Goal: Task Accomplishment & Management: Use online tool/utility

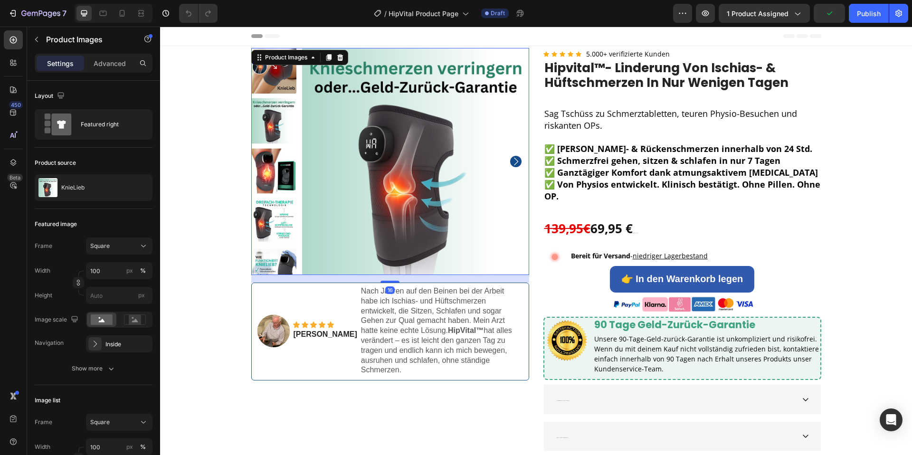
click at [363, 207] on img at bounding box center [415, 161] width 227 height 227
click at [88, 189] on div "KnieLieb" at bounding box center [94, 187] width 118 height 27
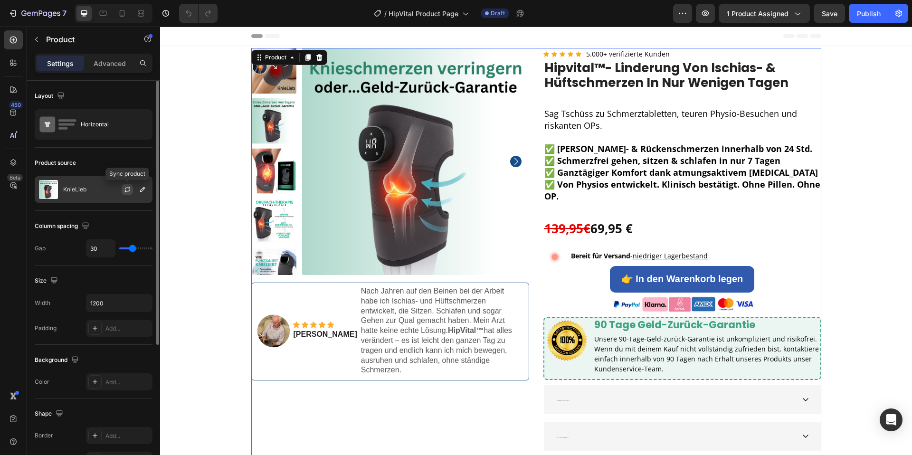
click at [125, 191] on icon "button" at bounding box center [127, 191] width 5 height 3
click at [142, 192] on icon "button" at bounding box center [143, 190] width 8 height 8
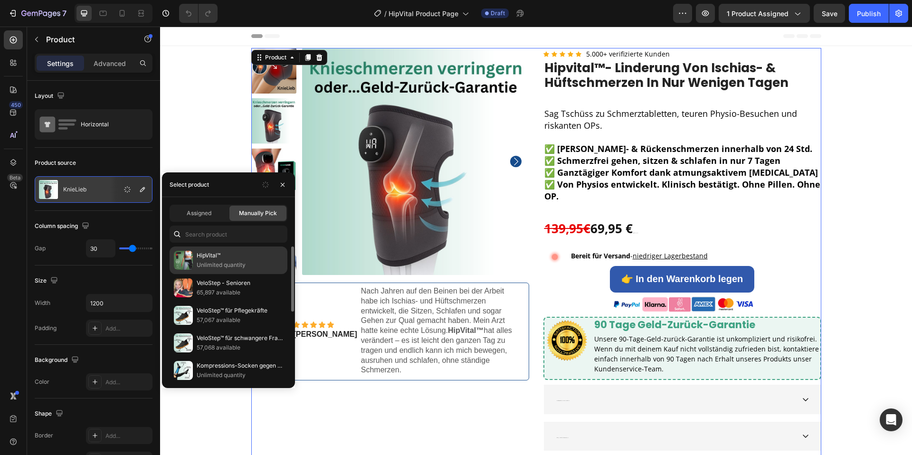
click at [208, 258] on p "HipVital™" at bounding box center [240, 256] width 86 height 10
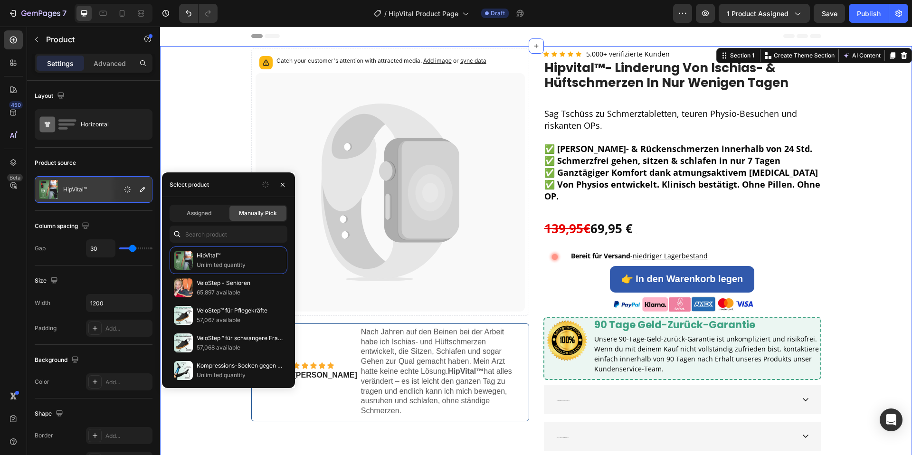
click at [237, 126] on div "Catch your customer's attention with attracted media. Add image or sync data Pr…" at bounding box center [536, 268] width 738 height 440
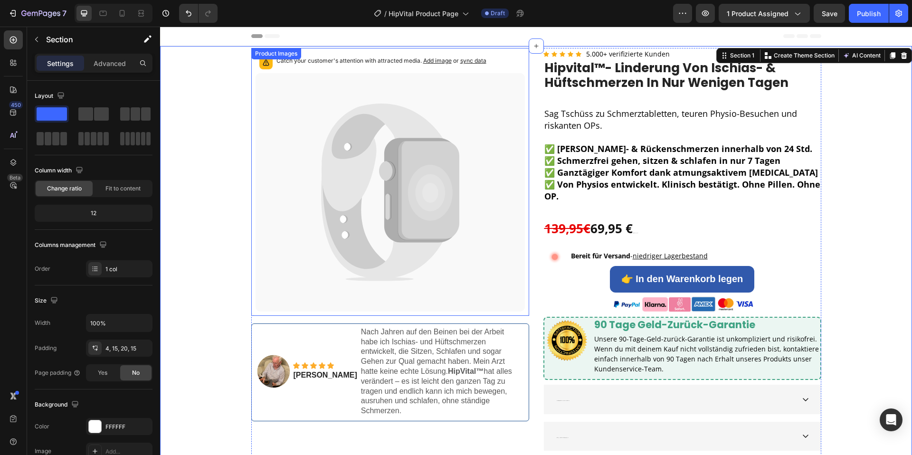
click at [387, 218] on icon at bounding box center [388, 207] width 6 height 26
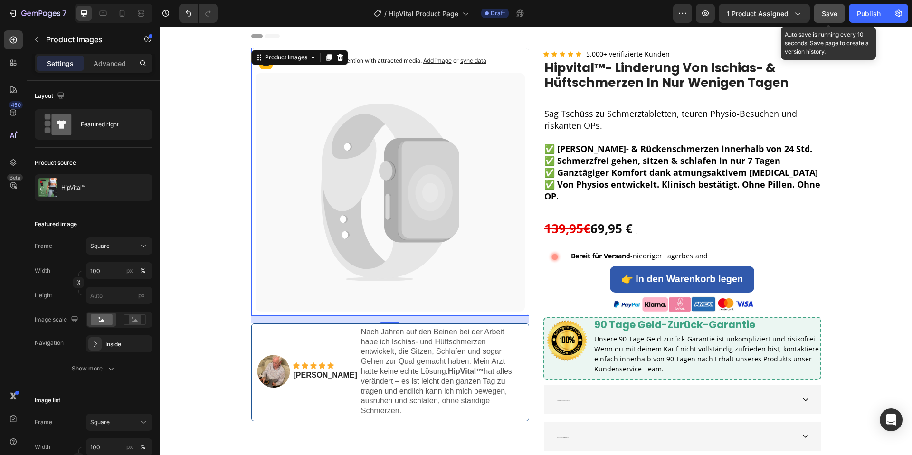
click at [835, 16] on span "Save" at bounding box center [830, 14] width 16 height 8
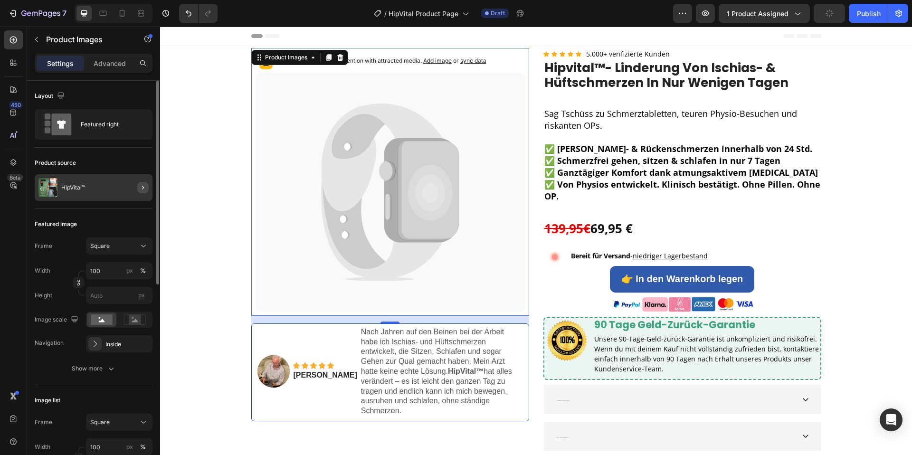
click at [146, 188] on icon "button" at bounding box center [143, 188] width 8 height 8
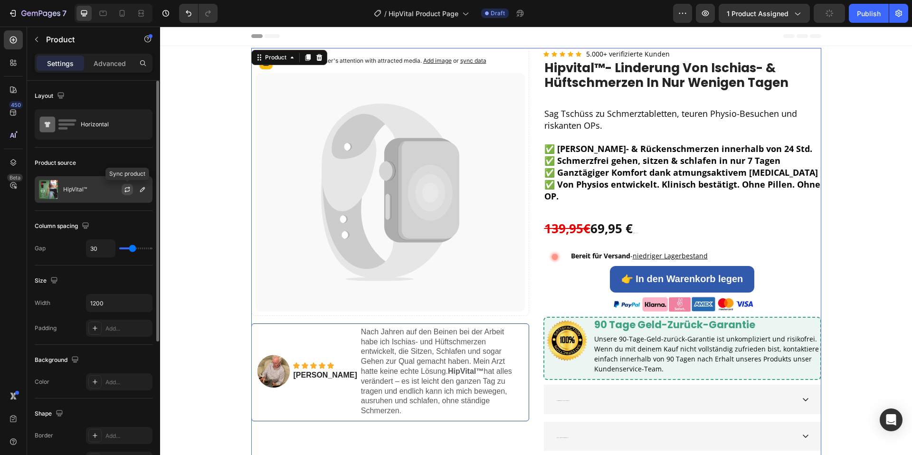
click at [124, 189] on icon "button" at bounding box center [128, 190] width 8 height 8
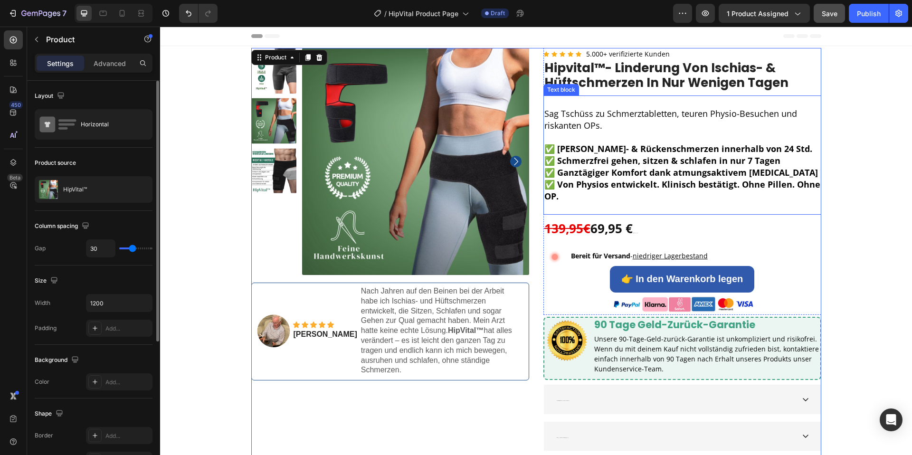
click at [545, 162] on strong "✅ Schmerzfrei gehen, sitzen & schlafen in nur 7 Tagen" at bounding box center [663, 160] width 236 height 11
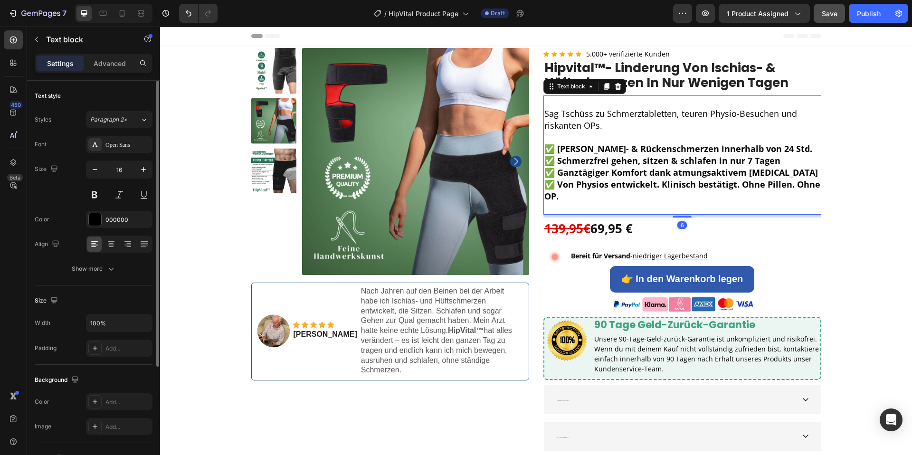
click at [626, 164] on strong "✅ Schmerzfrei gehen, sitzen & schlafen in nur 7 Tagen" at bounding box center [663, 160] width 236 height 11
click at [596, 115] on span "Sag Tschüss zu Schmerztabletten, teuren Physio-Besuchen und riskanten OPs." at bounding box center [671, 119] width 253 height 23
click at [566, 100] on p "Rich Text Editor. Editing area: main" at bounding box center [683, 101] width 276 height 11
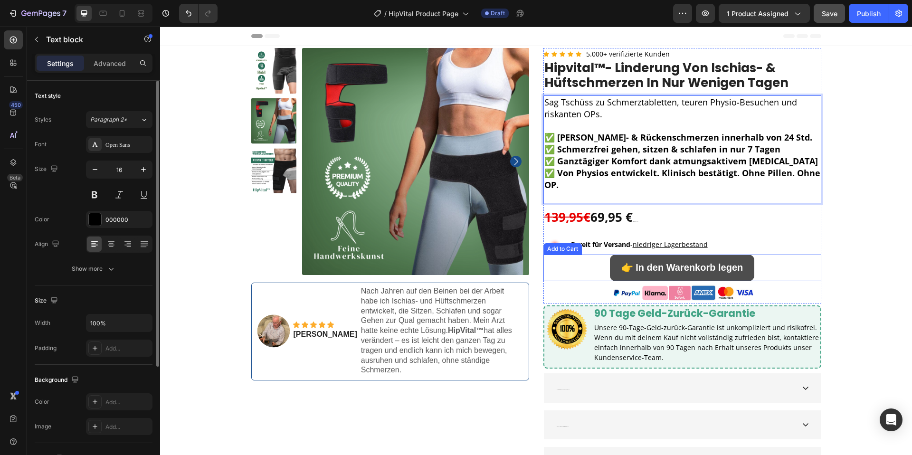
click at [610, 274] on button "👉 In den Warenkorb legen" at bounding box center [682, 268] width 145 height 27
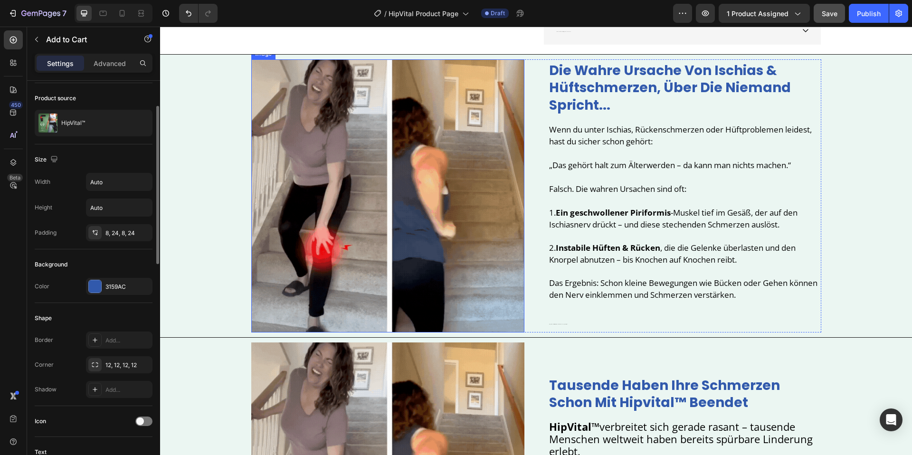
scroll to position [451, 0]
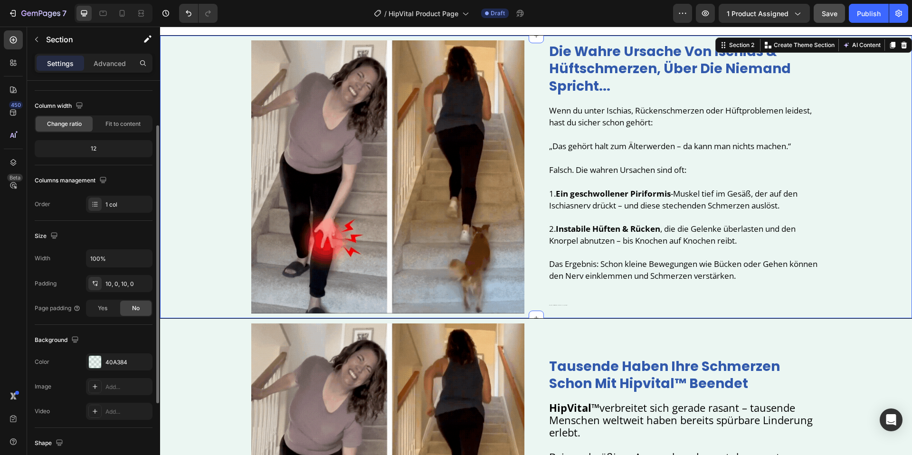
click at [873, 259] on div "Image die wahre ursache von ischias & hüftschmerzen, über die niemand spricht..…" at bounding box center [536, 176] width 752 height 273
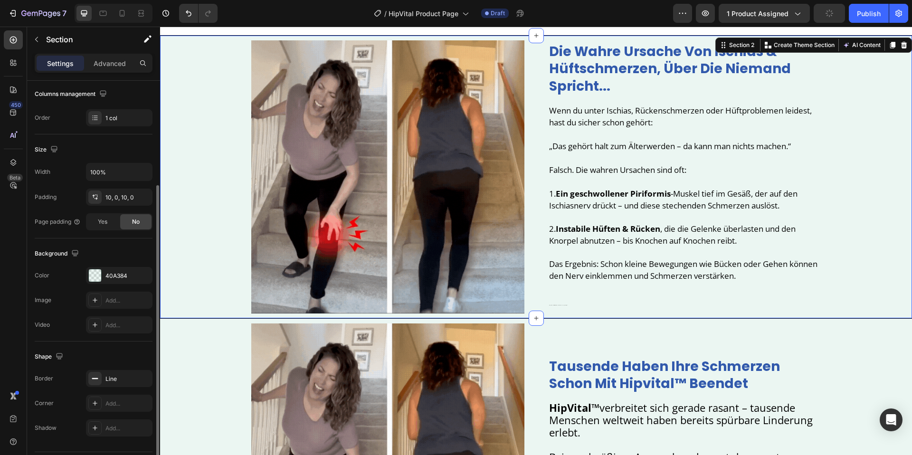
scroll to position [178, 0]
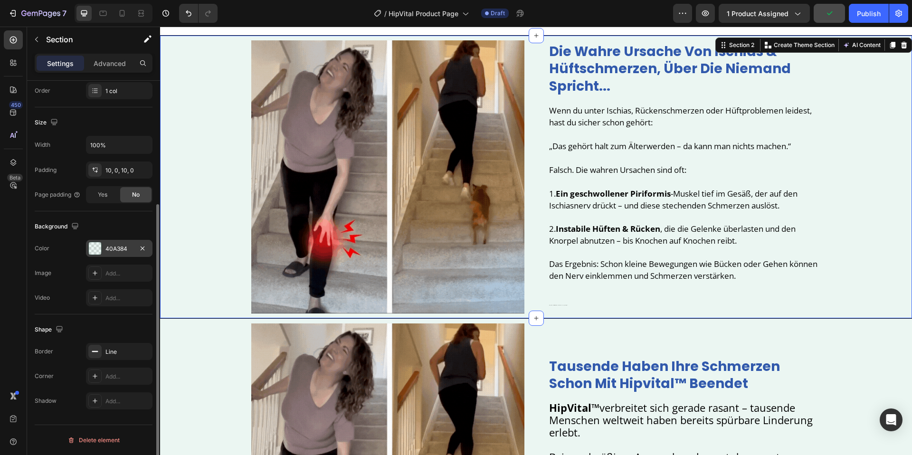
click at [113, 243] on div "40A384" at bounding box center [119, 248] width 67 height 17
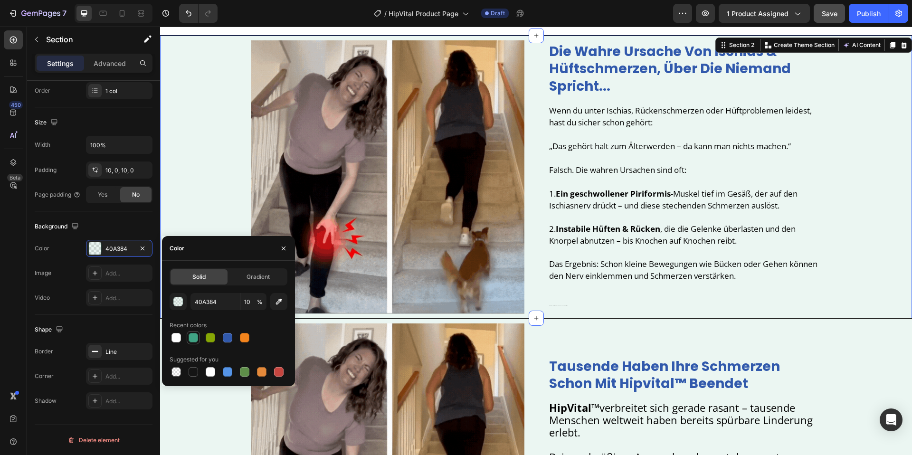
click at [193, 341] on div at bounding box center [194, 338] width 10 height 10
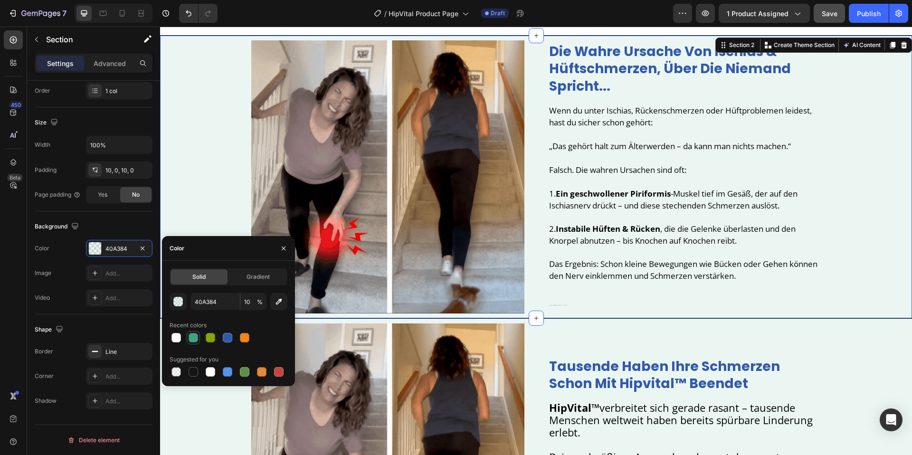
type input "100"
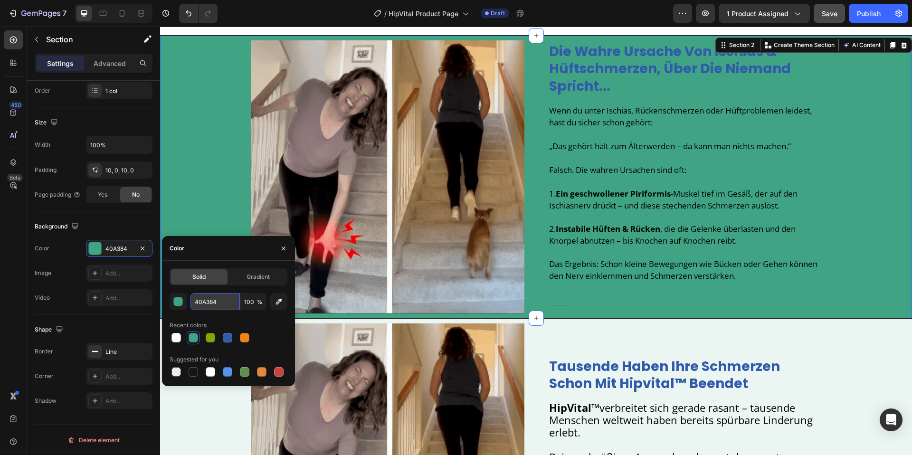
click at [209, 307] on input "40A384" at bounding box center [215, 301] width 49 height 17
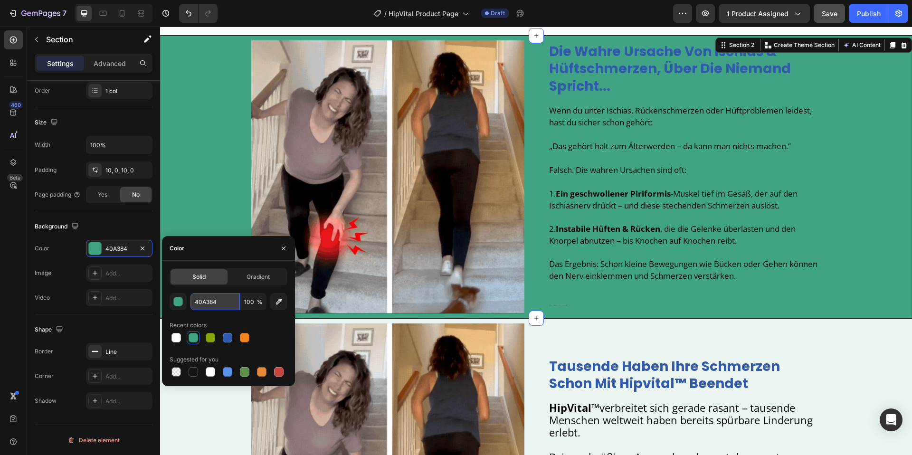
click at [209, 307] on input "40A384" at bounding box center [215, 301] width 49 height 17
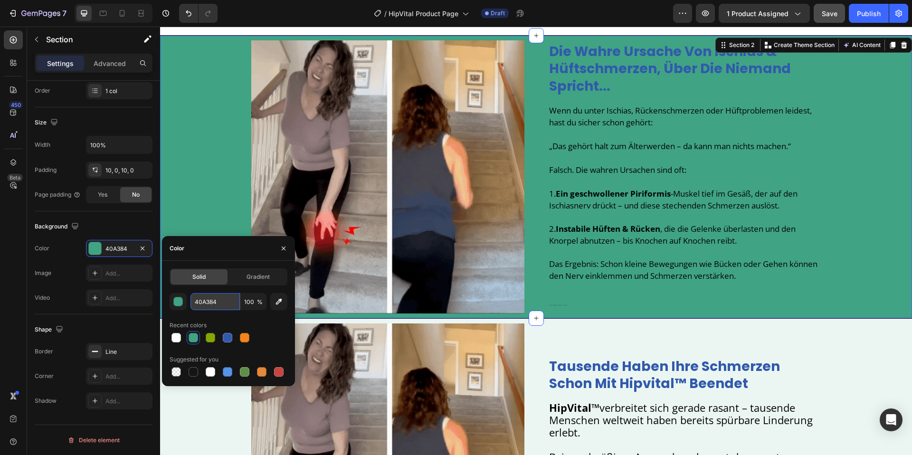
click at [209, 307] on input "40A384" at bounding box center [215, 301] width 49 height 17
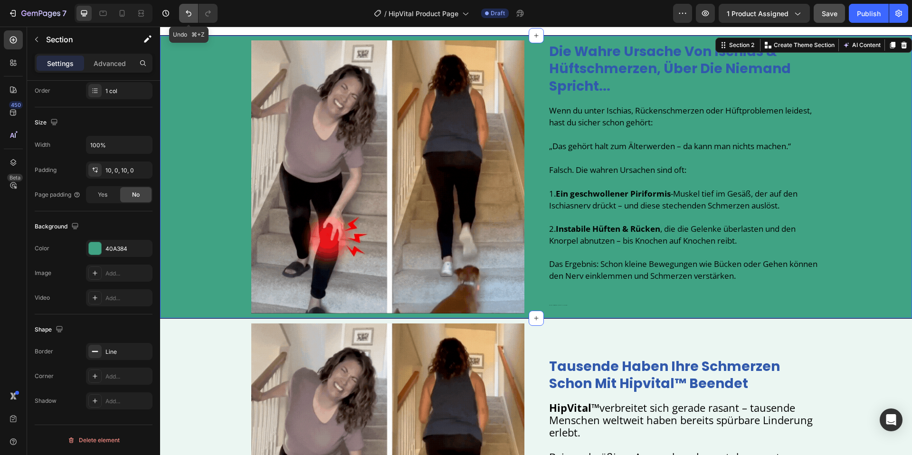
click at [192, 14] on icon "Undo/Redo" at bounding box center [189, 14] width 10 height 10
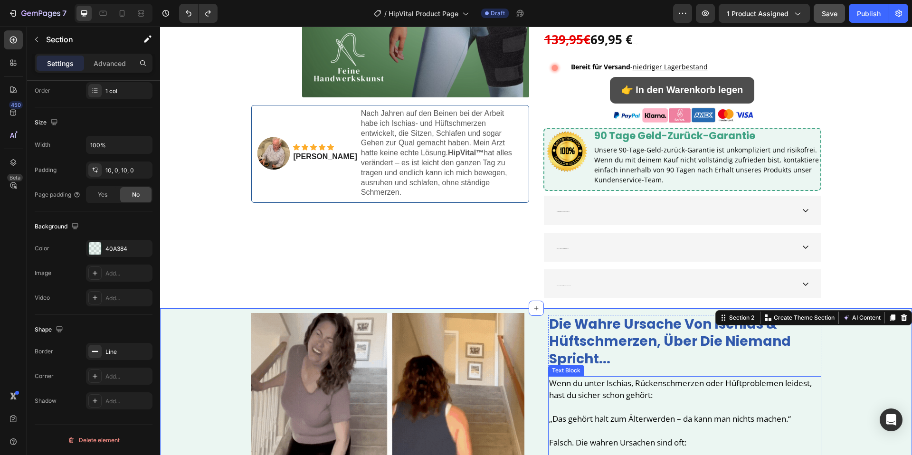
scroll to position [0, 0]
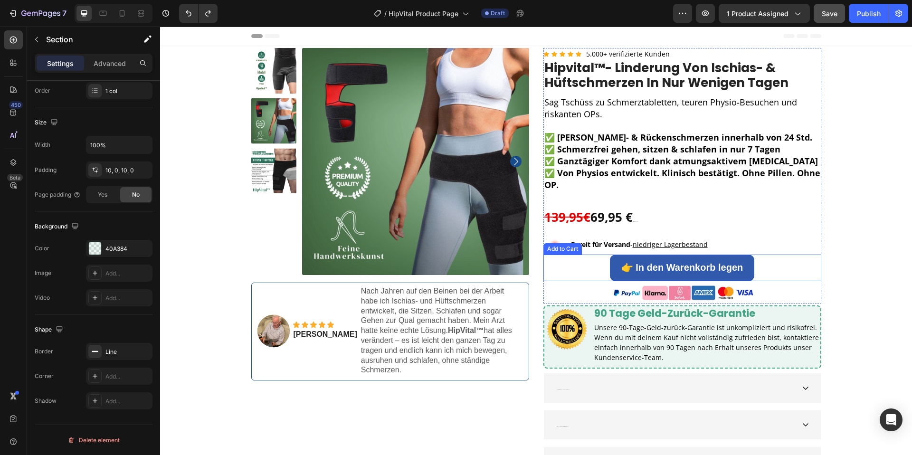
click at [769, 273] on div "👉 In den Warenkorb legen Add to Cart" at bounding box center [683, 268] width 278 height 27
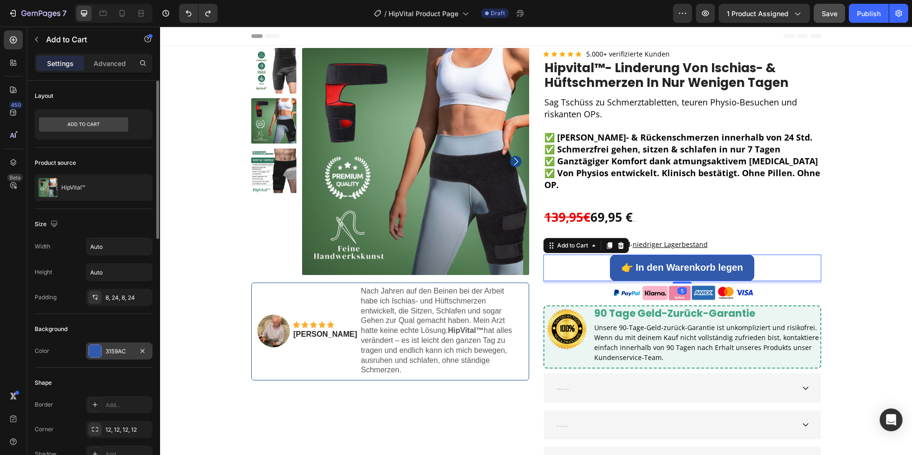
click at [115, 355] on div "3159AC" at bounding box center [119, 351] width 28 height 9
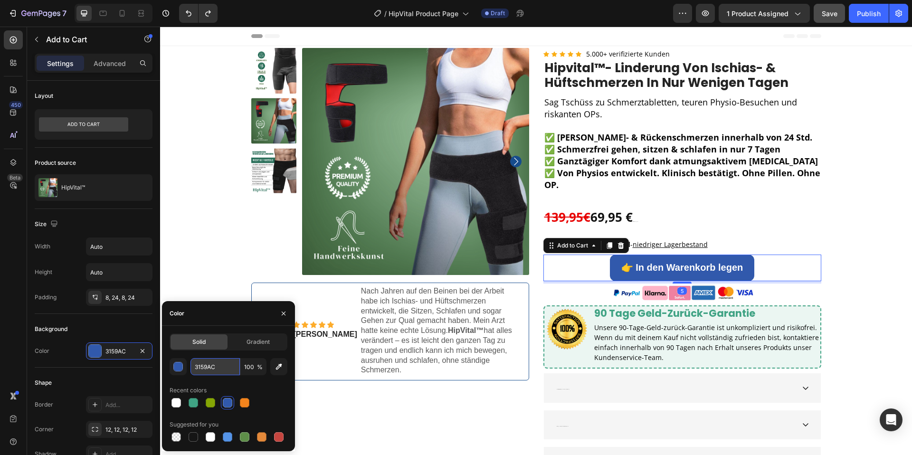
click at [212, 368] on input "3159AC" at bounding box center [215, 366] width 49 height 17
drag, startPoint x: 212, startPoint y: 368, endPoint x: 286, endPoint y: 351, distance: 75.6
click at [213, 368] on input "3159AC" at bounding box center [215, 366] width 49 height 17
paste input "40A384"
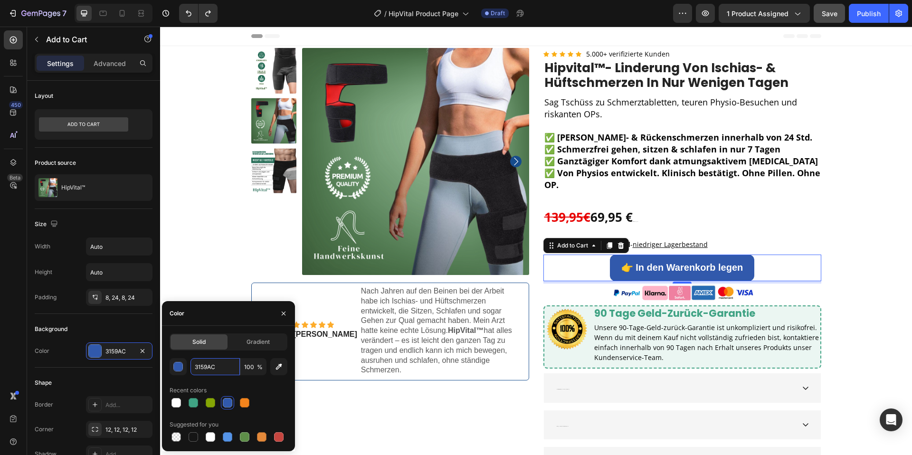
type input "40A384"
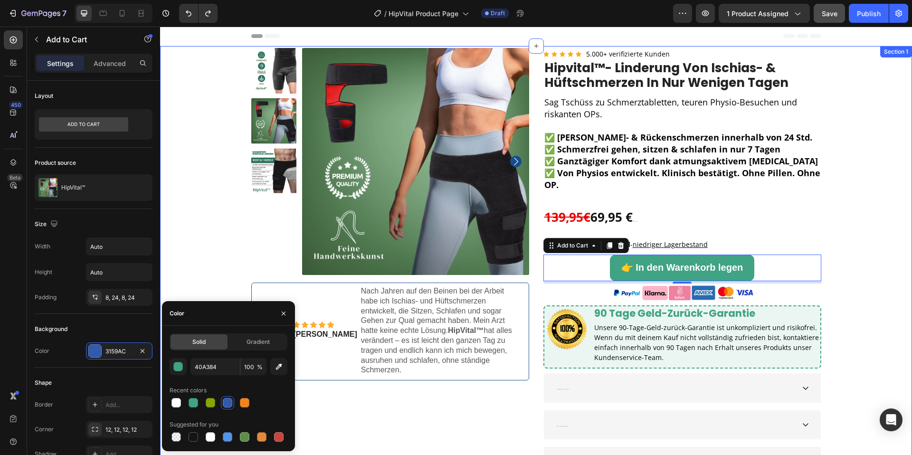
click at [873, 260] on div "Product Images Image Icon Icon Icon Icon Icon Icon List Jason G. Text Block Nac…" at bounding box center [536, 262] width 738 height 428
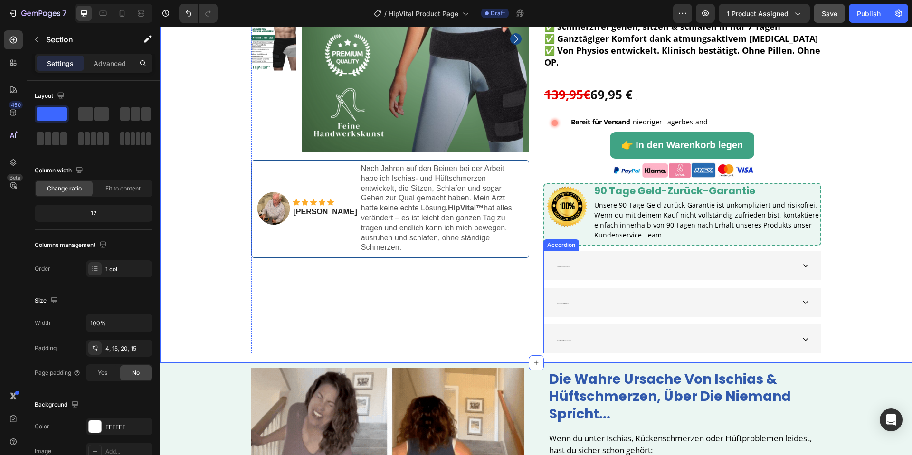
scroll to position [128, 0]
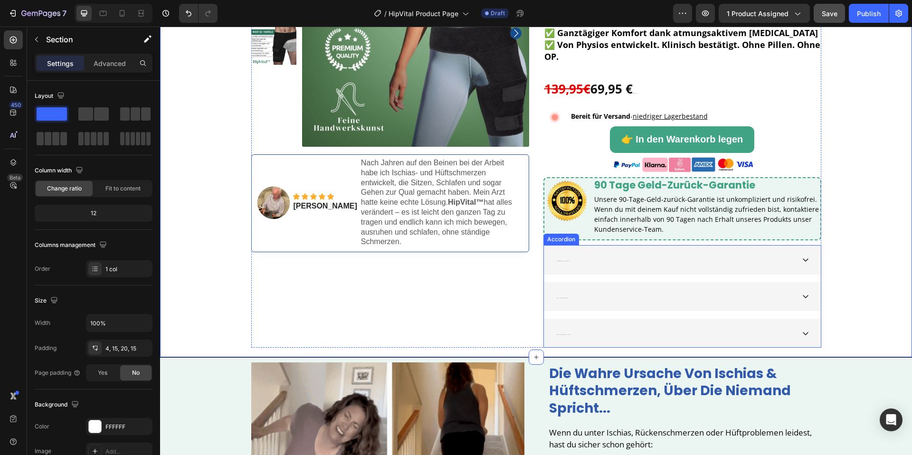
click at [569, 262] on div "Kommt HipVital™ in verschiedenen Größen?" at bounding box center [675, 259] width 239 height 21
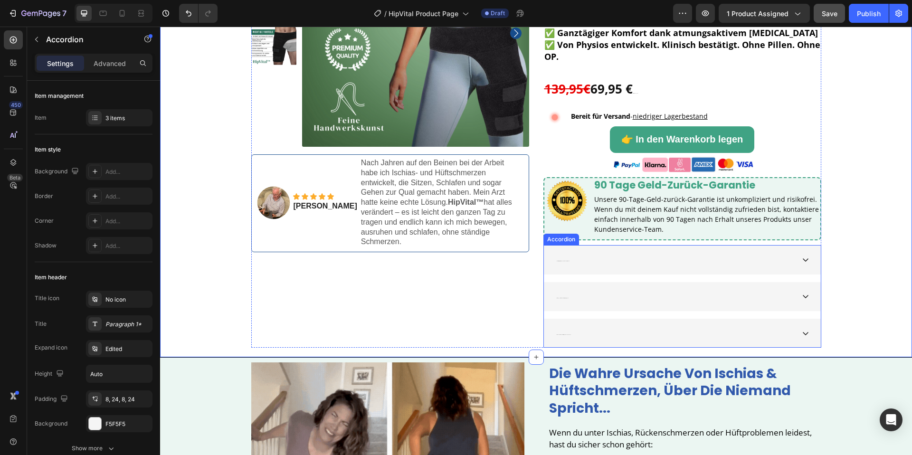
click at [569, 262] on div "Kommt HipVital™ in verschiedenen Größen?" at bounding box center [675, 259] width 239 height 21
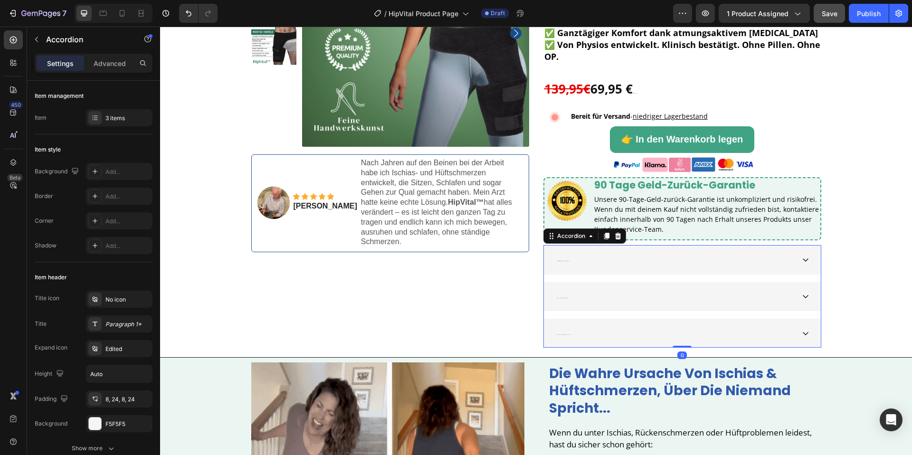
click at [569, 262] on div "Kommt HipVital™ in verschiedenen Größen?" at bounding box center [675, 259] width 239 height 21
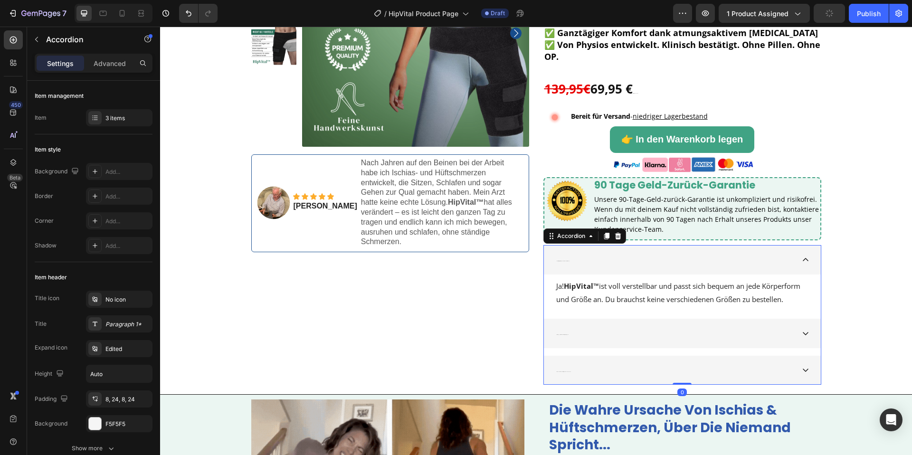
click at [564, 261] on p "Kommt HipVital™ in verschiedenen Größen?" at bounding box center [563, 259] width 12 height 19
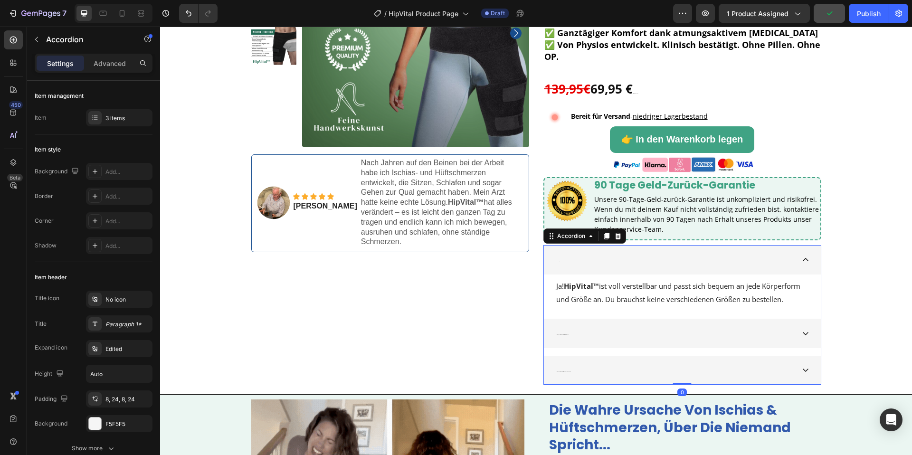
click at [564, 261] on p "Kommt HipVital™ in verschiedenen Größen?" at bounding box center [563, 259] width 12 height 19
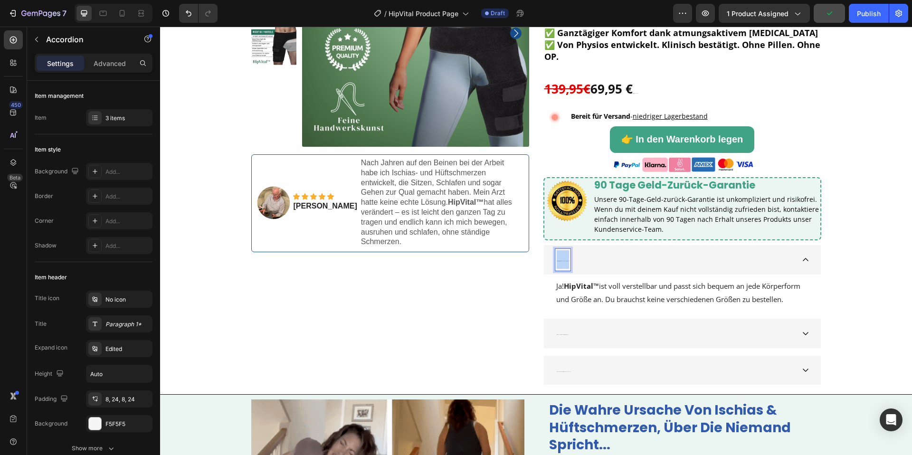
click at [564, 261] on p "Kommt HipVital™ in verschiedenen Größen?" at bounding box center [563, 259] width 12 height 19
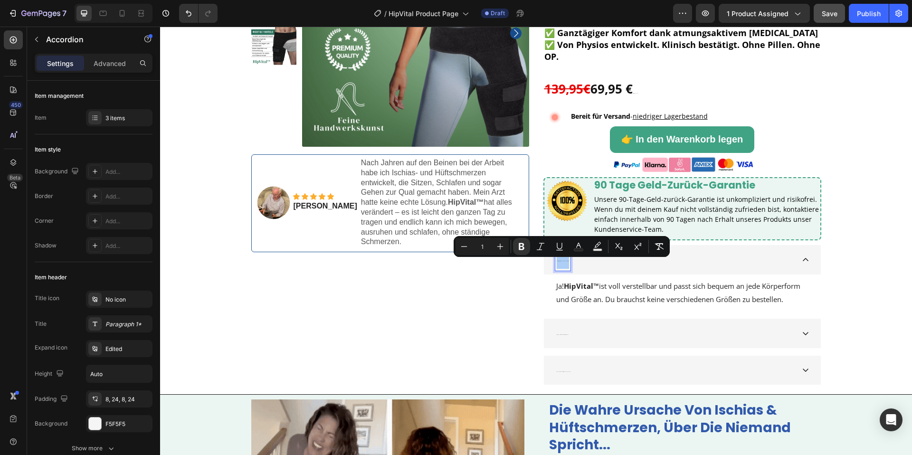
click at [480, 247] on input "1" at bounding box center [482, 246] width 19 height 11
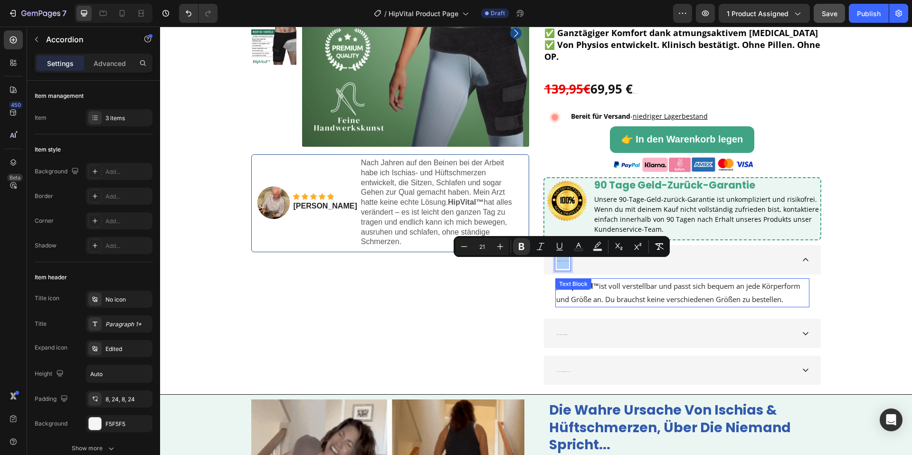
type input "21"
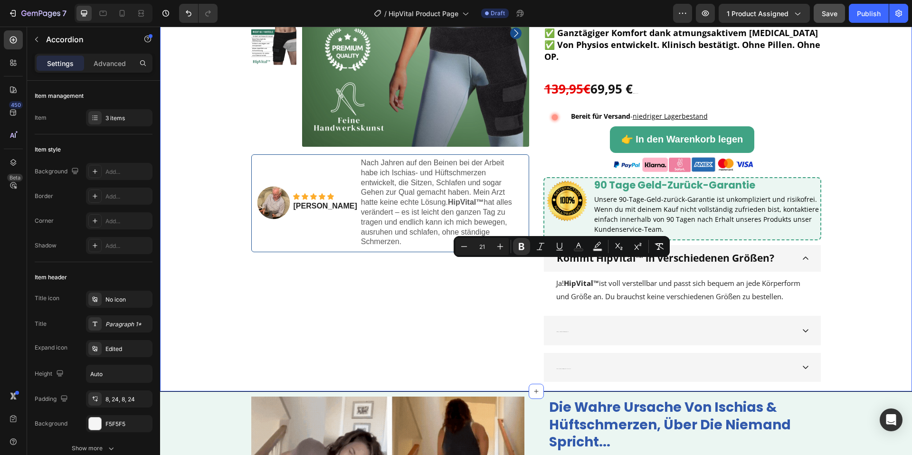
click at [847, 299] on div "Product Images Image Icon Icon Icon Icon Icon Icon List Jason G. Text Block Nac…" at bounding box center [536, 151] width 738 height 462
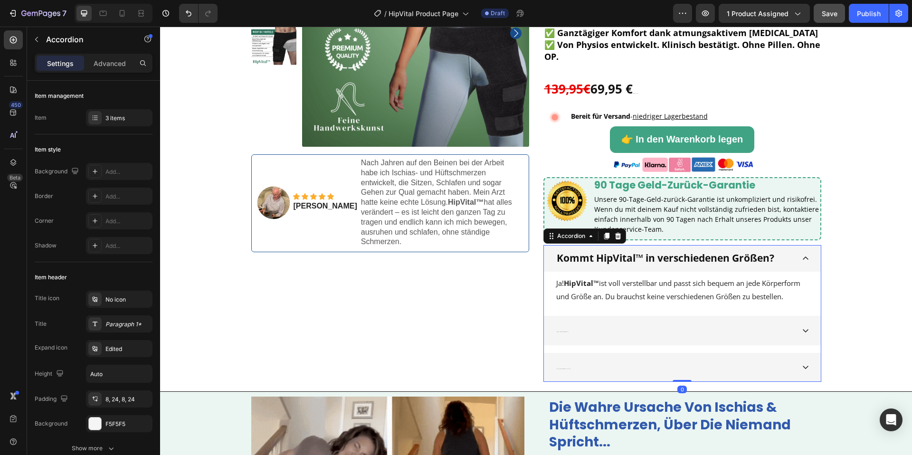
click at [659, 333] on div "Wie lange sollte ich den Gurt täglich tragen?" at bounding box center [675, 330] width 239 height 21
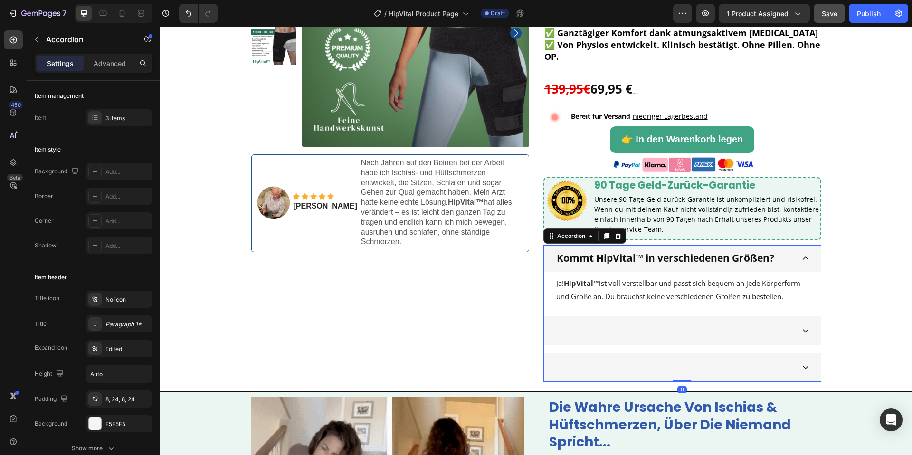
click at [659, 333] on div "Wie lange sollte ich den Gurt täglich tragen?" at bounding box center [675, 330] width 239 height 21
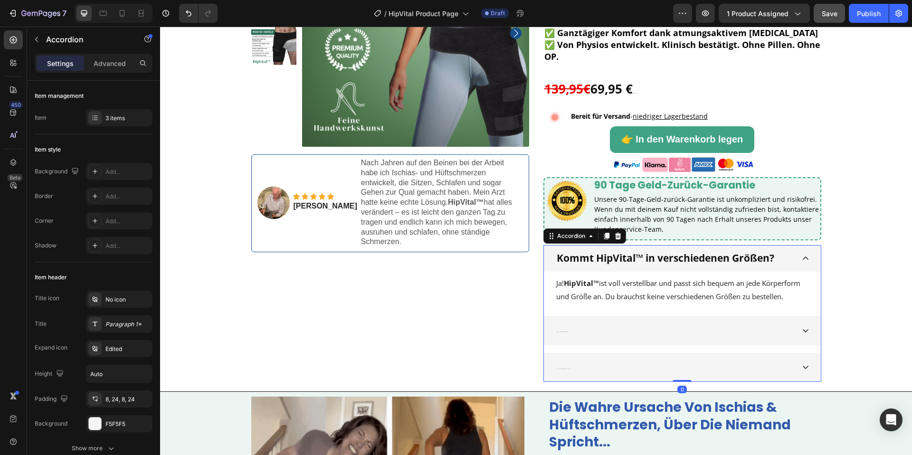
click at [568, 333] on div "Wie lange sollte ich den Gurt täglich tragen?" at bounding box center [563, 330] width 14 height 21
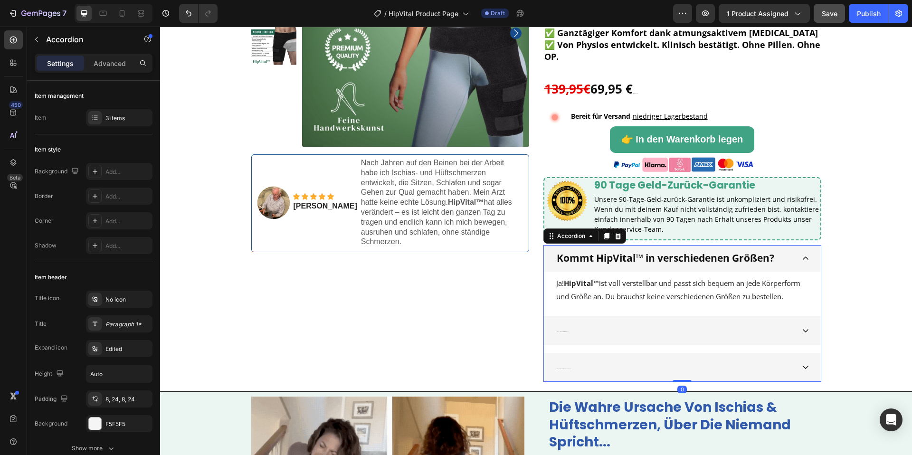
click at [568, 333] on div "Wie lange sollte ich den Gurt täglich tragen?" at bounding box center [563, 330] width 14 height 21
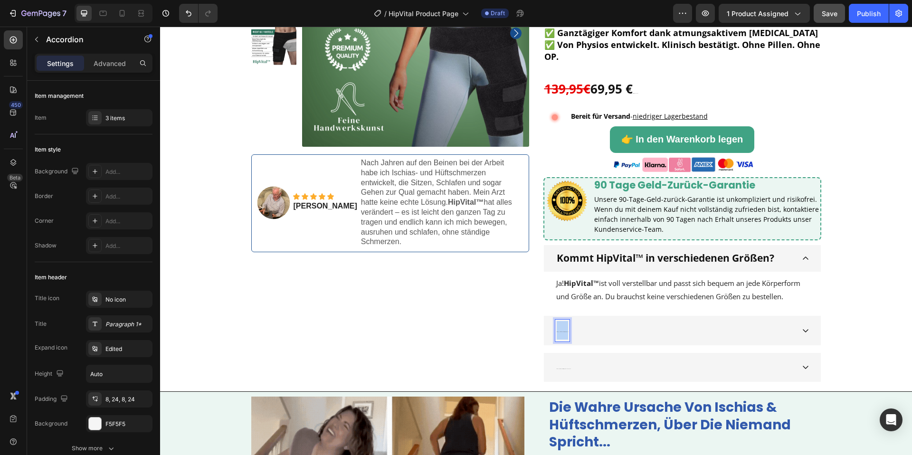
click at [568, 333] on div "Wie lange sollte ich den Gurt täglich tragen?" at bounding box center [563, 330] width 14 height 21
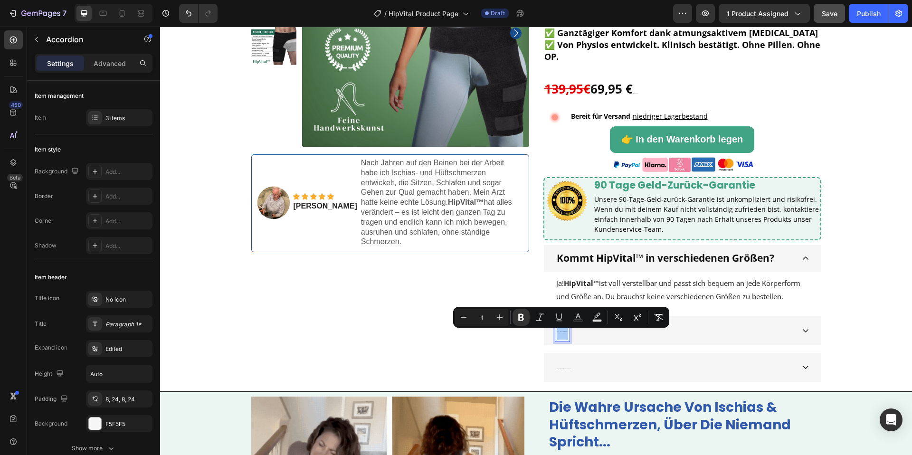
drag, startPoint x: 481, startPoint y: 320, endPoint x: 487, endPoint y: 327, distance: 9.5
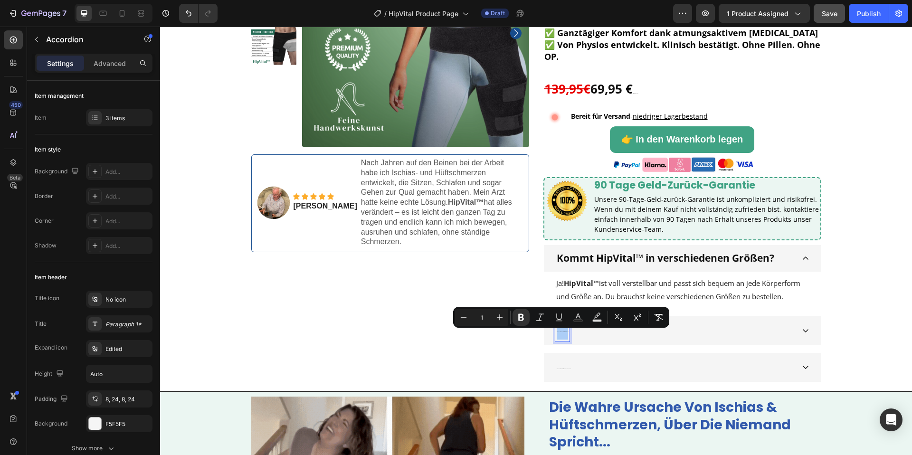
click at [481, 320] on input "1" at bounding box center [481, 317] width 19 height 11
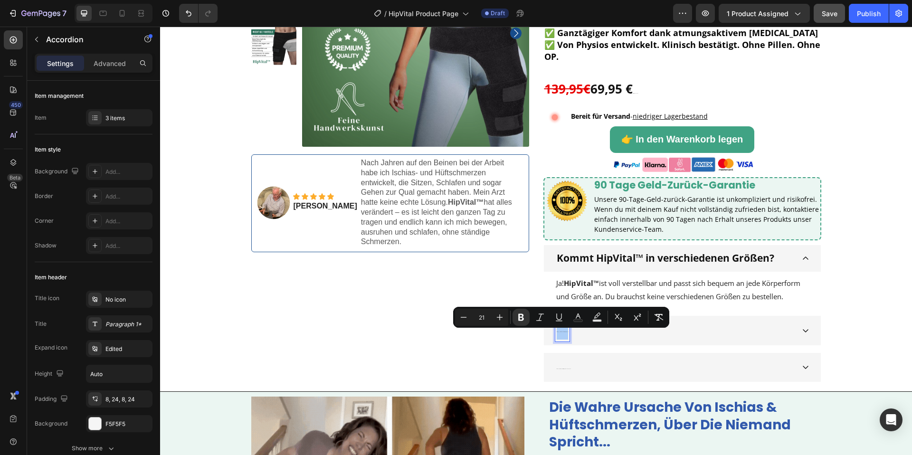
type input "21"
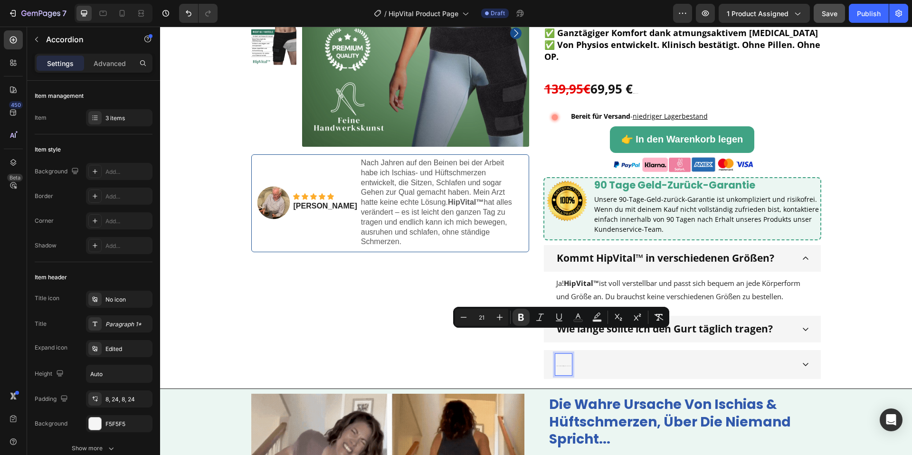
click at [561, 367] on p "Wie schnell kann ich mit Ergebnissen rechnen?" at bounding box center [564, 364] width 14 height 19
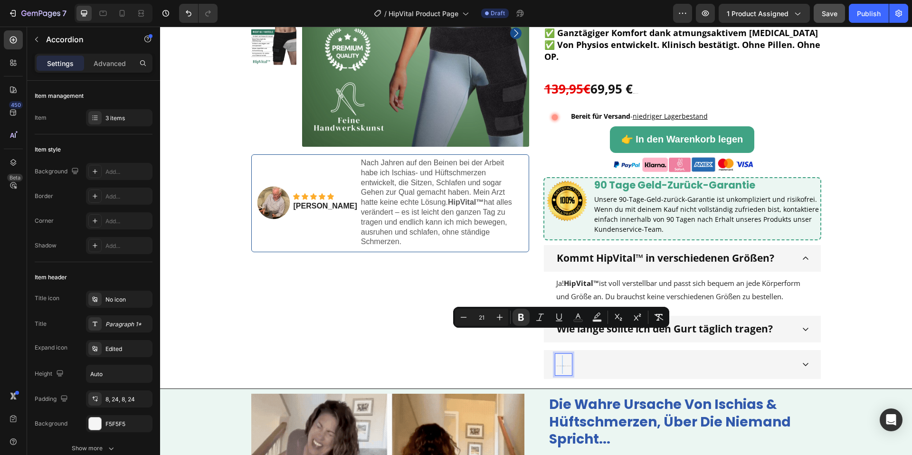
click at [561, 367] on p "Wie schnell kann ich mit Ergebnissen rechnen?" at bounding box center [564, 364] width 14 height 19
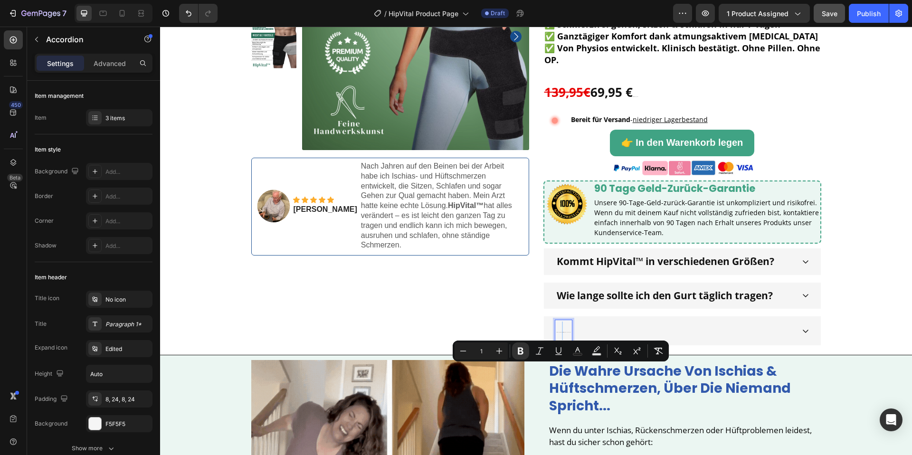
click at [561, 340] on p "Wie schnell kann ich mit Ergebnissen rechnen?" at bounding box center [564, 331] width 14 height 19
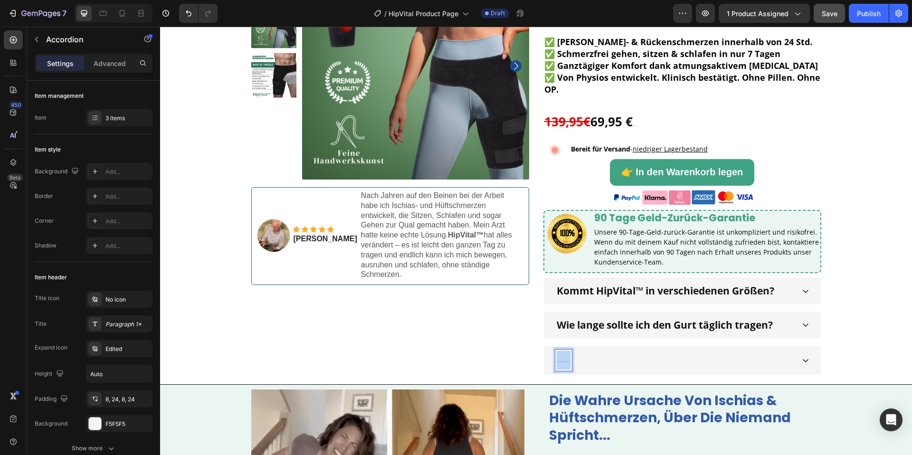
scroll to position [91, 0]
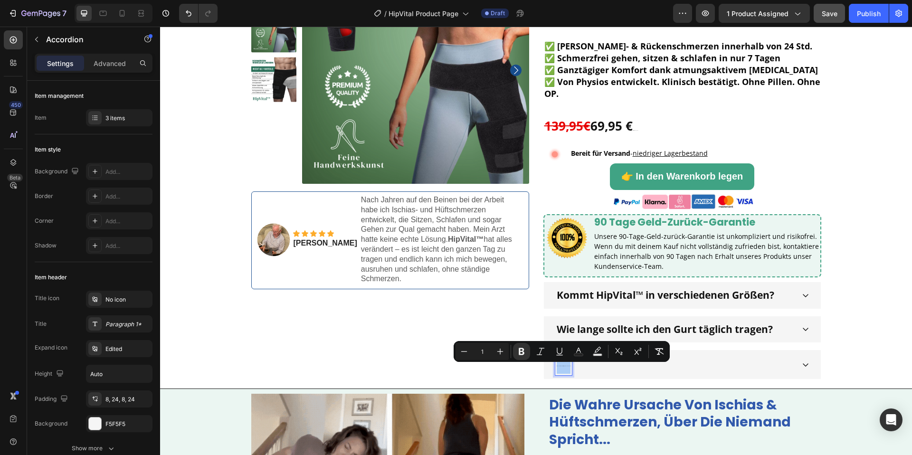
click at [475, 351] on input "1" at bounding box center [482, 351] width 19 height 11
type input "21"
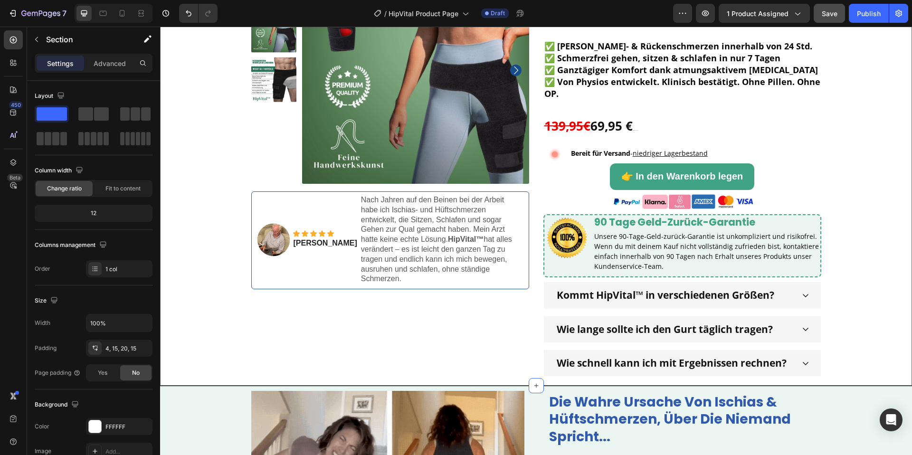
drag, startPoint x: 865, startPoint y: 301, endPoint x: 834, endPoint y: 90, distance: 212.8
click at [865, 300] on div "Product Images Image Icon Icon Icon Icon Icon Icon List Jason G. Text Block Nac…" at bounding box center [536, 167] width 738 height 420
click at [833, 13] on span "Save" at bounding box center [830, 14] width 16 height 8
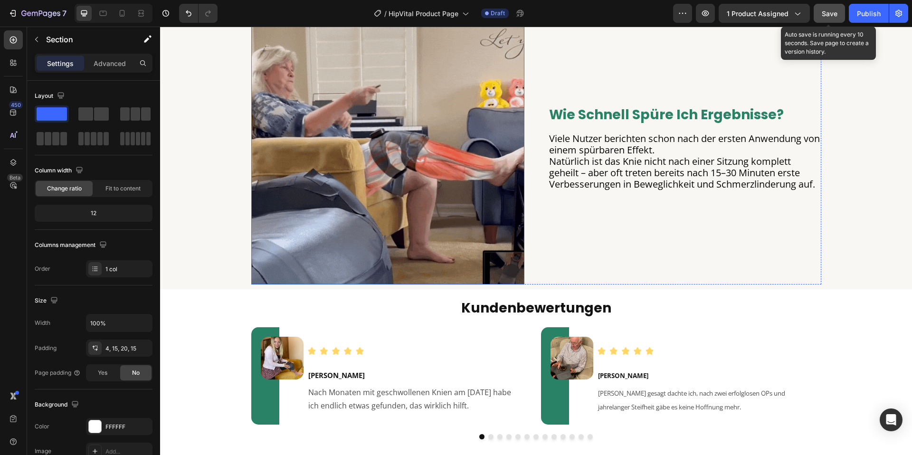
scroll to position [3934, 0]
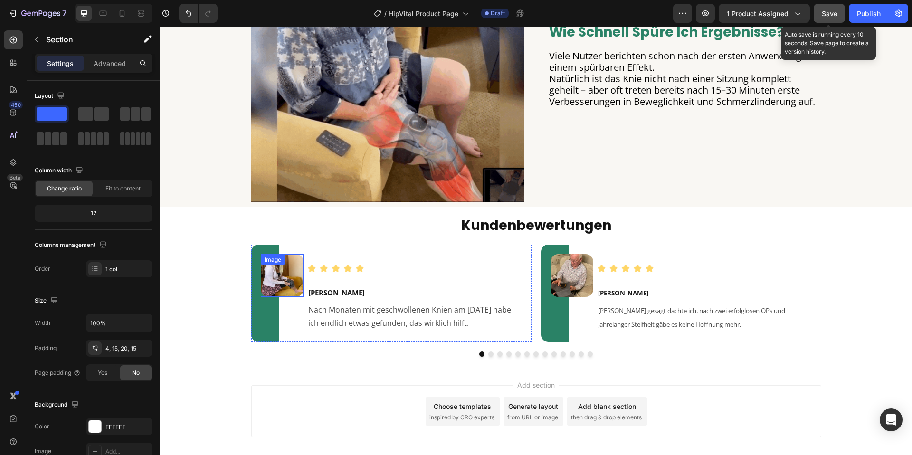
click at [297, 281] on img at bounding box center [282, 275] width 43 height 43
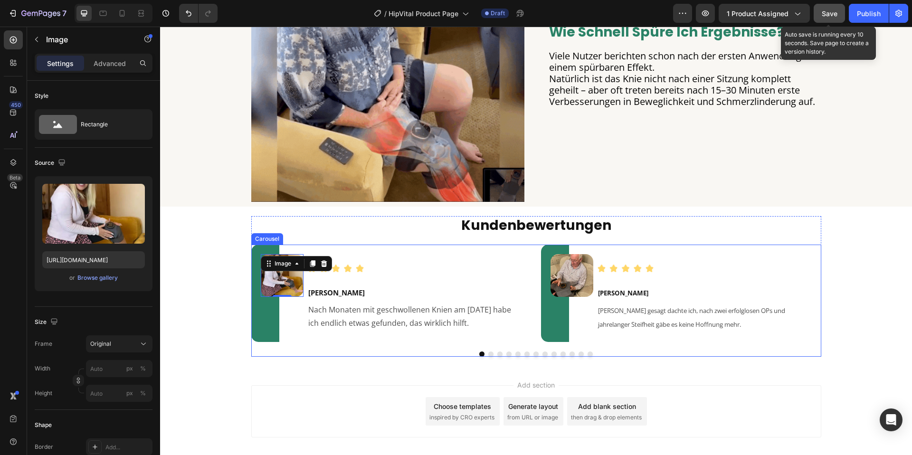
click at [499, 354] on button "Dot" at bounding box center [500, 354] width 5 height 5
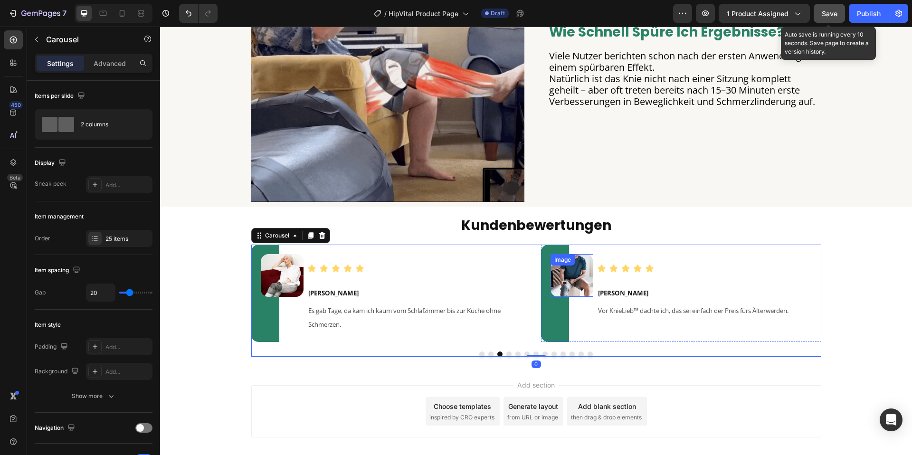
click at [565, 282] on img at bounding box center [572, 275] width 43 height 43
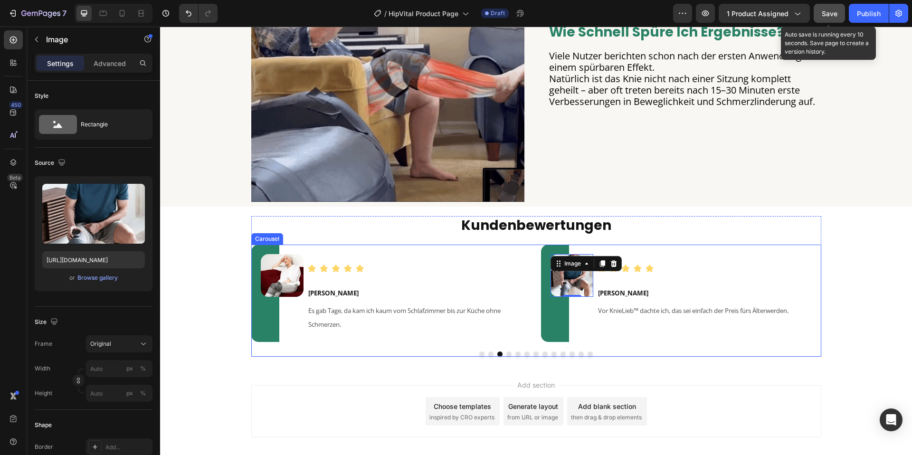
click at [484, 355] on button "Dot" at bounding box center [481, 354] width 5 height 5
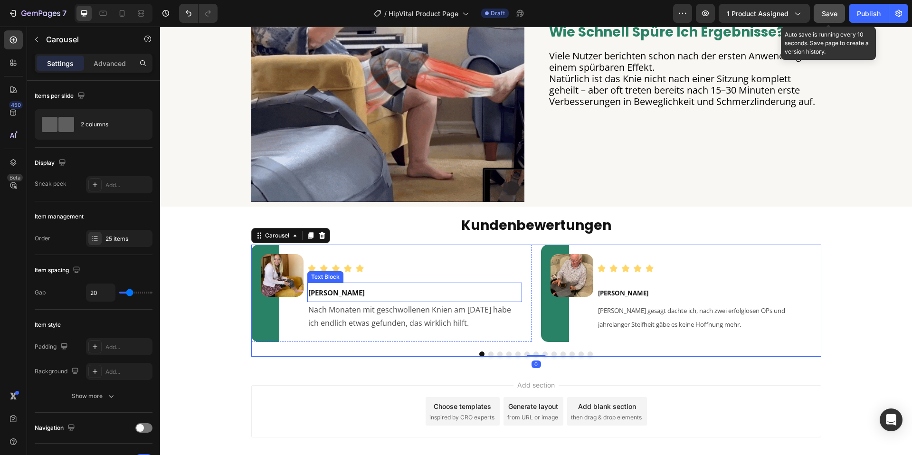
click at [327, 291] on strong "[PERSON_NAME]" at bounding box center [336, 293] width 57 height 10
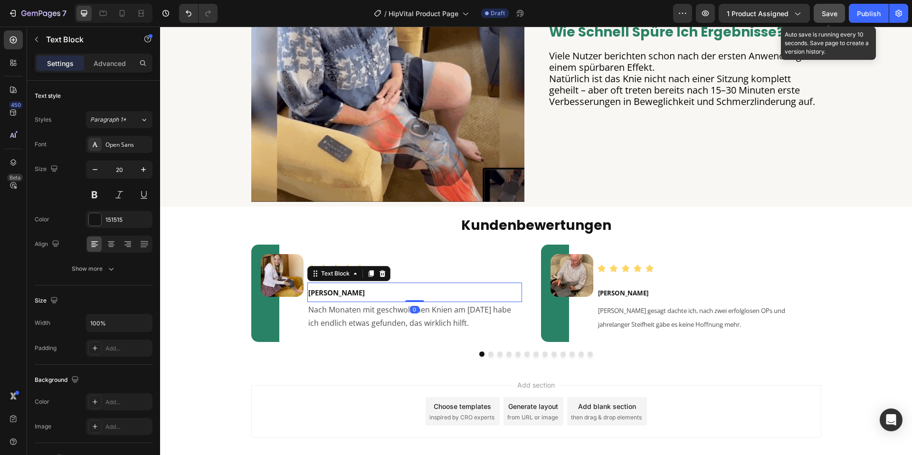
click at [327, 291] on strong "[PERSON_NAME]" at bounding box center [336, 293] width 57 height 10
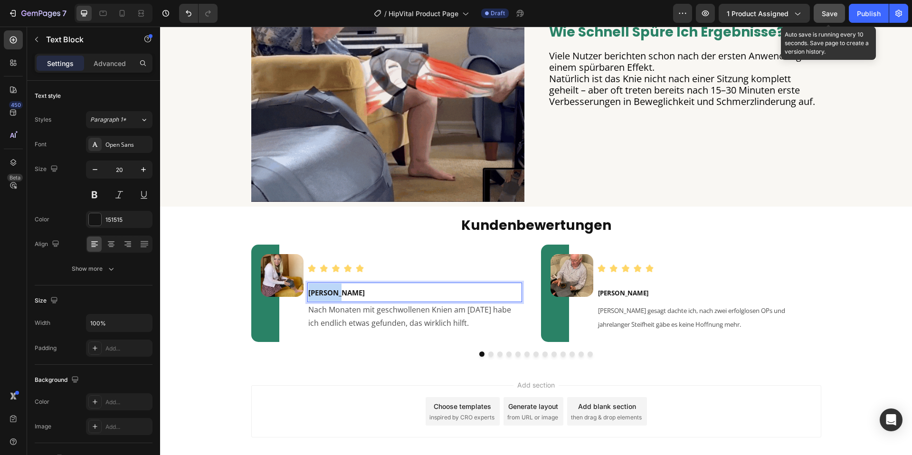
click at [327, 291] on strong "[PERSON_NAME]" at bounding box center [336, 293] width 57 height 10
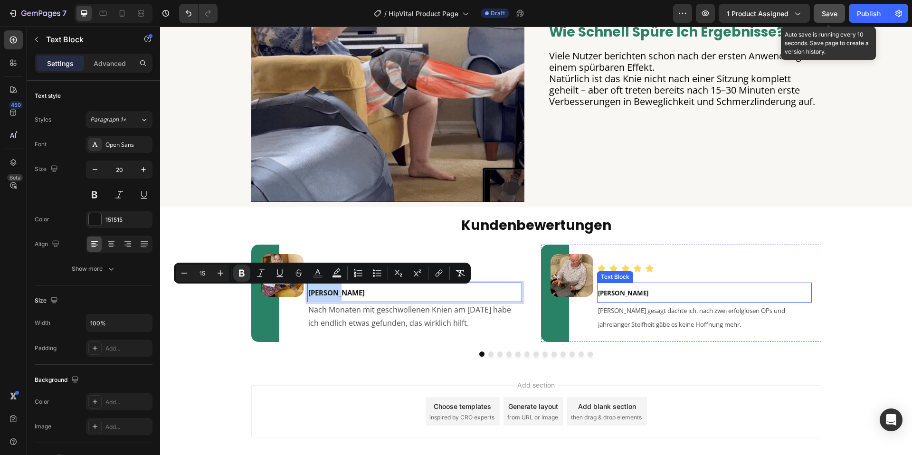
click at [626, 293] on strong "[PERSON_NAME]" at bounding box center [623, 293] width 50 height 9
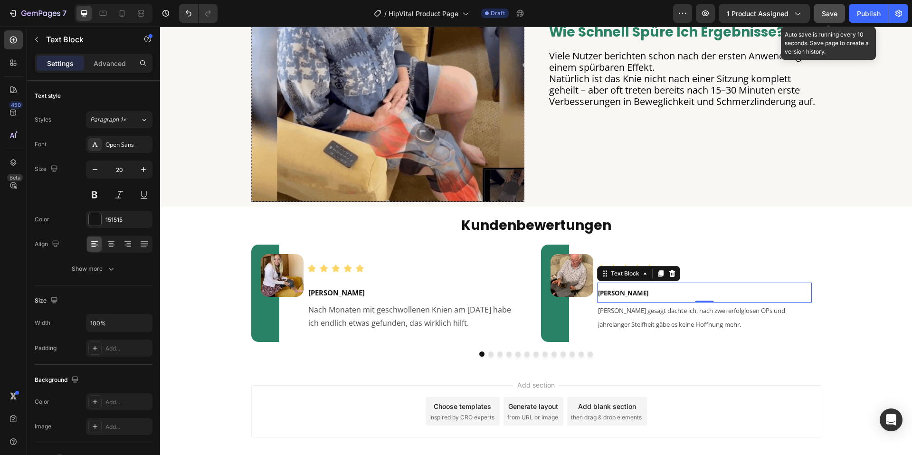
click at [626, 293] on strong "[PERSON_NAME]" at bounding box center [623, 293] width 50 height 9
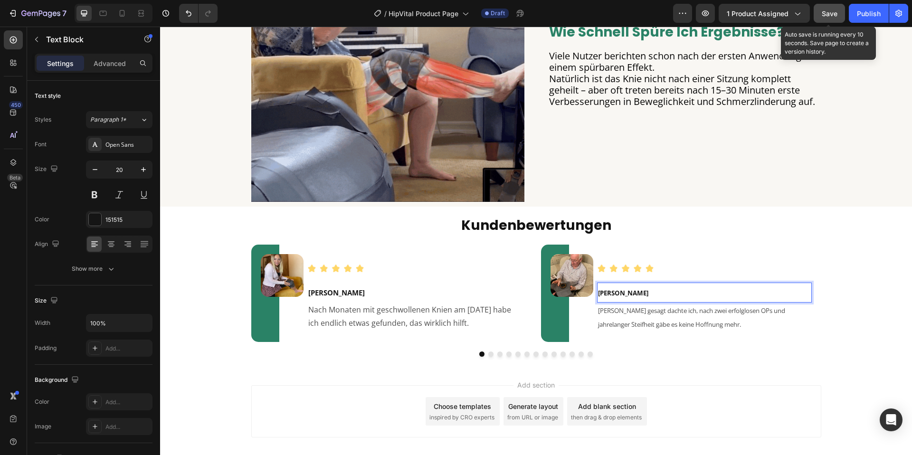
click at [622, 292] on strong "[PERSON_NAME]" at bounding box center [623, 293] width 50 height 9
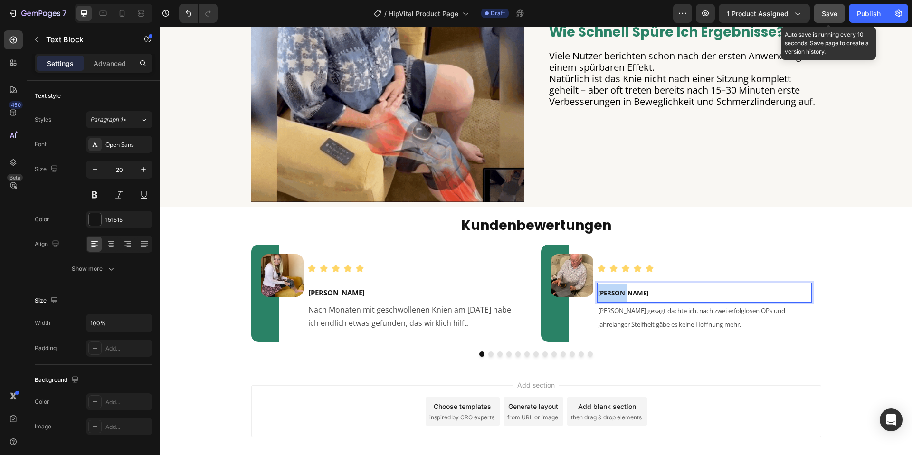
click at [622, 292] on strong "[PERSON_NAME]" at bounding box center [623, 293] width 50 height 9
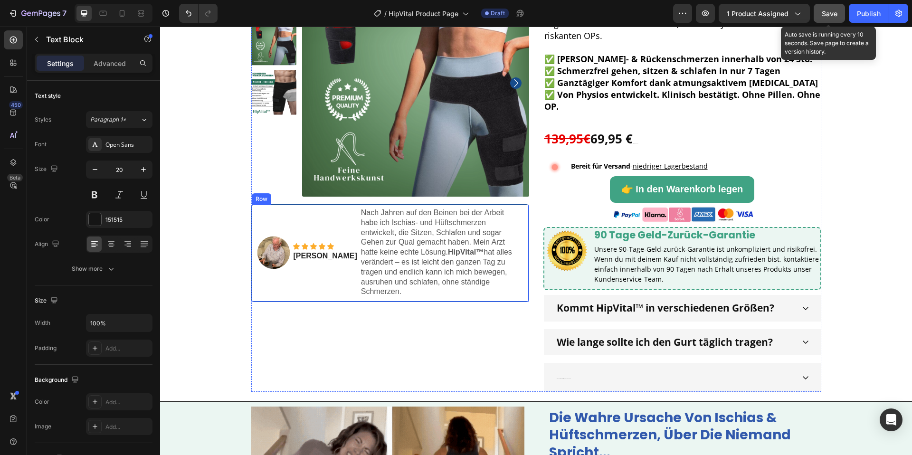
scroll to position [0, 0]
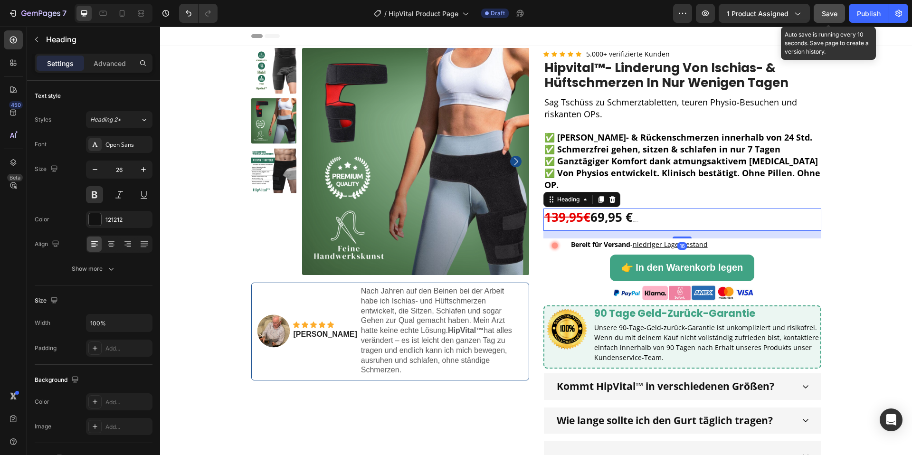
click at [646, 215] on h2 "139,95€ 69,95 € Limitiertes Angebot" at bounding box center [683, 220] width 278 height 22
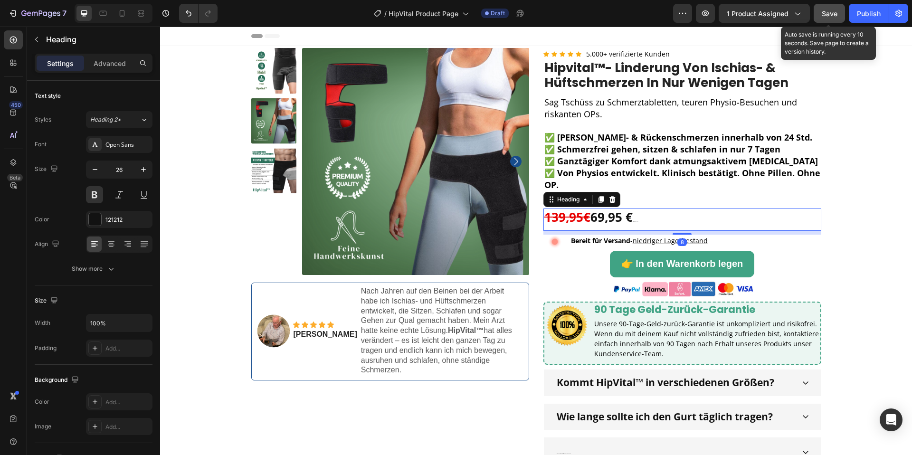
drag, startPoint x: 677, startPoint y: 237, endPoint x: 636, endPoint y: 211, distance: 48.5
click at [678, 233] on div at bounding box center [682, 234] width 19 height 2
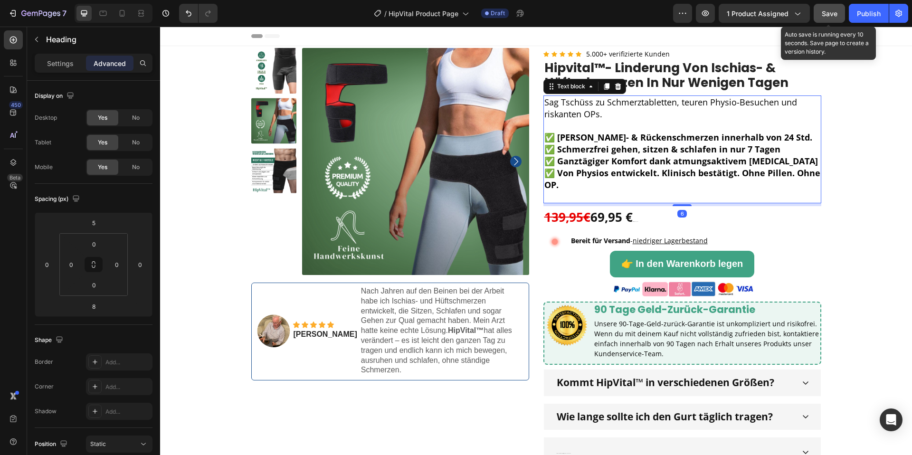
click at [666, 168] on strong "✅ Von Physios entwickelt. Klinisch bestätigt. Ohne Pillen. Ohne OP." at bounding box center [683, 178] width 276 height 23
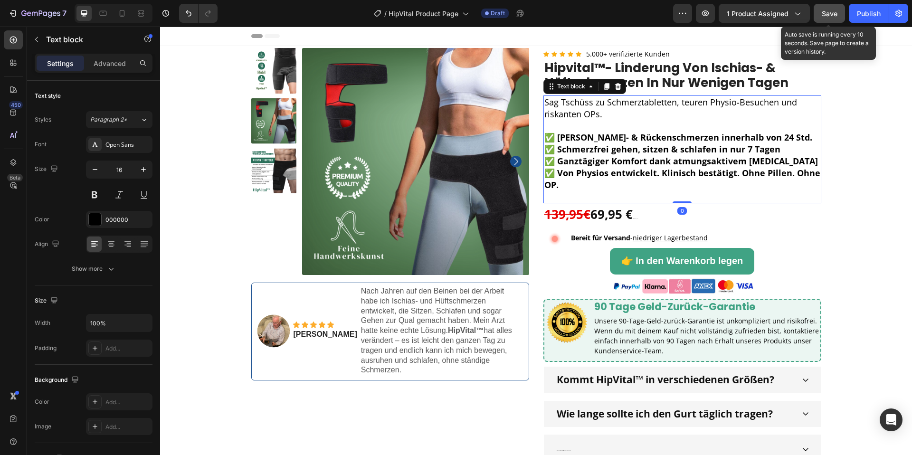
drag, startPoint x: 682, startPoint y: 206, endPoint x: 611, endPoint y: 193, distance: 72.3
click at [681, 192] on div "Sag Tschüss zu Schmerztabletten, teuren Physio-Besuchen und riskanten OPs. ✅ Li…" at bounding box center [683, 150] width 278 height 108
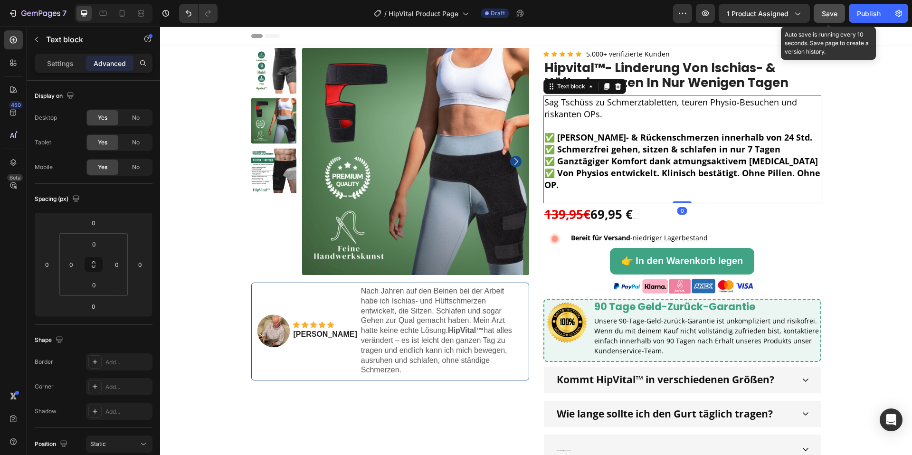
click at [604, 195] on p "✅ Von Physios entwickelt. Klinisch bestätigt. Ohne Pillen. Ohne OP." at bounding box center [683, 184] width 276 height 35
click at [565, 194] on p "✅ Von Physios entwickelt. Klinisch bestätigt. Ohne Pillen. Ohne OP." at bounding box center [683, 184] width 276 height 35
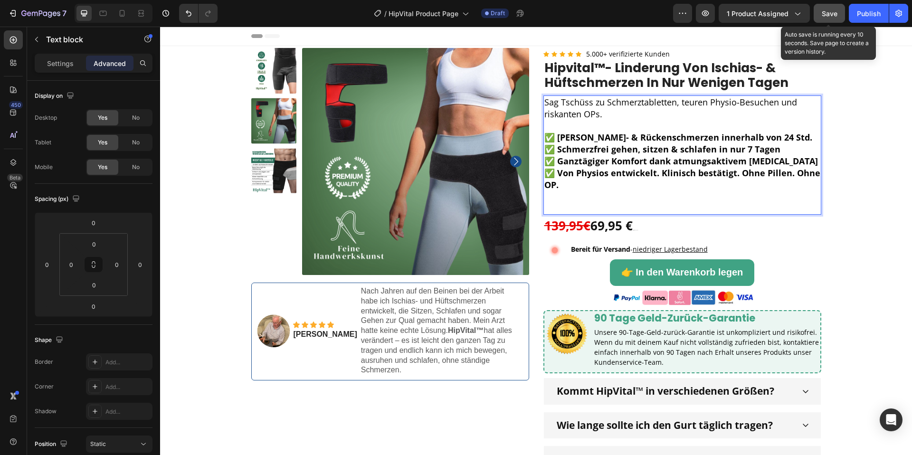
click at [563, 194] on p "✅ Von Physios entwickelt. Klinisch bestätigt. Ohne Pillen. Ohne OP." at bounding box center [683, 190] width 276 height 47
click at [558, 203] on p "✅ Von Physios entwickelt. Klinisch bestätigt. Ohne Pillen. Ohne OP. ⁠⁠⁠⁠⁠⁠⁠" at bounding box center [683, 190] width 276 height 47
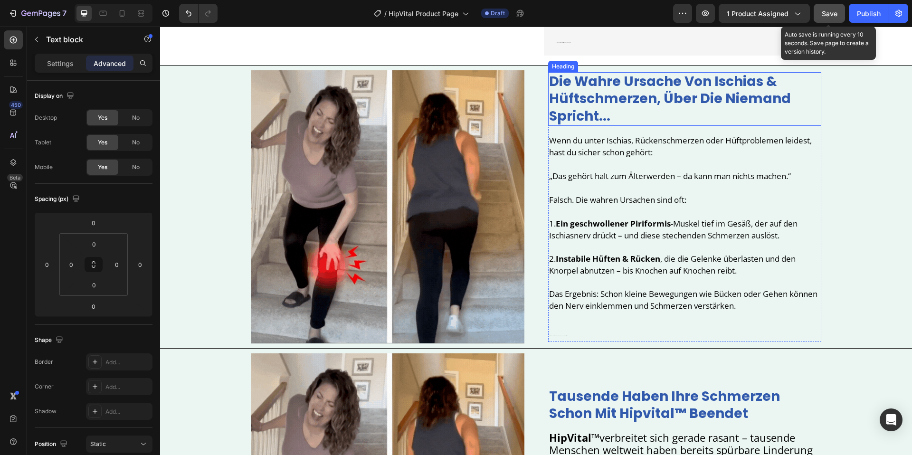
scroll to position [386, 0]
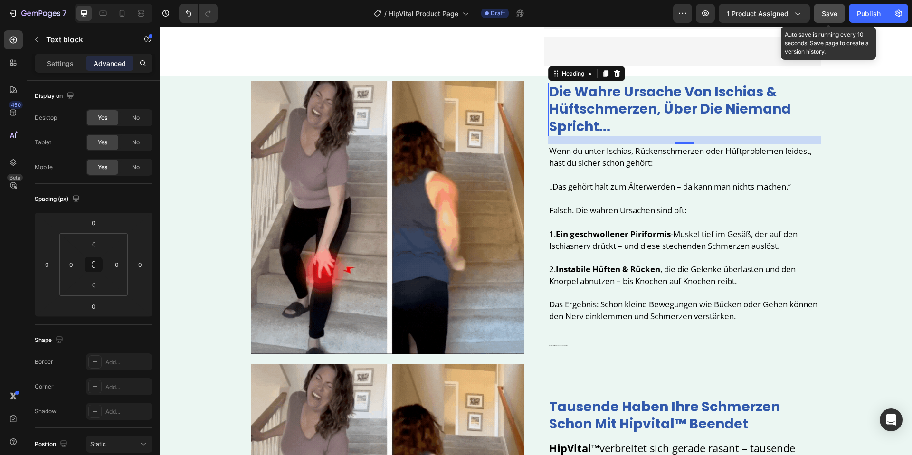
click at [600, 111] on strong "die wahre ursache von ischias & hüftschmerzen, über die niemand spricht..." at bounding box center [670, 109] width 242 height 53
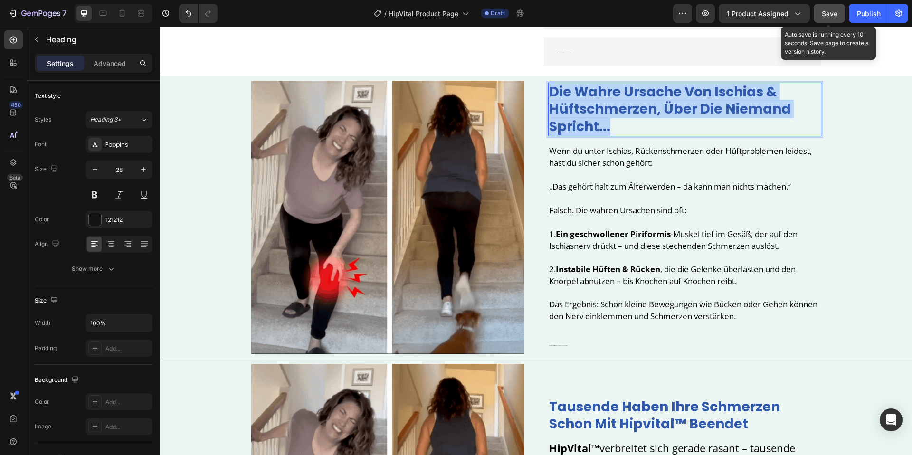
click at [600, 111] on strong "die wahre ursache von ischias & hüftschmerzen, über die niemand spricht..." at bounding box center [670, 109] width 242 height 53
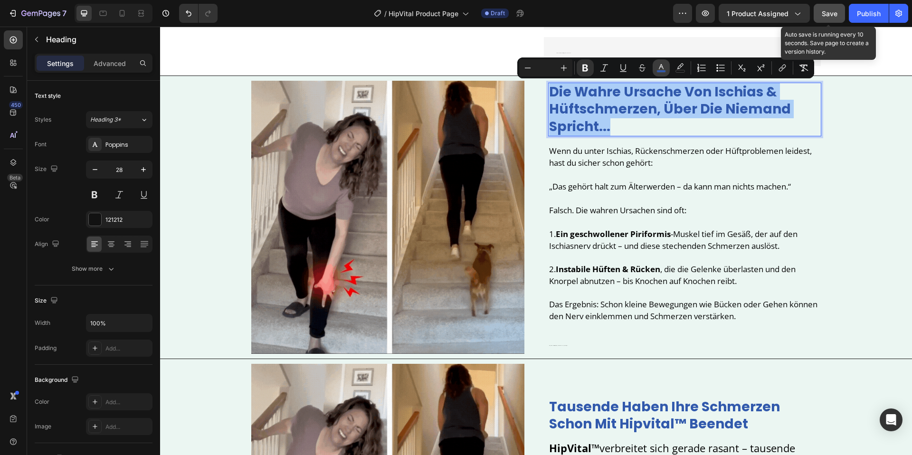
click at [664, 61] on button "color" at bounding box center [661, 67] width 17 height 17
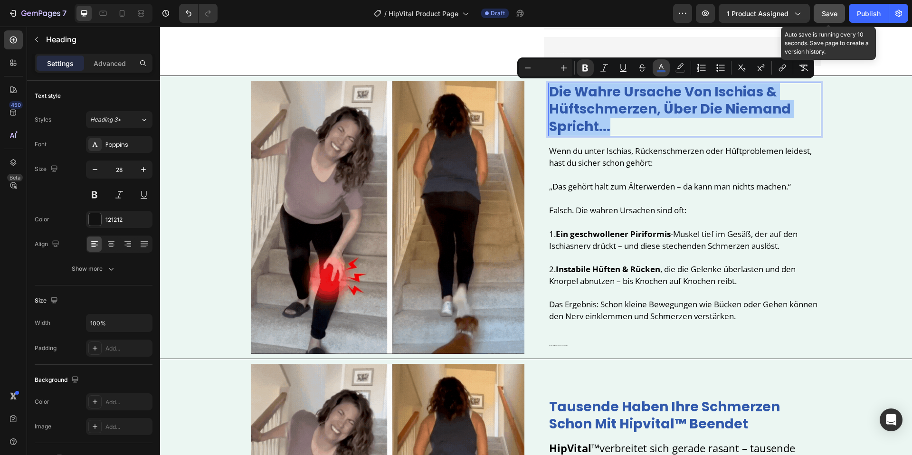
type input "3159AC"
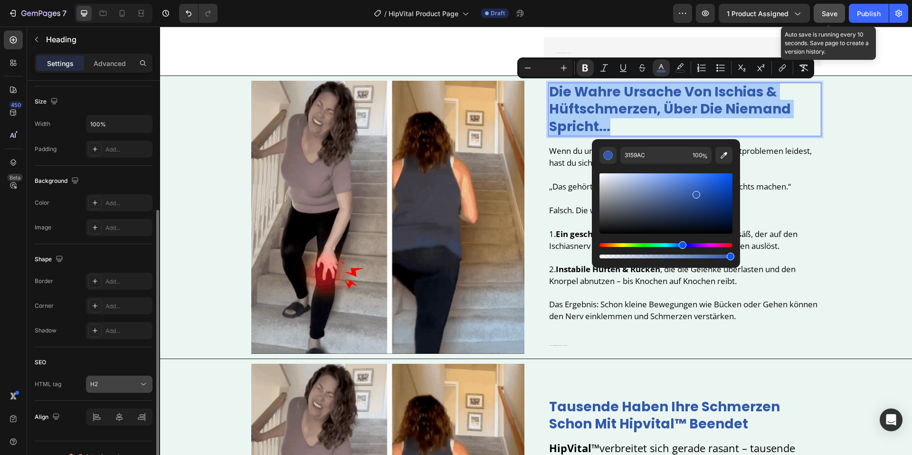
scroll to position [215, 0]
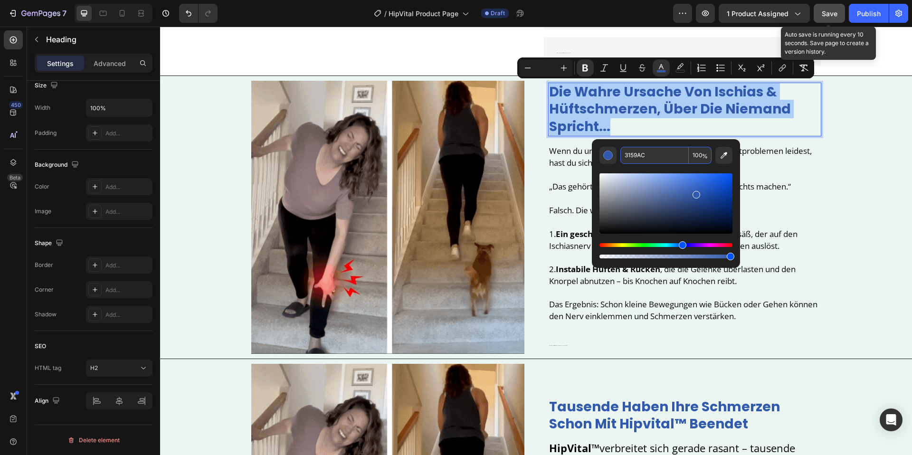
click at [638, 157] on input "3159AC" at bounding box center [655, 155] width 68 height 17
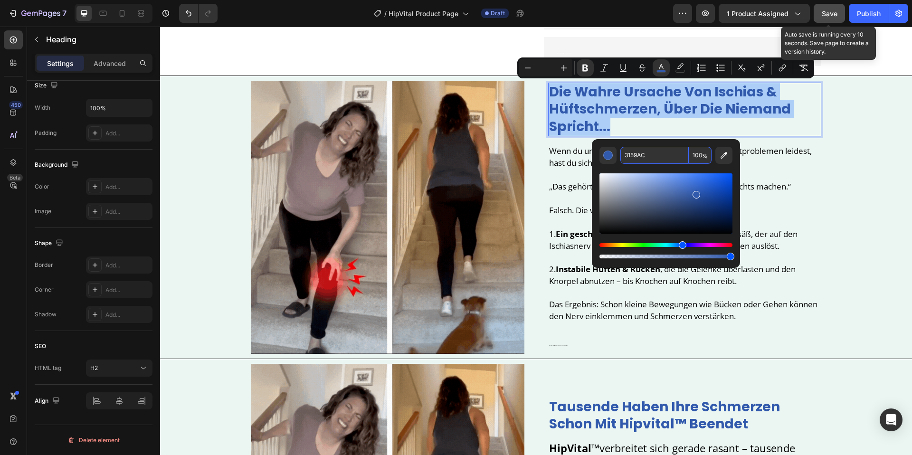
click at [638, 157] on input "3159AC" at bounding box center [655, 155] width 68 height 17
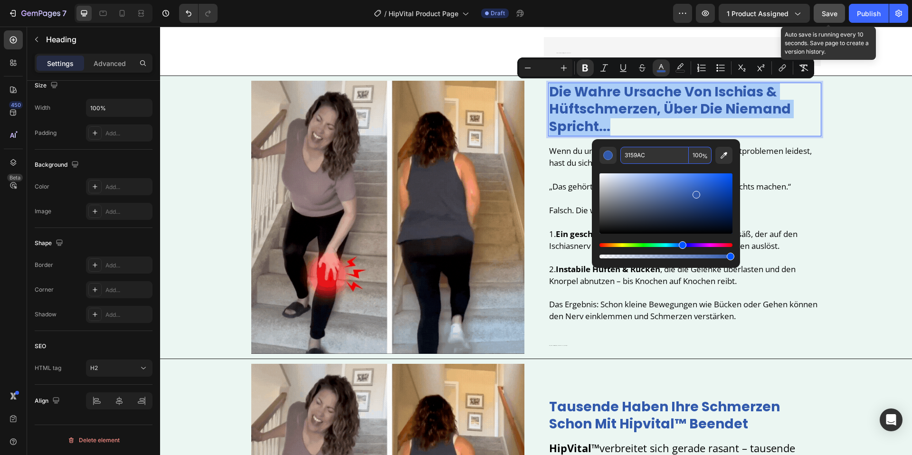
paste input "40A384"
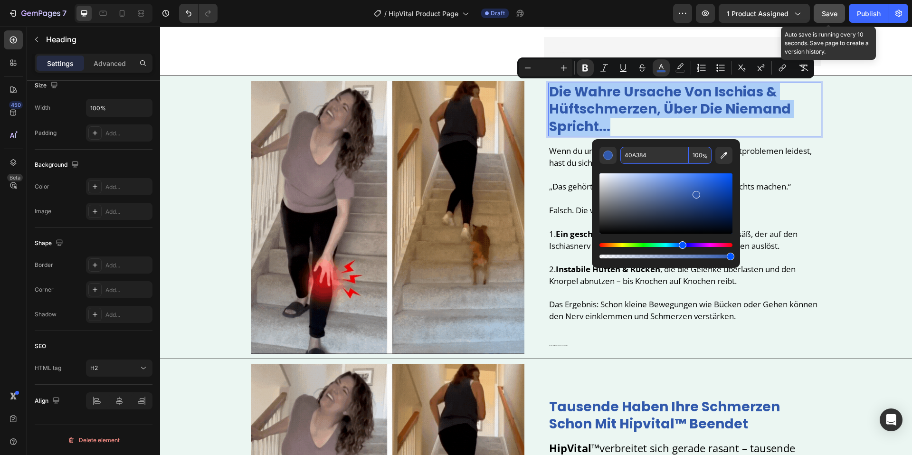
click at [638, 157] on input "40A384" at bounding box center [655, 155] width 68 height 17
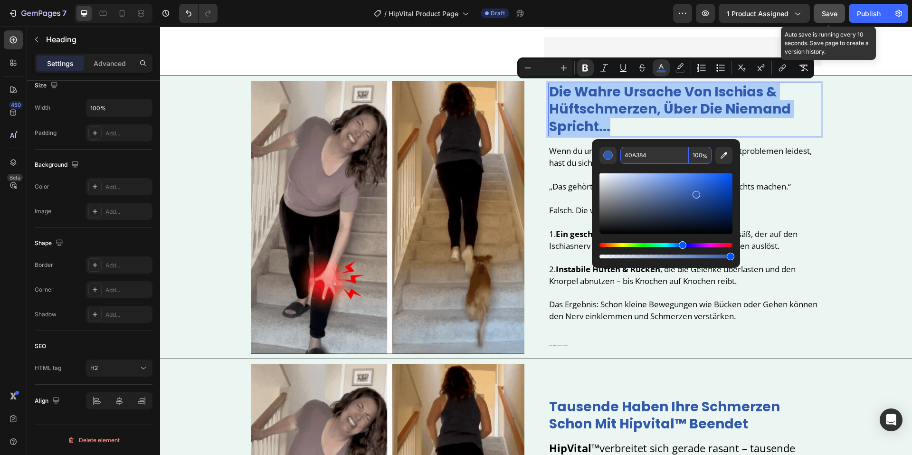
type input "40A384"
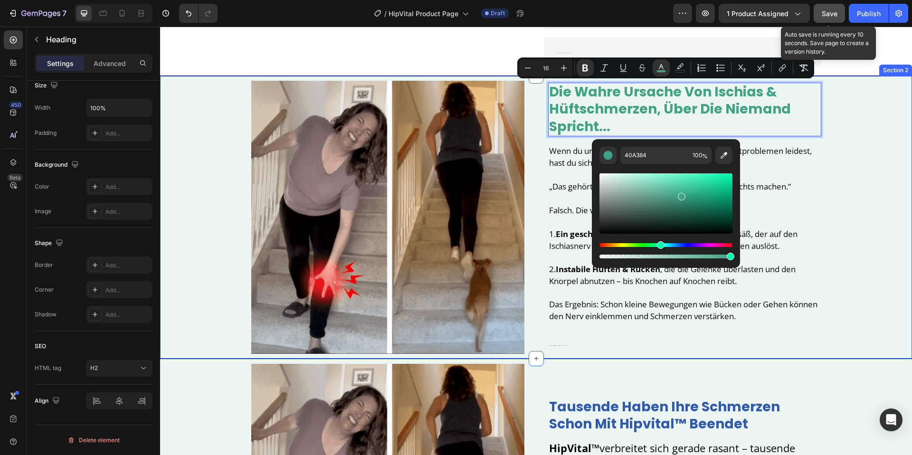
click at [826, 200] on div "Image die wahre ursache von ischias & hüftschmerzen, über die niemand spricht..…" at bounding box center [536, 217] width 752 height 273
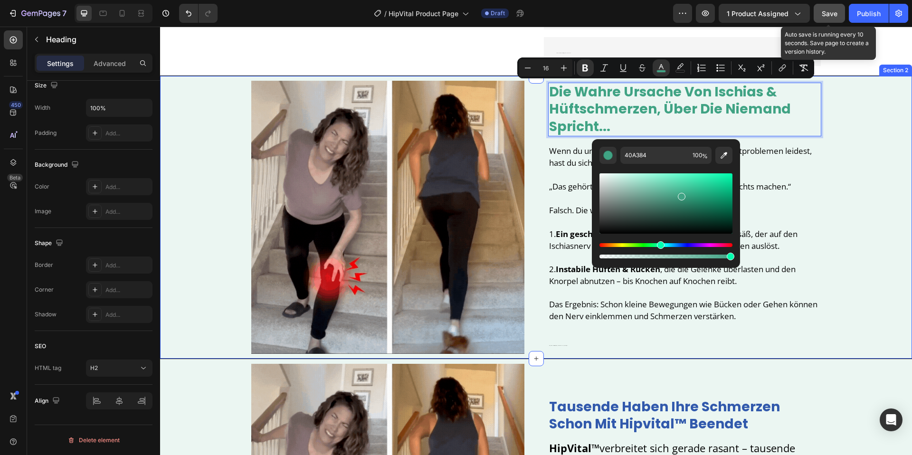
scroll to position [0, 0]
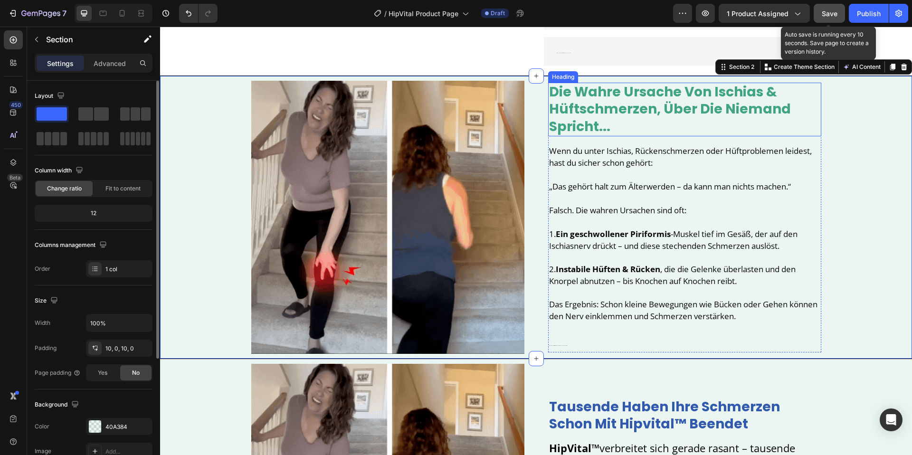
click at [685, 119] on p "⁠⁠⁠⁠⁠⁠⁠ die wahre ursache von ischias & hüftschmerzen, über die niemand spricht…" at bounding box center [684, 110] width 271 height 52
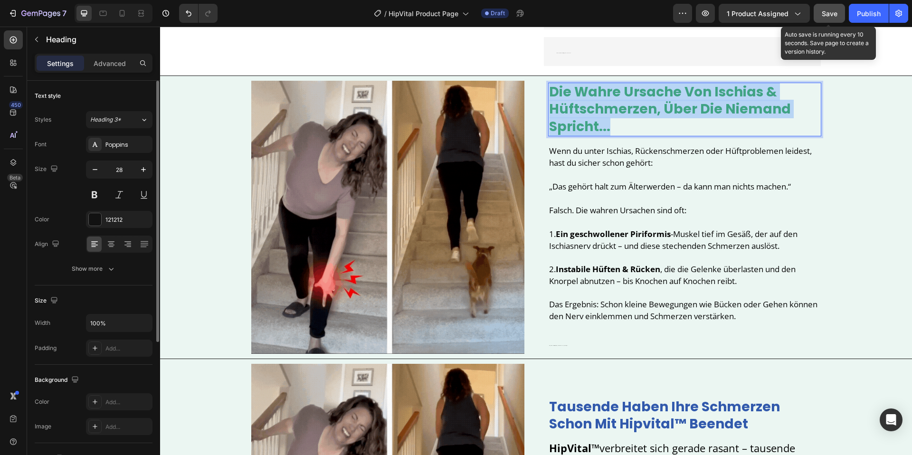
click at [685, 119] on p "die wahre ursache von ischias & hüftschmerzen, über die niemand spricht..." at bounding box center [684, 110] width 271 height 52
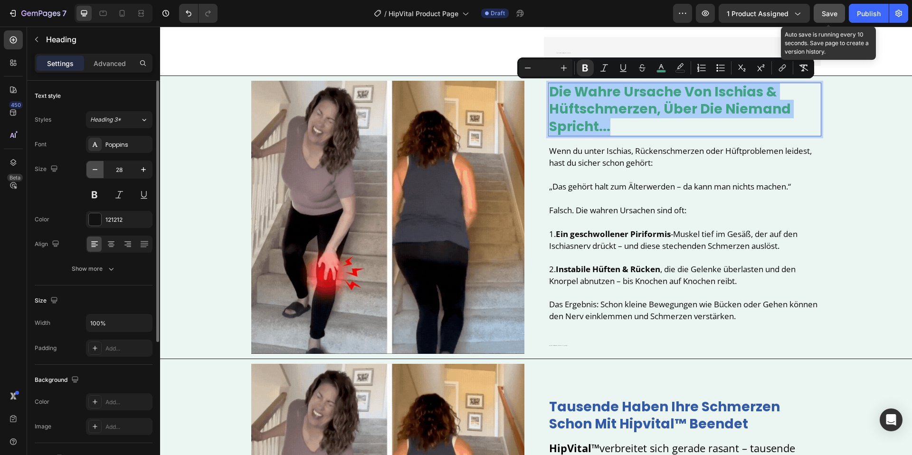
click at [94, 174] on icon "button" at bounding box center [95, 170] width 10 height 10
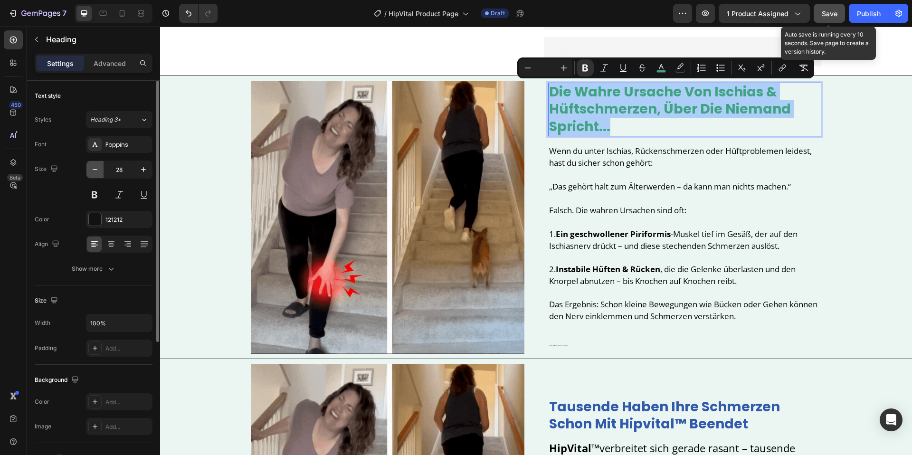
type input "27"
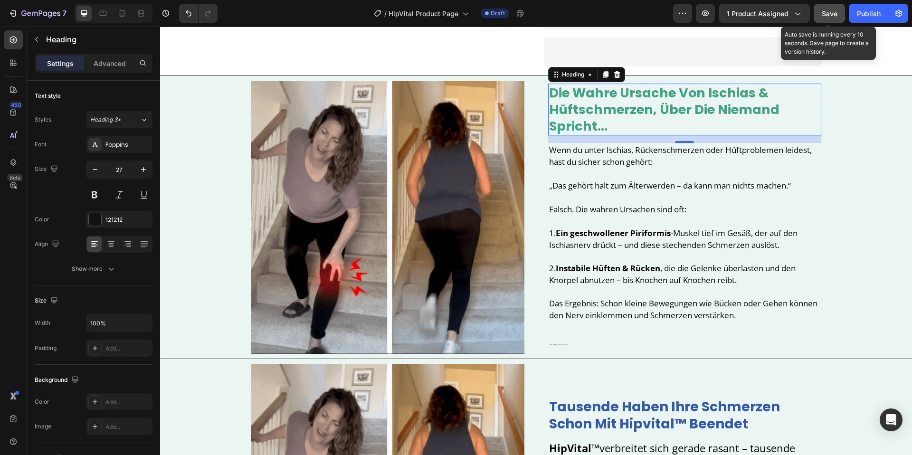
click at [674, 114] on strong "die wahre ursache von ischias & hüftschmerzen, über die niemand spricht..." at bounding box center [664, 109] width 230 height 51
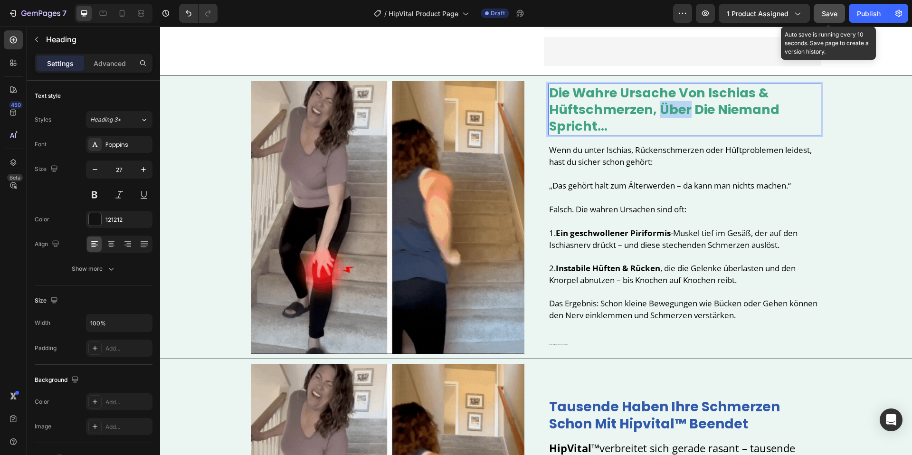
click at [674, 114] on strong "die wahre ursache von ischias & hüftschmerzen, über die niemand spricht..." at bounding box center [664, 109] width 230 height 51
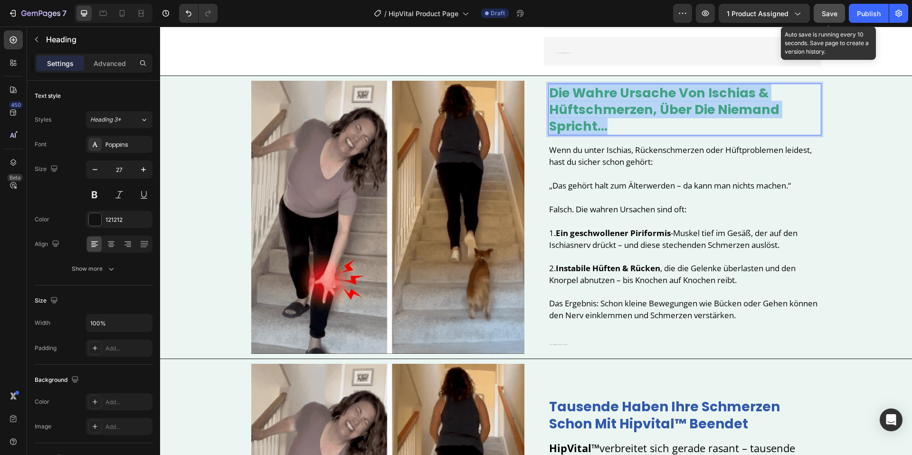
click at [674, 114] on strong "die wahre ursache von ischias & hüftschmerzen, über die niemand spricht..." at bounding box center [664, 109] width 230 height 51
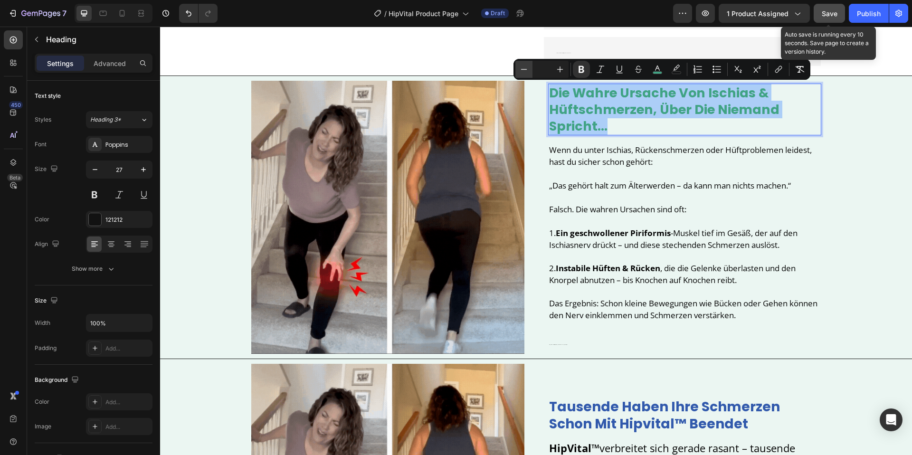
click at [527, 72] on icon "Editor contextual toolbar" at bounding box center [524, 70] width 10 height 10
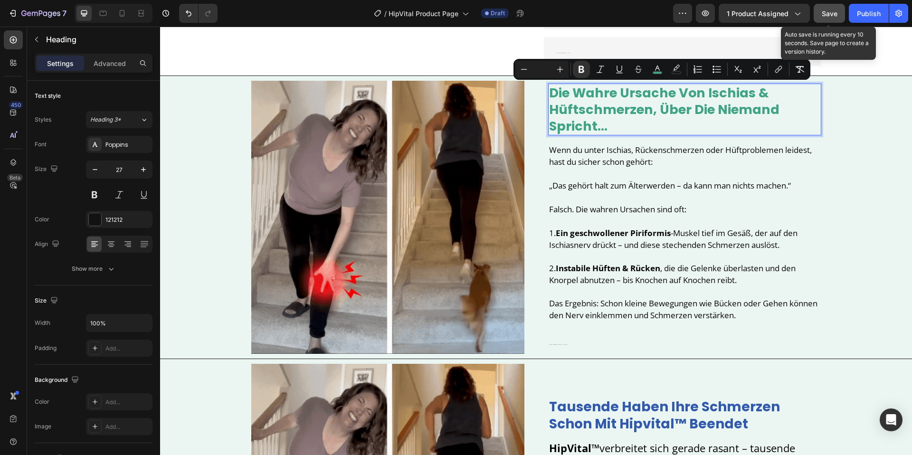
click at [546, 70] on input "Editor contextual toolbar" at bounding box center [542, 69] width 19 height 11
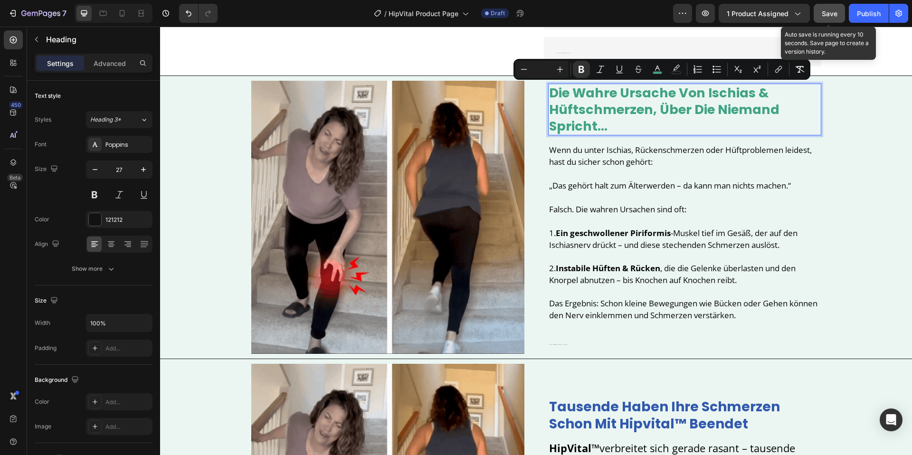
click at [546, 70] on input "Editor contextual toolbar" at bounding box center [542, 69] width 19 height 11
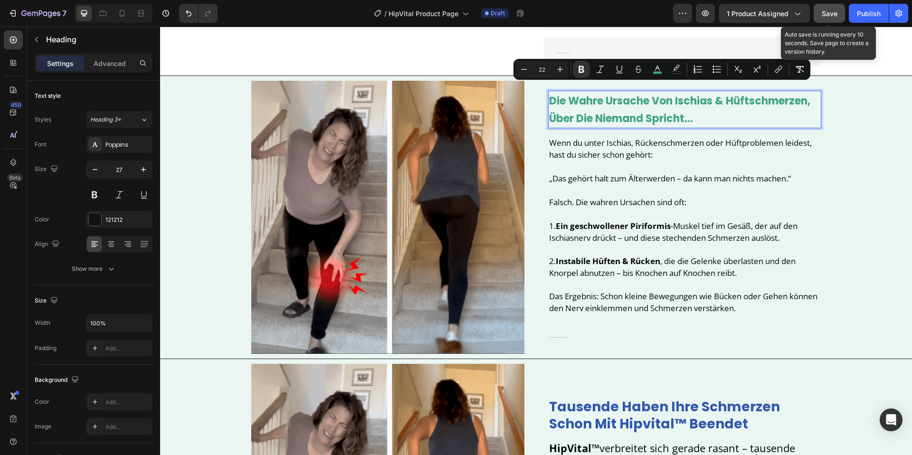
click at [547, 70] on input "22" at bounding box center [542, 69] width 19 height 11
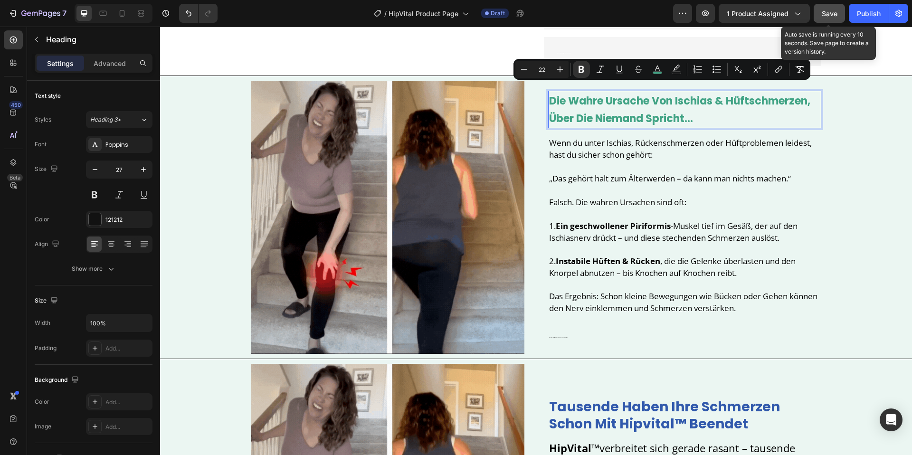
click at [547, 70] on input "22" at bounding box center [542, 69] width 19 height 11
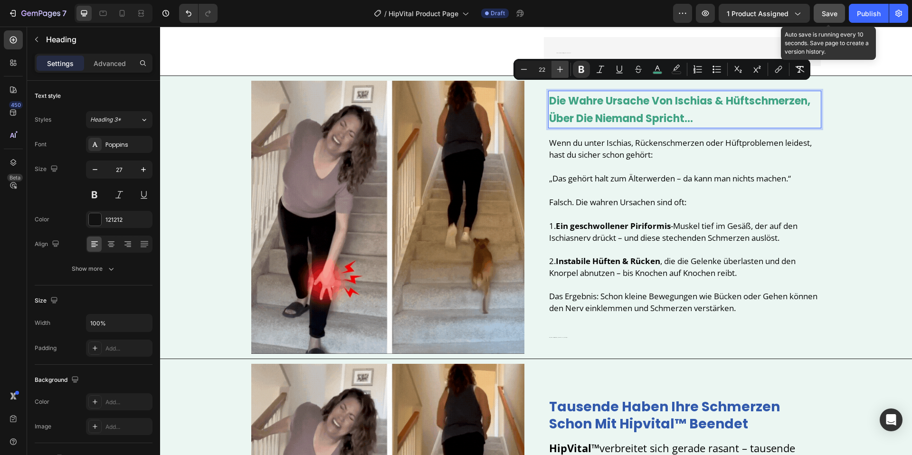
drag, startPoint x: 547, startPoint y: 70, endPoint x: 558, endPoint y: 68, distance: 10.6
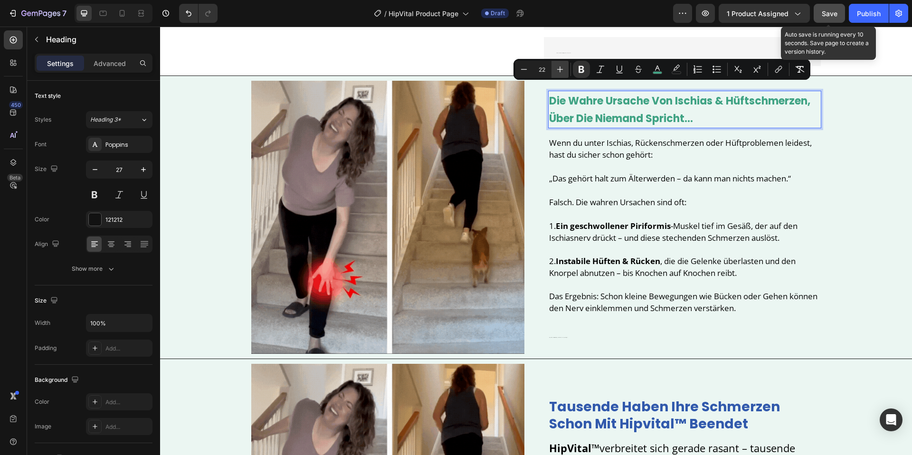
click at [549, 70] on input "22" at bounding box center [542, 69] width 19 height 11
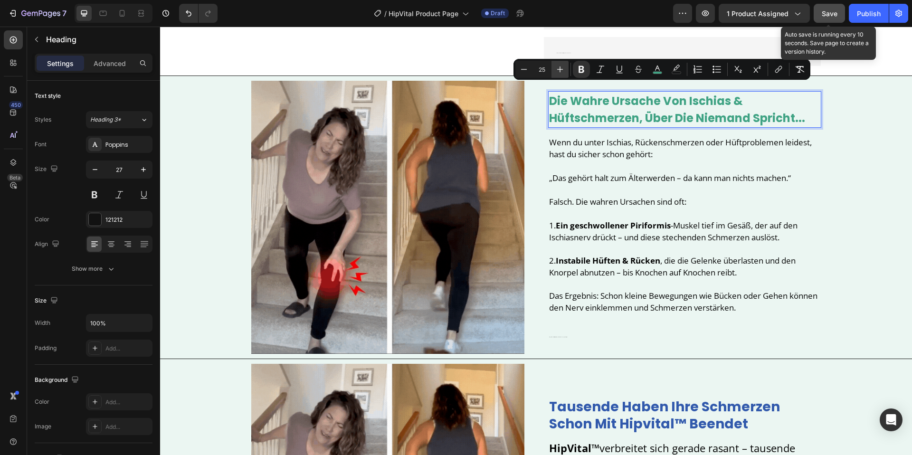
type input "25"
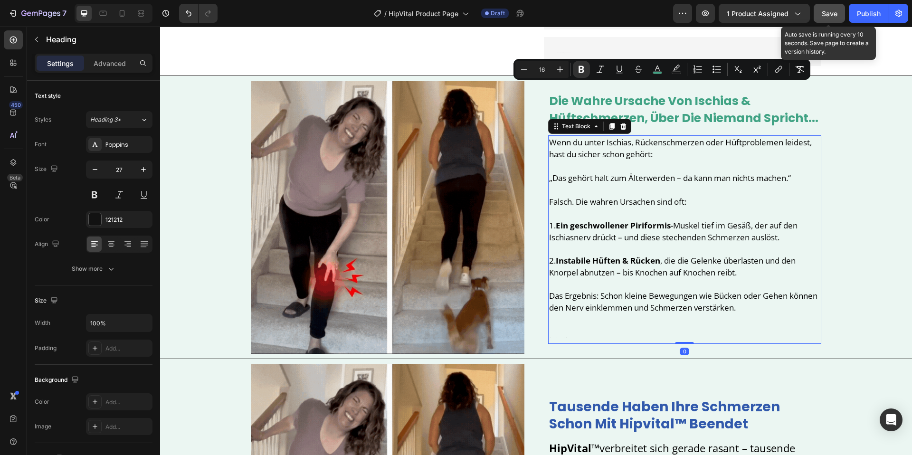
click at [606, 295] on span "Das Ergebnis: Schon kleine Bewegungen wie Bücken oder Gehen können den Nerv ein…" at bounding box center [683, 301] width 268 height 23
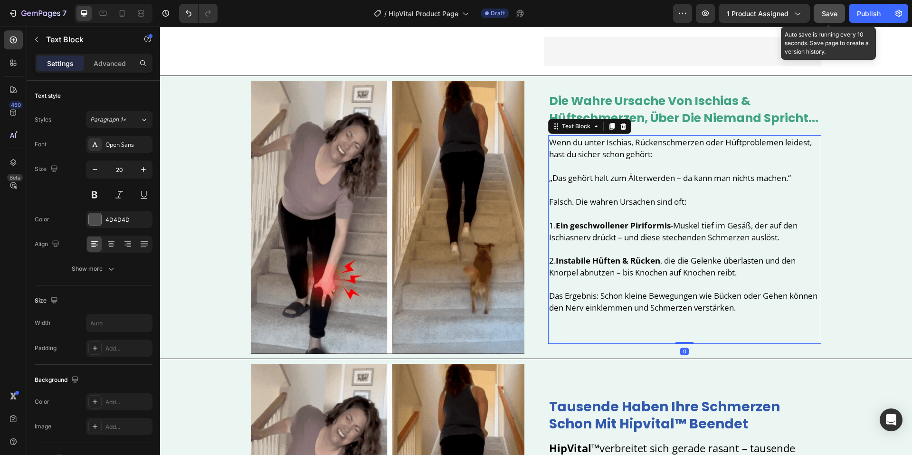
click at [586, 330] on p "Die gute Nachricht? HipVital™ packt beide Ursachen gleichzeitig an." at bounding box center [684, 335] width 271 height 15
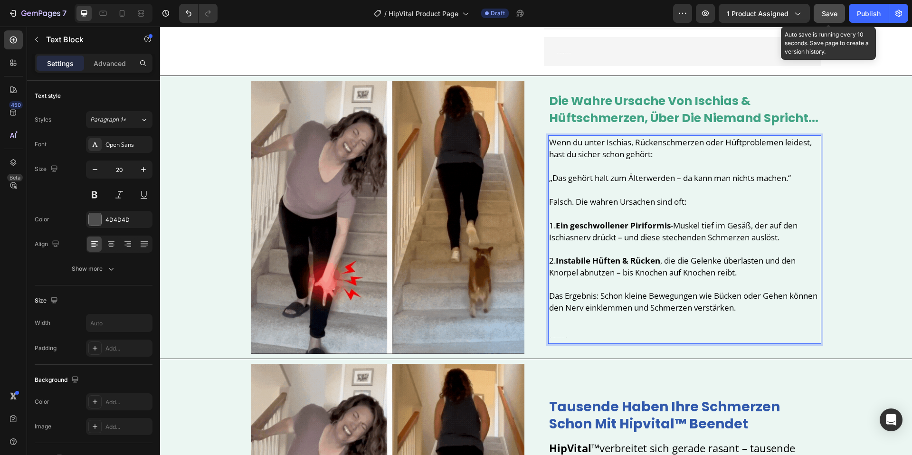
click at [586, 330] on p "Die gute Nachricht? HipVital™ packt beide Ursachen gleichzeitig an." at bounding box center [684, 335] width 271 height 15
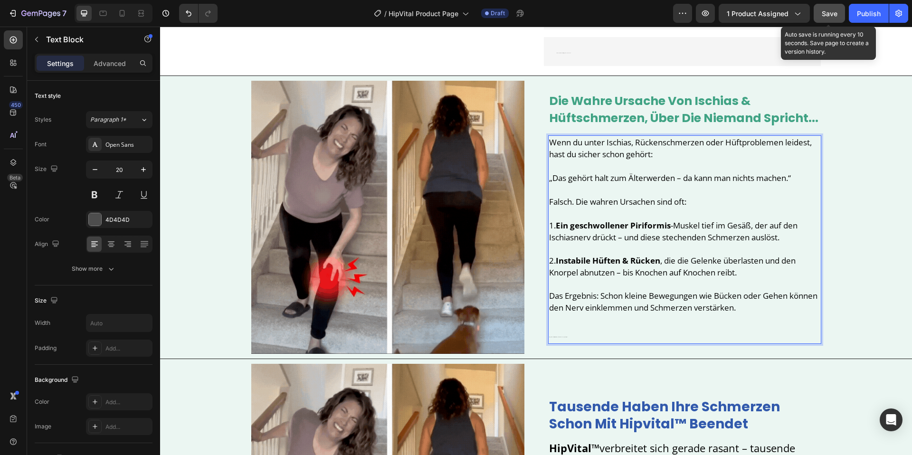
drag, startPoint x: 573, startPoint y: 334, endPoint x: 563, endPoint y: 333, distance: 10.0
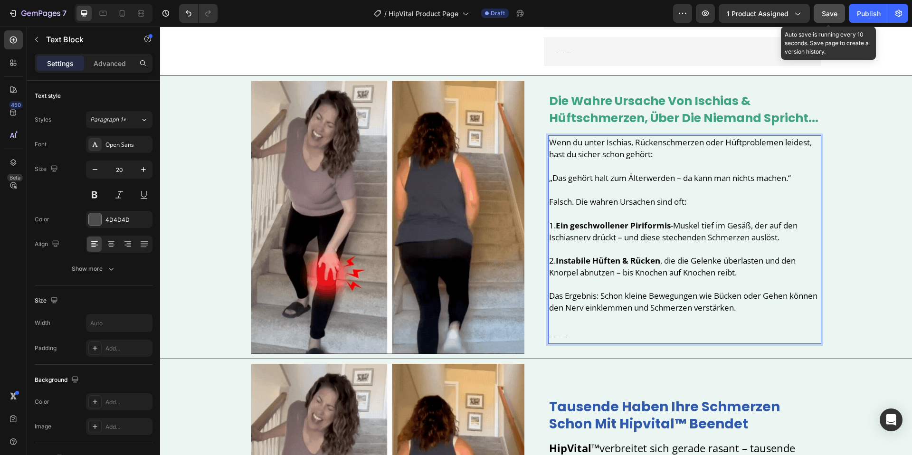
click at [571, 333] on p "Die gute Nachricht? HipVital™ packt beide Ursachen gleichzeitig an." at bounding box center [684, 335] width 271 height 15
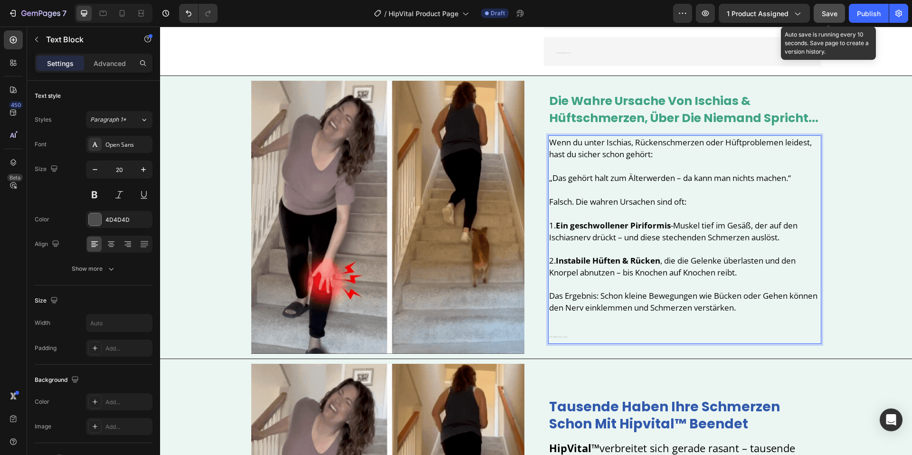
click at [563, 333] on p "Die gute Nachricht? HipVital™ packt beide Ursachen gleichzeitig an." at bounding box center [684, 335] width 271 height 15
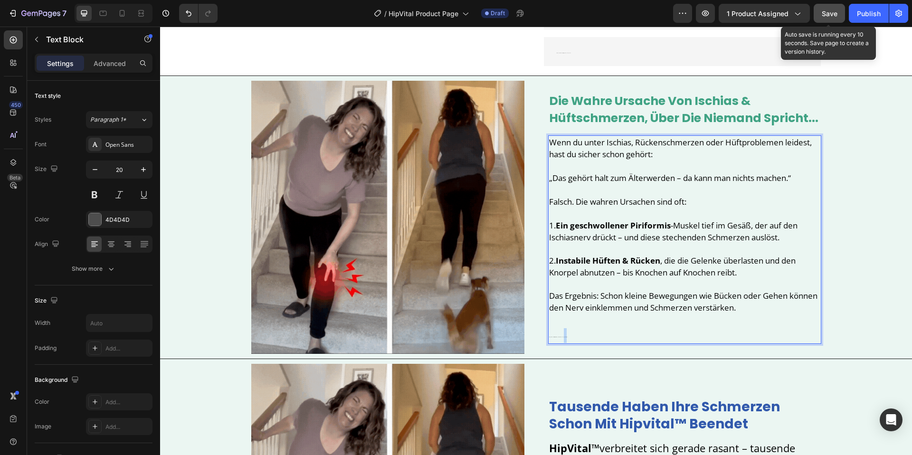
click at [563, 333] on p "Die gute Nachricht? HipVital™ packt beide Ursachen gleichzeitig an." at bounding box center [684, 335] width 271 height 15
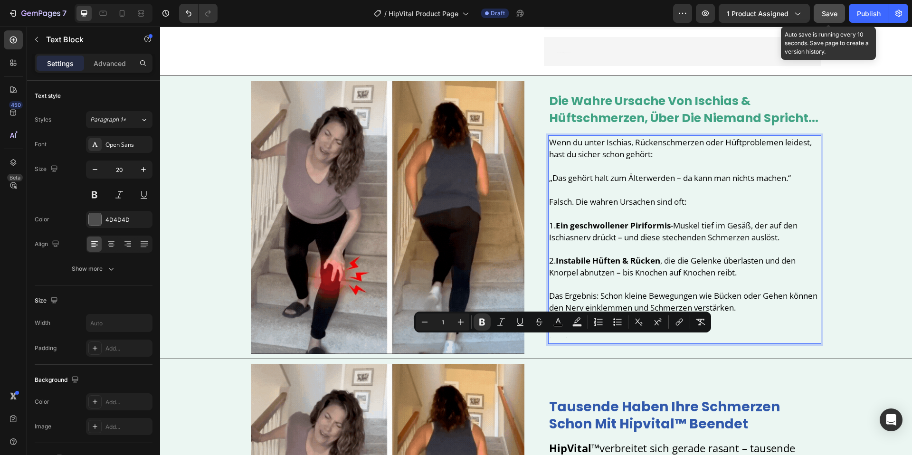
click at [560, 336] on p "Die gute Nachricht? HipVital™ packt beide Ursachen gleichzeitig an." at bounding box center [684, 335] width 271 height 15
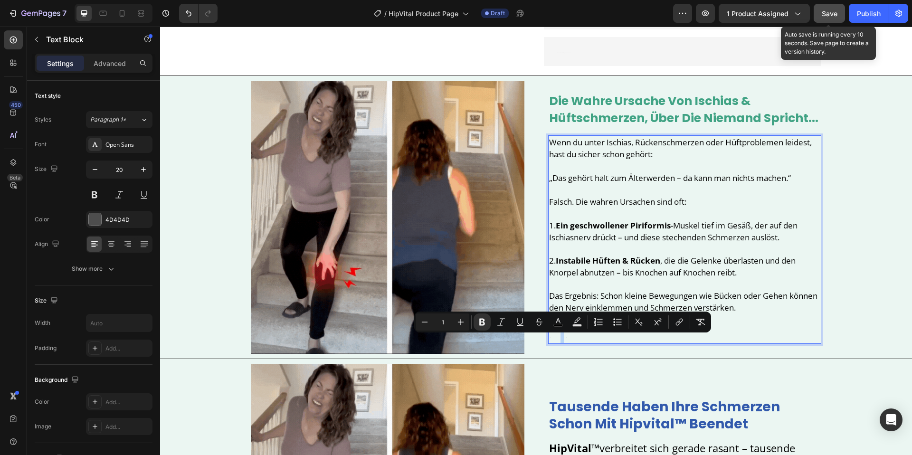
click at [561, 336] on p "Die gute Nachricht? HipVital™ packt beide Ursachen gleichzeitig an." at bounding box center [684, 335] width 271 height 15
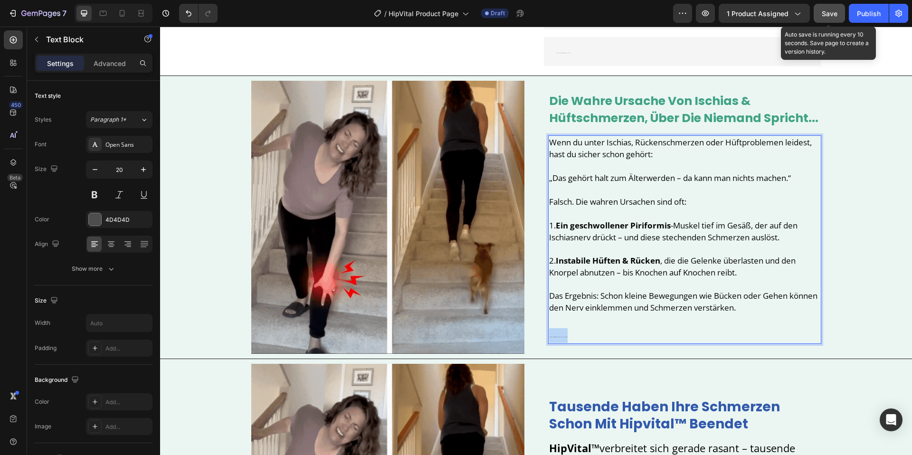
click at [561, 336] on p "Die gute Nachricht? HipVital™ packt beide Ursachen gleichzeitig an." at bounding box center [684, 335] width 271 height 15
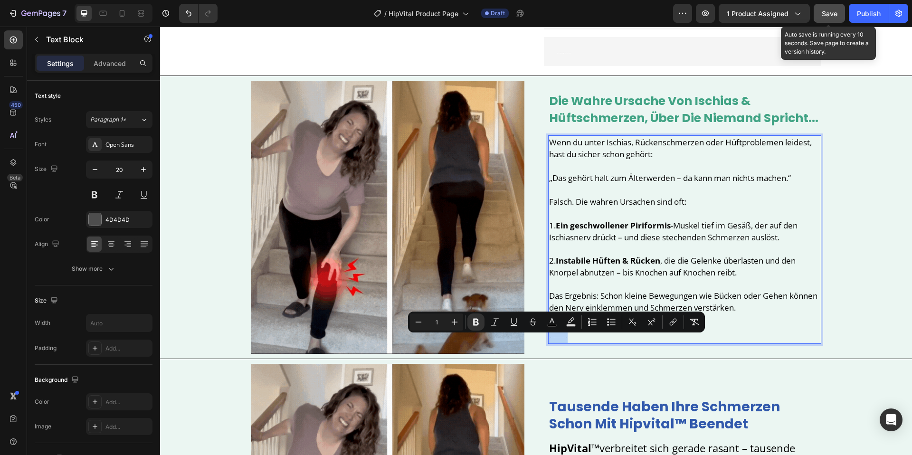
click at [561, 336] on p "Die gute Nachricht? HipVital™ packt beide Ursachen gleichzeitig an." at bounding box center [684, 335] width 271 height 15
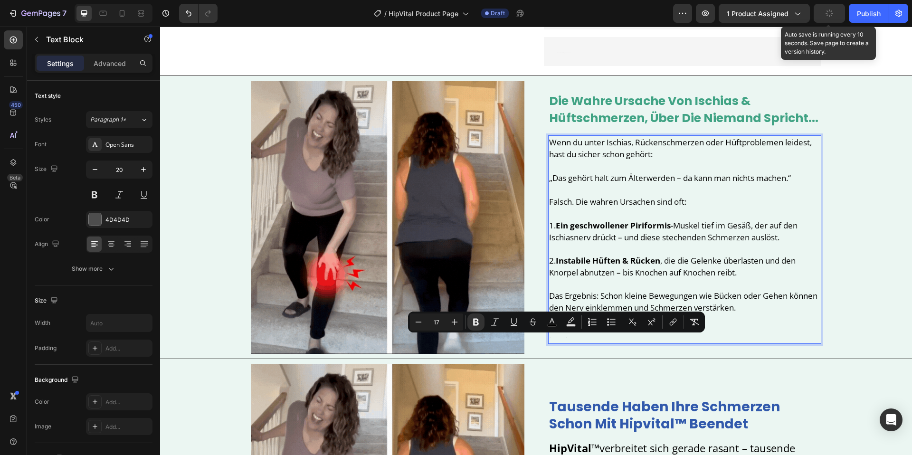
click at [604, 270] on span "2. Instabile Hüften & Rücken , die die Gelenke überlasten und den Knorpel abnut…" at bounding box center [672, 266] width 247 height 23
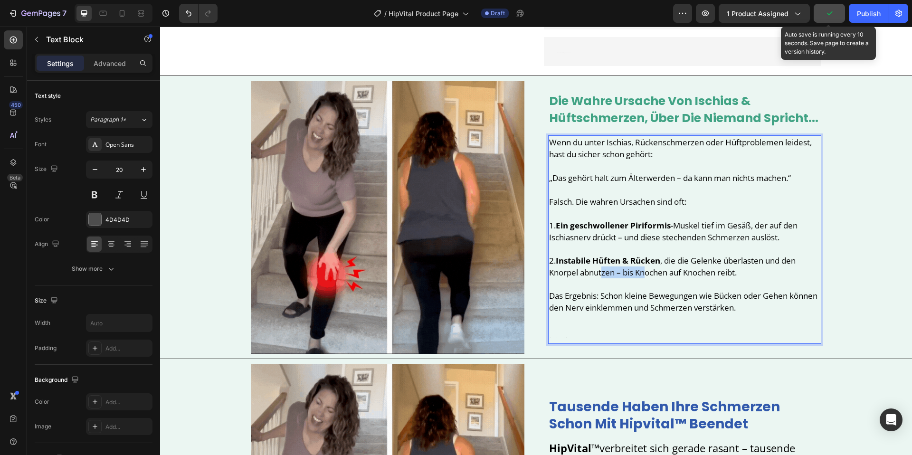
drag, startPoint x: 604, startPoint y: 267, endPoint x: 649, endPoint y: 272, distance: 45.4
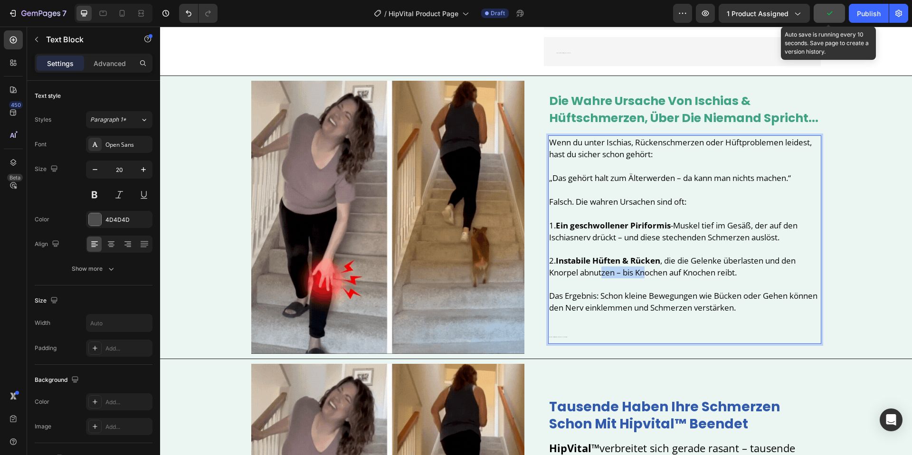
click at [649, 272] on span "2. Instabile Hüften & Rücken , die die Gelenke überlasten und den Knorpel abnut…" at bounding box center [672, 266] width 247 height 23
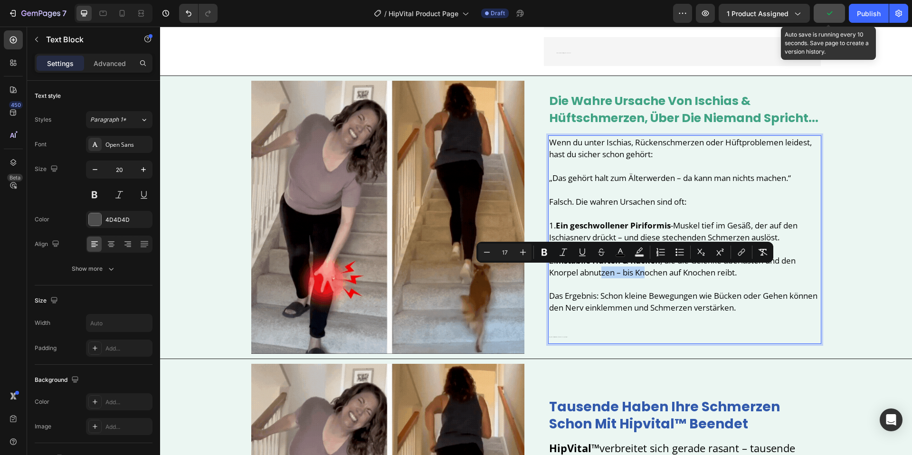
type input "1"
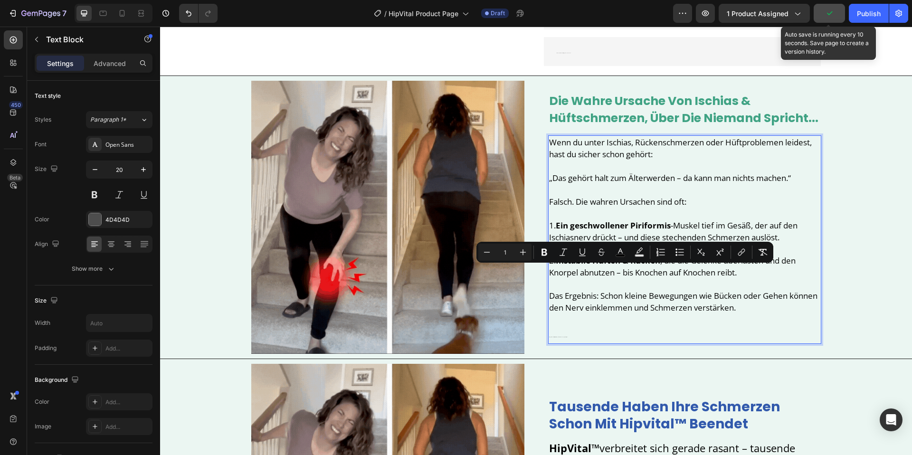
click at [576, 329] on p "Die gute Nachricht? HipVital™ packt beide Ursachen gleichzeitig an." at bounding box center [684, 335] width 271 height 15
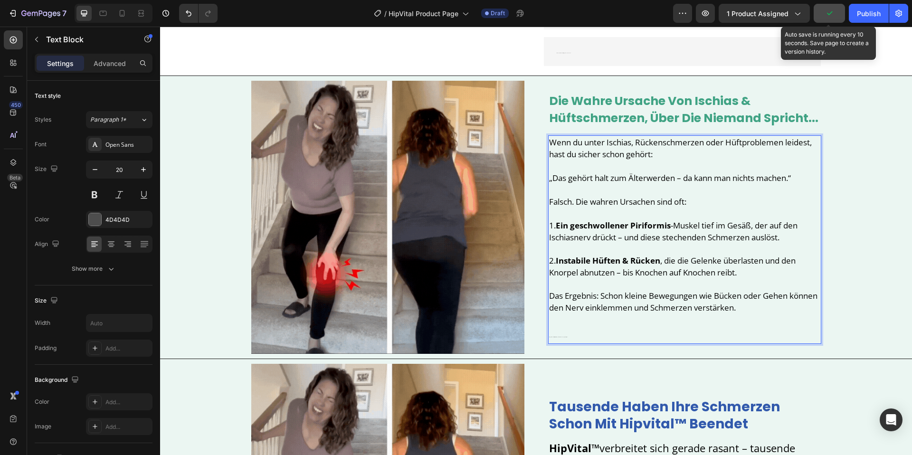
click at [576, 329] on p "Die gute Nachricht? HipVital™ packt beide Ursachen gleichzeitig an." at bounding box center [684, 335] width 271 height 15
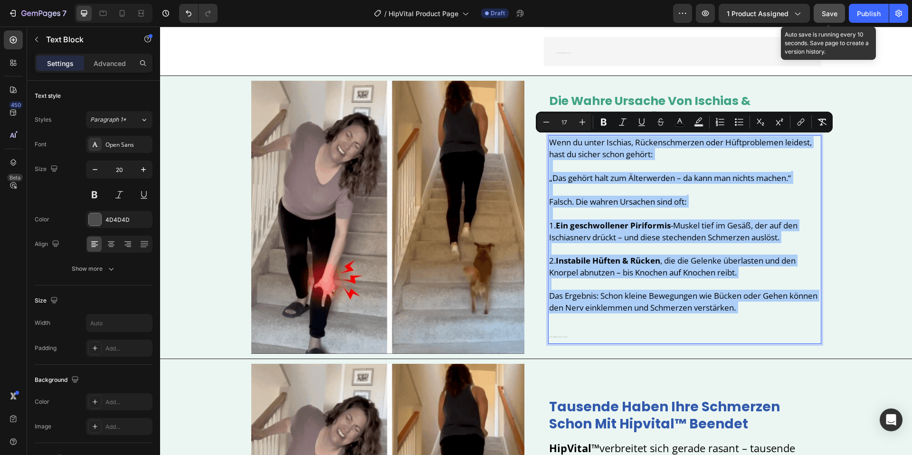
click at [566, 121] on input "17" at bounding box center [564, 121] width 19 height 11
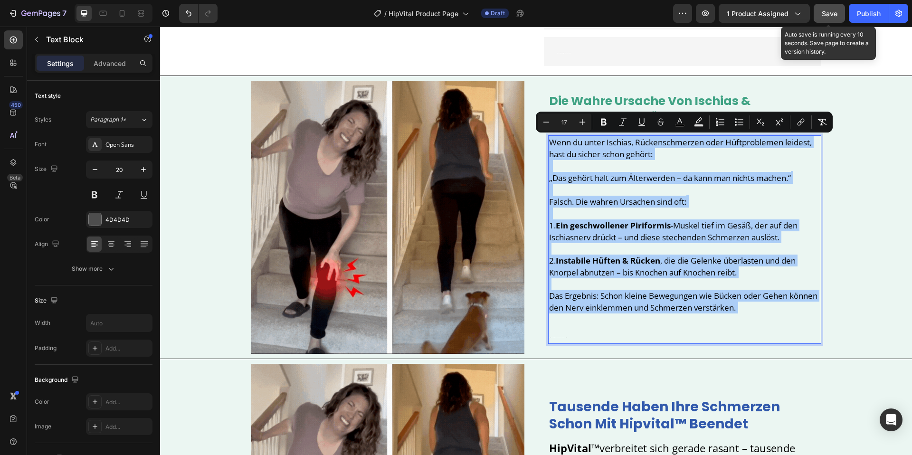
click at [566, 121] on input "17" at bounding box center [564, 121] width 19 height 11
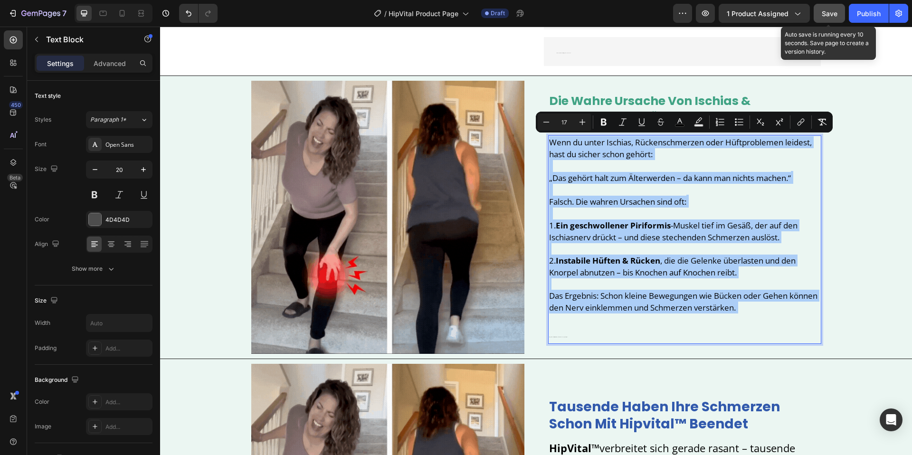
click at [566, 121] on input "17" at bounding box center [564, 121] width 19 height 11
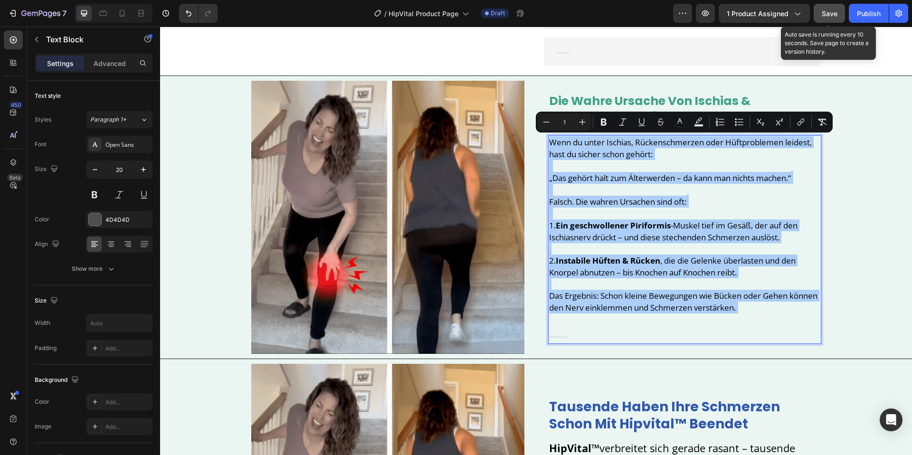
type input "17"
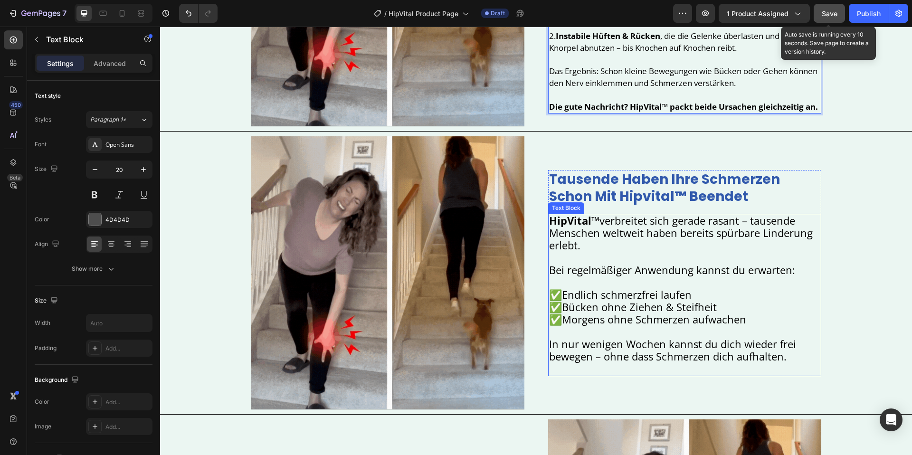
click at [613, 254] on p "HipVital™ verbreitet sich gerade rasant – tausende Menschen weltweit haben bere…" at bounding box center [684, 239] width 271 height 49
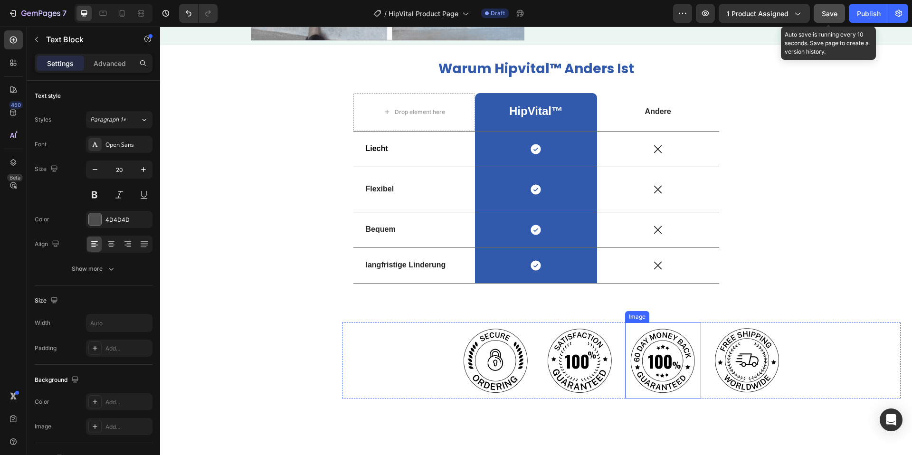
scroll to position [1764, 0]
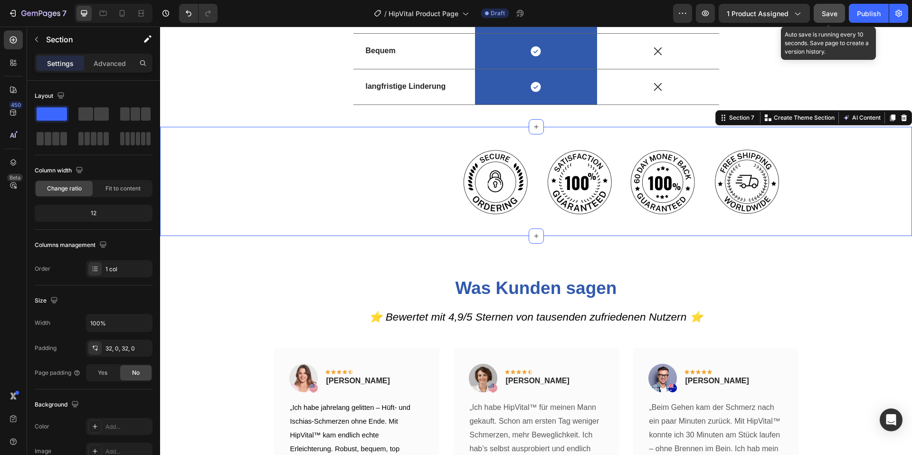
drag, startPoint x: 313, startPoint y: 201, endPoint x: 562, endPoint y: 205, distance: 248.6
click at [321, 201] on div "Image Image Image Image Row Row" at bounding box center [536, 181] width 752 height 79
click at [903, 115] on icon at bounding box center [904, 118] width 6 height 7
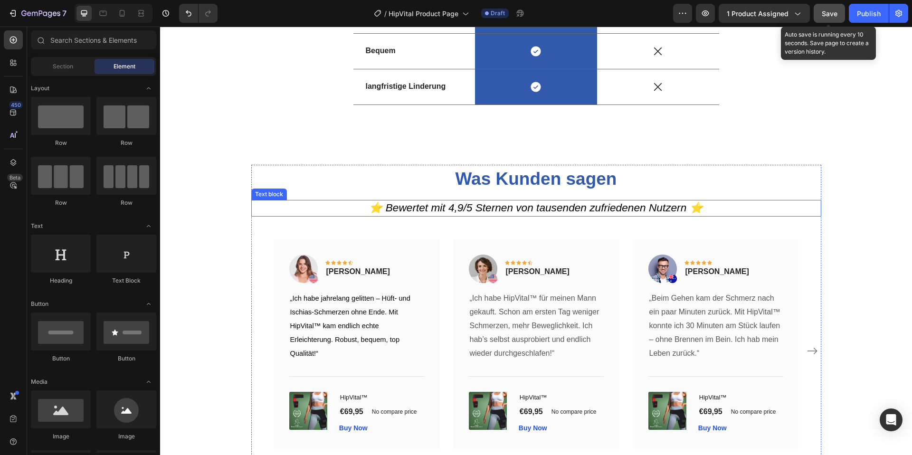
scroll to position [1889, 0]
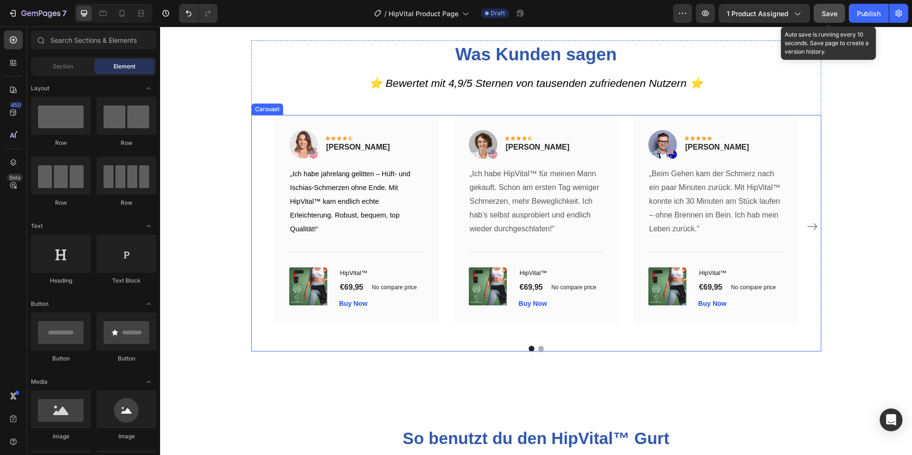
click at [258, 205] on div "Image Icon Icon Icon Icon Icon Row Margarete D. Text block Row „Ich habe jahrel…" at bounding box center [536, 226] width 570 height 223
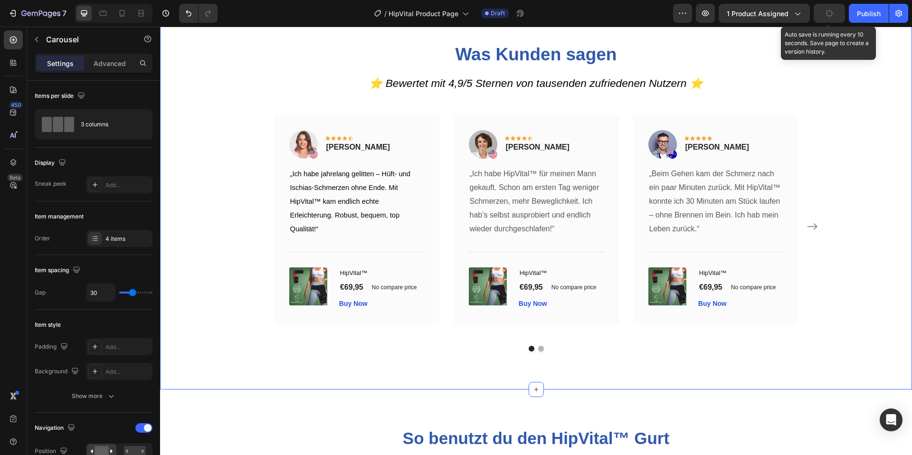
click at [242, 208] on div "Was Kunden sagen Heading ⭐ Bewertet mit 4,9/5 Sternen von tausenden zufriedenen…" at bounding box center [536, 195] width 738 height 311
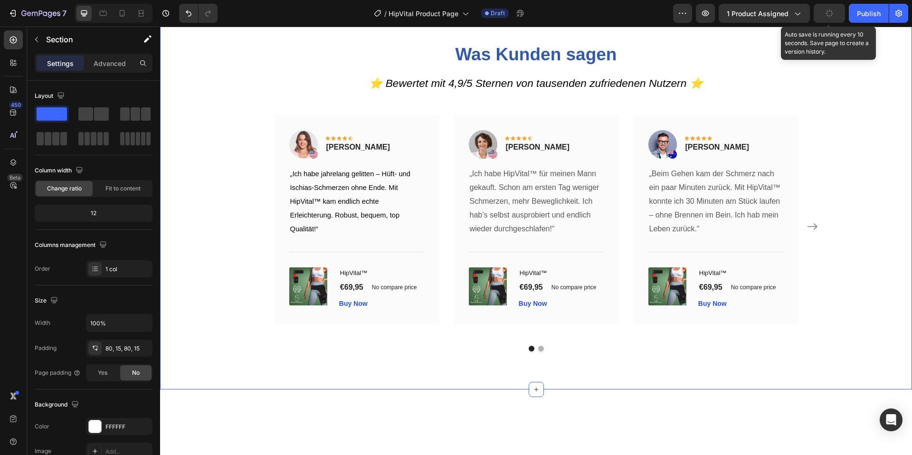
scroll to position [1702, 0]
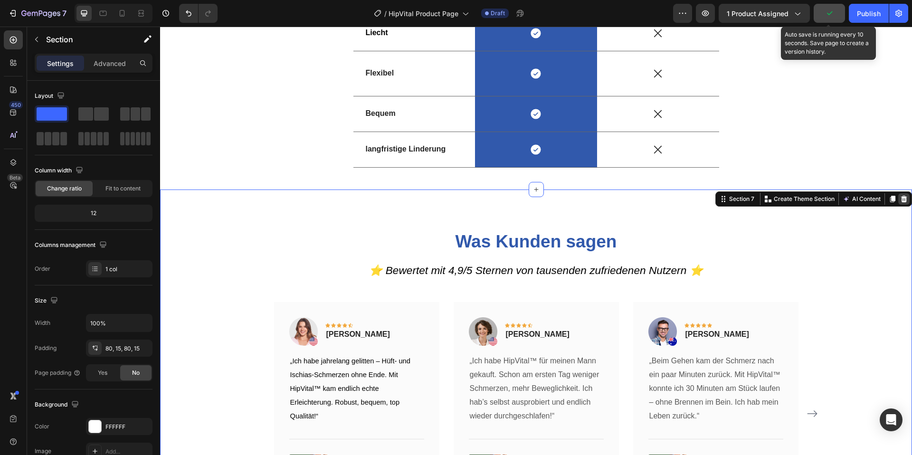
click at [901, 197] on icon at bounding box center [905, 199] width 8 height 8
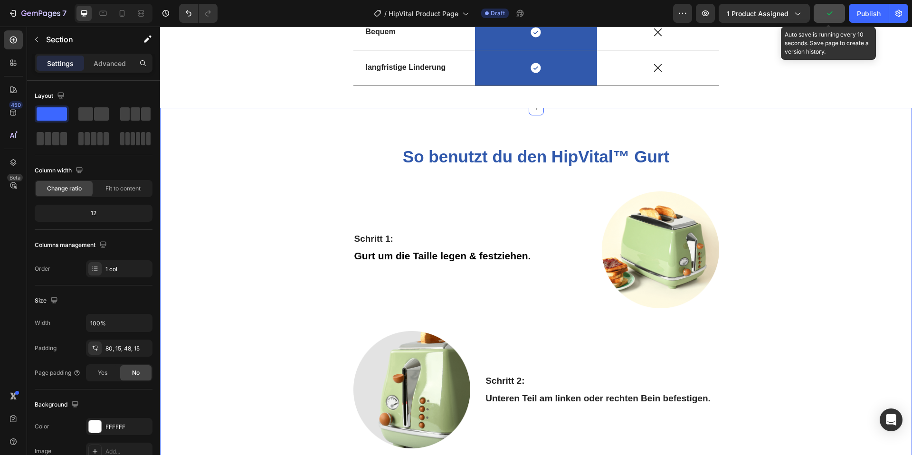
click at [251, 257] on div "So benutzt du den HipVital™ Gurt Heading Row Schritt 1: Text Block Gurt um die …" at bounding box center [536, 410] width 738 height 528
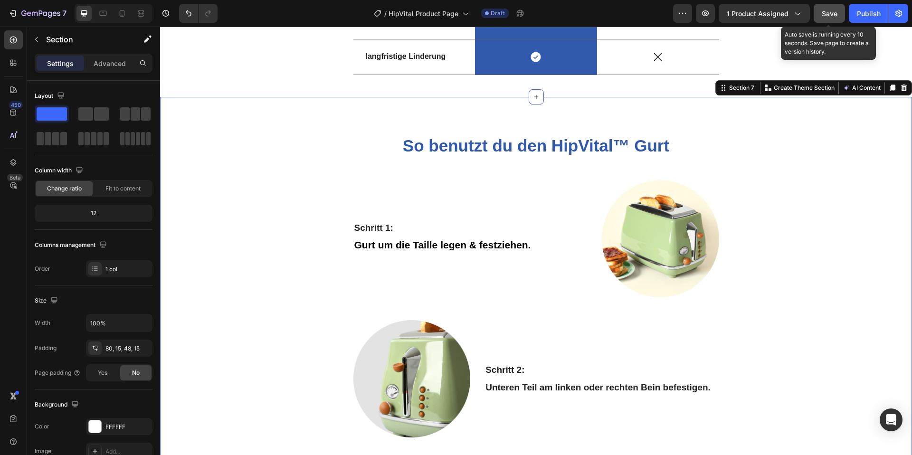
scroll to position [1778, 0]
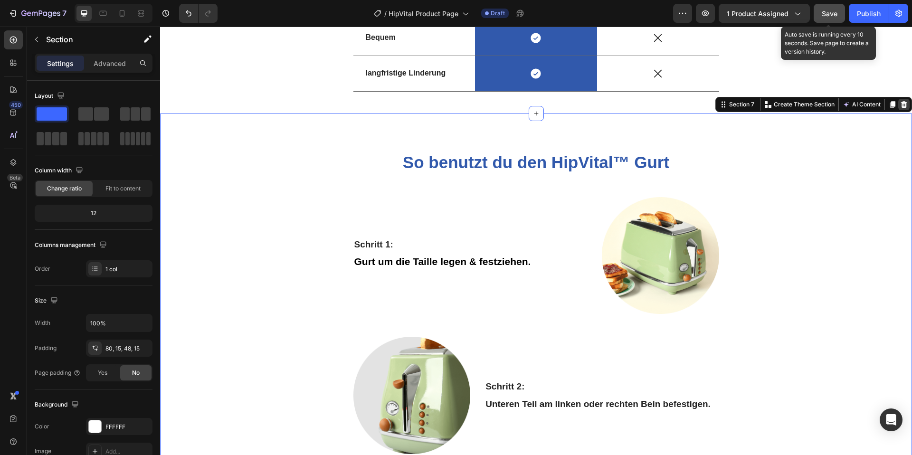
click at [904, 108] on div at bounding box center [904, 104] width 11 height 11
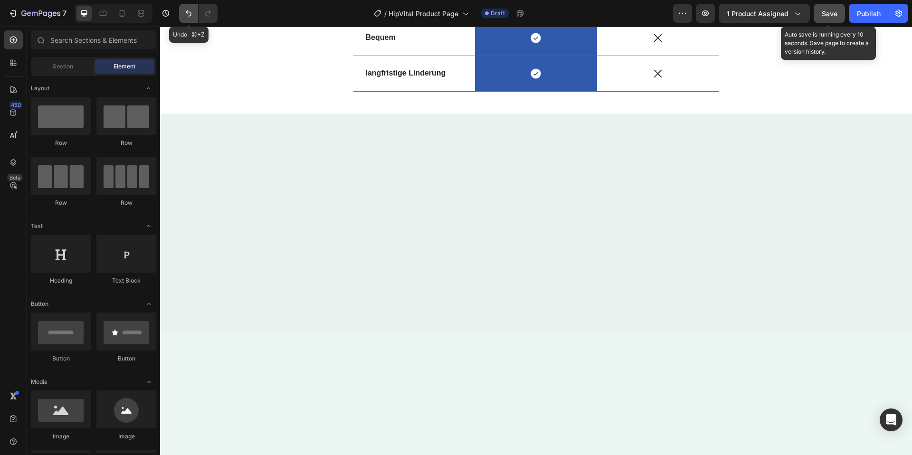
click at [191, 19] on button "Undo/Redo" at bounding box center [188, 13] width 19 height 19
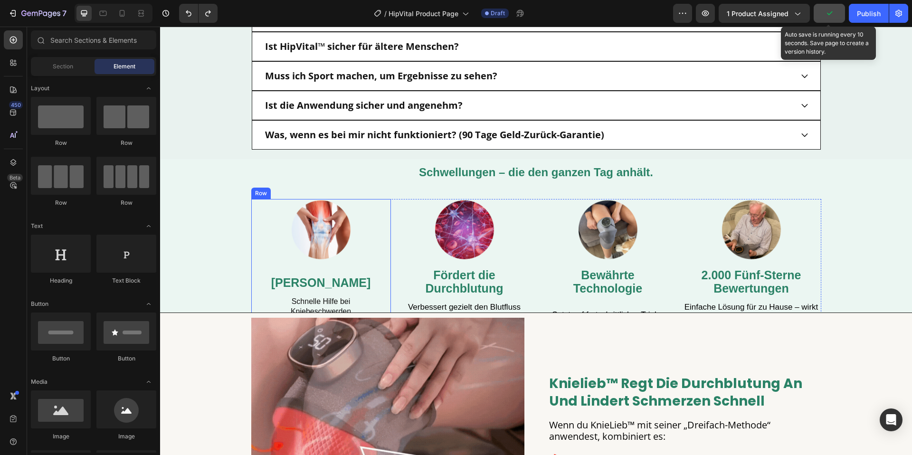
scroll to position [2543, 0]
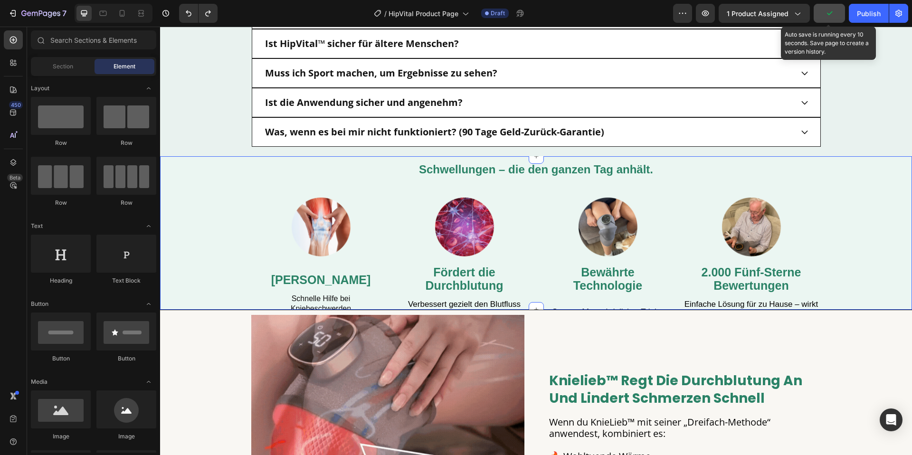
click at [214, 237] on div "Schnelle, effektive Linderung bei Knieschmerzen, Steifheit und Schwellungen – d…" at bounding box center [536, 233] width 752 height 154
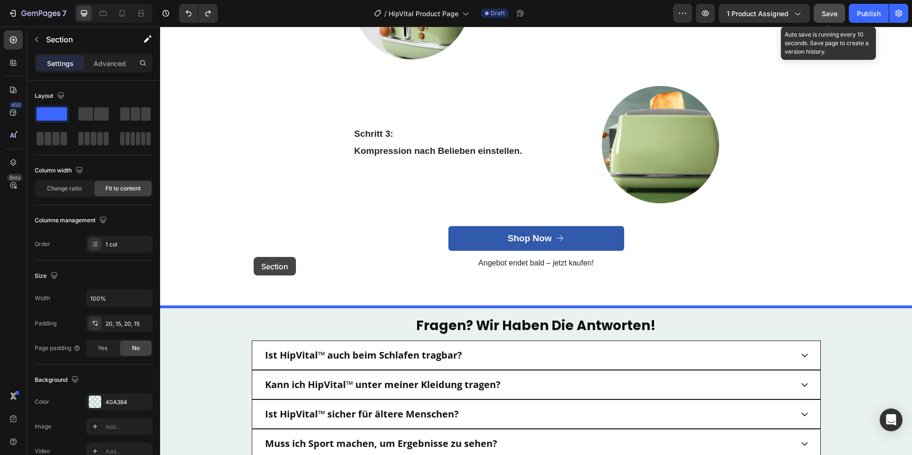
drag, startPoint x: 221, startPoint y: 217, endPoint x: 288, endPoint y: 267, distance: 83.3
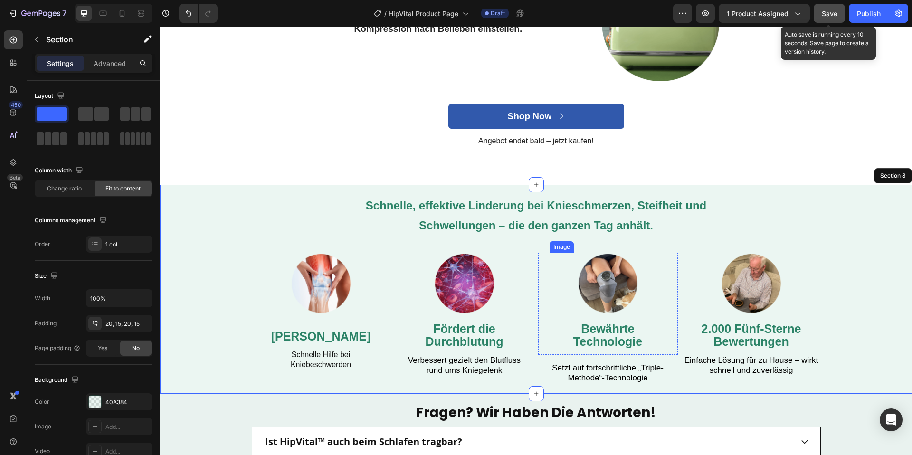
scroll to position [2315, 0]
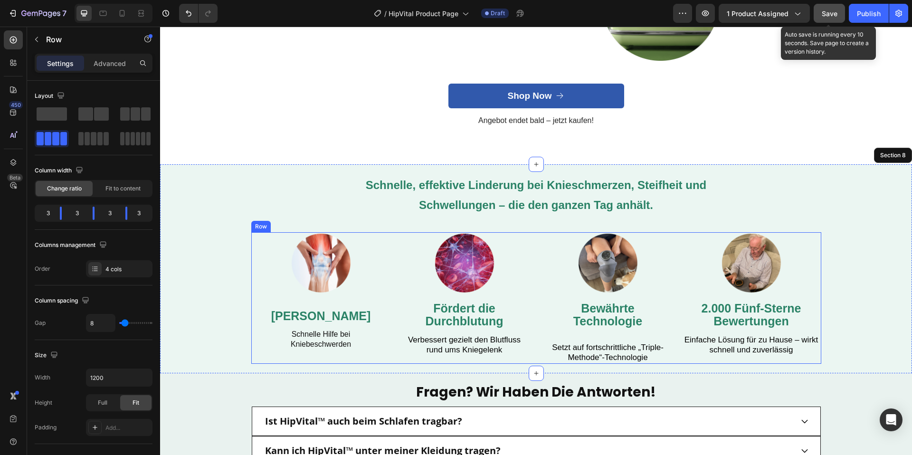
click at [396, 361] on div "Image Fördert die Durchblutung Text Block Verbessert gezielt den Blutfluss rund…" at bounding box center [465, 298] width 140 height 132
click at [134, 116] on span at bounding box center [136, 113] width 10 height 13
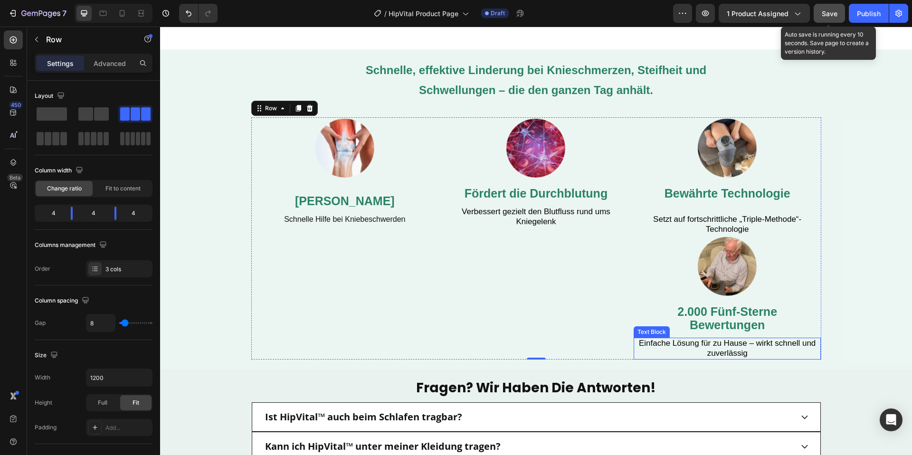
scroll to position [2463, 0]
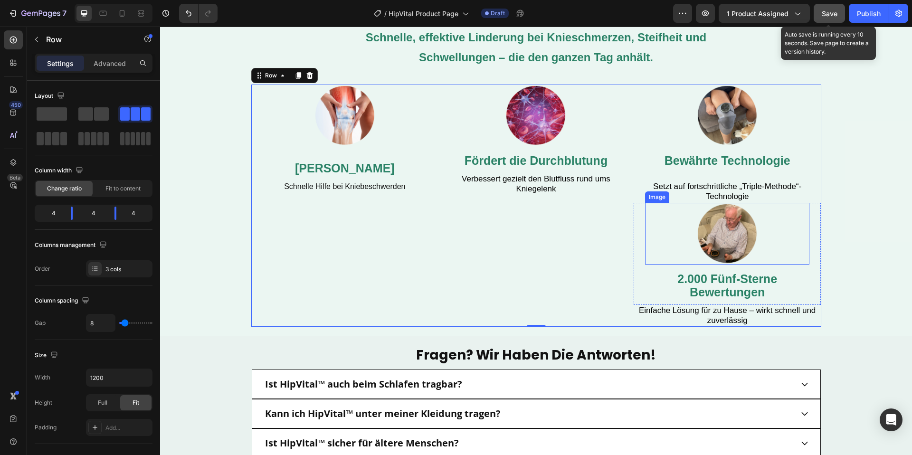
click at [699, 241] on img at bounding box center [728, 234] width 62 height 62
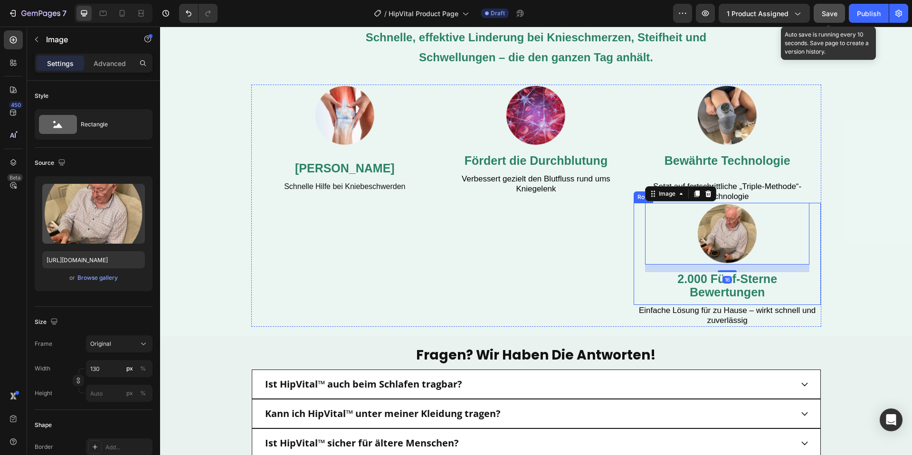
click at [641, 251] on div "Image 16 2.000 Fünf-Sterne Bewertungen Text Block Row" at bounding box center [728, 254] width 188 height 102
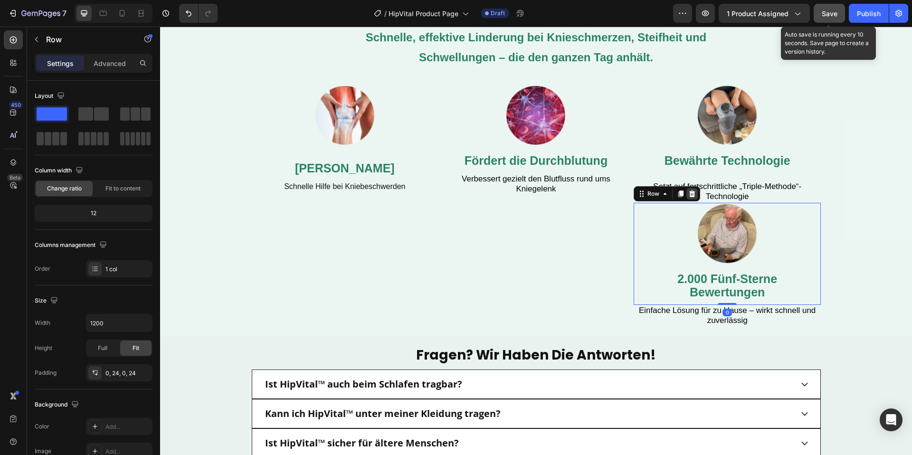
click at [691, 196] on icon at bounding box center [692, 194] width 6 height 7
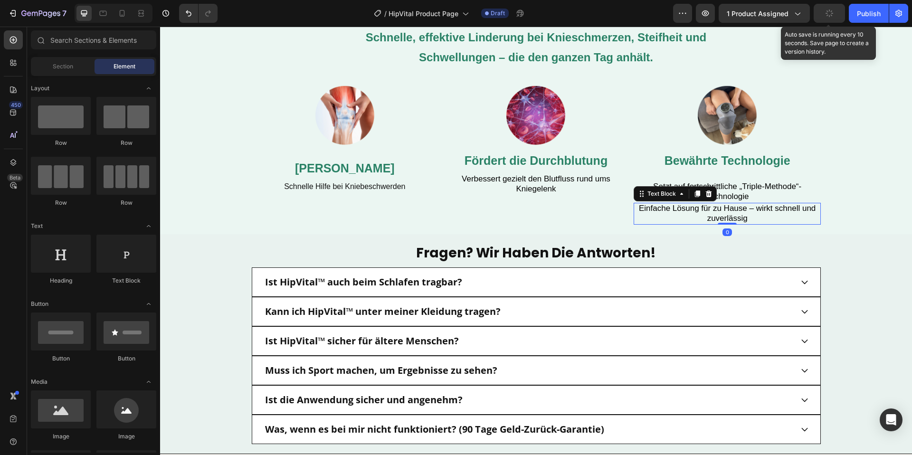
click at [646, 224] on p "Einfache Lösung für zu Hause – wirkt schnell und zuverlässig" at bounding box center [728, 214] width 186 height 20
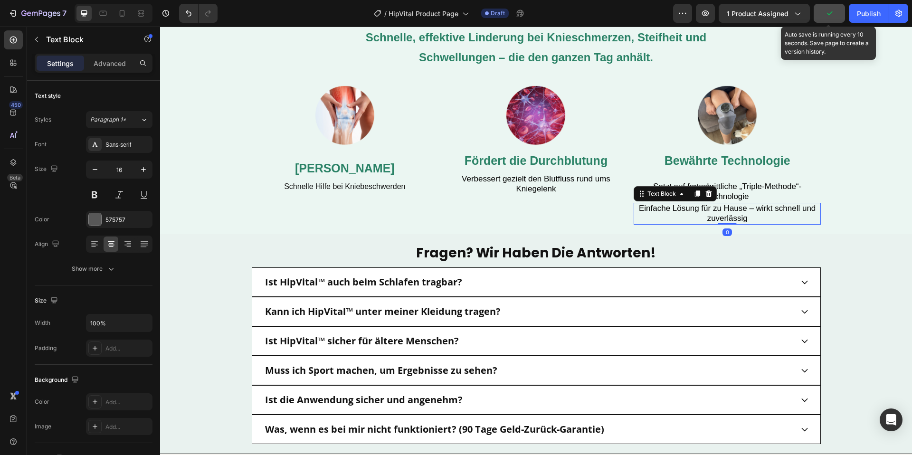
drag, startPoint x: 709, startPoint y: 193, endPoint x: 642, endPoint y: 230, distance: 76.3
click at [709, 194] on icon at bounding box center [709, 194] width 6 height 7
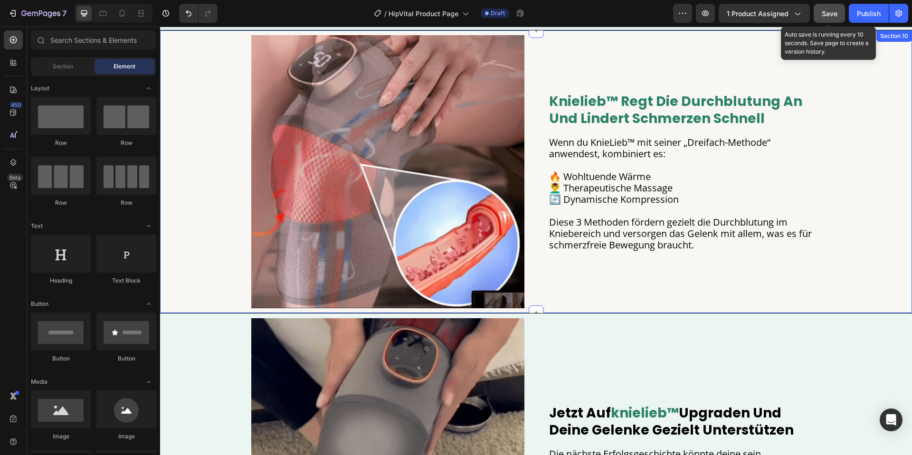
click at [214, 195] on div "Image knielieb™ regt die durchblutung an und lindert schmerzen schnell Heading …" at bounding box center [536, 171] width 752 height 273
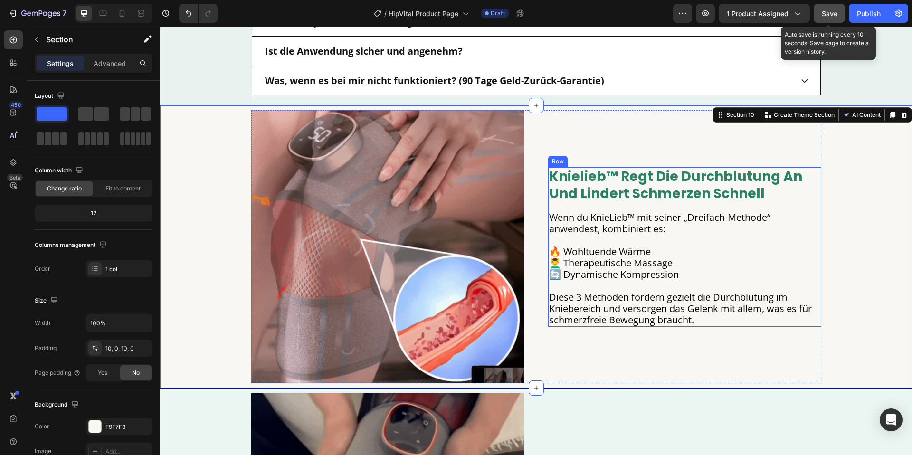
scroll to position [2724, 0]
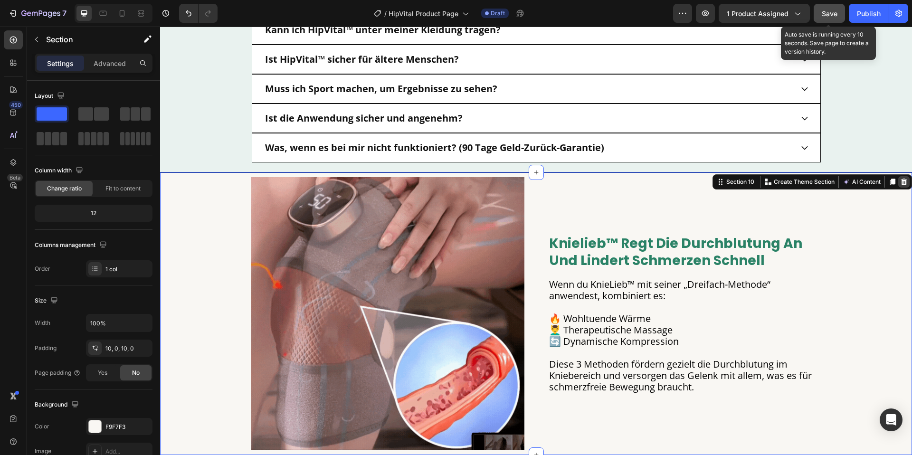
click at [901, 182] on icon at bounding box center [905, 182] width 8 height 8
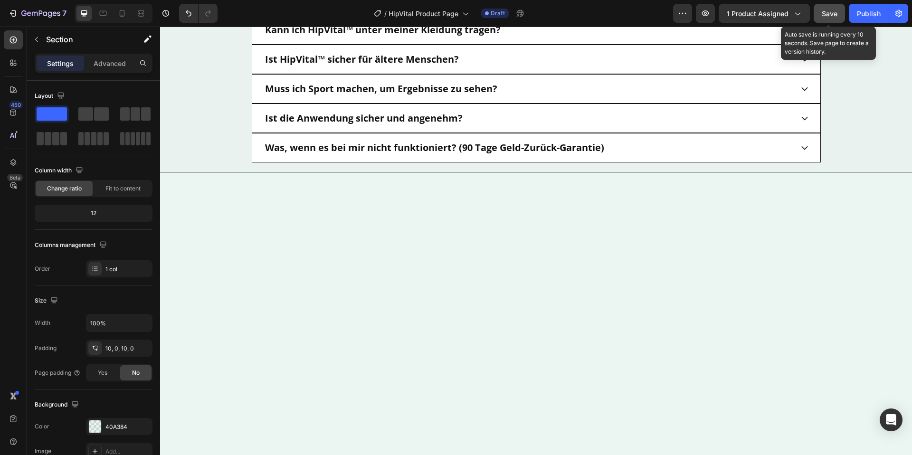
click at [182, 203] on div at bounding box center [536, 313] width 752 height 283
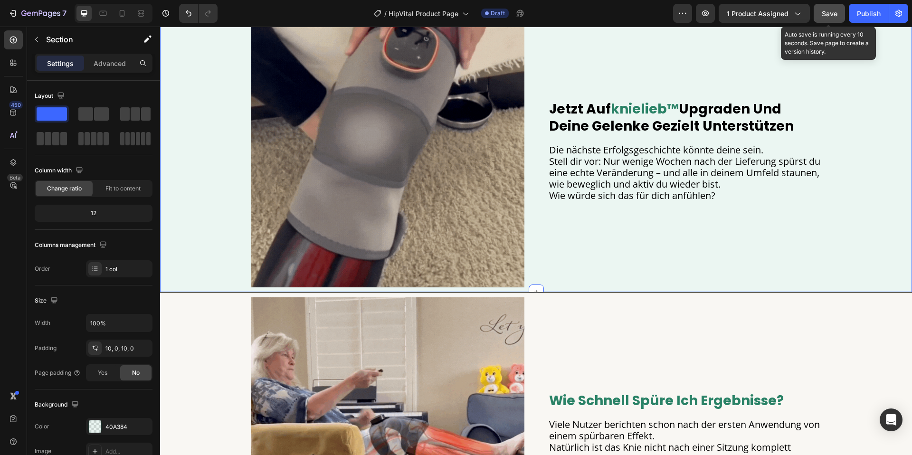
scroll to position [2801, 0]
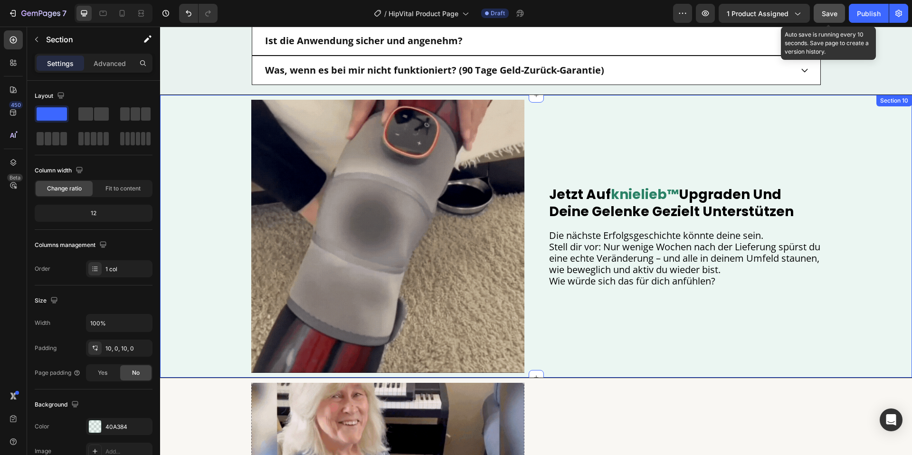
drag, startPoint x: 190, startPoint y: 215, endPoint x: 503, endPoint y: 174, distance: 316.2
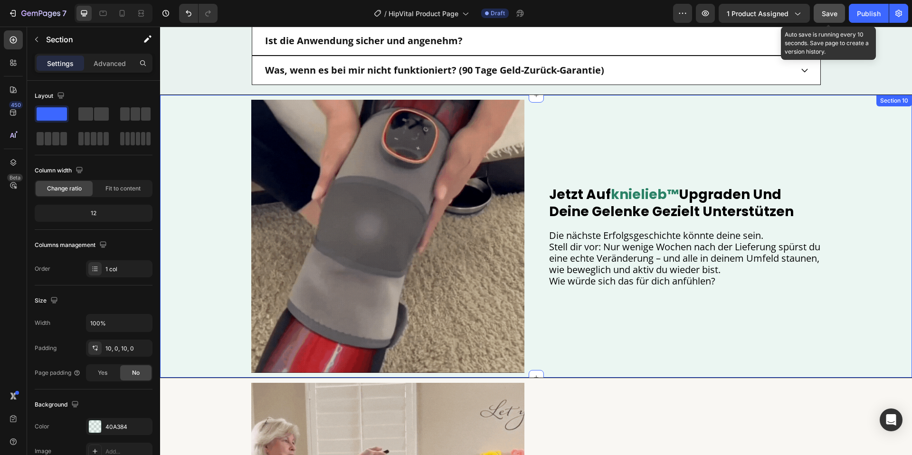
click at [190, 215] on div "Image jetzt auf knielieb™ upgraden und deine gelenke gezielt unterstützen Headi…" at bounding box center [536, 236] width 752 height 273
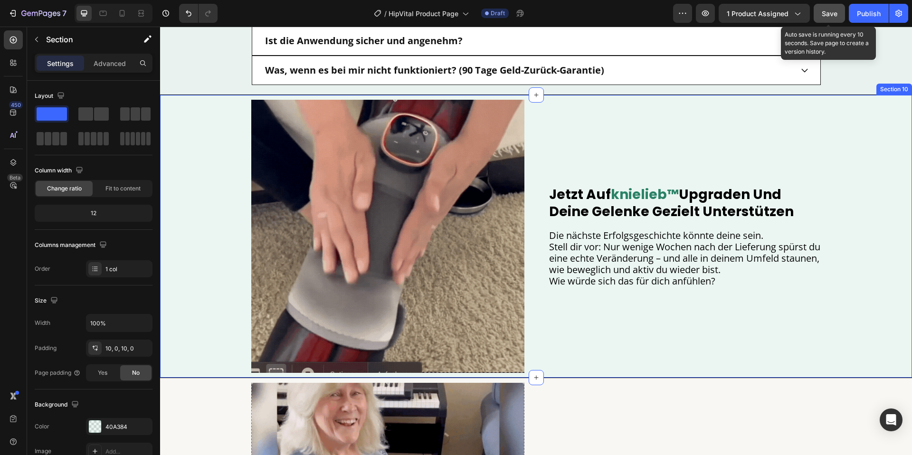
click at [853, 103] on div "Image jetzt auf knielieb™ upgraden und deine gelenke gezielt unterstützen Headi…" at bounding box center [536, 236] width 752 height 273
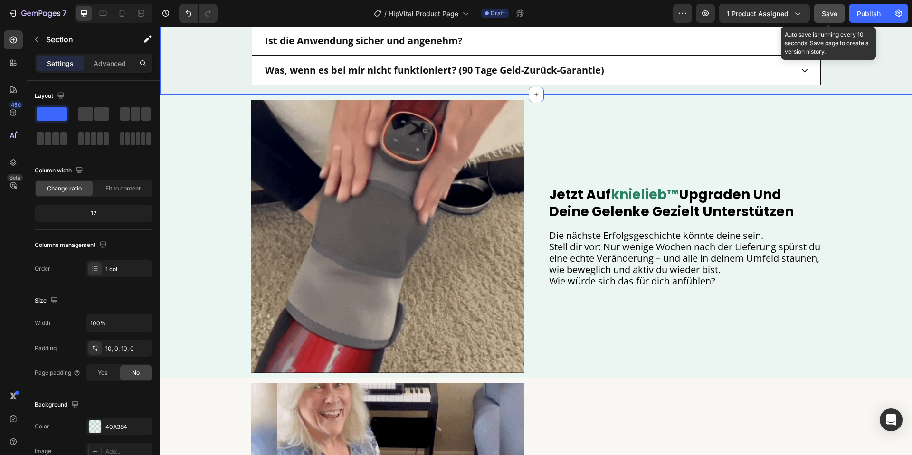
drag, startPoint x: 200, startPoint y: 71, endPoint x: 212, endPoint y: 111, distance: 41.5
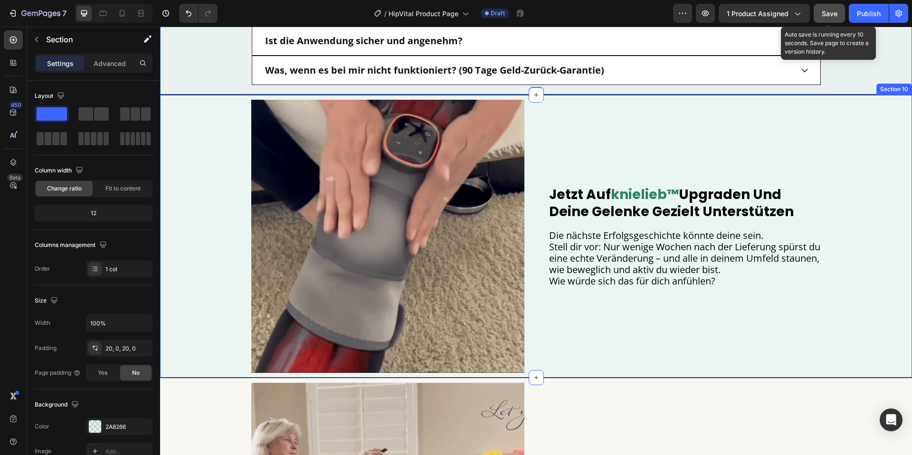
click at [211, 116] on div "Image jetzt auf knielieb™ upgraden und deine gelenke gezielt unterstützen Headi…" at bounding box center [536, 236] width 752 height 273
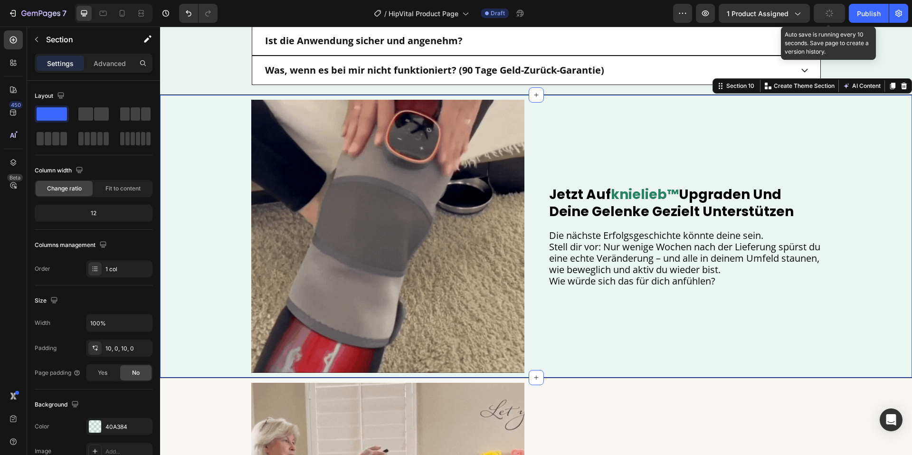
click at [905, 88] on icon at bounding box center [904, 86] width 6 height 7
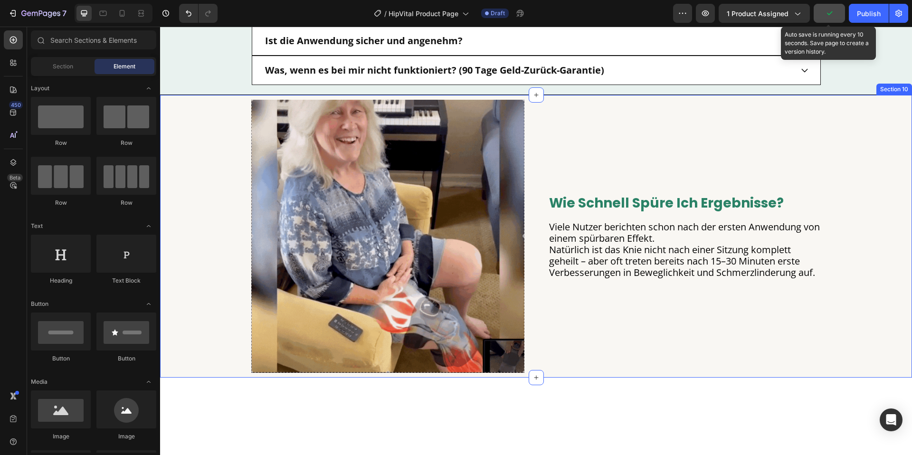
click at [205, 104] on div "Image wie schnell spüre ich ergebnisse? Heading Viele Nutzer berichten schon na…" at bounding box center [536, 236] width 752 height 273
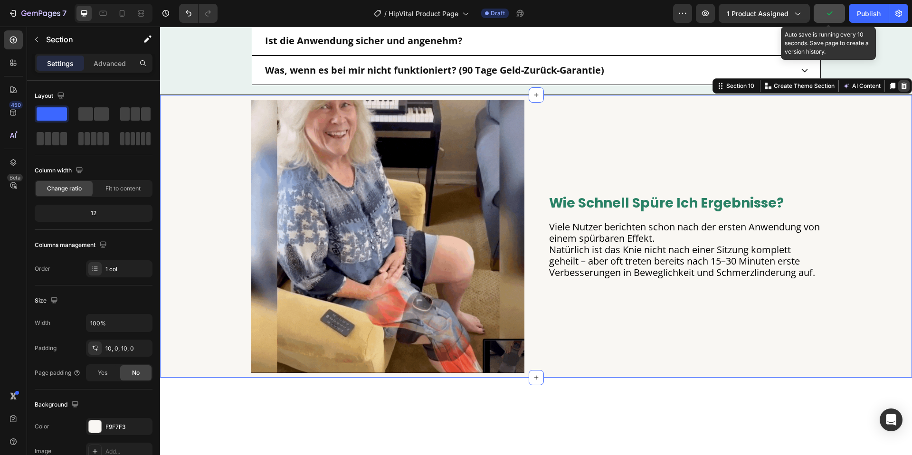
click at [910, 85] on div at bounding box center [904, 85] width 11 height 11
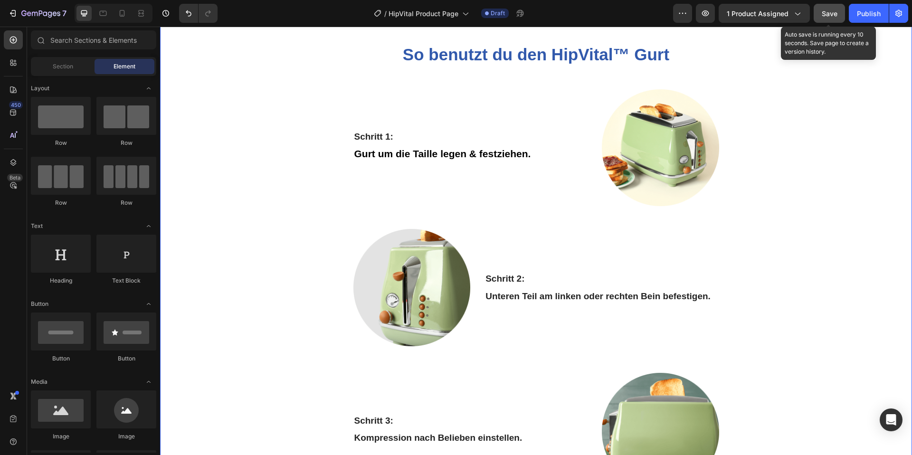
scroll to position [1863, 0]
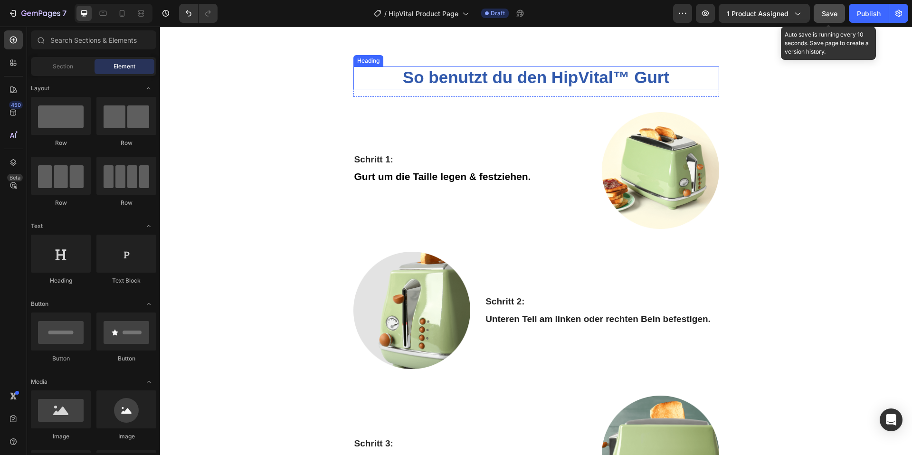
click at [498, 82] on strong "So benutzt du den HipVital™ Gurt" at bounding box center [536, 77] width 267 height 19
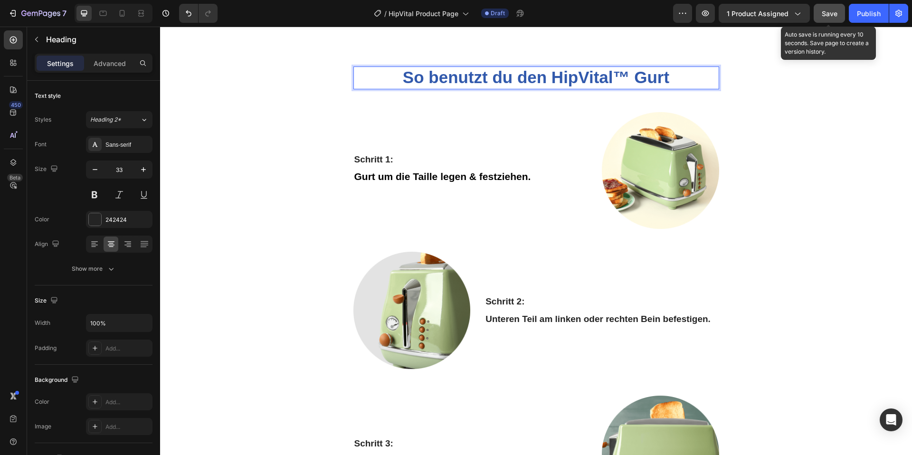
click at [498, 82] on strong "So benutzt du den HipVital™ Gurt" at bounding box center [536, 77] width 267 height 19
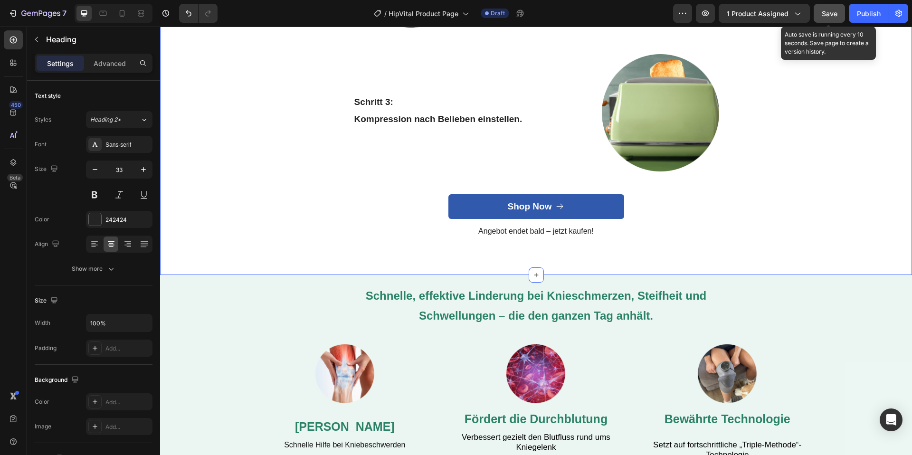
scroll to position [2292, 0]
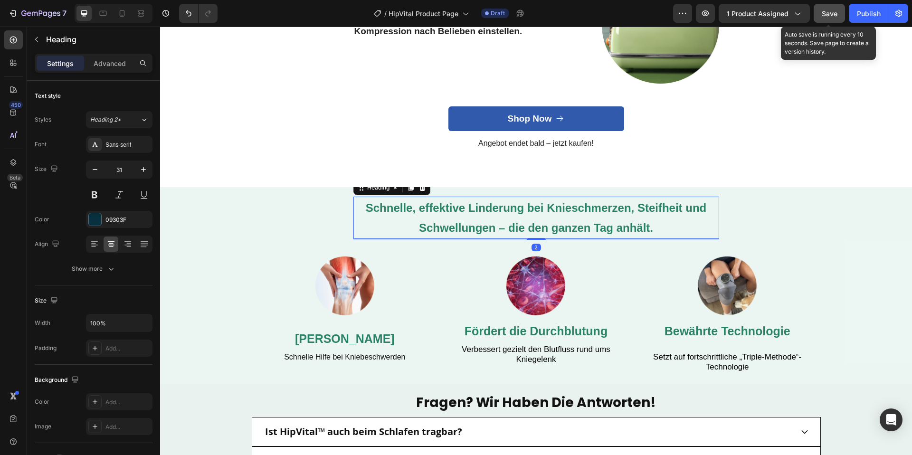
click at [485, 215] on strong "Schnelle, effektive Linderung bei Knieschmerzen, Steifheit und Schwellungen – d…" at bounding box center [536, 217] width 341 height 33
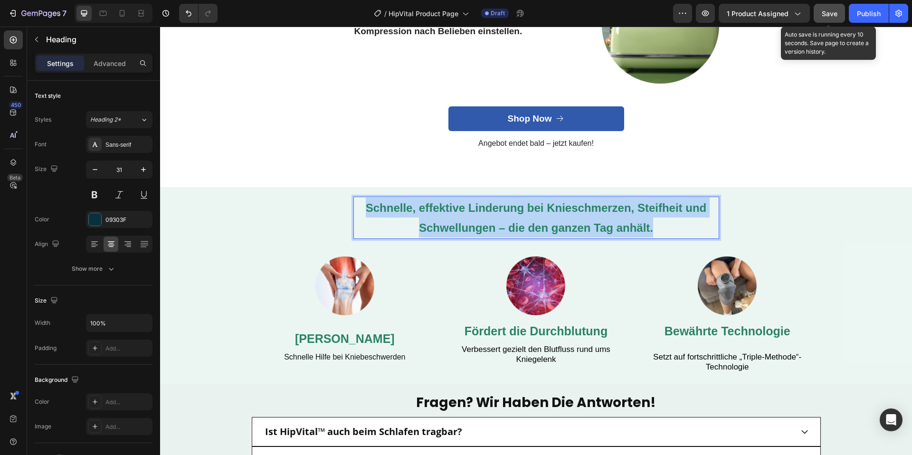
click at [485, 215] on strong "Schnelle, effektive Linderung bei Knieschmerzen, Steifheit und Schwellungen – d…" at bounding box center [536, 217] width 341 height 33
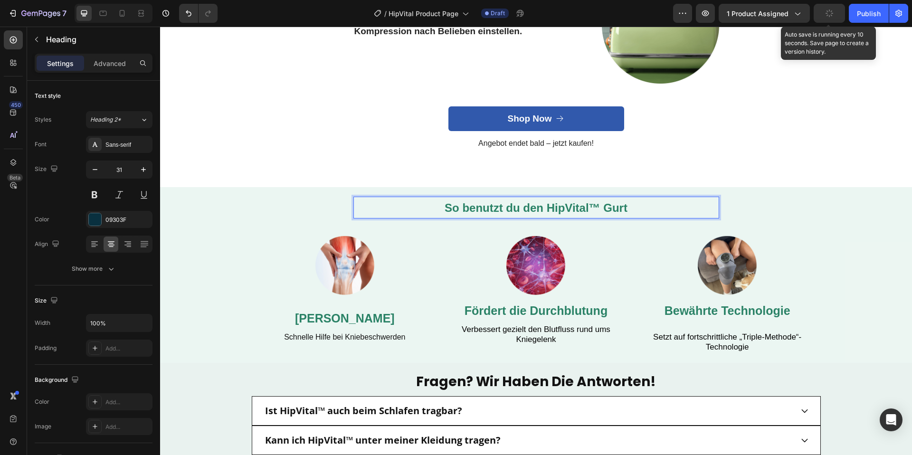
click at [518, 204] on strong "So benutzt du den HipVital™ Gurt" at bounding box center [536, 207] width 183 height 13
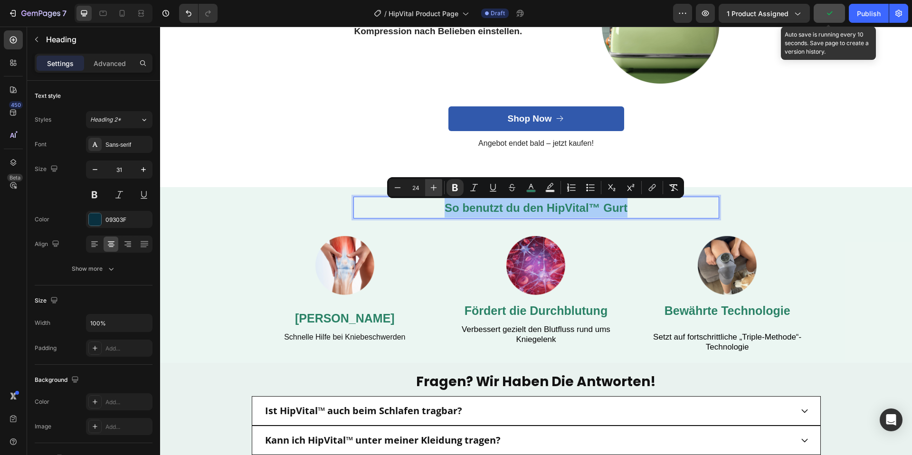
click at [436, 190] on icon "Editor contextual toolbar" at bounding box center [434, 188] width 10 height 10
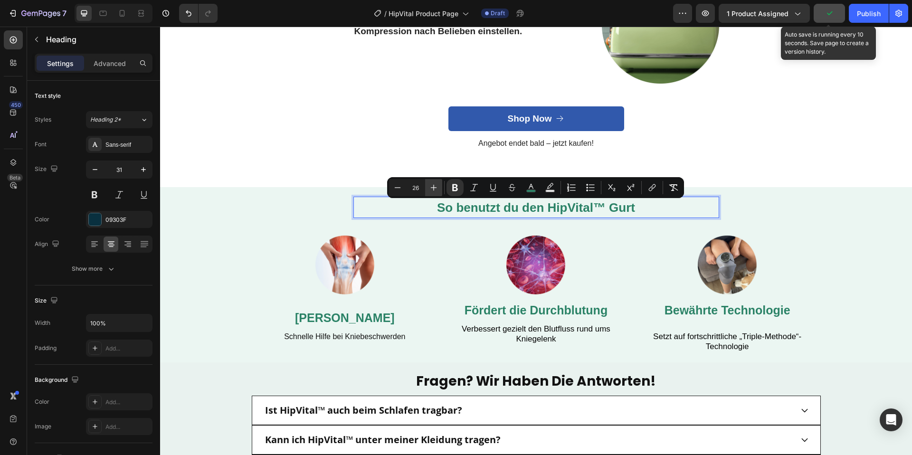
click at [436, 190] on icon "Editor contextual toolbar" at bounding box center [434, 188] width 10 height 10
type input "27"
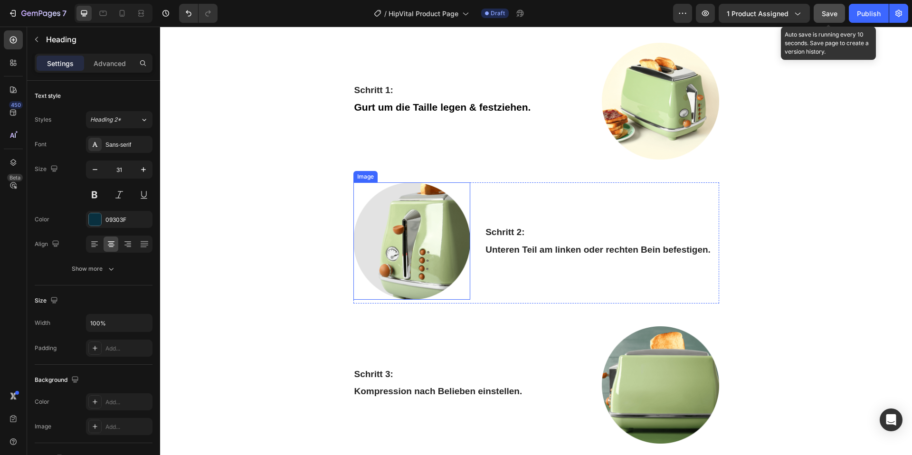
scroll to position [1931, 0]
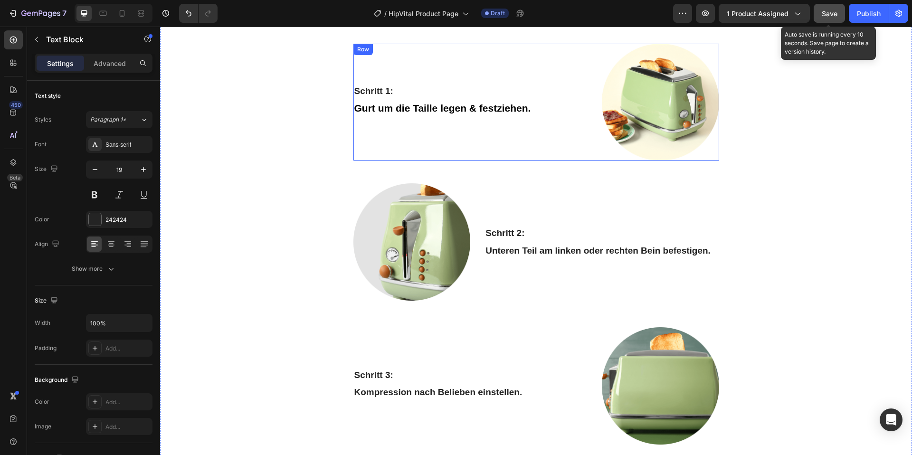
click at [368, 106] on strong "Gurt um die Taille legen & festziehen." at bounding box center [443, 108] width 177 height 11
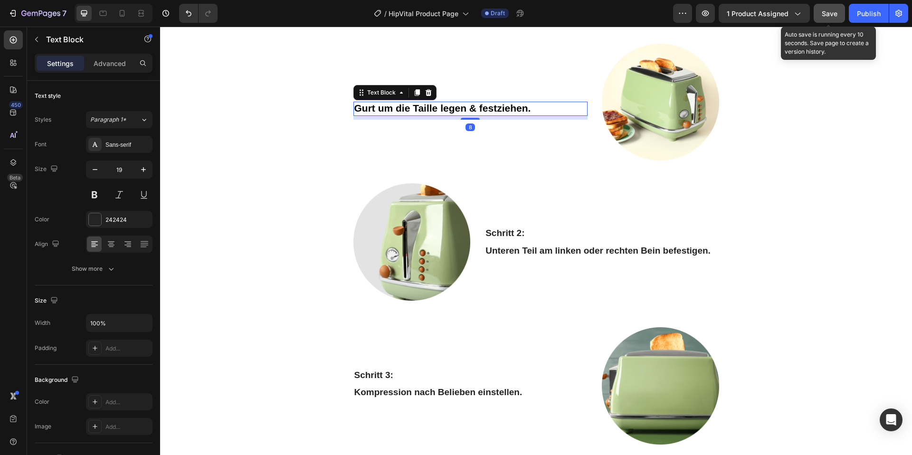
click at [368, 106] on strong "Gurt um die Taille legen & festziehen." at bounding box center [443, 108] width 177 height 11
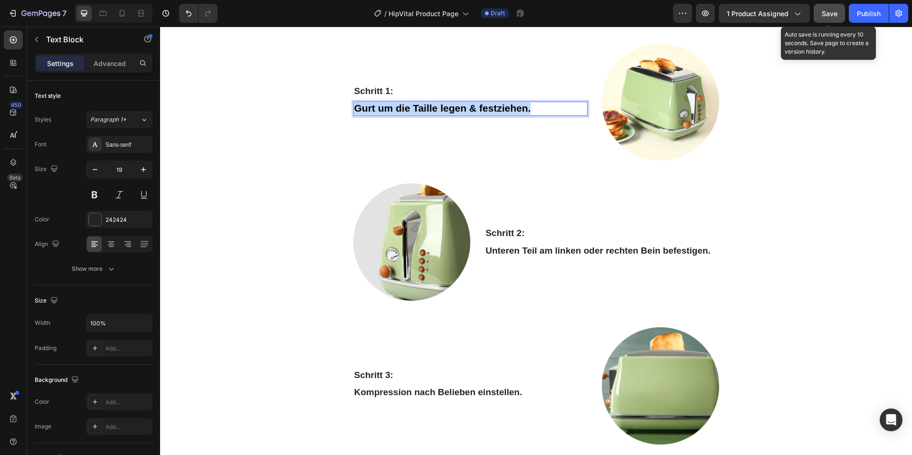
click at [368, 106] on strong "Gurt um die Taille legen & festziehen." at bounding box center [443, 108] width 177 height 11
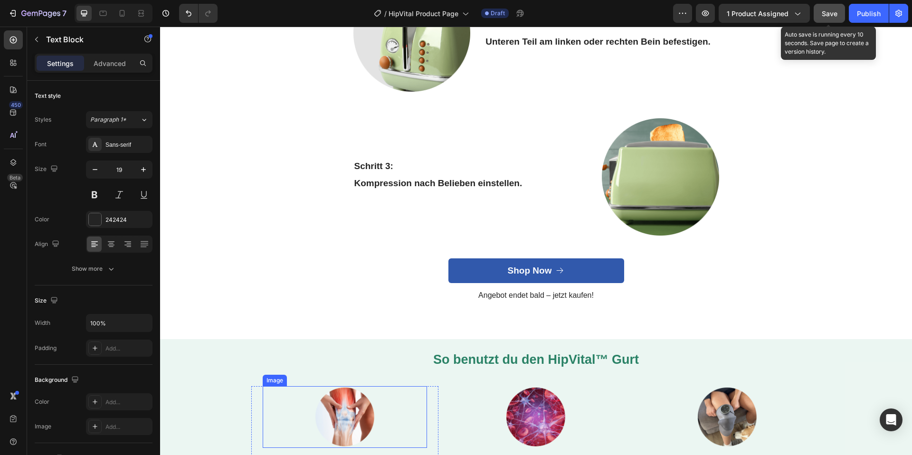
scroll to position [2280, 0]
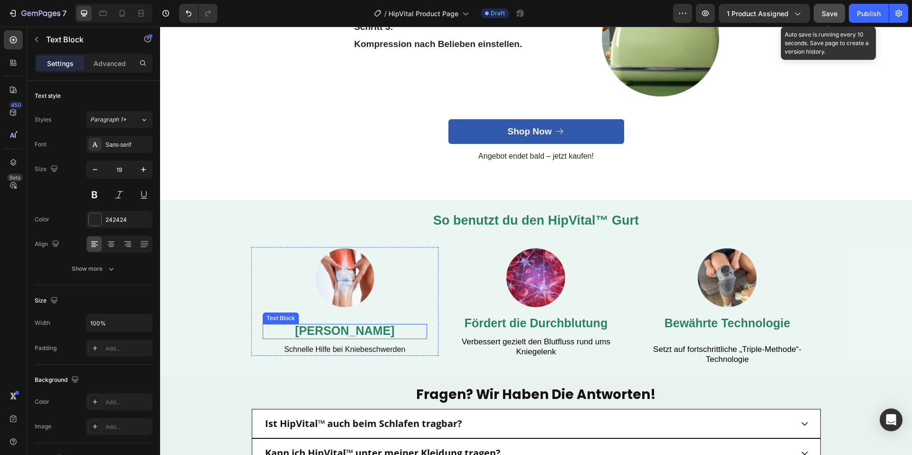
click at [321, 335] on strong "Lindert Knieschmerzen" at bounding box center [345, 330] width 100 height 13
click at [329, 332] on strong "S1. Schrtt" at bounding box center [345, 330] width 56 height 13
click at [327, 333] on strong "S1. Schrtt" at bounding box center [345, 330] width 56 height 13
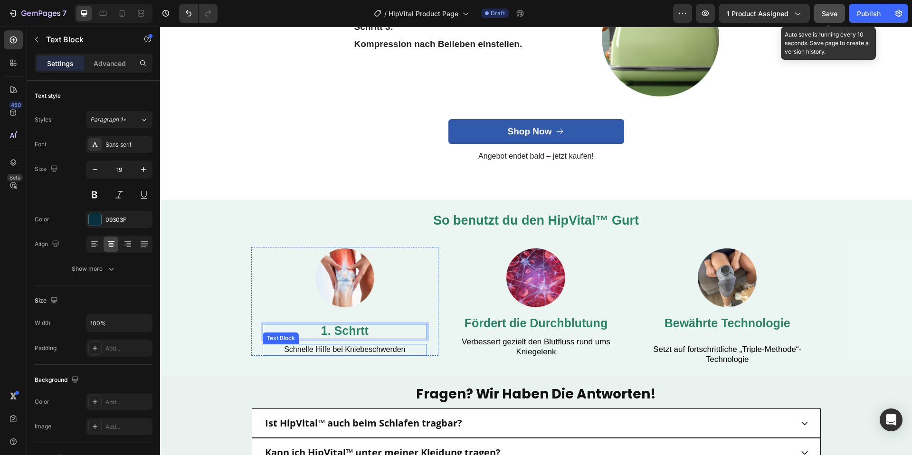
click at [338, 348] on p "Schnelle Hilfe bei Kniebeschwerden" at bounding box center [345, 350] width 163 height 10
click at [356, 337] on strong "1. Schrtt" at bounding box center [345, 330] width 48 height 13
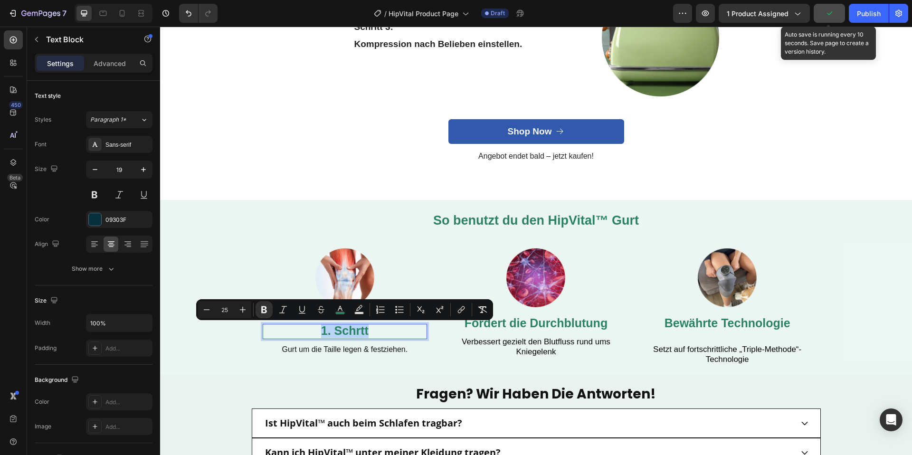
click at [359, 334] on strong "1. Schrtt" at bounding box center [345, 330] width 48 height 13
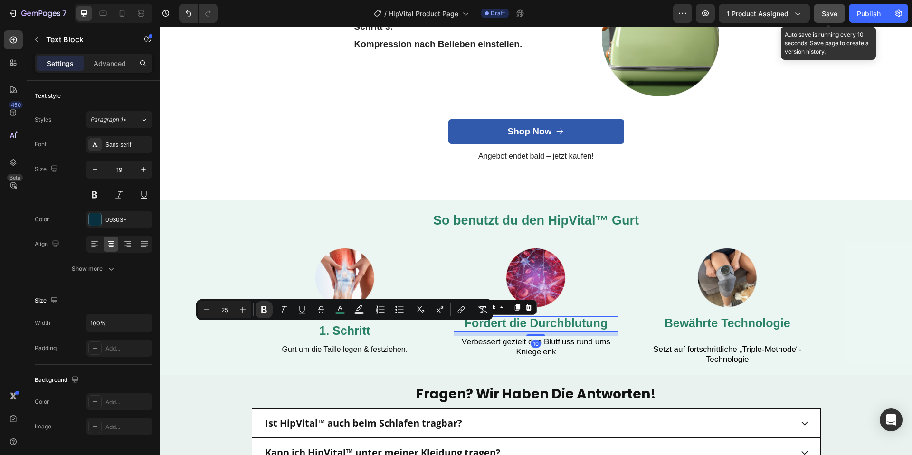
click at [487, 324] on span "Fördert die Durchblutung" at bounding box center [536, 322] width 143 height 13
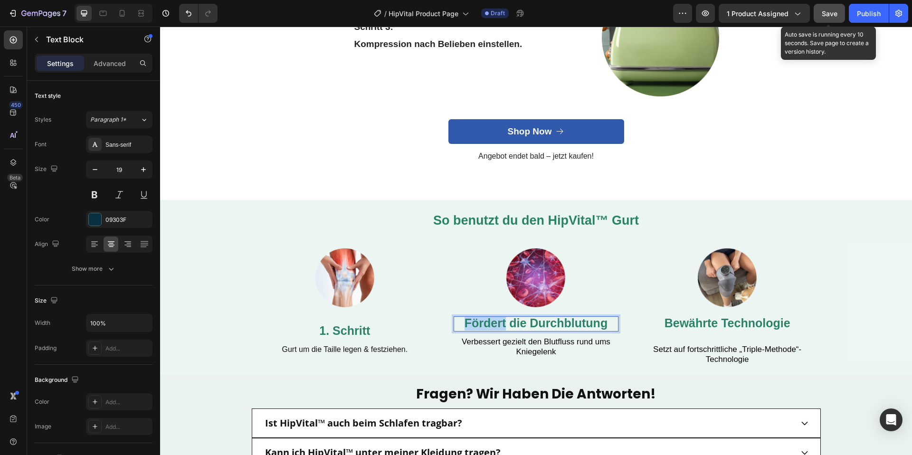
click at [487, 324] on span "Fördert die Durchblutung" at bounding box center [536, 322] width 143 height 13
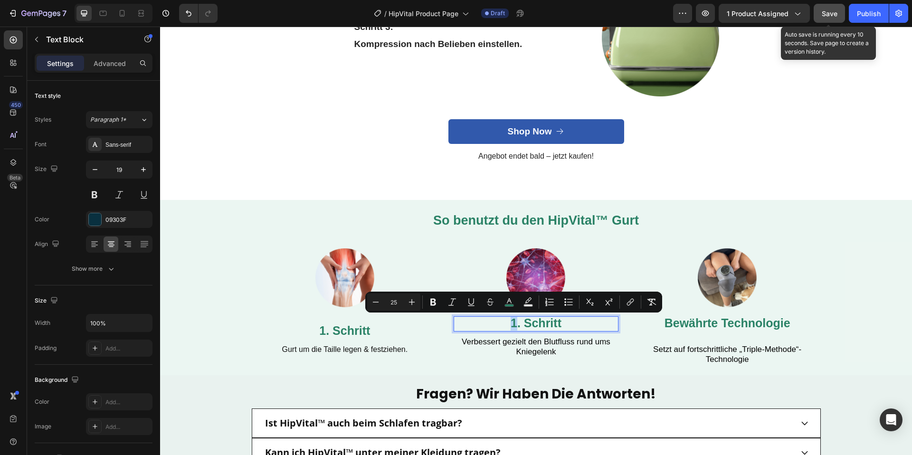
click at [514, 323] on p "1. Schritt" at bounding box center [536, 323] width 163 height 13
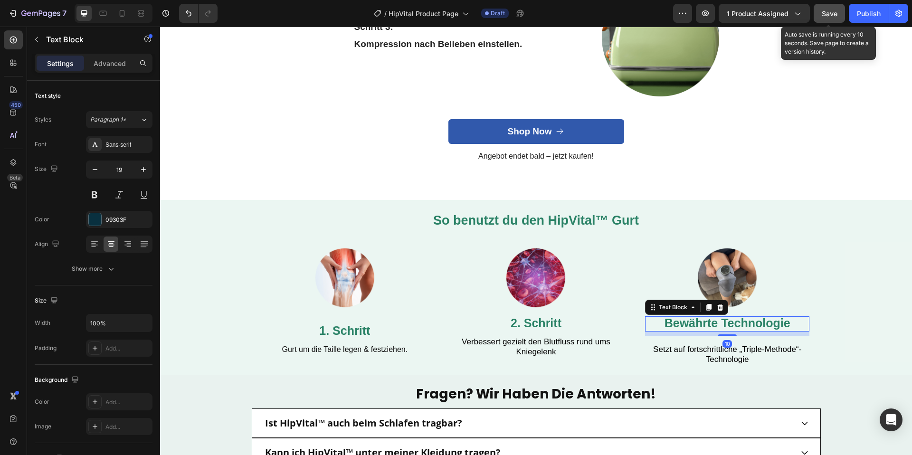
click at [709, 326] on span "Bewährte Technologie" at bounding box center [728, 322] width 126 height 13
click at [706, 323] on span "1. Schritt" at bounding box center [727, 322] width 51 height 13
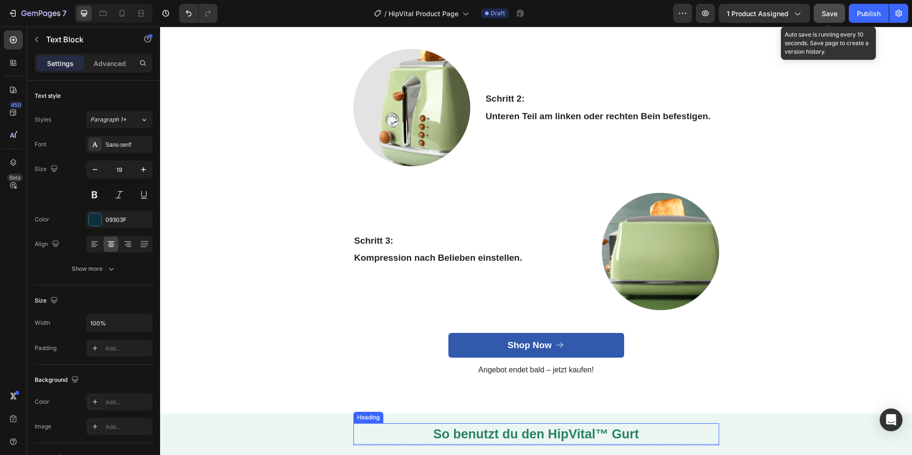
scroll to position [1909, 0]
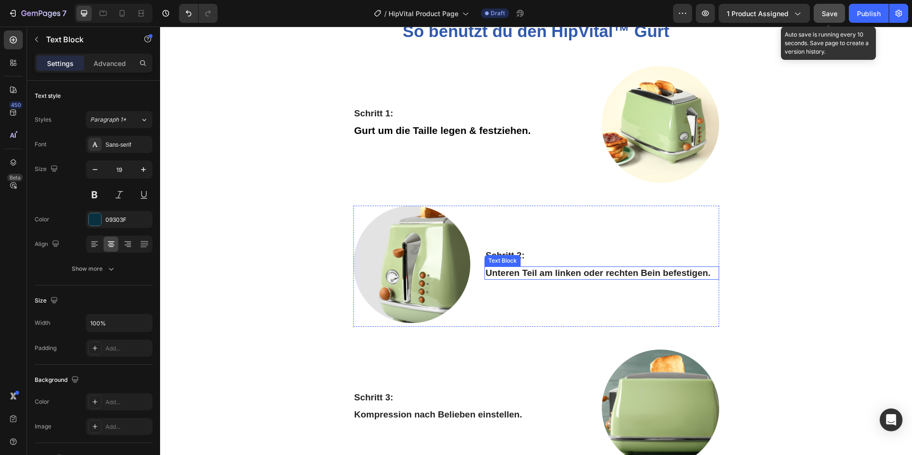
click at [547, 274] on p "Unteren Teil am linken oder rechten Bein befestigen." at bounding box center [602, 274] width 232 height 12
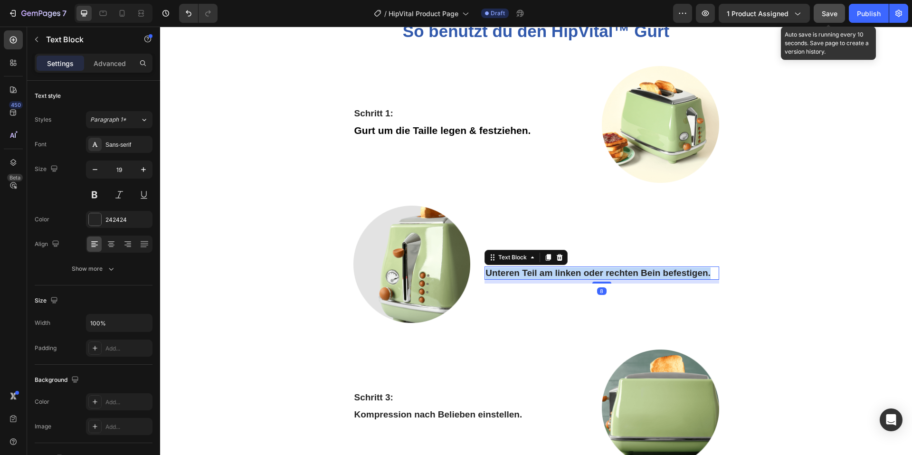
click at [547, 274] on p "Unteren Teil am linken oder rechten Bein befestigen." at bounding box center [602, 274] width 232 height 12
copy p "Unteren Teil am linken oder rechten Bein befestigen."
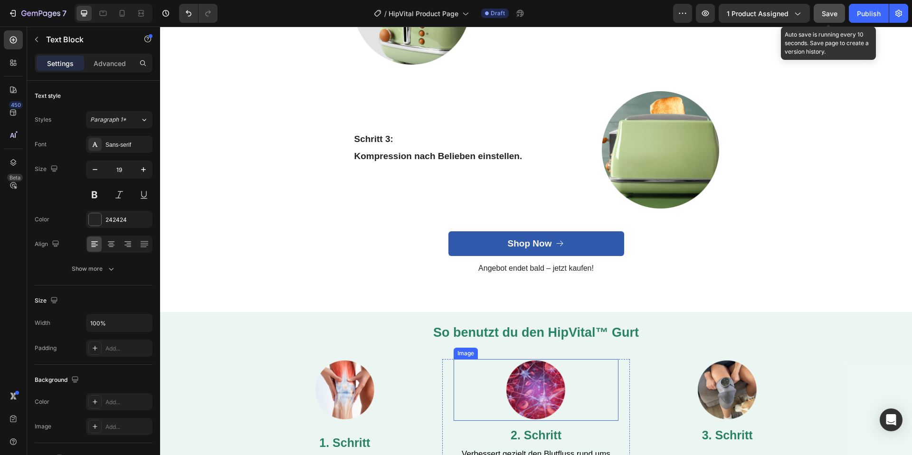
scroll to position [2338, 0]
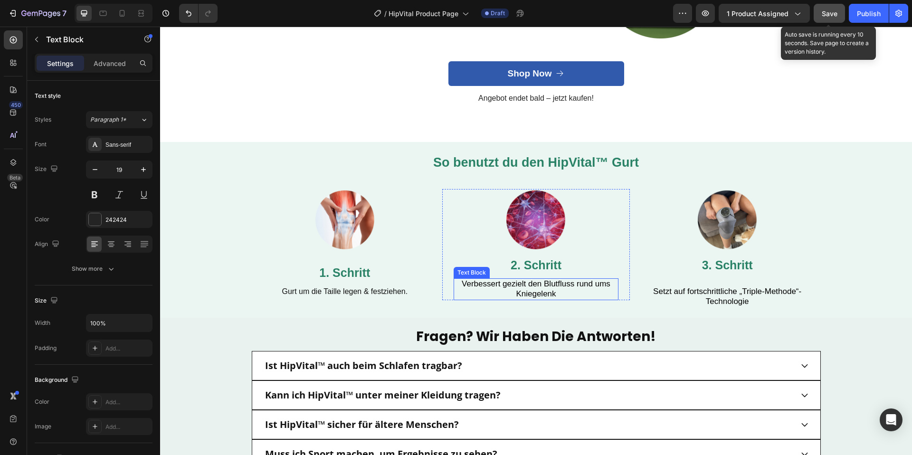
click at [496, 280] on span "Verbessert gezielt den Blutfluss rund ums Kniegelenk" at bounding box center [536, 288] width 149 height 19
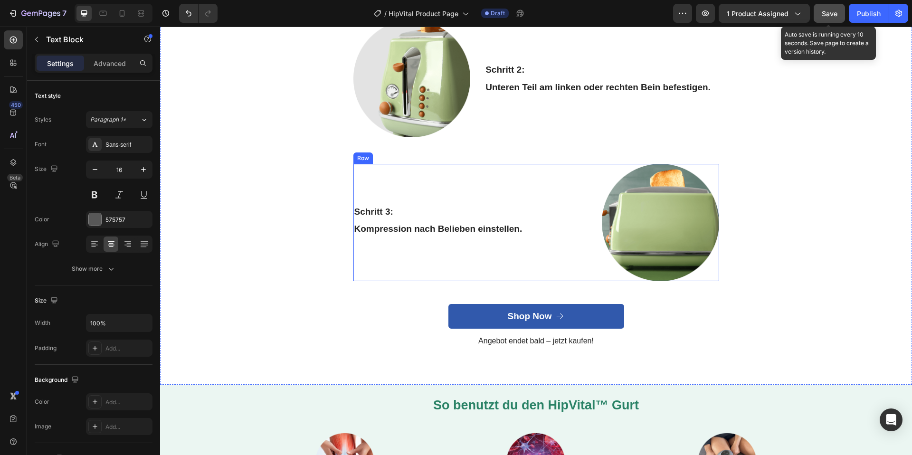
scroll to position [2092, 0]
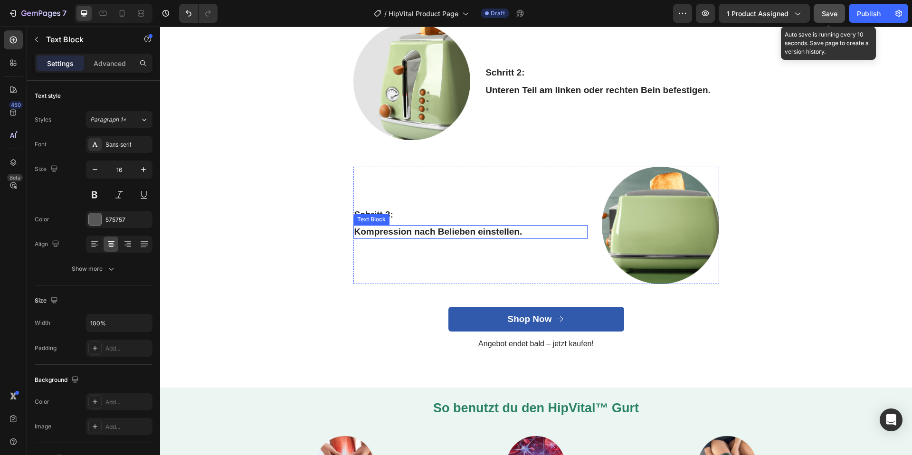
click at [429, 237] on p "Kompression nach Belieben einstellen." at bounding box center [471, 232] width 232 height 12
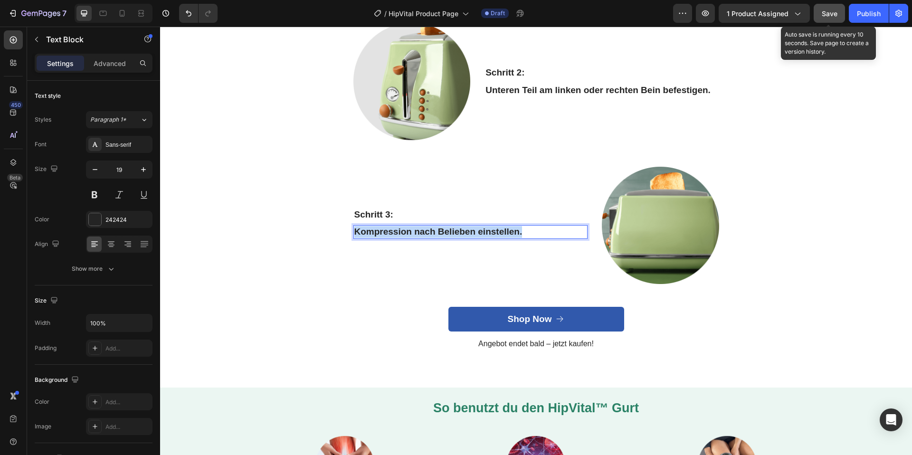
click at [429, 237] on p "Kompression nach Belieben einstellen." at bounding box center [471, 232] width 232 height 12
copy p "Kompression nach Belieben einstellen."
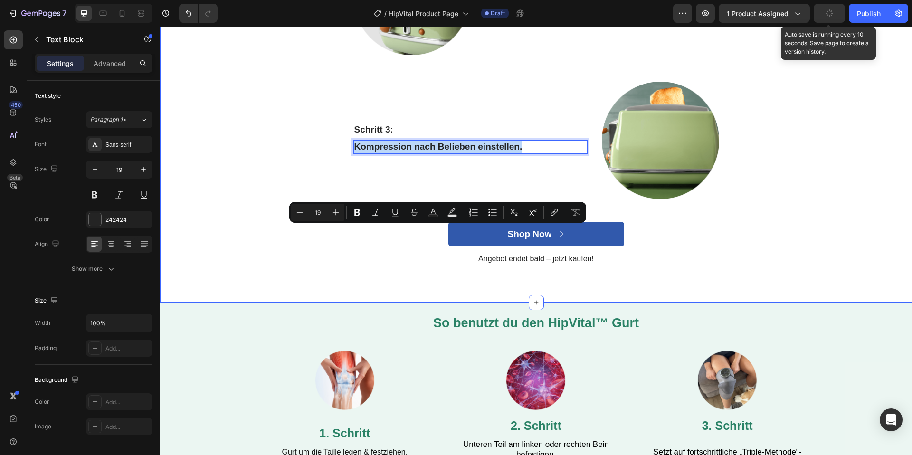
scroll to position [2293, 0]
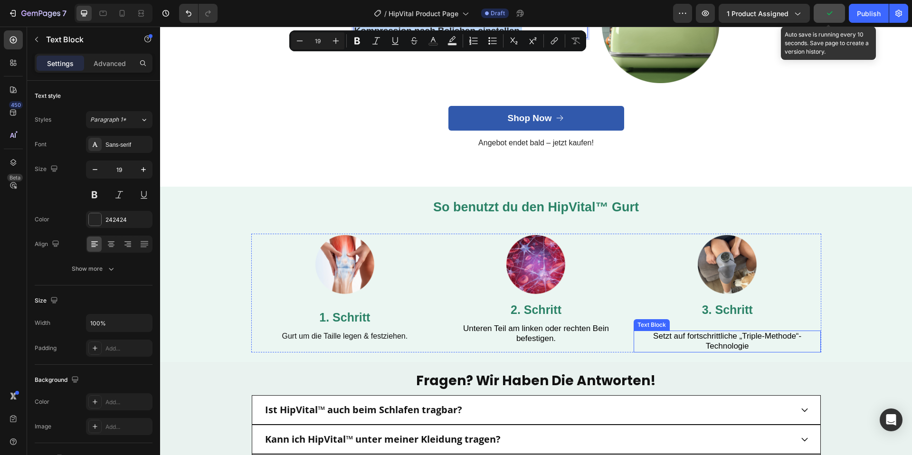
click at [689, 339] on span "Setzt auf fortschrittliche „Triple-Methode“-Technologie" at bounding box center [727, 341] width 148 height 19
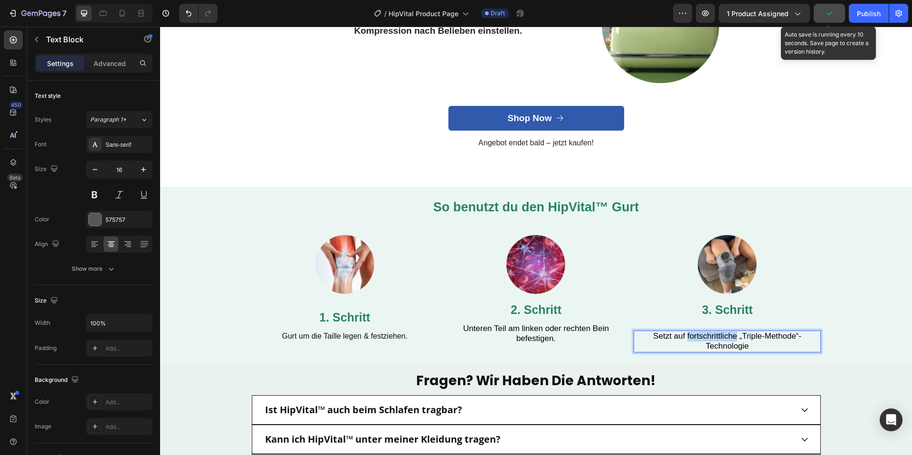
click at [689, 339] on span "Setzt auf fortschrittliche „Triple-Methode“-Technologie" at bounding box center [727, 341] width 148 height 19
click at [240, 218] on div "So benutzt du den HipVital™ Gurt Heading Row Image 1. Schritt Text Block Gurt u…" at bounding box center [536, 274] width 752 height 175
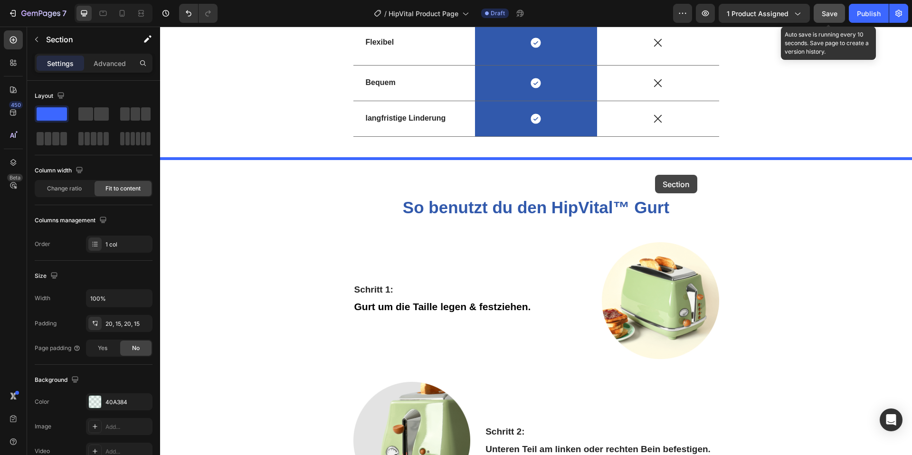
drag, startPoint x: 729, startPoint y: 178, endPoint x: 650, endPoint y: 186, distance: 79.3
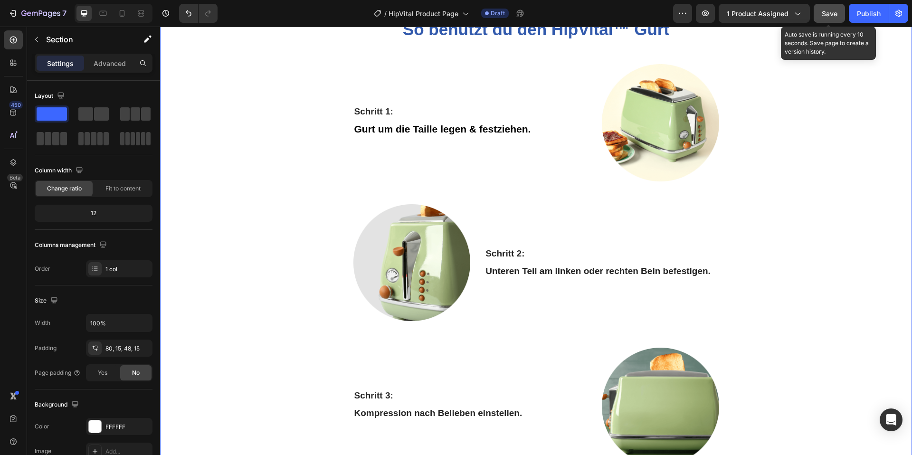
click at [899, 182] on div "⁠⁠⁠⁠⁠⁠⁠ So benutzt du den HipVital™ Gurt Heading Row Schritt 1: Text Block Gurt…" at bounding box center [536, 283] width 738 height 528
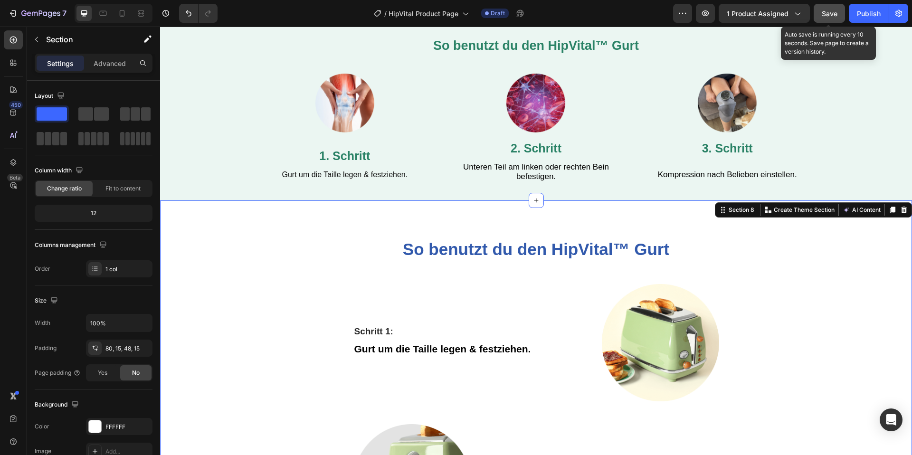
scroll to position [1889, 0]
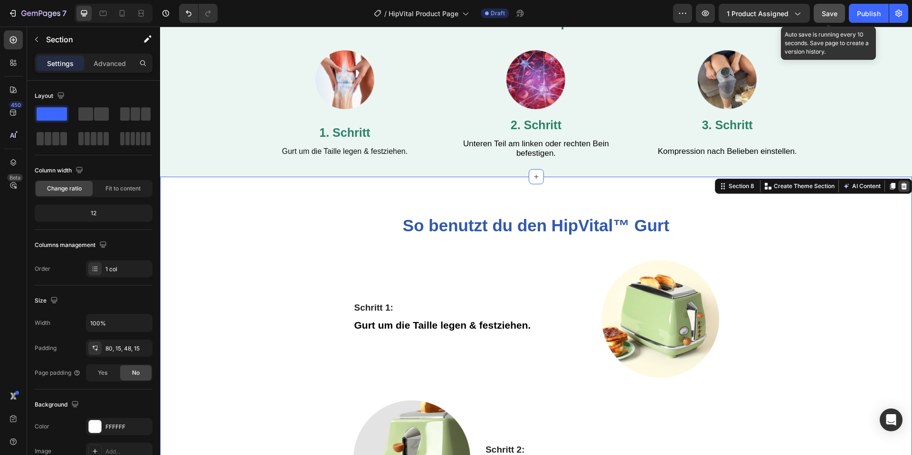
click at [901, 189] on icon at bounding box center [905, 186] width 8 height 8
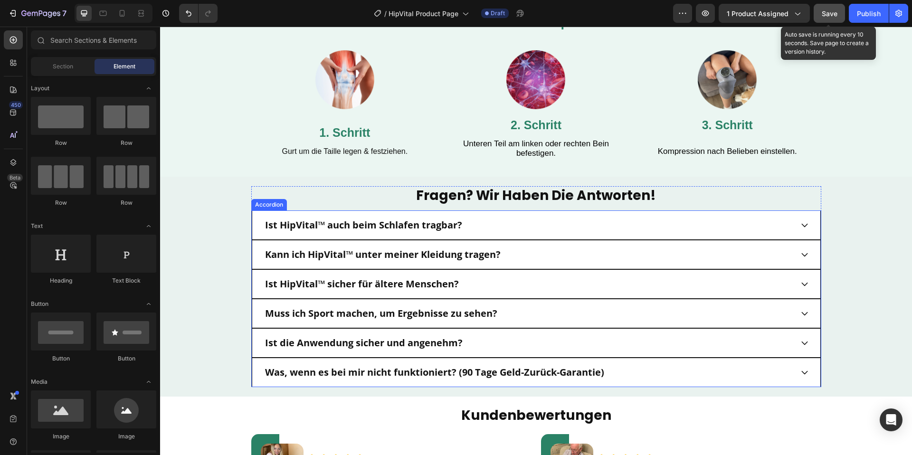
scroll to position [1906, 0]
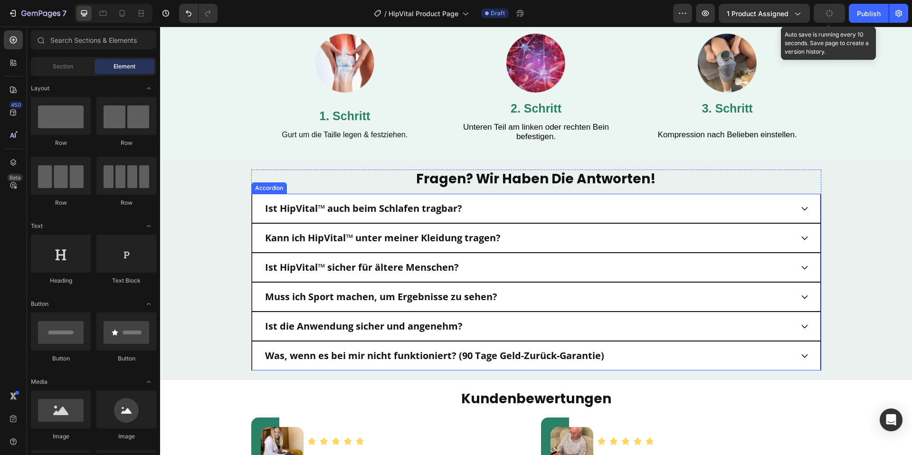
click at [455, 238] on strong "Kann ich HipVital™ unter meiner Kleidung tragen?" at bounding box center [383, 237] width 236 height 13
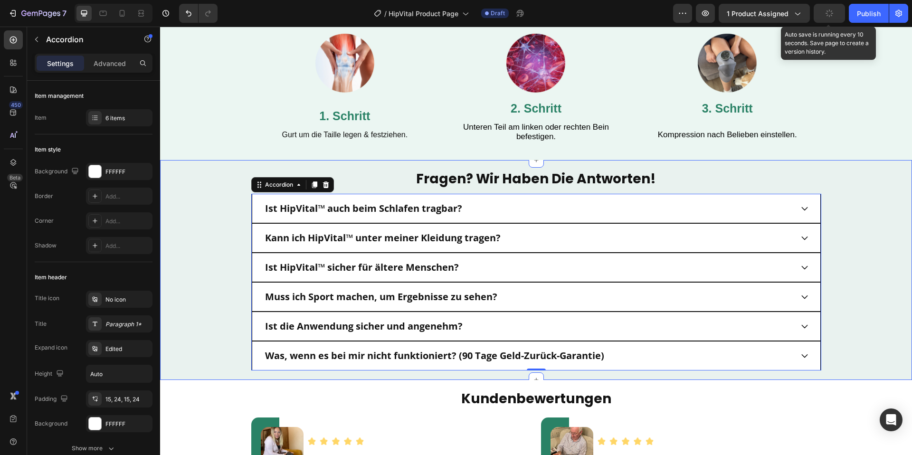
click at [179, 235] on div "fragen? wir haben die antworten! Heading Ist HipVital™ auch beim Schlafen tragb…" at bounding box center [536, 270] width 752 height 201
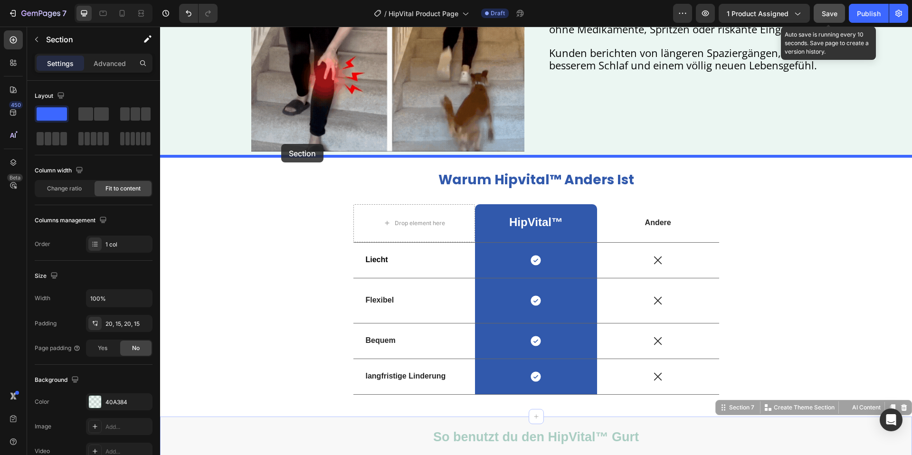
scroll to position [1467, 0]
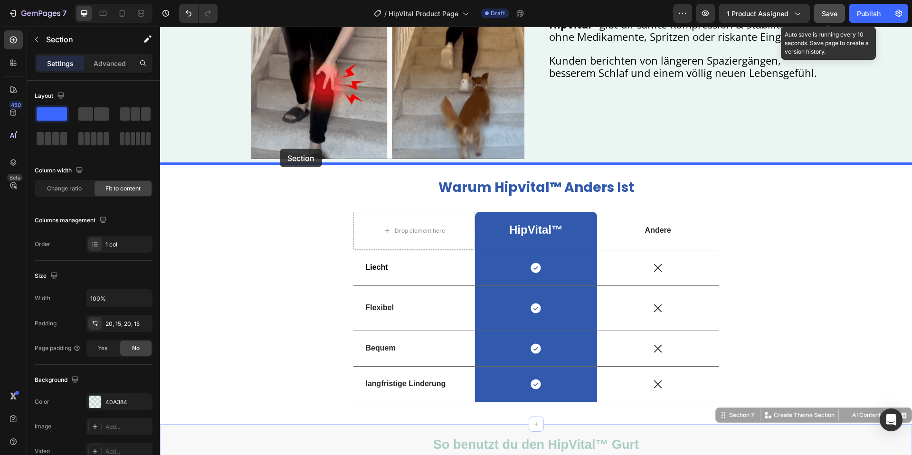
drag, startPoint x: 250, startPoint y: 285, endPoint x: 300, endPoint y: 168, distance: 126.7
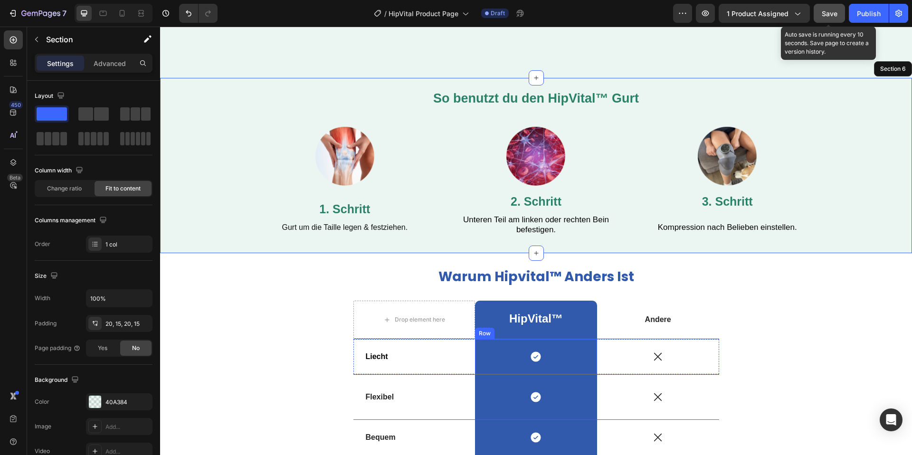
scroll to position [1676, 0]
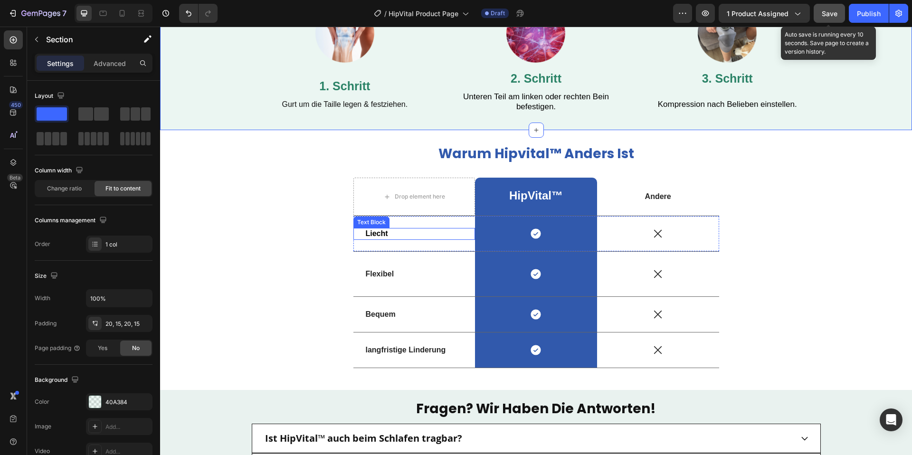
click at [373, 236] on strong "Liecht" at bounding box center [377, 234] width 22 height 8
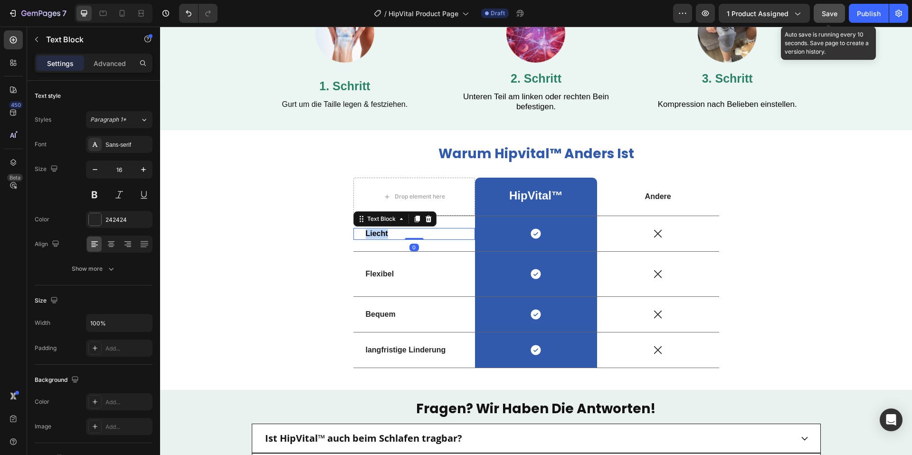
click at [373, 236] on strong "Liecht" at bounding box center [377, 234] width 22 height 8
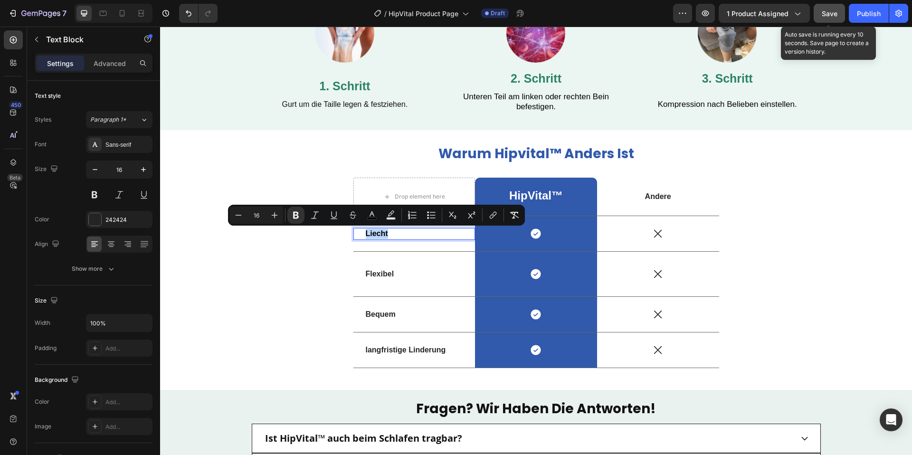
click at [375, 236] on strong "Liecht" at bounding box center [377, 234] width 22 height 8
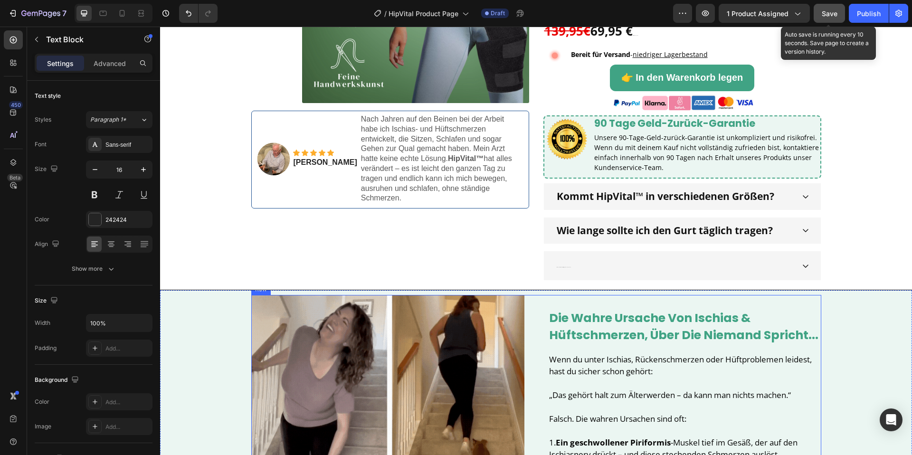
scroll to position [407, 0]
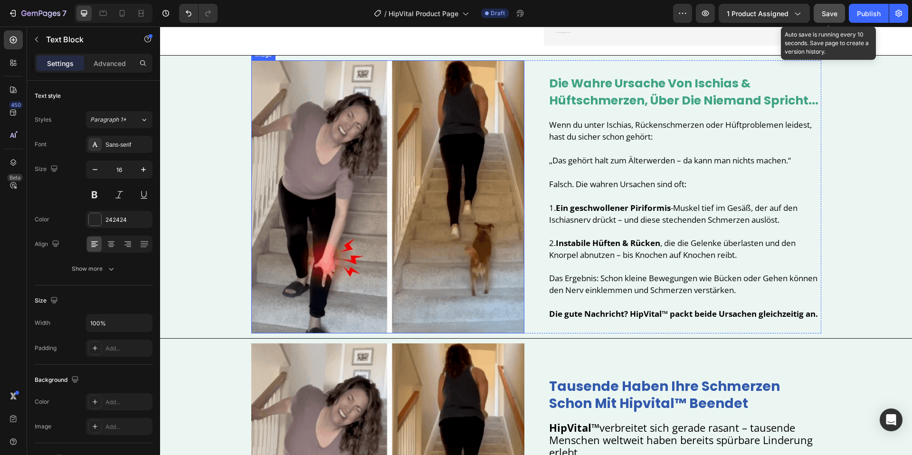
click at [413, 204] on img at bounding box center [387, 196] width 273 height 273
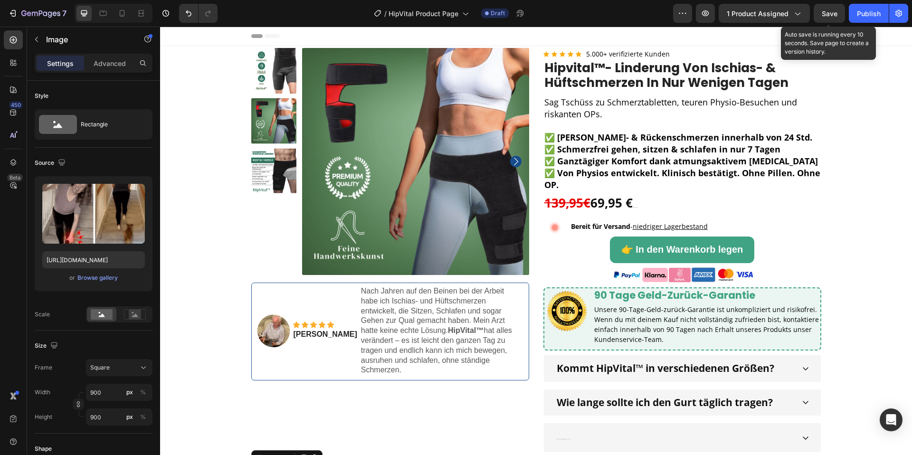
scroll to position [407, 0]
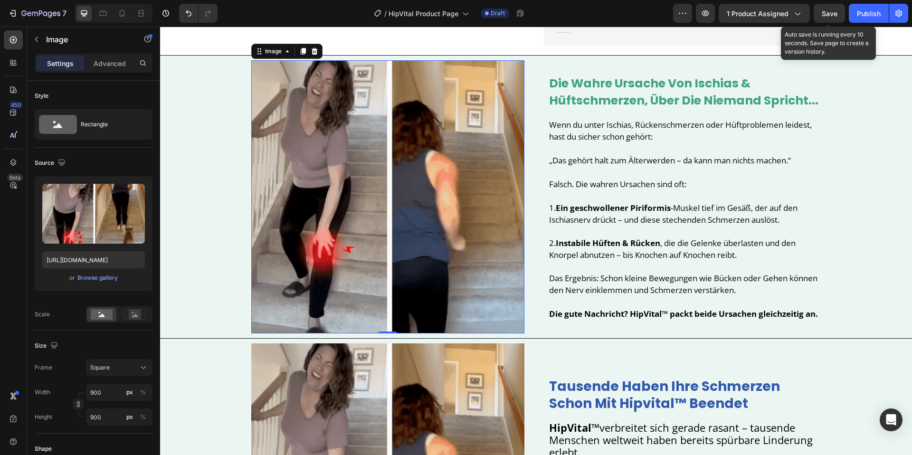
click at [455, 168] on img at bounding box center [387, 196] width 273 height 273
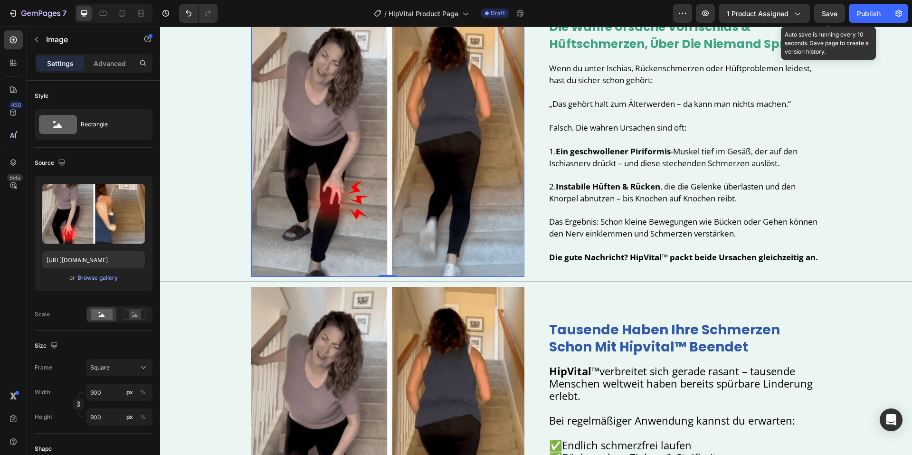
scroll to position [393, 0]
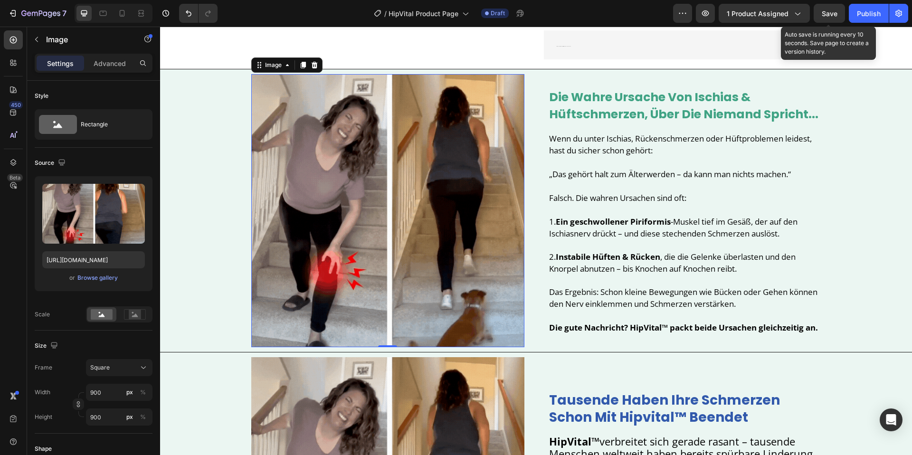
click at [310, 163] on img at bounding box center [387, 210] width 273 height 273
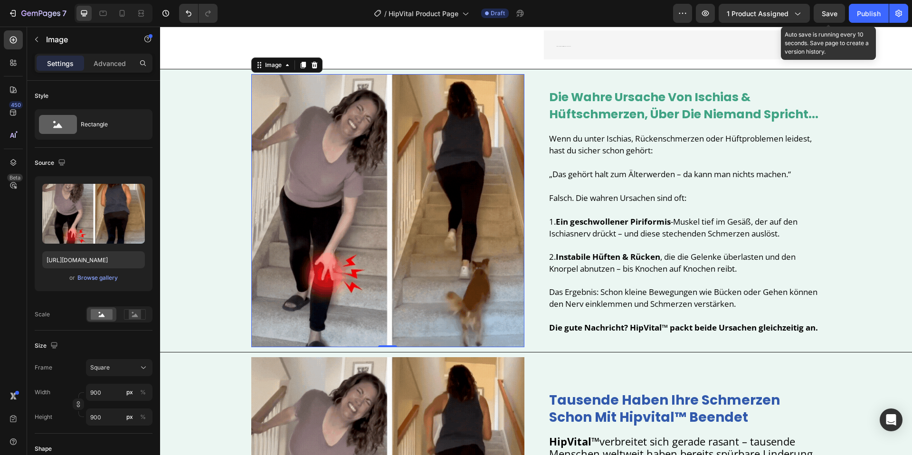
drag, startPoint x: 426, startPoint y: 336, endPoint x: 378, endPoint y: 201, distance: 143.1
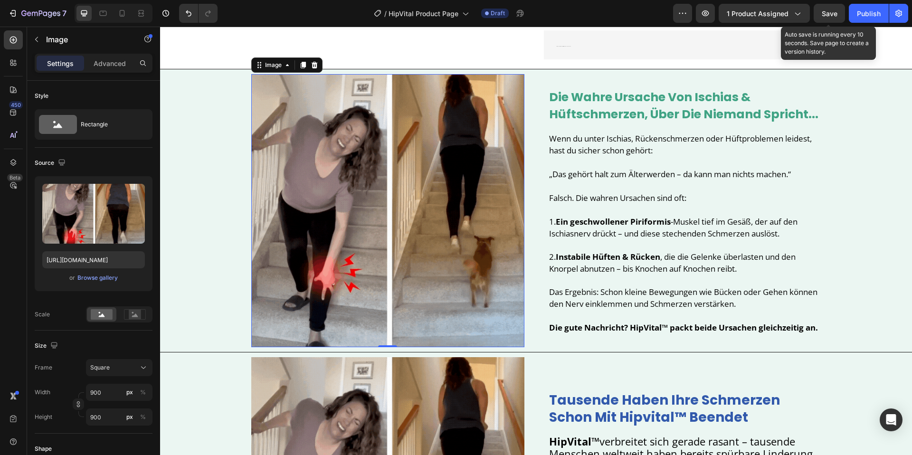
click at [426, 336] on img at bounding box center [387, 210] width 273 height 273
click at [313, 67] on icon at bounding box center [315, 65] width 8 height 8
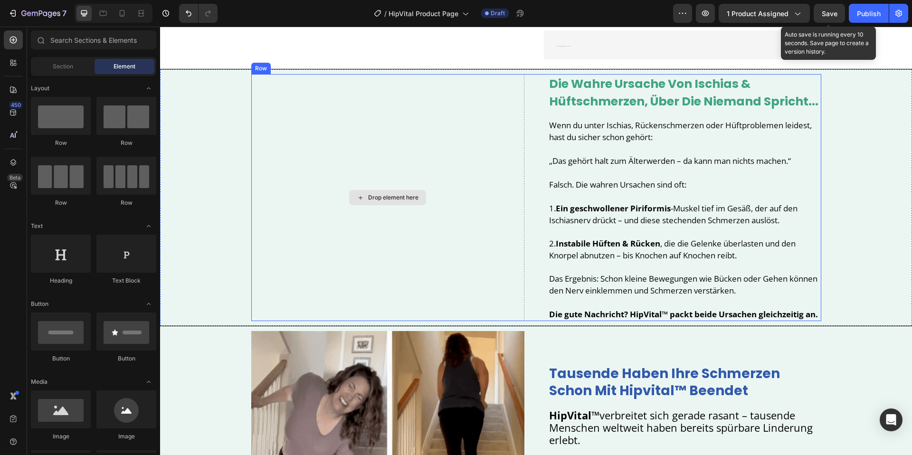
click at [341, 104] on div "Drop element here" at bounding box center [387, 197] width 273 height 247
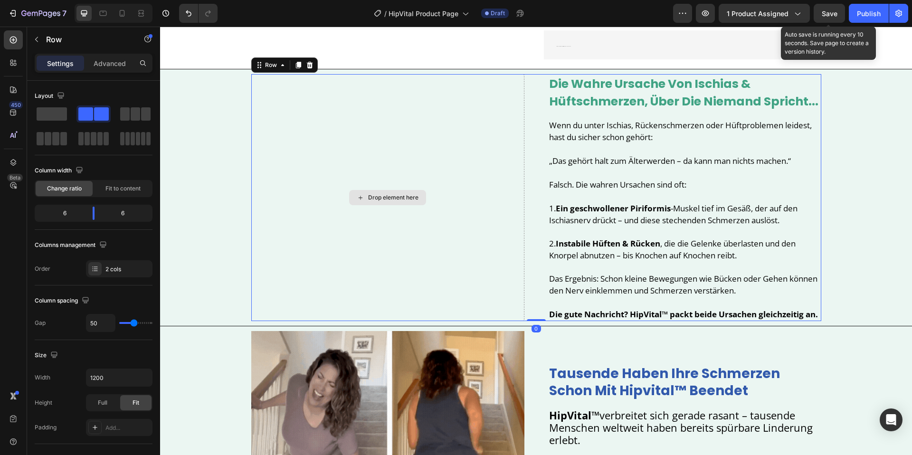
click at [387, 205] on div "Drop element here" at bounding box center [387, 197] width 77 height 15
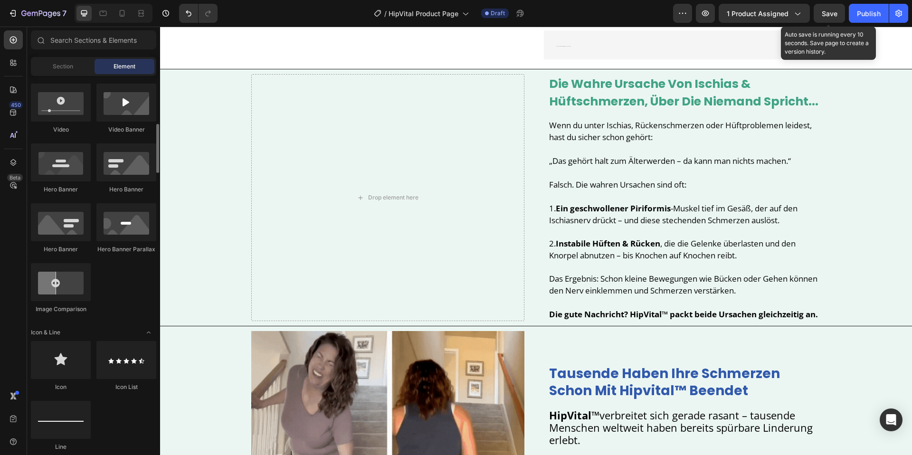
scroll to position [0, 0]
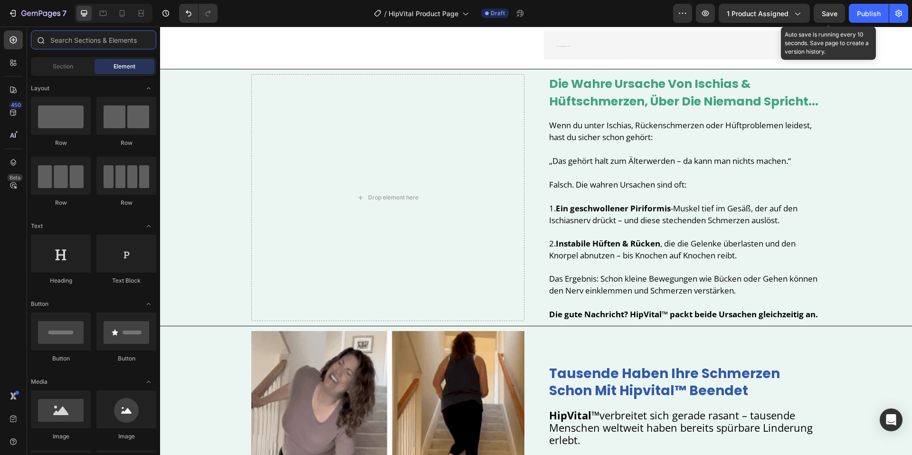
click at [84, 44] on input "text" at bounding box center [93, 39] width 125 height 19
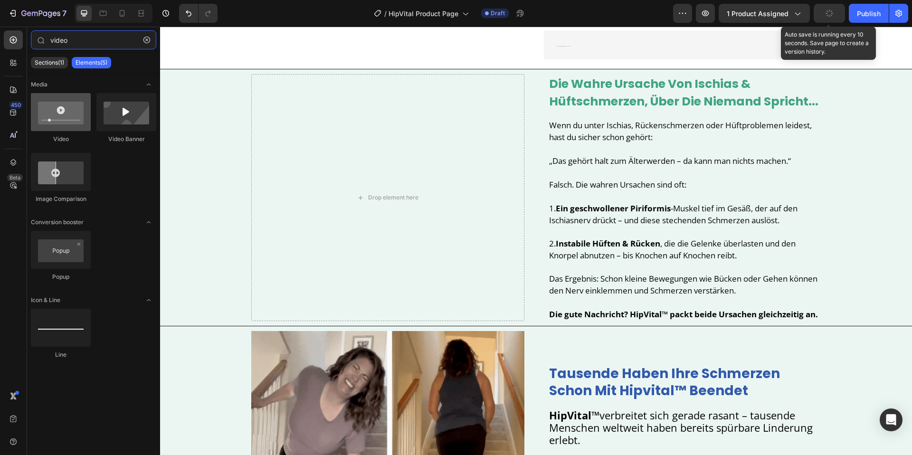
type input "video"
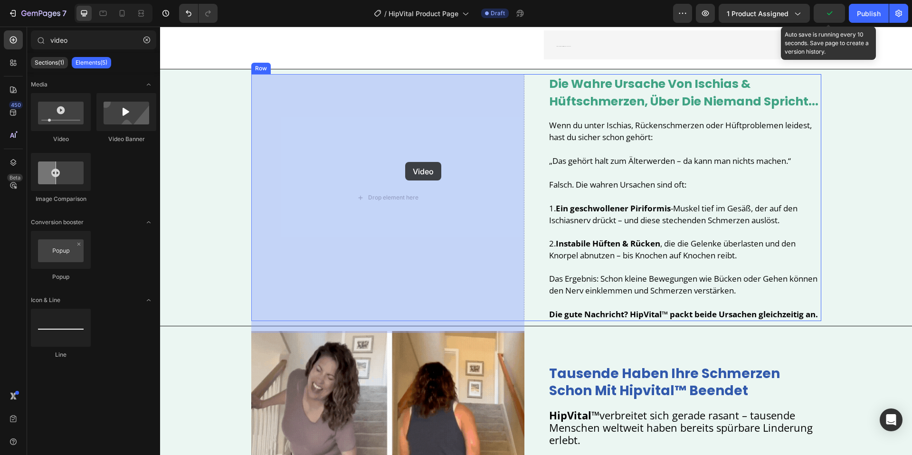
drag, startPoint x: 203, startPoint y: 136, endPoint x: 174, endPoint y: 131, distance: 29.5
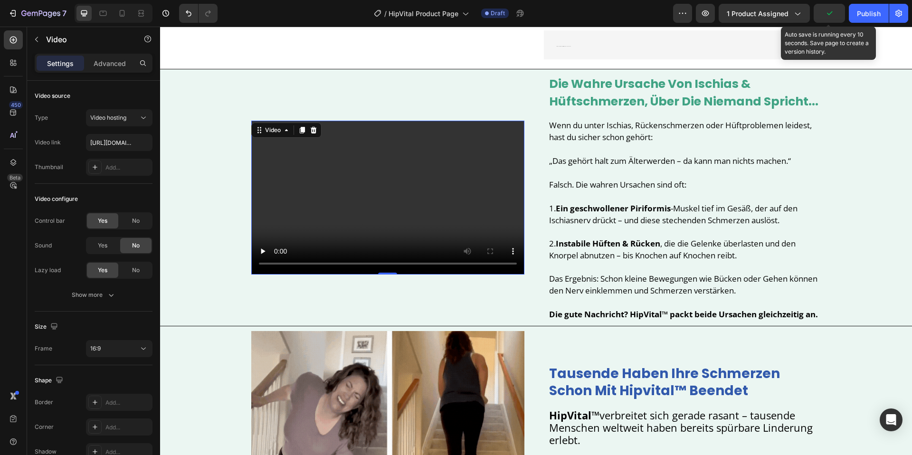
click at [344, 179] on video at bounding box center [387, 197] width 273 height 153
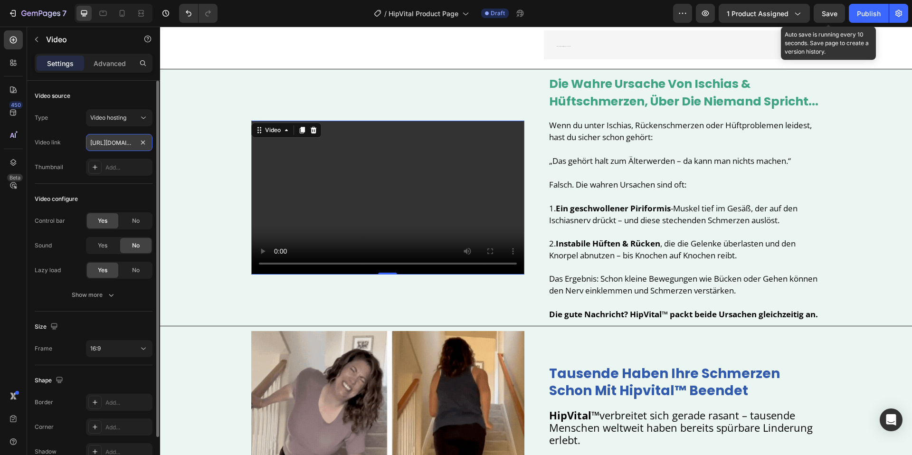
click at [112, 140] on input "https://cdn.shopify.com/videos/c/o/v/2cd3deb506b54b009063f7270ab5cf2e.mp4" at bounding box center [119, 142] width 67 height 17
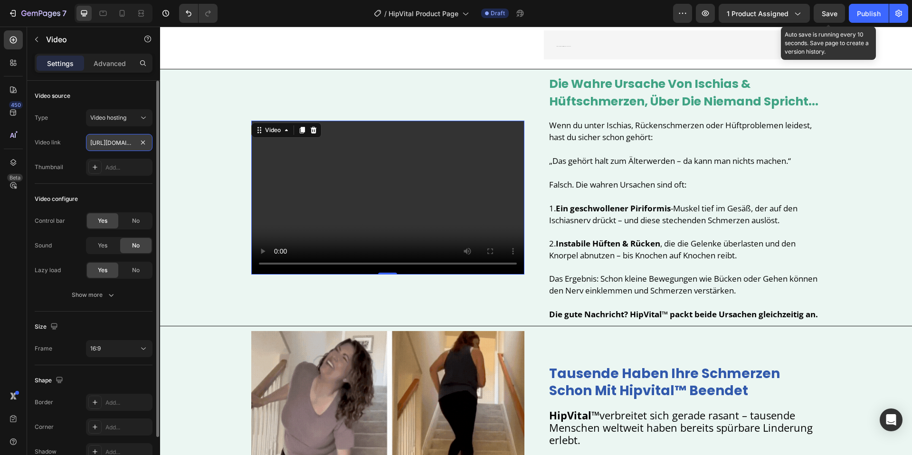
click at [112, 140] on input "https://cdn.shopify.com/videos/c/o/v/2cd3deb506b54b009063f7270ab5cf2e.mp4" at bounding box center [119, 142] width 67 height 17
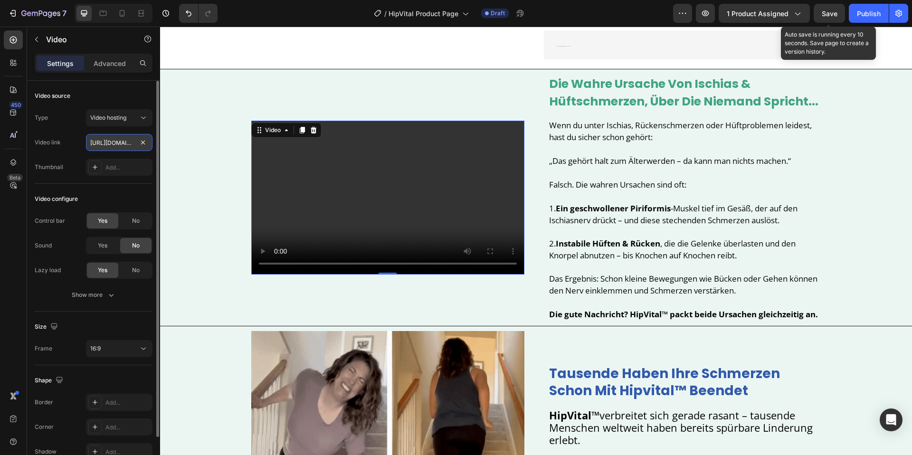
drag, startPoint x: 112, startPoint y: 140, endPoint x: 102, endPoint y: 139, distance: 9.5
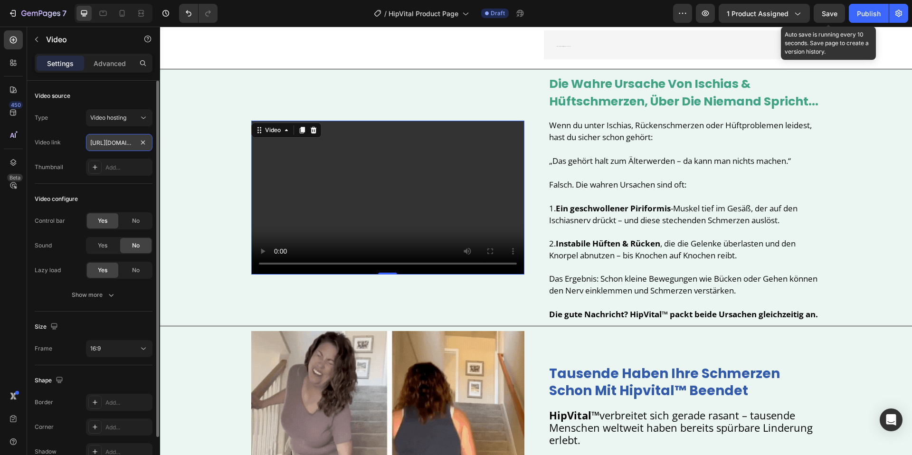
click at [112, 139] on input "https://cdn.shopify.com/videos/c/o/v/2cd3deb506b54b009063f7270ab5cf2e.mp4" at bounding box center [119, 142] width 67 height 17
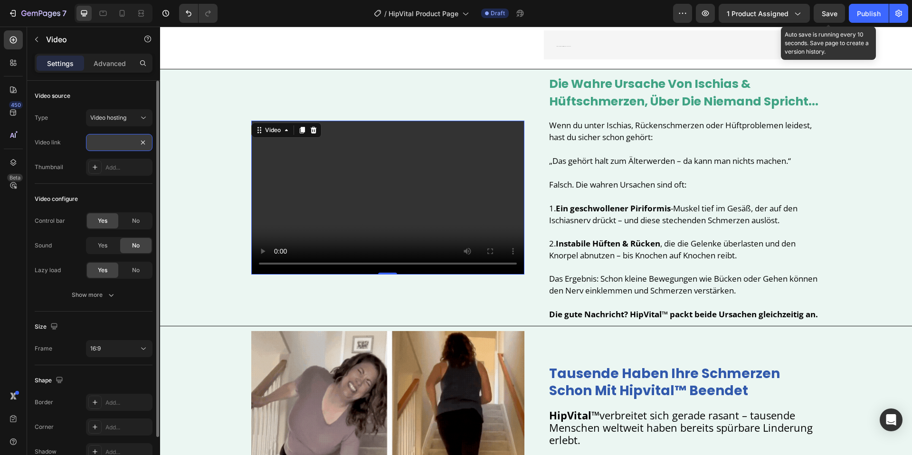
click at [120, 144] on input "https://cdn.shopify.com/s/files/1/0904/2411/5533/files/43.png?v=1758937373dn.sh…" at bounding box center [119, 142] width 67 height 17
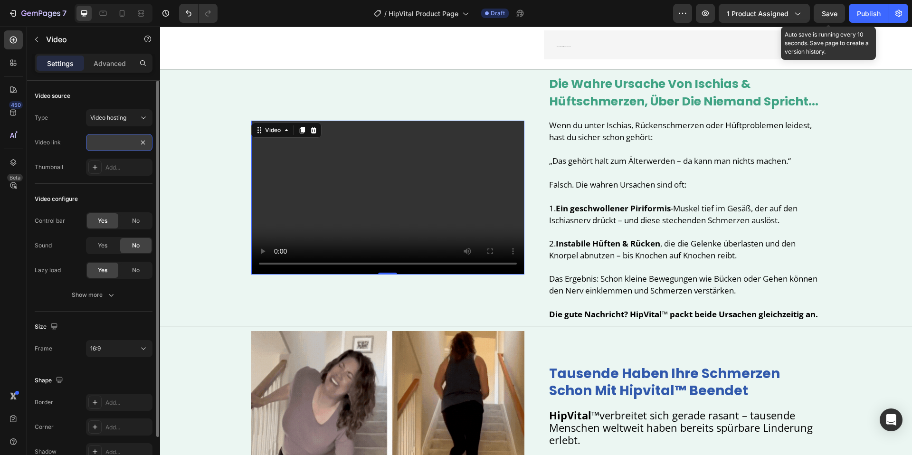
click at [120, 144] on input "https://cdn.shopify.com/s/files/1/0904/2411/5533/files/43.png?v=1758937373dn.sh…" at bounding box center [119, 142] width 67 height 17
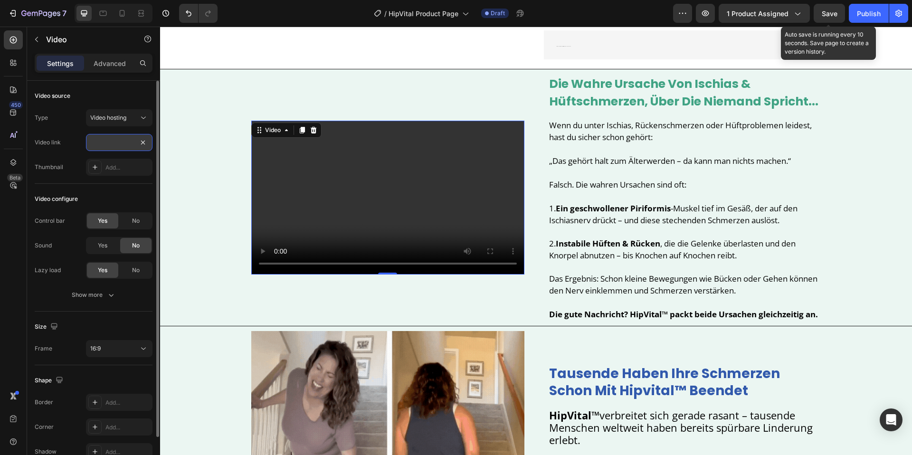
click at [120, 144] on input "https://cdn.shopify.com/s/files/1/0904/2411/5533/files/43.png?v=1758937373dn.sh…" at bounding box center [119, 142] width 67 height 17
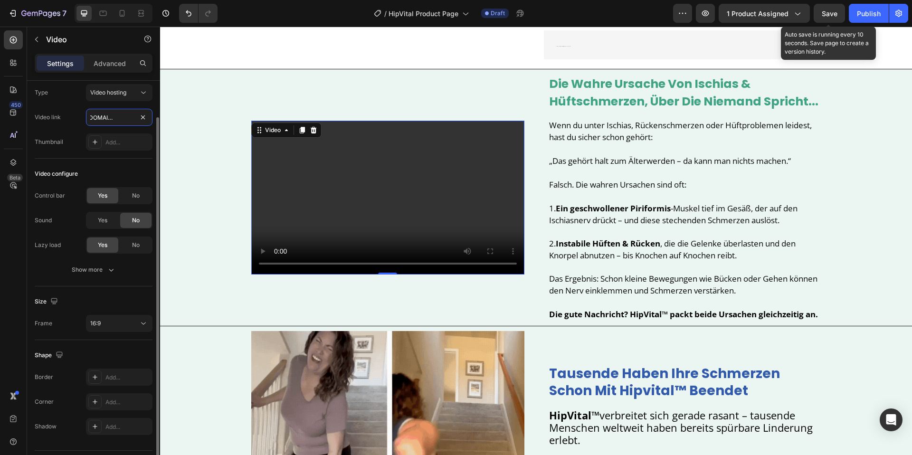
scroll to position [37, 0]
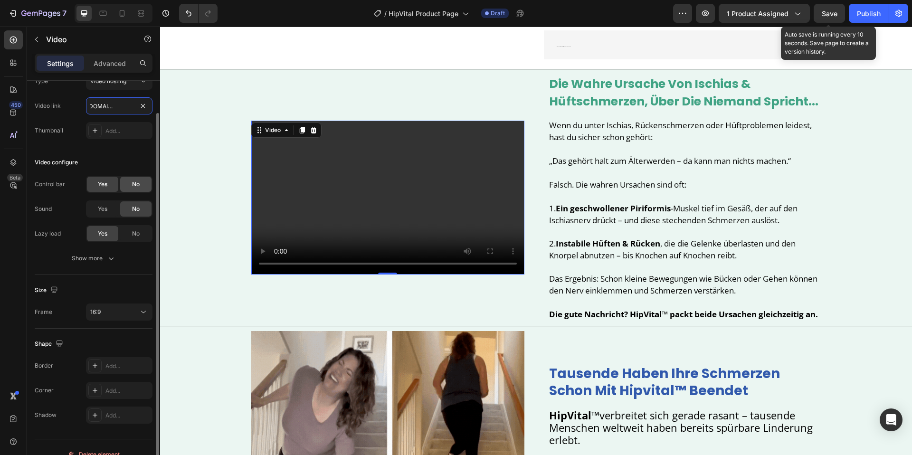
type input "https://cdn.shopify.com/s/files/1/0904/2411/5533/files/43.png?v=1758937373"
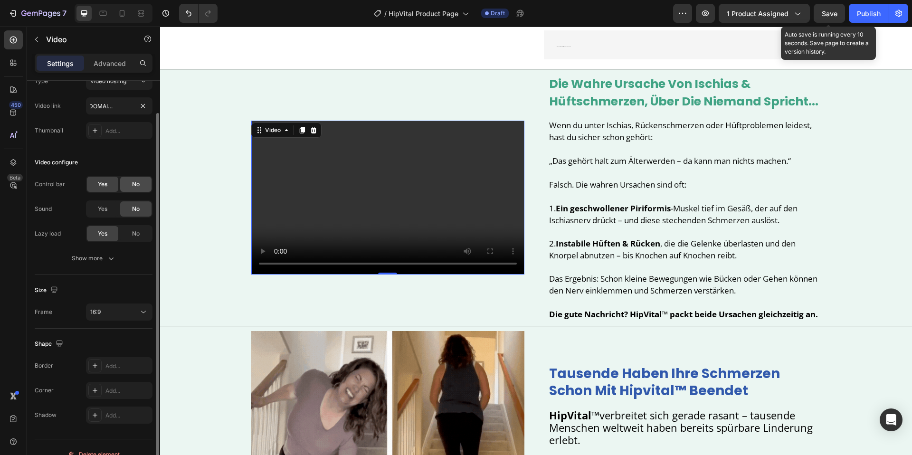
click at [133, 187] on span "No" at bounding box center [136, 184] width 8 height 9
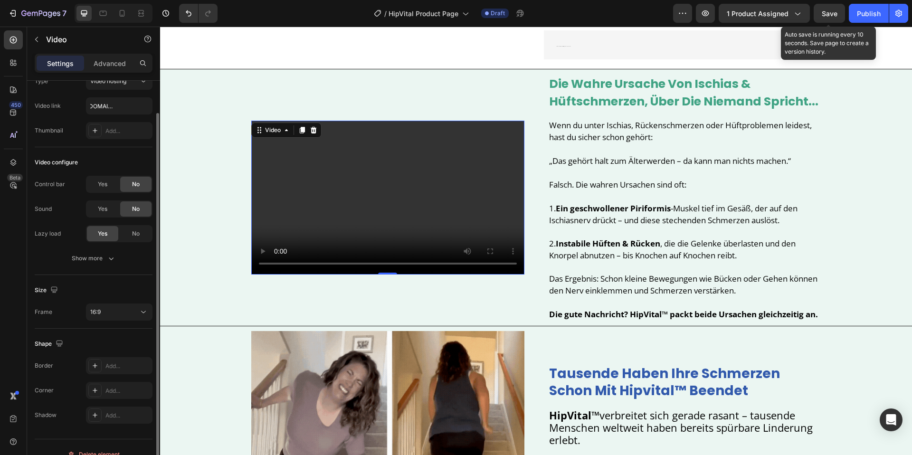
scroll to position [0, 0]
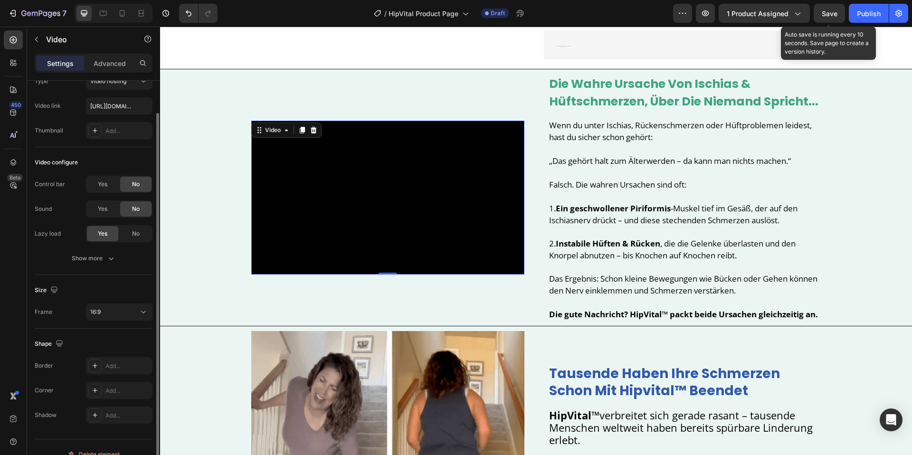
click at [128, 210] on div "No" at bounding box center [135, 208] width 31 height 15
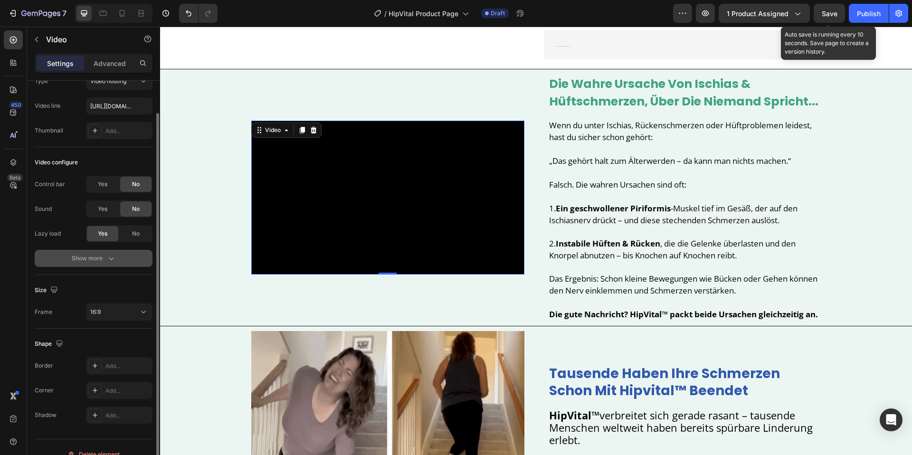
click at [97, 260] on div "Show more" at bounding box center [94, 259] width 44 height 10
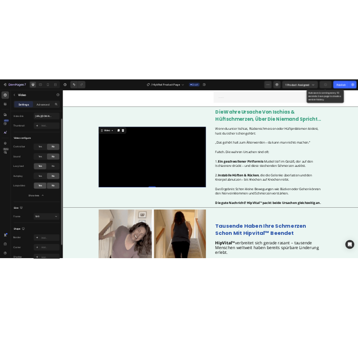
scroll to position [67, 0]
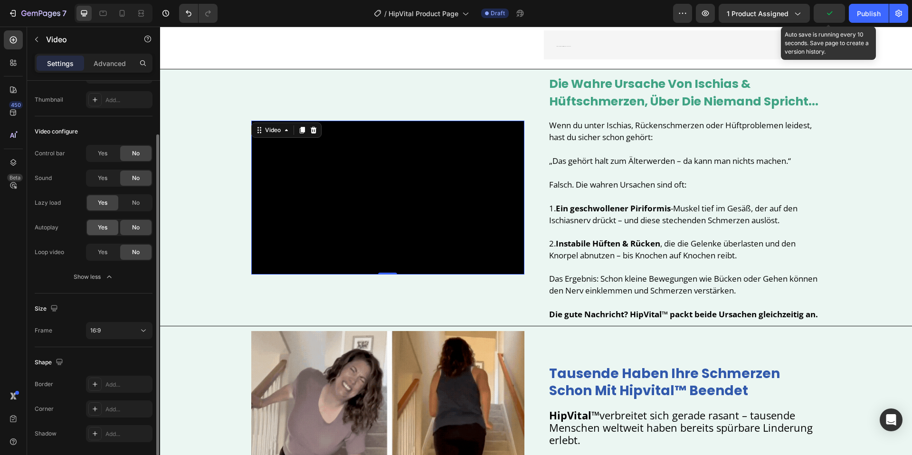
click at [102, 229] on span "Yes" at bounding box center [103, 227] width 10 height 9
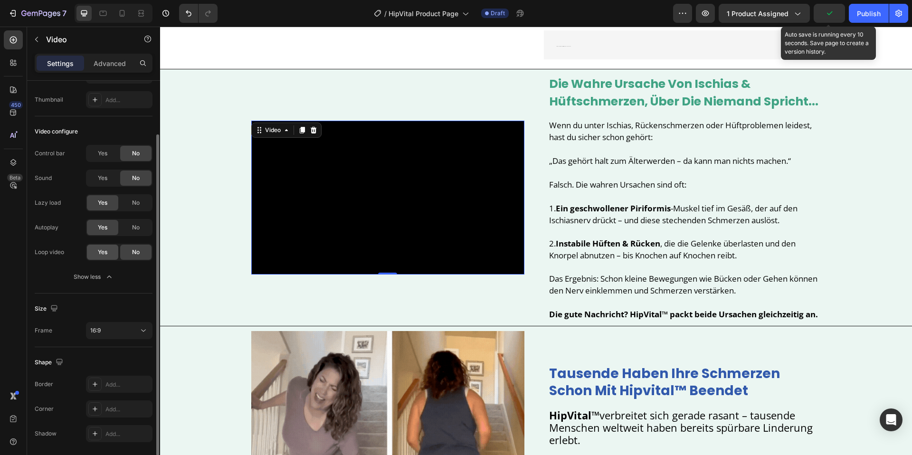
click at [106, 253] on span "Yes" at bounding box center [103, 252] width 10 height 9
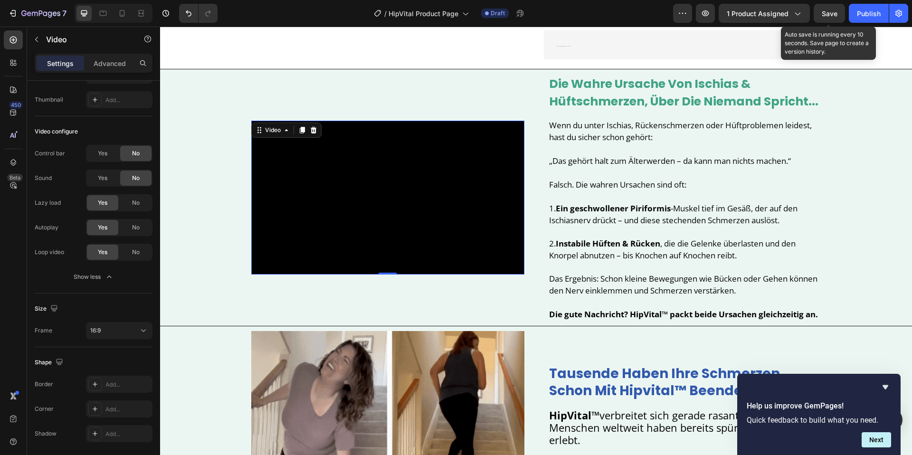
click at [441, 177] on video at bounding box center [387, 197] width 273 height 153
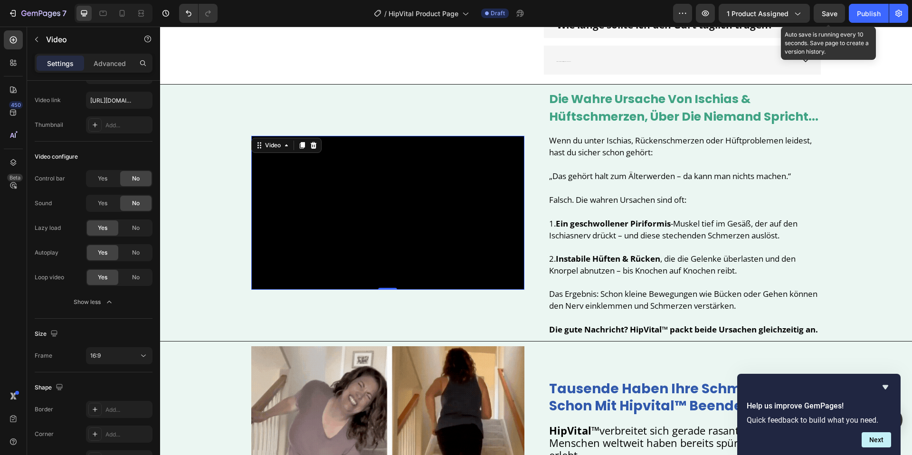
scroll to position [379, 0]
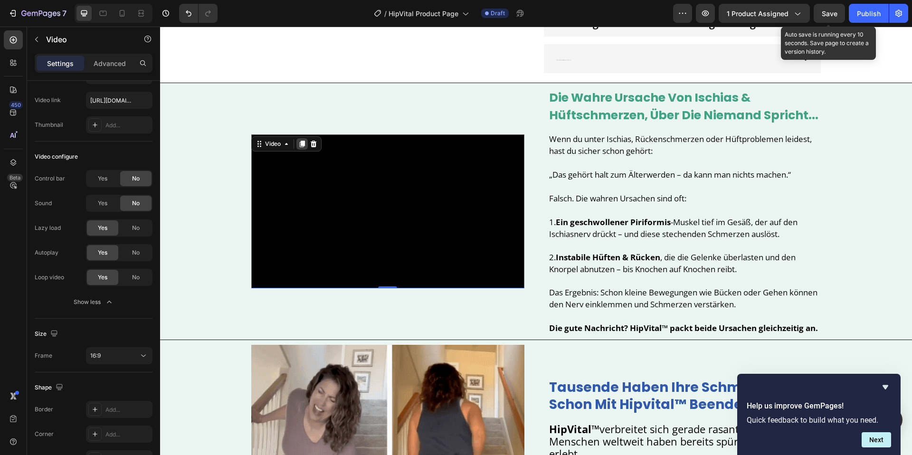
click at [300, 148] on icon at bounding box center [302, 144] width 8 height 8
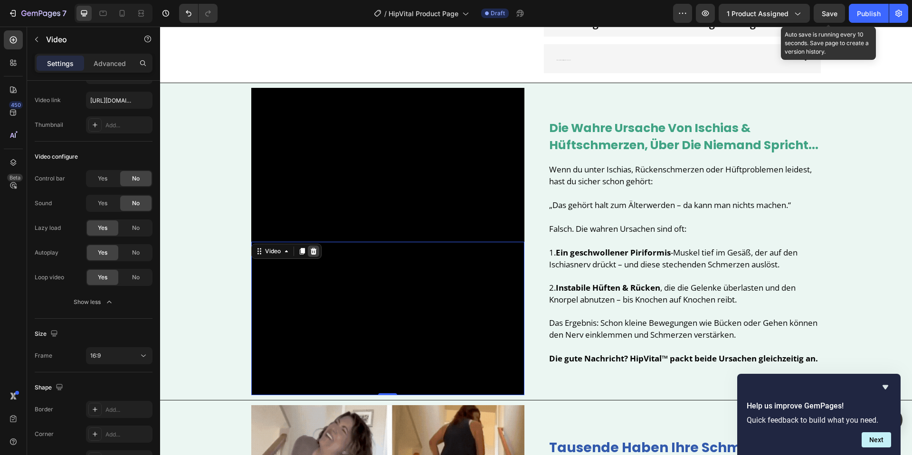
drag, startPoint x: 303, startPoint y: 251, endPoint x: 311, endPoint y: 251, distance: 8.1
click at [303, 251] on icon at bounding box center [301, 251] width 5 height 7
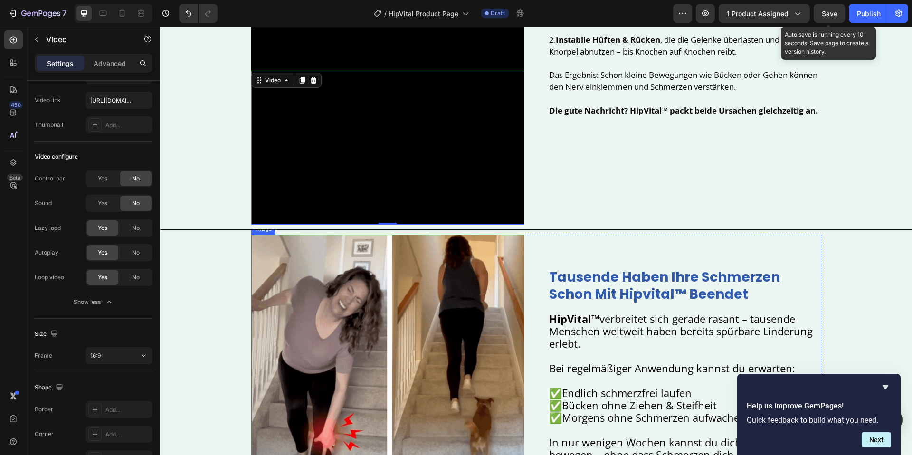
scroll to position [715, 0]
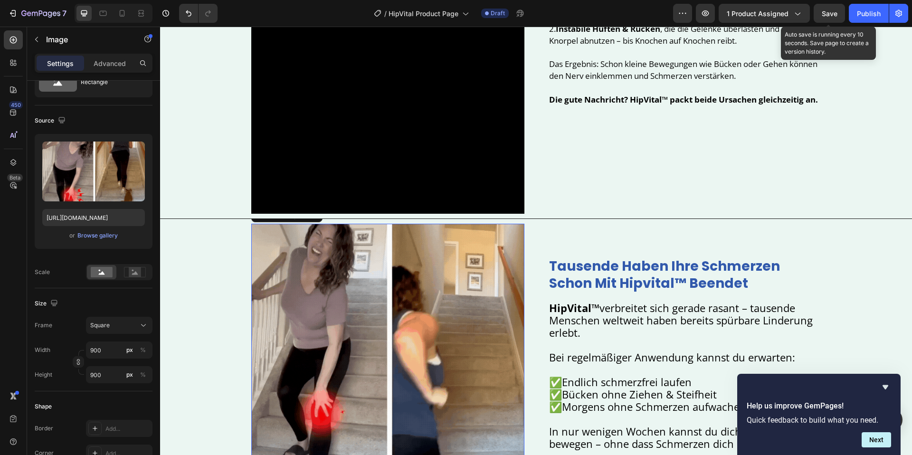
drag, startPoint x: 374, startPoint y: 282, endPoint x: 377, endPoint y: 231, distance: 50.9
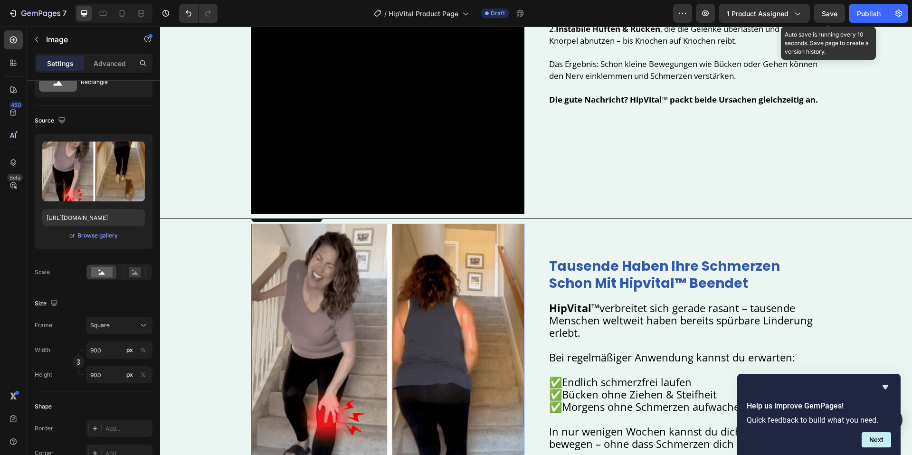
click at [374, 282] on img at bounding box center [387, 360] width 273 height 273
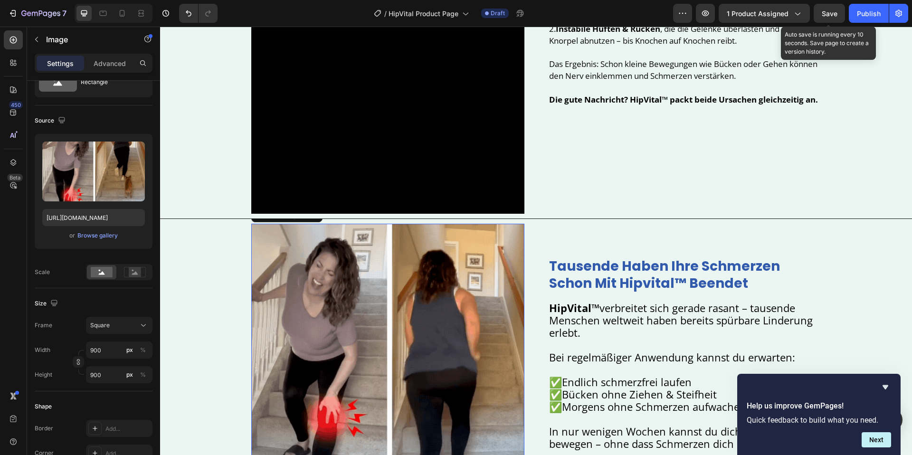
scroll to position [0, 0]
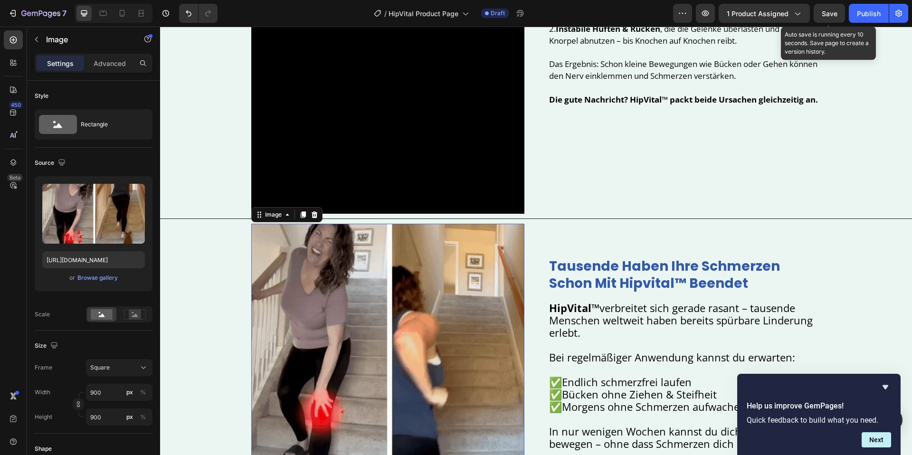
click at [508, 267] on img at bounding box center [387, 360] width 273 height 273
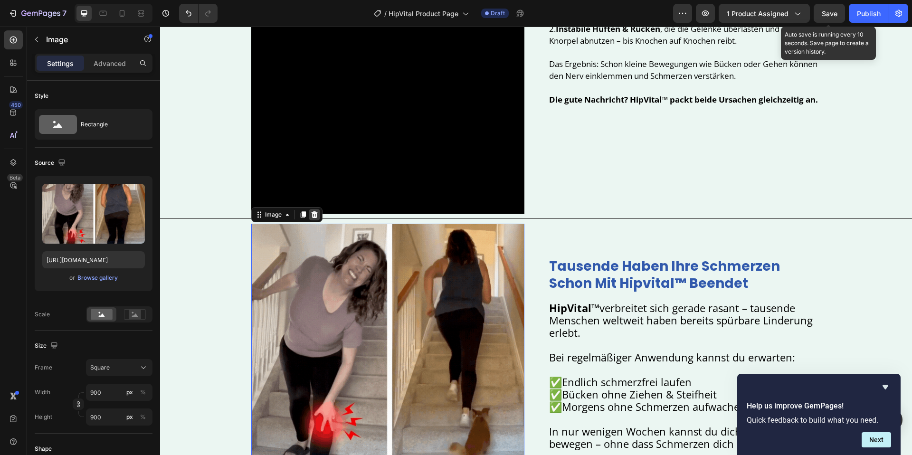
click at [315, 216] on icon at bounding box center [314, 214] width 6 height 7
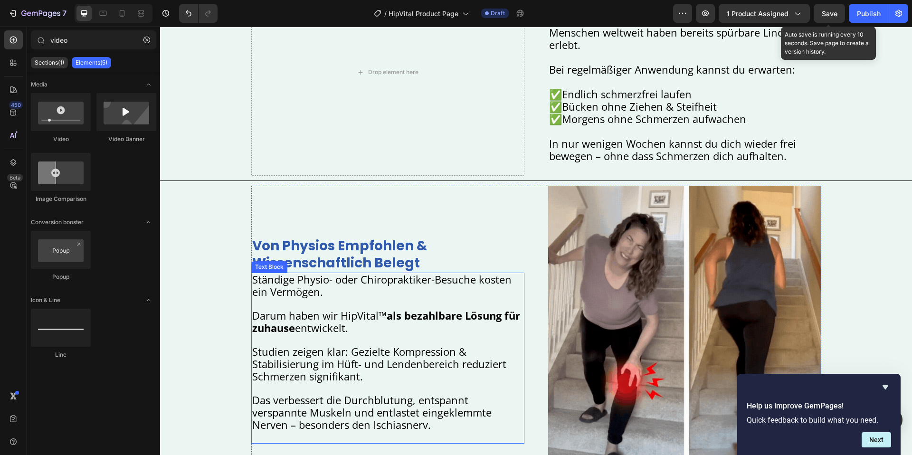
scroll to position [990, 0]
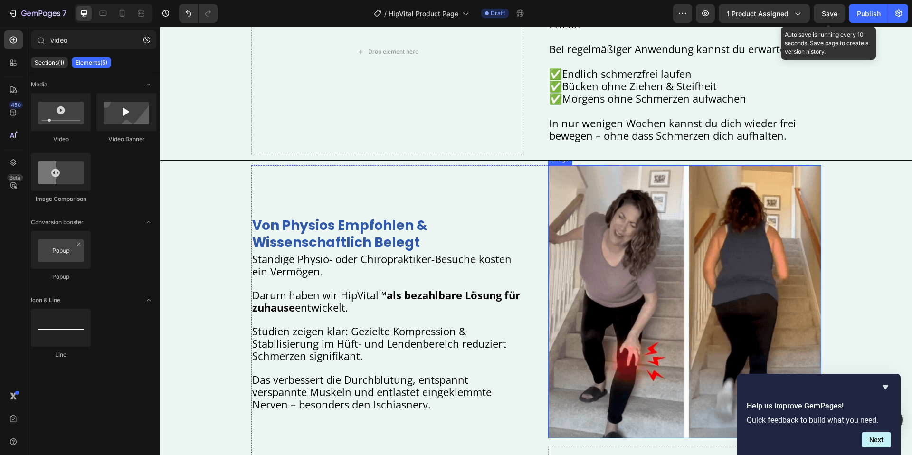
click at [680, 257] on img at bounding box center [684, 301] width 273 height 273
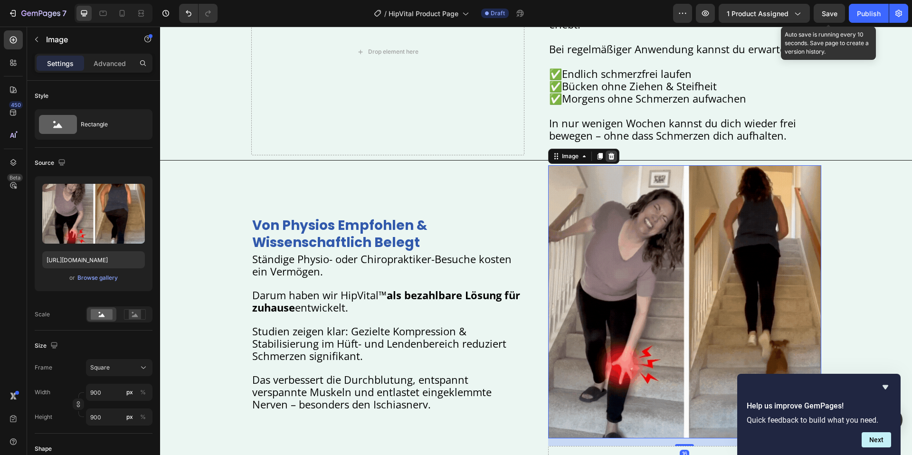
click at [615, 154] on icon at bounding box center [612, 157] width 8 height 8
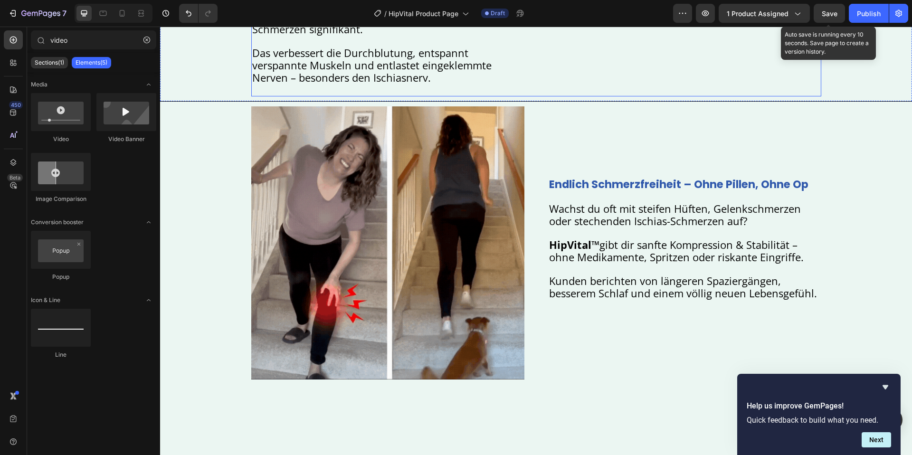
scroll to position [1284, 0]
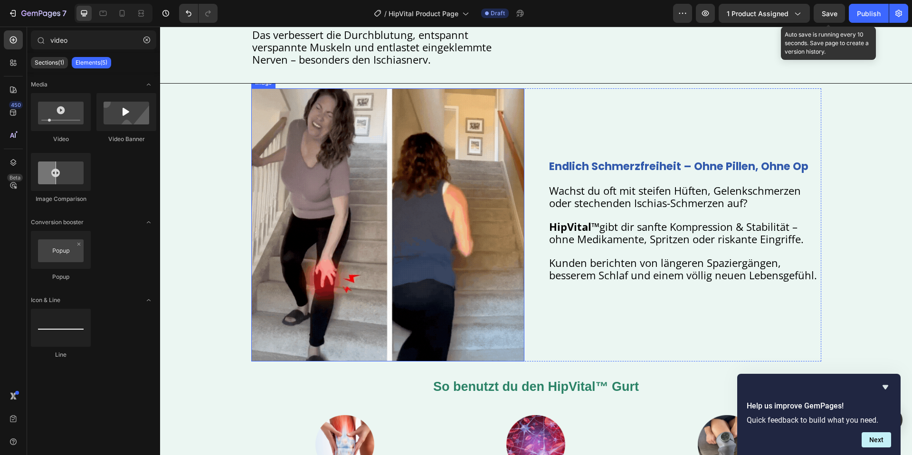
click at [451, 229] on img at bounding box center [387, 224] width 273 height 273
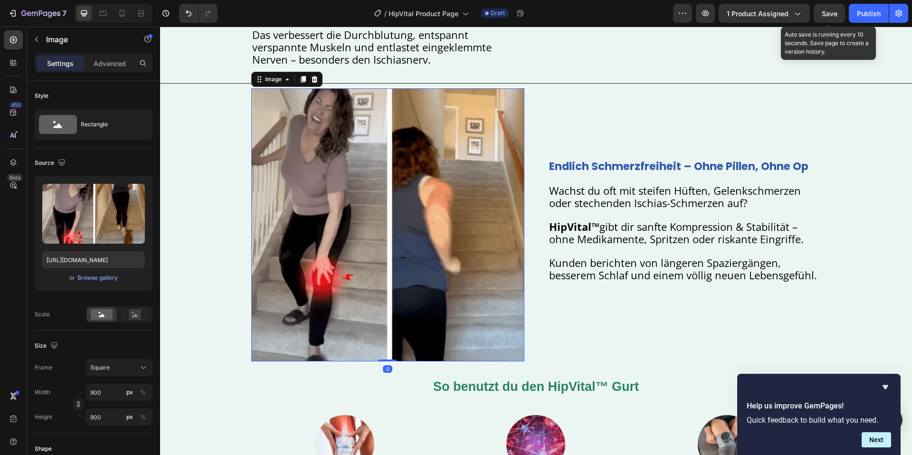
drag, startPoint x: 439, startPoint y: 105, endPoint x: 441, endPoint y: 129, distance: 23.8
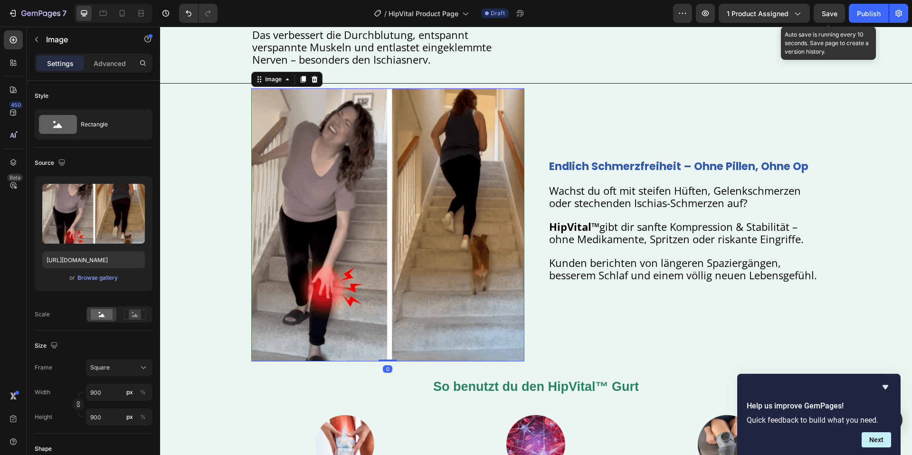
click at [440, 106] on img at bounding box center [387, 224] width 273 height 273
click at [316, 81] on icon at bounding box center [314, 80] width 6 height 7
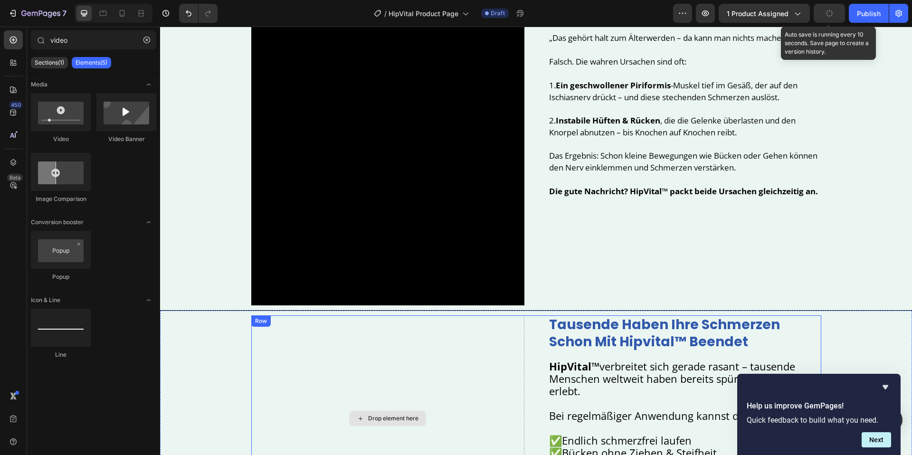
scroll to position [562, 0]
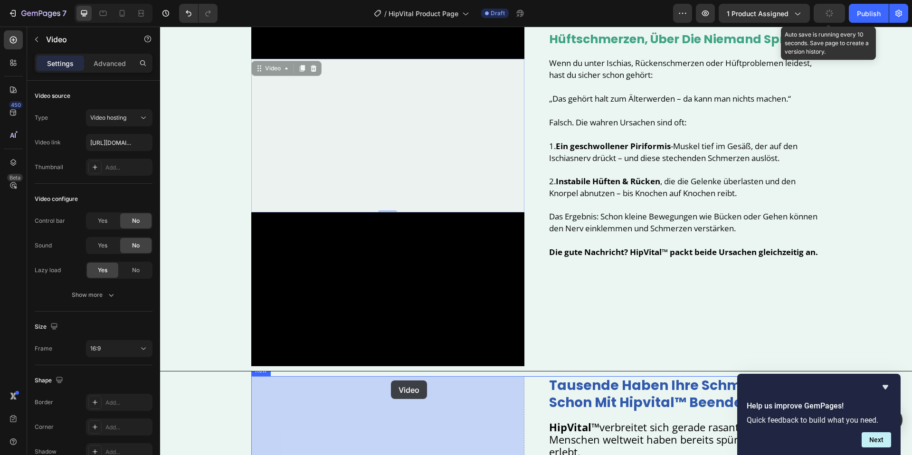
drag, startPoint x: 400, startPoint y: 205, endPoint x: 374, endPoint y: 135, distance: 74.1
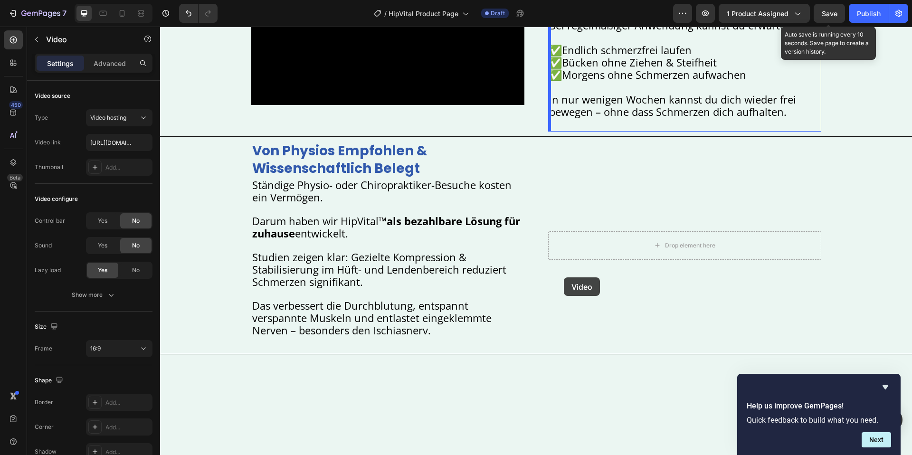
scroll to position [917, 0]
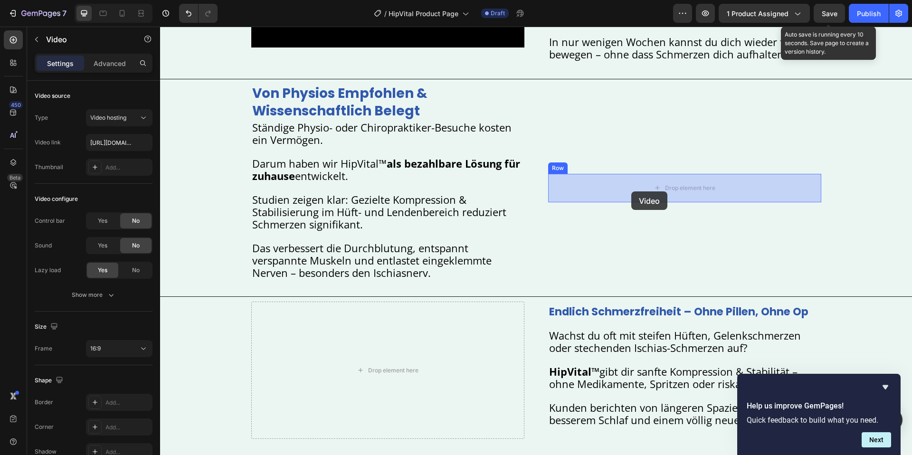
drag, startPoint x: 357, startPoint y: 84, endPoint x: 632, endPoint y: 189, distance: 293.9
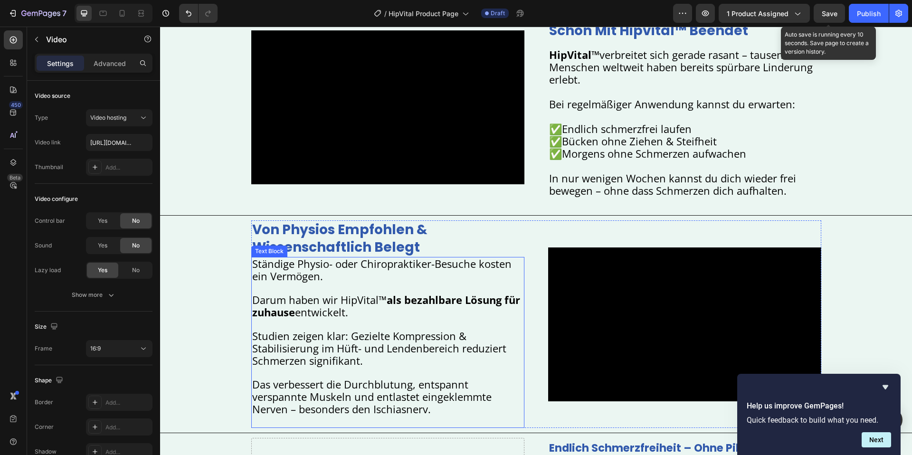
scroll to position [921, 0]
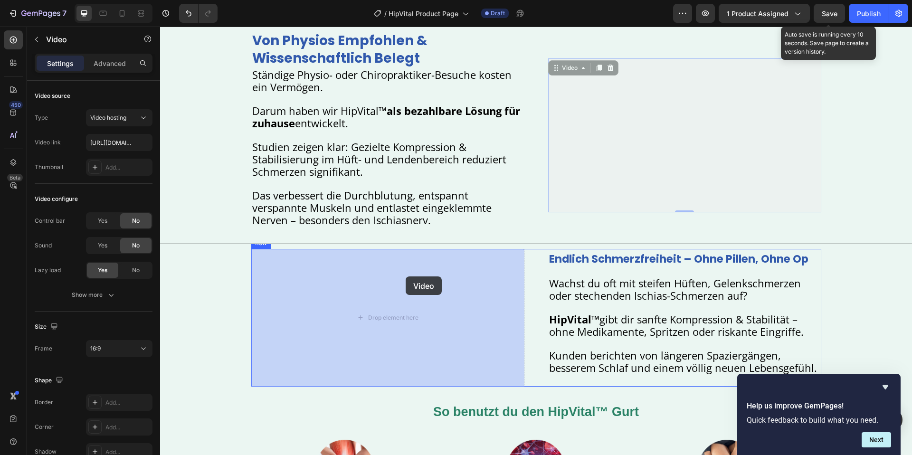
drag, startPoint x: 573, startPoint y: 196, endPoint x: 388, endPoint y: 282, distance: 204.5
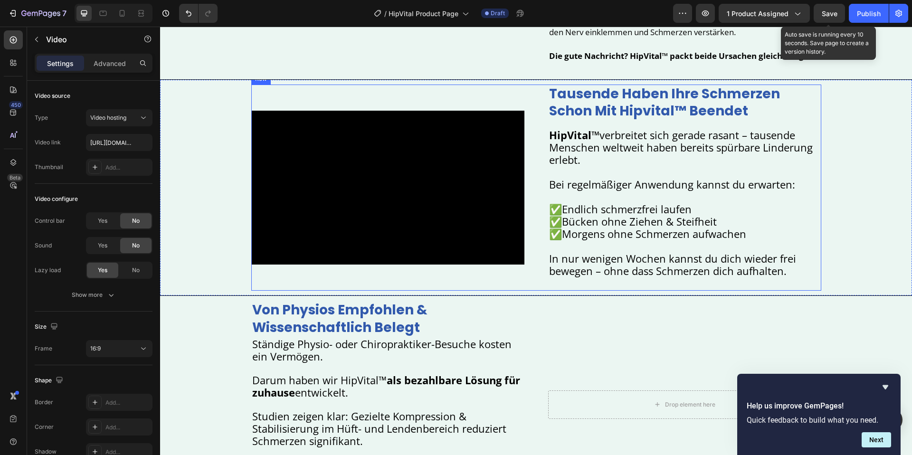
scroll to position [757, 0]
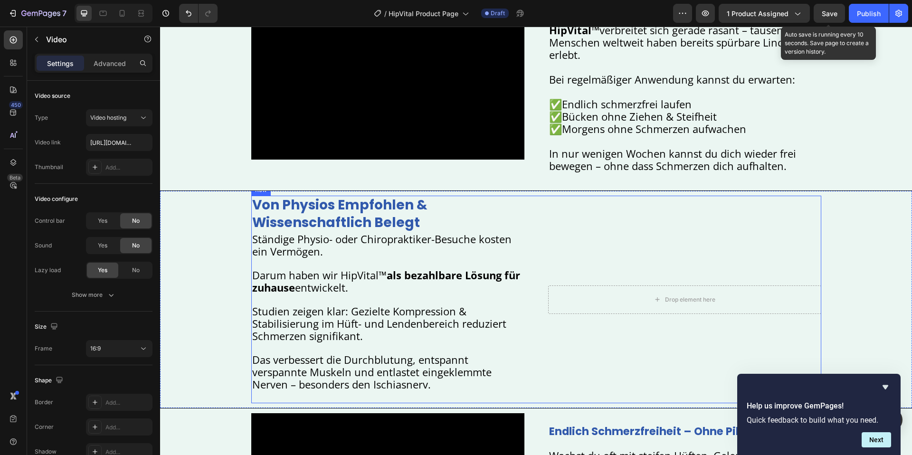
drag, startPoint x: 658, startPoint y: 271, endPoint x: 656, endPoint y: 294, distance: 22.9
click at [658, 274] on div "Drop element here Row" at bounding box center [684, 300] width 273 height 208
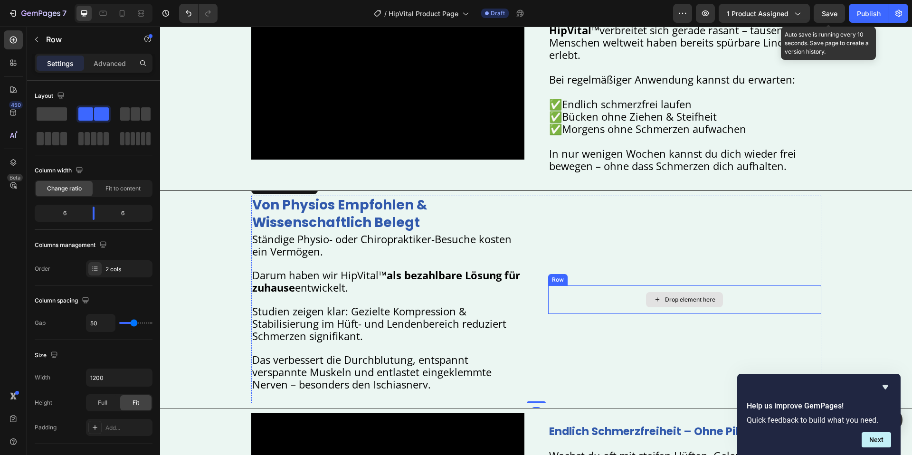
click at [655, 300] on icon at bounding box center [658, 300] width 8 height 8
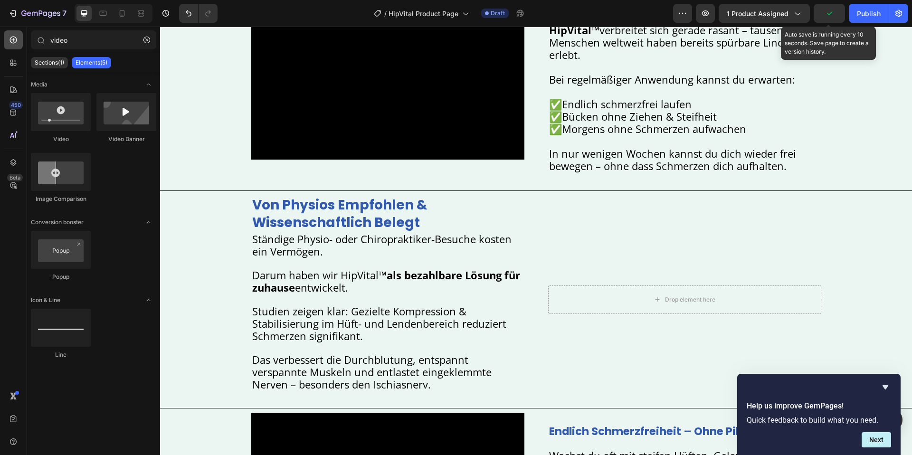
click at [19, 47] on div at bounding box center [13, 39] width 19 height 19
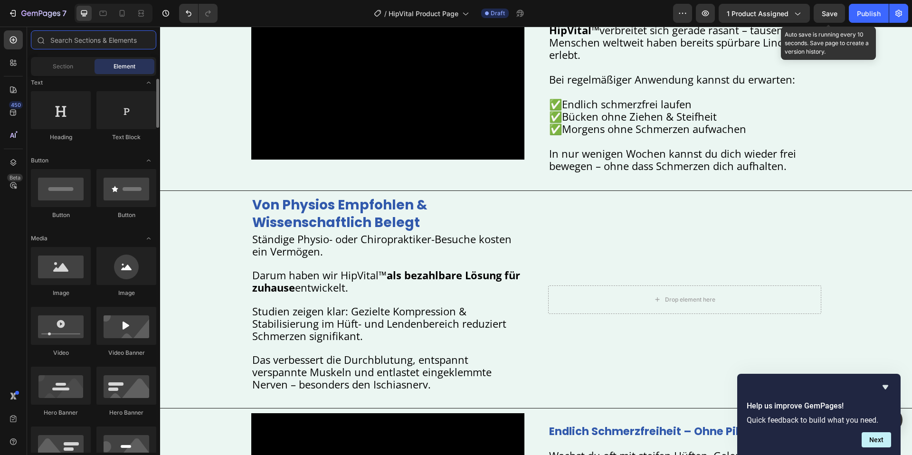
scroll to position [167, 0]
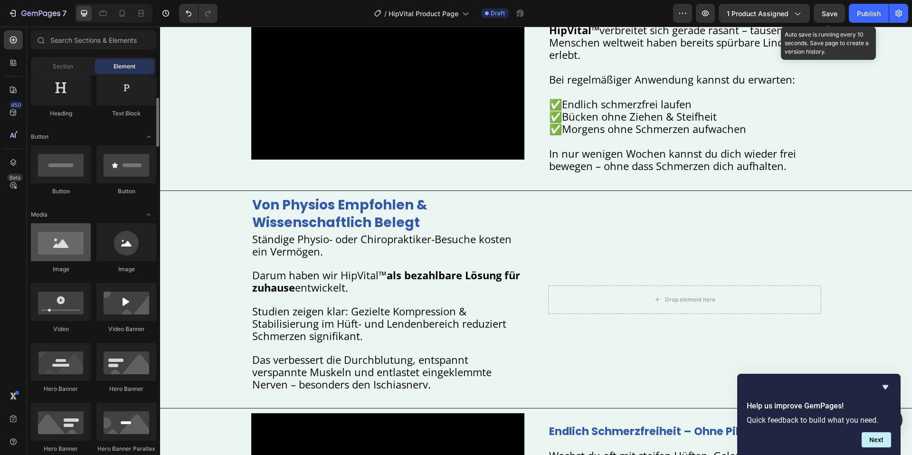
click at [66, 244] on div at bounding box center [61, 242] width 60 height 38
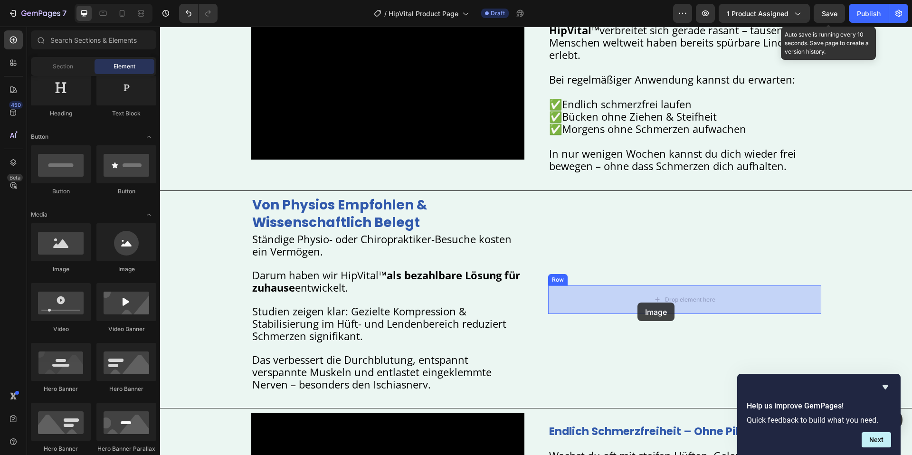
drag, startPoint x: 258, startPoint y: 287, endPoint x: 638, endPoint y: 300, distance: 380.4
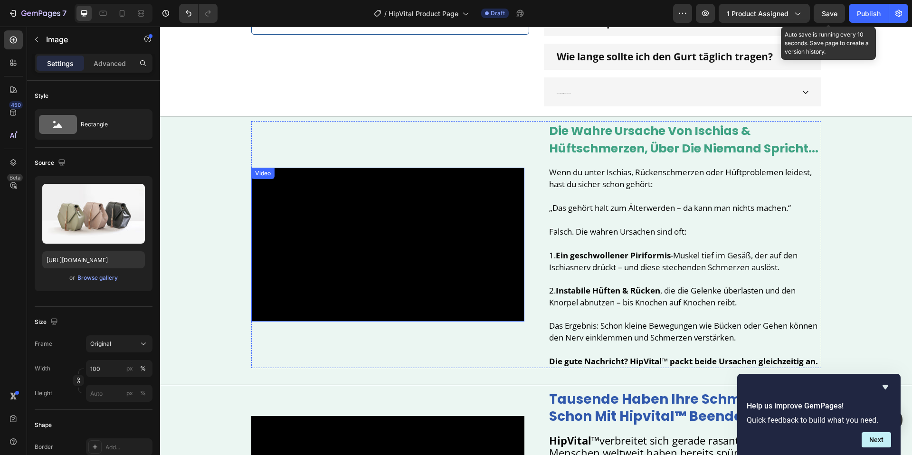
scroll to position [301, 0]
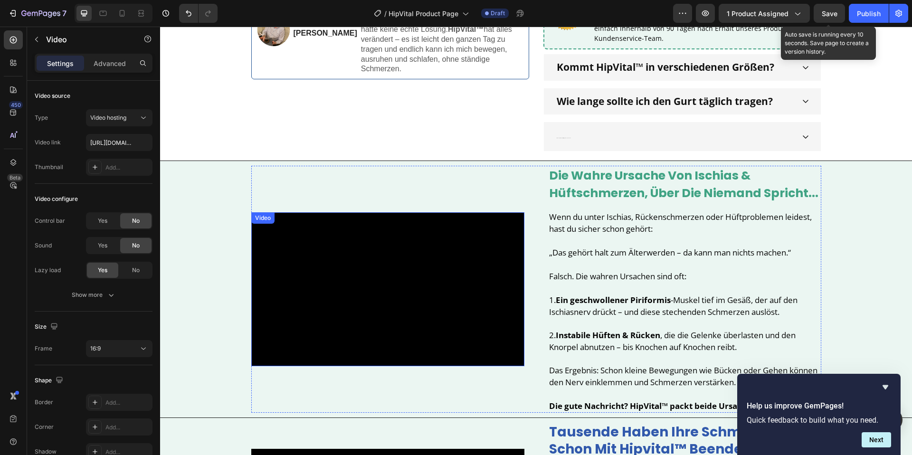
click at [317, 267] on video at bounding box center [387, 288] width 273 height 153
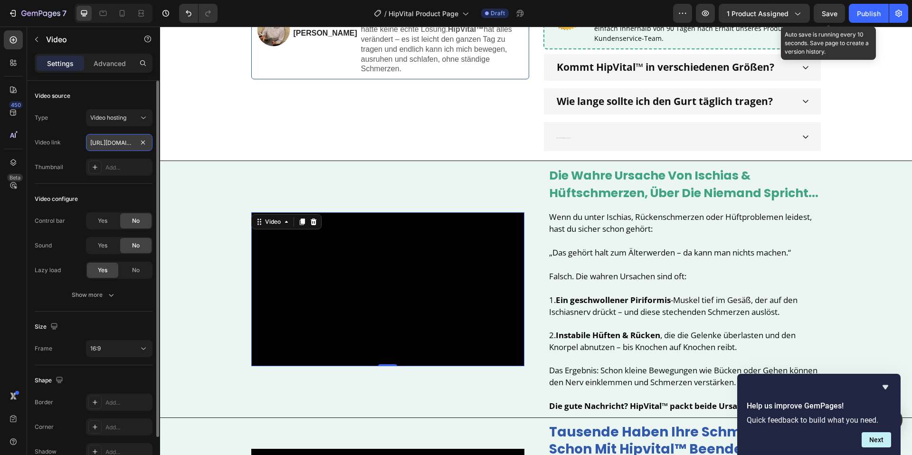
click at [127, 145] on input "https://cdn.shopify.com/s/files/1/0904/2411/5533/files/43.png?v=1758937373" at bounding box center [119, 142] width 67 height 17
paste input "videos/c/o/v/73fe7b06cf8841ecb33c686162cfacb1.mp4"
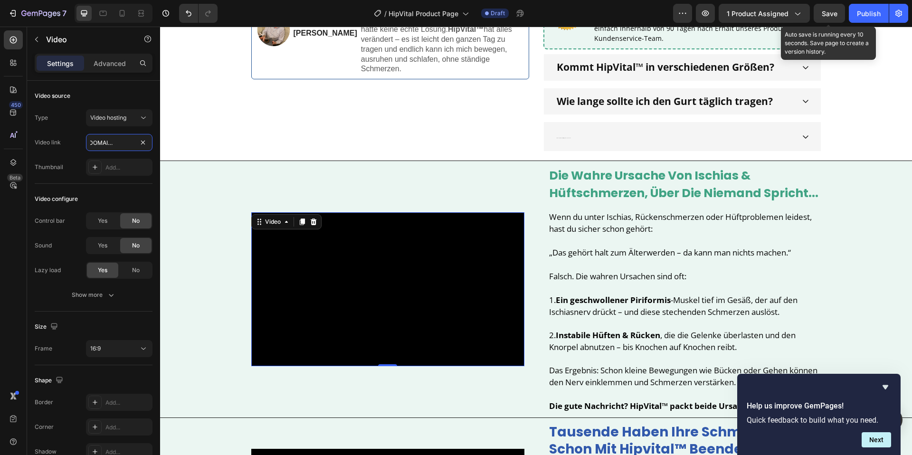
type input "https://cdn.shopify.com/videos/c/o/v/73fe7b06cf8841ecb33c686162cfacb1.mp4"
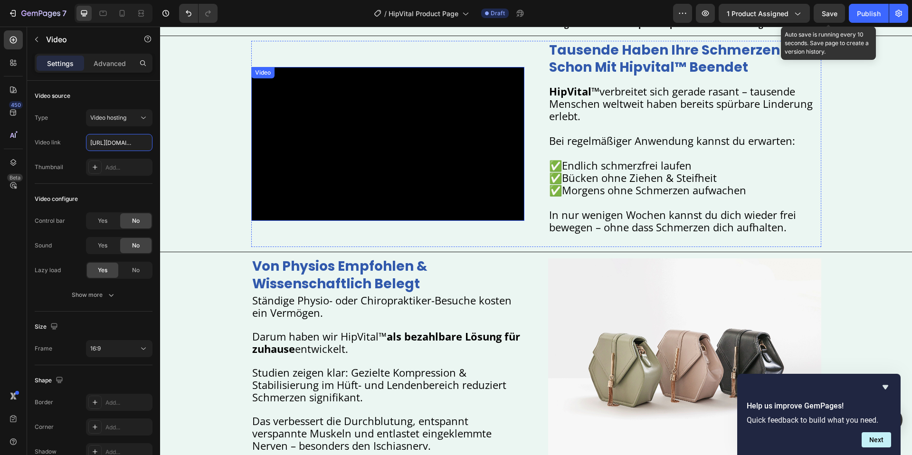
scroll to position [627, 0]
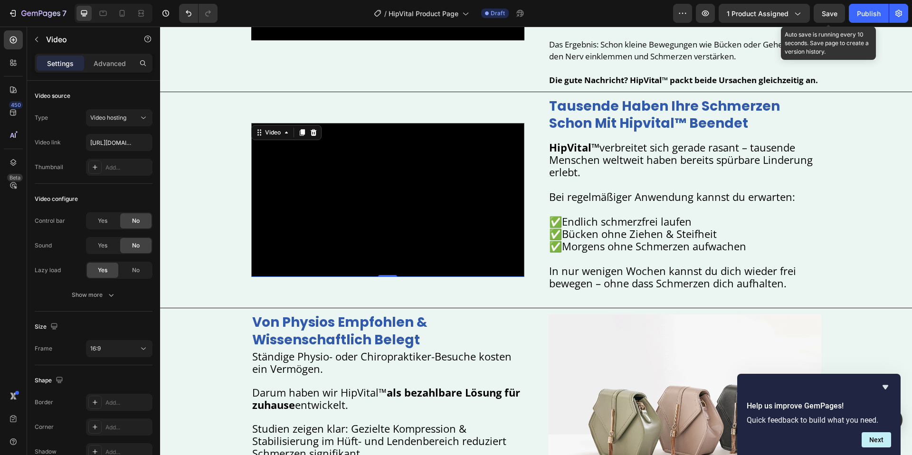
drag, startPoint x: 401, startPoint y: 217, endPoint x: 248, endPoint y: 226, distance: 153.3
click at [401, 217] on video at bounding box center [387, 199] width 273 height 153
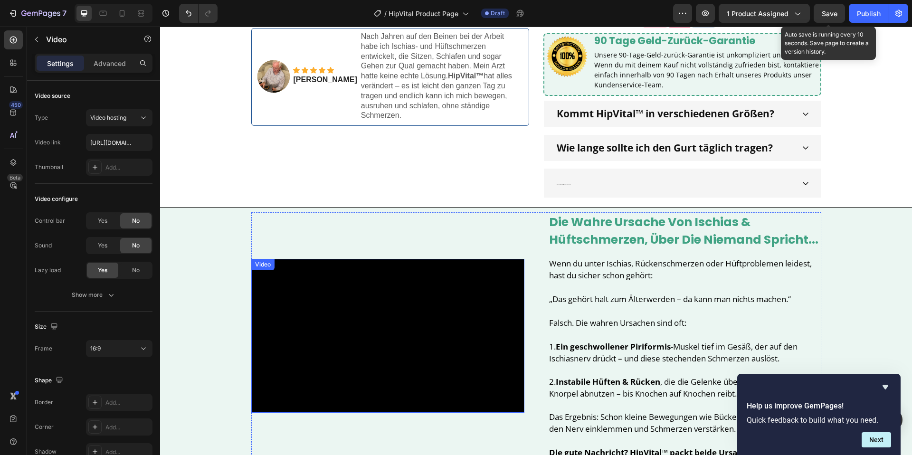
click at [433, 361] on video at bounding box center [387, 335] width 273 height 153
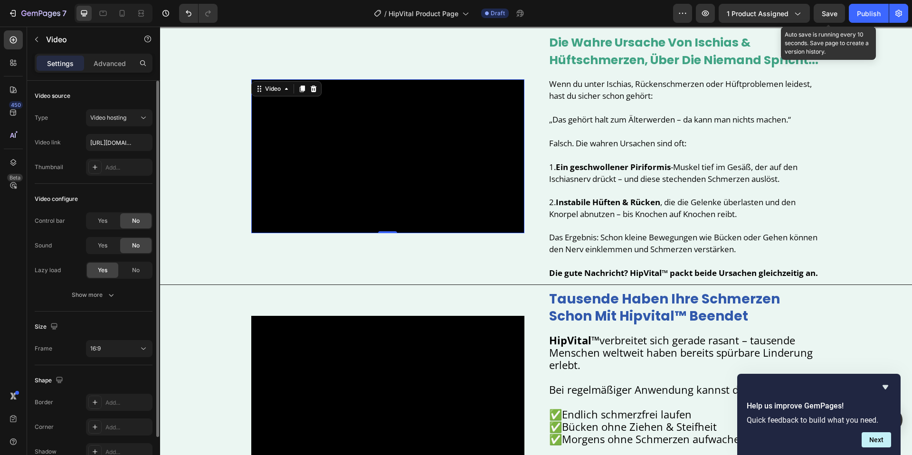
scroll to position [51, 0]
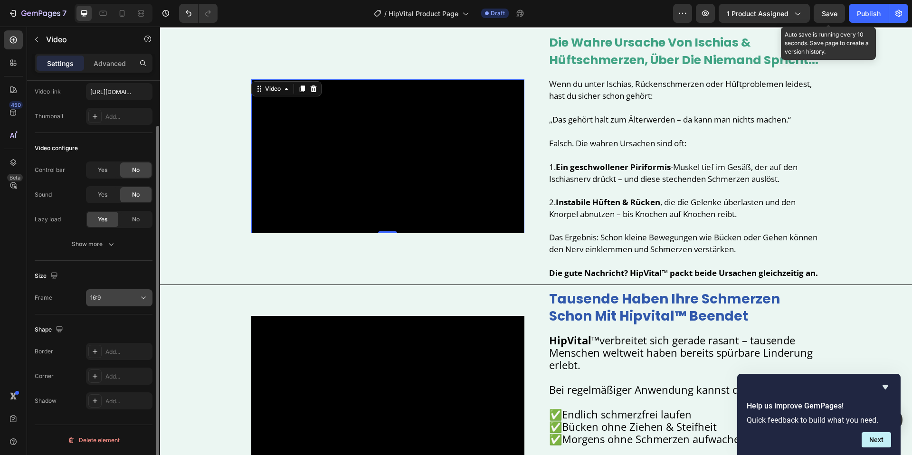
click at [110, 302] on div "16:9" at bounding box center [119, 298] width 58 height 10
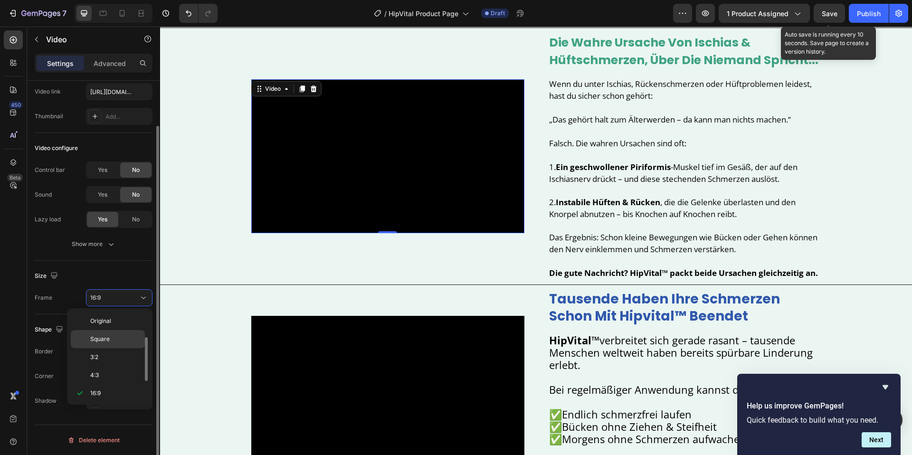
scroll to position [17, 0]
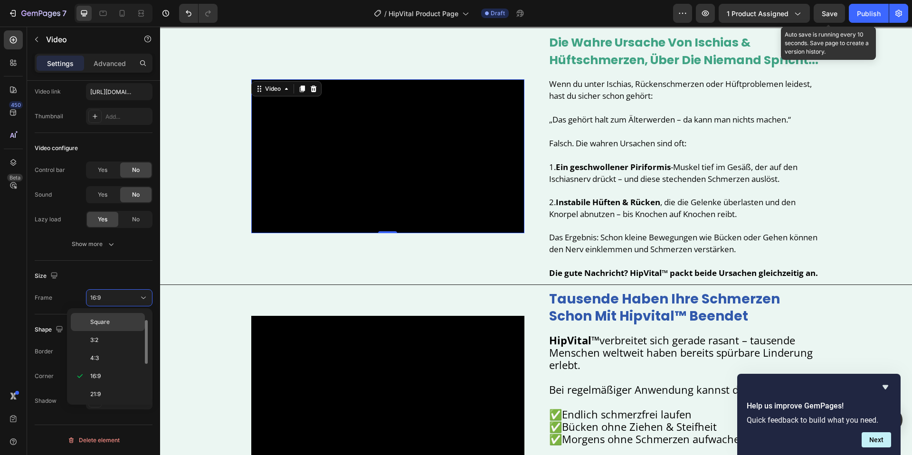
drag, startPoint x: 105, startPoint y: 325, endPoint x: 46, endPoint y: 284, distance: 71.8
click at [105, 325] on span "Square" at bounding box center [99, 322] width 19 height 9
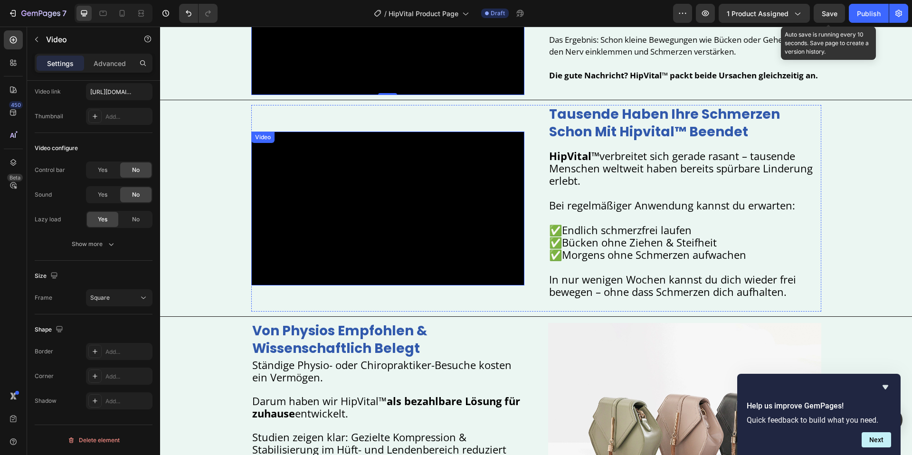
scroll to position [649, 0]
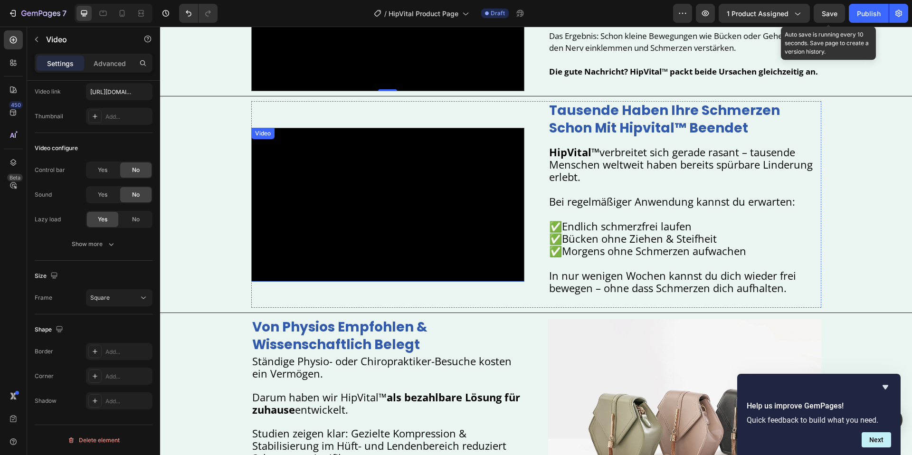
drag, startPoint x: 413, startPoint y: 245, endPoint x: 205, endPoint y: 243, distance: 208.6
click at [413, 245] on video at bounding box center [387, 204] width 273 height 153
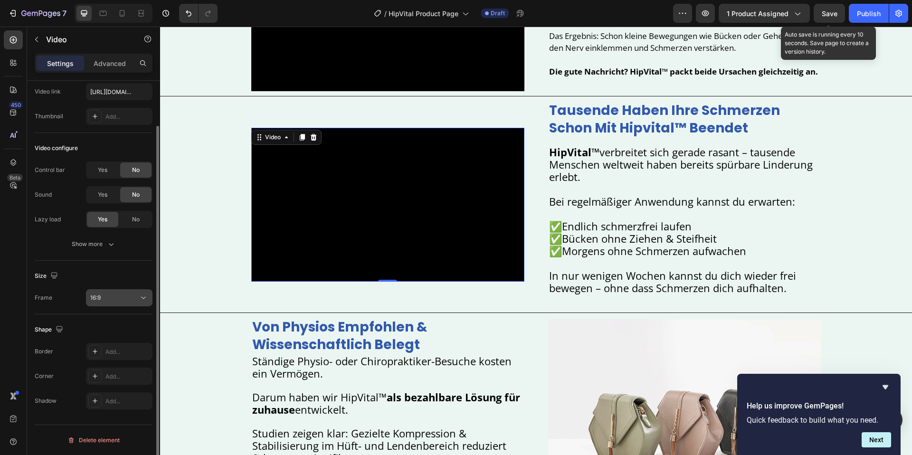
drag, startPoint x: 111, startPoint y: 296, endPoint x: 105, endPoint y: 300, distance: 7.5
click at [111, 296] on div "16:9" at bounding box center [114, 298] width 48 height 9
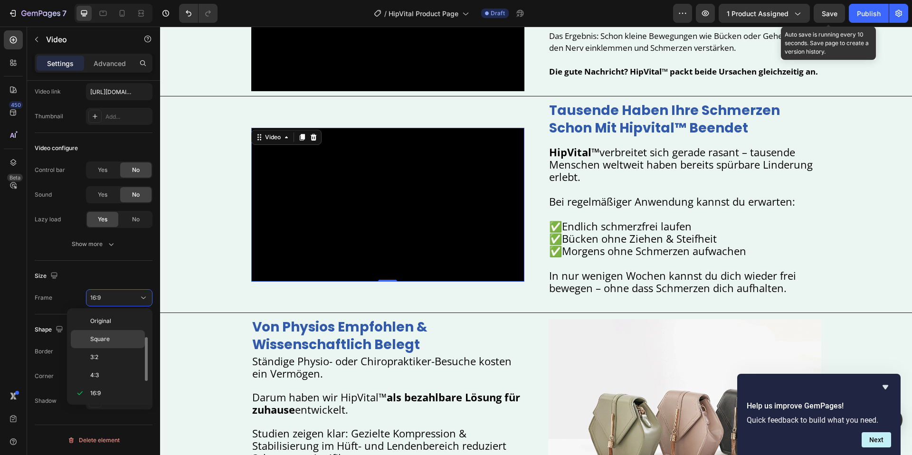
scroll to position [17, 0]
drag, startPoint x: 104, startPoint y: 318, endPoint x: 113, endPoint y: 317, distance: 9.1
click at [105, 318] on span "Square" at bounding box center [99, 322] width 19 height 9
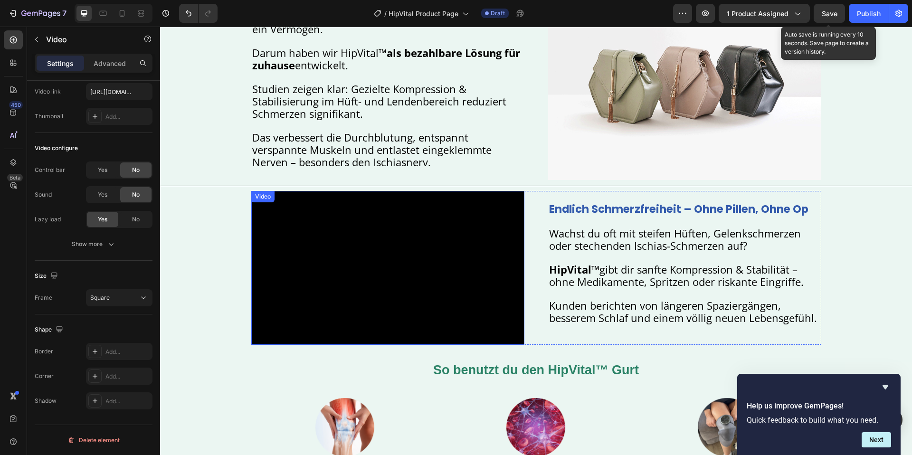
scroll to position [1089, 0]
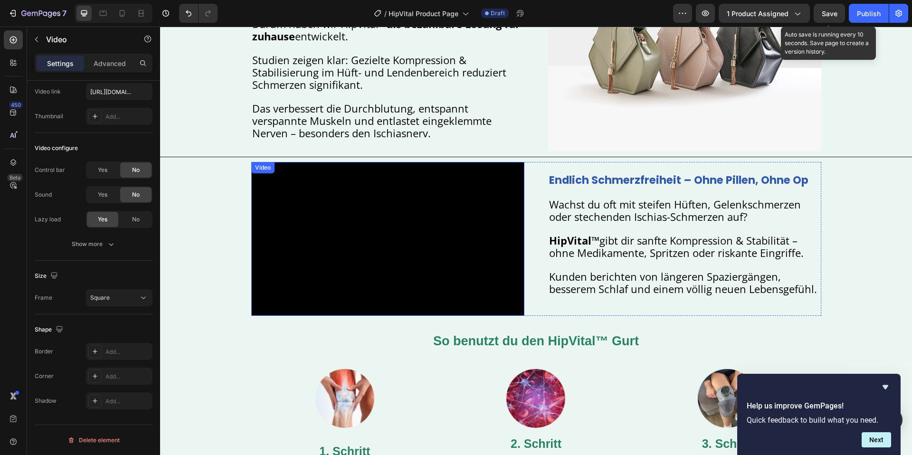
drag, startPoint x: 390, startPoint y: 207, endPoint x: 343, endPoint y: 208, distance: 47.1
click at [390, 207] on video at bounding box center [387, 238] width 273 height 153
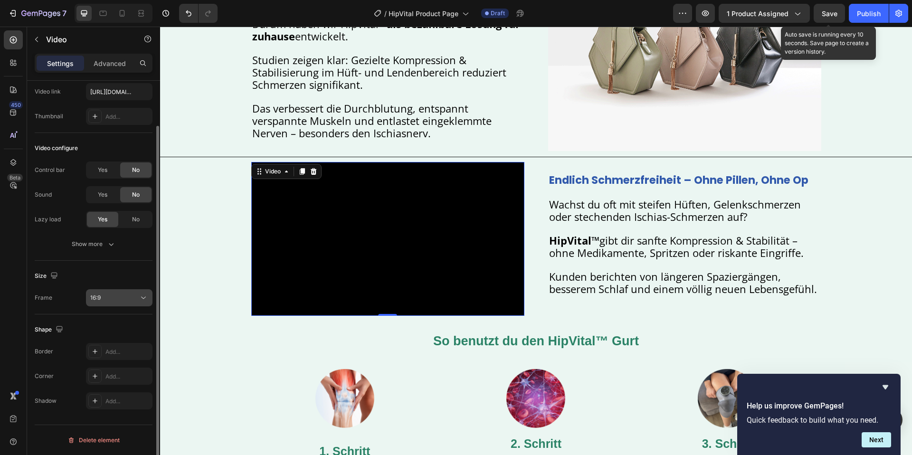
click at [121, 304] on button "16:9" at bounding box center [119, 297] width 67 height 17
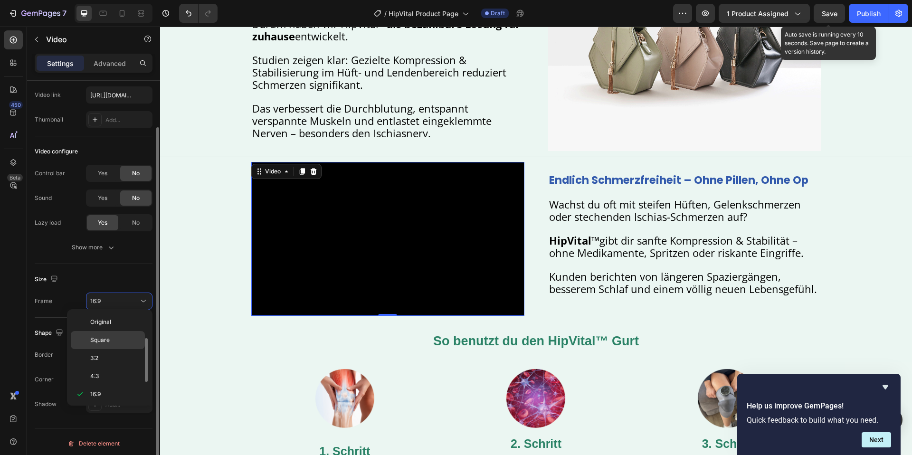
scroll to position [17, 0]
click at [114, 324] on p "Square" at bounding box center [115, 325] width 50 height 9
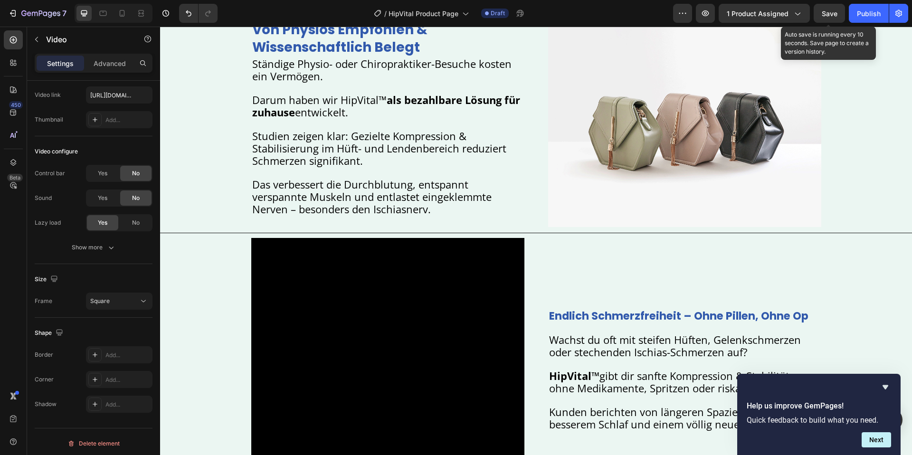
scroll to position [1087, 0]
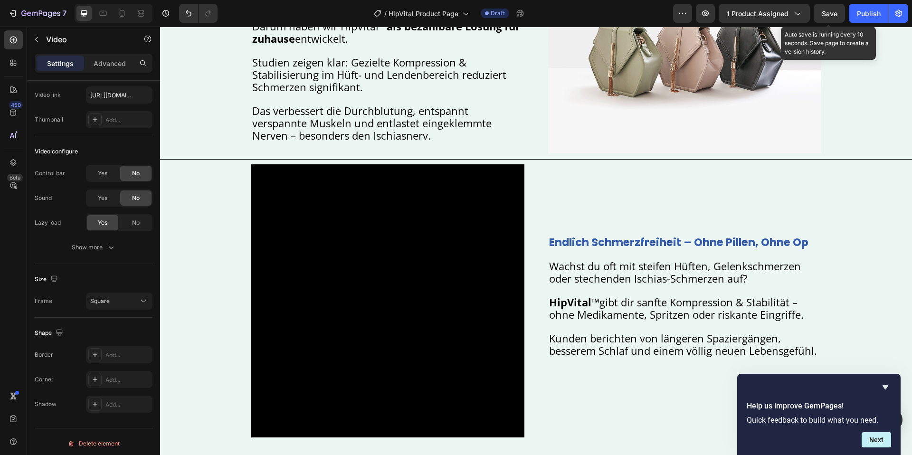
drag, startPoint x: 355, startPoint y: 300, endPoint x: 345, endPoint y: 298, distance: 10.7
click at [353, 300] on video at bounding box center [387, 300] width 273 height 273
click at [103, 95] on input "https://cdn.shopify.com/s/files/1/0904/2411/5533/files/43.png?v=1758937373" at bounding box center [119, 94] width 67 height 17
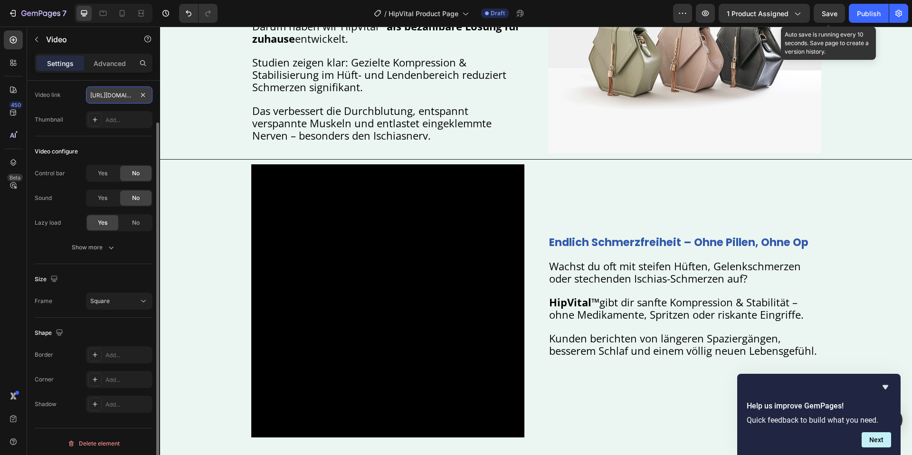
paste input "videos/c/o/v/eab7e992c78e49339c0d137ca8c531a4.mp4"
type input "https://cdn.shopify.com/videos/c/o/v/eab7e992c78e49339c0d137ca8c531a4.mp4"
click at [236, 211] on div "Video endlich schmerzfreiheit – ohne pillen, ohne op Heading Wachst du oft mit …" at bounding box center [536, 300] width 752 height 273
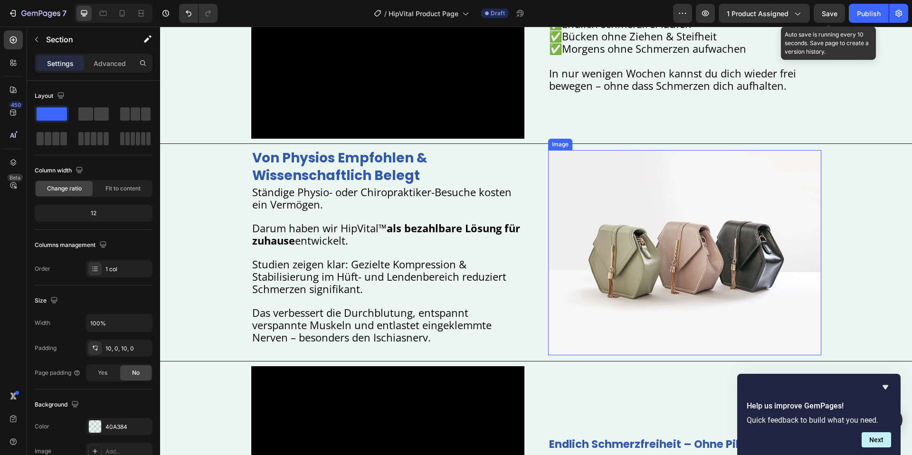
scroll to position [915, 0]
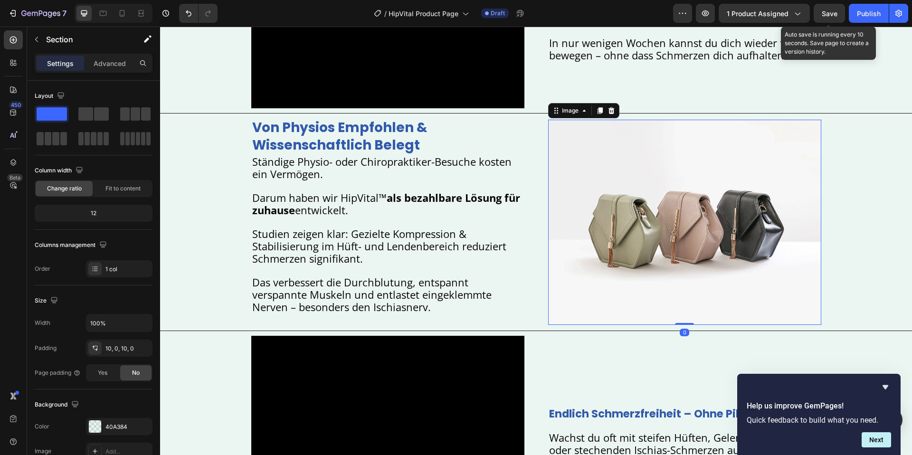
click at [570, 297] on img at bounding box center [684, 222] width 273 height 205
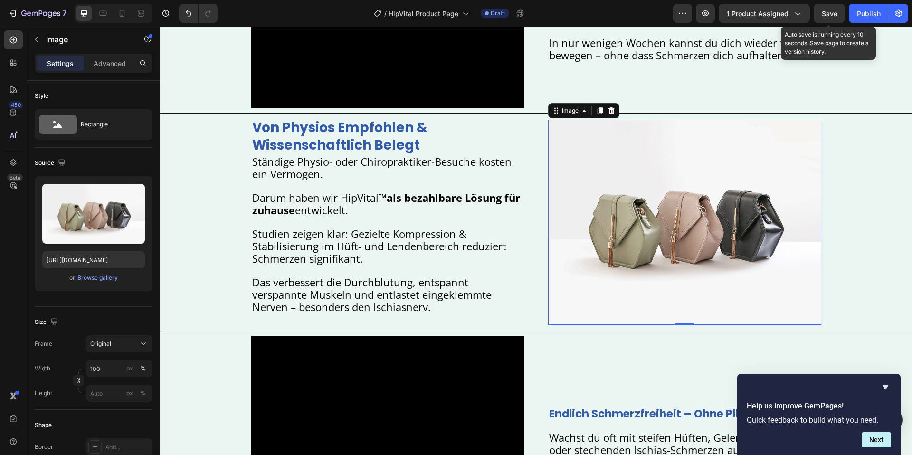
click at [670, 240] on img at bounding box center [684, 222] width 273 height 205
click at [100, 263] on input "[URL][DOMAIN_NAME]" at bounding box center [93, 259] width 103 height 17
paste input "0904/2411/5533/files/45.png?v=1758937372"
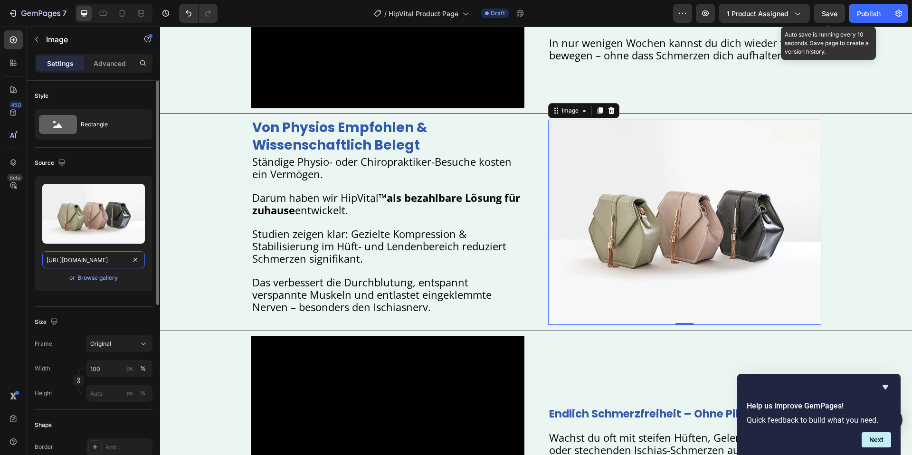
type input "https://cdn.shopify.com/s/files/1/0904/2411/5533/files/45.png?v=1758937372"
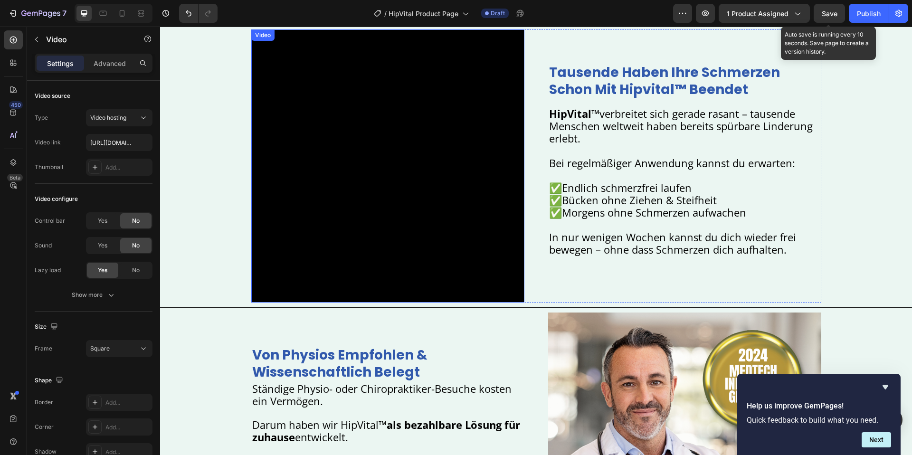
click at [375, 213] on video at bounding box center [387, 165] width 273 height 273
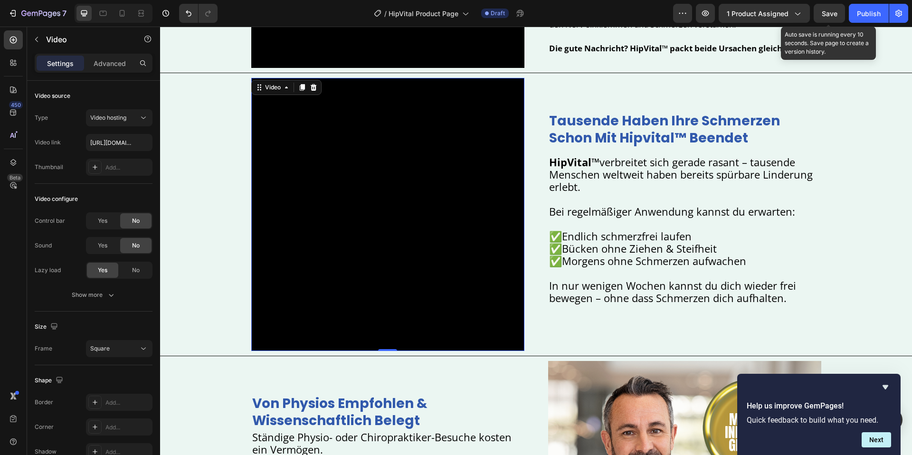
scroll to position [670, 0]
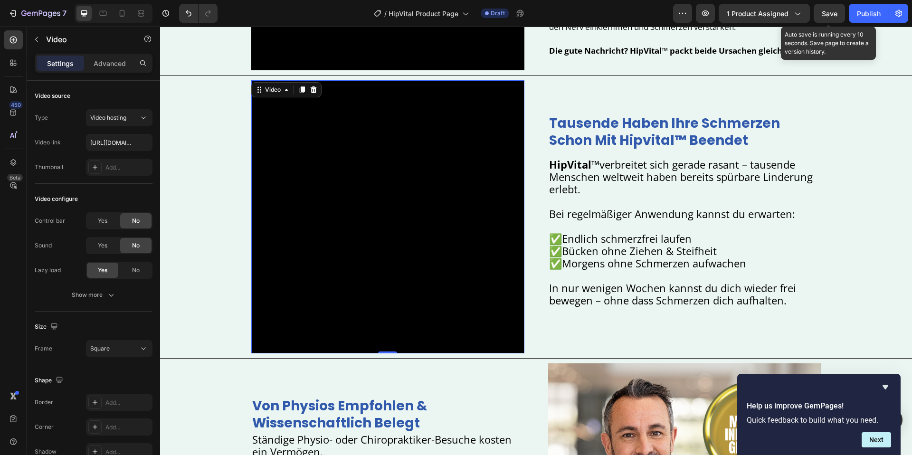
click at [336, 179] on video at bounding box center [387, 216] width 273 height 273
click at [112, 146] on input "https://cdn.shopify.com/s/files/1/0904/2411/5533/files/43.png?v=1758937373" at bounding box center [119, 142] width 67 height 17
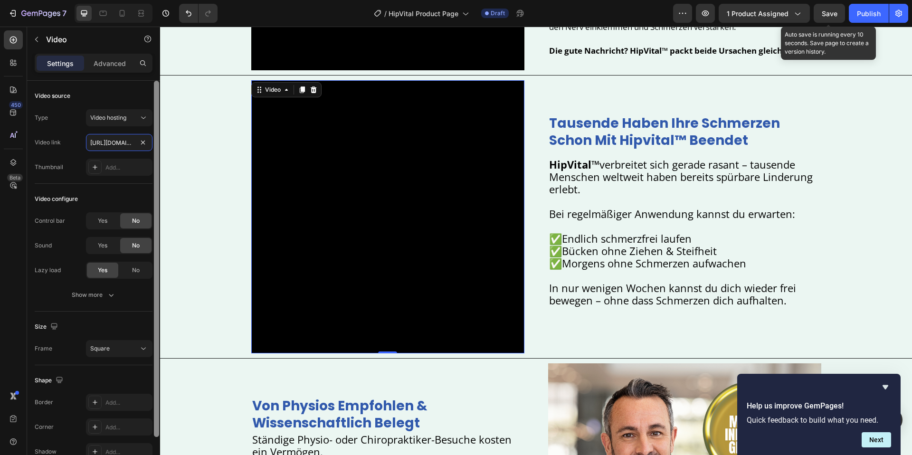
paste input "videos/c/o/v/d0fdb6c0ba204d64ab58dab6b834ca23.mp4"
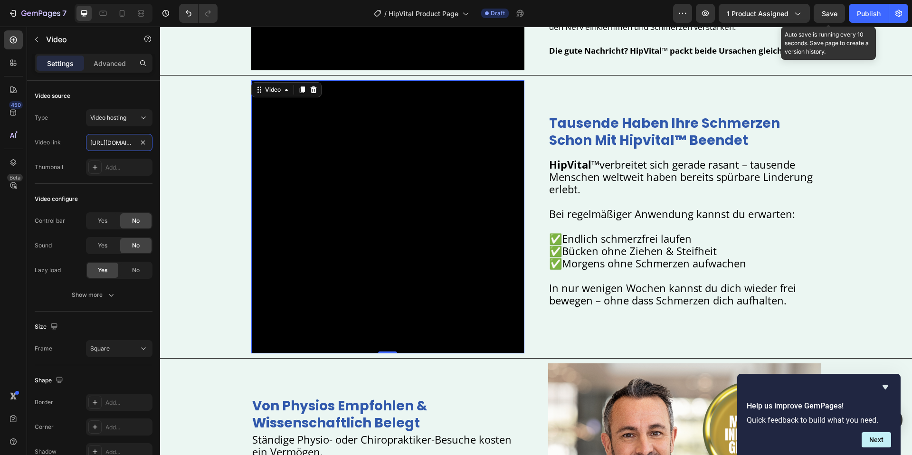
scroll to position [0, 182]
type input "https://cdn.shopify.com/videos/c/o/v/d0fdb6c0ba204d64ab58dab6b834ca23.mp4"
click at [818, 17] on button "Save" at bounding box center [829, 13] width 31 height 19
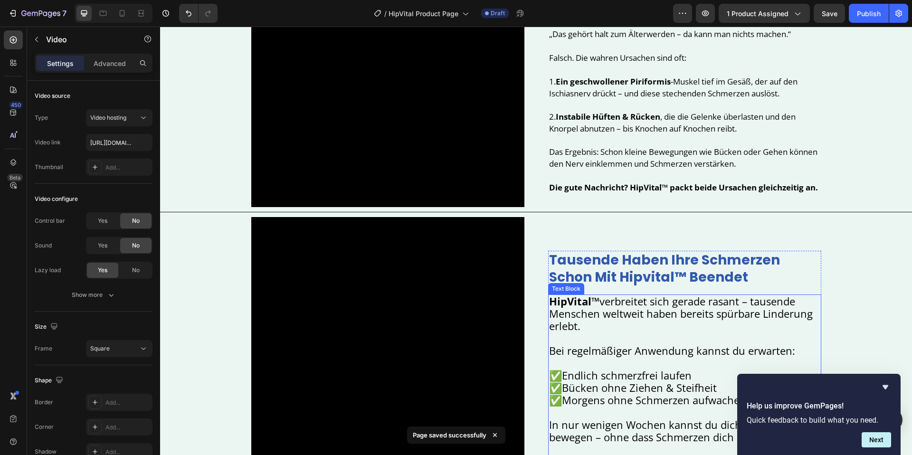
scroll to position [195, 0]
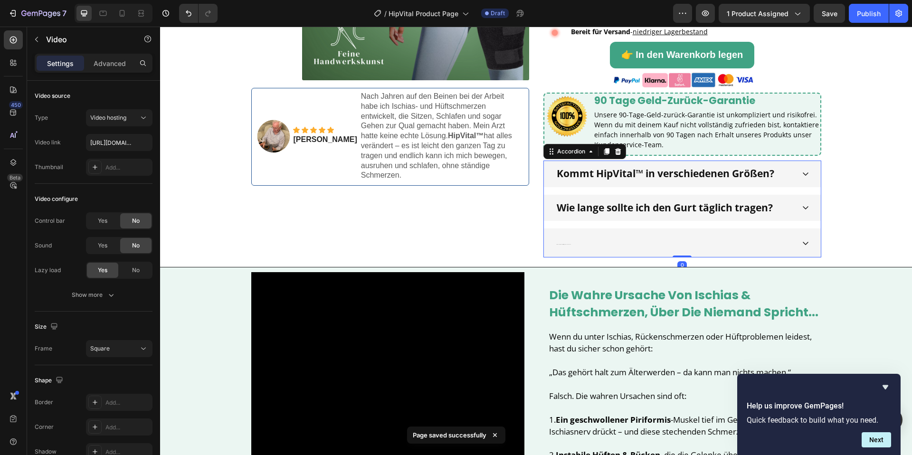
click at [554, 244] on div "Wie schnell kann ich mit Ergebnissen rechnen?" at bounding box center [682, 243] width 277 height 29
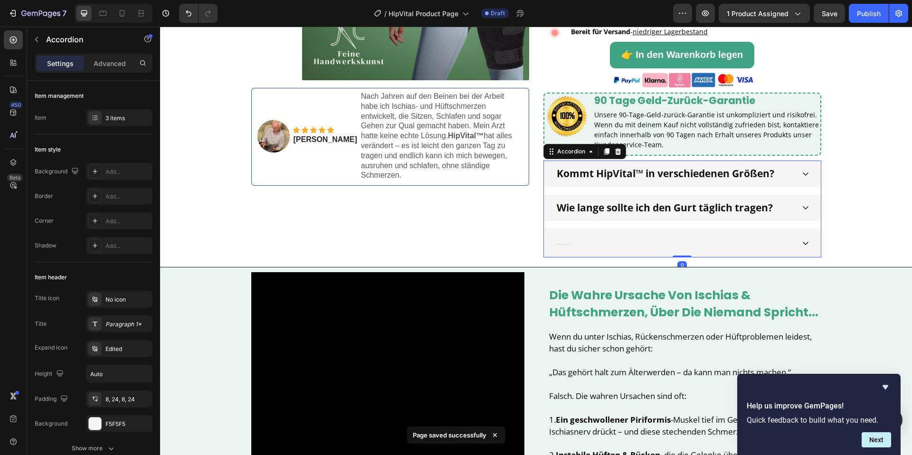
click at [554, 245] on div "Wie schnell kann ich mit Ergebnissen rechnen?" at bounding box center [682, 243] width 277 height 29
click at [562, 245] on p "Wie schnell kann ich mit Ergebnissen rechnen?" at bounding box center [564, 243] width 14 height 19
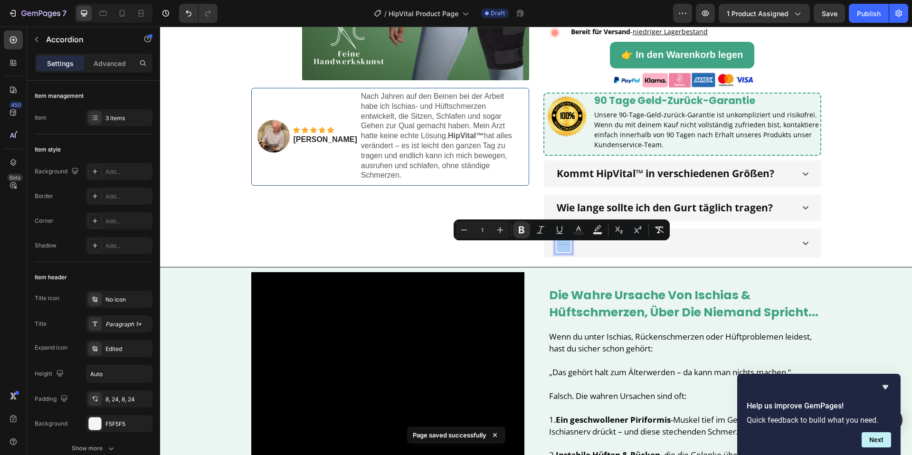
click at [477, 230] on input "1" at bounding box center [482, 229] width 19 height 11
drag, startPoint x: 477, startPoint y: 230, endPoint x: 597, endPoint y: 219, distance: 121.2
click at [477, 230] on input "1" at bounding box center [482, 229] width 19 height 11
click at [601, 220] on div "Minus 1 Plus Bold Italic Underline Text Color Text Background Color Subscript S…" at bounding box center [562, 230] width 216 height 21
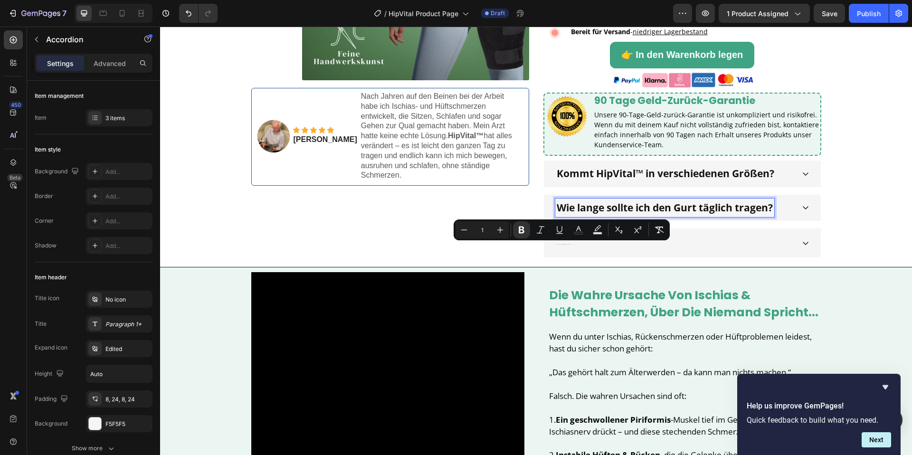
click at [612, 212] on strong "Wie lange sollte ich den Gurt täglich tragen?" at bounding box center [665, 207] width 216 height 13
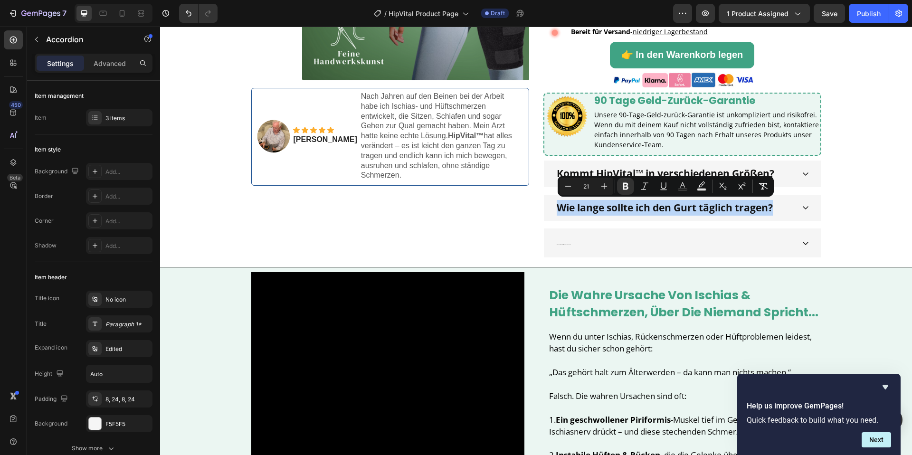
drag, startPoint x: 546, startPoint y: 240, endPoint x: 562, endPoint y: 239, distance: 16.2
click at [546, 240] on div "Wie schnell kann ich mit Ergebnissen rechnen?" at bounding box center [682, 243] width 277 height 29
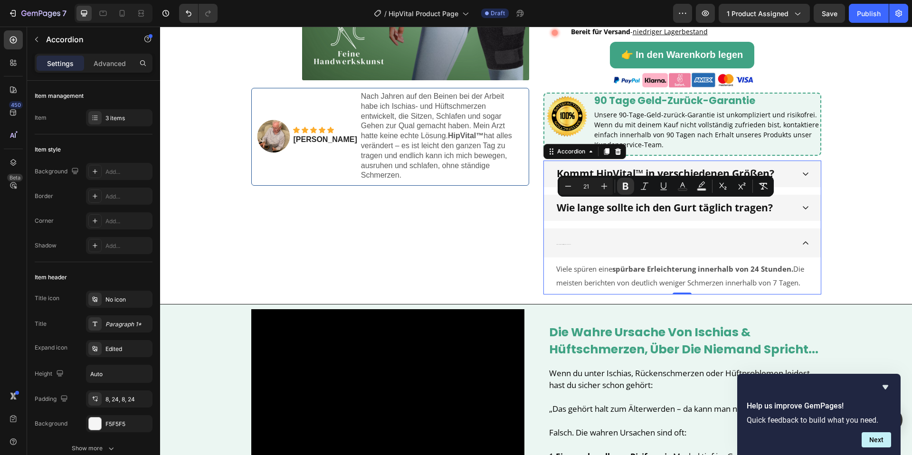
click at [562, 239] on p "Wie schnell kann ich mit Ergebnissen rechnen?" at bounding box center [564, 243] width 14 height 19
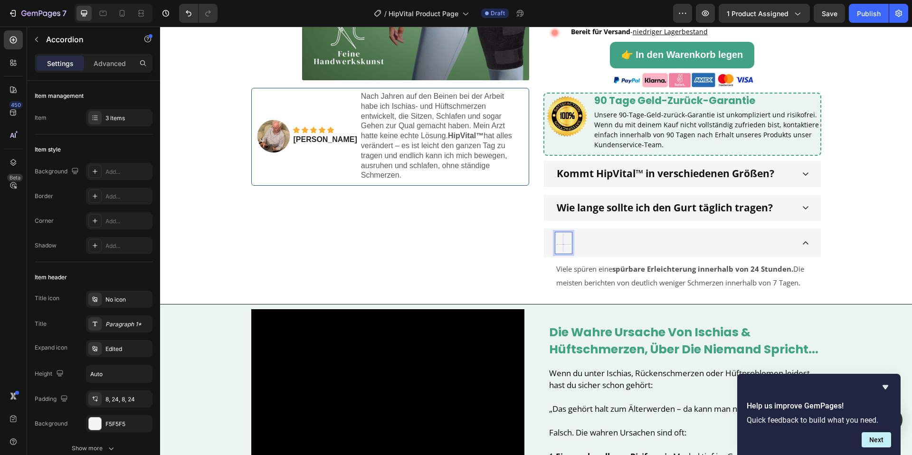
click at [562, 239] on p "Wie schnell kann ich mit Ergebnissen rechnen?" at bounding box center [564, 243] width 14 height 19
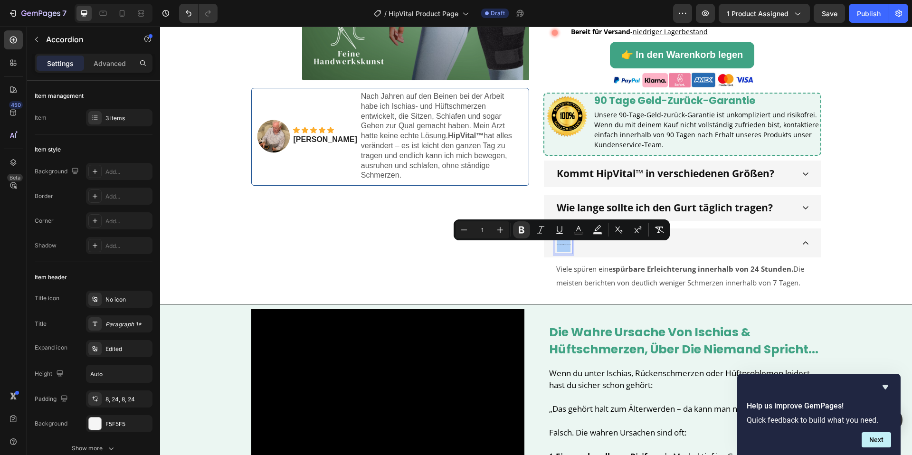
click at [479, 229] on input "1" at bounding box center [482, 229] width 19 height 11
type input "21"
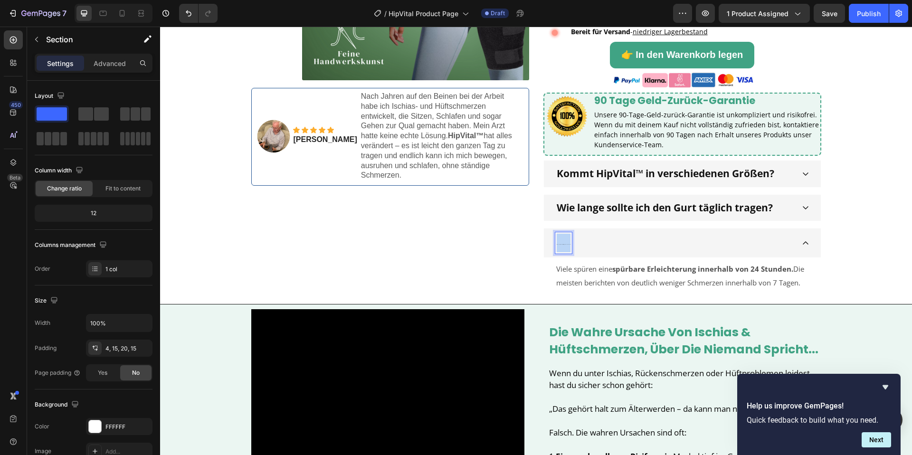
click at [846, 257] on div "Product Images Image Icon Icon Icon Icon Icon Icon List Jason G. Text Block Nac…" at bounding box center [536, 73] width 738 height 441
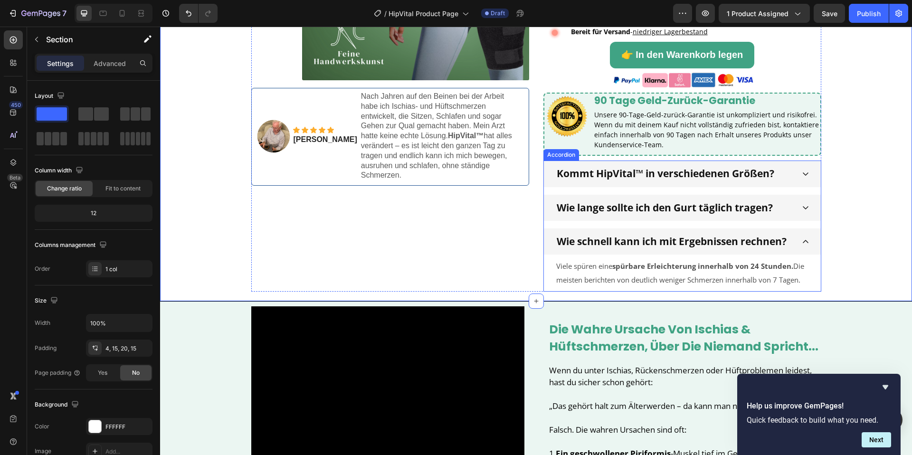
click at [798, 241] on div "Wie schnell kann ich mit Ergebnissen rechnen?" at bounding box center [682, 242] width 277 height 26
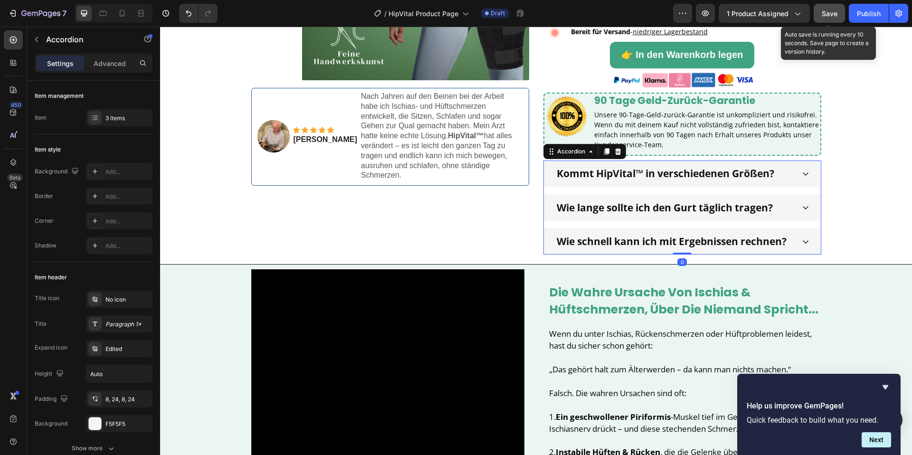
click at [821, 8] on button "Save" at bounding box center [829, 13] width 31 height 19
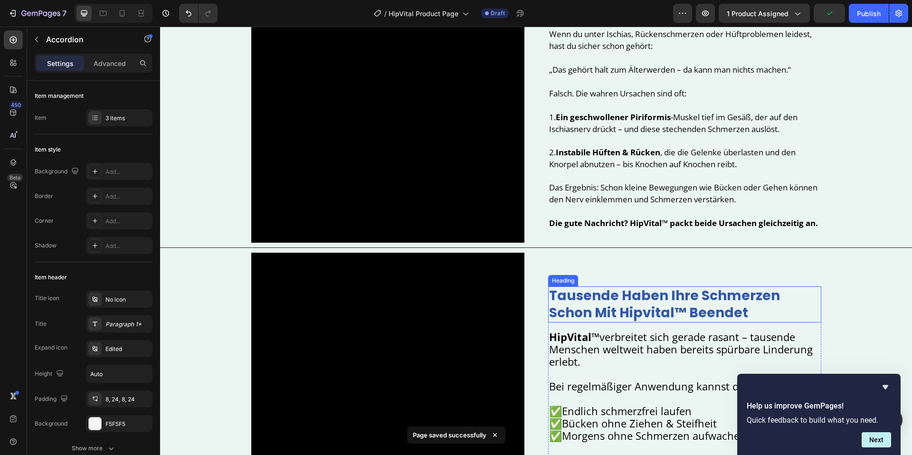
scroll to position [260, 0]
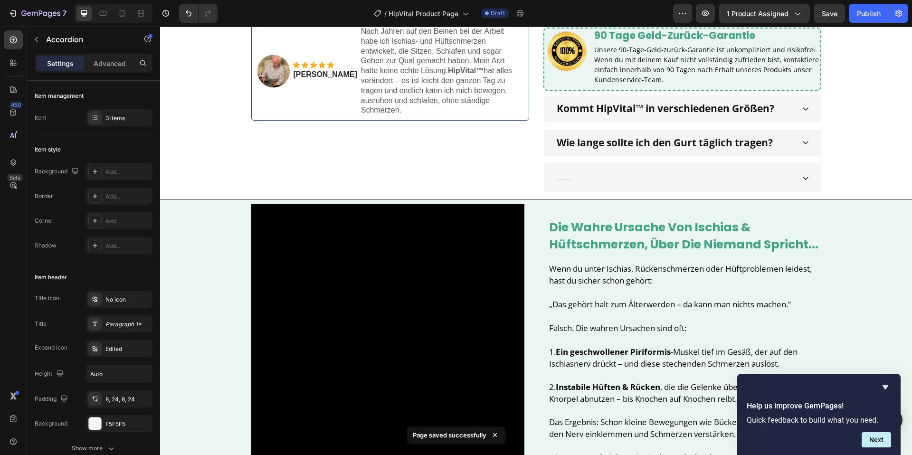
click at [656, 184] on div "Wie schnell kann ich mit Ergebnissen rechnen?" at bounding box center [675, 177] width 239 height 21
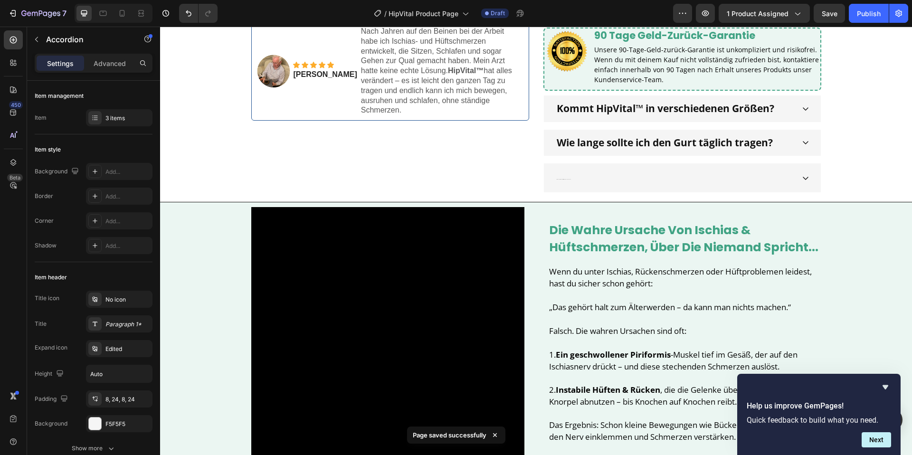
click at [582, 180] on div "Wie schnell kann ich mit Ergebnissen rechnen?" at bounding box center [675, 177] width 239 height 21
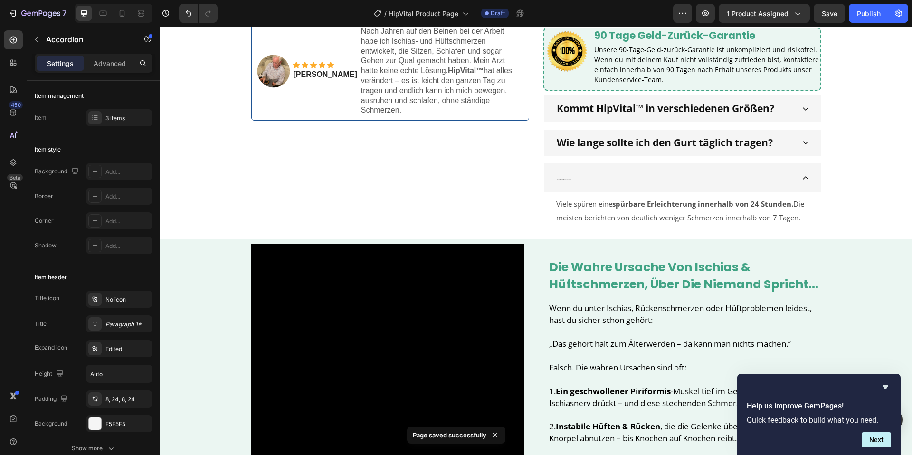
click at [582, 180] on div "Wie schnell kann ich mit Ergebnissen rechnen?" at bounding box center [675, 177] width 239 height 21
click at [555, 179] on div "Wie schnell kann ich mit Ergebnissen rechnen?" at bounding box center [682, 177] width 277 height 29
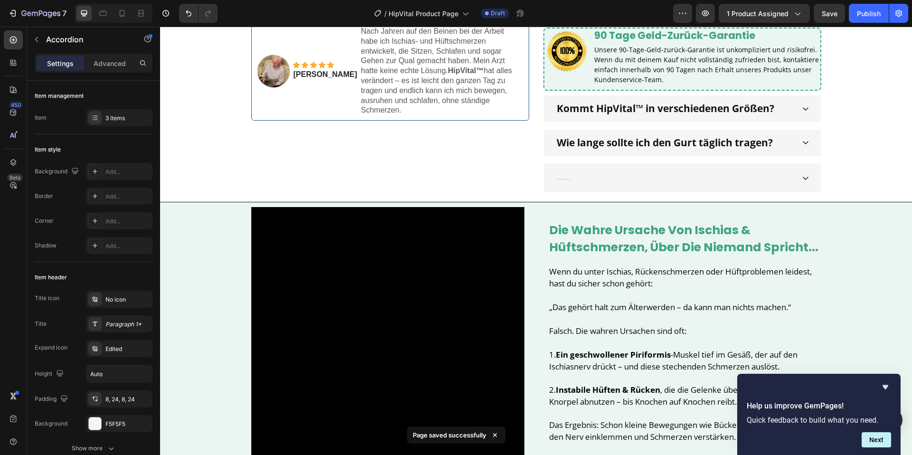
click at [555, 179] on div "Wie schnell kann ich mit Ergebnissen rechnen?" at bounding box center [682, 177] width 277 height 29
click at [559, 179] on strong "Wie schnell kann ich mit Ergebnissen rechnen?" at bounding box center [564, 179] width 14 height 0
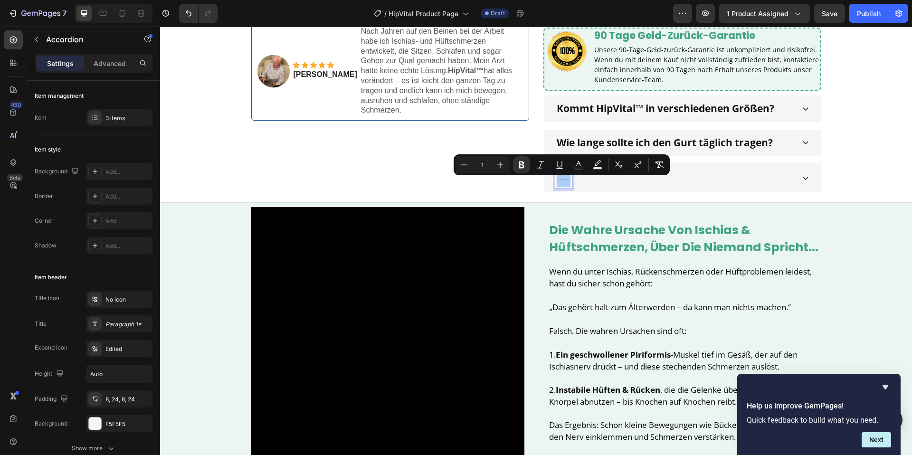
click at [479, 166] on input "1" at bounding box center [482, 164] width 19 height 11
type input "21"
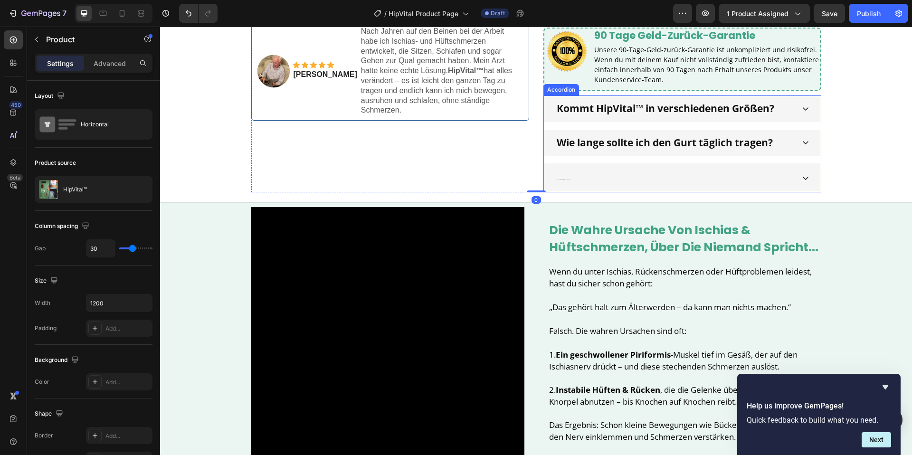
click at [566, 180] on p "Wie schnell kann ich mit Ergebnissen rechnen?" at bounding box center [564, 178] width 14 height 19
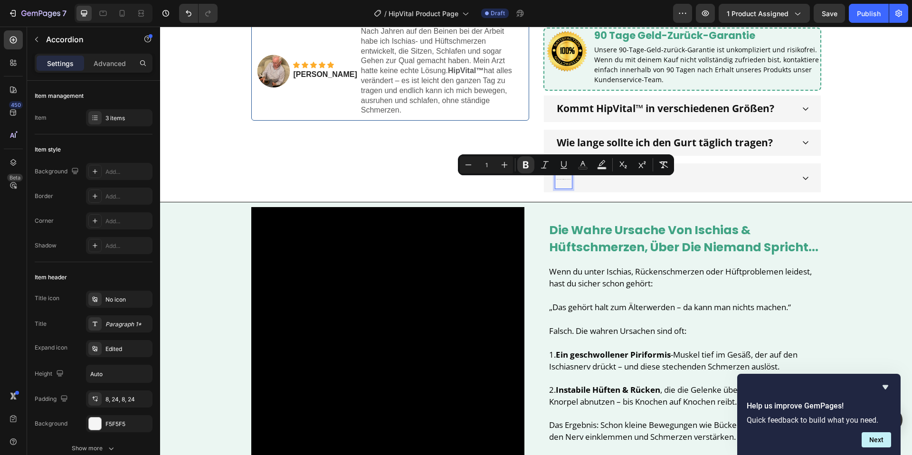
click at [565, 180] on p "Wie schnell kann ich mit Ergebnissen rechnen?" at bounding box center [564, 178] width 14 height 19
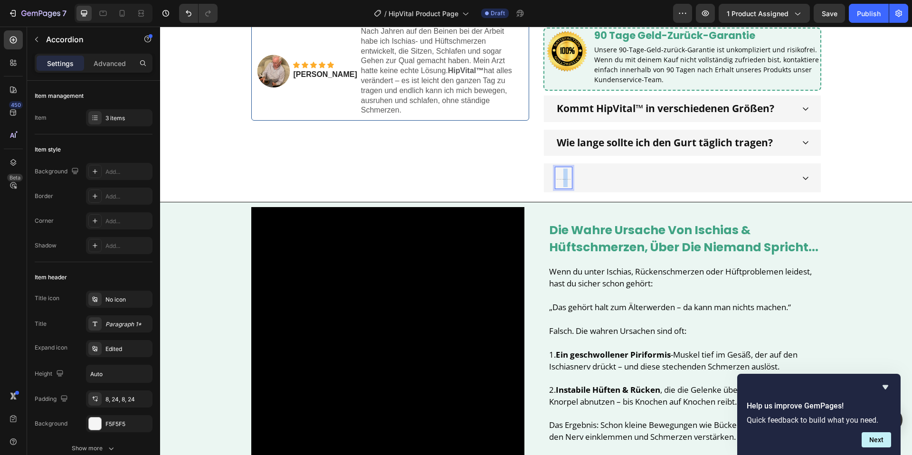
click at [565, 180] on p "Wie schnell kann ich mit Ergebnissen rechnen?" at bounding box center [564, 178] width 14 height 19
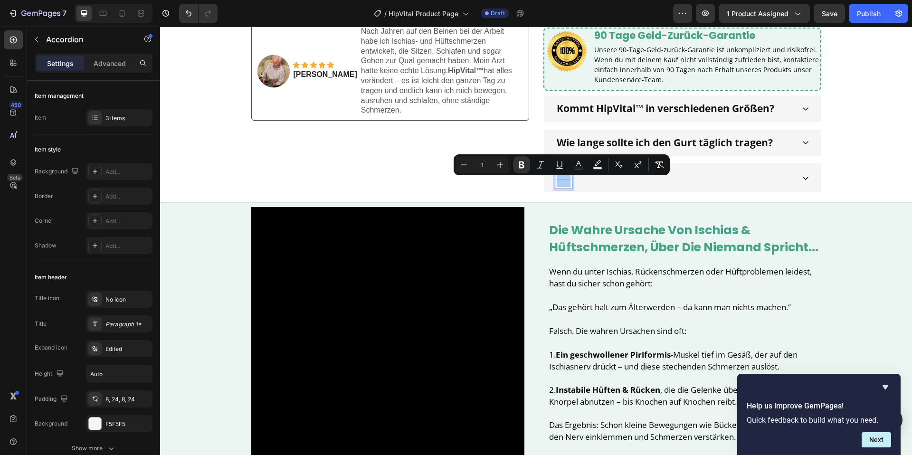
click at [478, 164] on input "1" at bounding box center [482, 164] width 19 height 11
type input "21"
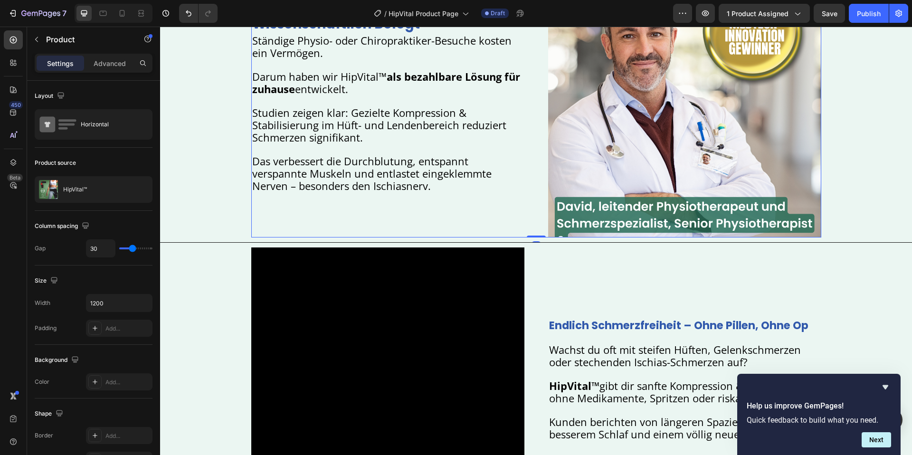
click at [532, 226] on div "von physios empfohlen & wissenschaftlich belegt Heading Ständige Physio- oder C…" at bounding box center [536, 100] width 570 height 273
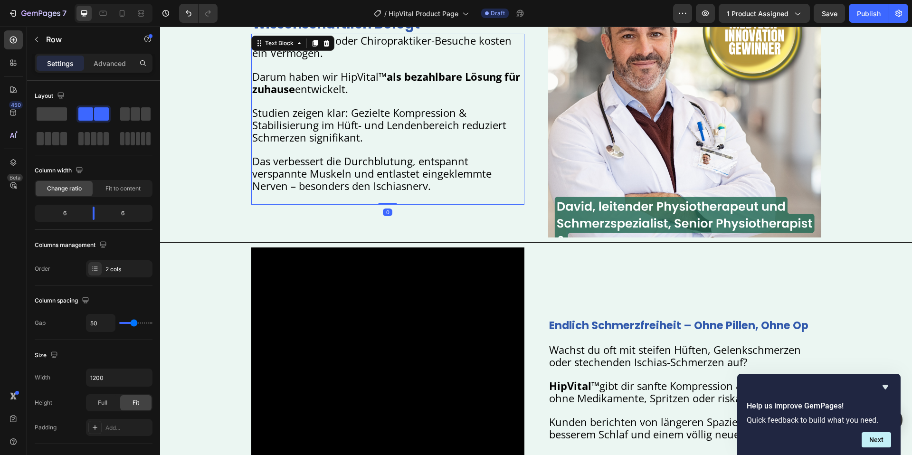
click at [449, 171] on span "Das verbessert die Durchblutung, entspannt verspannte Muskeln und entlastet ein…" at bounding box center [372, 173] width 240 height 39
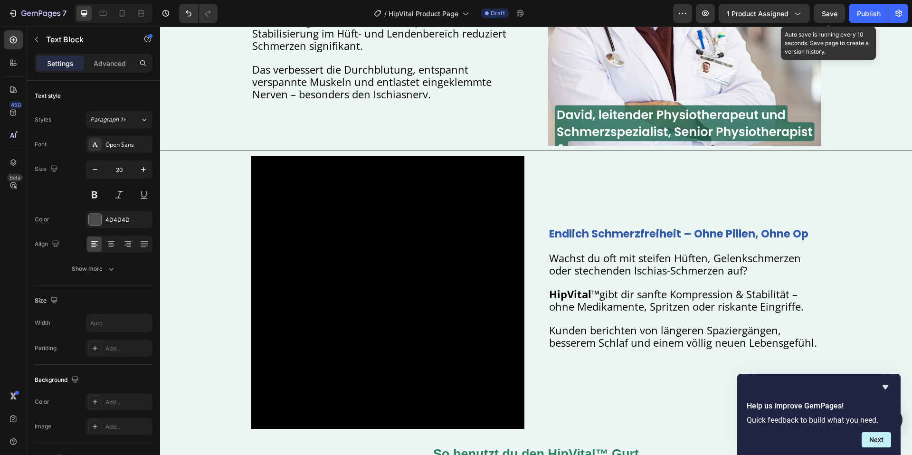
drag, startPoint x: 829, startPoint y: 7, endPoint x: 814, endPoint y: 26, distance: 23.7
click at [829, 8] on button "Save" at bounding box center [829, 13] width 31 height 19
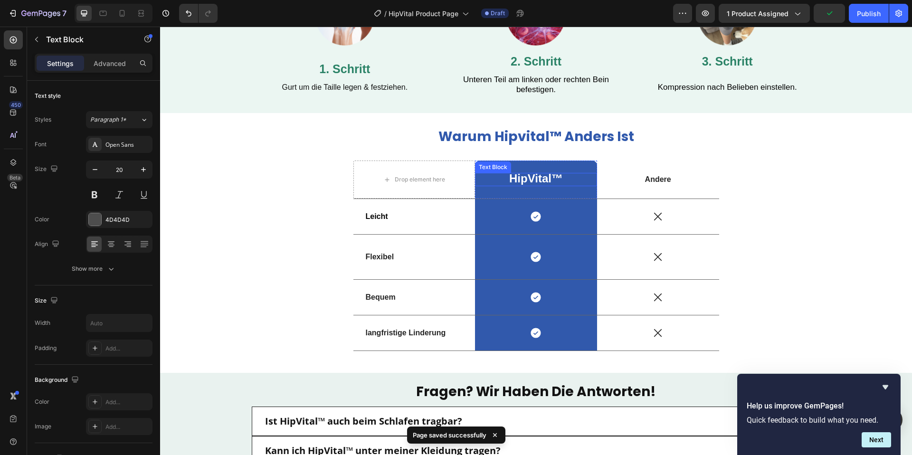
scroll to position [1650, 0]
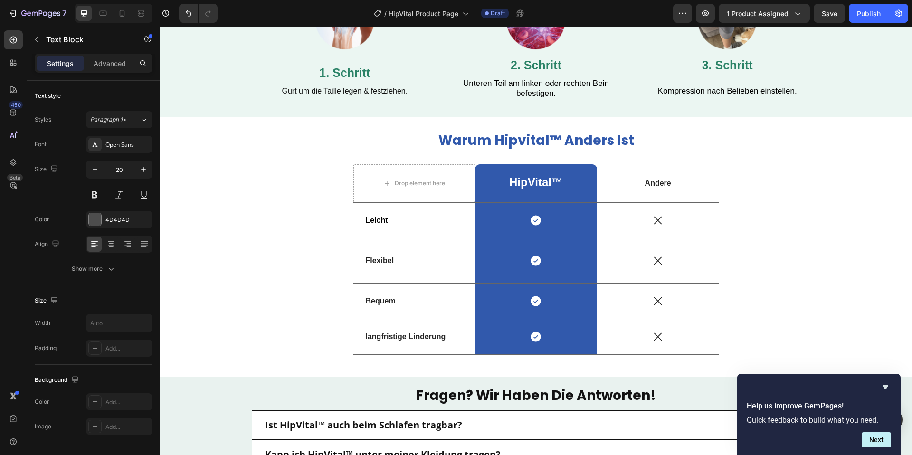
click at [26, 38] on div "450 Beta" at bounding box center [13, 241] width 27 height 429
click at [31, 39] on button "button" at bounding box center [36, 39] width 15 height 15
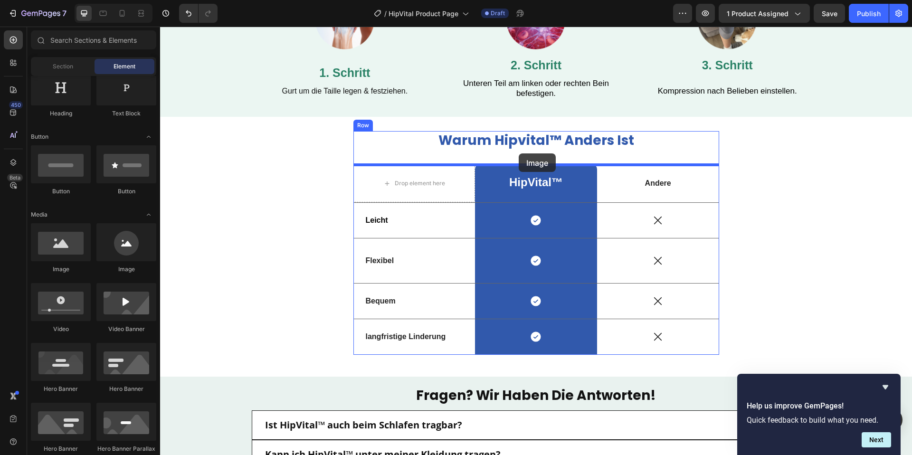
drag, startPoint x: 223, startPoint y: 276, endPoint x: 518, endPoint y: 182, distance: 309.9
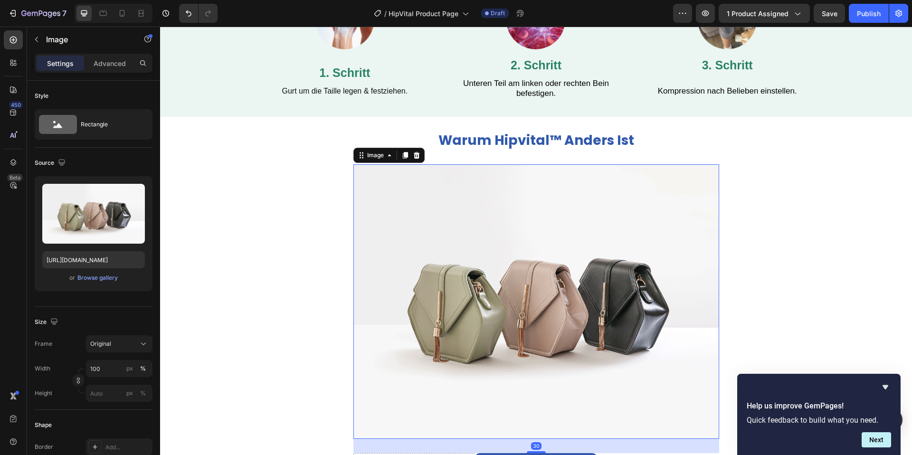
click at [502, 190] on img at bounding box center [537, 301] width 366 height 275
click at [57, 255] on input "[URL][DOMAIN_NAME]" at bounding box center [93, 259] width 103 height 17
click at [59, 259] on input "[URL][DOMAIN_NAME]" at bounding box center [93, 259] width 103 height 17
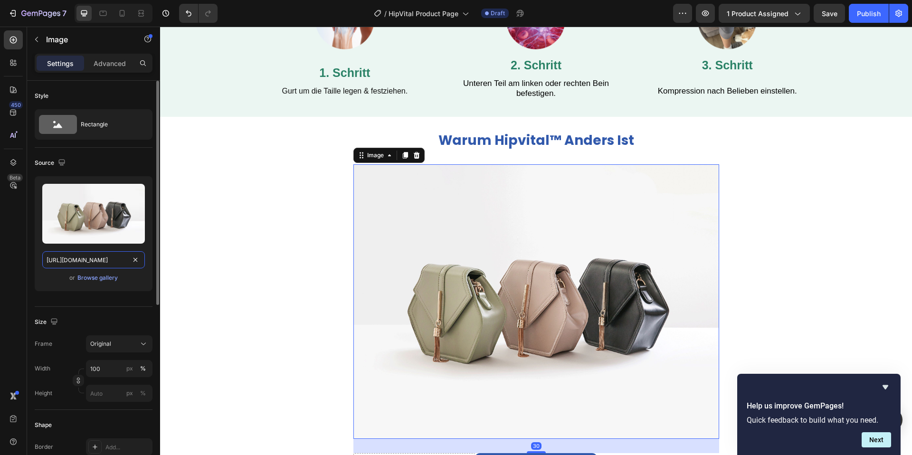
paste input "0904/2411/5533/files/31.png?v=1758937367"
type input "https://cdn.shopify.com/s/files/1/0904/2411/5533/files/31.png?v=1758937367"
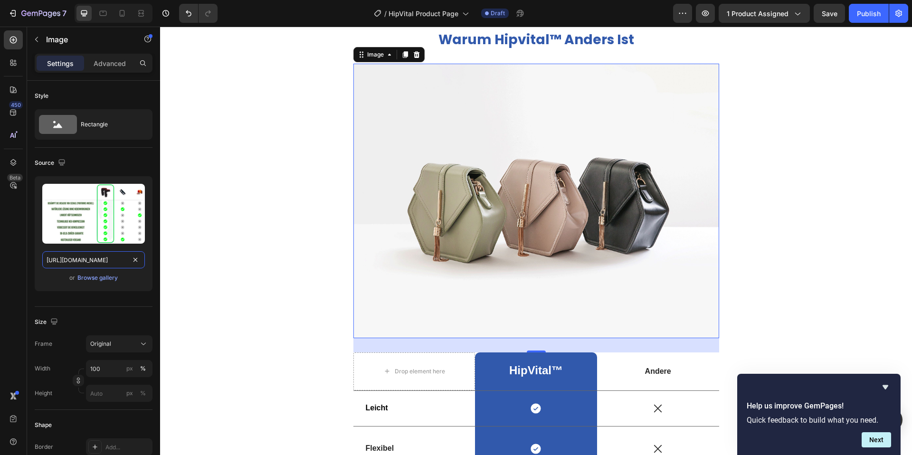
scroll to position [1776, 0]
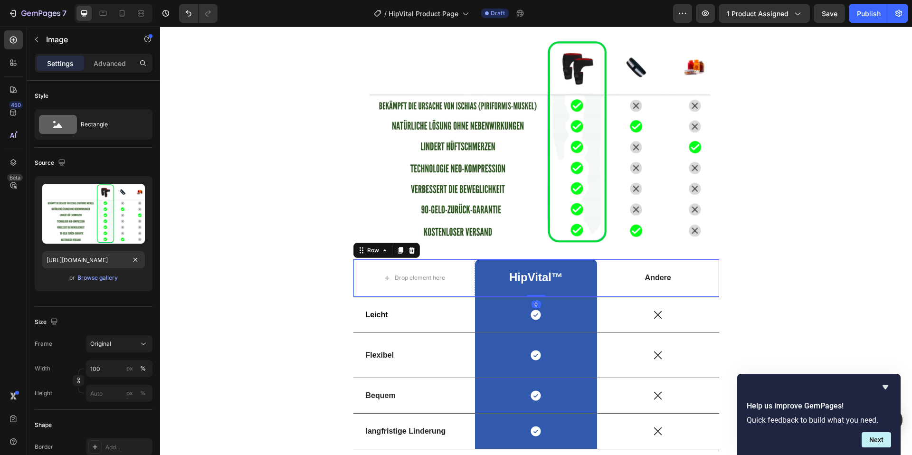
click at [718, 263] on div "Andere Text Block" at bounding box center [658, 278] width 122 height 38
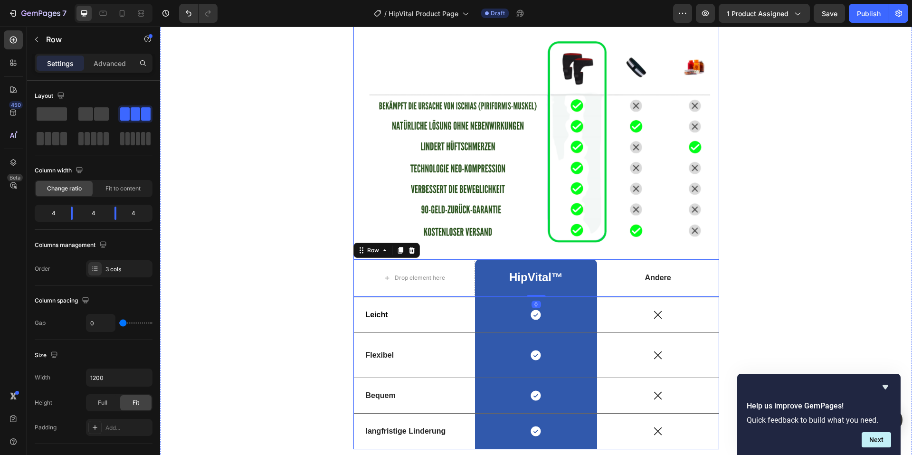
click at [438, 251] on div "warum hipvital™ anders ist Heading Image Drop element here HipVital™ Text Block…" at bounding box center [537, 228] width 366 height 444
click at [360, 255] on div "Row" at bounding box center [363, 253] width 16 height 9
click at [411, 251] on icon at bounding box center [412, 250] width 6 height 7
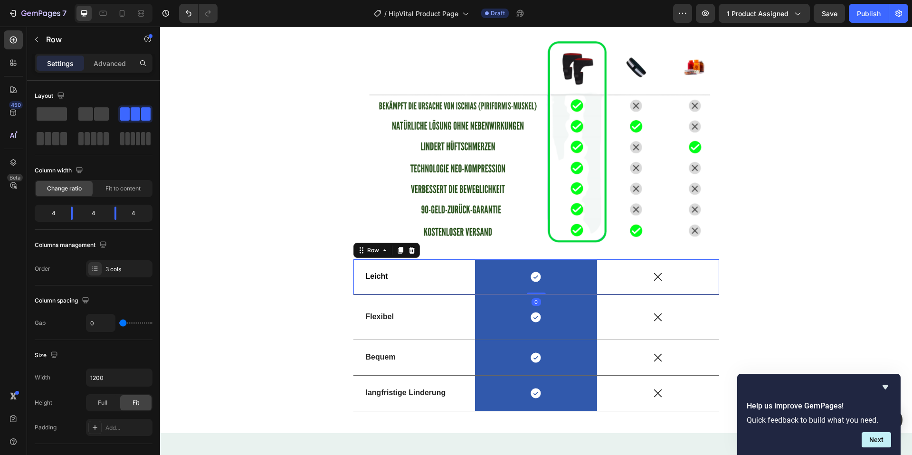
click at [371, 267] on div "Leicht Text Block" at bounding box center [415, 276] width 122 height 35
click at [417, 250] on div "Row" at bounding box center [387, 250] width 67 height 15
click at [411, 249] on icon at bounding box center [412, 251] width 8 height 8
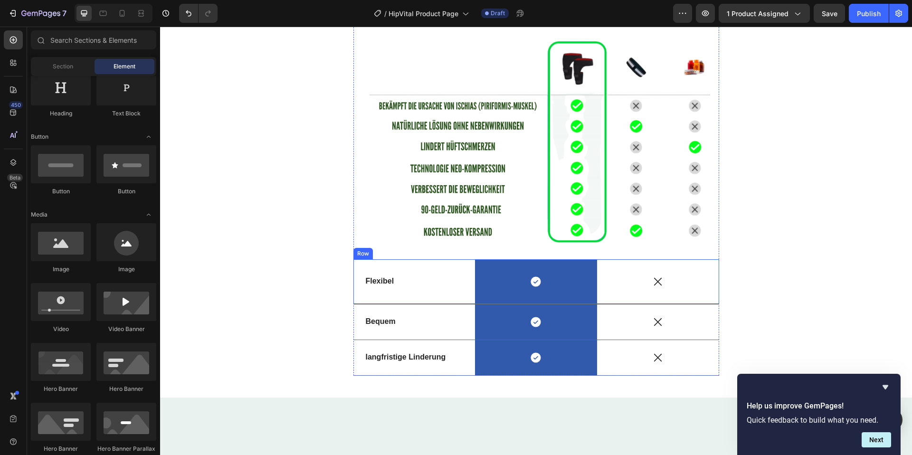
click at [379, 260] on div "Flexibel Text Block" at bounding box center [415, 281] width 122 height 45
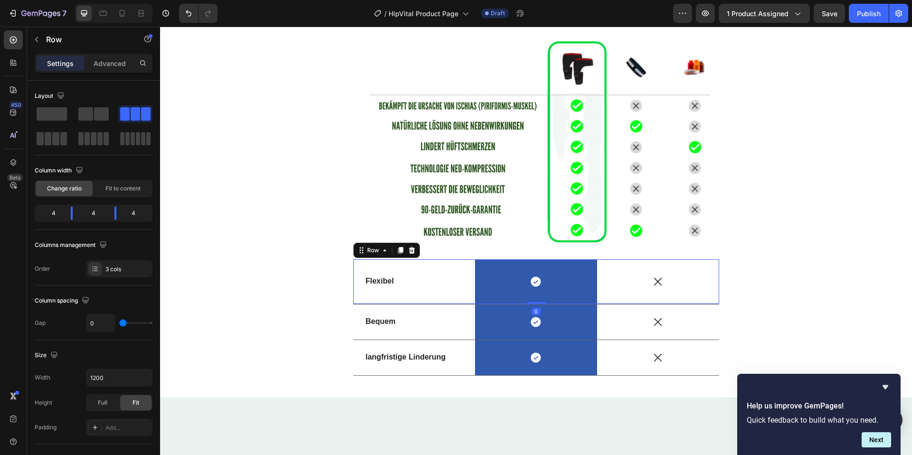
drag, startPoint x: 410, startPoint y: 250, endPoint x: 390, endPoint y: 258, distance: 21.8
click at [410, 250] on icon at bounding box center [412, 250] width 6 height 7
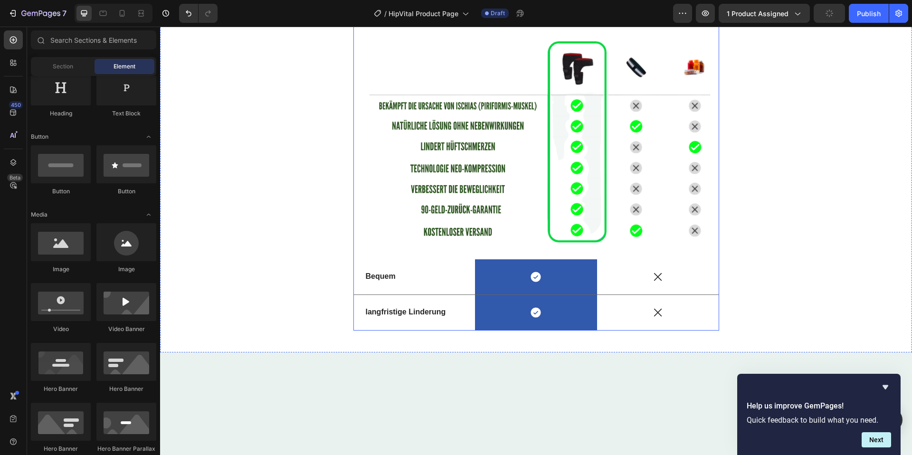
click at [388, 258] on div "warum hipvital™ anders ist Heading Image Bequem Text Block Icon Row Icon Row la…" at bounding box center [537, 168] width 366 height 325
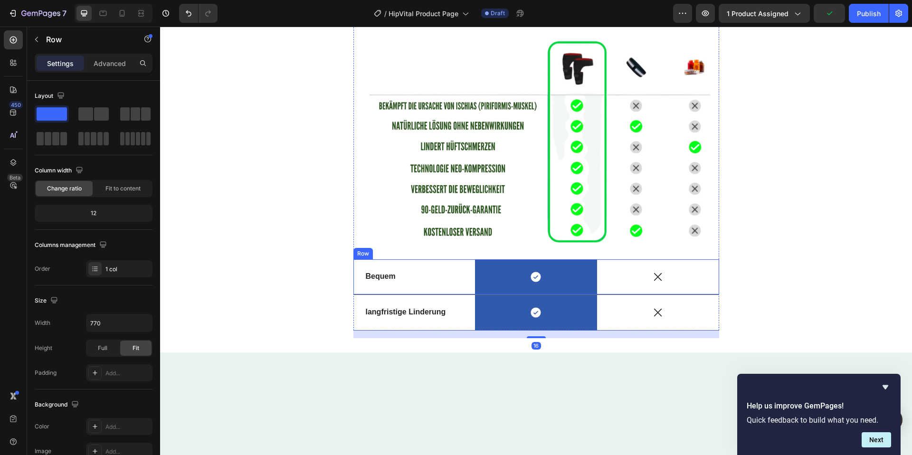
click at [389, 262] on div "Bequem Text Block" at bounding box center [415, 276] width 122 height 35
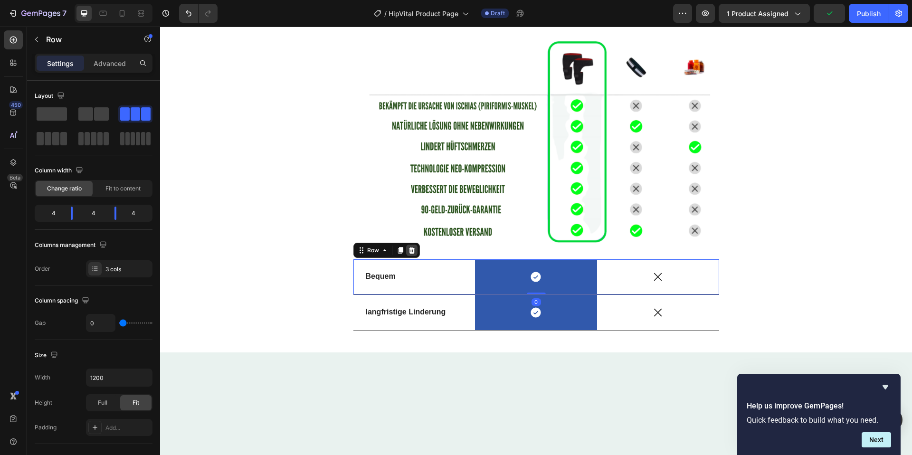
click at [409, 250] on icon at bounding box center [412, 251] width 8 height 8
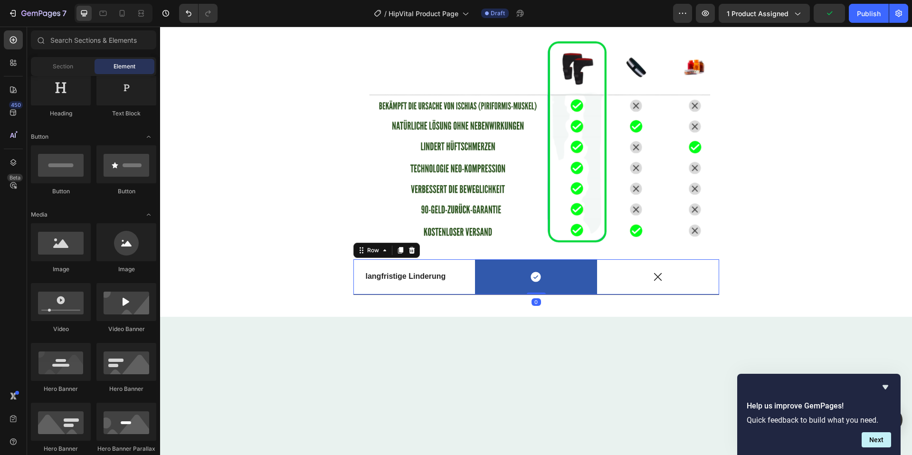
click at [387, 260] on div "langfristige Linderung Text Block" at bounding box center [415, 276] width 122 height 35
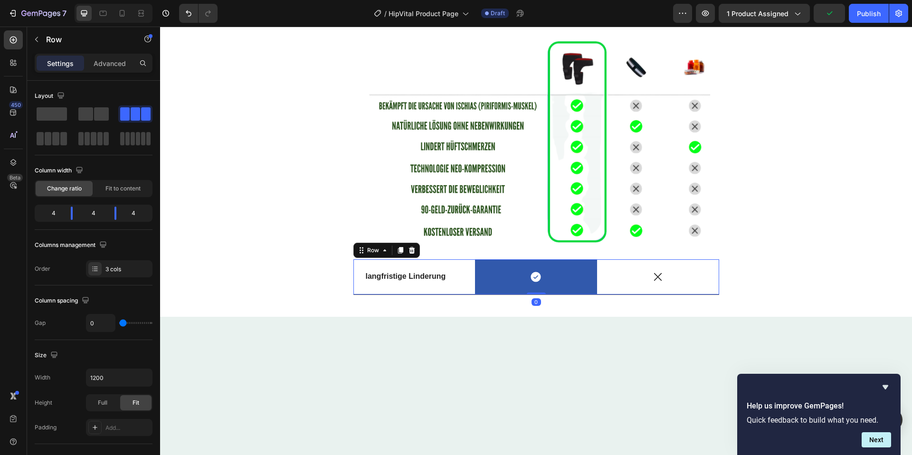
click at [412, 254] on icon at bounding box center [412, 251] width 8 height 8
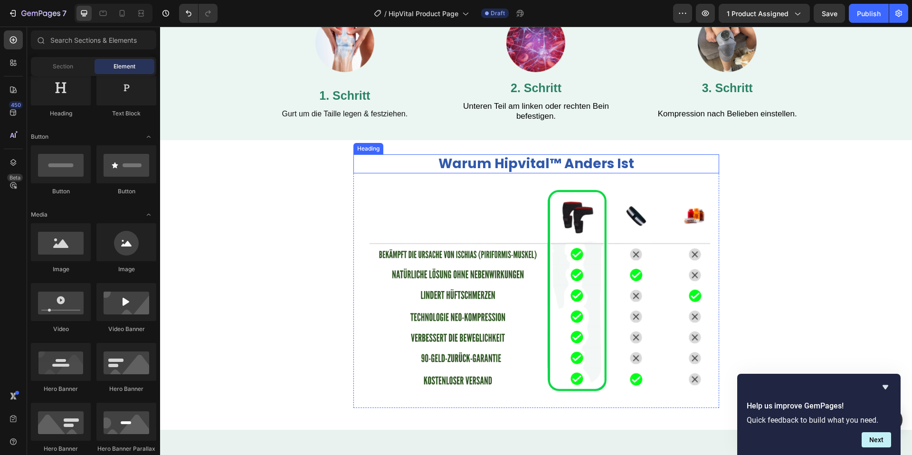
scroll to position [1532, 0]
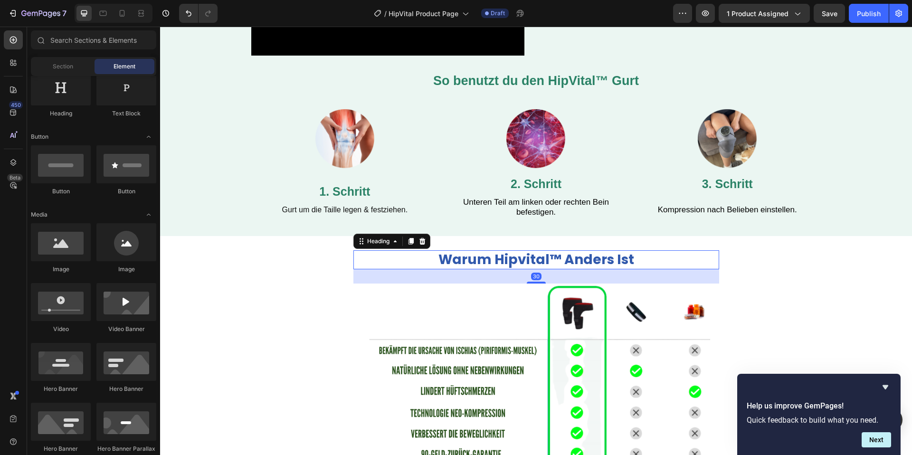
click at [550, 269] on div "warum hipvital™ anders ist Heading 30" at bounding box center [537, 259] width 366 height 19
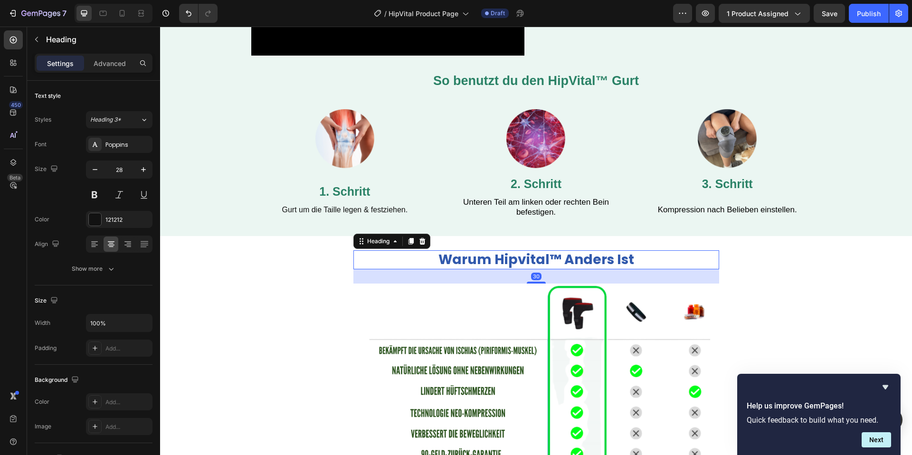
click at [550, 269] on div "30" at bounding box center [537, 276] width 366 height 14
click at [526, 83] on strong "So benutzt du den HipVital™ Gurt" at bounding box center [536, 81] width 206 height 14
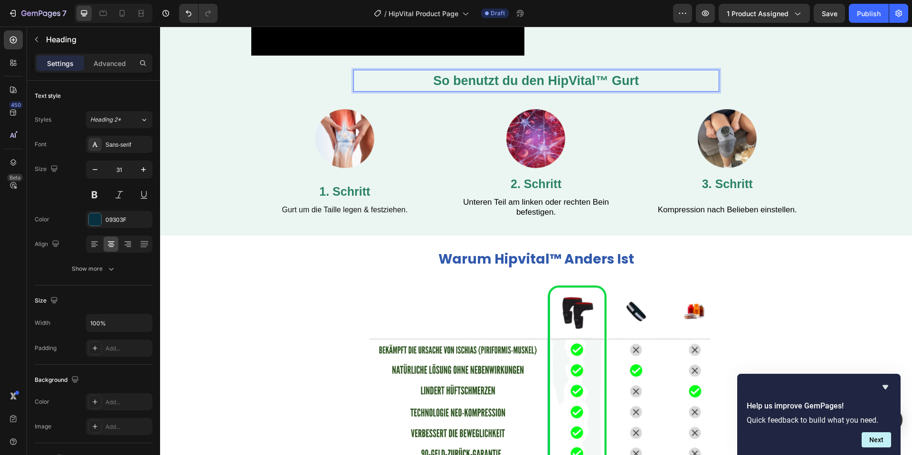
click at [526, 83] on strong "So benutzt du den HipVital™ Gurt" at bounding box center [536, 81] width 206 height 14
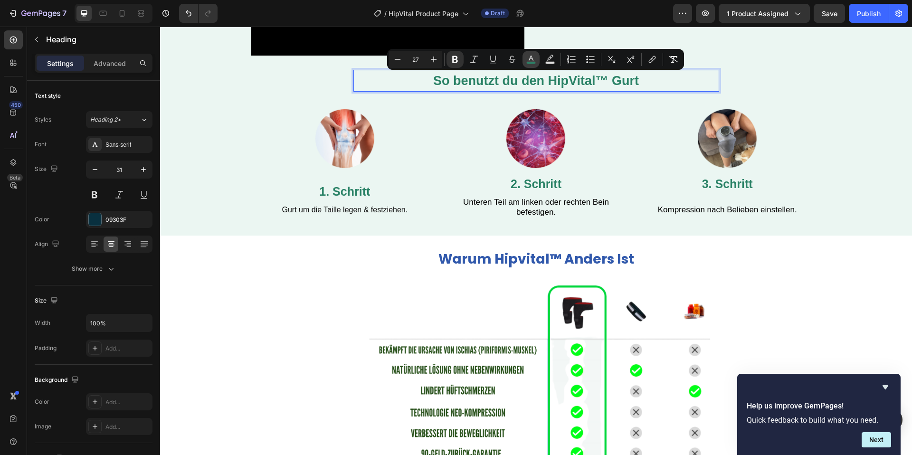
drag, startPoint x: 530, startPoint y: 58, endPoint x: 525, endPoint y: 63, distance: 8.1
click at [530, 58] on icon "Editor contextual toolbar" at bounding box center [531, 58] width 5 height 5
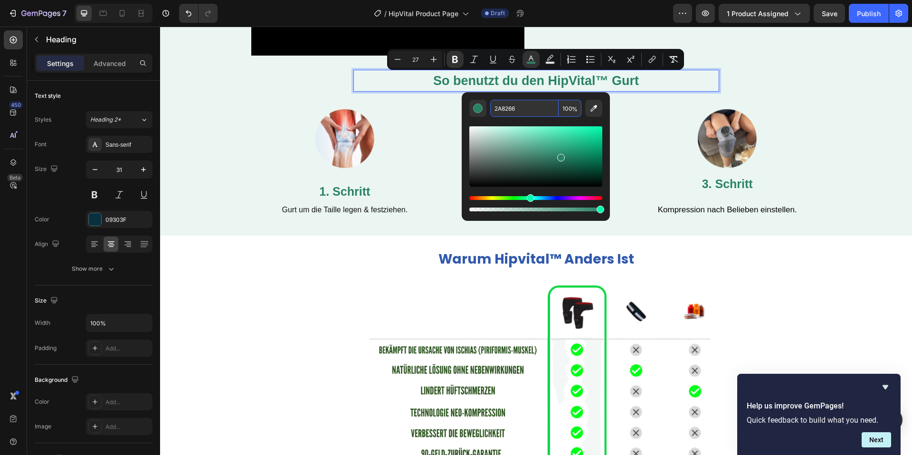
click at [521, 105] on input "2A8266" at bounding box center [524, 108] width 68 height 17
click at [508, 265] on strong "warum hipvital™ anders ist" at bounding box center [537, 259] width 196 height 19
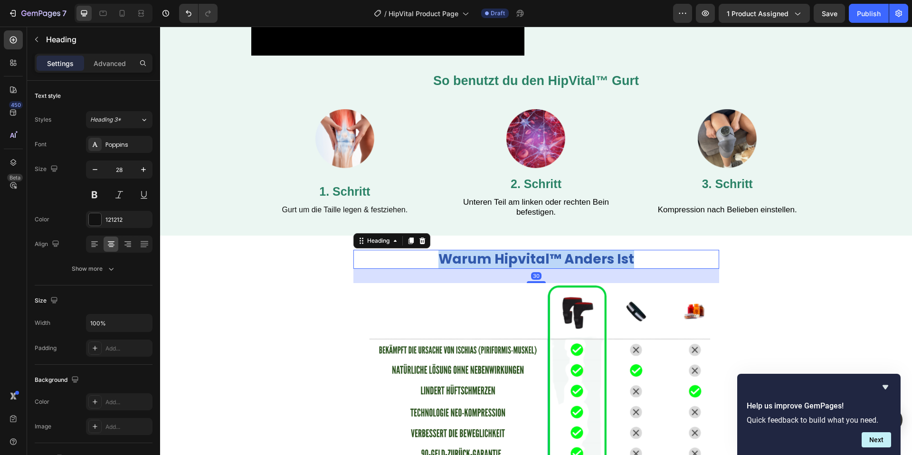
click at [508, 265] on strong "warum hipvital™ anders ist" at bounding box center [537, 259] width 196 height 19
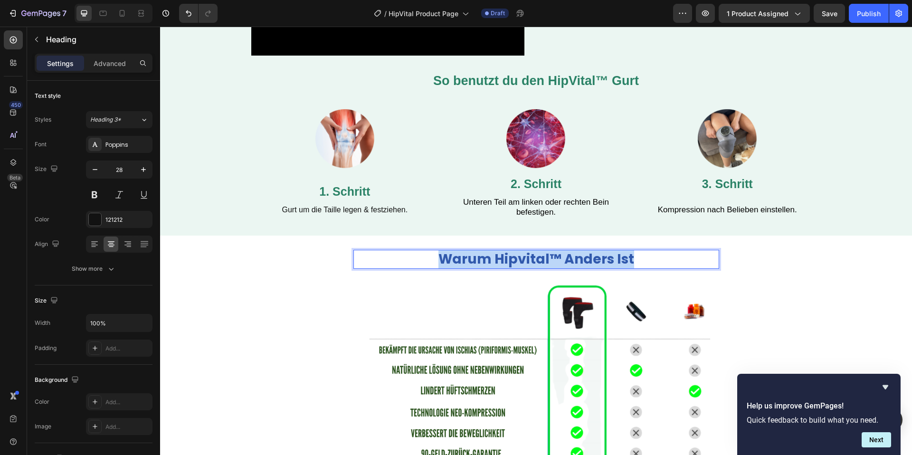
click at [508, 265] on strong "warum hipvital™ anders ist" at bounding box center [537, 259] width 196 height 19
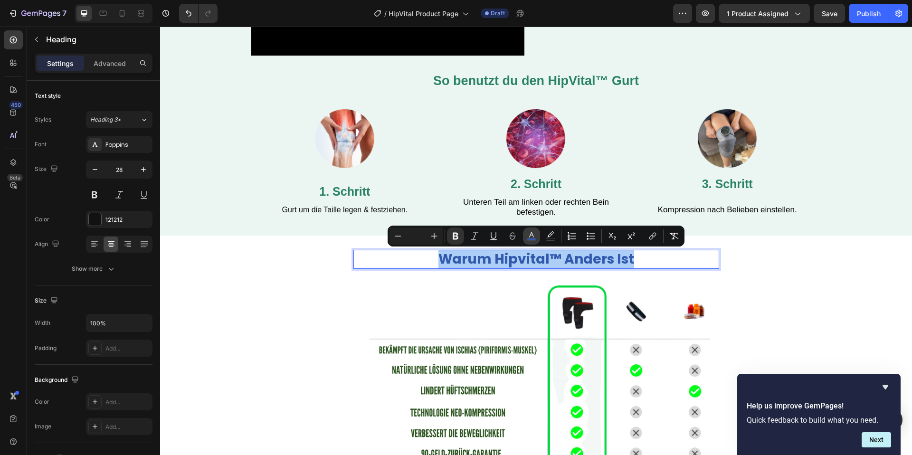
click at [536, 235] on icon "Editor contextual toolbar" at bounding box center [532, 236] width 10 height 10
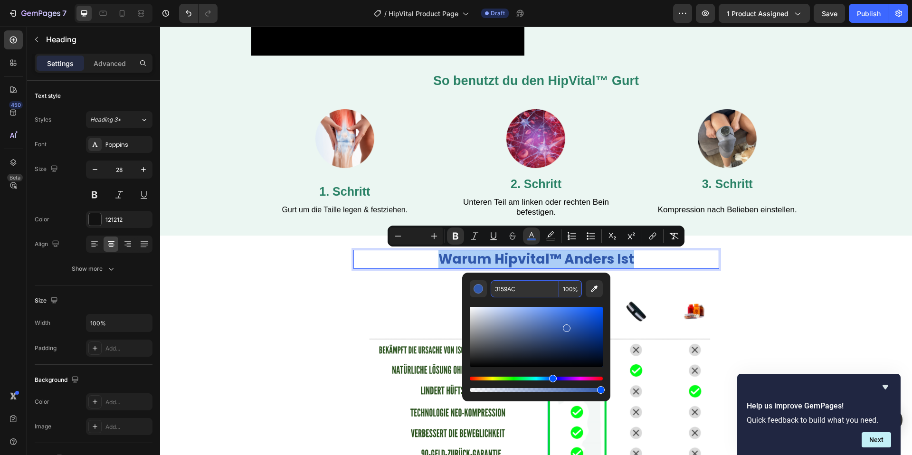
click at [511, 293] on input "3159AC" at bounding box center [525, 288] width 68 height 17
paste input "2A8266"
type input "2A8266"
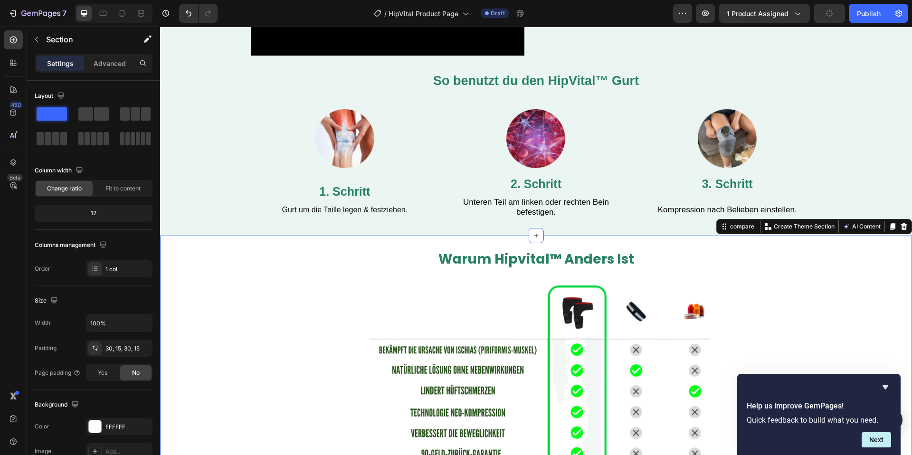
click at [776, 285] on div "⁠⁠⁠⁠⁠⁠⁠ warum hipvital™ anders ist Heading Image Row" at bounding box center [536, 380] width 738 height 261
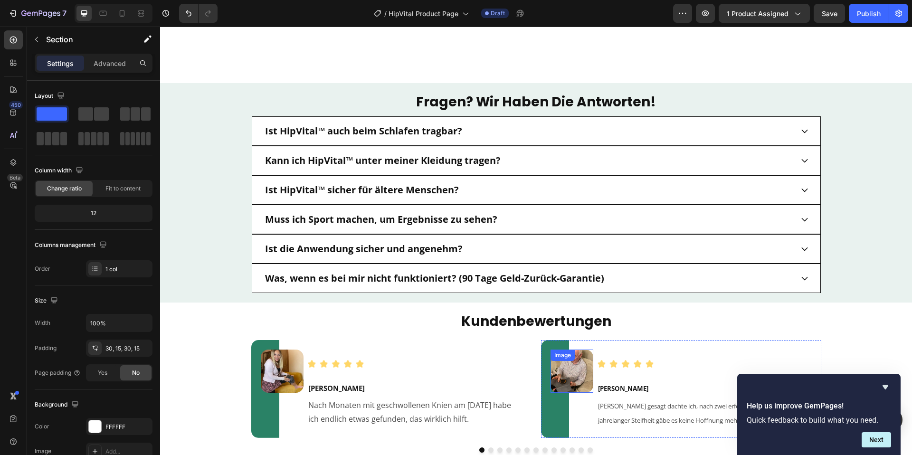
scroll to position [1961, 0]
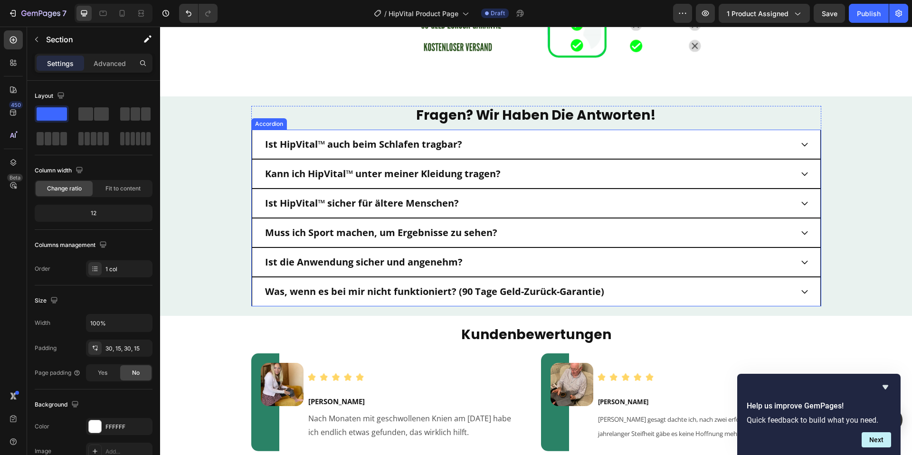
click at [667, 291] on div "Was, wenn es bei mir nicht funktioniert? (90 Tage Geld-Zurück-Garantie)" at bounding box center [528, 292] width 529 height 14
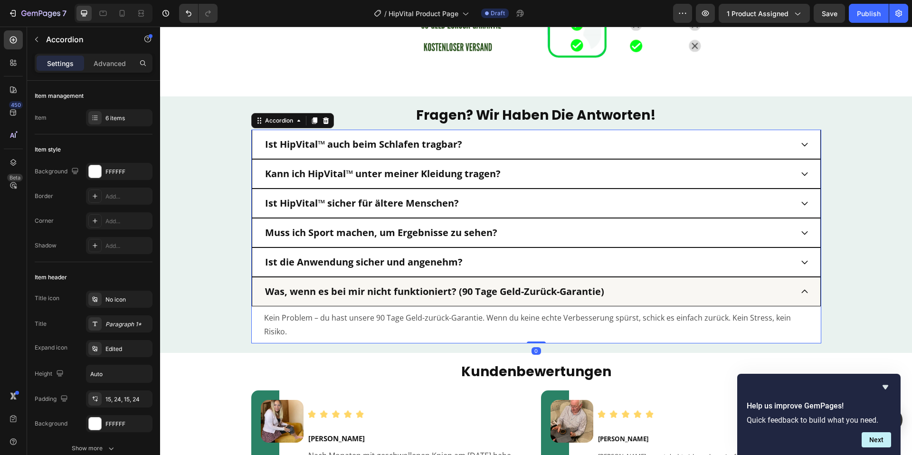
click at [693, 293] on div "Was, wenn es bei mir nicht funktioniert? (90 Tage Geld-Zurück-Garantie)" at bounding box center [528, 292] width 529 height 14
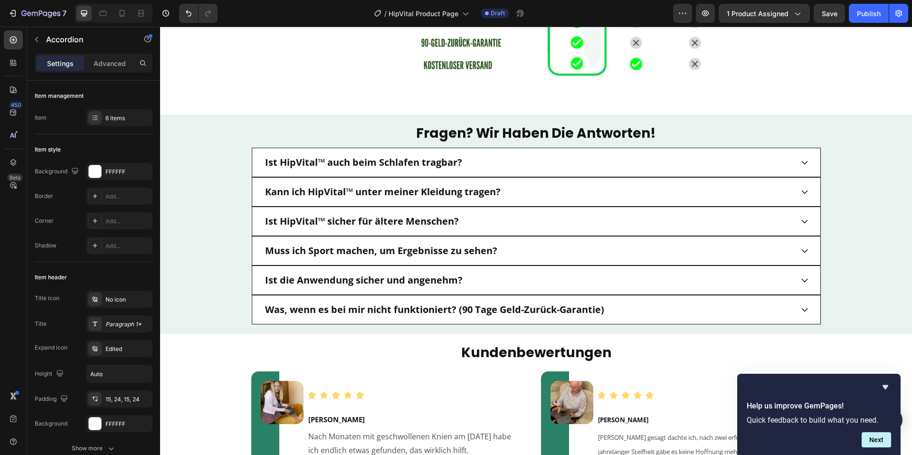
scroll to position [1959, 0]
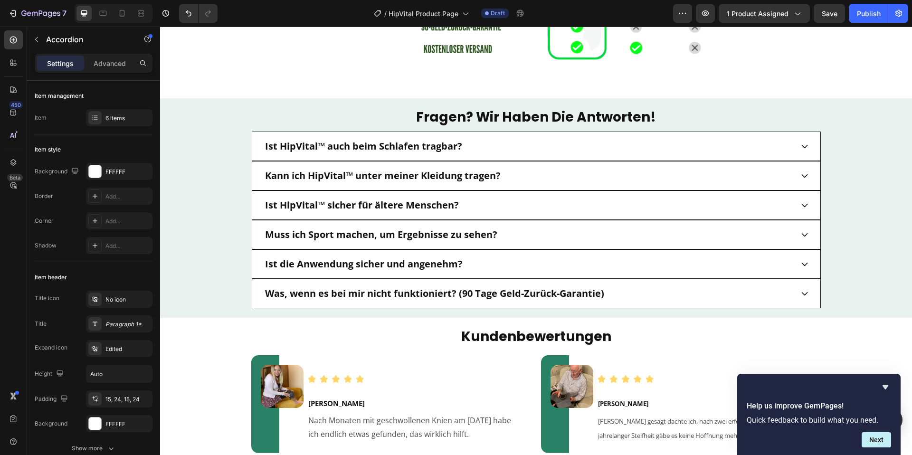
click at [641, 288] on div "Was, wenn es bei mir nicht funktioniert? (90 Tage Geld-Zurück-Garantie)" at bounding box center [528, 294] width 529 height 14
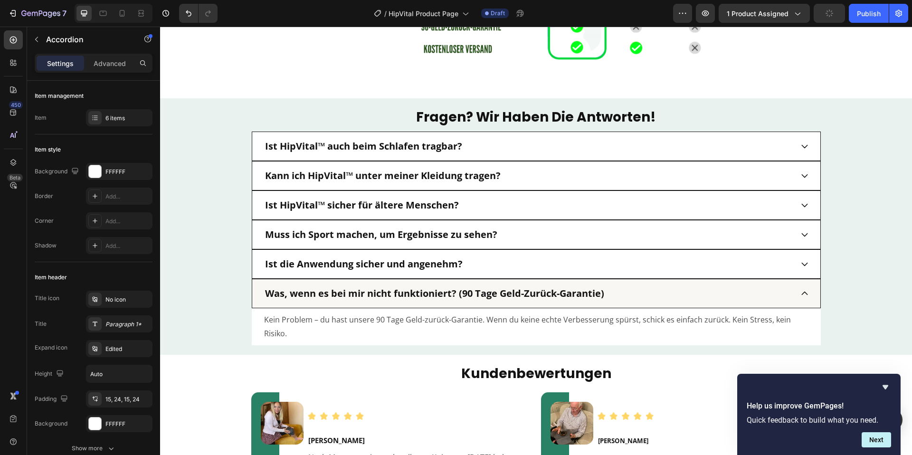
click at [642, 292] on div "Was, wenn es bei mir nicht funktioniert? (90 Tage Geld-Zurück-Garantie)" at bounding box center [528, 294] width 529 height 14
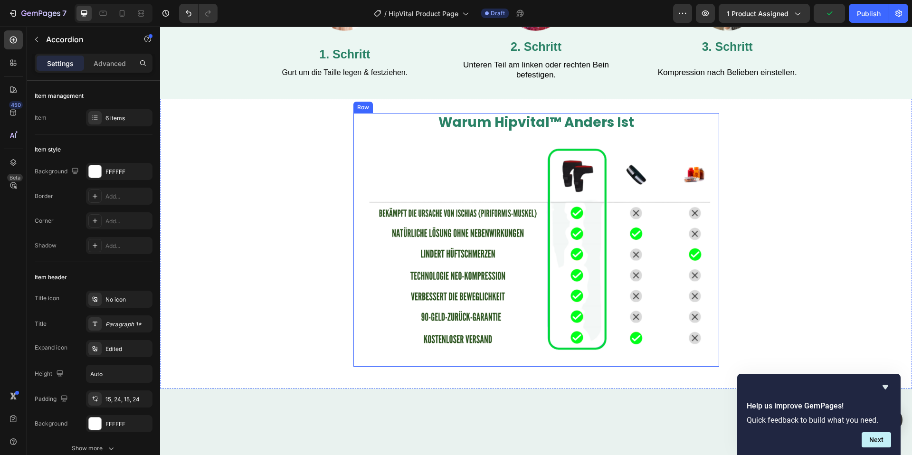
scroll to position [1401, 0]
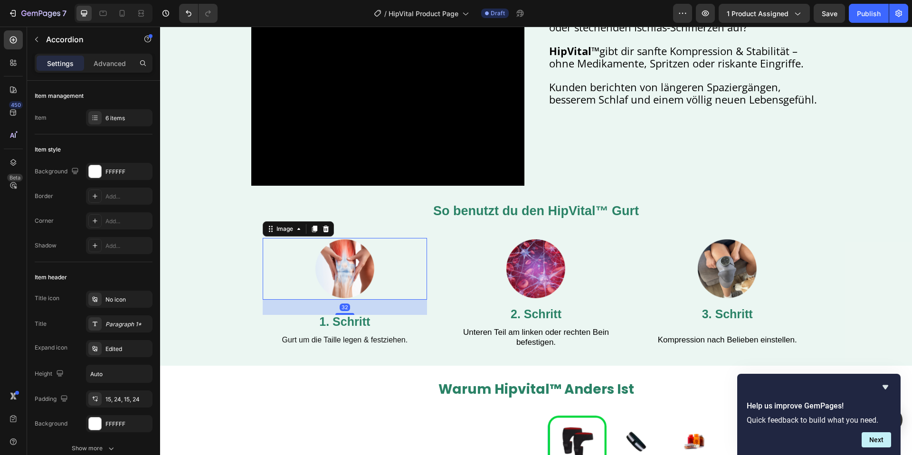
click at [321, 271] on img at bounding box center [345, 269] width 62 height 62
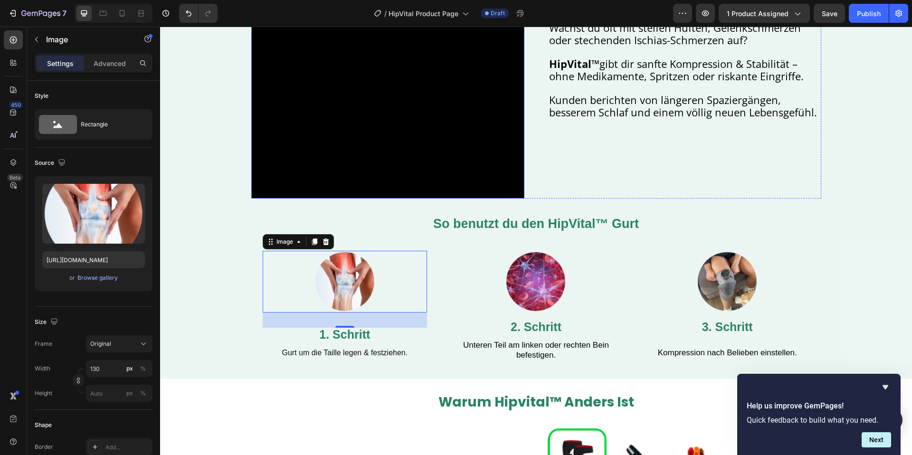
scroll to position [1255, 0]
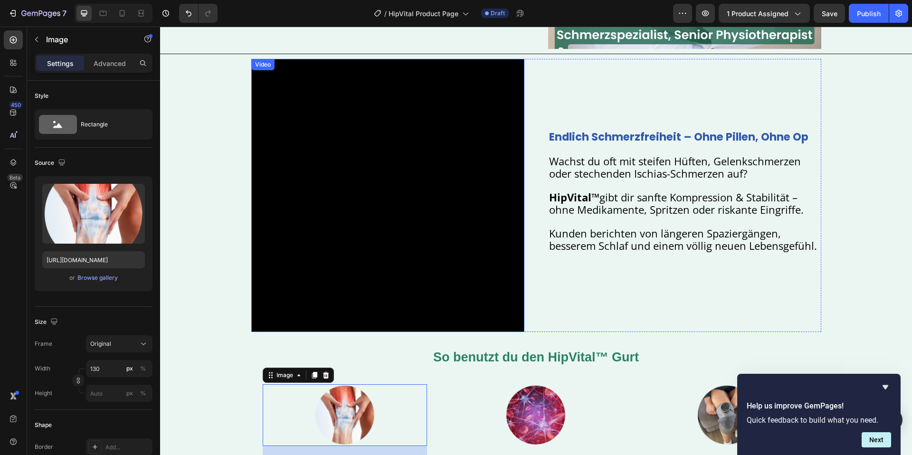
drag, startPoint x: 402, startPoint y: 212, endPoint x: 457, endPoint y: 115, distance: 111.3
click at [402, 211] on video at bounding box center [387, 195] width 273 height 273
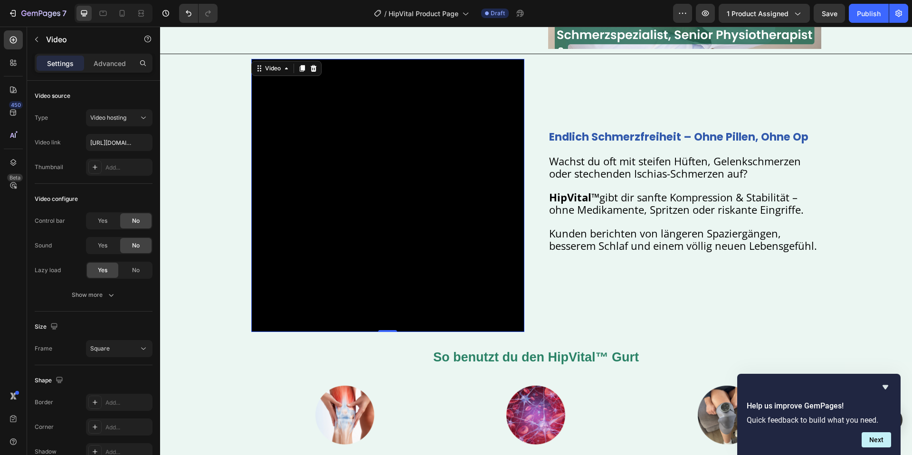
drag, startPoint x: 301, startPoint y: 72, endPoint x: 369, endPoint y: 246, distance: 186.1
click at [301, 72] on div at bounding box center [302, 68] width 11 height 11
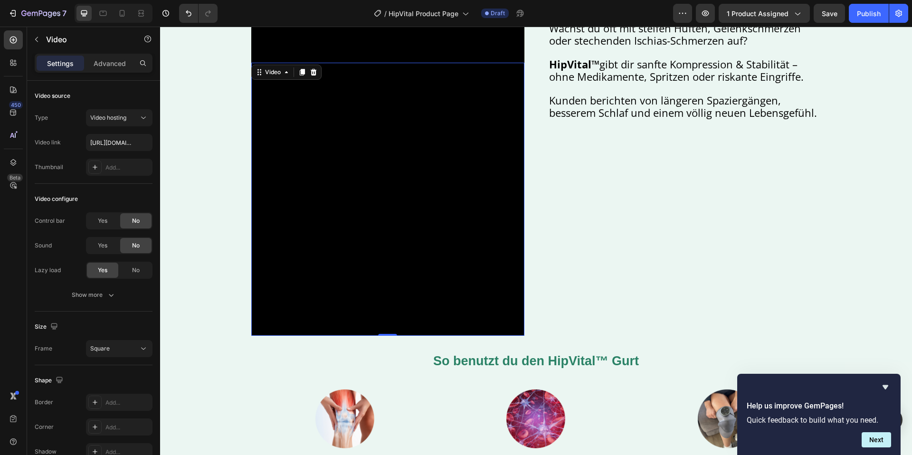
scroll to position [1551, 0]
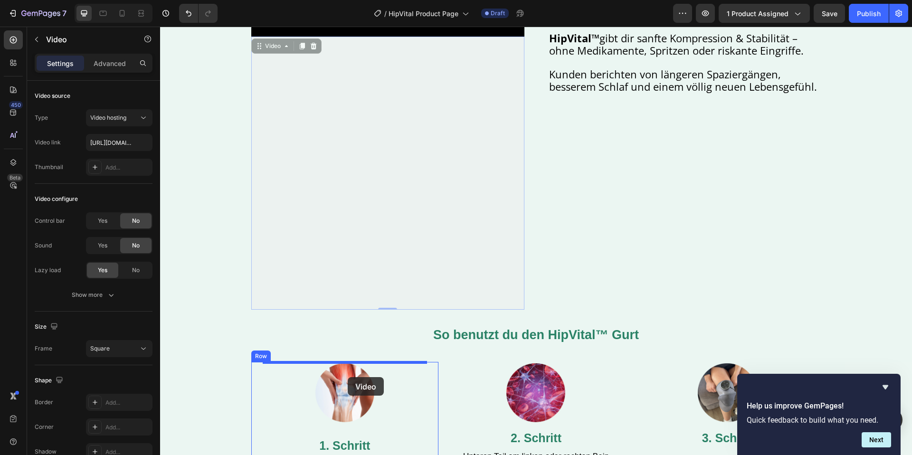
drag, startPoint x: 380, startPoint y: 285, endPoint x: 562, endPoint y: 335, distance: 188.6
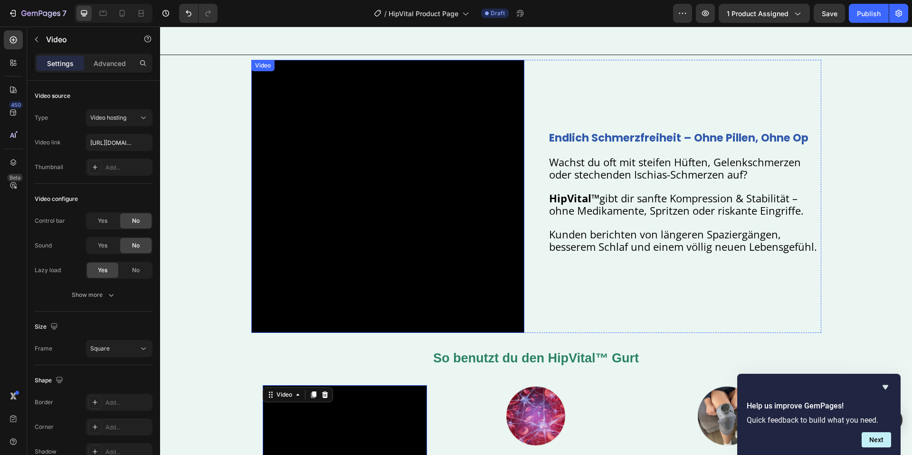
scroll to position [1189, 0]
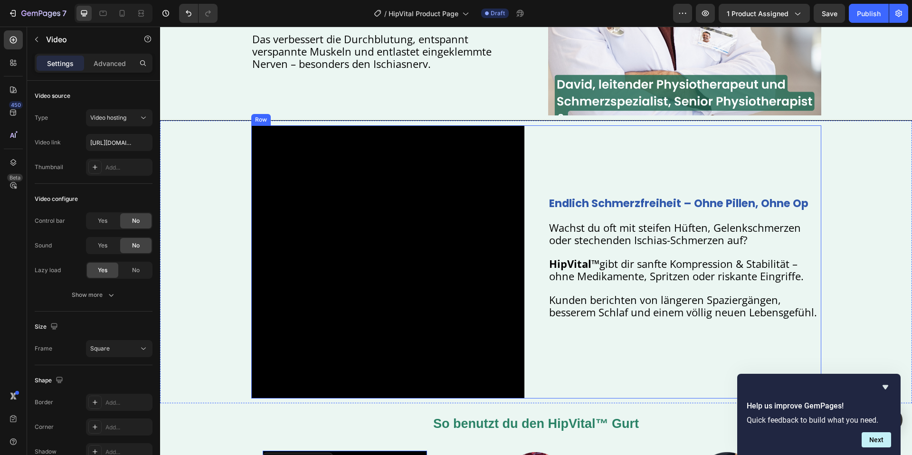
click at [525, 128] on div "Video endlich schmerzfreiheit – ohne pillen, ohne op Heading Wachst du oft mit …" at bounding box center [536, 261] width 570 height 273
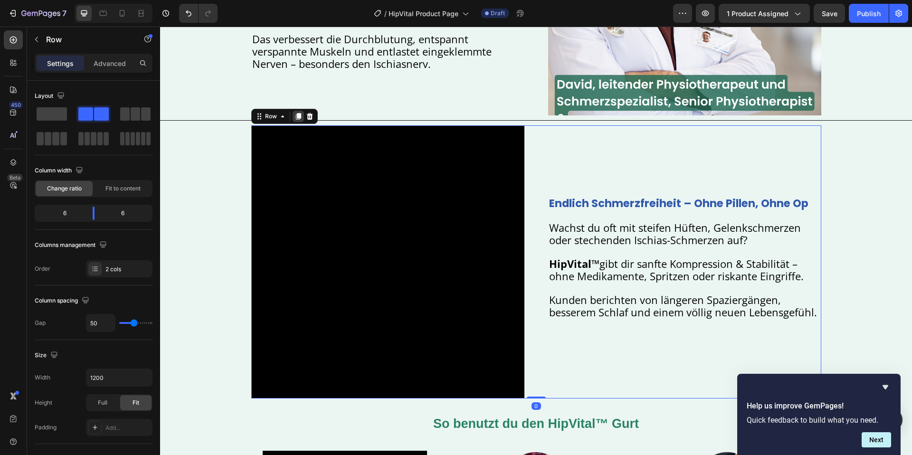
click at [300, 117] on icon at bounding box center [298, 117] width 5 height 7
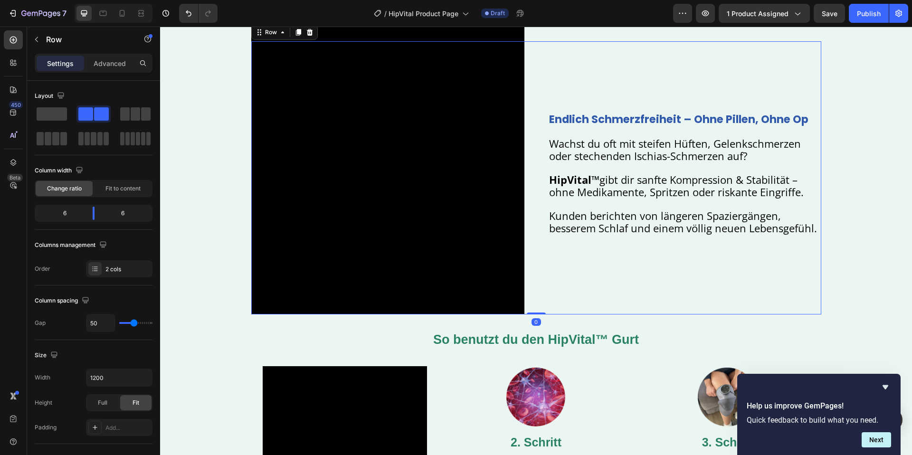
scroll to position [1559, 0]
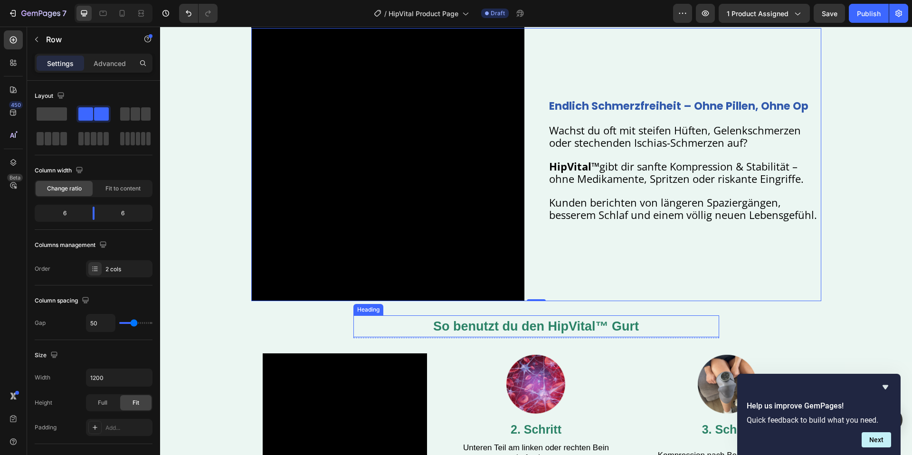
click at [549, 329] on strong "So benutzt du den HipVital™ Gurt" at bounding box center [536, 326] width 206 height 14
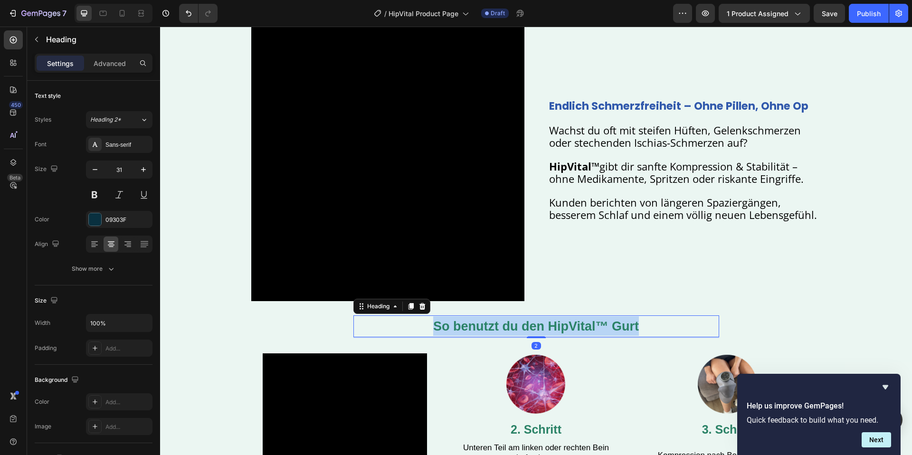
click at [549, 329] on strong "So benutzt du den HipVital™ Gurt" at bounding box center [536, 326] width 206 height 14
copy strong "So benutzt du den HipVital™ Gurt"
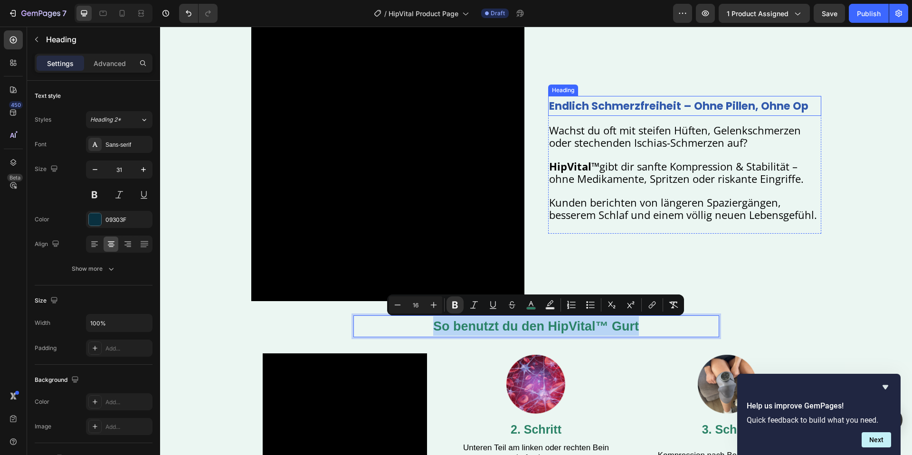
click at [633, 110] on strong "endlich schmerzfreiheit – ohne pillen, ohne op" at bounding box center [678, 105] width 259 height 15
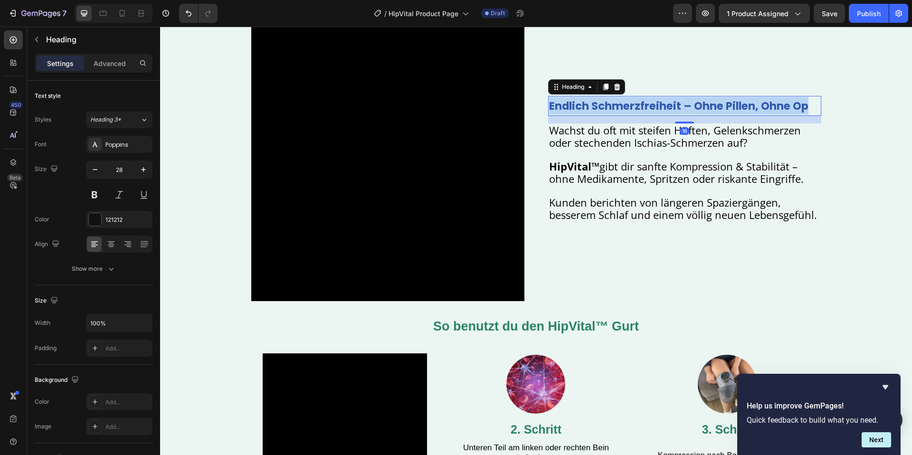
click at [633, 110] on strong "endlich schmerzfreiheit – ohne pillen, ohne op" at bounding box center [678, 105] width 259 height 15
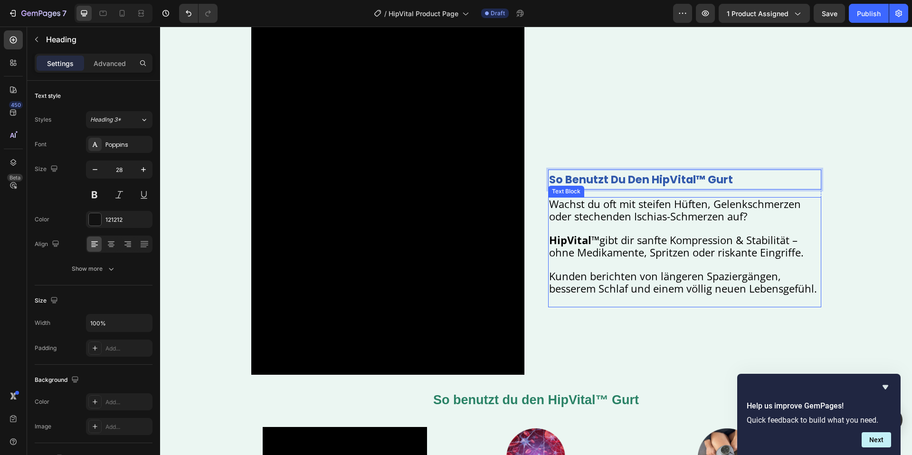
scroll to position [1471, 0]
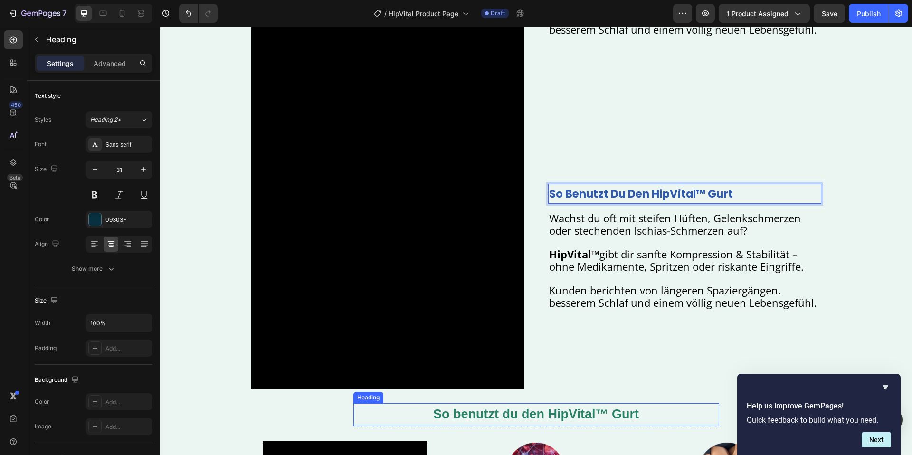
click at [568, 413] on strong "So benutzt du den HipVital™ Gurt" at bounding box center [536, 414] width 206 height 14
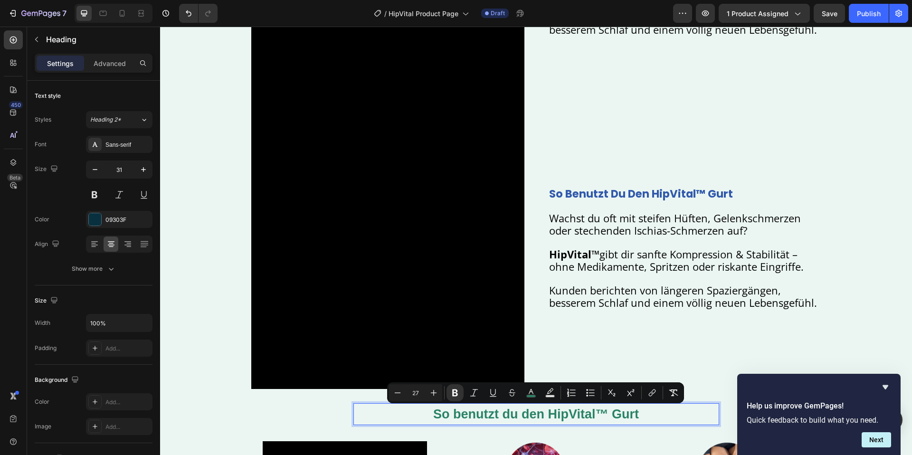
click at [707, 409] on p "So benutzt du den HipVital™ Gurt" at bounding box center [537, 413] width 364 height 19
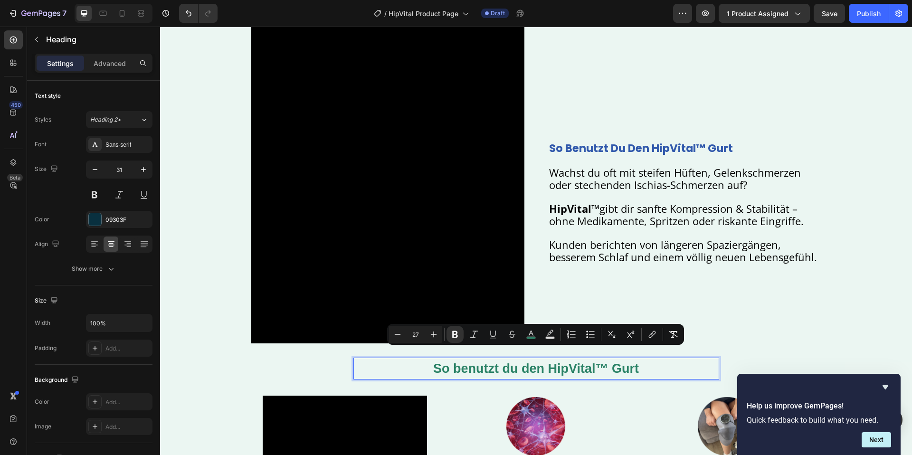
scroll to position [1530, 0]
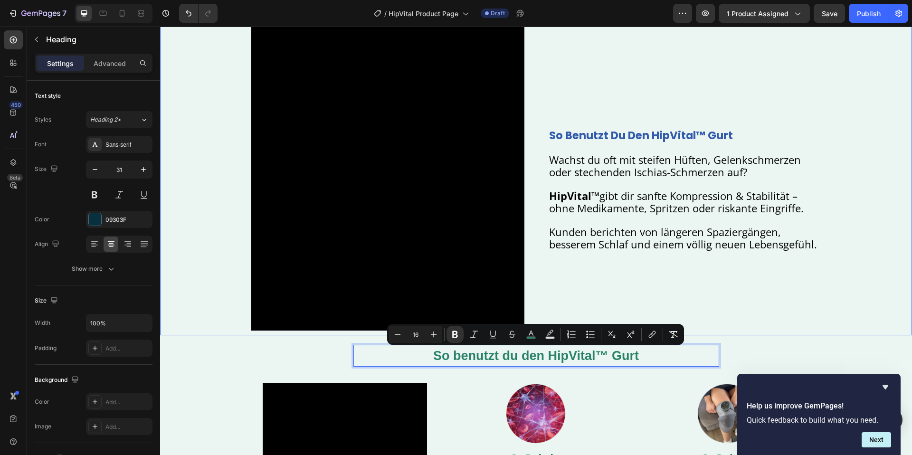
drag, startPoint x: 834, startPoint y: 292, endPoint x: 777, endPoint y: 339, distance: 73.9
click at [834, 292] on div "Video endlich schmerzfreiheit – ohne pillen, ohne op Heading Wachst du oft mit …" at bounding box center [536, 57] width 752 height 547
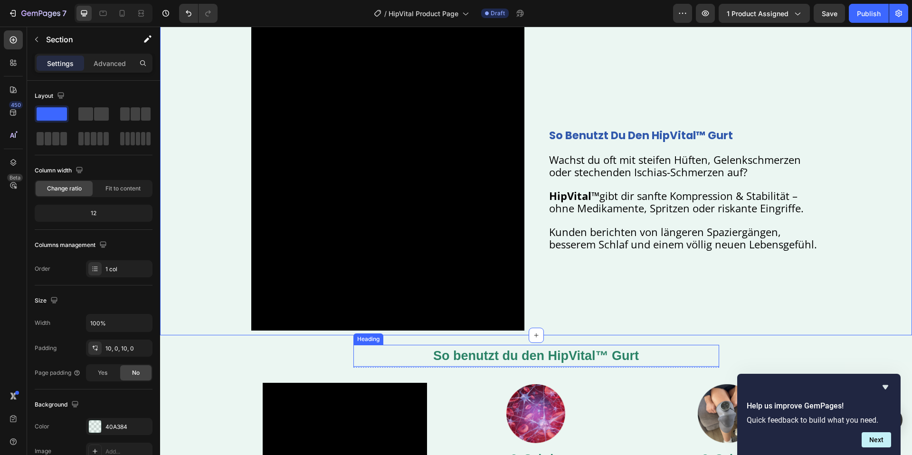
click at [718, 355] on p "⁠⁠⁠⁠⁠⁠⁠ So benutzt du den HipVital™ Gurt" at bounding box center [537, 355] width 364 height 19
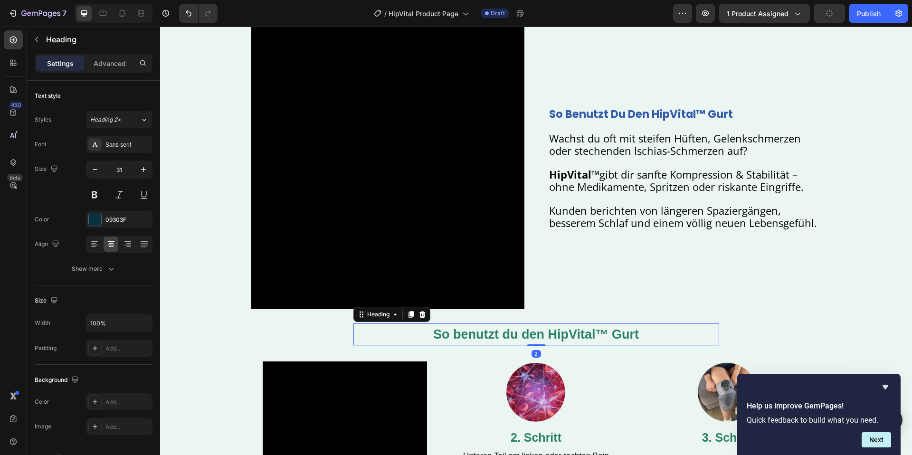
scroll to position [1583, 0]
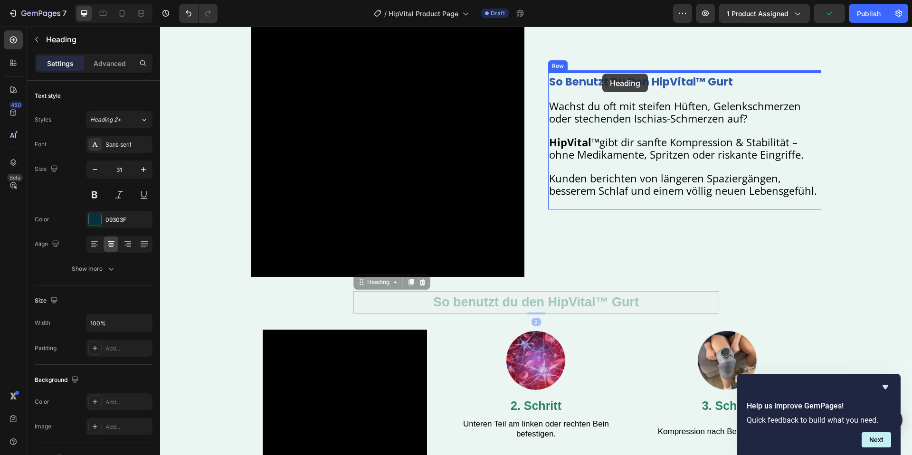
drag, startPoint x: 365, startPoint y: 282, endPoint x: 622, endPoint y: 114, distance: 306.8
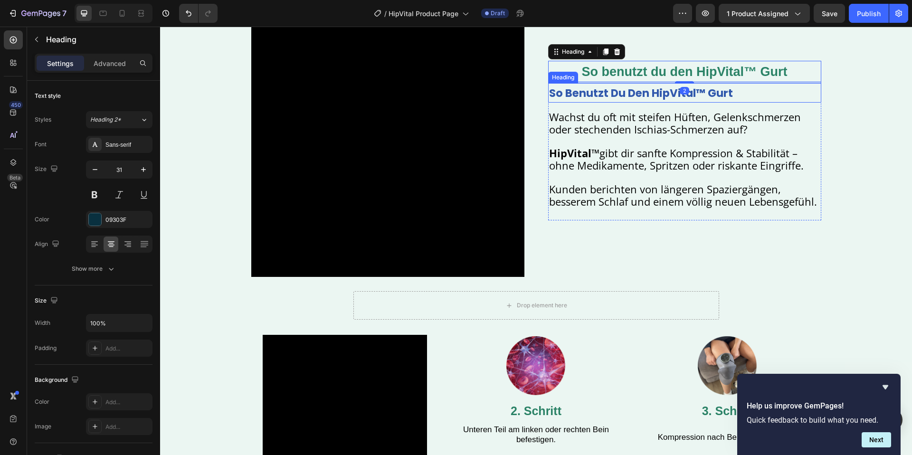
click at [765, 87] on p "⁠⁠⁠⁠⁠⁠⁠ So benutzt du den HipVital™ Gurt" at bounding box center [684, 93] width 271 height 18
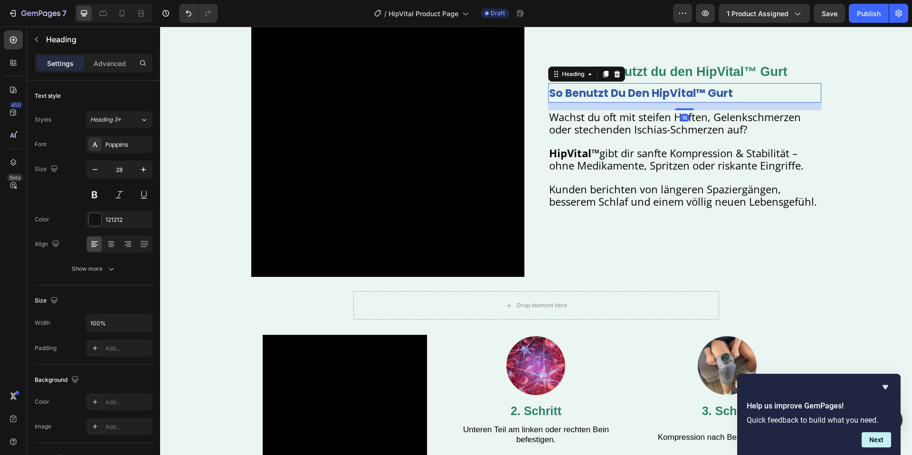
drag, startPoint x: 618, startPoint y: 76, endPoint x: 642, endPoint y: 102, distance: 35.6
click at [618, 76] on icon at bounding box center [618, 74] width 8 height 8
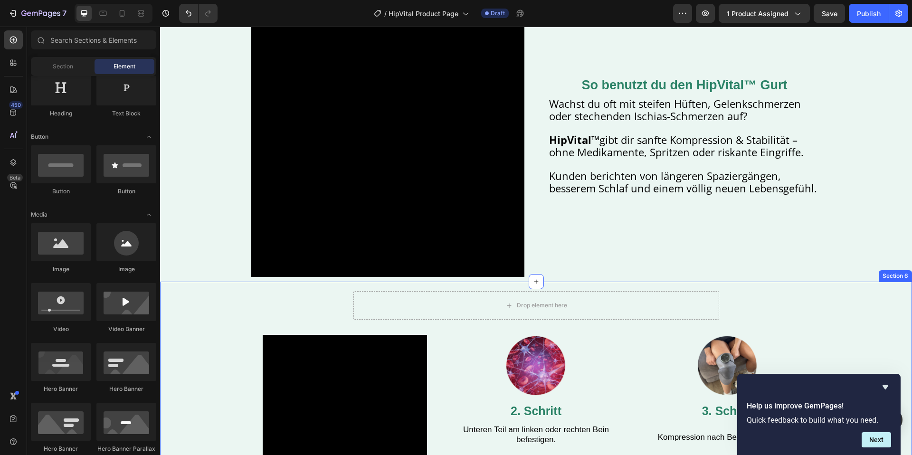
scroll to position [1825, 0]
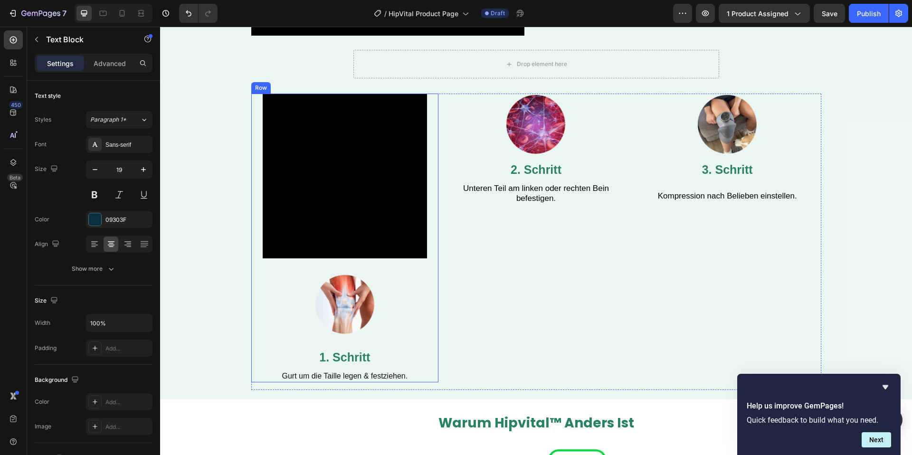
click at [345, 362] on strong "1. Schritt" at bounding box center [344, 357] width 51 height 13
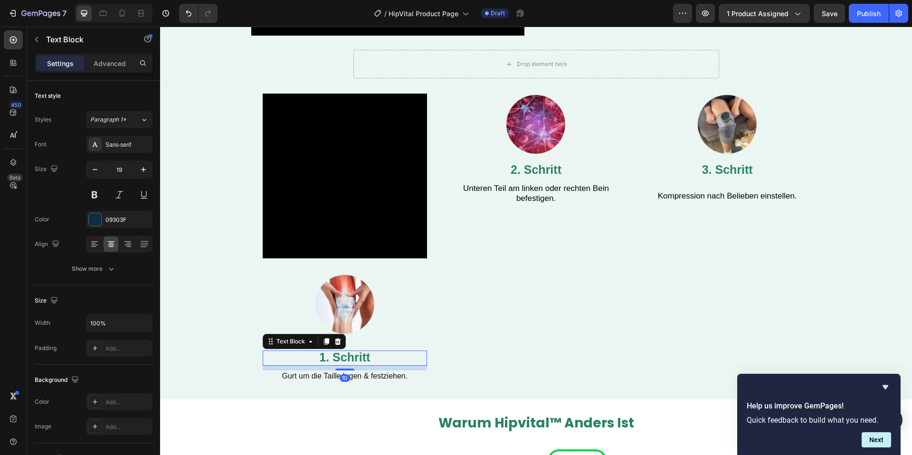
click at [345, 362] on strong "1. Schritt" at bounding box center [344, 357] width 51 height 13
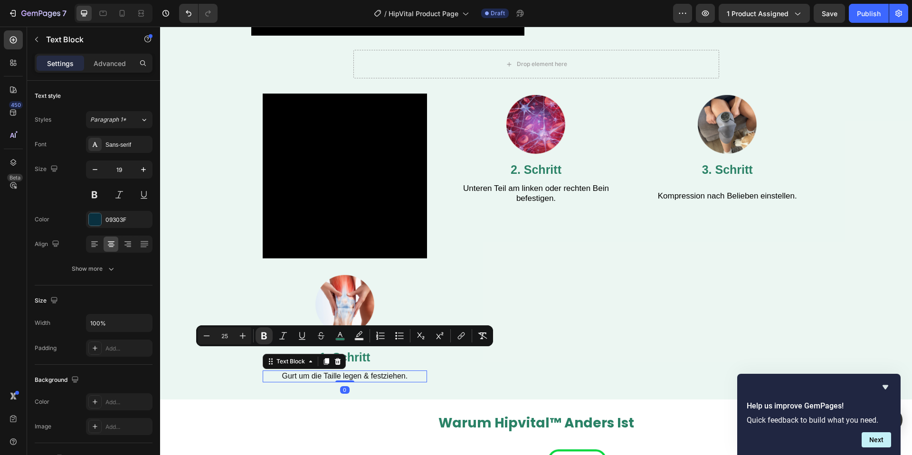
click at [378, 377] on p "Gurt um die Taille legen & festziehen." at bounding box center [345, 377] width 163 height 10
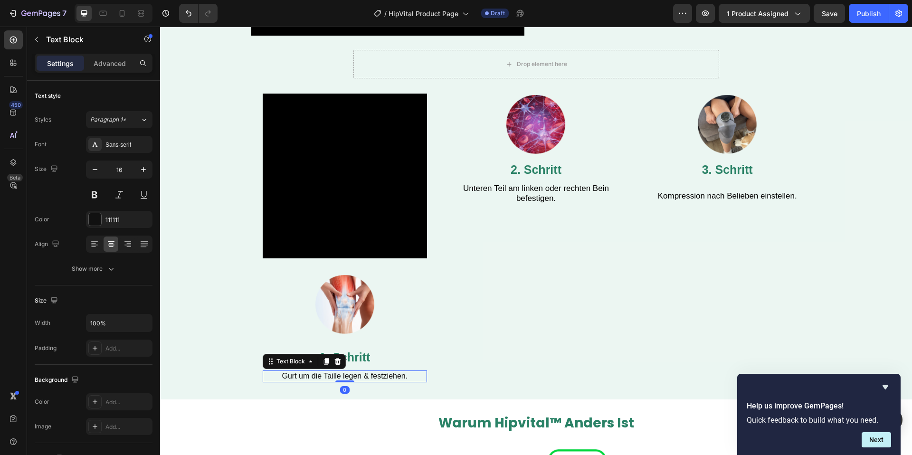
click at [378, 377] on p "Gurt um die Taille legen & festziehen." at bounding box center [345, 377] width 163 height 10
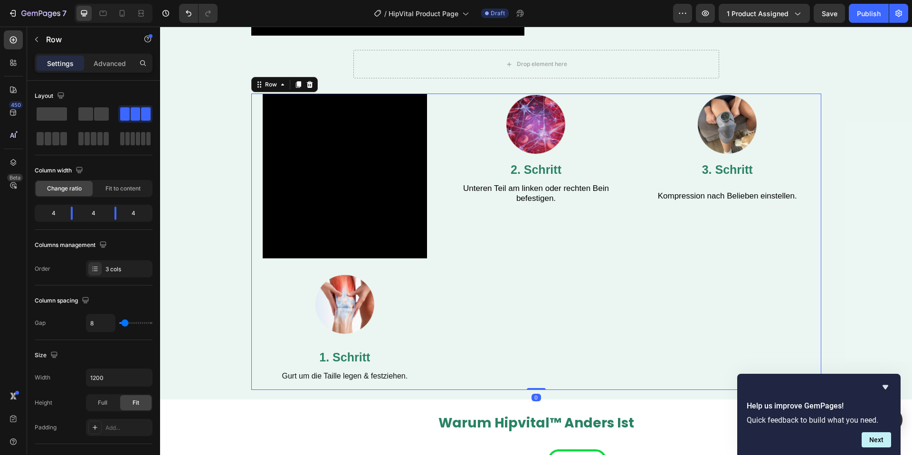
drag, startPoint x: 539, startPoint y: 374, endPoint x: 439, endPoint y: 364, distance: 100.3
click at [536, 374] on div "Image 2. Schritt Text Block Unteren Teil am linken oder rechten Bein befestigen…" at bounding box center [536, 242] width 188 height 296
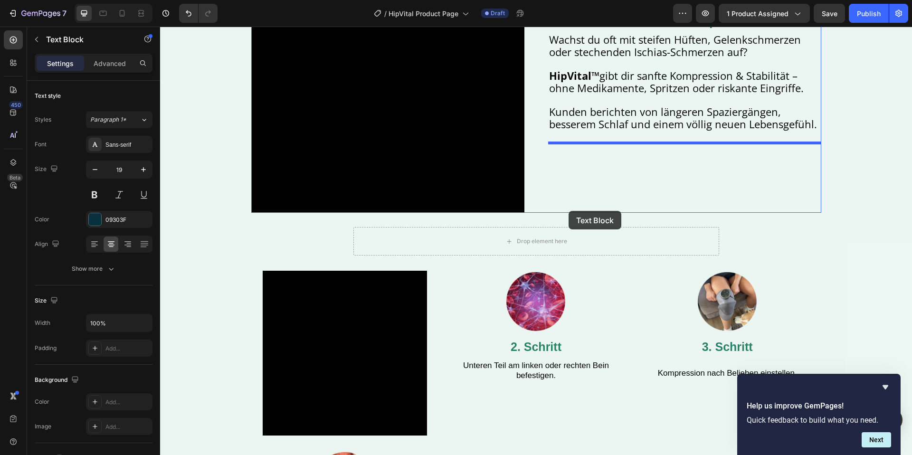
scroll to position [1576, 0]
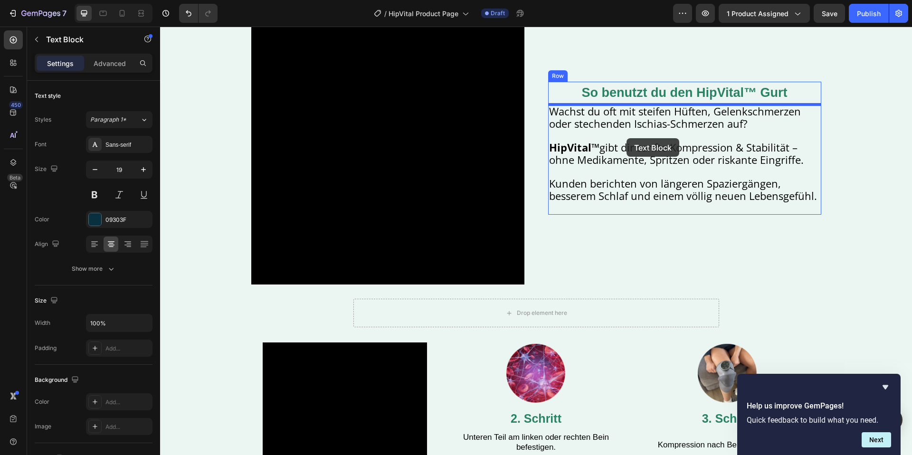
drag, startPoint x: 388, startPoint y: 362, endPoint x: 631, endPoint y: 145, distance: 325.1
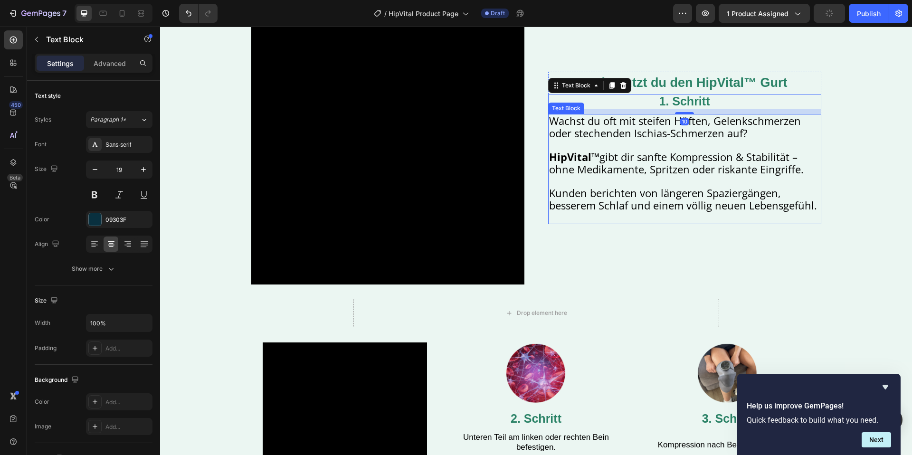
drag, startPoint x: 697, startPoint y: 202, endPoint x: 753, endPoint y: 157, distance: 72.3
click at [700, 200] on span "Kunden berichten von längeren Spaziergängen, besserem Schlaf und einem völlig n…" at bounding box center [683, 199] width 268 height 27
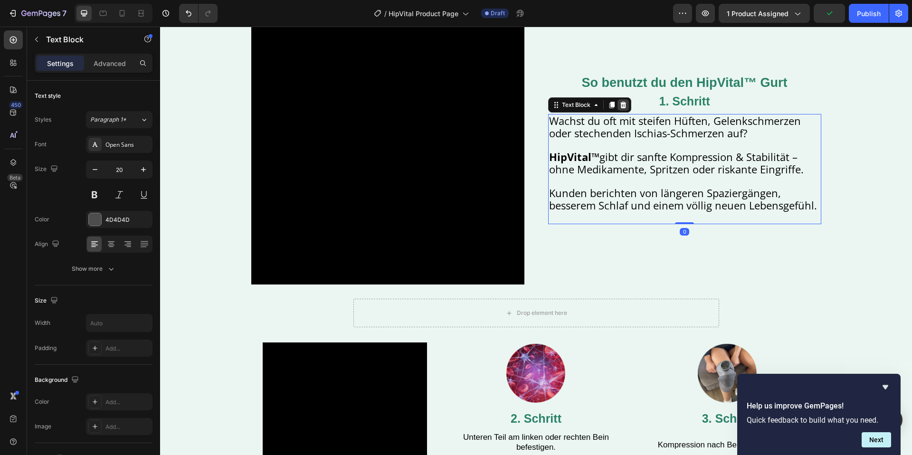
click at [623, 108] on icon at bounding box center [623, 105] width 6 height 7
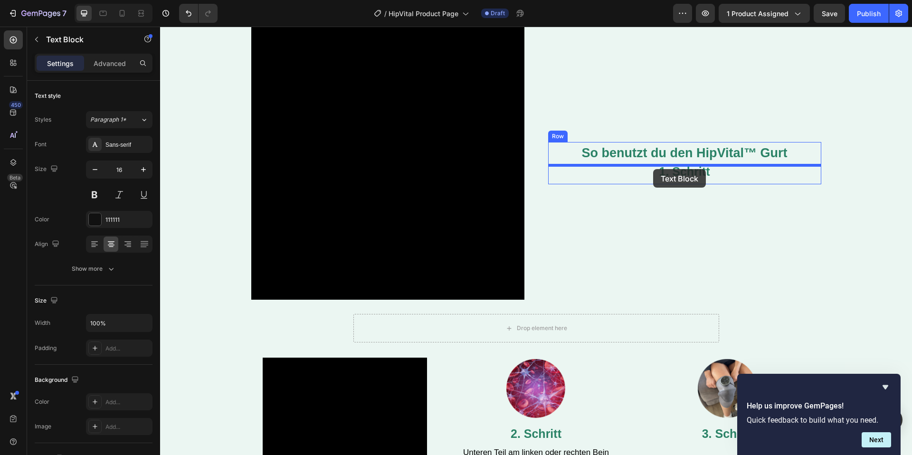
scroll to position [1560, 0]
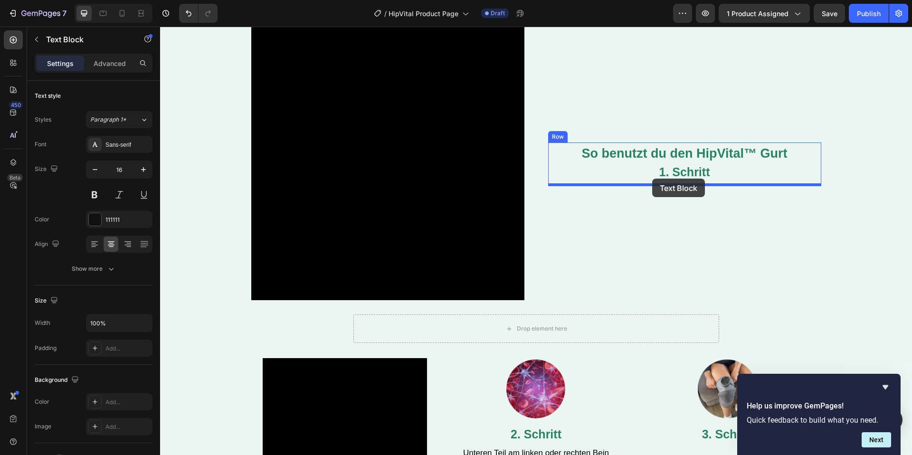
drag, startPoint x: 393, startPoint y: 384, endPoint x: 652, endPoint y: 179, distance: 331.2
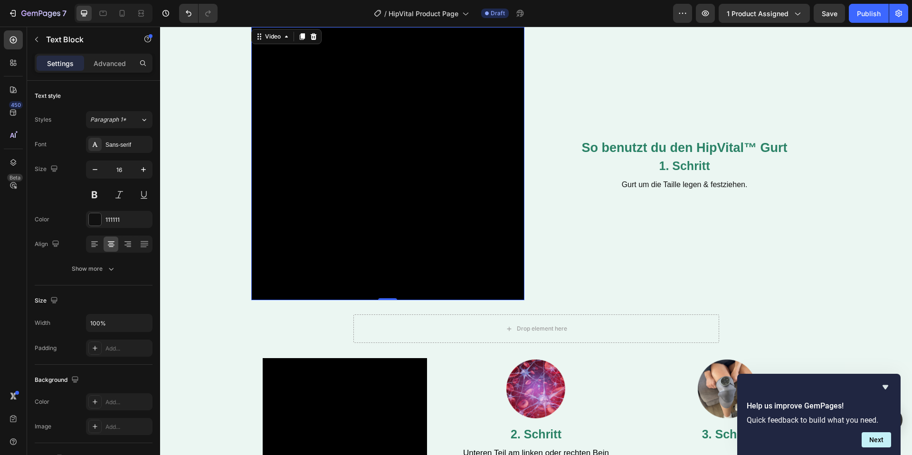
click at [476, 161] on video at bounding box center [387, 163] width 273 height 273
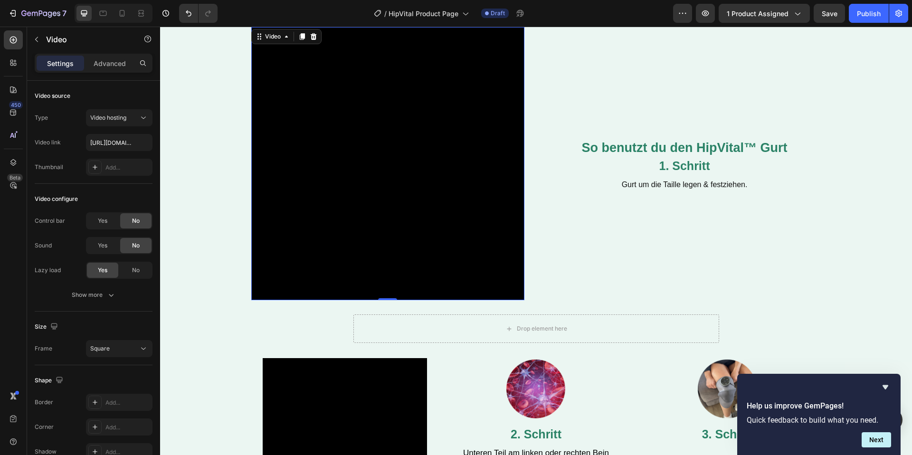
click at [345, 171] on video at bounding box center [387, 163] width 273 height 273
click at [122, 142] on input "https://cdn.shopify.com/videos/c/o/v/eab7e992c78e49339c0d137ca8c531a4.mp4" at bounding box center [119, 142] width 67 height 17
paste input "s/files/1/0904/2411/5533/files/51.png?v=1758937368"
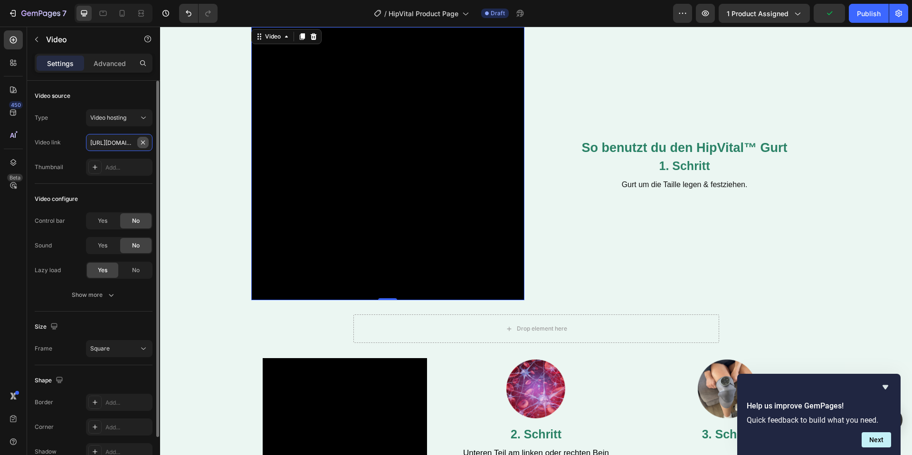
type input "https://cdn.shopify.com/s/files/1/0904/2411/5533/files/51.png?v=1758937368"
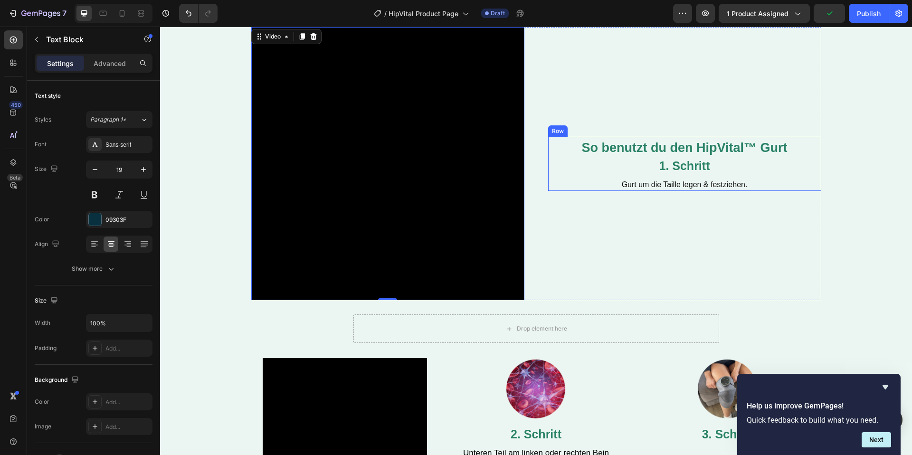
click at [735, 160] on div "1. Schritt" at bounding box center [684, 166] width 273 height 15
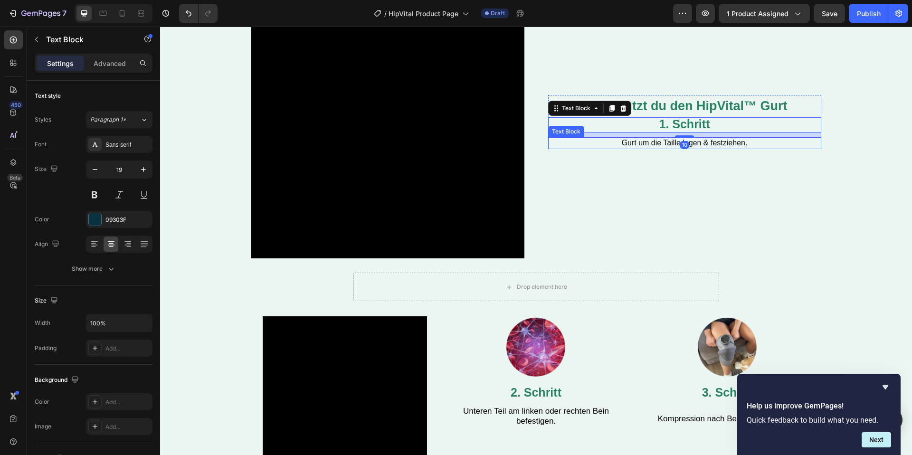
scroll to position [1628, 0]
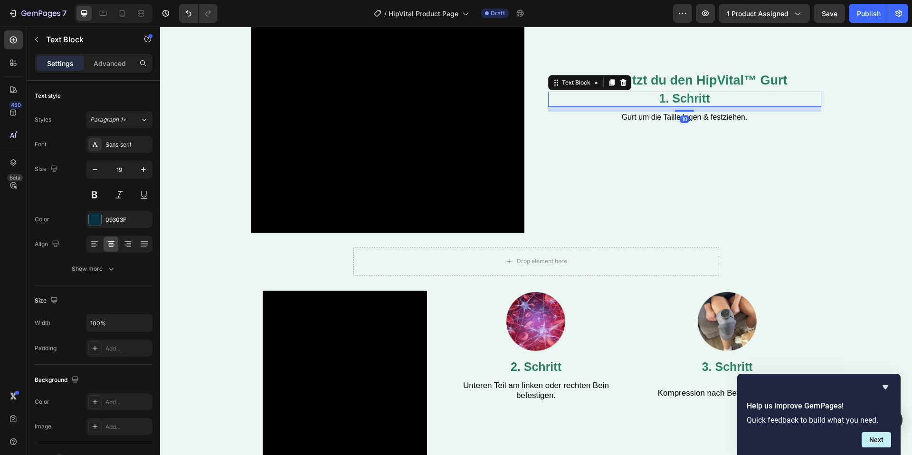
click at [662, 99] on strong "1. Schritt" at bounding box center [685, 98] width 51 height 13
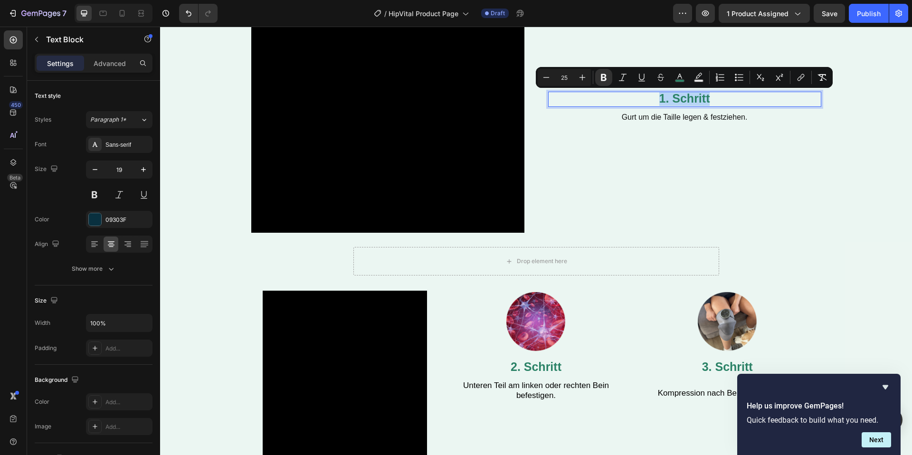
copy strong "1. Schritt"
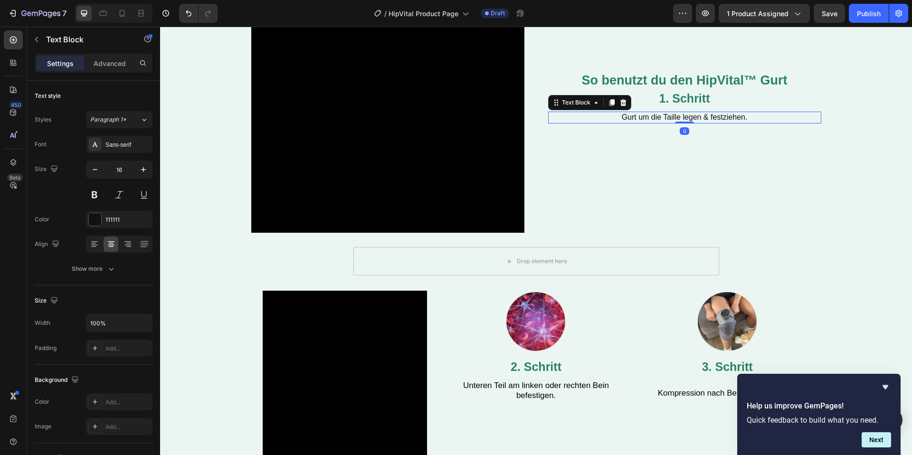
click at [620, 115] on p "Gurt um die Taille legen & festziehen." at bounding box center [684, 118] width 271 height 10
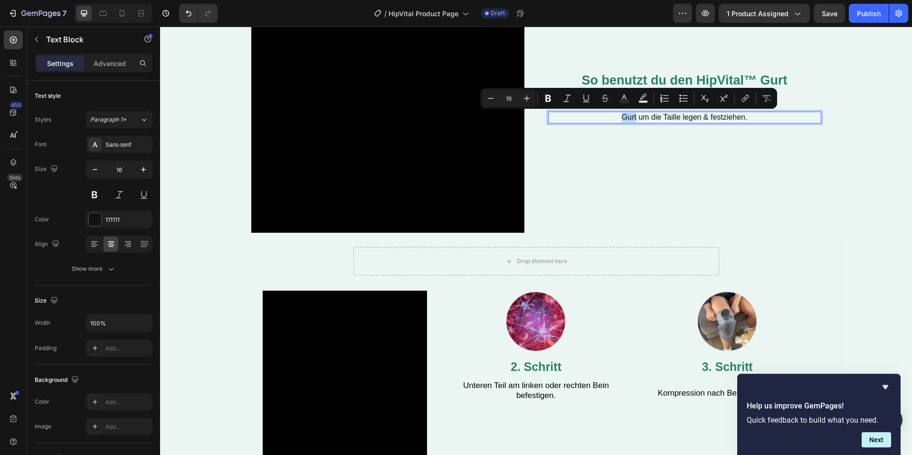
click at [621, 119] on p "Gurt um die Taille legen & festziehen." at bounding box center [684, 118] width 271 height 10
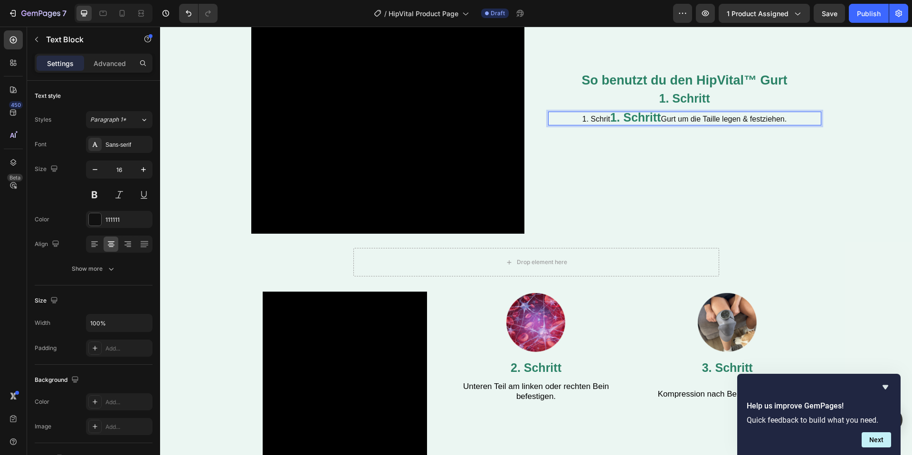
scroll to position [1621, 0]
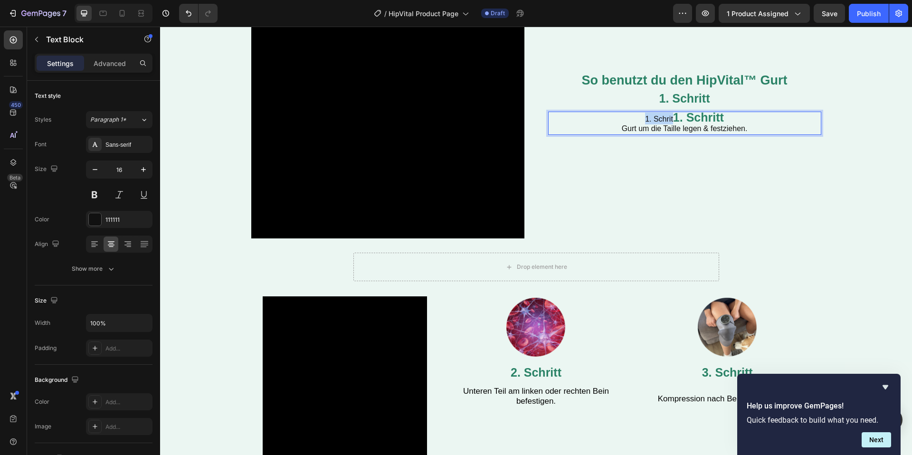
drag, startPoint x: 674, startPoint y: 116, endPoint x: 635, endPoint y: 115, distance: 38.5
click at [635, 115] on p "1. Schrit 1. Schritt" at bounding box center [684, 119] width 271 height 12
click at [683, 98] on strong "1. Schritt" at bounding box center [685, 98] width 51 height 13
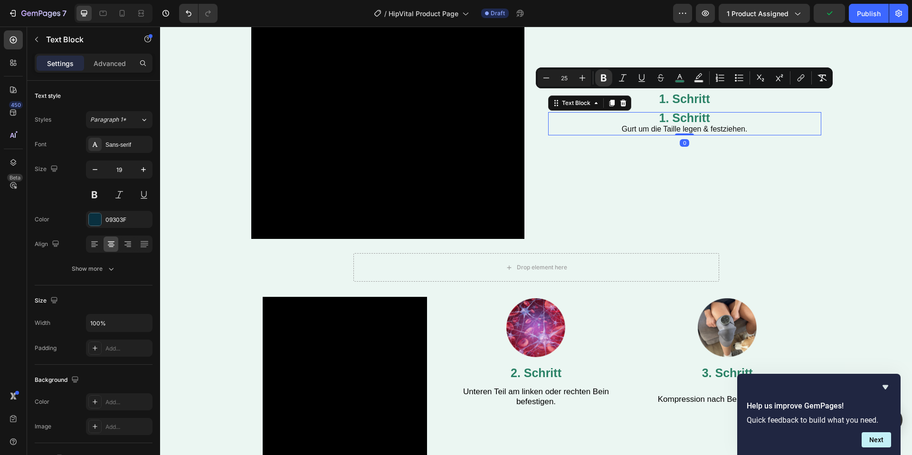
drag, startPoint x: 603, startPoint y: 131, endPoint x: 630, endPoint y: 104, distance: 38.3
click at [605, 126] on p "Gurt um die Taille legen & festziehen." at bounding box center [684, 130] width 271 height 10
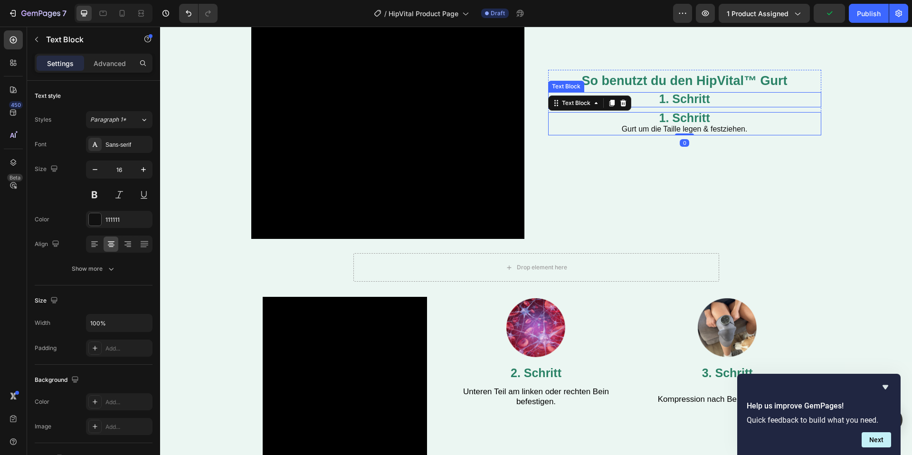
click at [634, 100] on p "1. Schritt" at bounding box center [684, 99] width 271 height 13
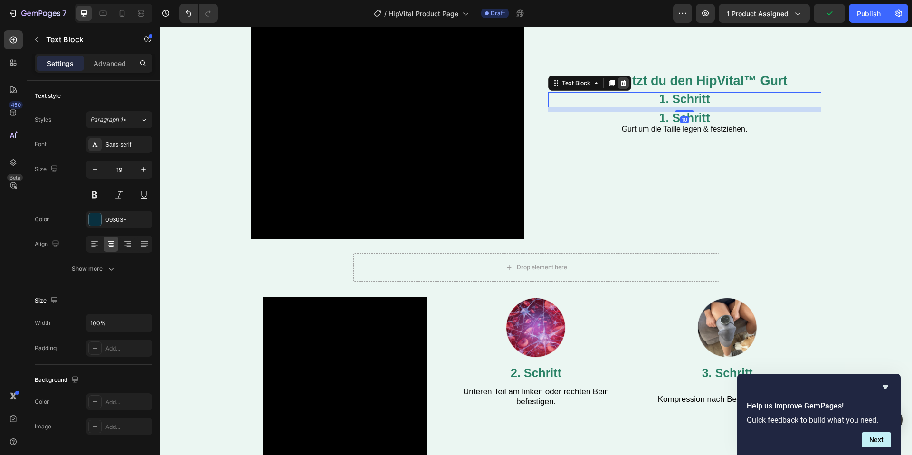
click at [625, 84] on icon at bounding box center [623, 83] width 6 height 7
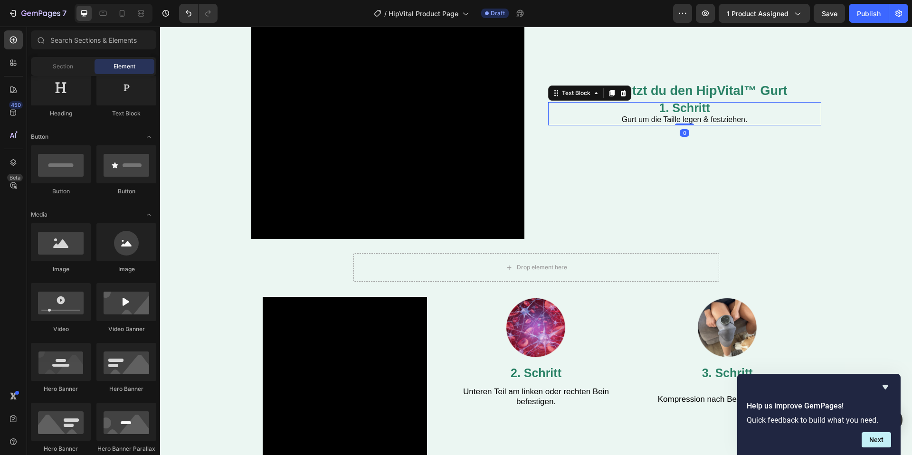
click at [651, 113] on p "1. Schritt" at bounding box center [684, 109] width 271 height 12
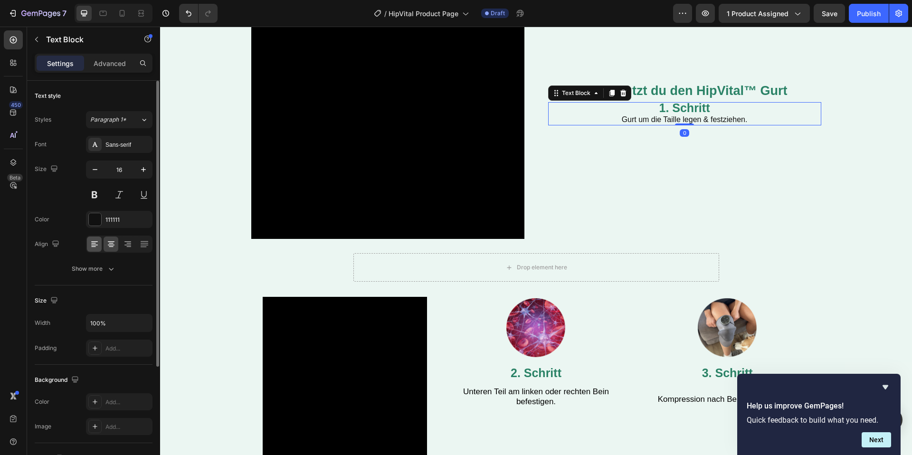
click at [92, 246] on icon at bounding box center [95, 245] width 10 height 10
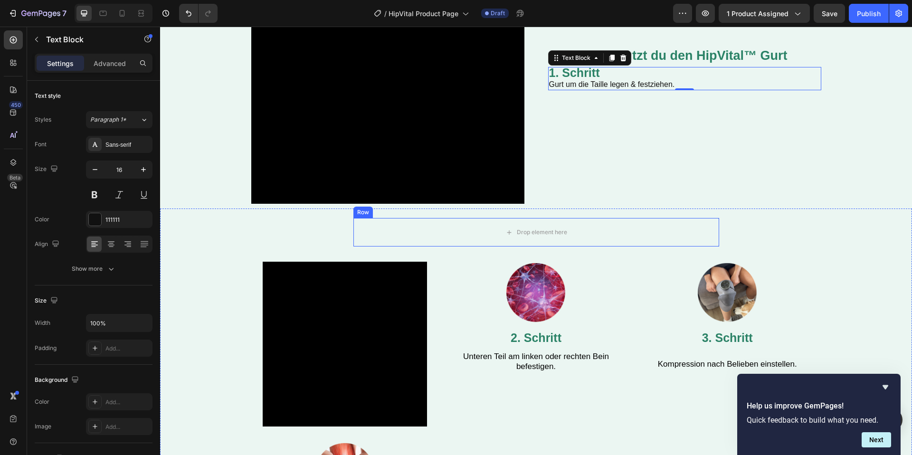
scroll to position [1681, 0]
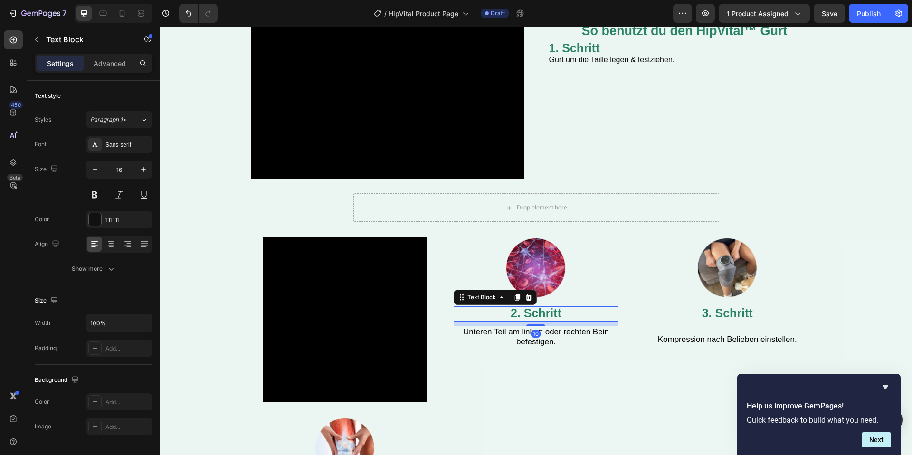
click at [544, 317] on span "2. Schritt" at bounding box center [536, 313] width 51 height 13
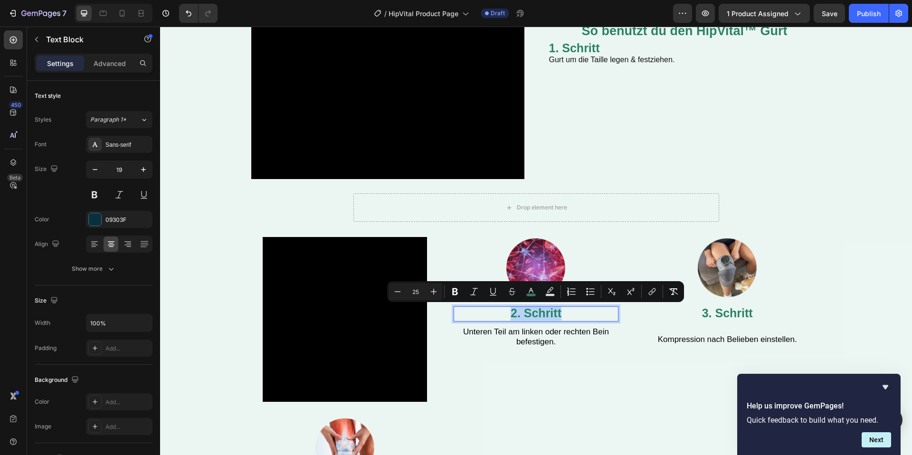
click at [571, 313] on p "2. Schritt" at bounding box center [536, 313] width 163 height 13
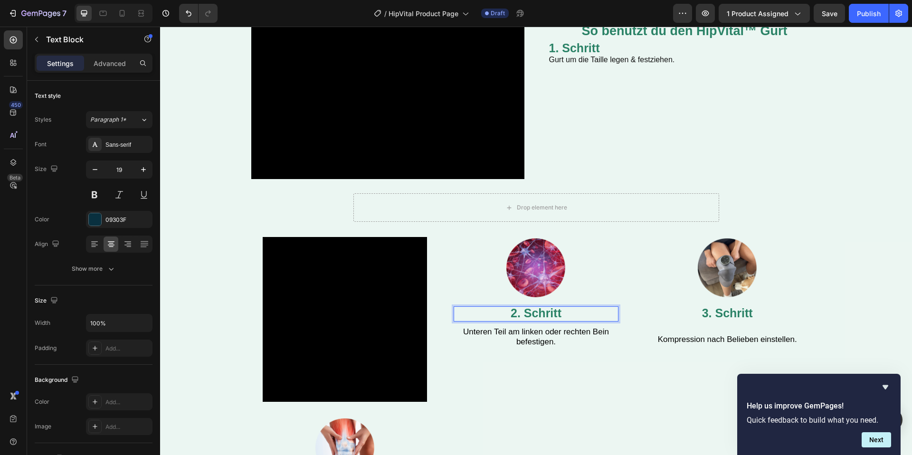
click at [571, 313] on p "2. Schritt" at bounding box center [536, 313] width 163 height 13
copy span "2. Schritt"
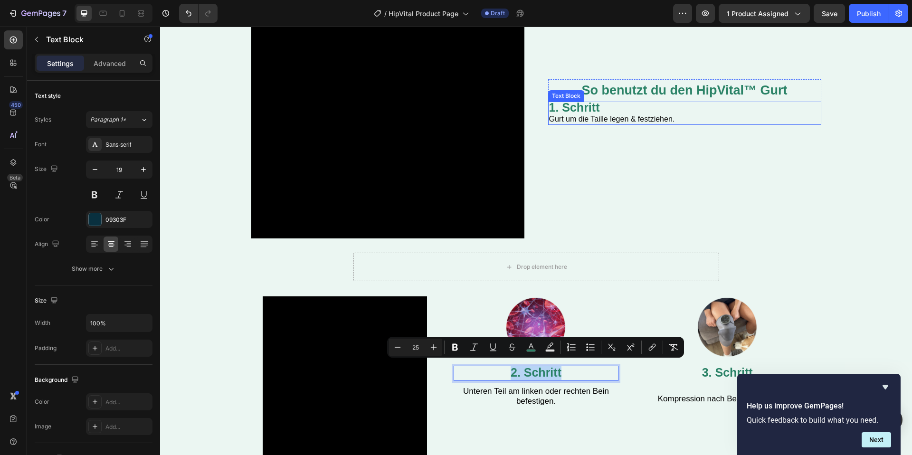
scroll to position [1614, 0]
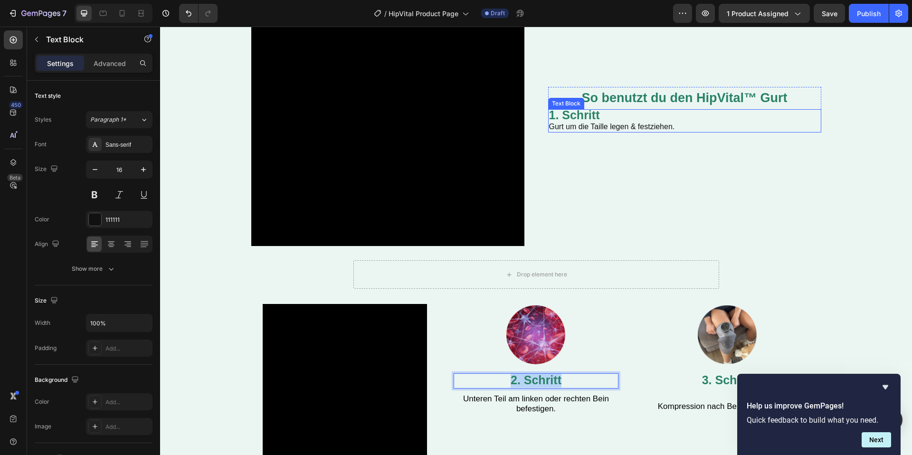
drag, startPoint x: 675, startPoint y: 124, endPoint x: 690, endPoint y: 128, distance: 15.7
click at [679, 126] on p "Gurt um die Taille legen & festziehen." at bounding box center [684, 127] width 271 height 10
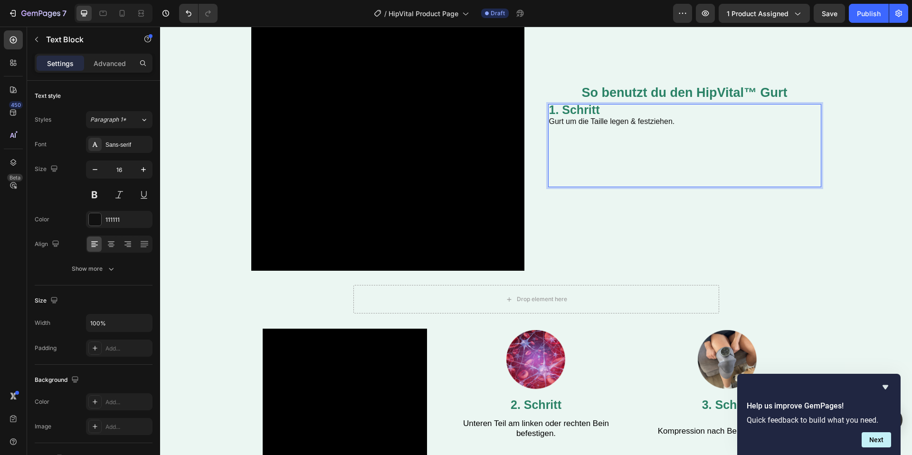
scroll to position [1584, 0]
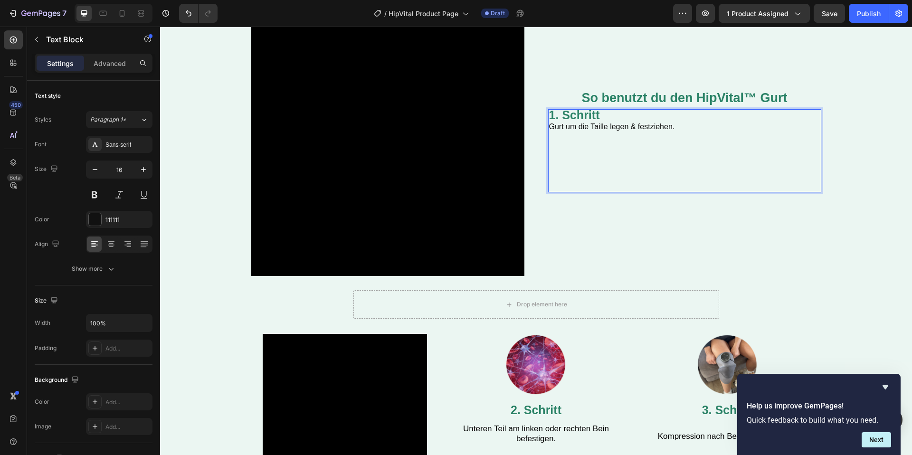
click at [594, 144] on p "Rich Text Editor. Editing area: main" at bounding box center [684, 147] width 271 height 10
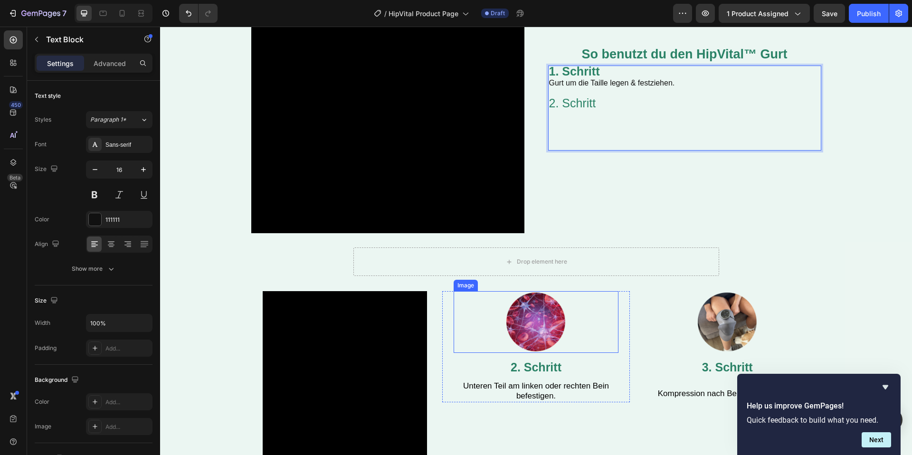
scroll to position [1687, 0]
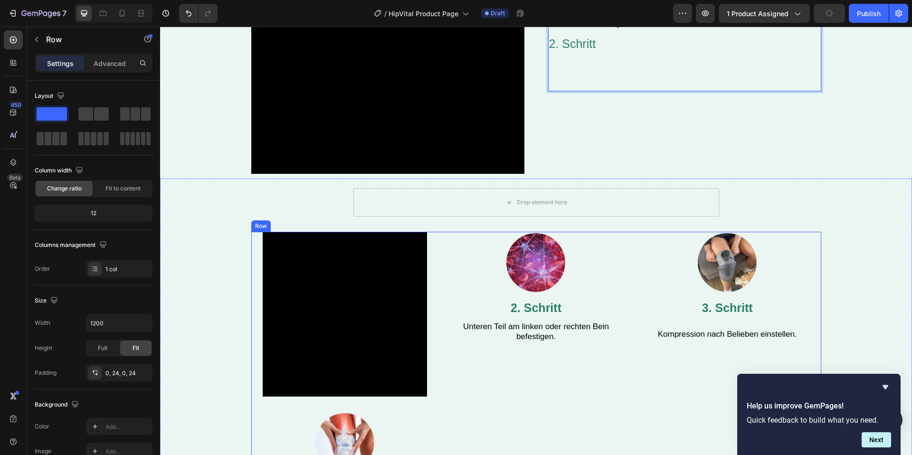
click at [541, 316] on div "Image 2. Schritt Text Block Unteren Teil am linken oder rechten Bein befestigen…" at bounding box center [536, 287] width 165 height 111
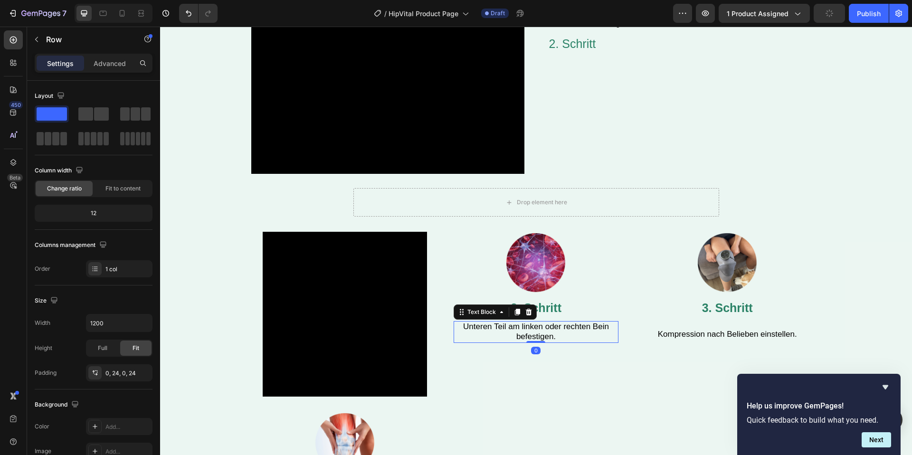
click at [538, 335] on span "Unteren Teil am linken oder rechten Bein befestigen." at bounding box center [536, 331] width 146 height 19
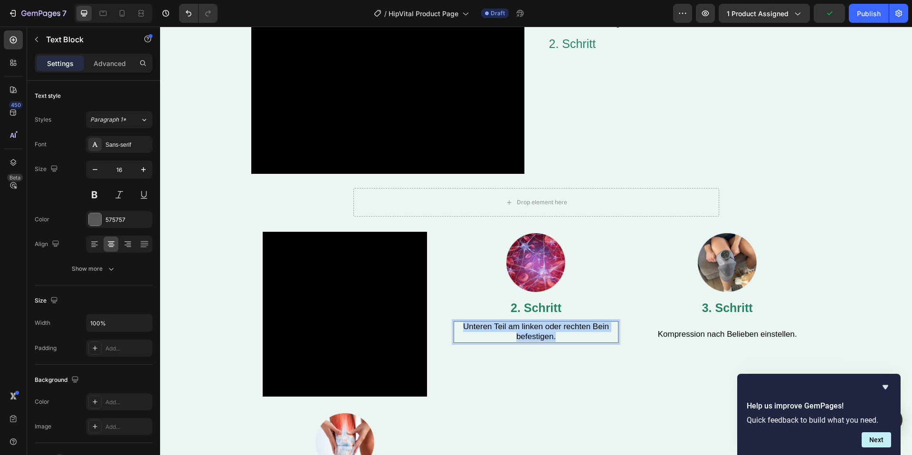
click at [538, 335] on span "Unteren Teil am linken oder rechten Bein befestigen." at bounding box center [536, 331] width 146 height 19
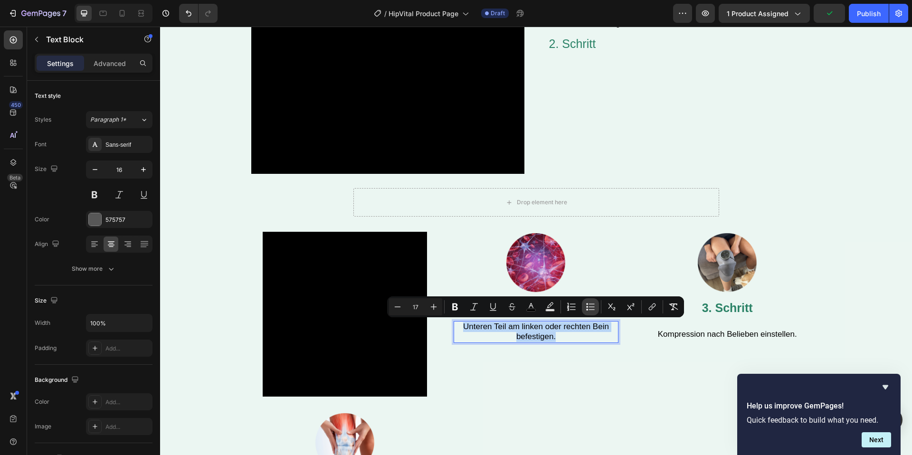
copy span "Unteren Teil am linken oder rechten Bein befestigen."
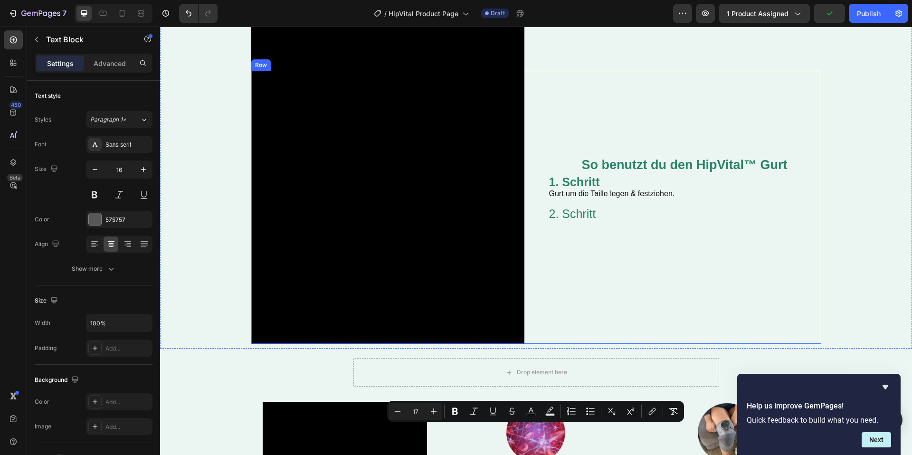
scroll to position [1475, 0]
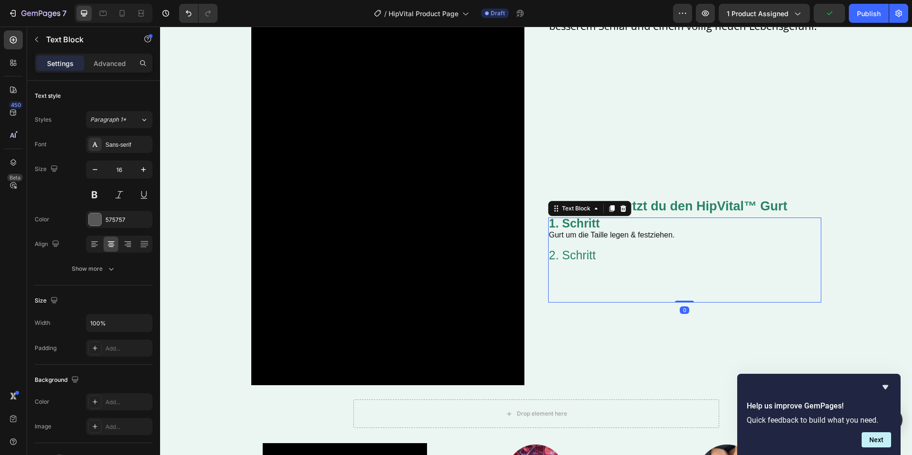
drag, startPoint x: 608, startPoint y: 242, endPoint x: 602, endPoint y: 261, distance: 20.6
click at [608, 248] on p "Rich Text Editor. Editing area: main" at bounding box center [684, 245] width 271 height 10
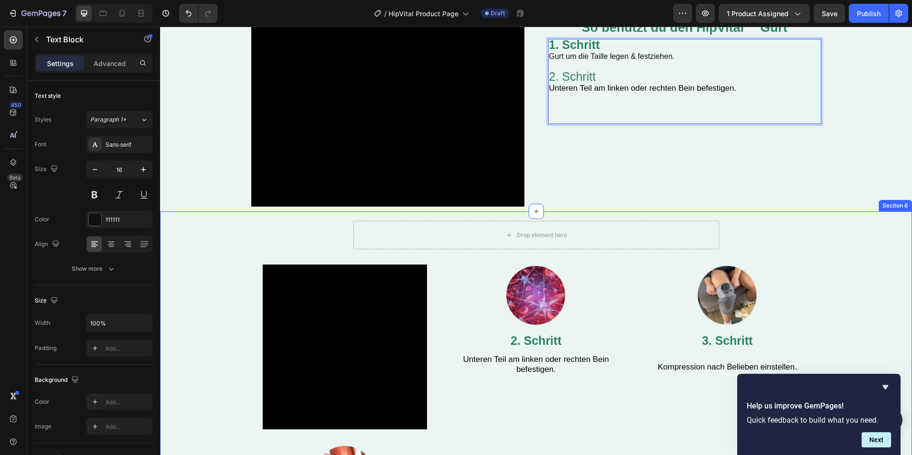
scroll to position [1726, 0]
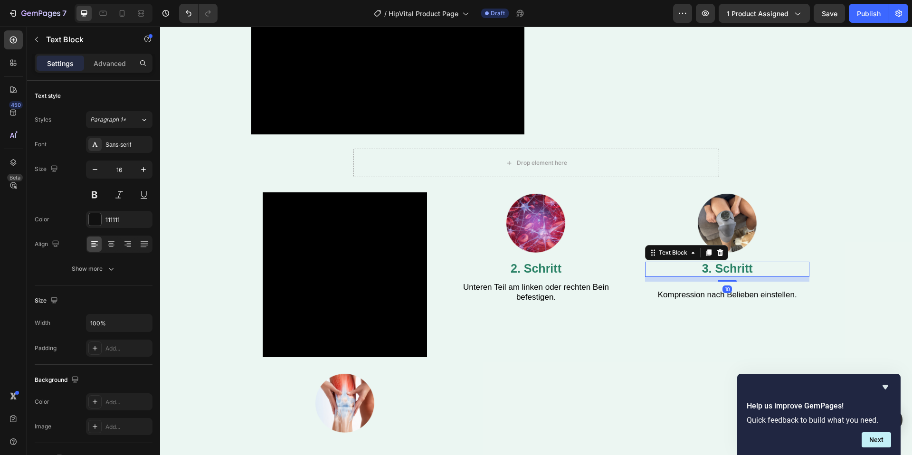
click at [735, 272] on span "3. Schritt" at bounding box center [727, 268] width 51 height 13
copy span "3. Schritt"
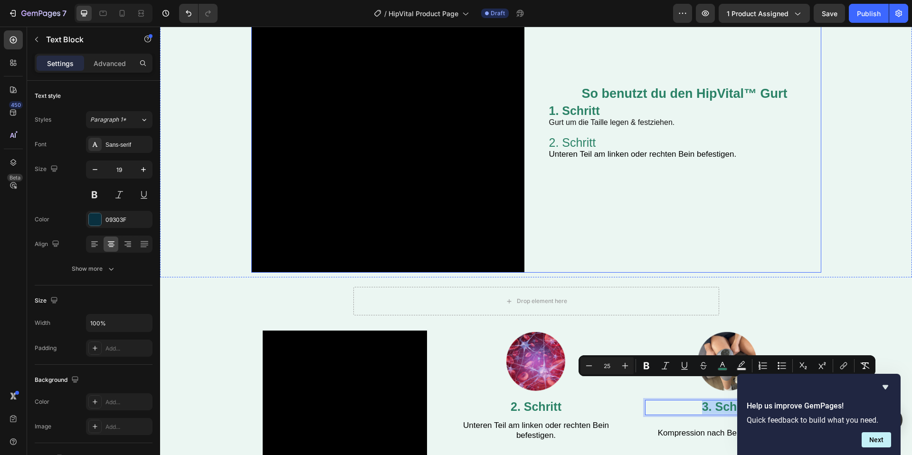
scroll to position [1563, 0]
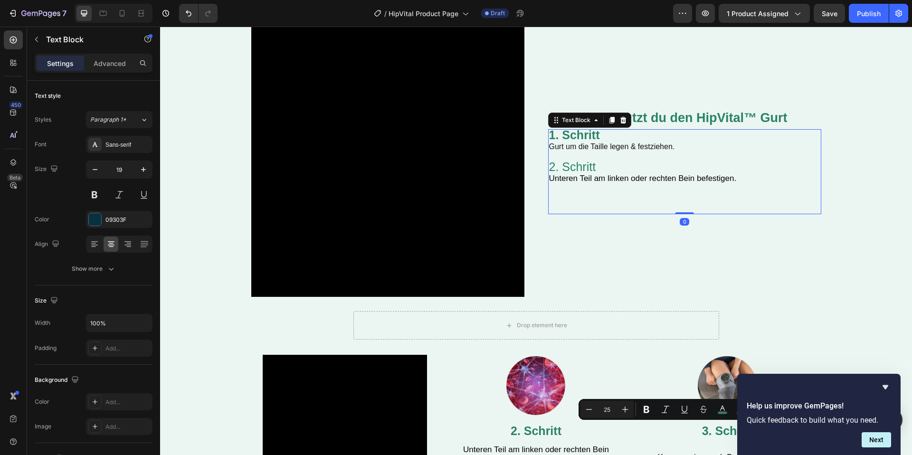
click at [652, 192] on p "Rich Text Editor. Editing area: main" at bounding box center [684, 188] width 271 height 10
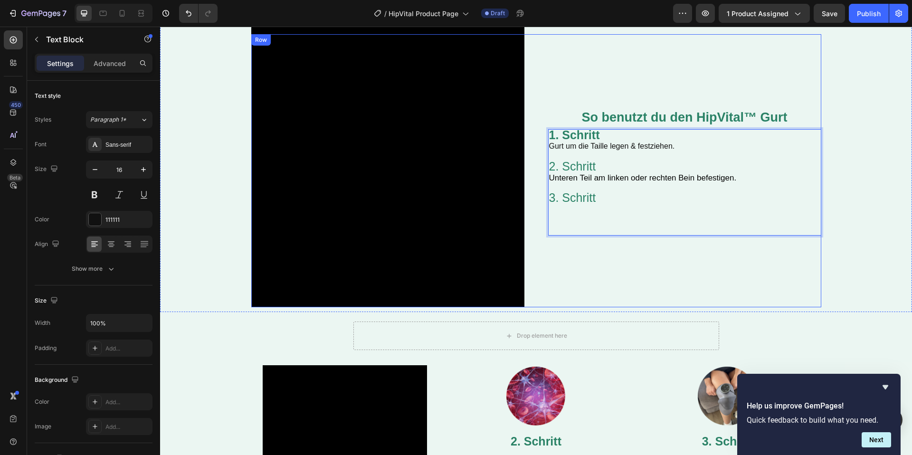
scroll to position [1747, 0]
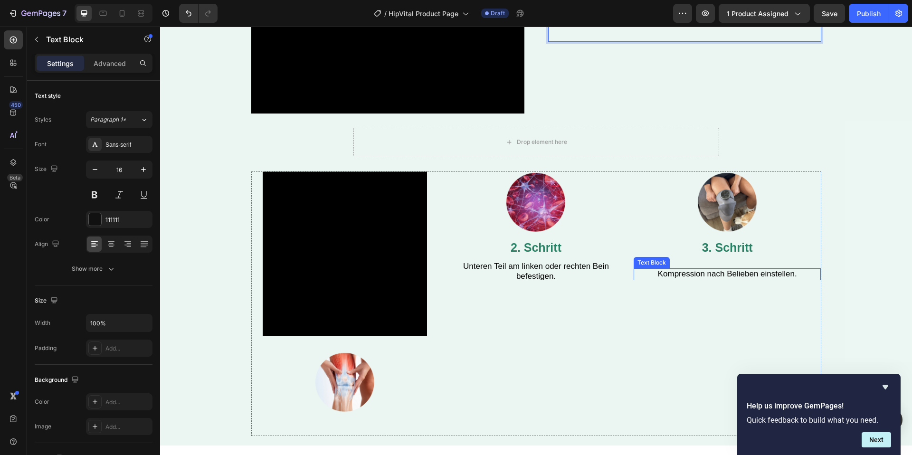
click at [737, 274] on span "Kompression nach Belieben einstellen." at bounding box center [727, 273] width 139 height 9
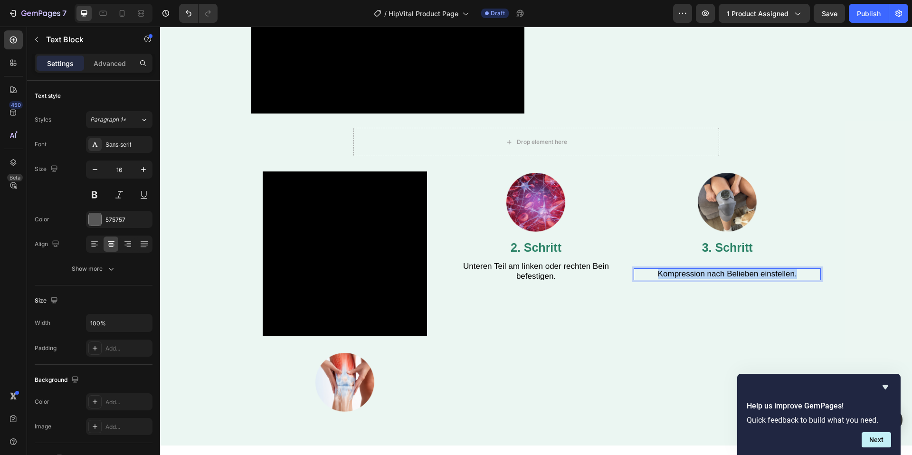
click at [737, 274] on span "Kompression nach Belieben einstellen." at bounding box center [727, 273] width 139 height 9
copy span "Kompression nach Belieben einstellen."
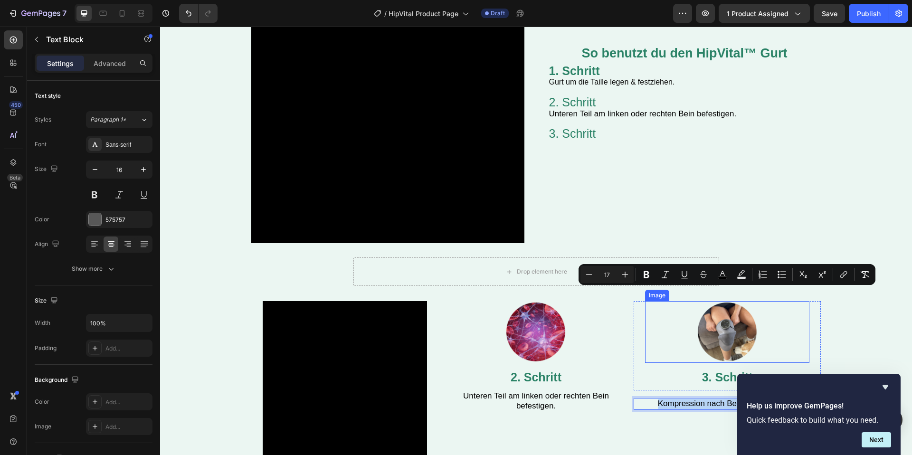
scroll to position [1579, 0]
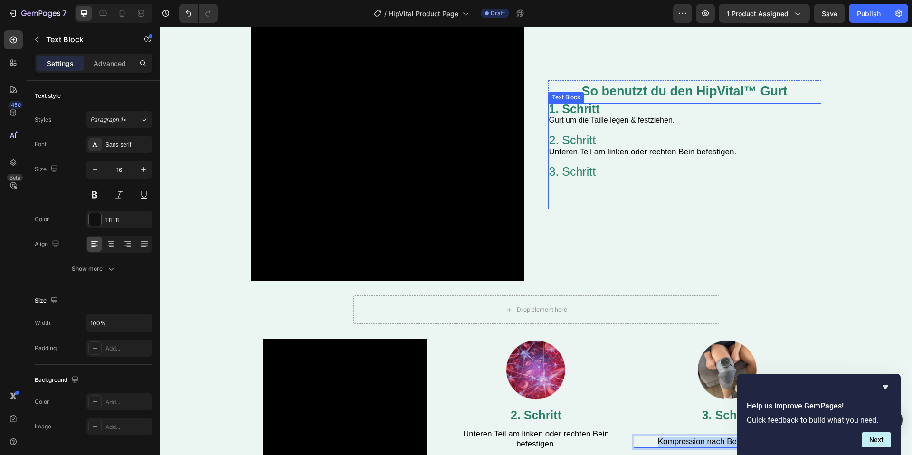
click at [602, 180] on p "Rich Text Editor. Editing area: main" at bounding box center [684, 184] width 271 height 10
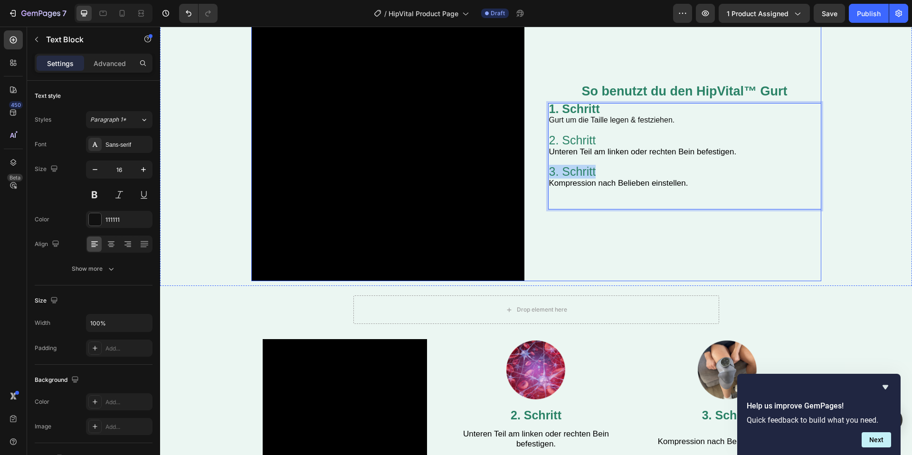
drag, startPoint x: 605, startPoint y: 170, endPoint x: 548, endPoint y: 167, distance: 57.1
click at [545, 173] on div "Video So benutzt du den HipVital™ Gurt Heading 1. Schritt Gurt um die Taille le…" at bounding box center [536, 144] width 570 height 273
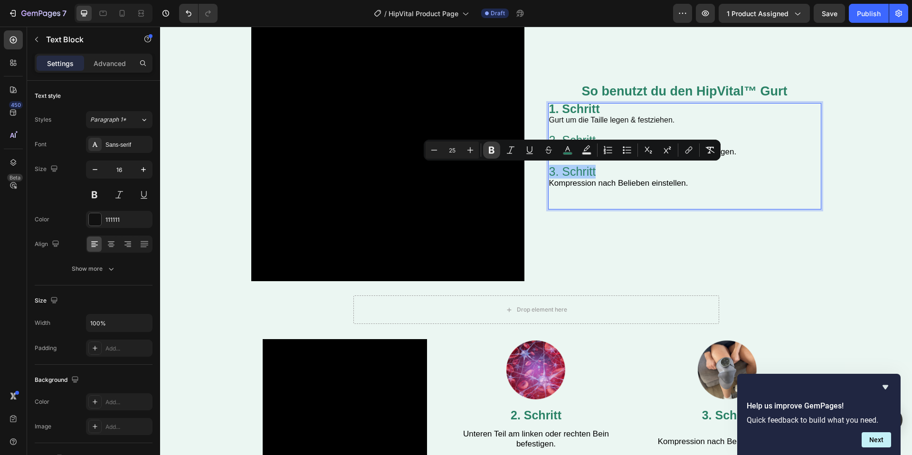
click at [498, 153] on button "Bold" at bounding box center [491, 150] width 17 height 17
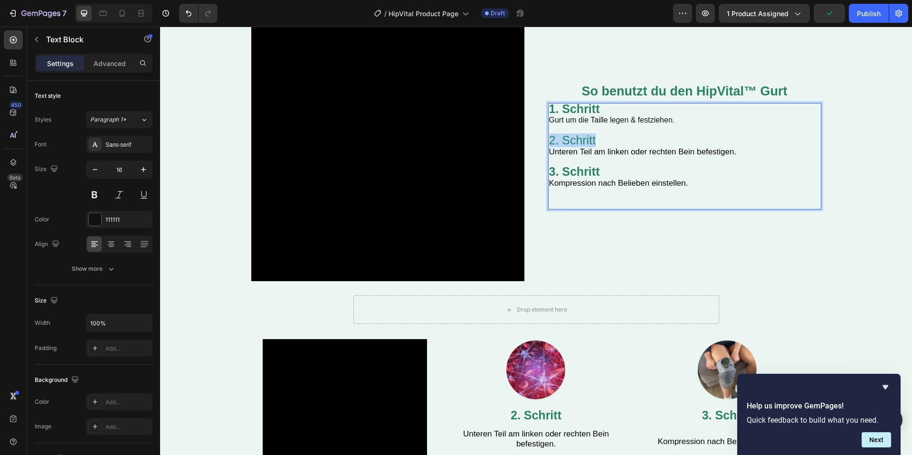
drag, startPoint x: 604, startPoint y: 139, endPoint x: 551, endPoint y: 143, distance: 52.9
click at [551, 143] on p "2. Schritt" at bounding box center [684, 141] width 271 height 12
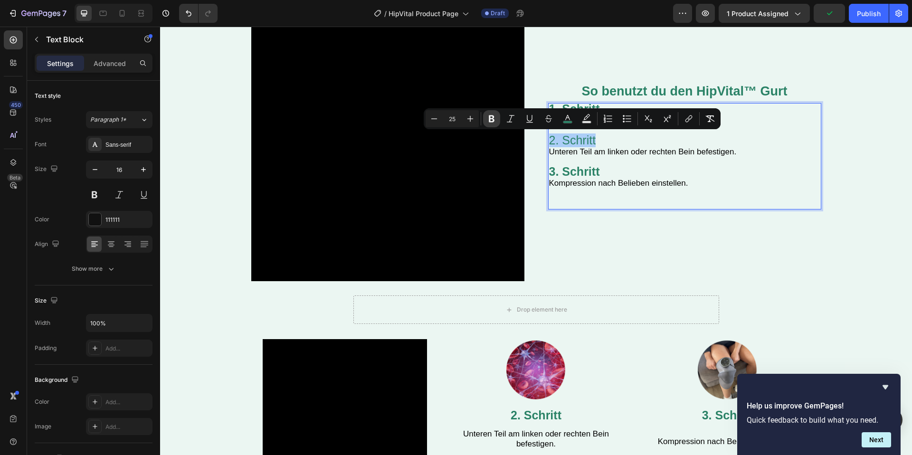
click at [499, 124] on button "Bold" at bounding box center [491, 118] width 17 height 17
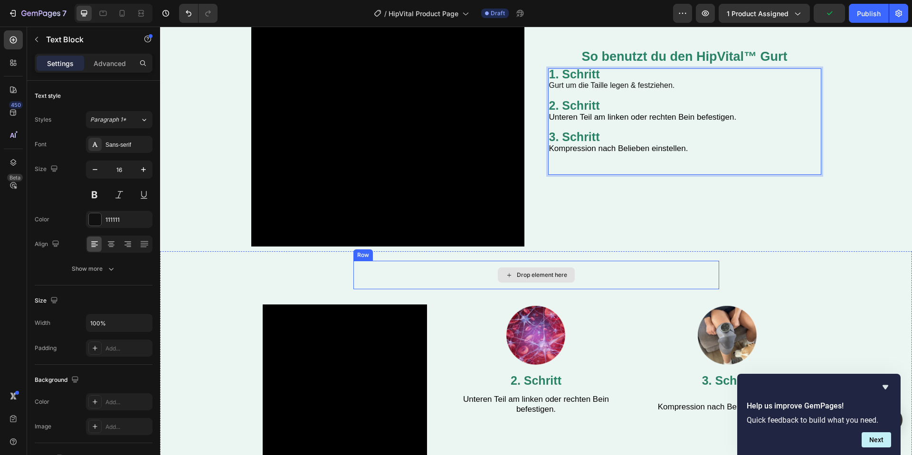
scroll to position [1647, 0]
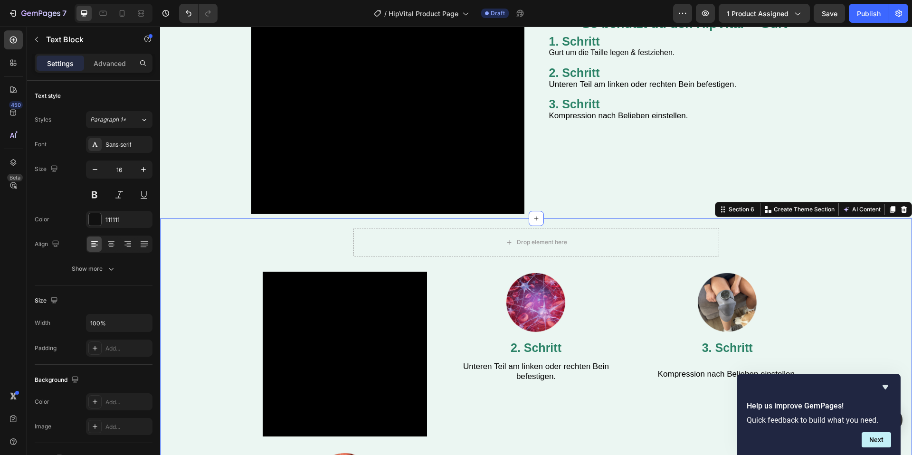
click at [862, 245] on div "Drop element here Row Video Image Row Image 2. Schritt Text Block Unteren Teil …" at bounding box center [536, 382] width 752 height 327
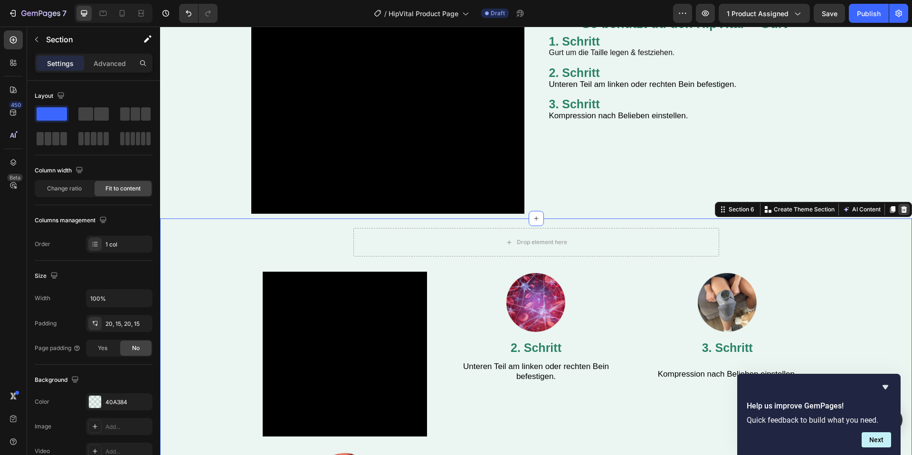
click at [899, 208] on div at bounding box center [904, 209] width 11 height 11
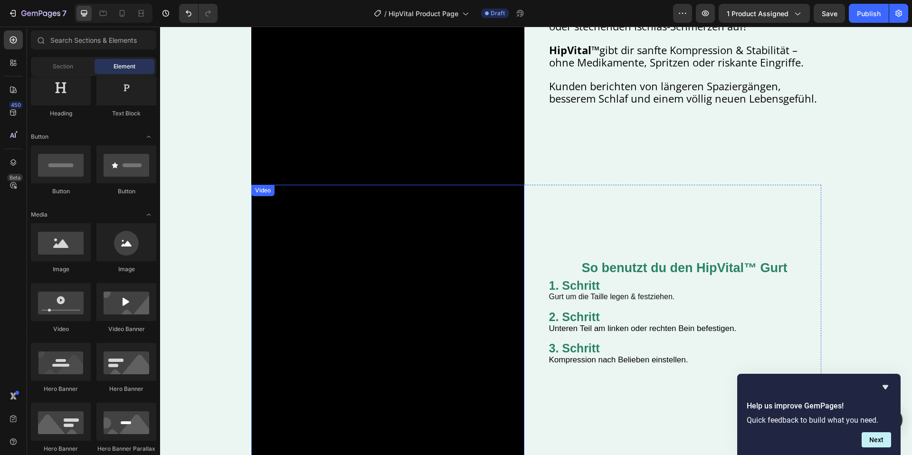
click at [449, 264] on video at bounding box center [387, 321] width 273 height 273
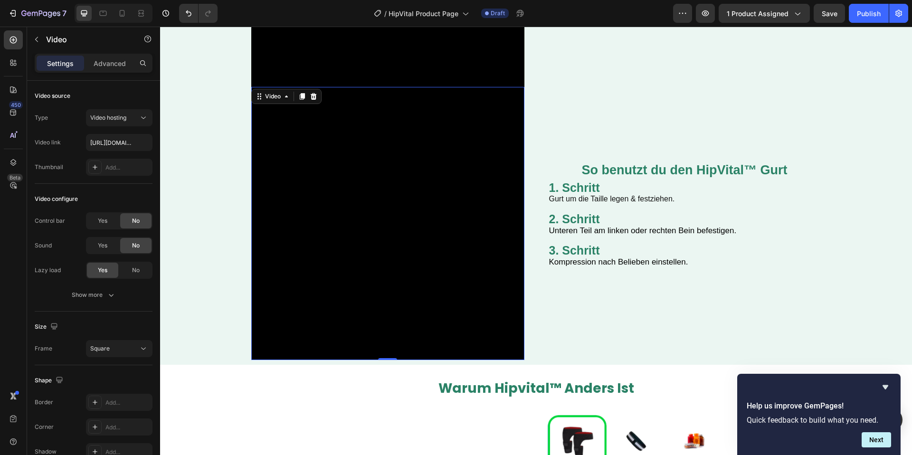
scroll to position [1505, 0]
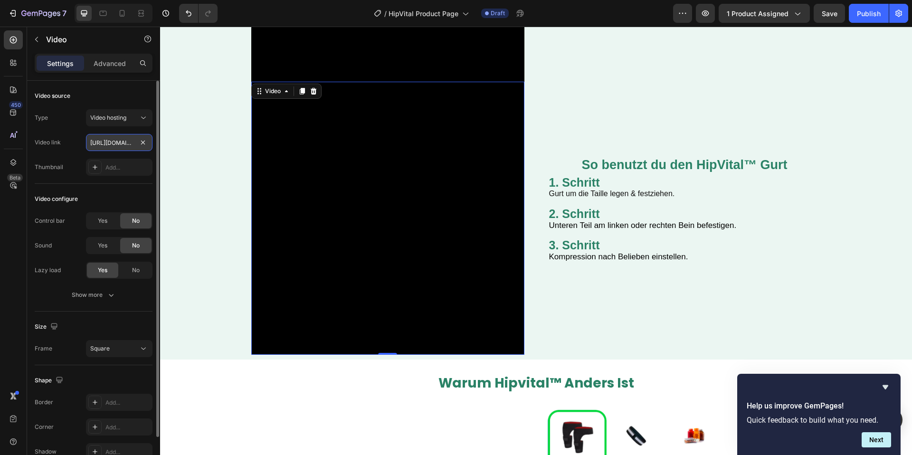
click at [121, 139] on input "https://cdn.shopify.com/s/files/1/0904/2411/5533/files/51.png?v=1758937368" at bounding box center [119, 142] width 67 height 17
click at [307, 148] on video at bounding box center [387, 218] width 273 height 273
click at [110, 288] on button "Show more" at bounding box center [94, 295] width 118 height 17
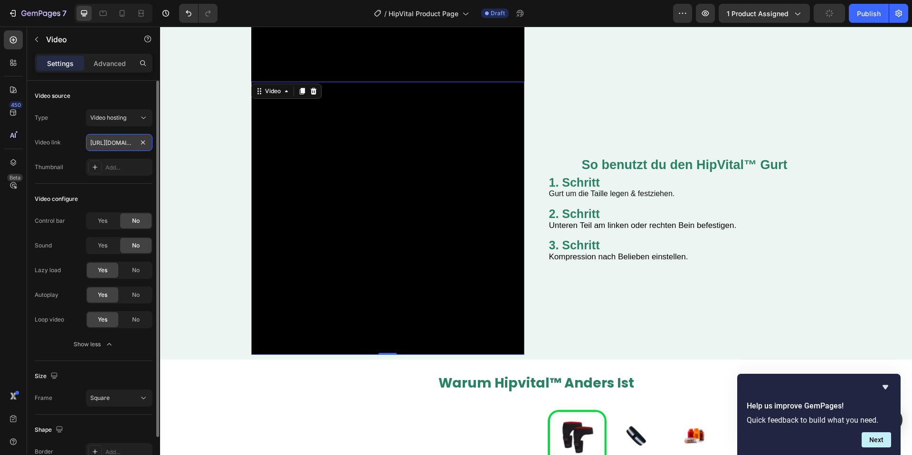
click at [124, 145] on input "https://cdn.shopify.com/s/files/1/0904/2411/5533/files/51.png?v=1758937368" at bounding box center [119, 142] width 67 height 17
paste input "Kompression nach Belieben einstellen."
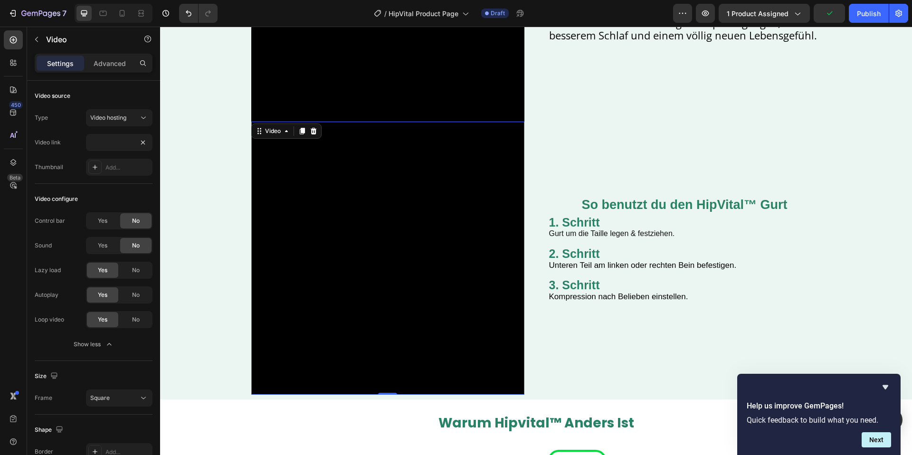
scroll to position [0, 0]
click at [110, 144] on input "Kompression nach Belieben einstellen." at bounding box center [119, 142] width 67 height 17
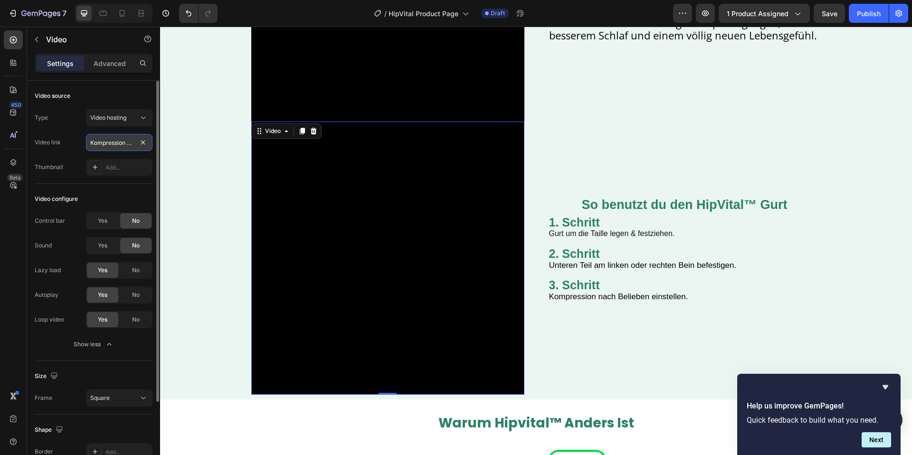
paste input "https://cdn.shopify.com/s/files/1/0904/2411/5533/files/51.png?v=1758937368"
type input "https://cdn.shopify.com/s/files/1/0904/2411/5533/files/51.png?v=1758937368"
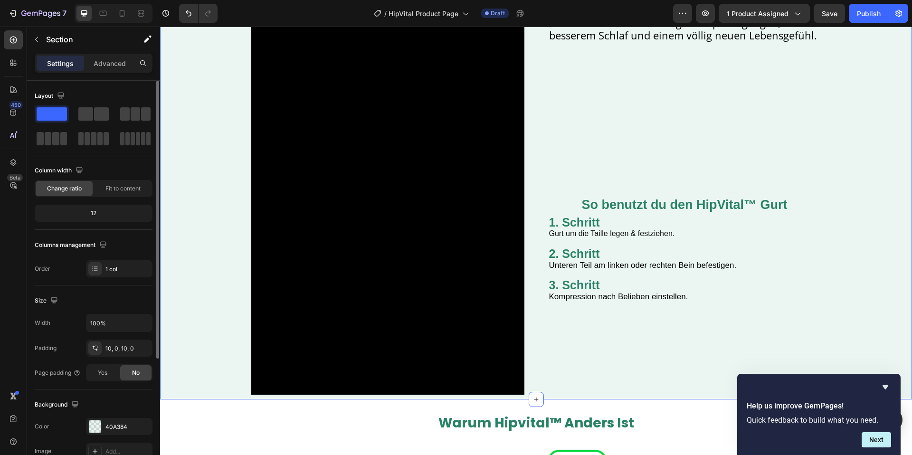
click at [217, 175] on div "Video endlich schmerzfreiheit – ohne pillen, ohne op Heading Wachst du oft mit …" at bounding box center [536, 121] width 752 height 547
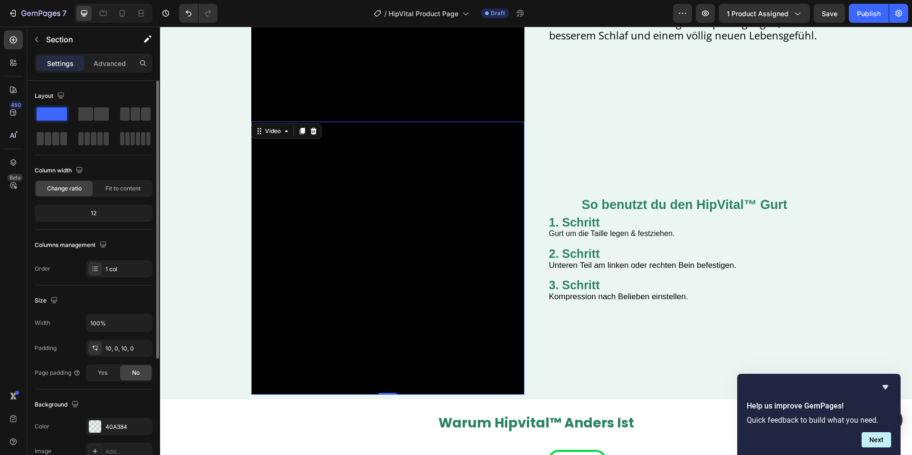
click at [324, 181] on video at bounding box center [387, 258] width 273 height 273
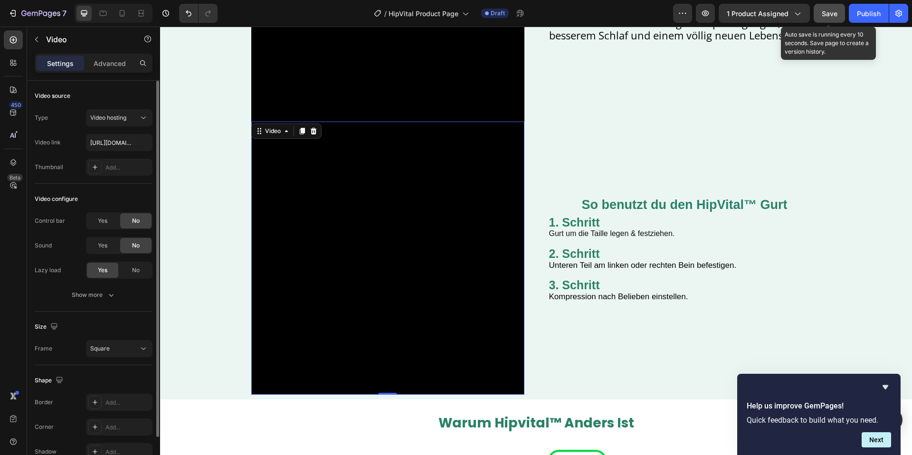
click at [819, 17] on button "Save" at bounding box center [829, 13] width 31 height 19
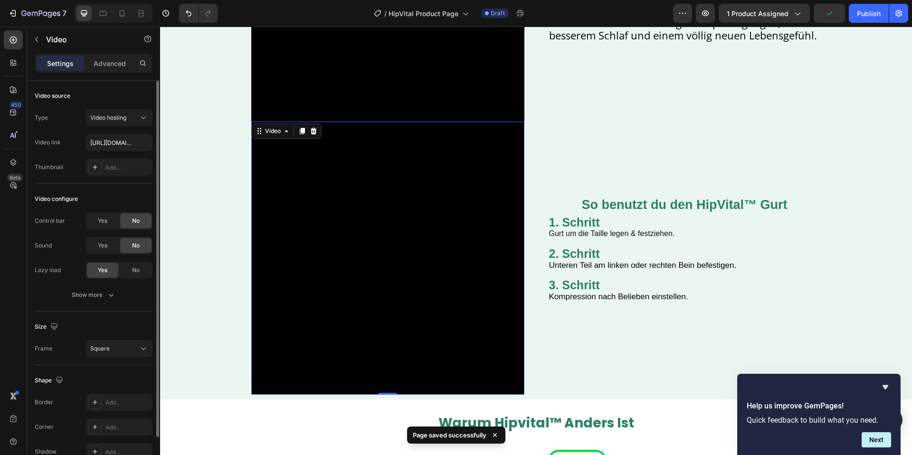
click at [481, 264] on video at bounding box center [387, 258] width 273 height 273
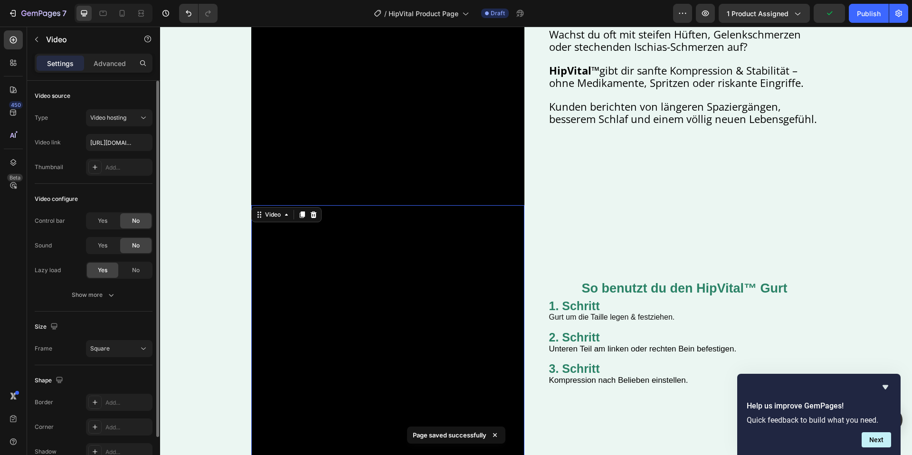
drag, startPoint x: 297, startPoint y: 268, endPoint x: 328, endPoint y: 265, distance: 30.7
click at [298, 268] on video at bounding box center [387, 341] width 273 height 273
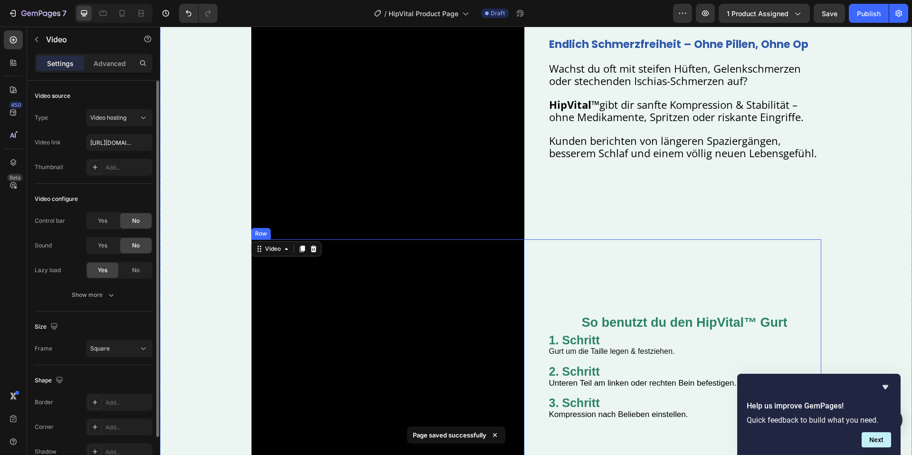
scroll to position [1352, 0]
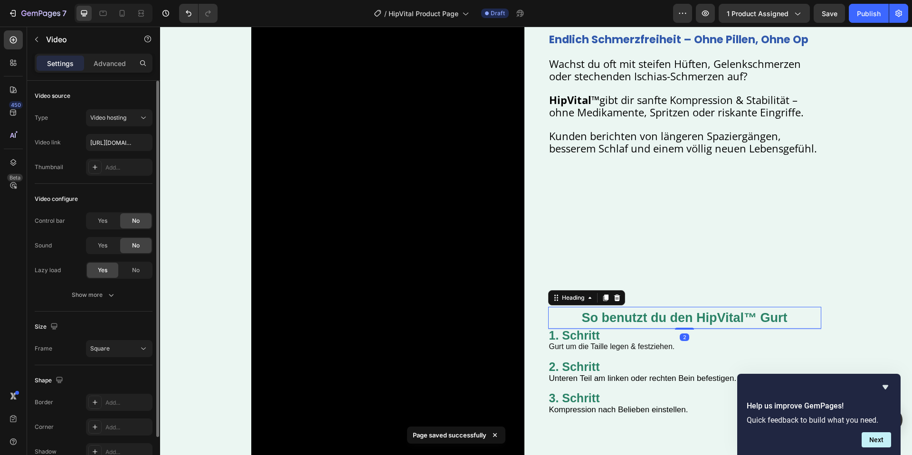
click at [626, 317] on strong "So benutzt du den HipVital™ Gurt" at bounding box center [685, 318] width 206 height 14
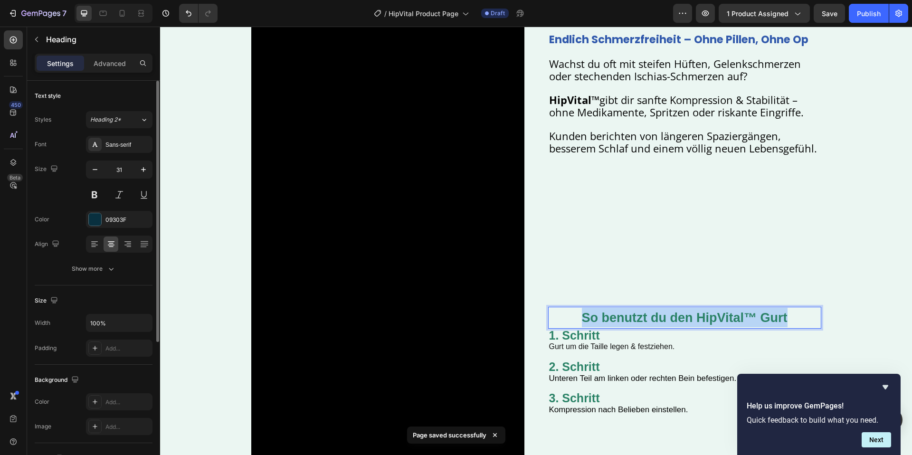
click at [626, 317] on strong "So benutzt du den HipVital™ Gurt" at bounding box center [685, 318] width 206 height 14
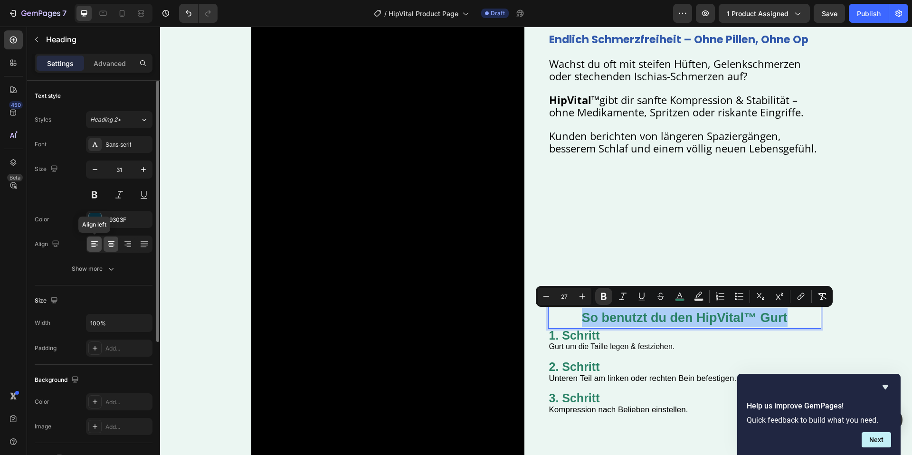
click at [96, 243] on icon at bounding box center [95, 245] width 10 height 10
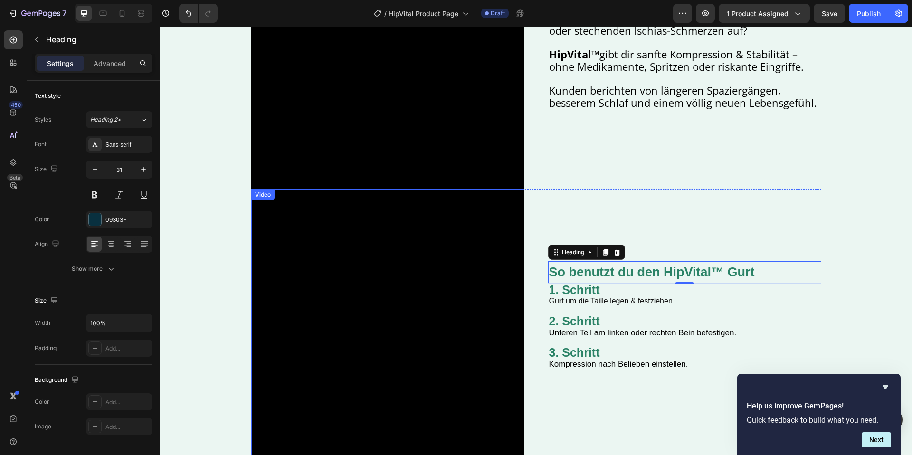
scroll to position [1466, 0]
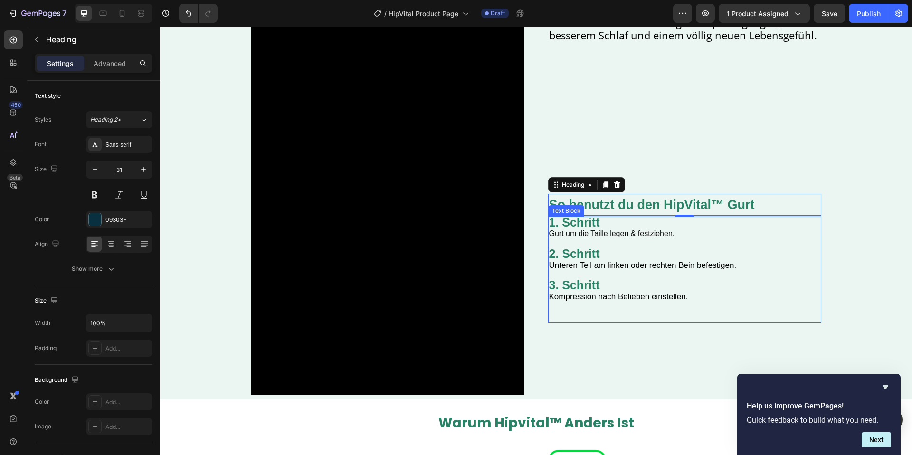
click at [729, 233] on p "Gurt um die Taille legen & festziehen." at bounding box center [684, 234] width 271 height 10
drag, startPoint x: 764, startPoint y: 205, endPoint x: 684, endPoint y: 195, distance: 79.9
click at [764, 205] on p "⁠⁠⁠⁠⁠⁠⁠ So benutzt du den HipVital™ Gurt" at bounding box center [684, 204] width 271 height 19
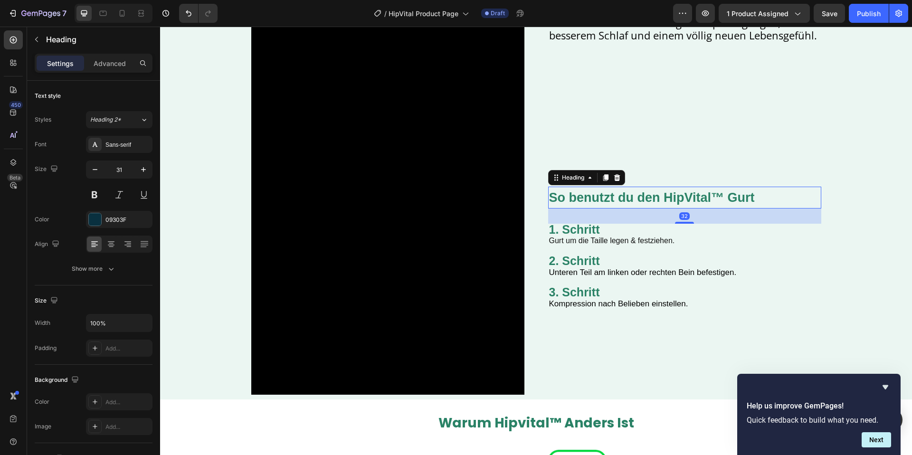
drag, startPoint x: 684, startPoint y: 215, endPoint x: 682, endPoint y: 229, distance: 14.4
click at [682, 229] on div "⁠⁠⁠⁠⁠⁠⁠ So benutzt du den HipVital™ Gurt Heading 32 1. Schritt Gurt um die Tail…" at bounding box center [684, 258] width 273 height 143
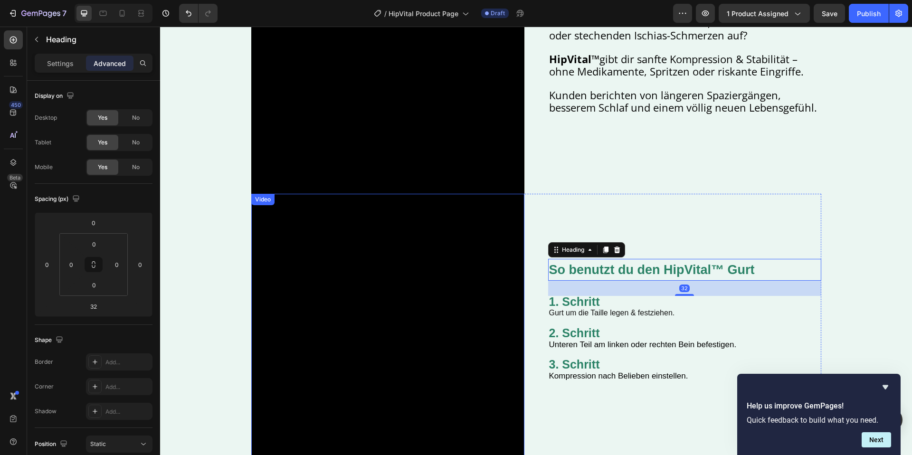
scroll to position [1345, 0]
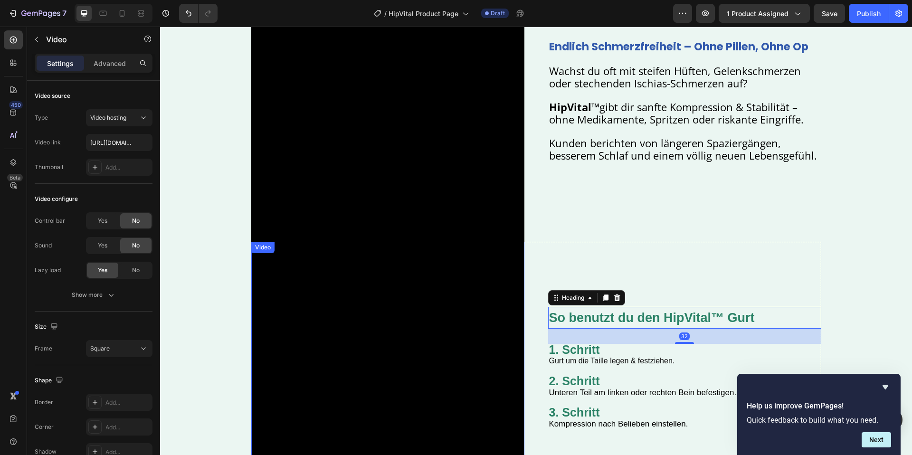
click at [468, 197] on video at bounding box center [387, 105] width 273 height 273
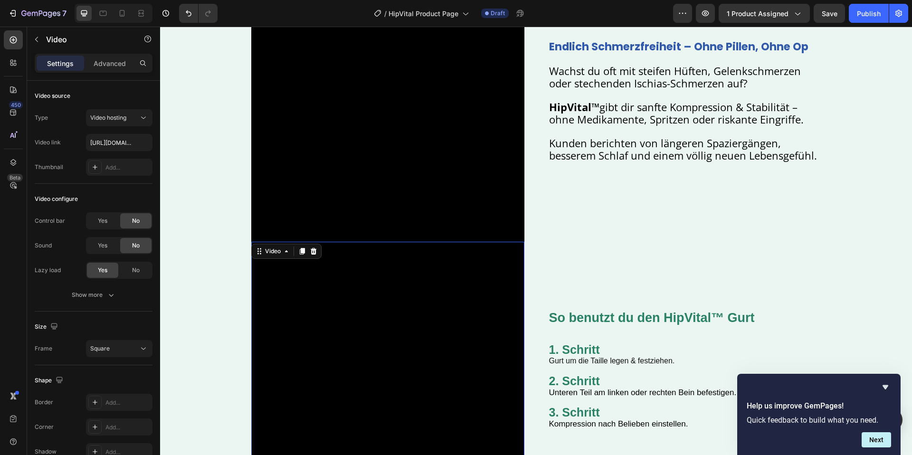
drag, startPoint x: 461, startPoint y: 288, endPoint x: 493, endPoint y: 269, distance: 37.1
click at [461, 288] on video at bounding box center [387, 378] width 273 height 273
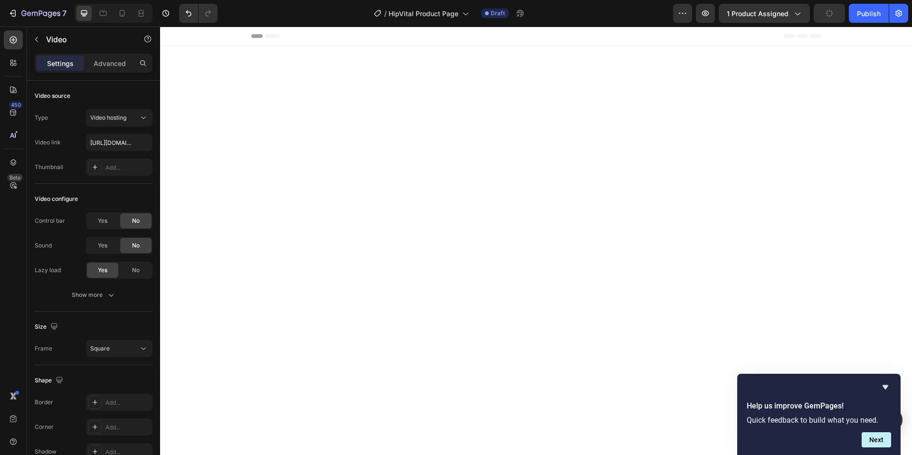
scroll to position [1345, 0]
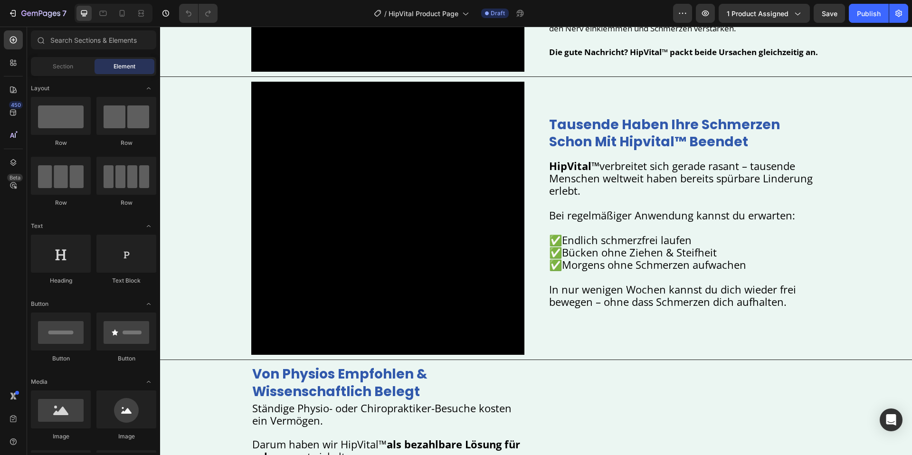
scroll to position [665, 0]
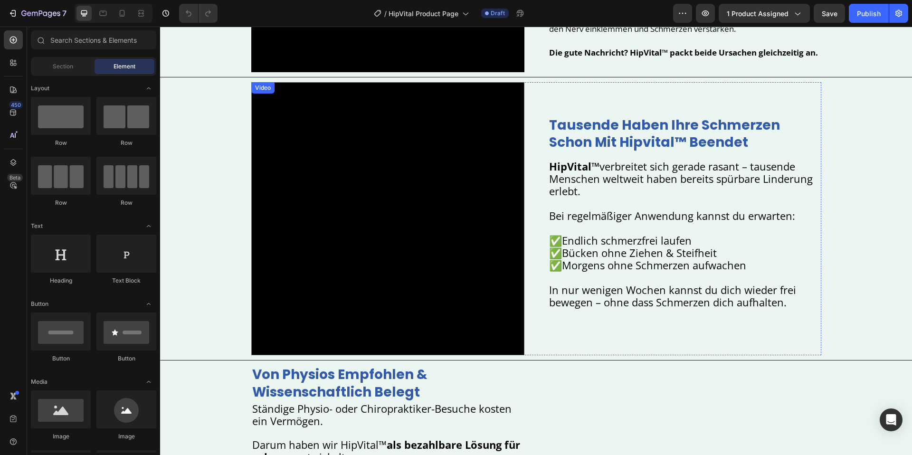
click at [333, 178] on video at bounding box center [387, 218] width 273 height 273
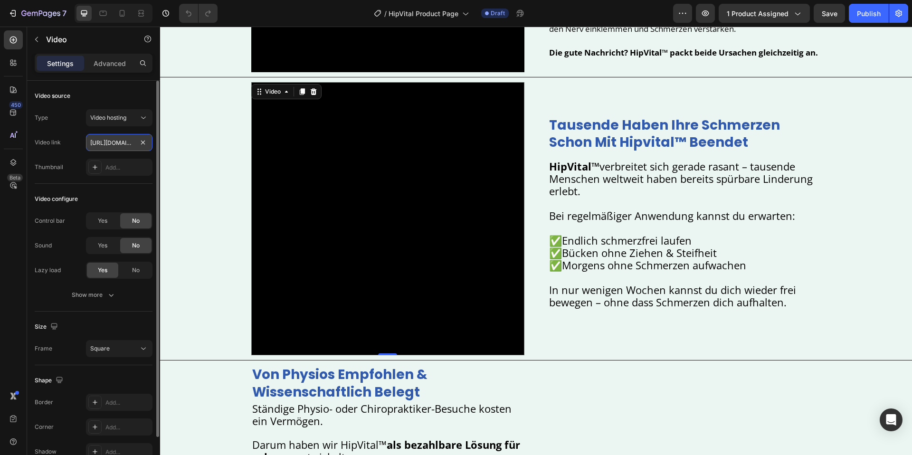
click at [120, 143] on input "[URL][DOMAIN_NAME]" at bounding box center [119, 142] width 67 height 17
paste input "878ec9ff67e542c7961c970317cf7ba"
type input "https://cdn.shopify.com/videos/c/o/v/878ec9ff67e542c7961c970317cf7ba3.mp4"
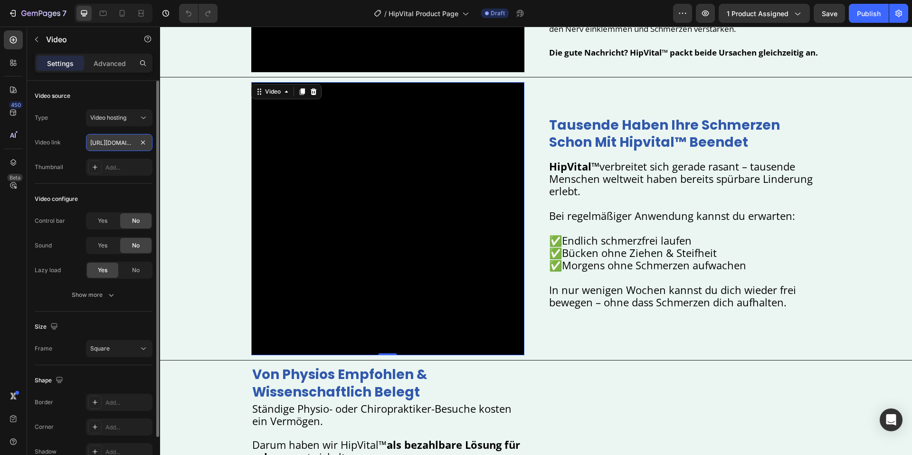
scroll to position [0, 174]
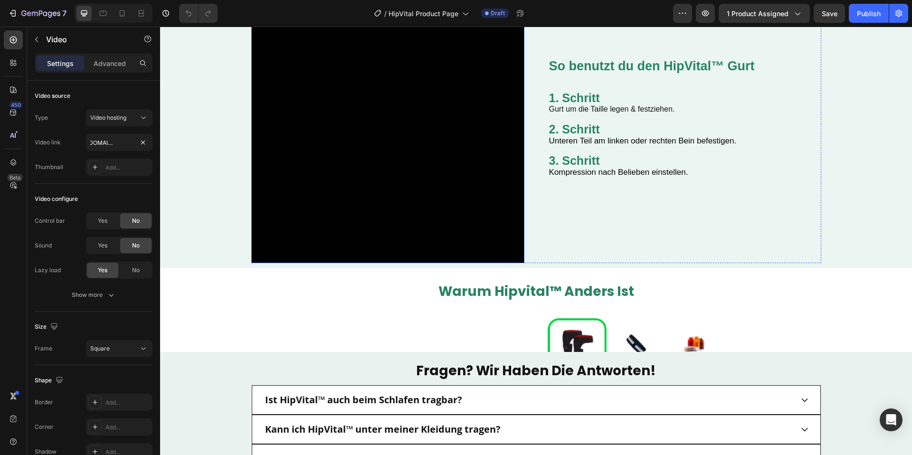
click at [441, 215] on video at bounding box center [387, 126] width 273 height 273
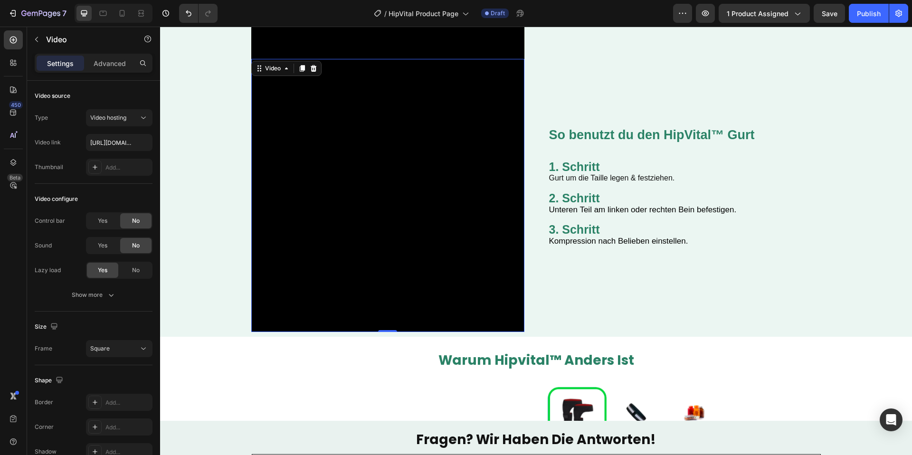
scroll to position [1478, 0]
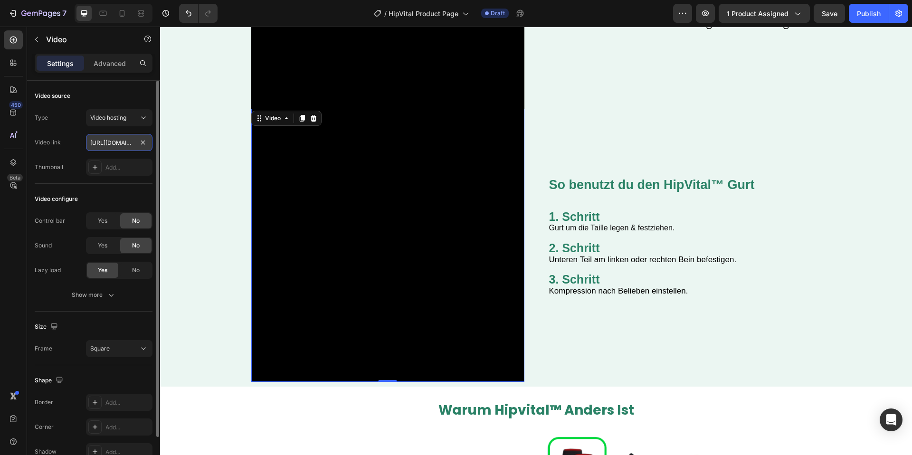
click at [127, 141] on input "[URL][DOMAIN_NAME]" at bounding box center [119, 142] width 67 height 17
paste input "videos/c/o/v/d0fdb6c0ba204d64ab58dab6b834ca23.mp4"
type input "https://cdn.shopify.com/videos/c/o/v/d0fdb6c0ba204d64ab58dab6b834ca23.mp4"
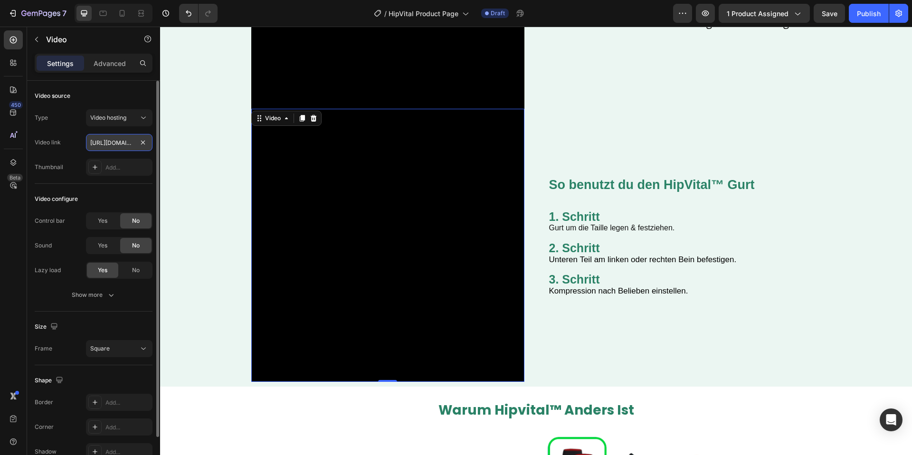
scroll to position [0, 182]
click at [199, 177] on div "Video endlich schmerzfreiheit – ohne pillen, ohne op Heading Wachst du oft mit …" at bounding box center [536, 109] width 752 height 547
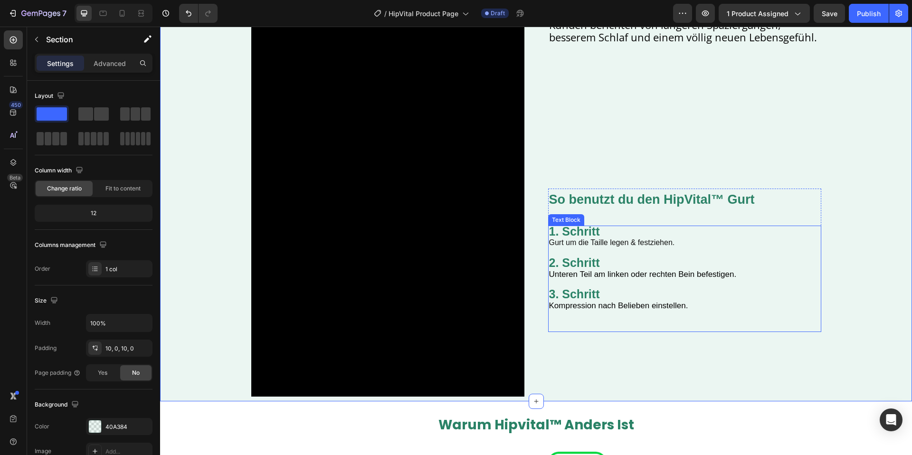
scroll to position [1461, 0]
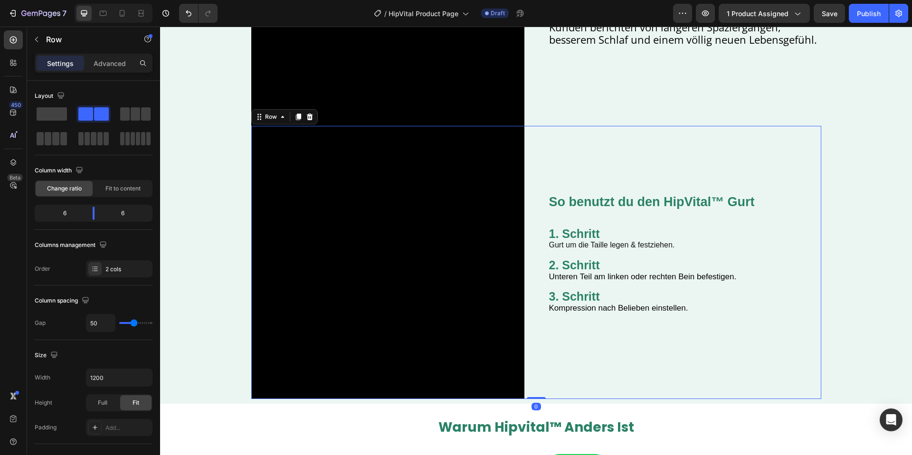
click at [573, 151] on div "So benutzt du den HipVital™ Gurt Heading 1. Schritt Gurt um die Taille legen & …" at bounding box center [684, 262] width 273 height 273
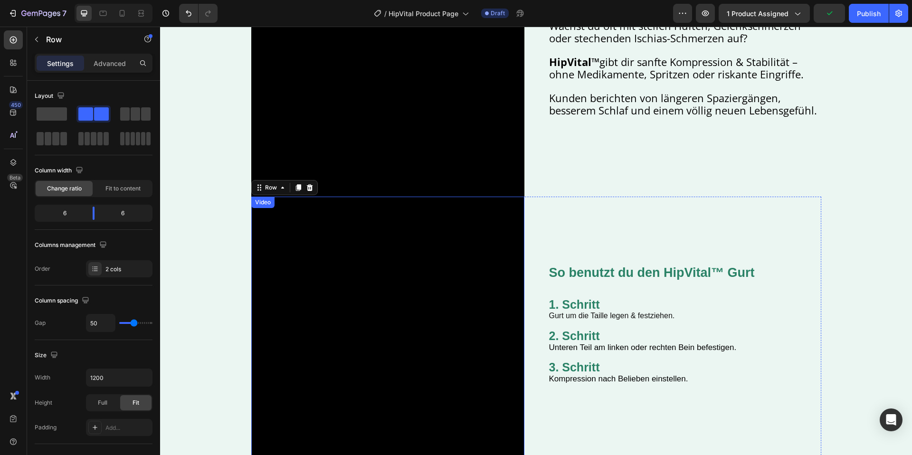
scroll to position [1421, 0]
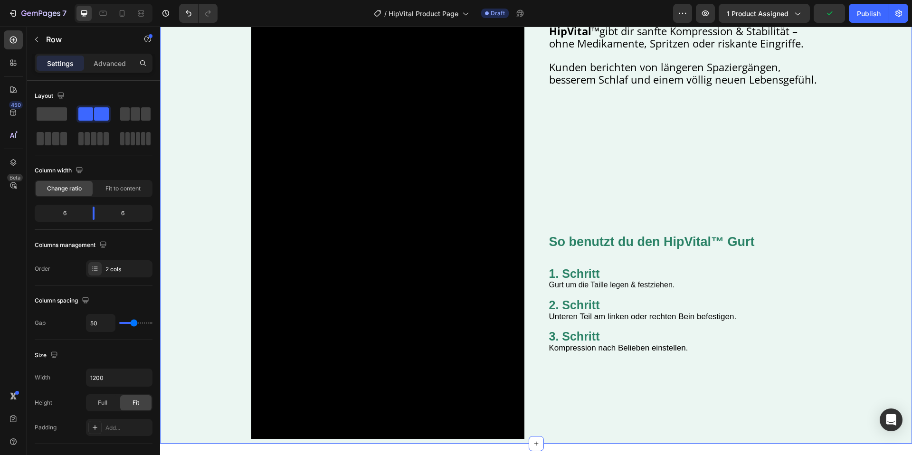
click at [879, 153] on div "Video endlich schmerzfreiheit – ohne pillen, ohne op Heading Wachst du oft mit …" at bounding box center [536, 166] width 752 height 547
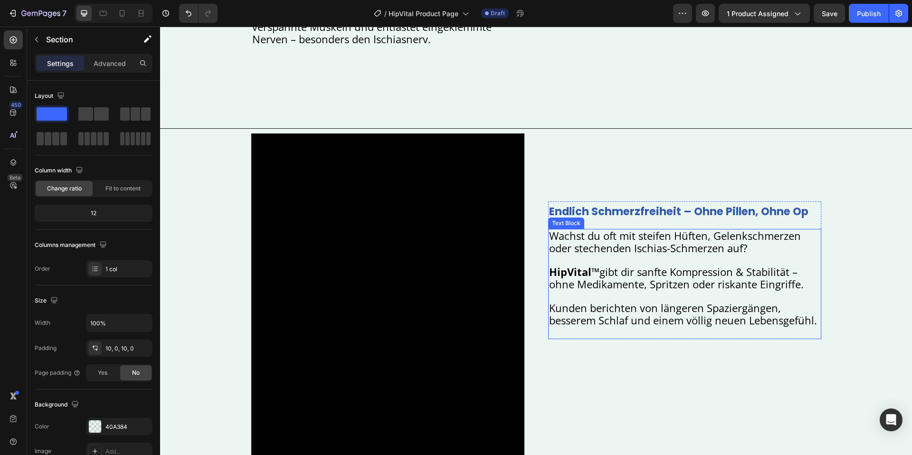
scroll to position [1155, 0]
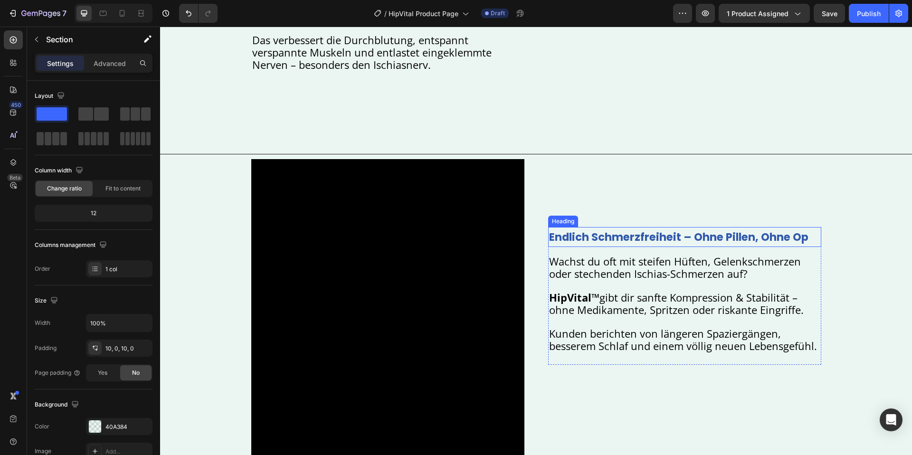
click at [640, 240] on strong "endlich schmerzfreiheit – ohne pillen, ohne op" at bounding box center [678, 237] width 259 height 15
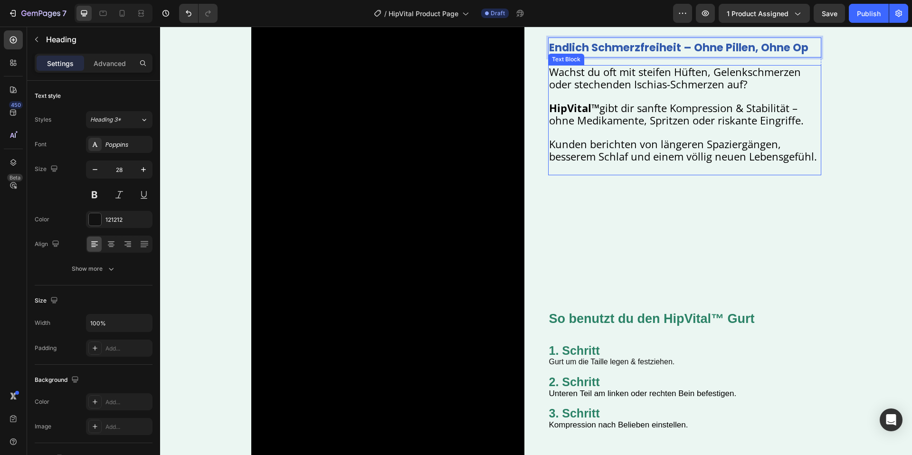
scroll to position [1456, 0]
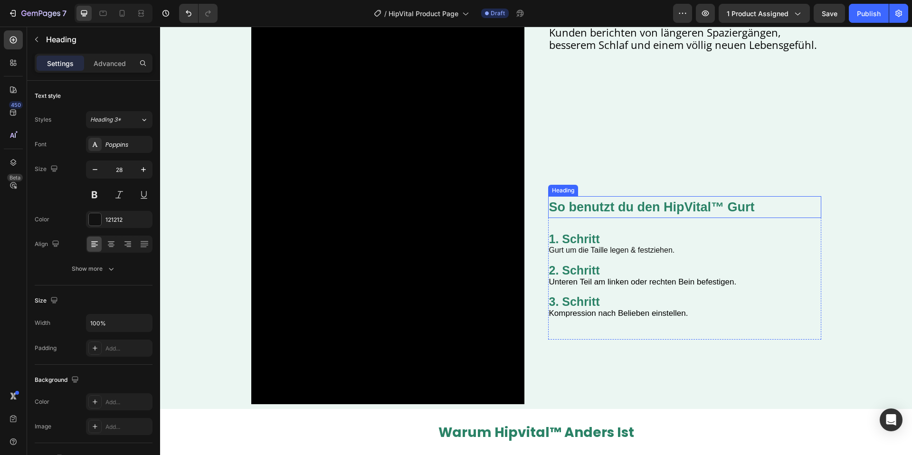
click at [625, 206] on strong "So benutzt du den HipVital™ Gurt" at bounding box center [652, 207] width 206 height 14
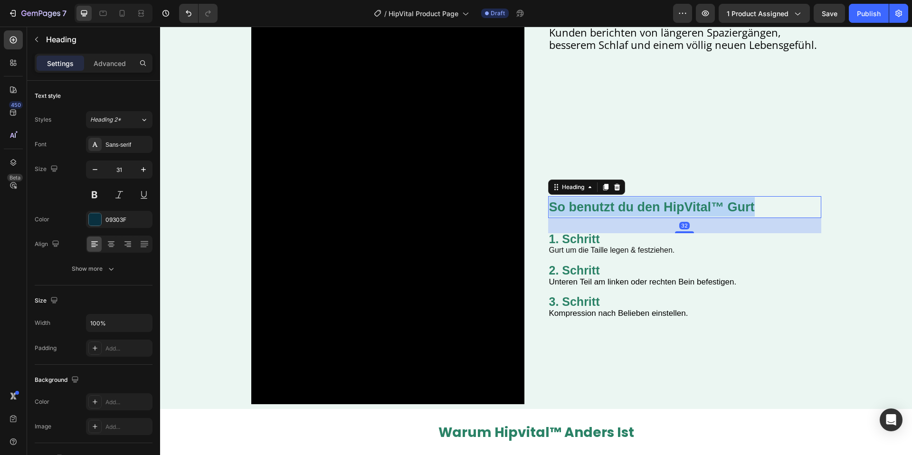
click at [625, 206] on strong "So benutzt du den HipVital™ Gurt" at bounding box center [652, 207] width 206 height 14
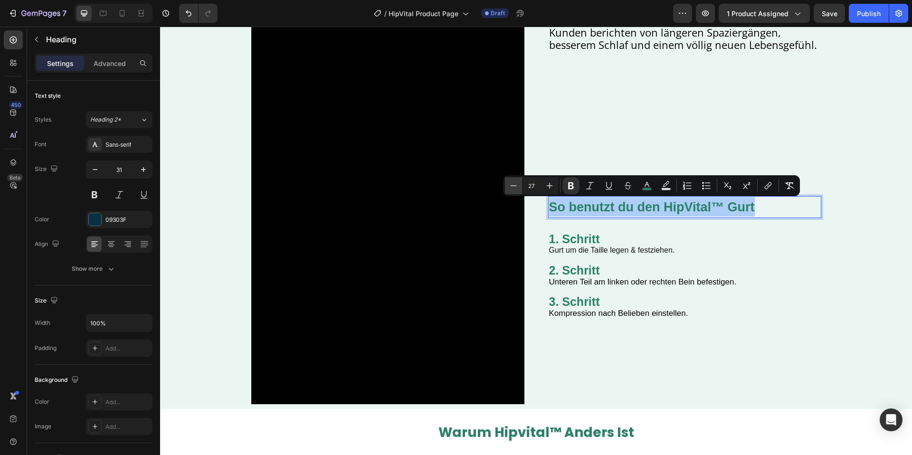
drag, startPoint x: 642, startPoint y: 185, endPoint x: 521, endPoint y: 185, distance: 120.7
click at [635, 185] on div "Minus 27 Plus Bold Italic Underline Strikethrough color Text Background Color N…" at bounding box center [651, 185] width 293 height 17
drag, startPoint x: 645, startPoint y: 182, endPoint x: 575, endPoint y: 175, distance: 71.1
click at [645, 182] on icon "Editor contextual toolbar" at bounding box center [647, 186] width 10 height 10
type input "2A8266"
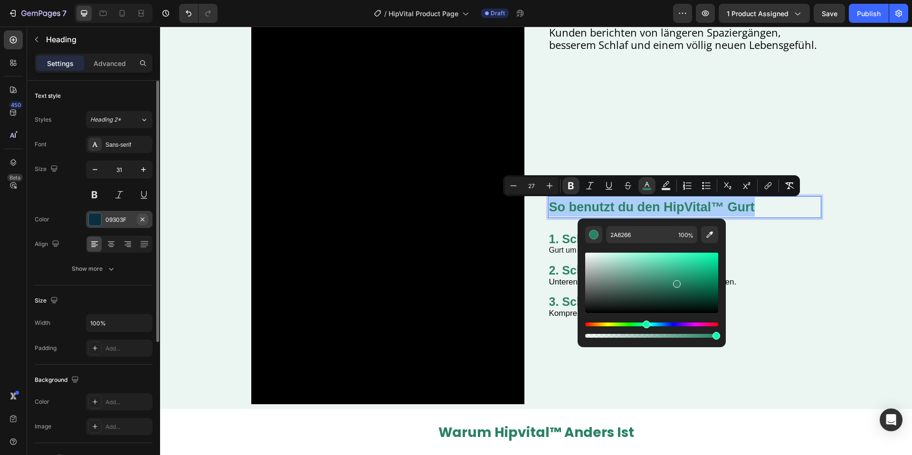
click at [139, 222] on icon "button" at bounding box center [143, 220] width 8 height 8
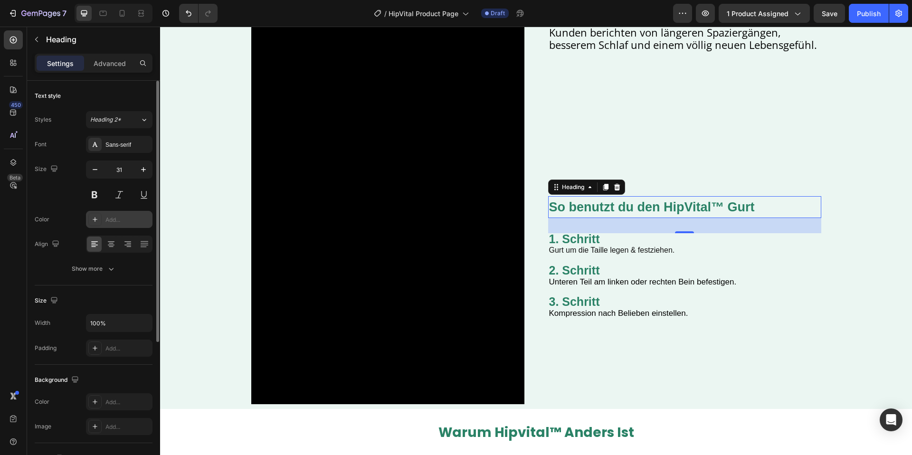
click at [700, 211] on strong "So benutzt du den HipVital™ Gurt" at bounding box center [652, 207] width 206 height 14
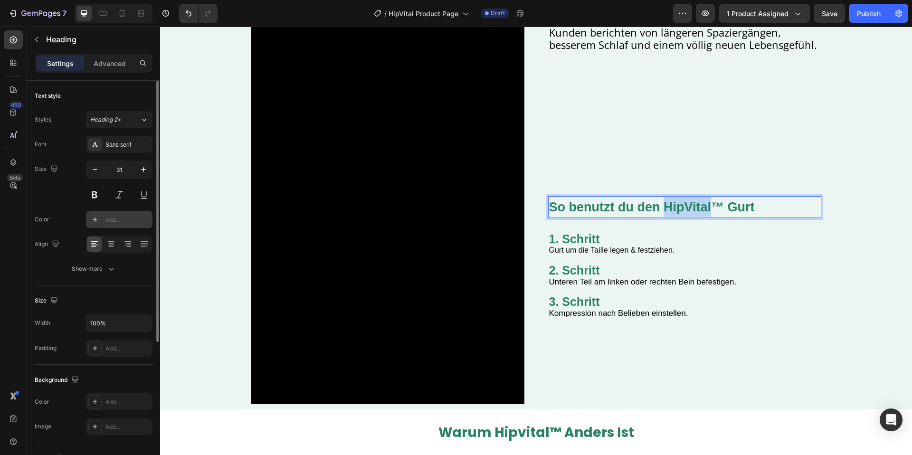
click at [700, 211] on strong "So benutzt du den HipVital™ Gurt" at bounding box center [652, 207] width 206 height 14
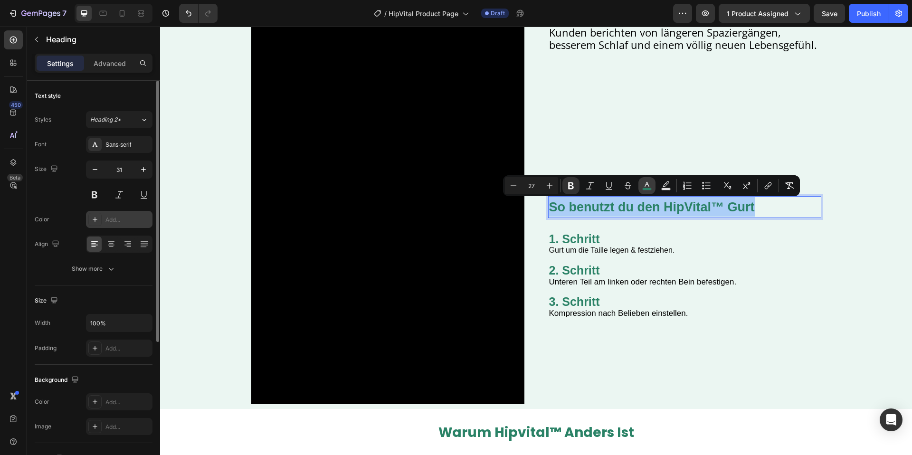
click at [650, 188] on rect "Editor contextual toolbar" at bounding box center [647, 189] width 9 height 2
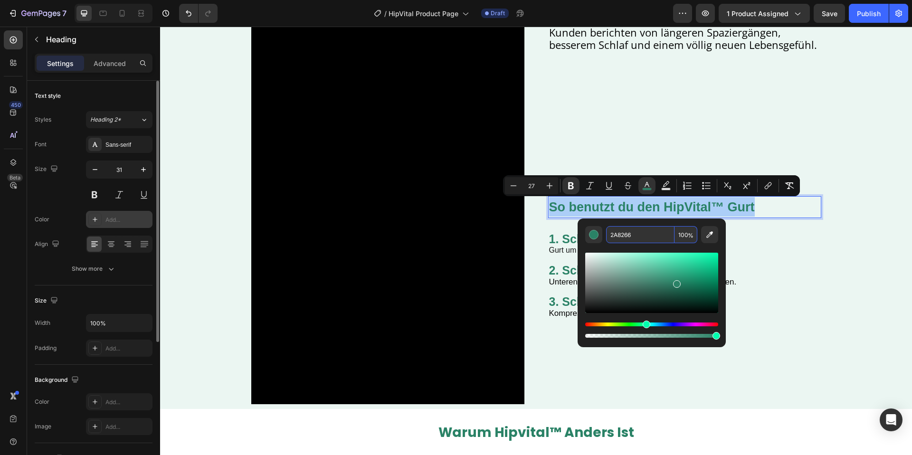
click at [620, 231] on input "2A8266" at bounding box center [640, 234] width 68 height 17
drag, startPoint x: 620, startPoint y: 231, endPoint x: 609, endPoint y: 182, distance: 50.3
click at [620, 231] on input "2A8266" at bounding box center [640, 234] width 68 height 17
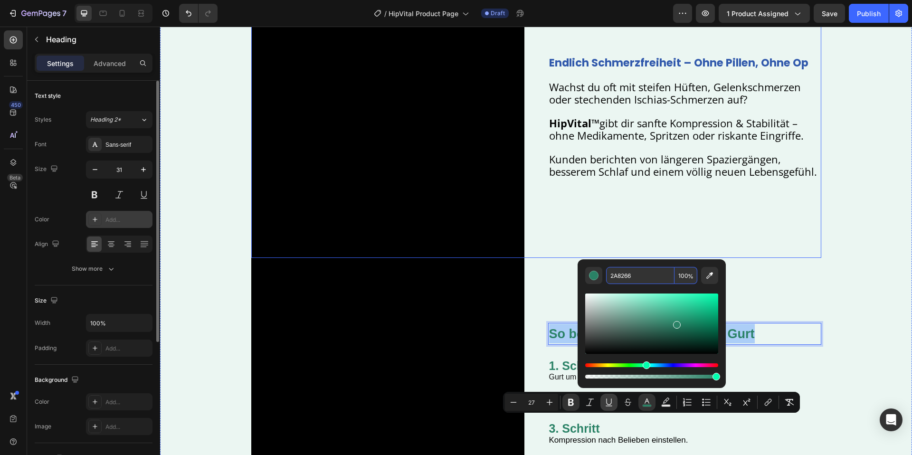
scroll to position [1356, 0]
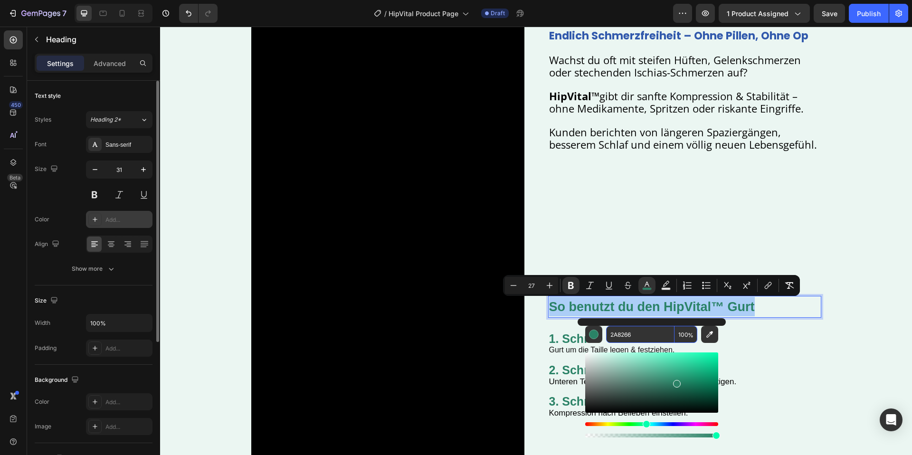
click at [619, 331] on input "2A8266" at bounding box center [640, 334] width 68 height 17
click at [619, 333] on input "2A8266" at bounding box center [640, 334] width 68 height 17
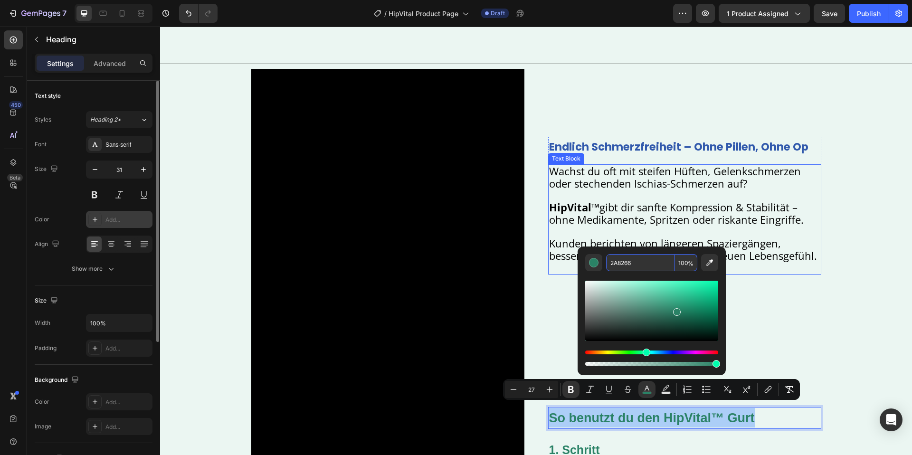
scroll to position [1214, 0]
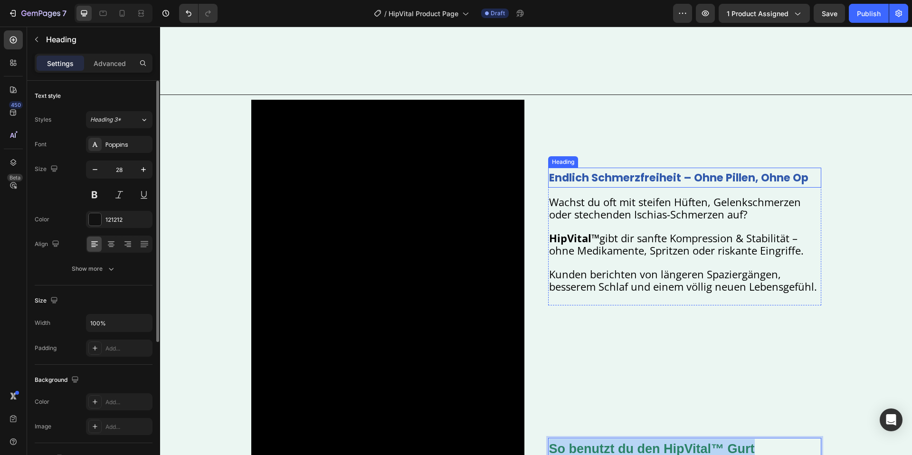
click at [622, 180] on strong "endlich schmerzfreiheit – ohne pillen, ohne op" at bounding box center [678, 177] width 259 height 15
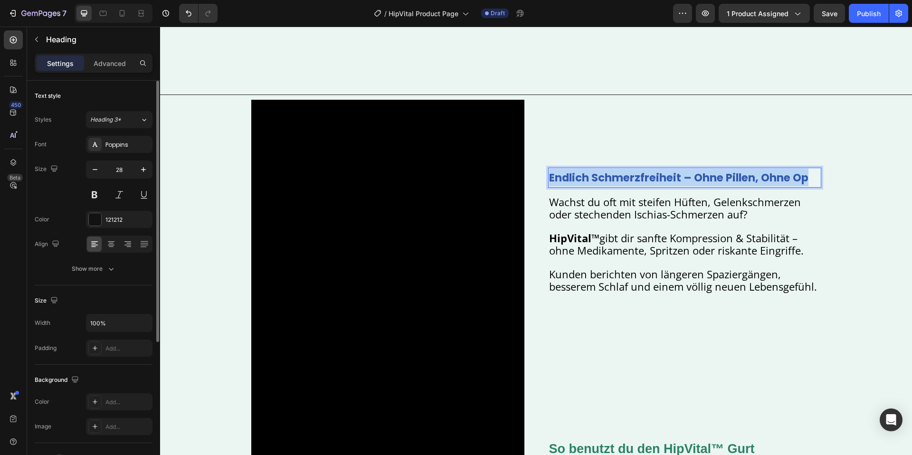
click at [622, 180] on strong "endlich schmerzfreiheit – ohne pillen, ohne op" at bounding box center [678, 177] width 259 height 15
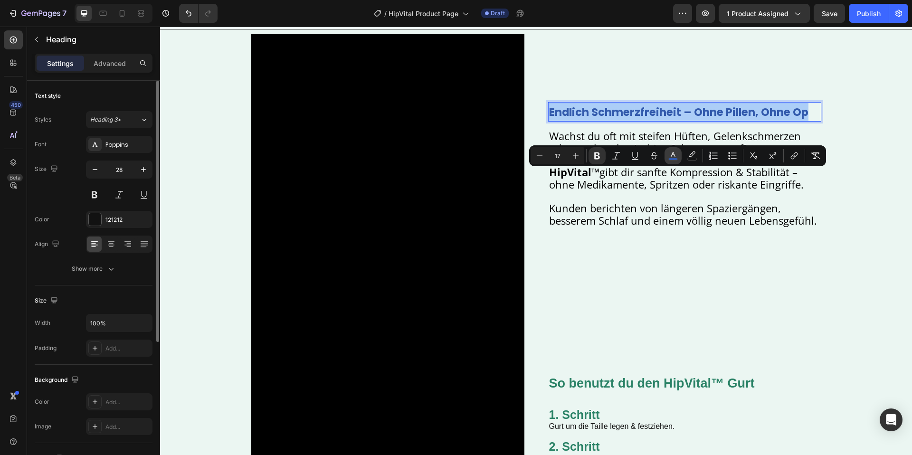
click at [669, 153] on icon "Editor contextual toolbar" at bounding box center [674, 156] width 10 height 10
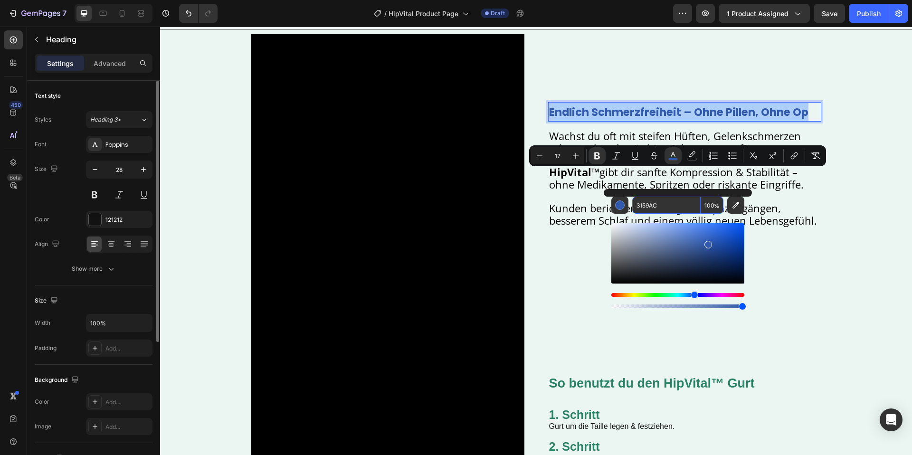
click at [661, 202] on input "3159AC" at bounding box center [667, 205] width 68 height 17
paste input "2A8266"
type input "2A8266"
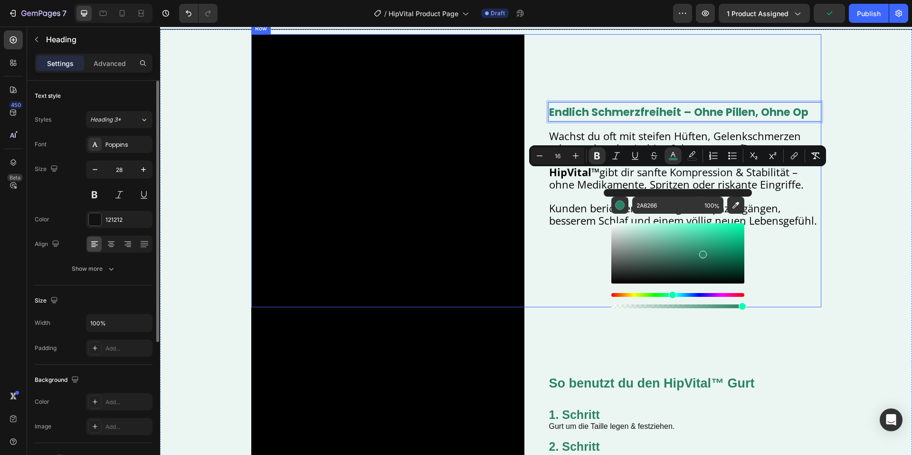
click at [638, 119] on div "endlich schmerzfreiheit – ohne pillen, ohne op Heading 16 Wachst du oft mit ste…" at bounding box center [684, 170] width 273 height 273
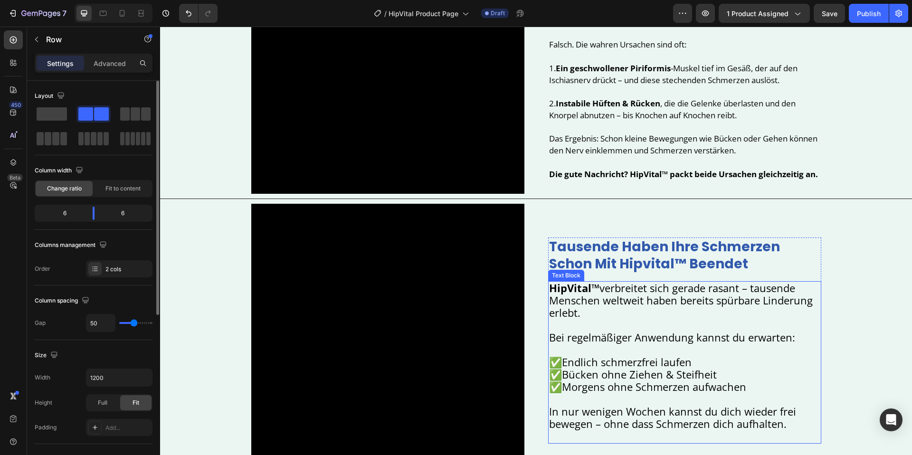
scroll to position [655, 0]
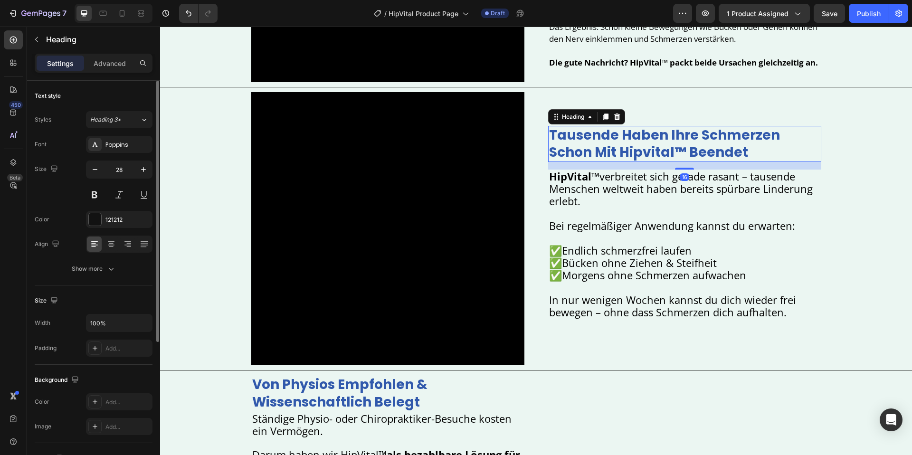
click at [634, 145] on strong "tausende haben ihre schmerzen schon mit hipvital™ beendet" at bounding box center [664, 144] width 231 height 36
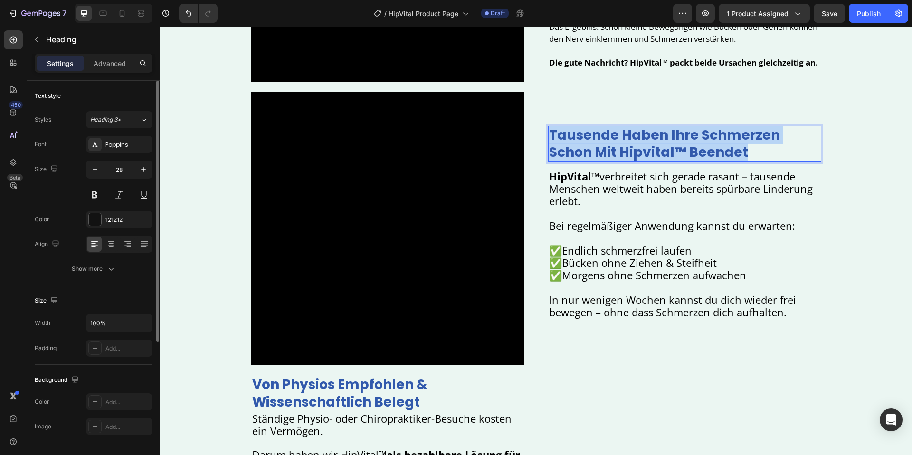
click at [634, 145] on strong "tausende haben ihre schmerzen schon mit hipvital™ beendet" at bounding box center [664, 144] width 231 height 36
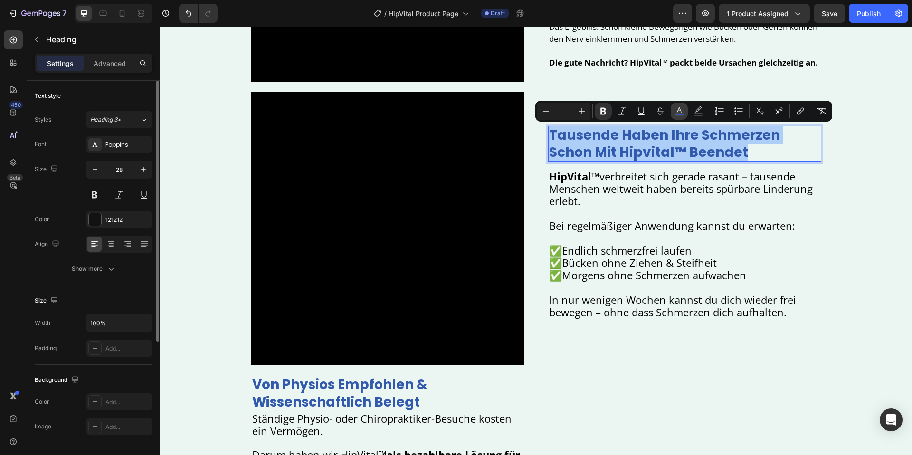
click at [681, 114] on rect "Editor contextual toolbar" at bounding box center [679, 115] width 9 height 2
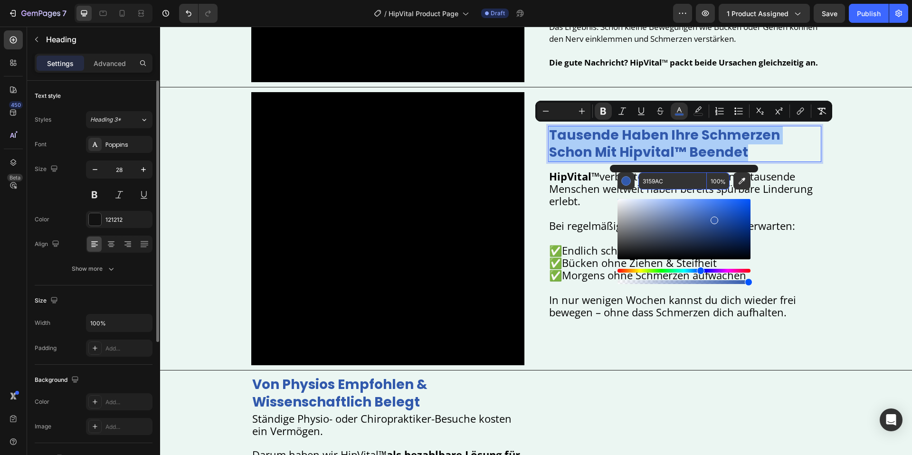
drag, startPoint x: 657, startPoint y: 172, endPoint x: 656, endPoint y: 177, distance: 4.8
click at [656, 174] on div "3159AC 100 %" at bounding box center [684, 225] width 148 height 121
click at [656, 177] on input "3159AC" at bounding box center [673, 181] width 68 height 17
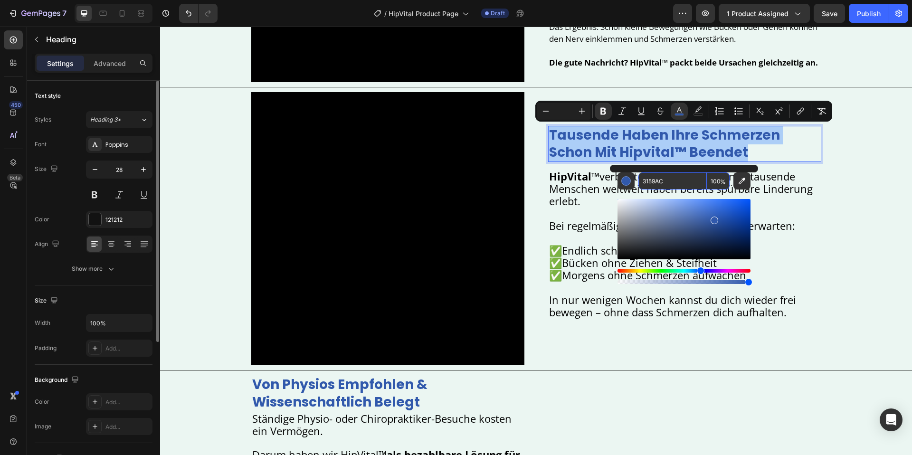
paste input "2A8266"
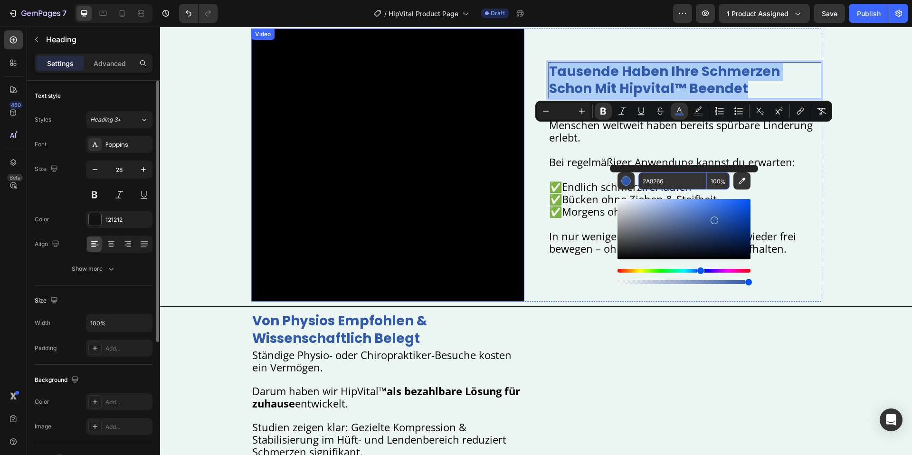
type input "2A8266"
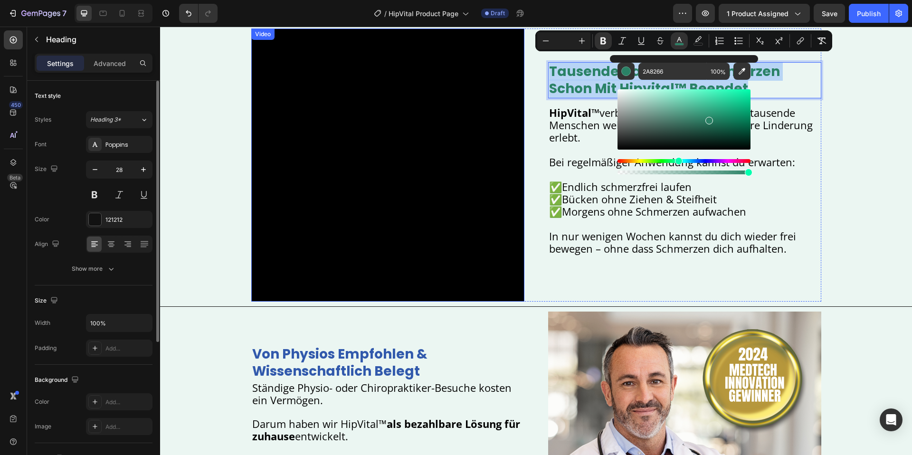
scroll to position [855, 0]
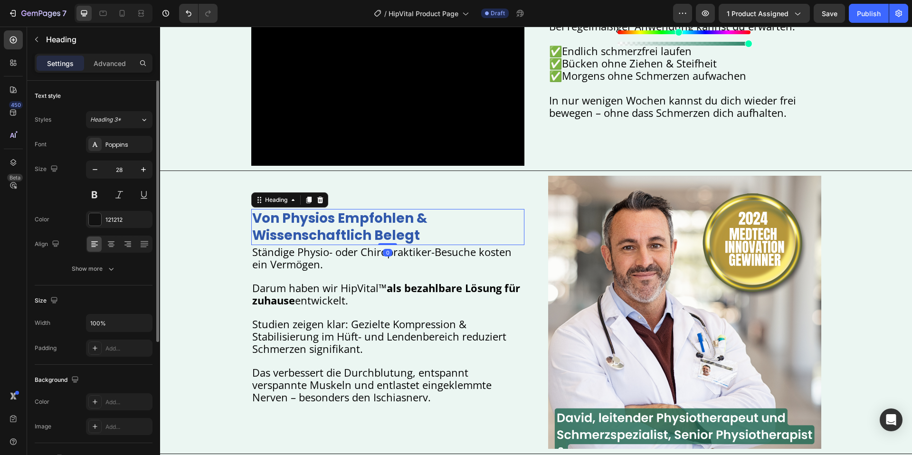
click at [356, 214] on strong "von physios empfohlen & wissenschaftlich belegt" at bounding box center [339, 227] width 175 height 36
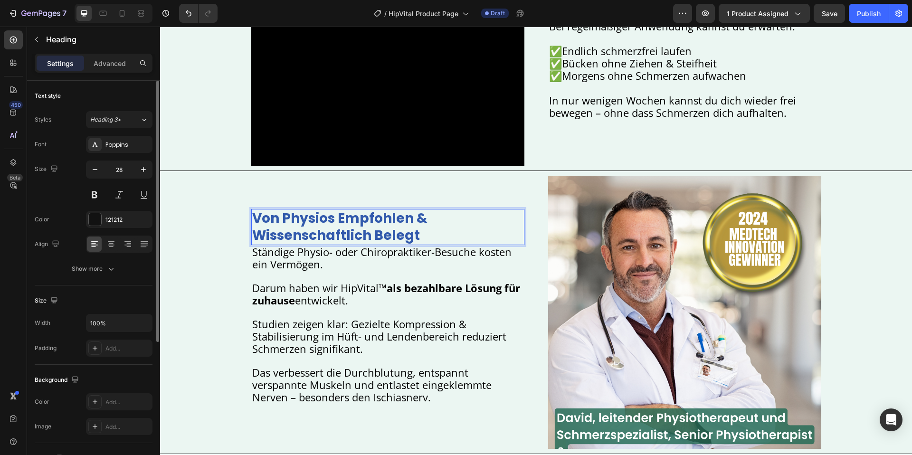
click at [356, 214] on strong "von physios empfohlen & wissenschaftlich belegt" at bounding box center [339, 227] width 175 height 36
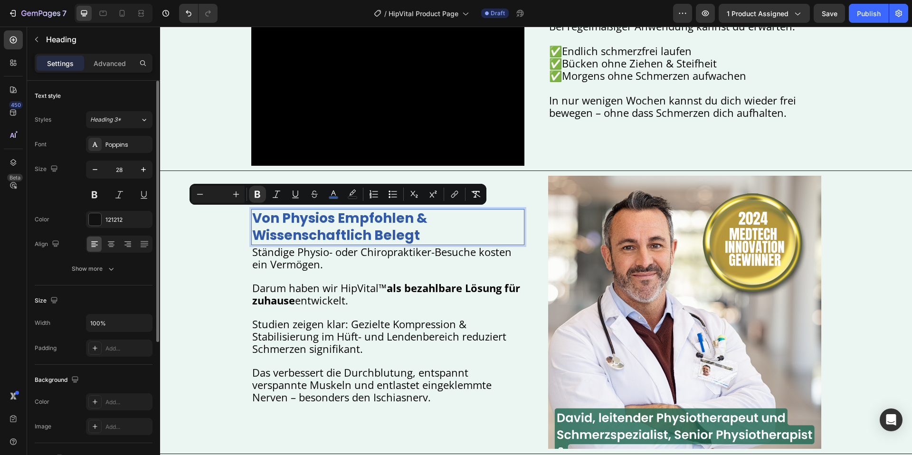
click at [344, 195] on button "color" at bounding box center [352, 194] width 17 height 17
type input "000000"
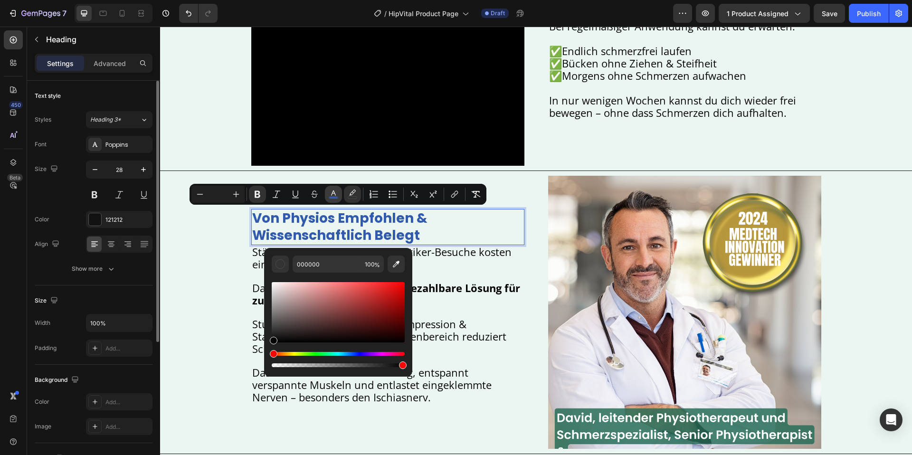
click at [337, 196] on icon "Editor contextual toolbar" at bounding box center [334, 195] width 10 height 10
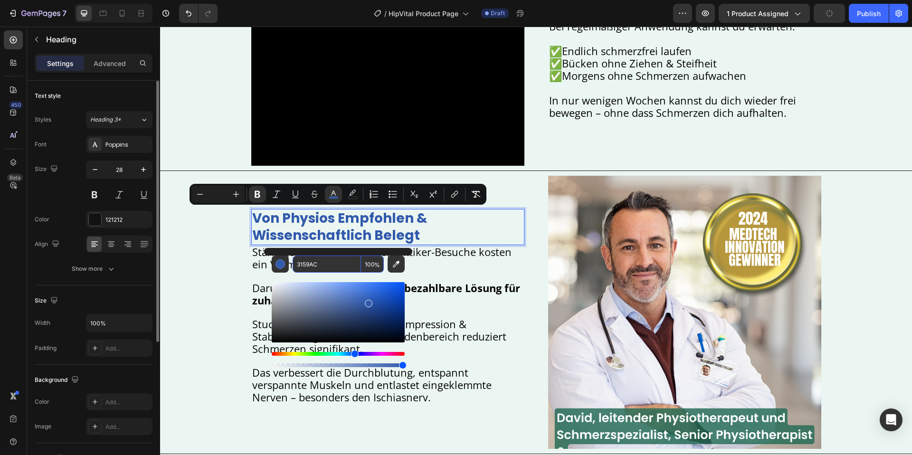
click at [297, 270] on input "3159AC" at bounding box center [327, 264] width 68 height 17
click at [298, 270] on input "3159AC" at bounding box center [327, 264] width 68 height 17
paste input "2A8266"
type input "2A8266"
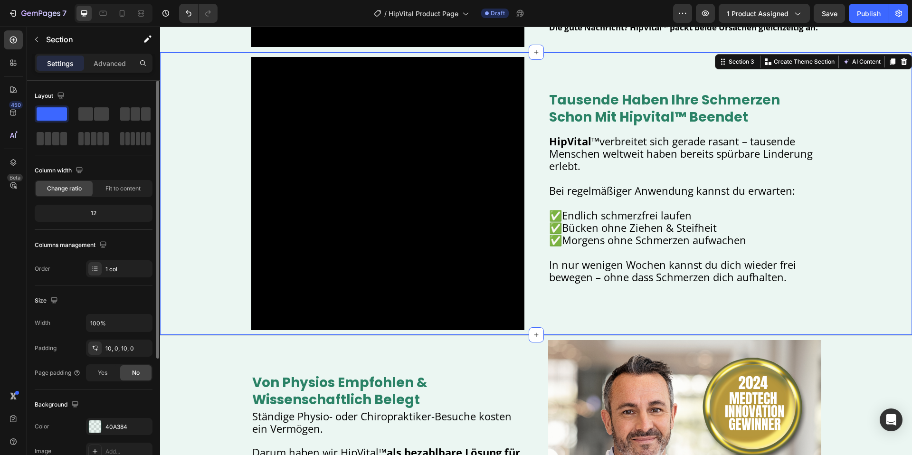
drag, startPoint x: 840, startPoint y: 181, endPoint x: 824, endPoint y: 179, distance: 16.3
click at [841, 181] on div "Video ⁠⁠⁠⁠⁠⁠⁠ tausende haben ihre schmerzen schon mit hipvital™ beendet Heading…" at bounding box center [536, 193] width 752 height 273
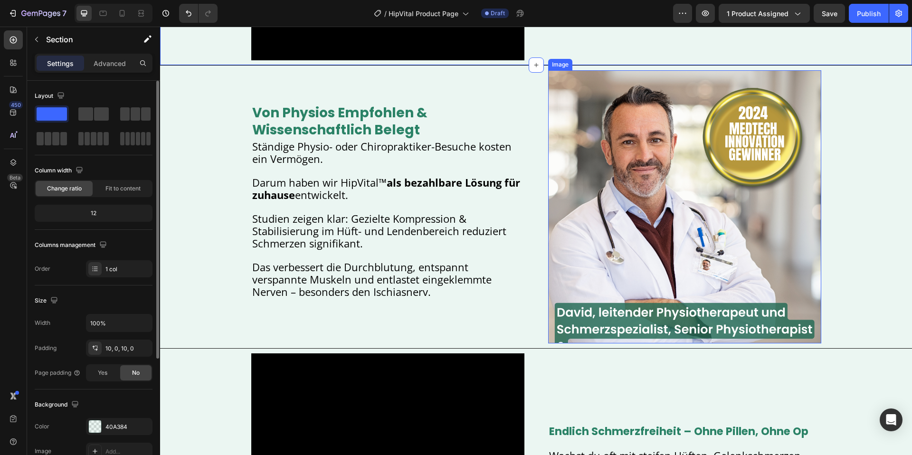
scroll to position [1010, 0]
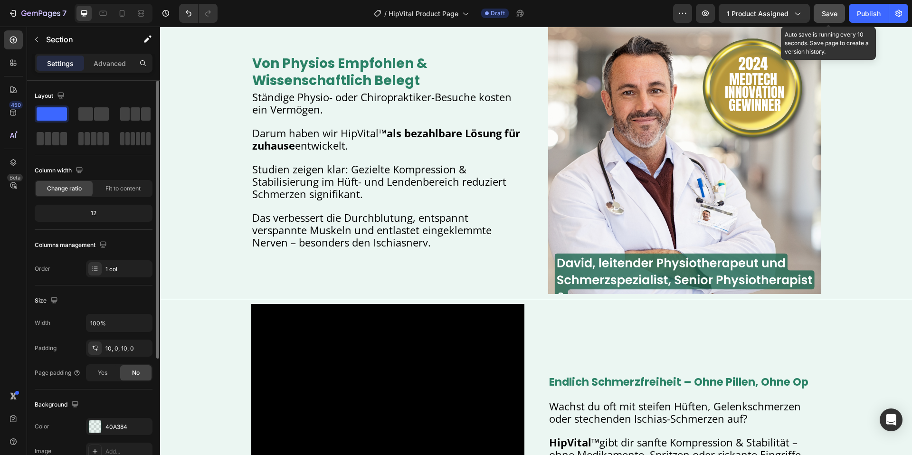
click at [830, 19] on button "Save" at bounding box center [829, 13] width 31 height 19
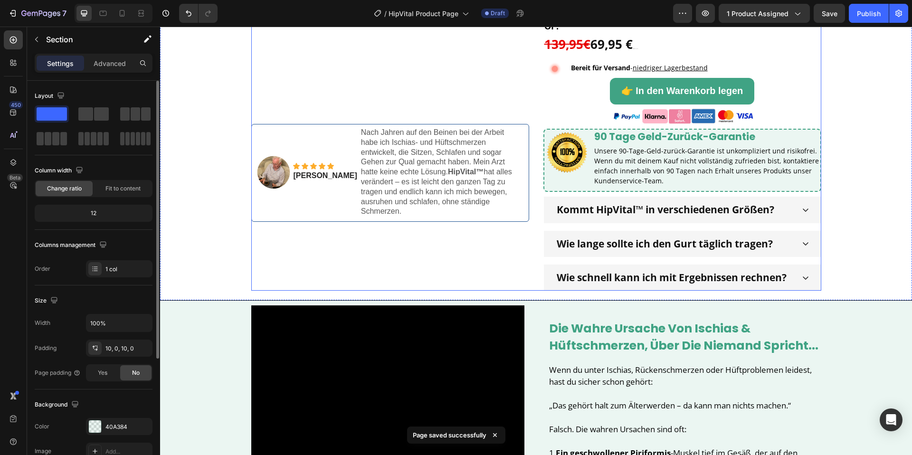
scroll to position [0, 0]
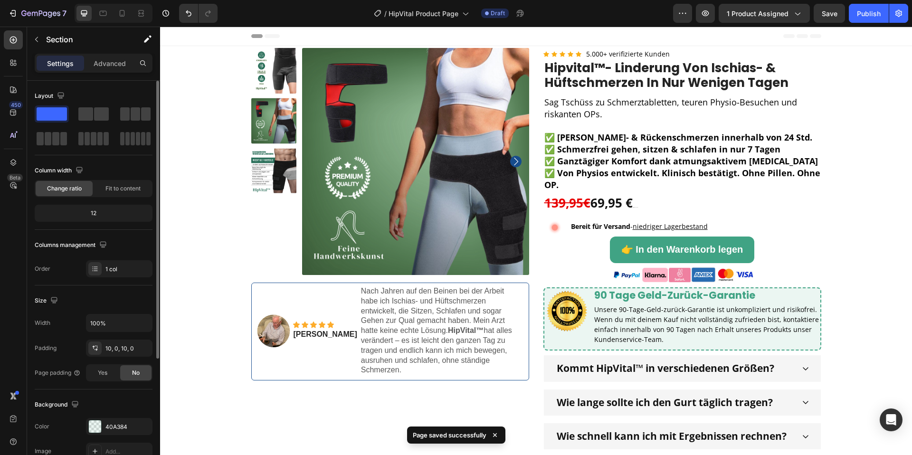
click at [877, 17] on div "Publish" at bounding box center [869, 14] width 24 height 10
click at [119, 16] on icon at bounding box center [122, 14] width 10 height 10
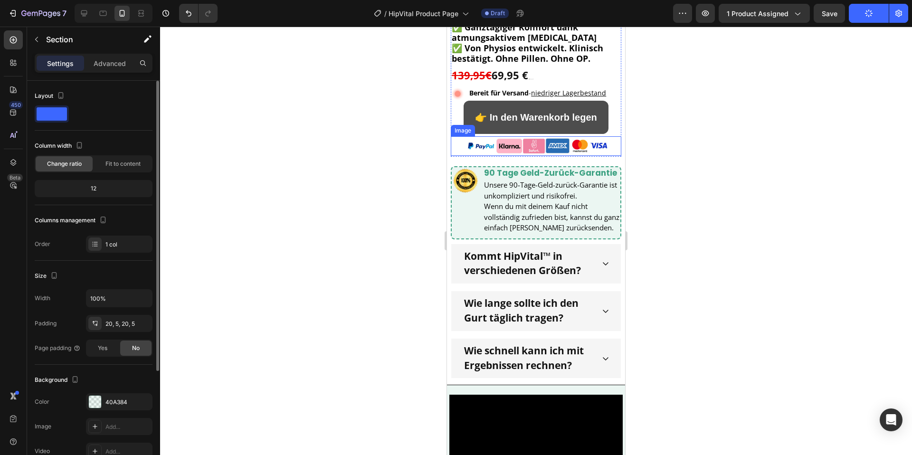
scroll to position [307, 0]
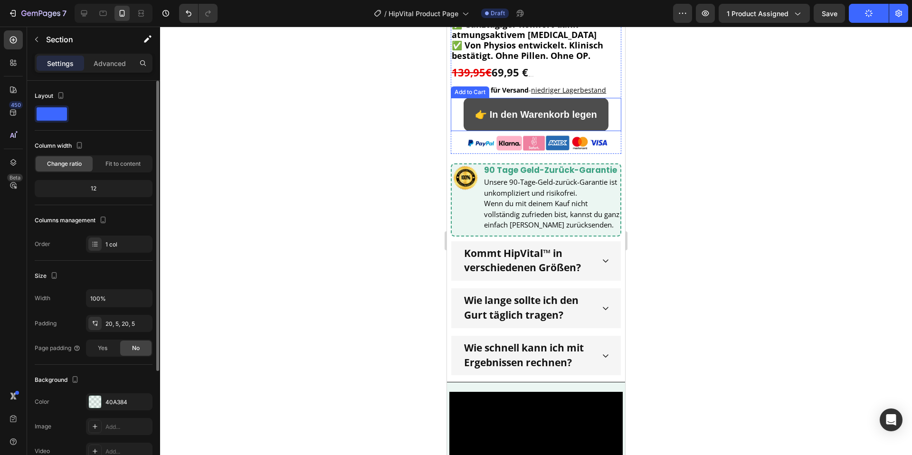
click at [469, 106] on button "👉 In den Warenkorb legen" at bounding box center [536, 114] width 145 height 33
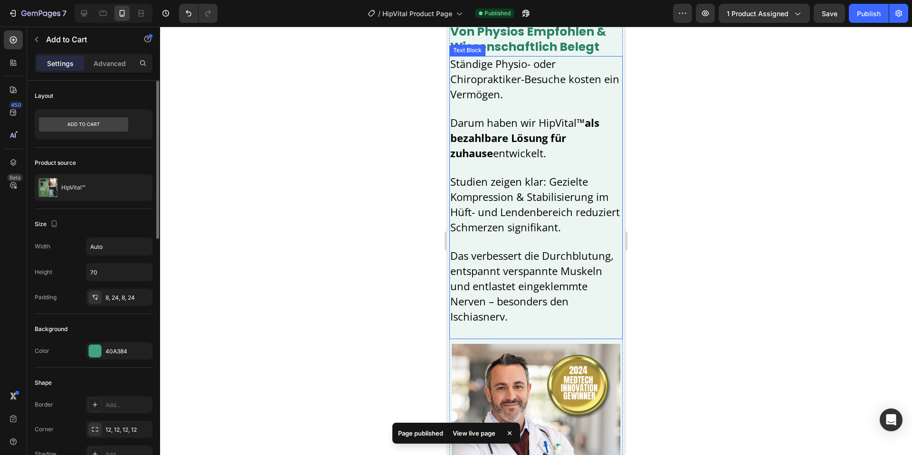
scroll to position [1839, 0]
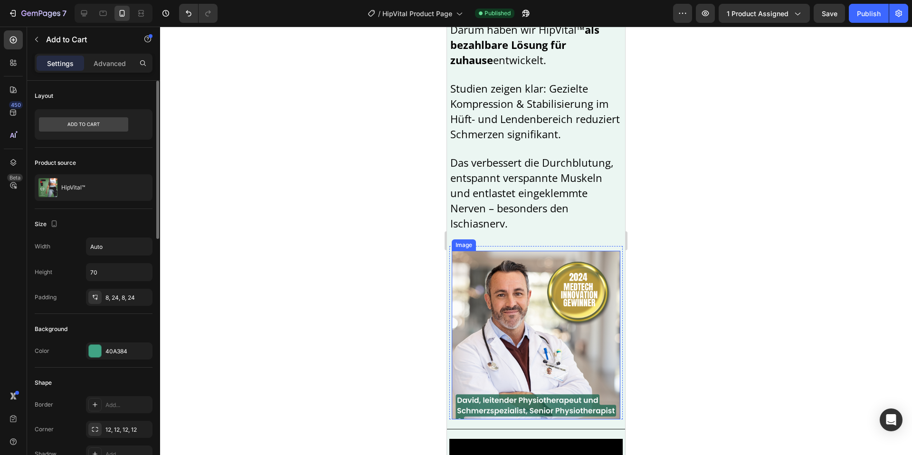
click at [518, 269] on img at bounding box center [536, 335] width 169 height 169
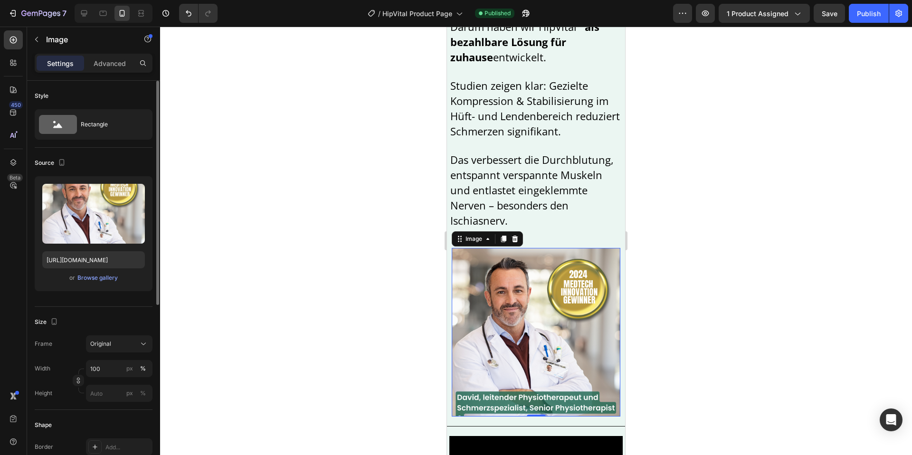
scroll to position [1842, 0]
click at [504, 240] on icon at bounding box center [503, 238] width 5 height 7
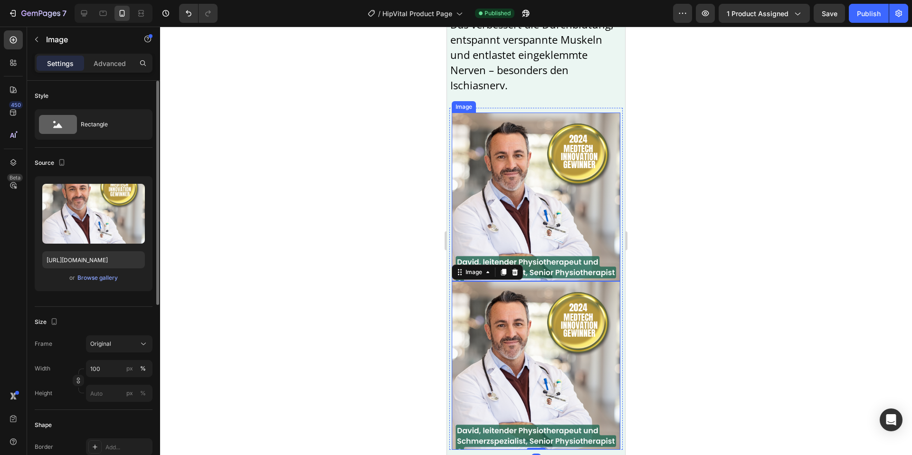
scroll to position [1928, 0]
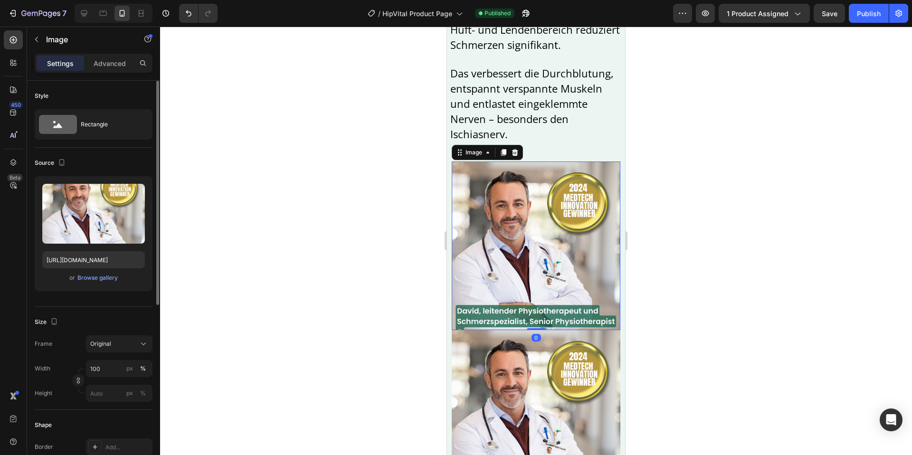
click at [510, 213] on img at bounding box center [536, 246] width 169 height 169
click at [113, 63] on p "Advanced" at bounding box center [110, 63] width 32 height 10
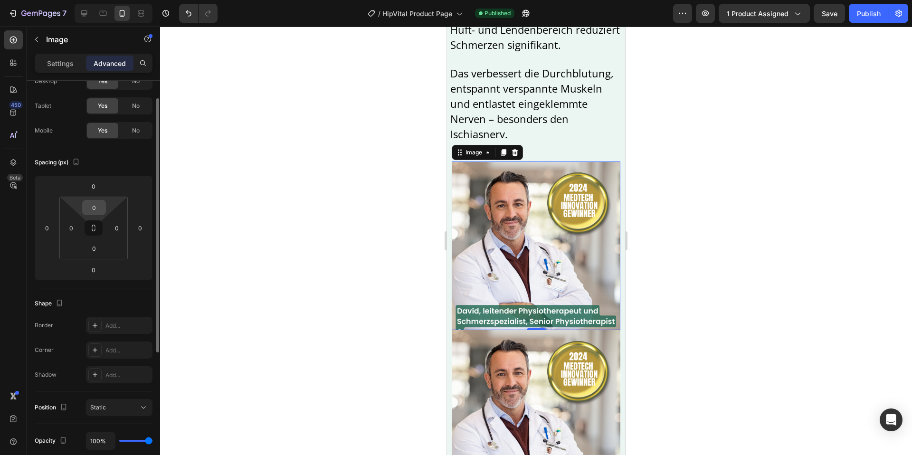
scroll to position [0, 0]
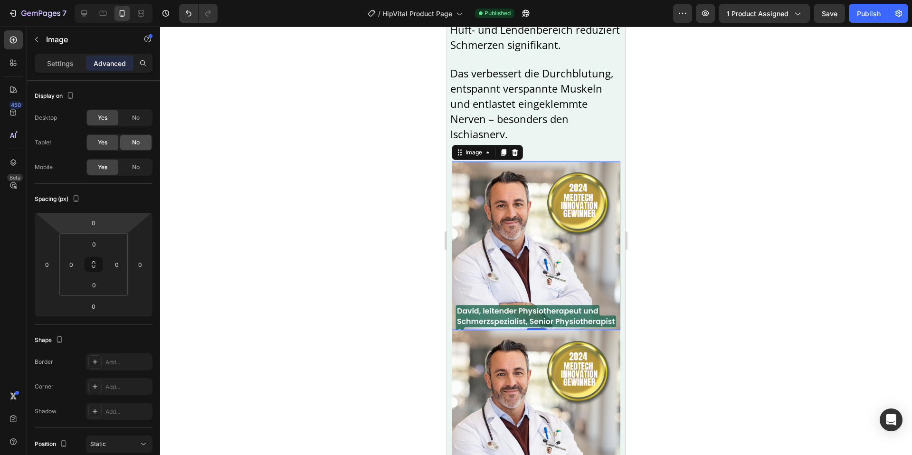
click at [133, 144] on span "No" at bounding box center [136, 142] width 8 height 9
click at [134, 118] on span "No" at bounding box center [136, 118] width 8 height 9
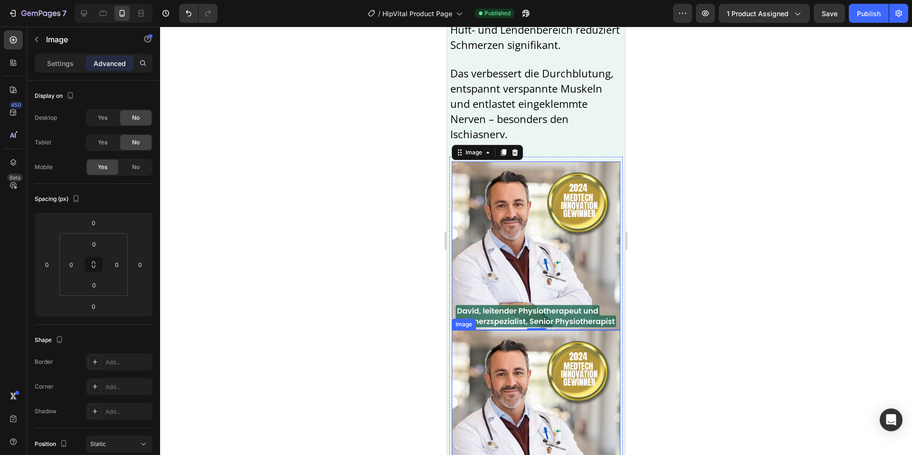
click at [487, 366] on img at bounding box center [536, 414] width 169 height 169
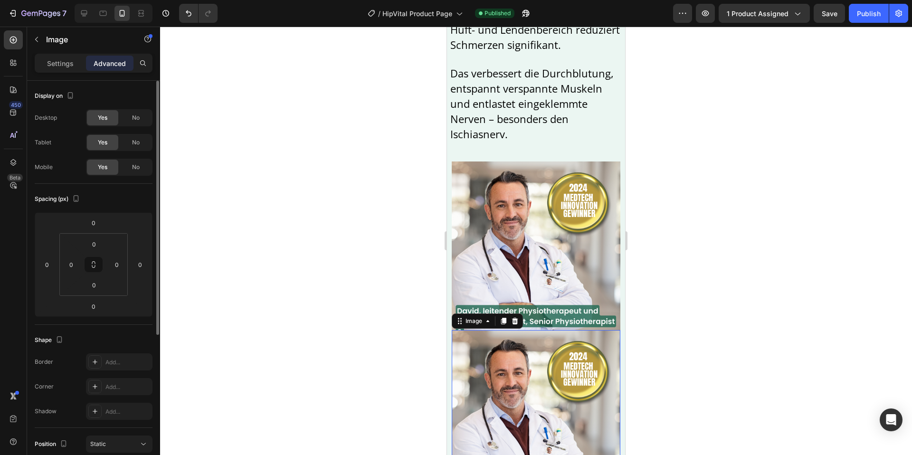
drag, startPoint x: 132, startPoint y: 167, endPoint x: 63, endPoint y: 172, distance: 69.1
click at [132, 167] on span "No" at bounding box center [136, 167] width 8 height 9
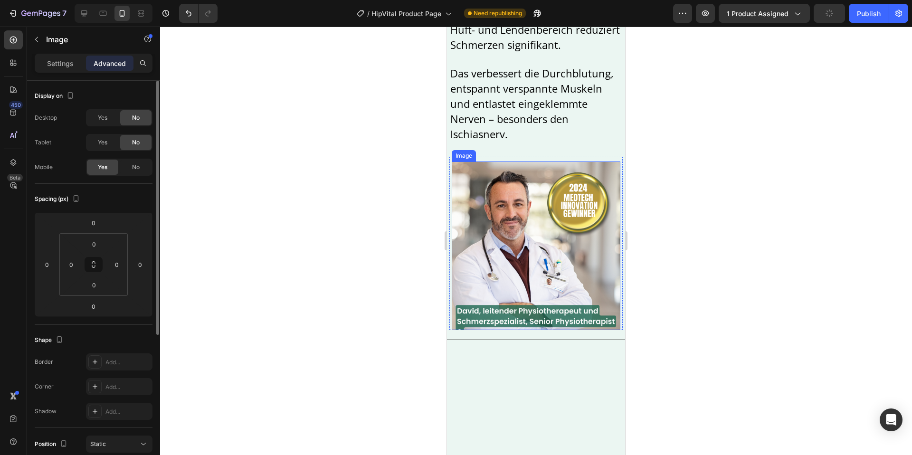
click at [581, 200] on img at bounding box center [536, 246] width 169 height 169
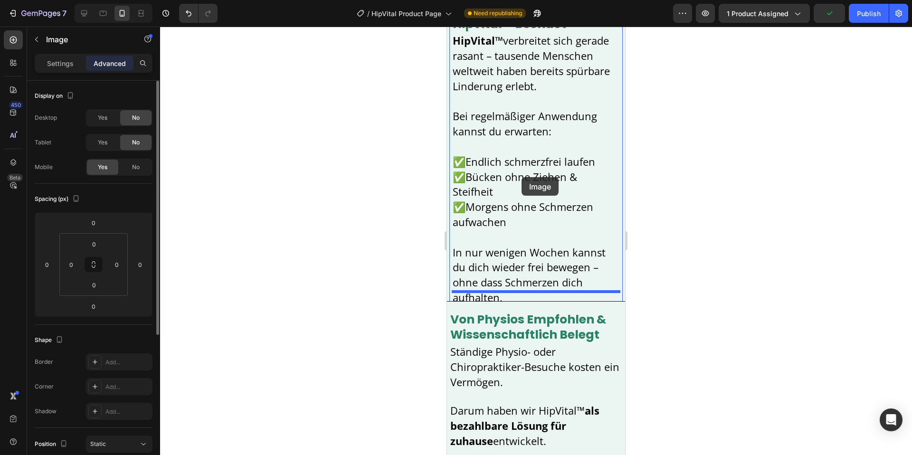
scroll to position [1515, 0]
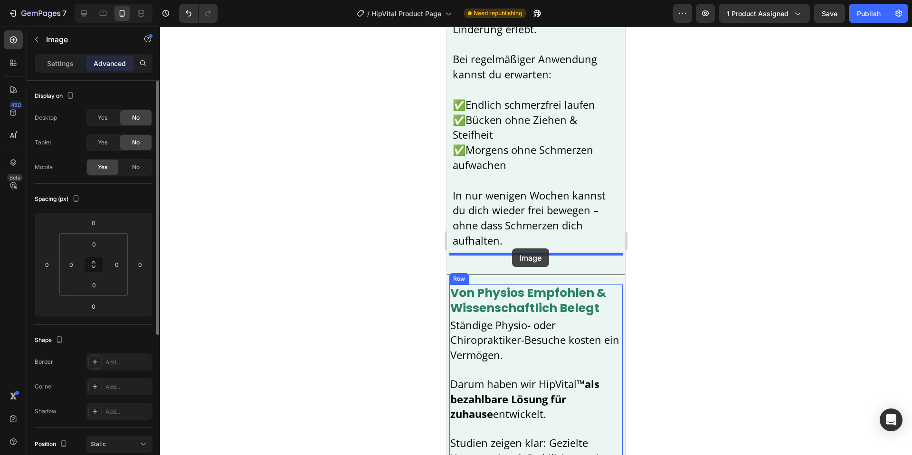
drag, startPoint x: 563, startPoint y: 200, endPoint x: 512, endPoint y: 249, distance: 70.6
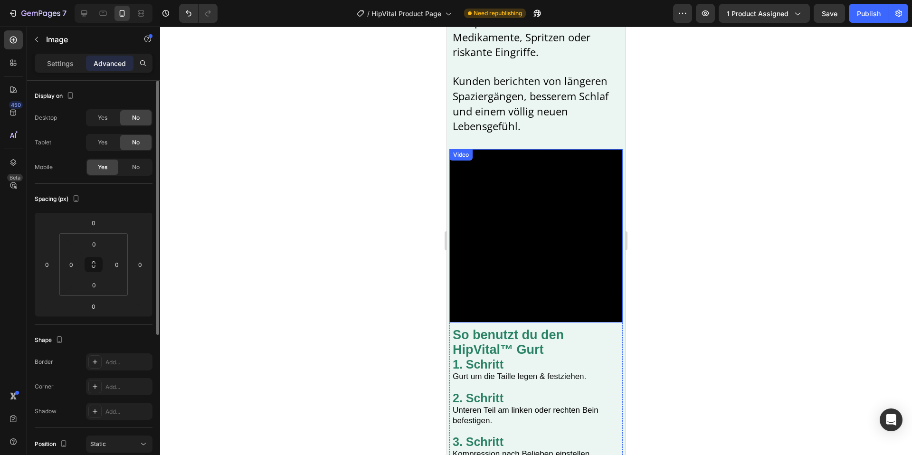
scroll to position [2645, 0]
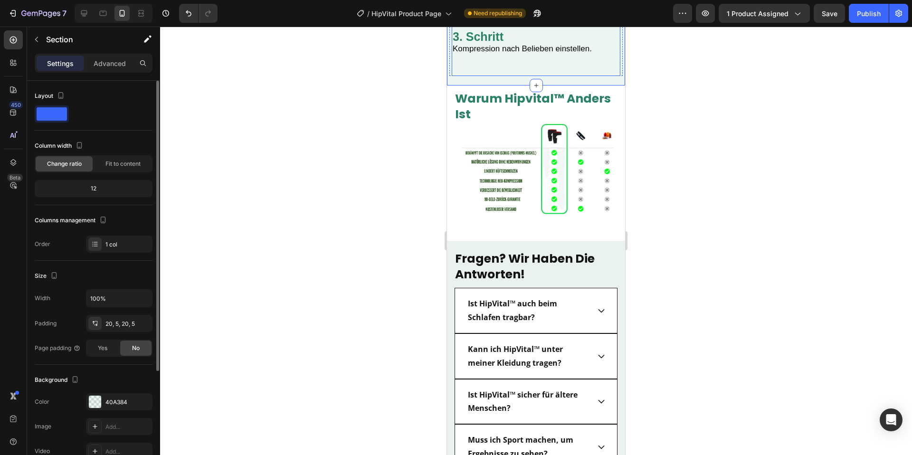
scroll to position [2980, 0]
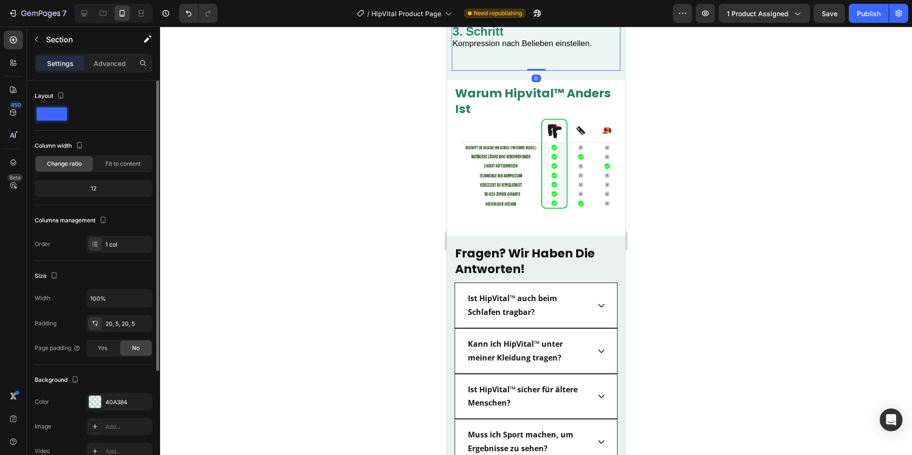
click at [493, 51] on p at bounding box center [536, 54] width 167 height 10
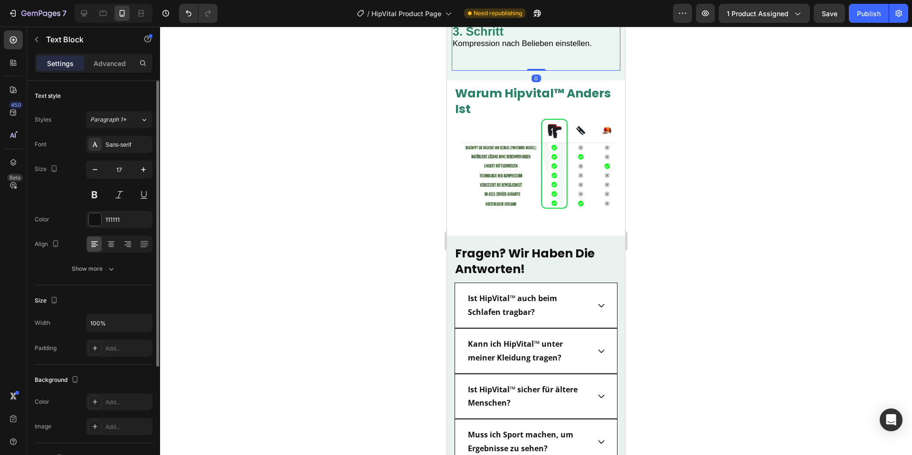
click at [493, 51] on p at bounding box center [536, 54] width 167 height 10
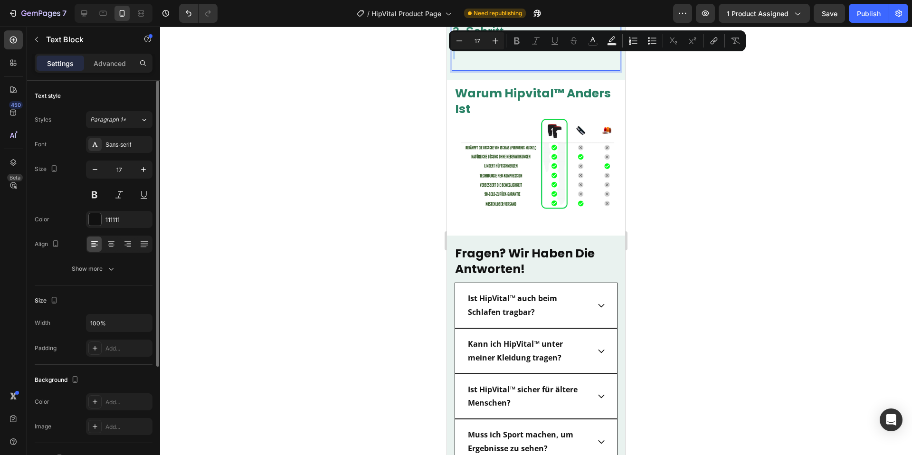
click at [485, 60] on p "Rich Text Editor. Editing area: main" at bounding box center [536, 64] width 167 height 10
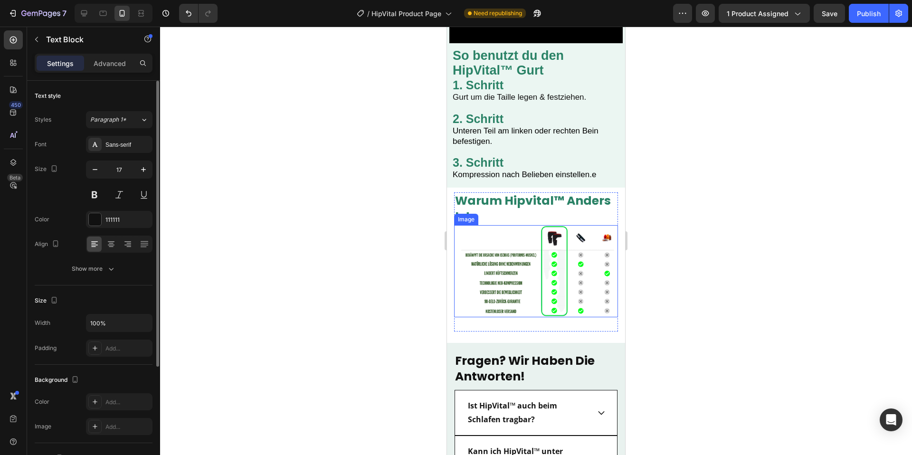
scroll to position [2790, 0]
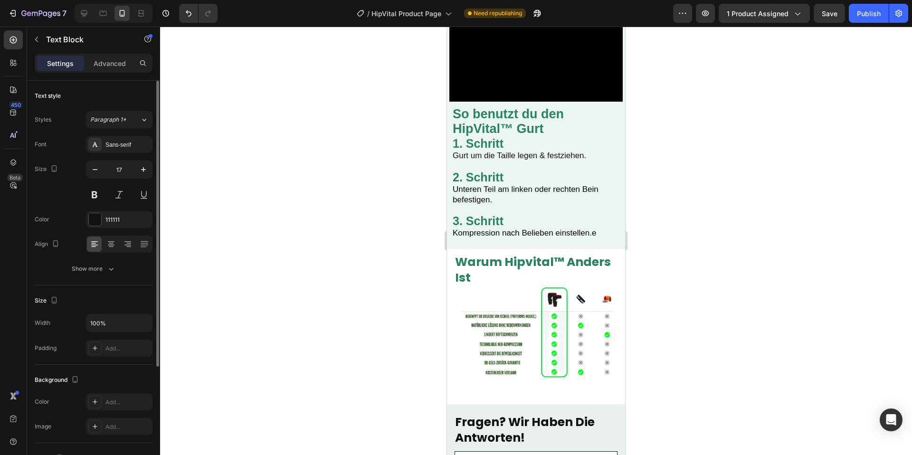
click at [586, 218] on p "3. Schritt" at bounding box center [536, 222] width 167 height 12
click at [592, 224] on p "3. Schritt" at bounding box center [536, 222] width 167 height 12
click at [601, 231] on p "Kompression nach Belieben einstellen.e" at bounding box center [536, 233] width 167 height 10
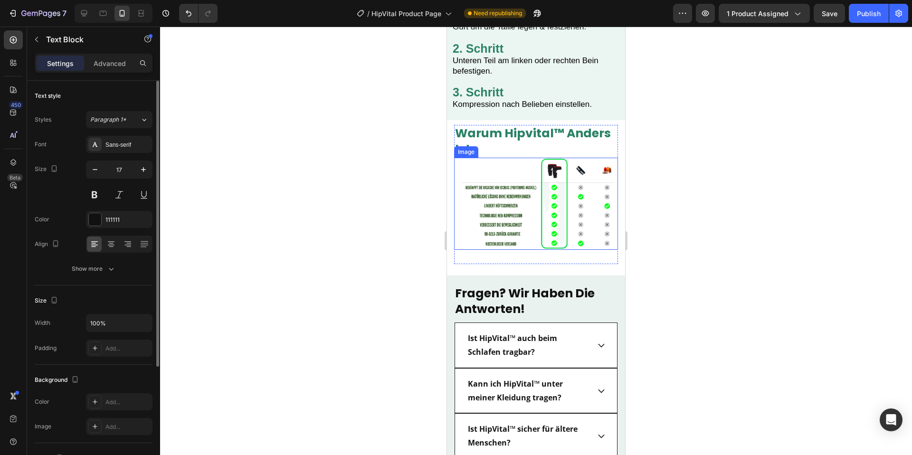
scroll to position [2919, 0]
click at [526, 228] on img at bounding box center [536, 203] width 164 height 92
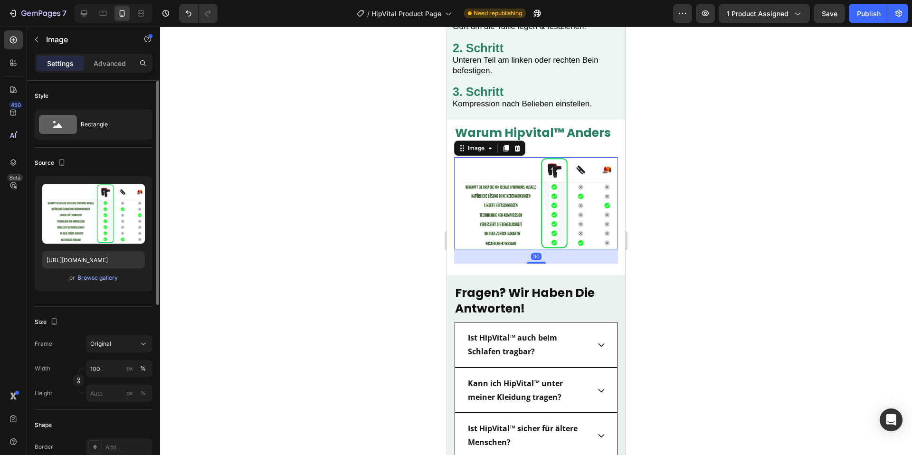
click at [509, 195] on img at bounding box center [536, 203] width 164 height 92
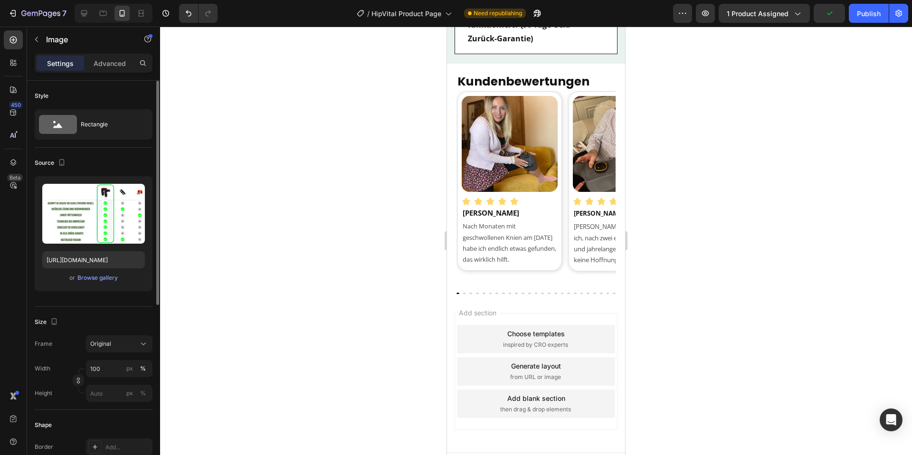
scroll to position [3483, 0]
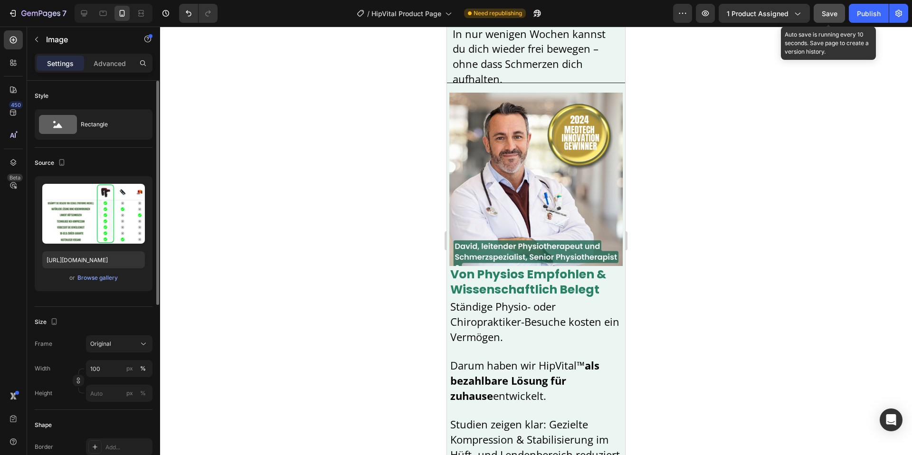
click at [834, 11] on span "Save" at bounding box center [830, 14] width 16 height 8
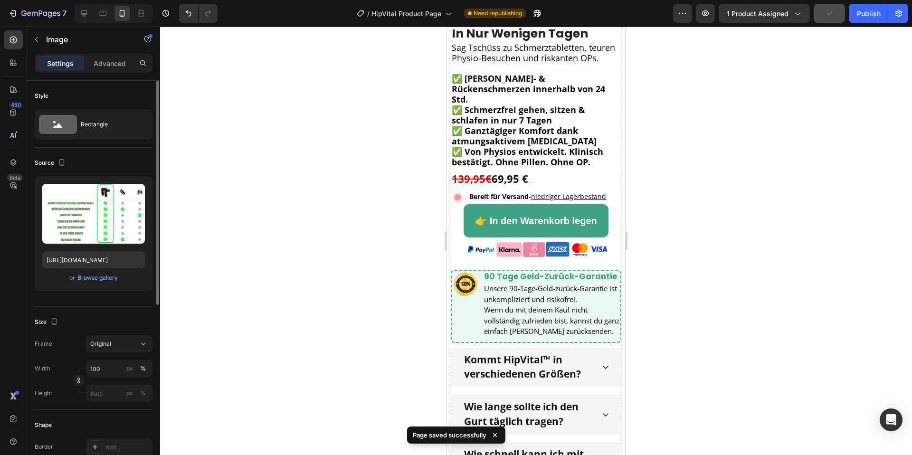
scroll to position [0, 0]
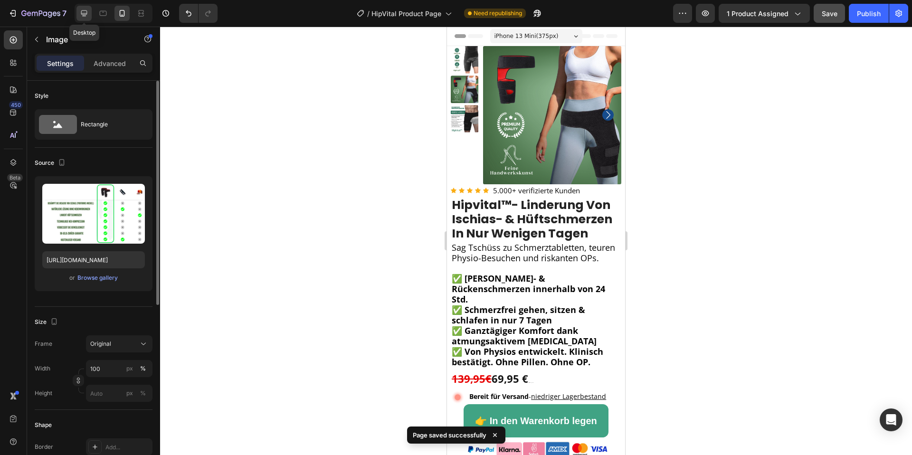
click at [84, 17] on icon at bounding box center [84, 14] width 10 height 10
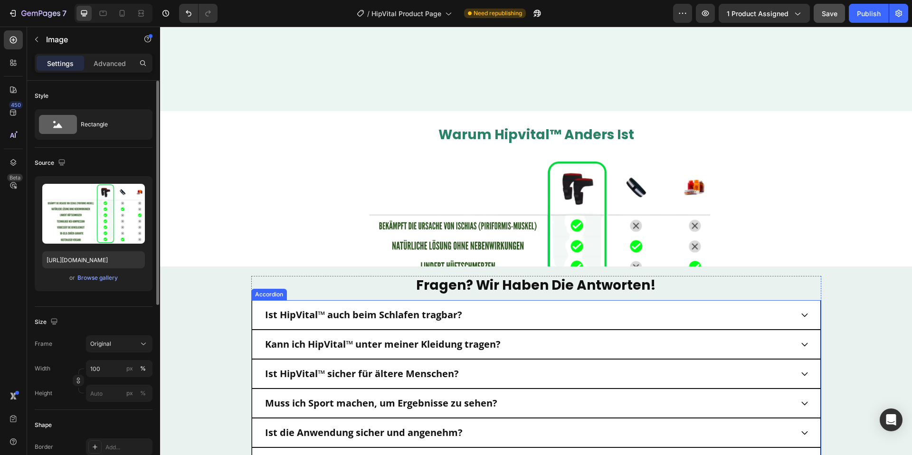
scroll to position [2684, 0]
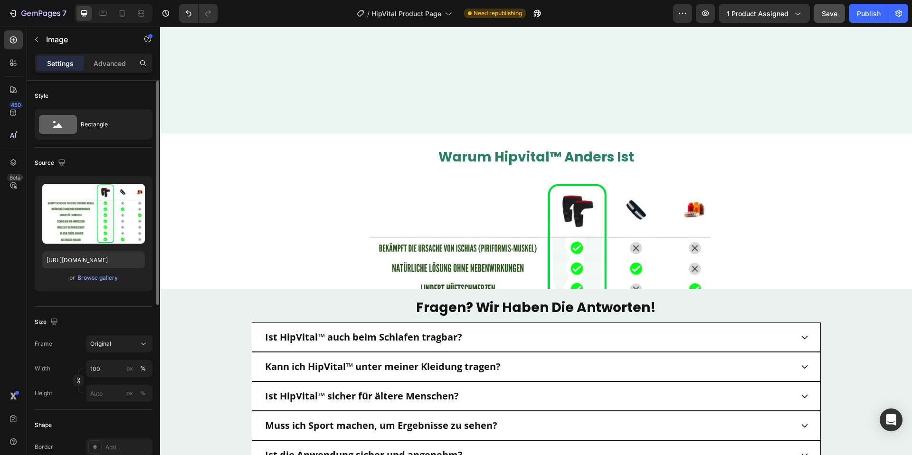
click at [783, 217] on div "warum hipvital™ anders ist Heading Image Row" at bounding box center [536, 278] width 738 height 261
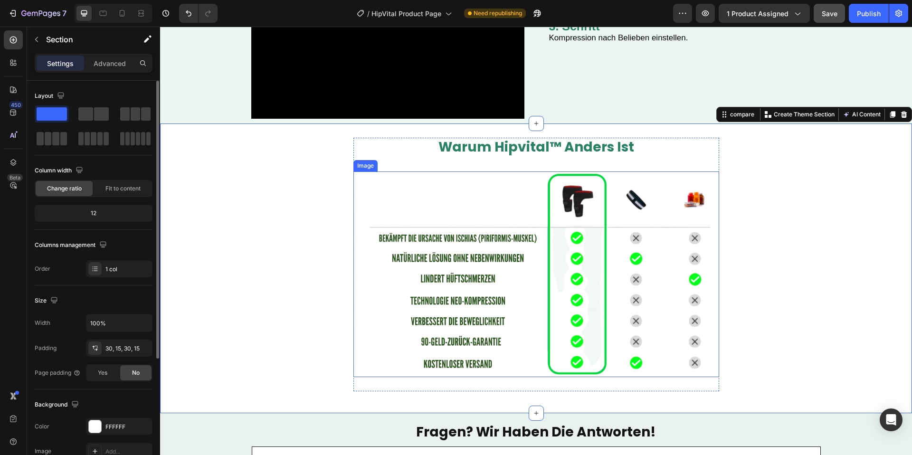
scroll to position [2464, 0]
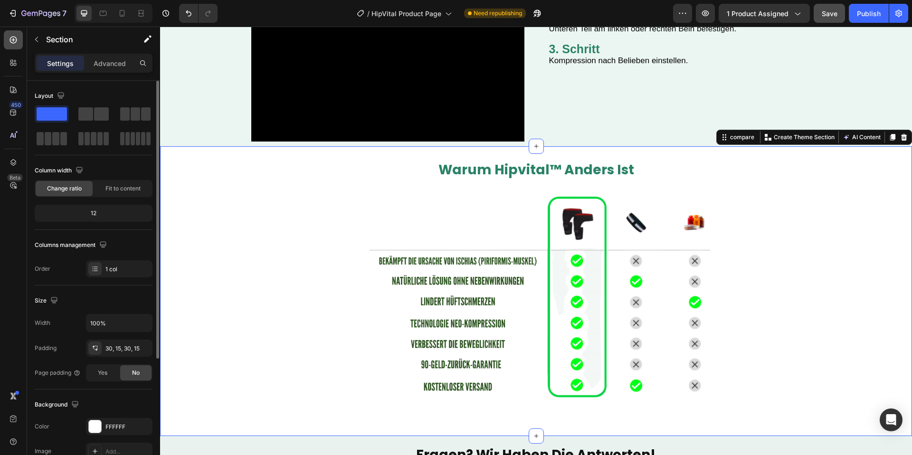
click at [11, 37] on icon at bounding box center [13, 40] width 7 height 7
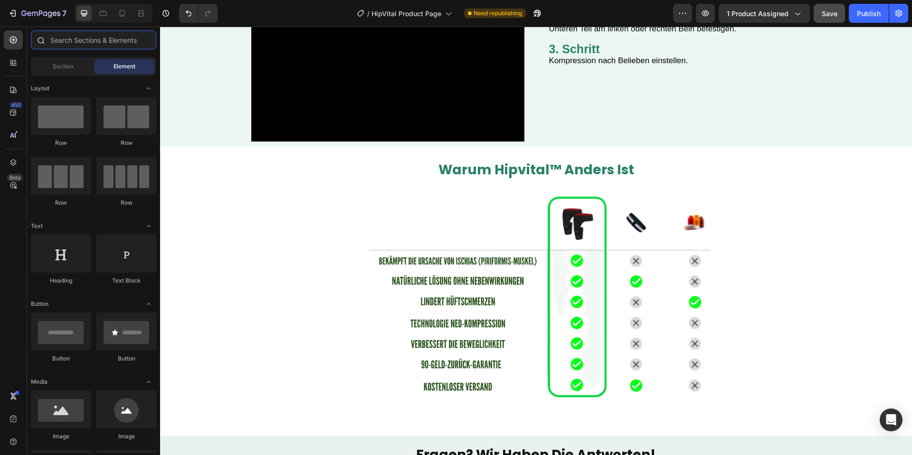
click at [79, 40] on input "text" at bounding box center [93, 39] width 125 height 19
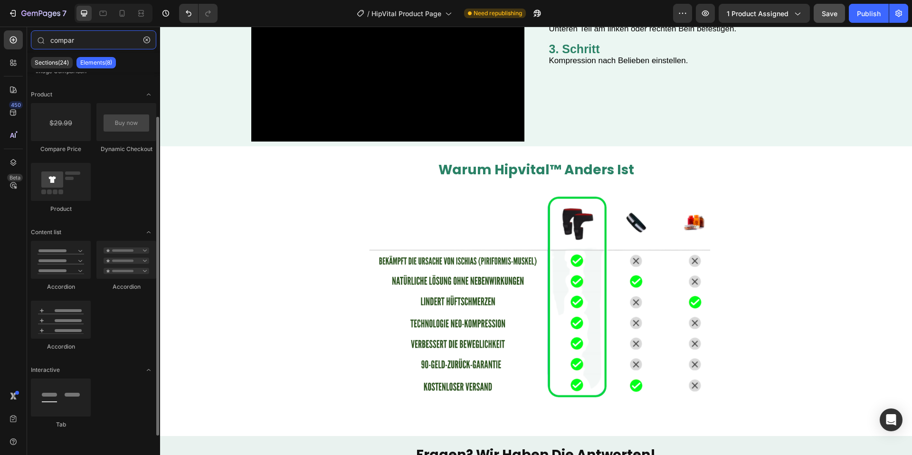
scroll to position [0, 0]
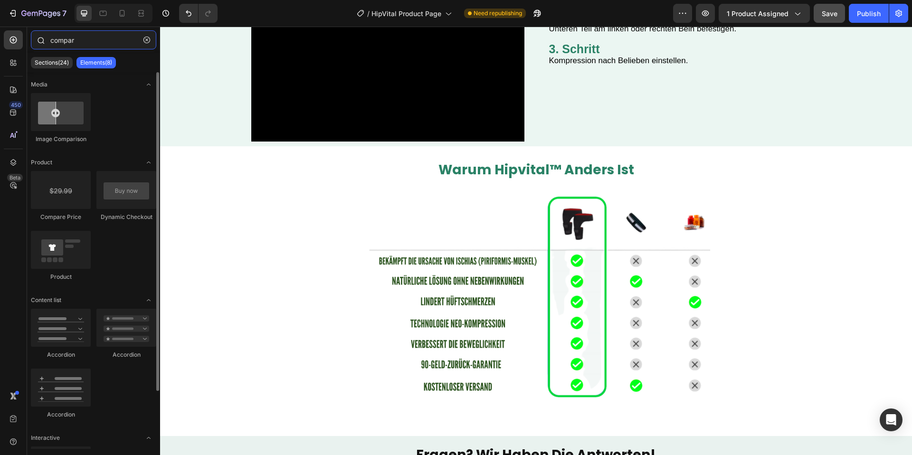
drag, startPoint x: 80, startPoint y: 48, endPoint x: 83, endPoint y: 45, distance: 5.1
click at [80, 48] on input "compar" at bounding box center [93, 39] width 125 height 19
click at [83, 45] on input "compar" at bounding box center [93, 39] width 125 height 19
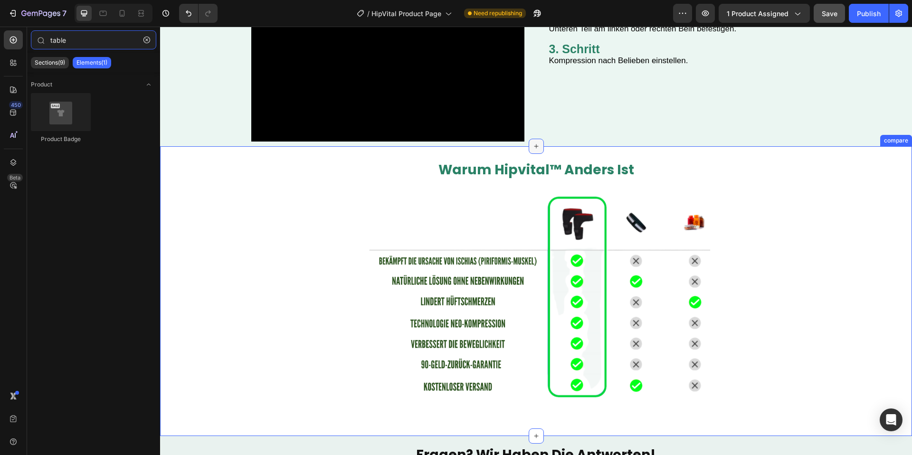
type input "table"
click at [533, 149] on icon at bounding box center [537, 147] width 8 height 8
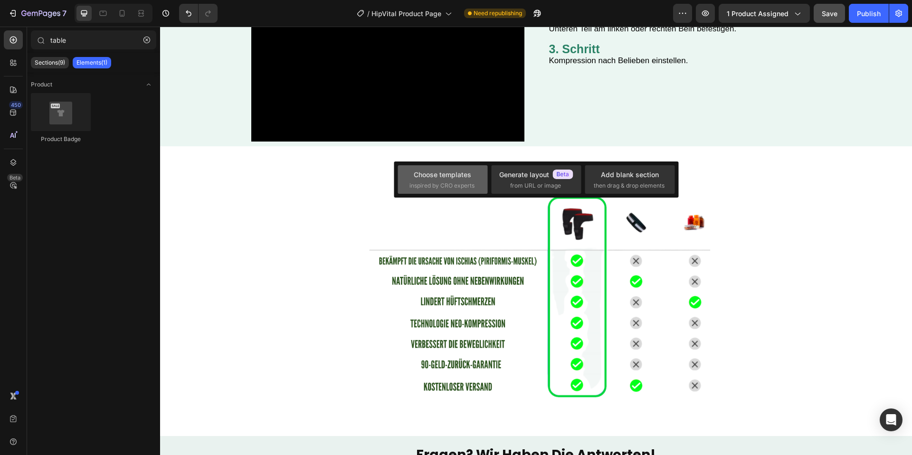
click at [453, 182] on span "inspired by CRO experts" at bounding box center [442, 186] width 65 height 9
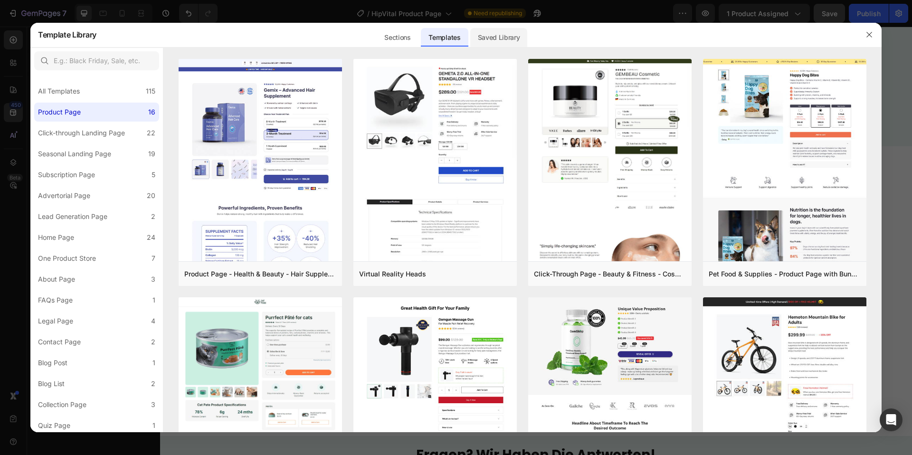
click at [503, 45] on div "Saved Library" at bounding box center [499, 37] width 58 height 19
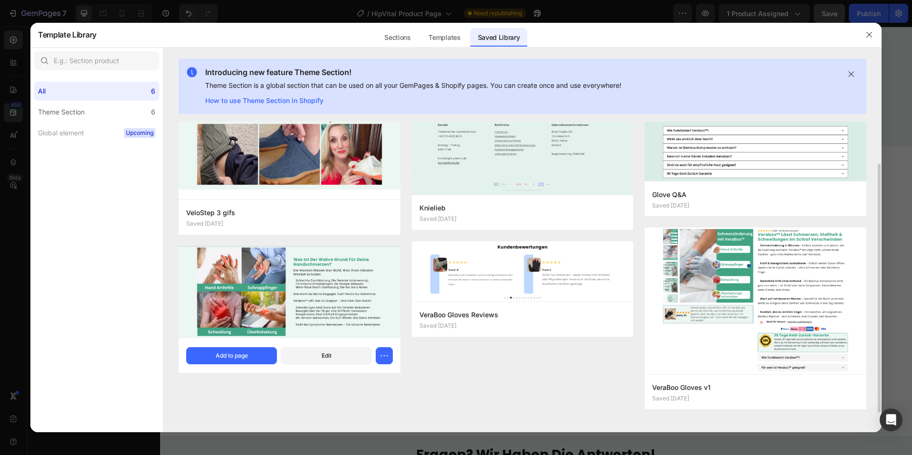
scroll to position [38, 0]
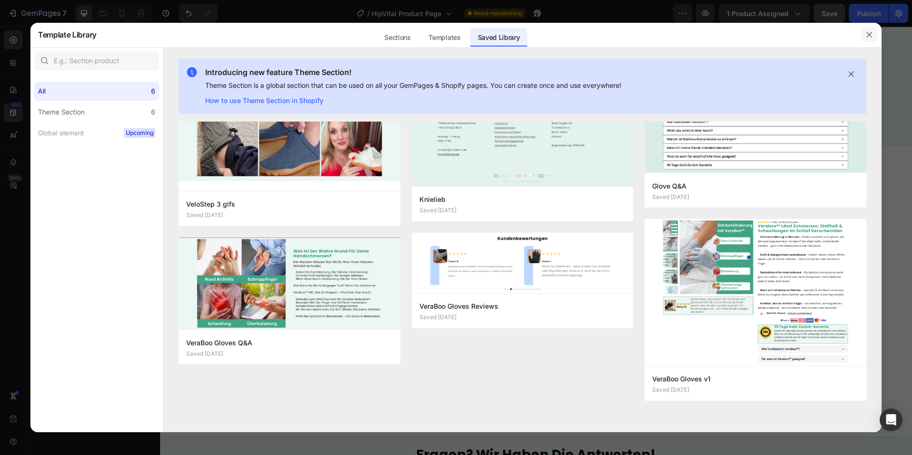
click at [864, 30] on button "button" at bounding box center [869, 34] width 15 height 15
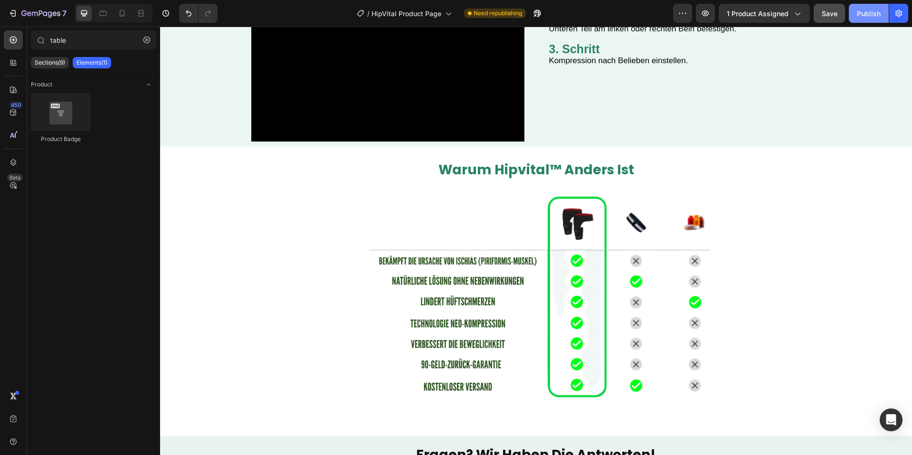
click at [852, 17] on button "Publish" at bounding box center [869, 13] width 40 height 19
click at [837, 18] on div "Save" at bounding box center [830, 14] width 16 height 10
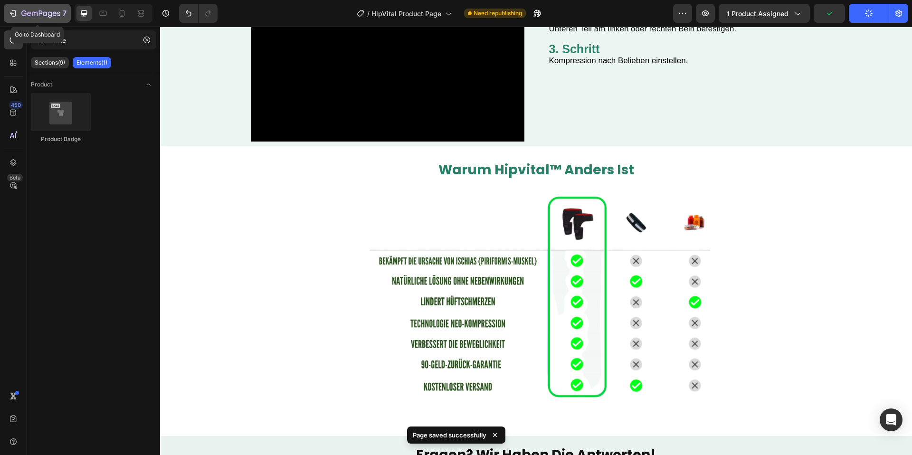
click at [36, 18] on icon "button" at bounding box center [40, 14] width 39 height 8
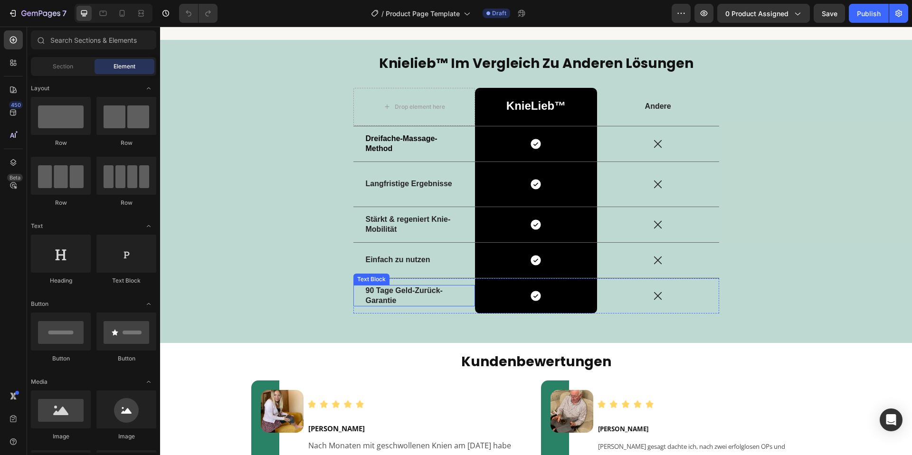
scroll to position [1380, 0]
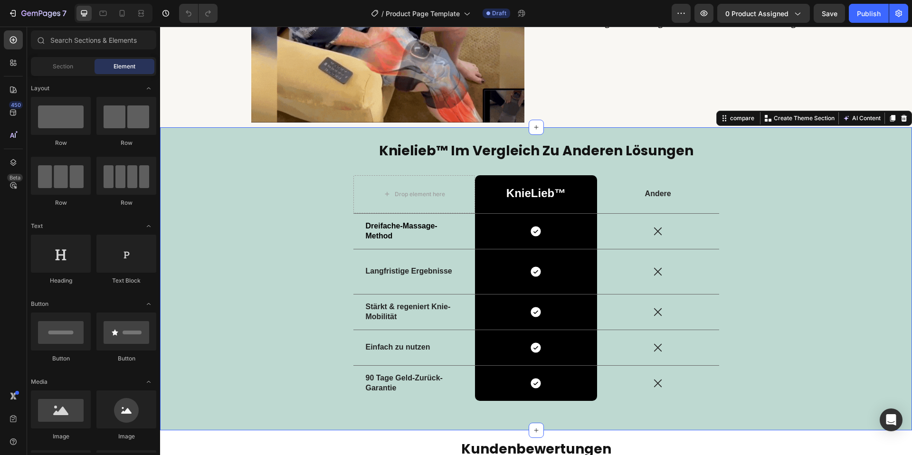
click at [178, 137] on div "knielieb™ im vergleich zu anderen lösungen Heading Drop element here KnieLieb™ …" at bounding box center [536, 278] width 752 height 303
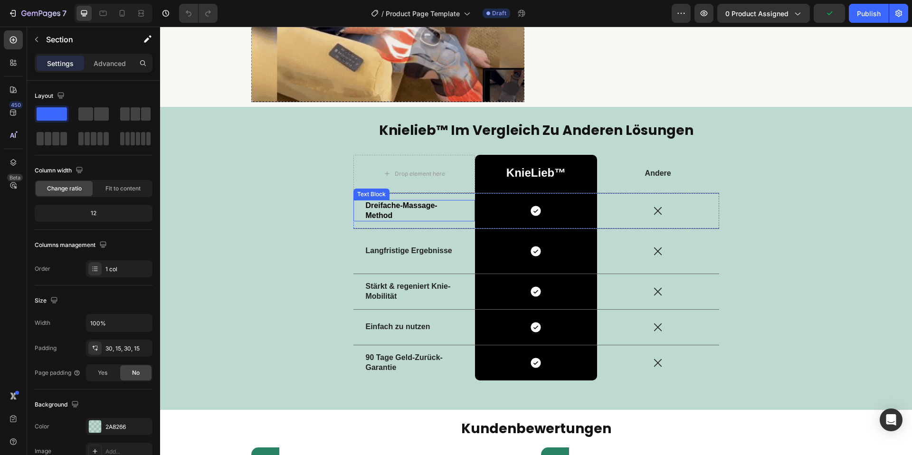
scroll to position [1384, 0]
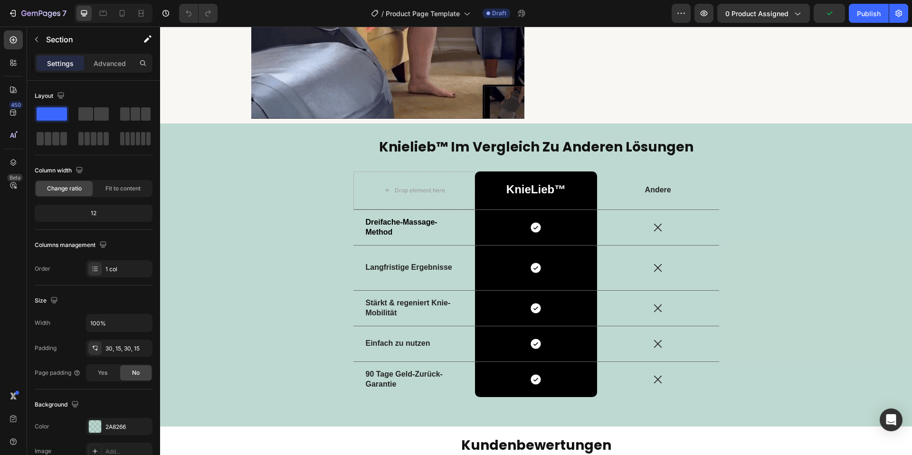
click at [200, 135] on div "knielieb™ im vergleich zu anderen lösungen Heading Drop element here KnieLieb™ …" at bounding box center [536, 275] width 752 height 303
click at [167, 131] on div "knielieb™ im vergleich zu anderen lösungen Heading Drop element here KnieLieb™ …" at bounding box center [536, 275] width 752 height 303
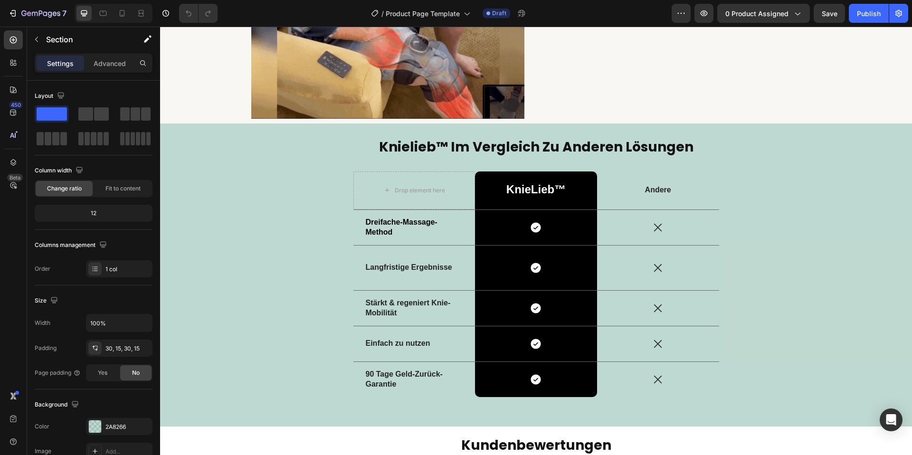
click at [181, 128] on div "knielieb™ im vergleich zu anderen lösungen Heading Drop element here KnieLieb™ …" at bounding box center [536, 275] width 752 height 303
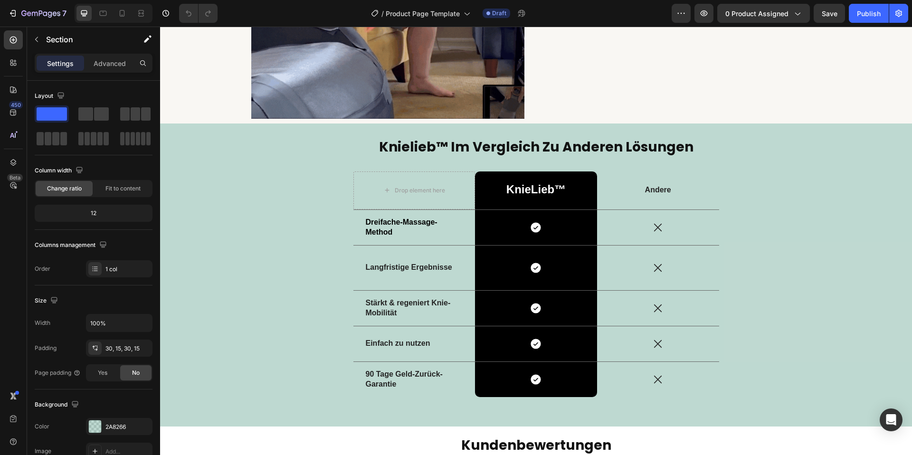
drag, startPoint x: 303, startPoint y: 132, endPoint x: 336, endPoint y: 132, distance: 32.3
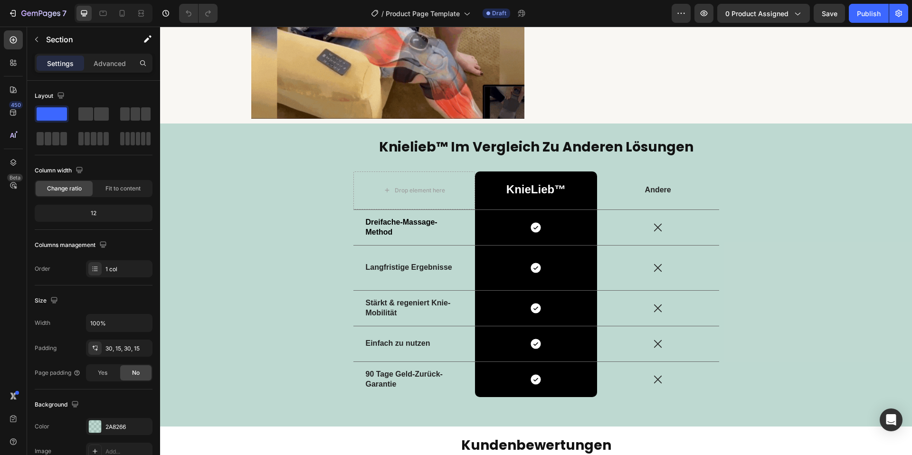
click at [303, 132] on div "knielieb™ im vergleich zu anderen lösungen Heading Drop element here KnieLieb™ …" at bounding box center [536, 275] width 752 height 303
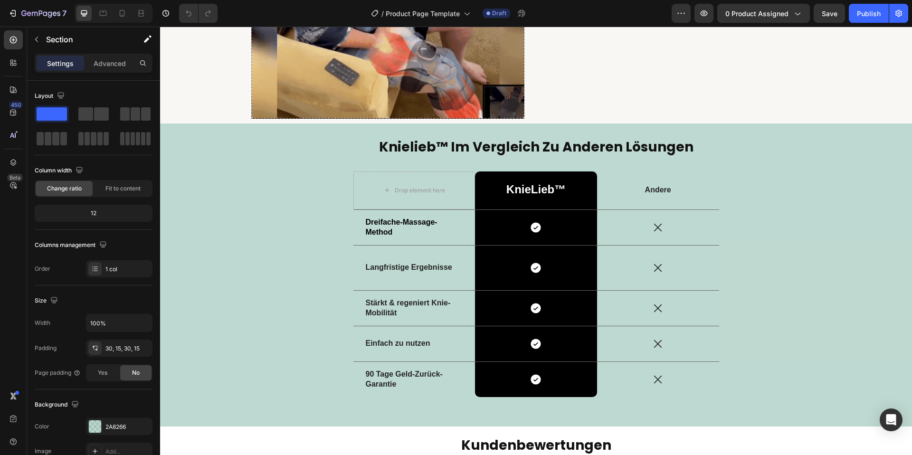
click at [859, 125] on div "knielieb™ im vergleich zu anderen lösungen Heading Drop element here KnieLieb™ …" at bounding box center [536, 275] width 752 height 303
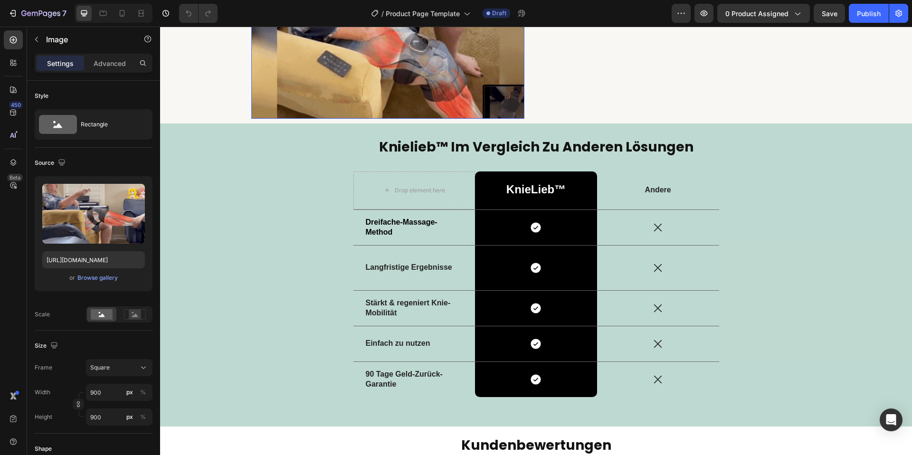
drag, startPoint x: 364, startPoint y: 114, endPoint x: 378, endPoint y: 113, distance: 14.3
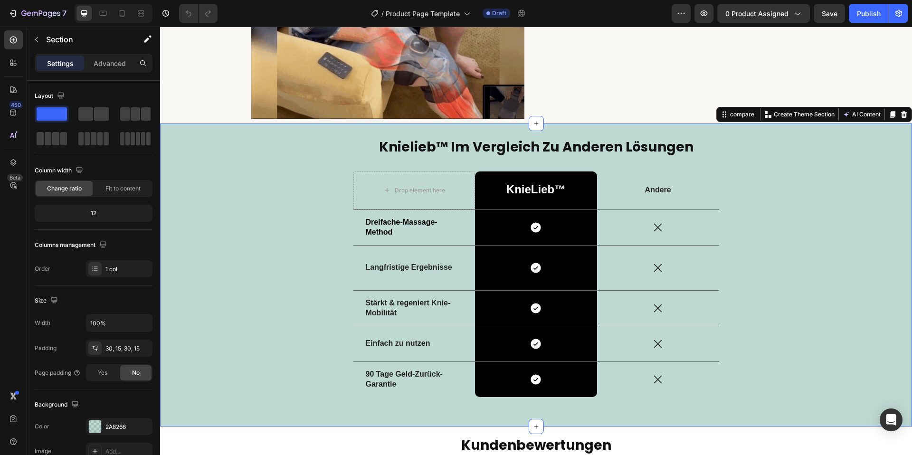
click at [235, 127] on div "knielieb™ im vergleich zu anderen lösungen Heading Drop element here KnieLieb™ …" at bounding box center [536, 275] width 752 height 303
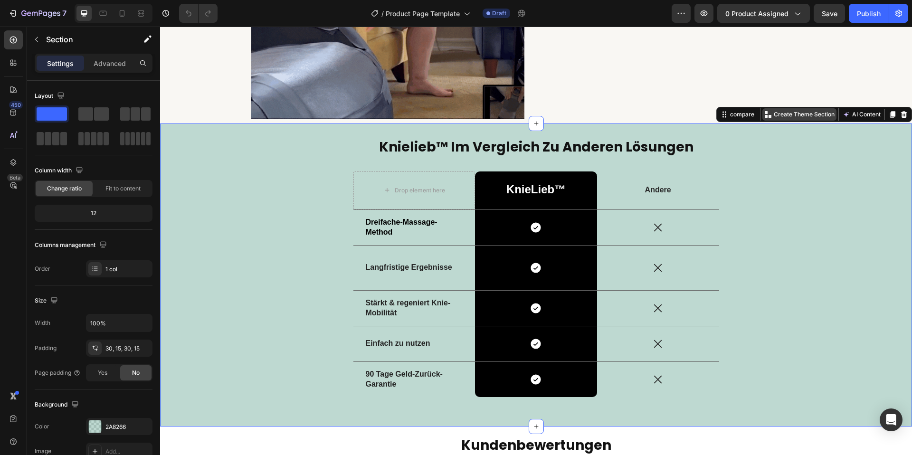
click at [792, 115] on p "Create Theme Section" at bounding box center [804, 114] width 61 height 9
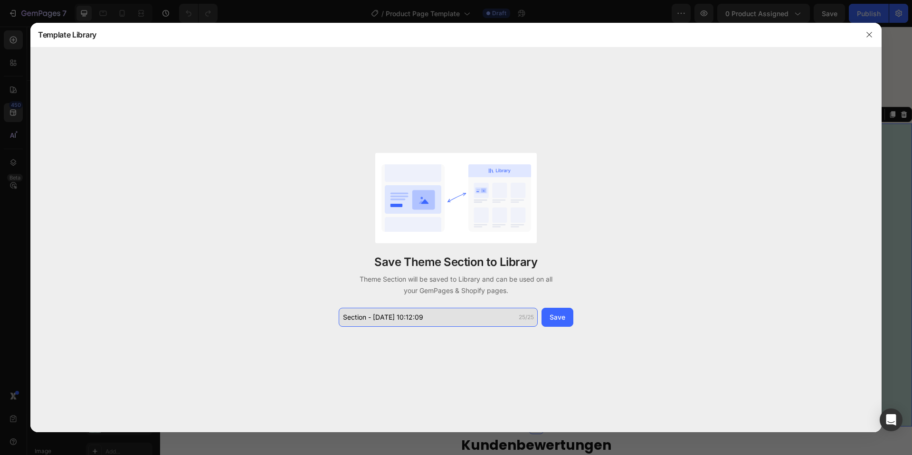
click at [406, 325] on input "Section - [DATE] 10:12:09" at bounding box center [438, 317] width 199 height 19
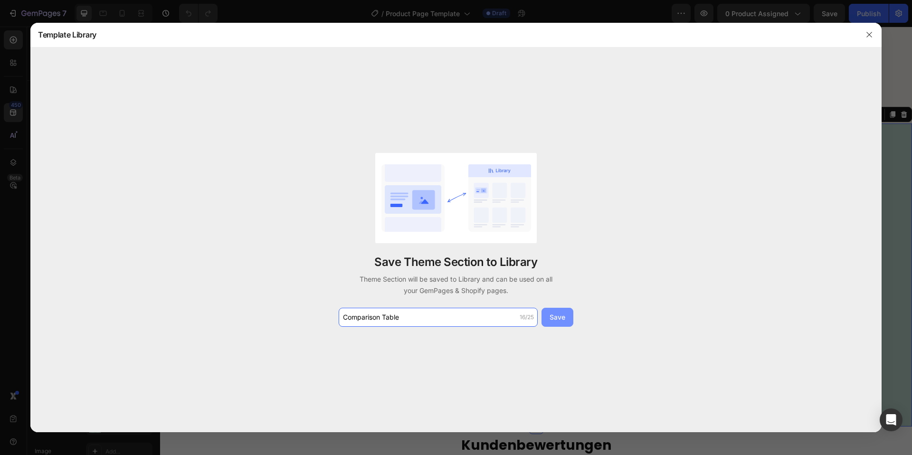
type input "Comparison Table"
click at [552, 309] on button "Save" at bounding box center [558, 317] width 32 height 19
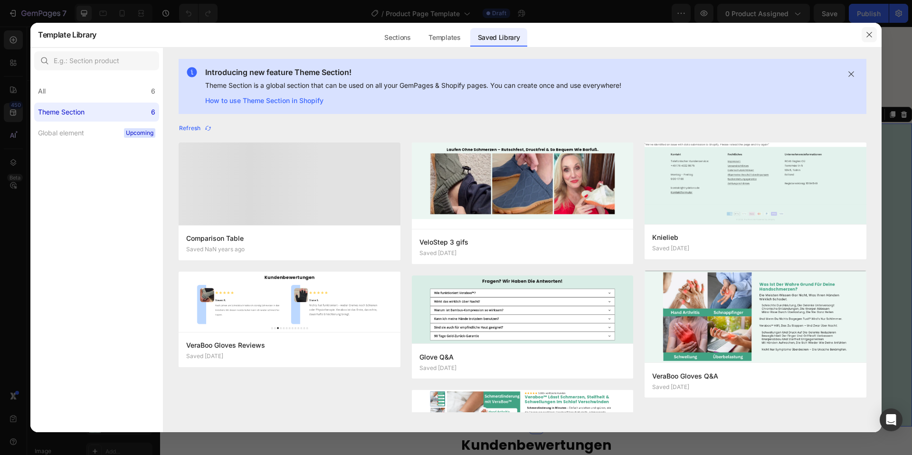
click at [871, 35] on icon "button" at bounding box center [870, 35] width 8 height 8
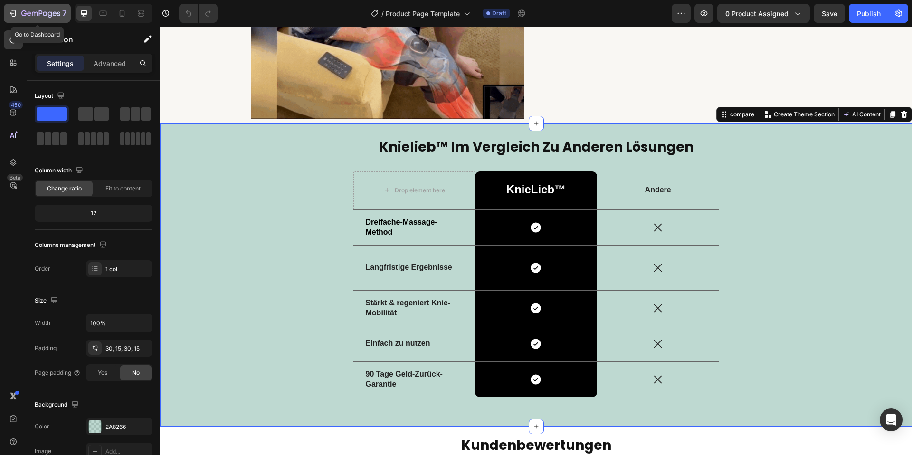
click at [51, 14] on icon "button" at bounding box center [50, 14] width 4 height 6
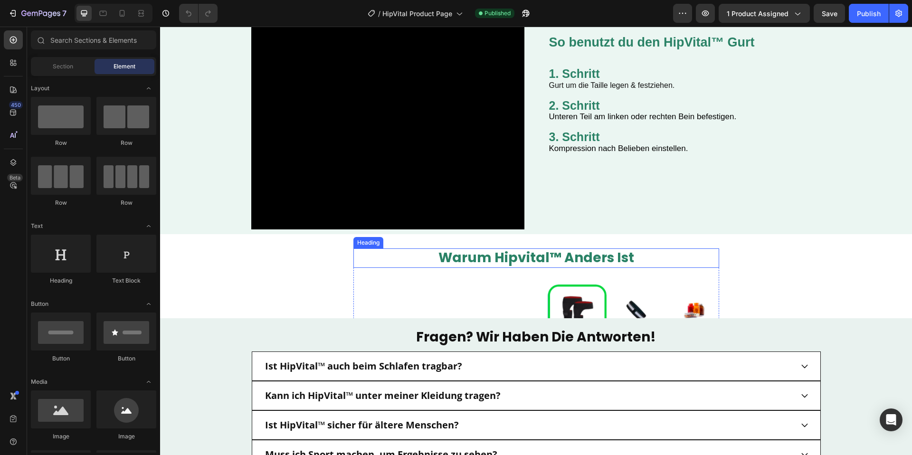
scroll to position [1564, 0]
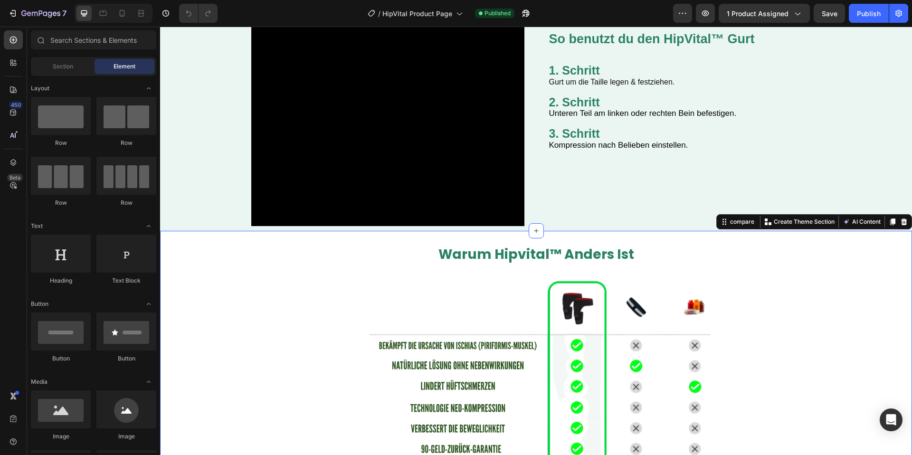
click at [287, 248] on div "warum hipvital™ anders ist Heading Image Row" at bounding box center [536, 375] width 738 height 261
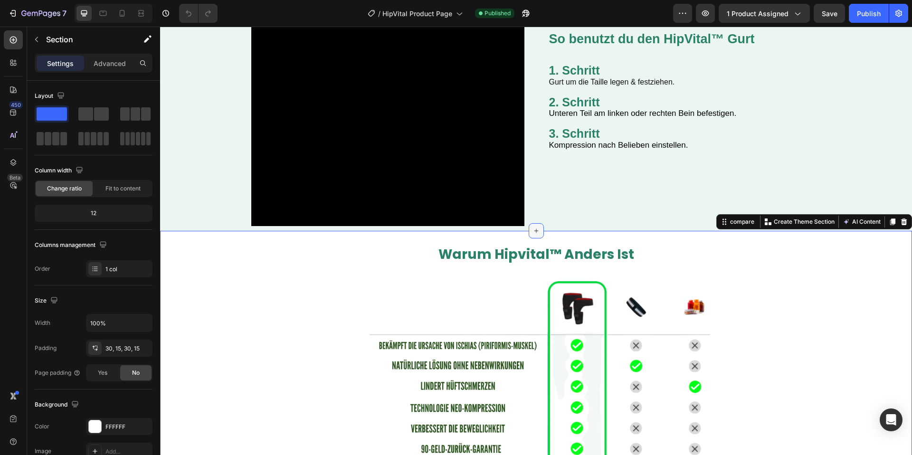
click at [535, 230] on icon at bounding box center [537, 231] width 8 height 8
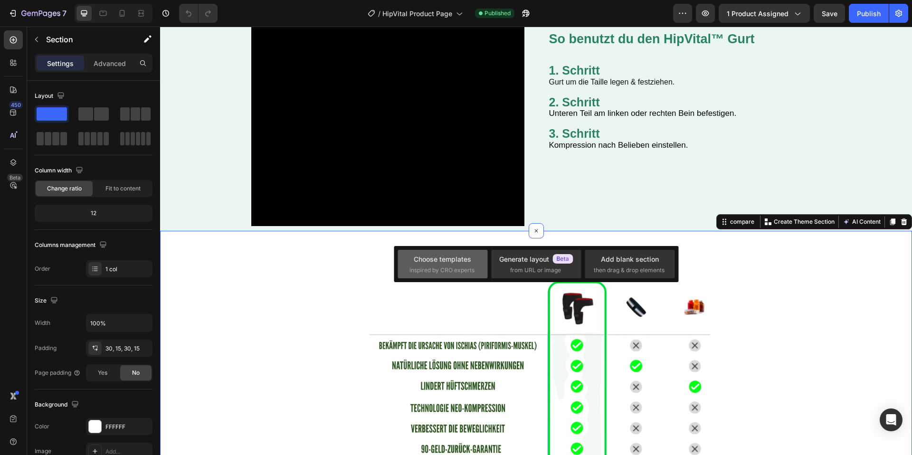
click at [438, 262] on div "Choose templates" at bounding box center [443, 259] width 58 height 10
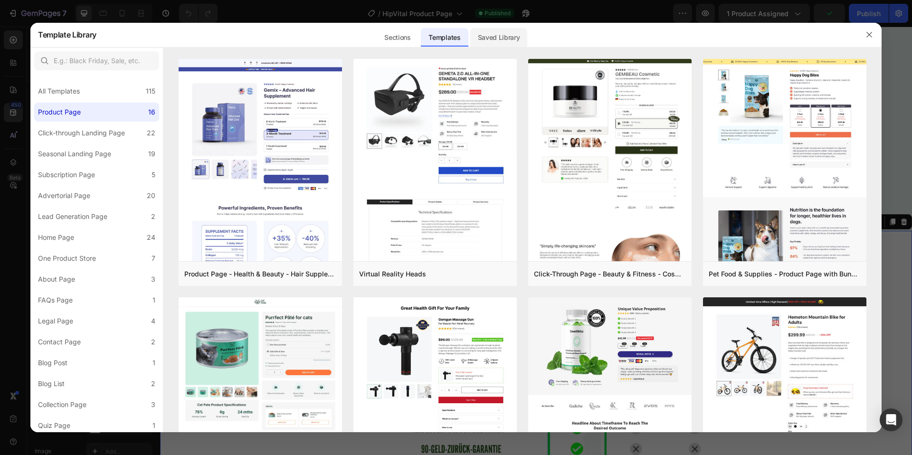
click at [525, 35] on div "Saved Library" at bounding box center [499, 37] width 58 height 19
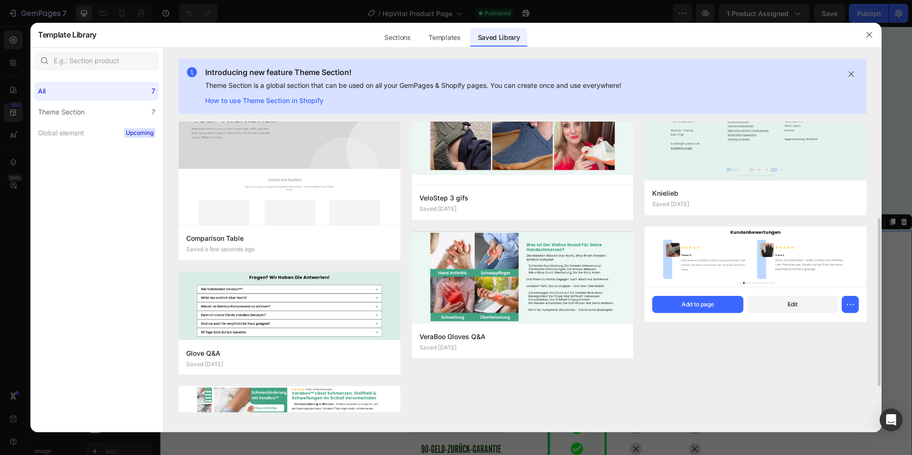
scroll to position [0, 0]
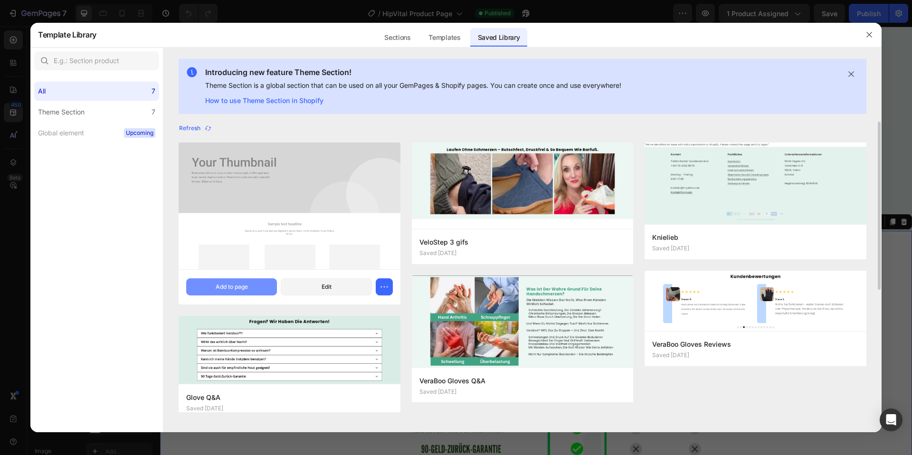
click at [242, 286] on div "Add to page" at bounding box center [232, 287] width 32 height 9
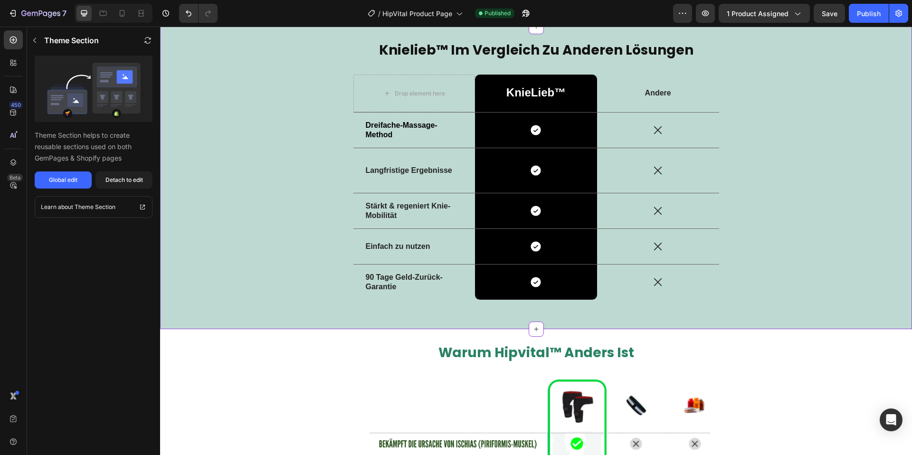
scroll to position [1775, 0]
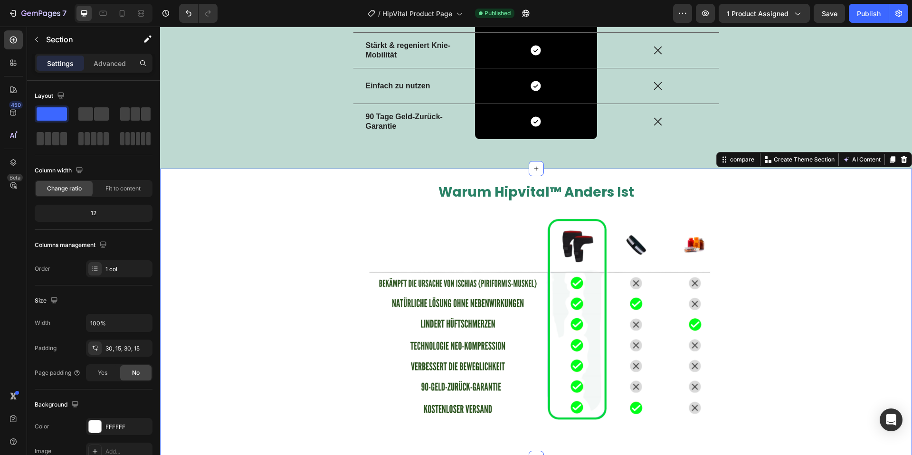
scroll to position [1970, 0]
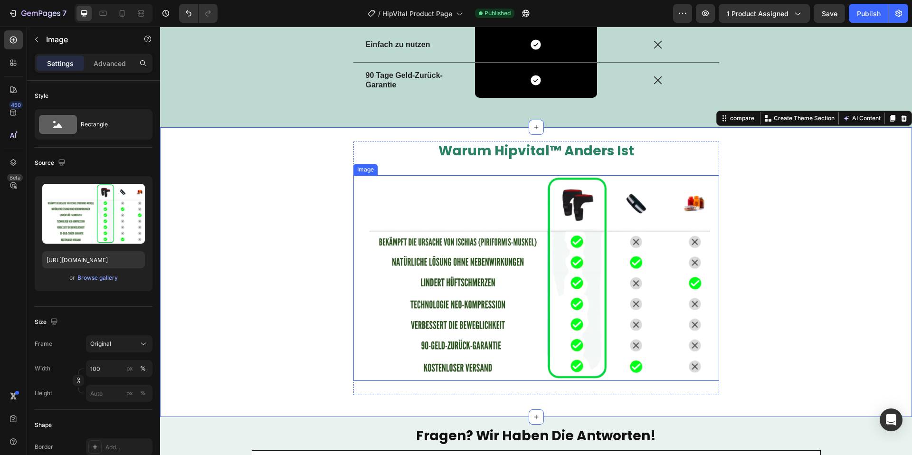
click at [575, 216] on img at bounding box center [537, 278] width 366 height 206
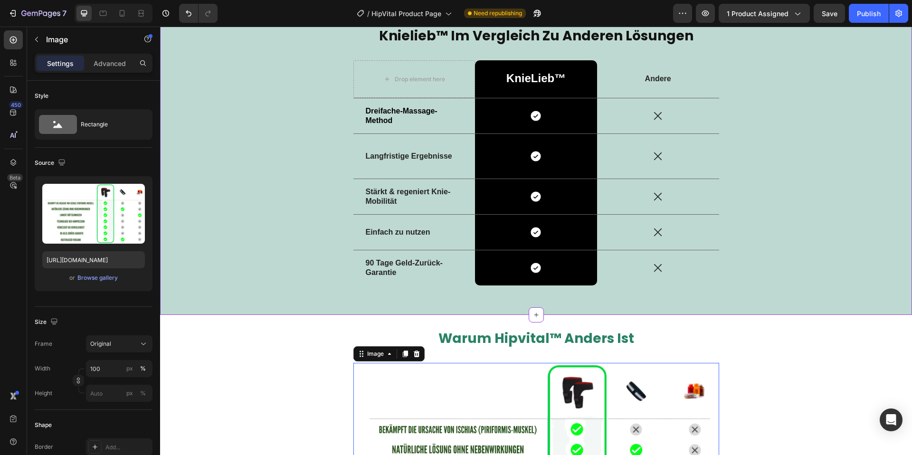
scroll to position [1657, 0]
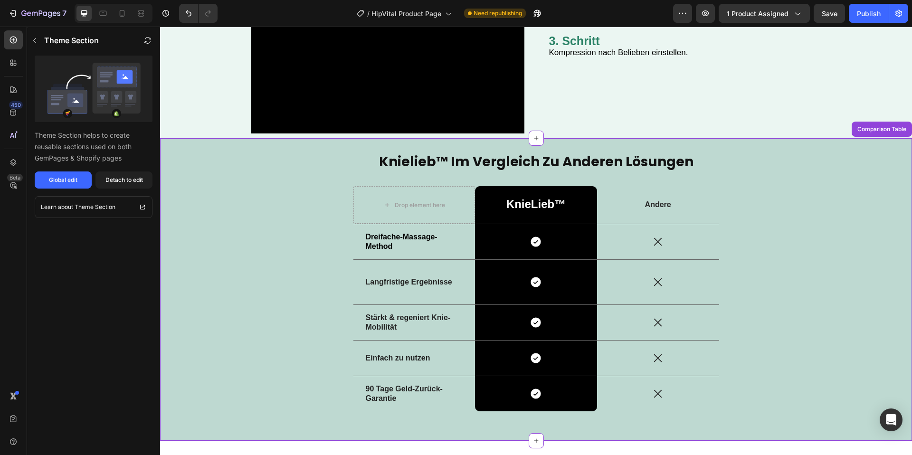
click at [393, 235] on strong "Dreifache-Massage-Method" at bounding box center [402, 242] width 72 height 18
drag, startPoint x: 393, startPoint y: 235, endPoint x: 385, endPoint y: 240, distance: 8.8
click at [393, 235] on strong "Dreifache-Massage-Method" at bounding box center [402, 242] width 72 height 18
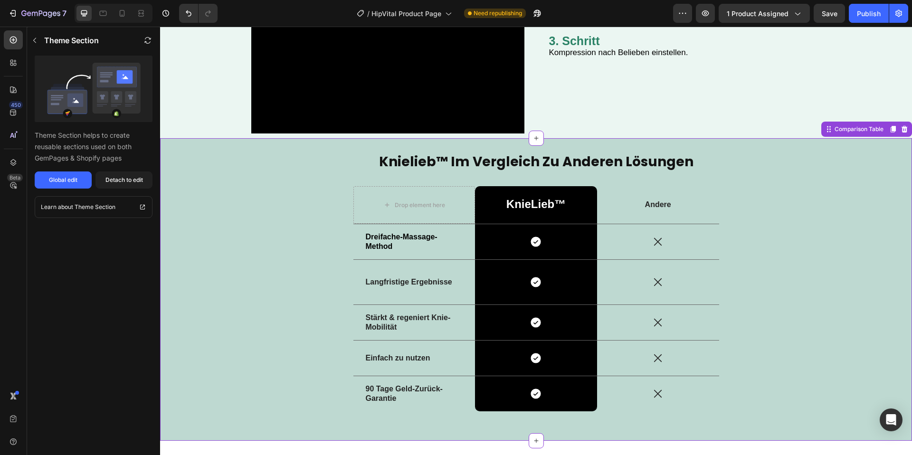
click at [385, 241] on strong "Dreifache-Massage-Method" at bounding box center [402, 242] width 72 height 18
click at [385, 241] on p "Dreifache-Massage-Method" at bounding box center [414, 242] width 97 height 20
click at [385, 242] on p "Dreifache-Massage-Method" at bounding box center [414, 242] width 97 height 20
drag, startPoint x: 299, startPoint y: 248, endPoint x: 396, endPoint y: 241, distance: 97.2
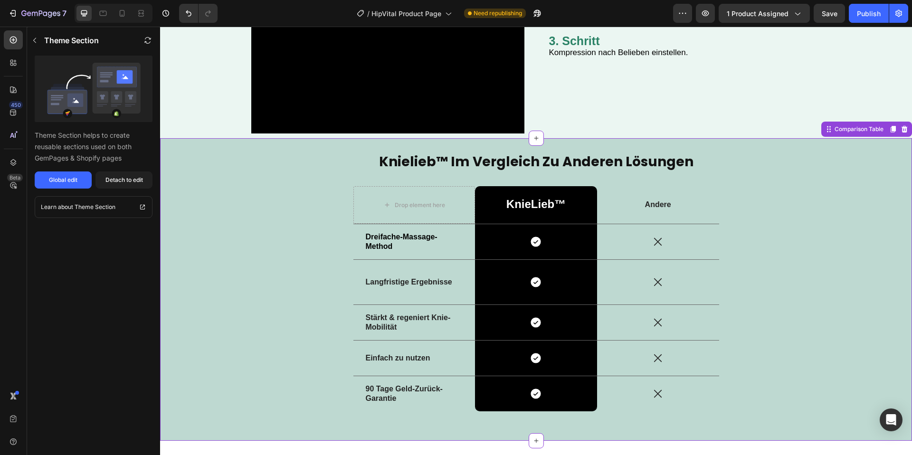
click at [308, 248] on div "knielieb™ im vergleich zu anderen lösungen Heading Drop element here KnieLieb™ …" at bounding box center [536, 290] width 738 height 274
click at [122, 182] on div "Detach to edit" at bounding box center [124, 180] width 38 height 9
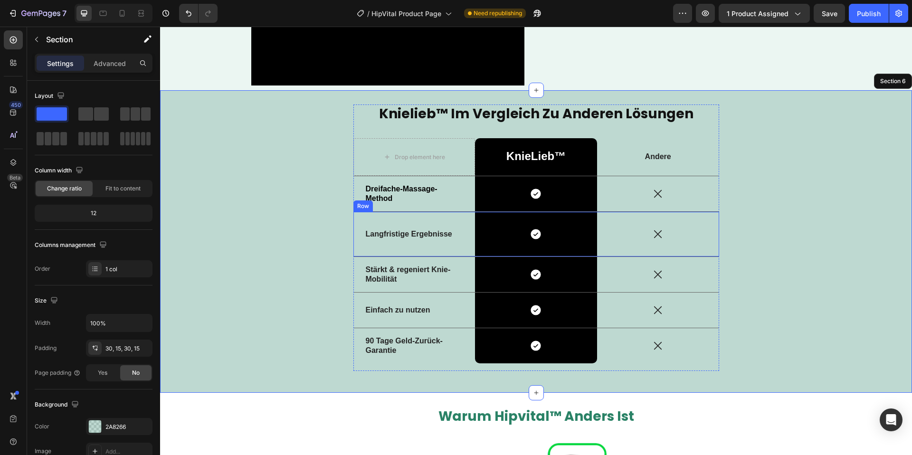
scroll to position [1753, 0]
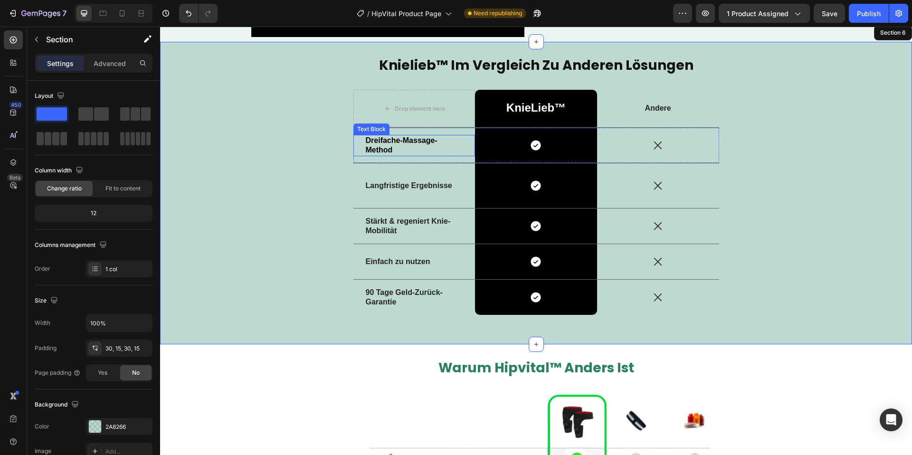
click at [400, 150] on p "Dreifache-Massage-Method" at bounding box center [414, 146] width 97 height 20
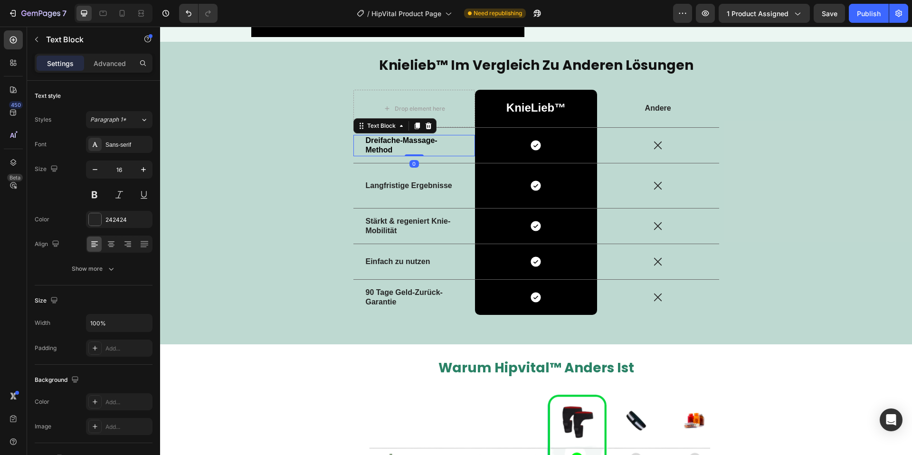
click at [400, 150] on p "Dreifache-Massage-Method" at bounding box center [414, 146] width 97 height 20
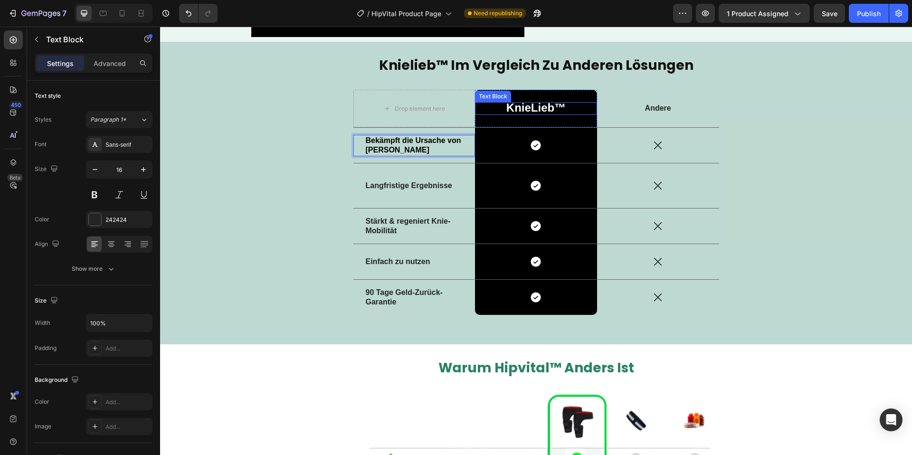
click at [558, 107] on span "KnieLieb™" at bounding box center [536, 107] width 59 height 13
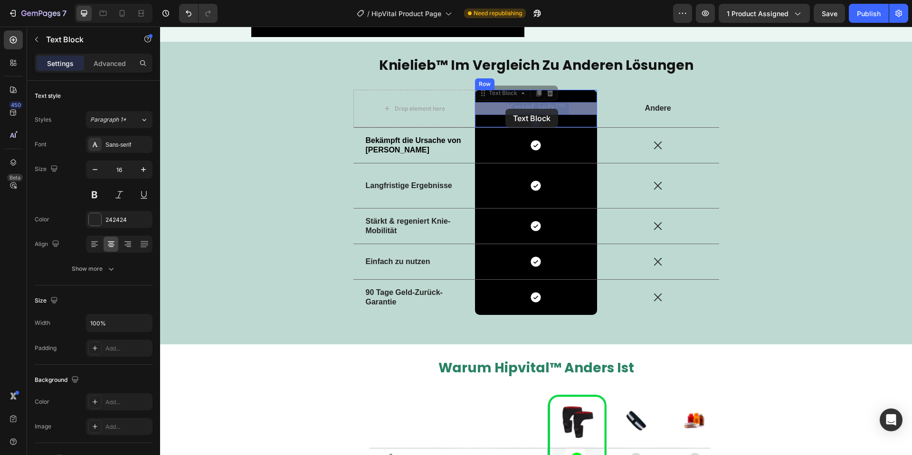
drag, startPoint x: 556, startPoint y: 108, endPoint x: 506, endPoint y: 109, distance: 49.9
drag, startPoint x: 556, startPoint y: 107, endPoint x: 508, endPoint y: 107, distance: 47.0
click at [508, 107] on span "KnieLieb™" at bounding box center [536, 107] width 59 height 13
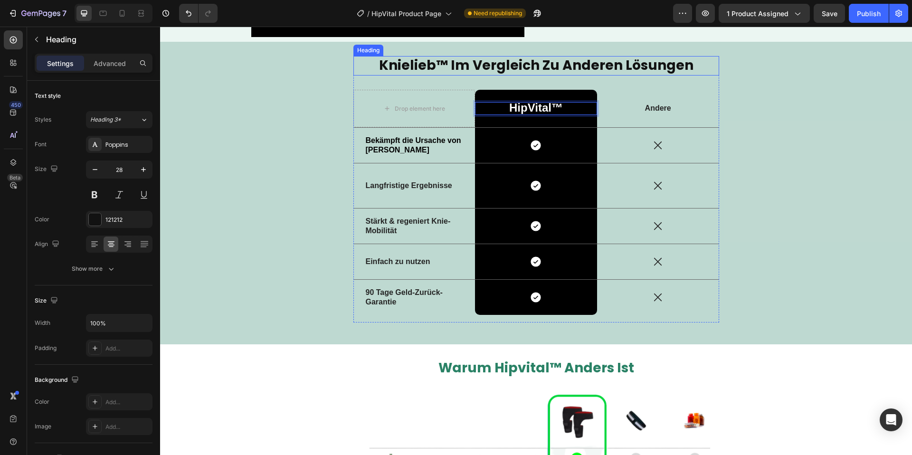
drag, startPoint x: 450, startPoint y: 62, endPoint x: 436, endPoint y: 67, distance: 14.7
click at [450, 62] on strong "knielieb™ im vergleich zu anderen lösungen" at bounding box center [536, 65] width 315 height 19
drag, startPoint x: 438, startPoint y: 65, endPoint x: 384, endPoint y: 65, distance: 54.2
click at [384, 65] on strong "knielieb™ im vergleich zu anderen lösungen" at bounding box center [536, 65] width 315 height 19
click at [718, 184] on div "Icon" at bounding box center [658, 186] width 122 height 12
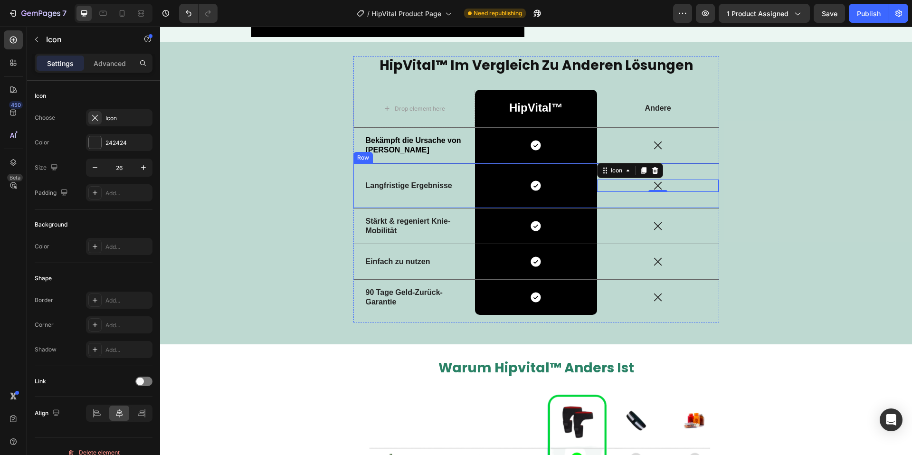
click at [424, 201] on div "Langfristige Ergebnisse Text Block" at bounding box center [415, 185] width 122 height 45
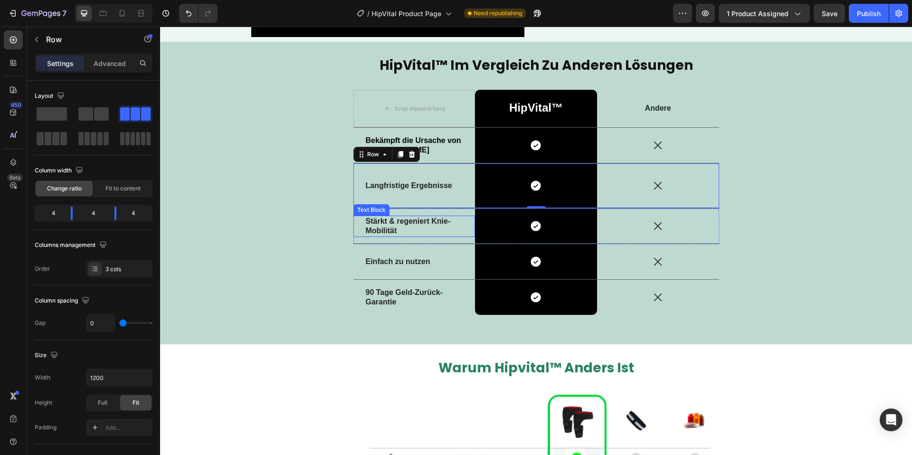
click at [294, 229] on div "⁠⁠⁠⁠⁠⁠⁠ HipVital™ im vergleich zu anderen lösungen Heading Drop element here Hi…" at bounding box center [536, 193] width 738 height 274
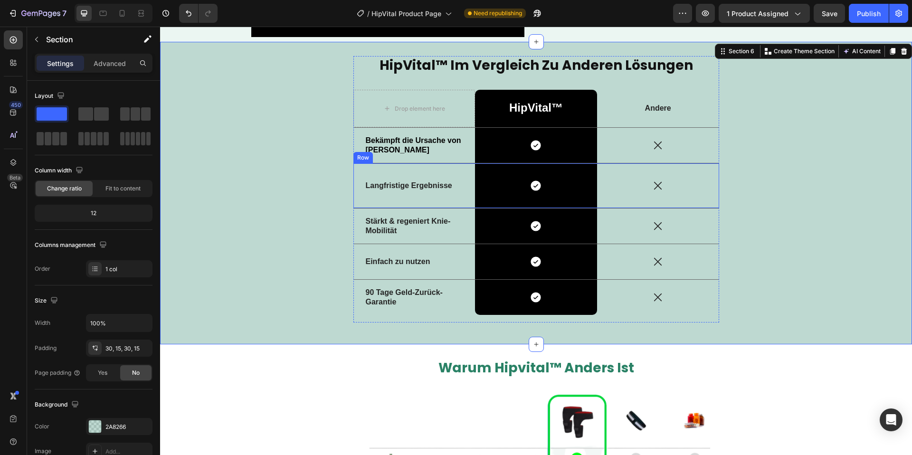
click at [464, 202] on div "Langfristige Ergebnisse Text Block" at bounding box center [415, 185] width 122 height 45
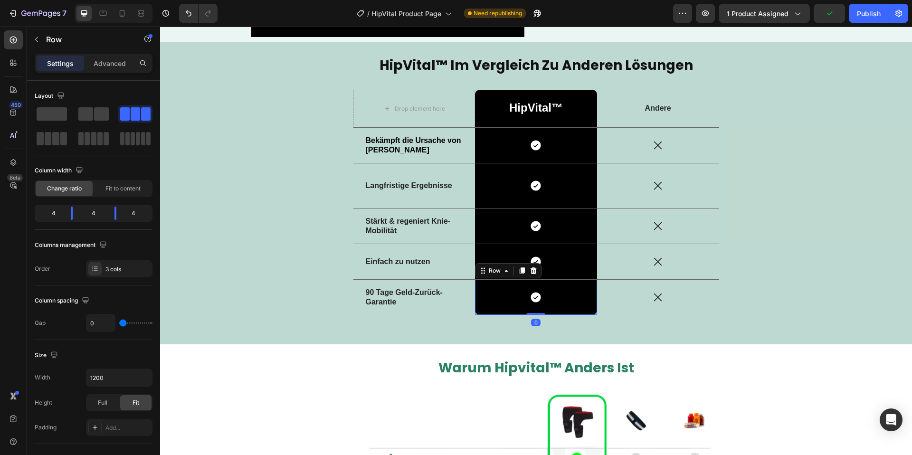
click at [477, 312] on div "Icon Row 0" at bounding box center [536, 297] width 122 height 35
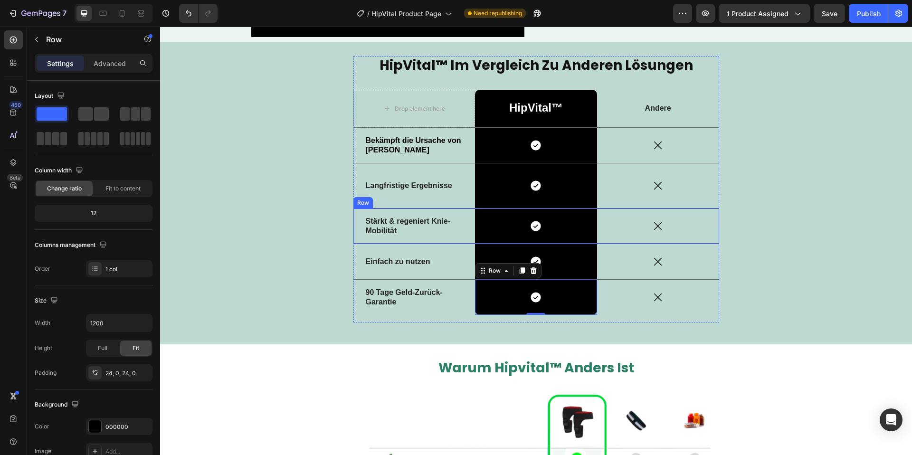
drag, startPoint x: 440, startPoint y: 209, endPoint x: 437, endPoint y: 203, distance: 6.4
click at [440, 209] on div "Stärkt & regeniert Knie-Mobilität Text Block" at bounding box center [415, 226] width 122 height 35
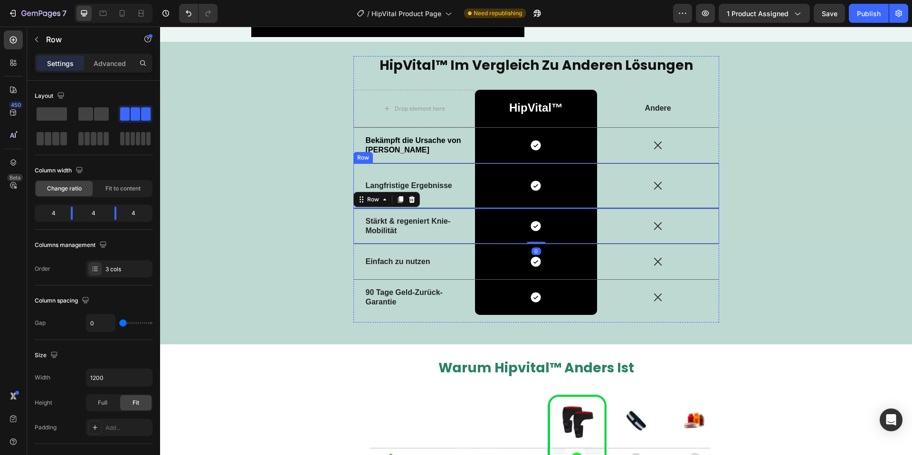
click at [437, 202] on div "Langfristige Ergebnisse Text Block" at bounding box center [415, 185] width 122 height 45
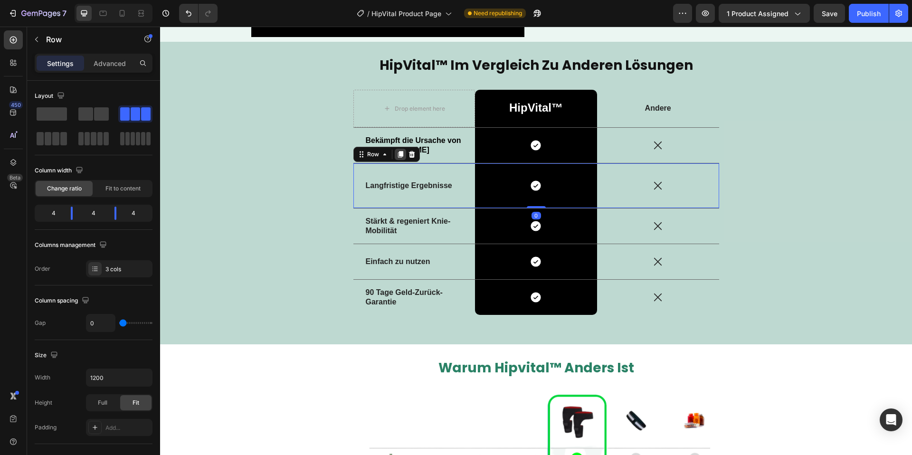
click at [400, 156] on icon at bounding box center [401, 155] width 8 height 8
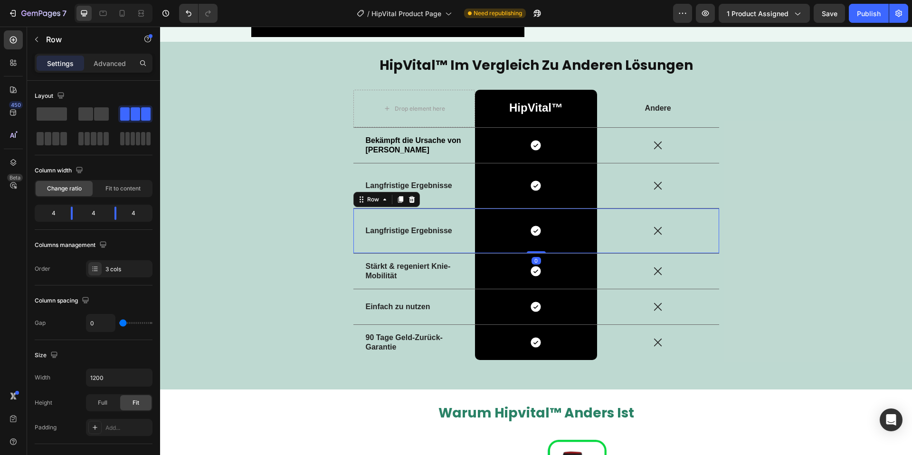
click at [400, 199] on icon at bounding box center [400, 200] width 5 height 7
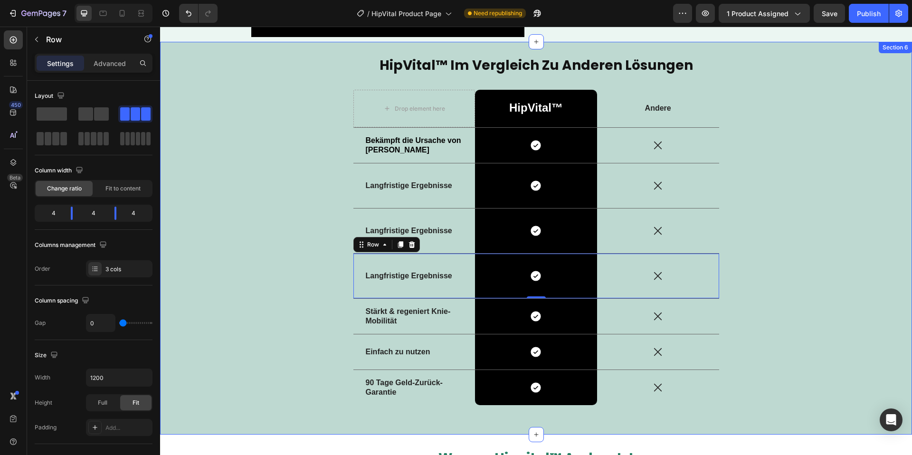
click at [811, 236] on div "⁠⁠⁠⁠⁠⁠⁠ HipVital™ im vergleich zu anderen lösungen Heading Drop element here Hi…" at bounding box center [536, 238] width 738 height 364
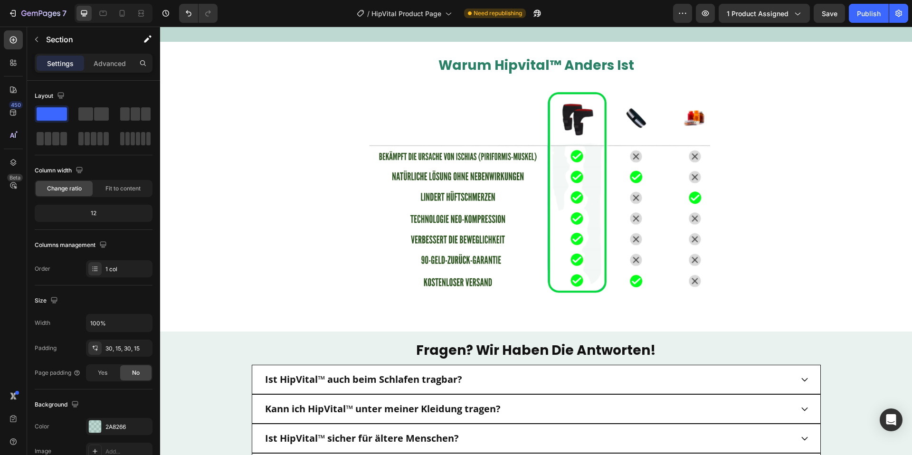
scroll to position [2492, 0]
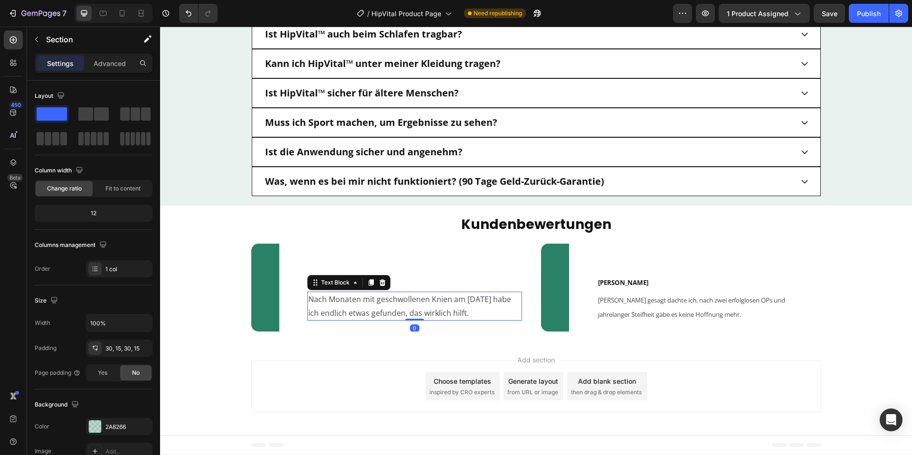
click at [385, 314] on p "Nach Monaten mit geschwollenen Knien am Morgen habe ich endlich etwas gefunden,…" at bounding box center [414, 316] width 213 height 28
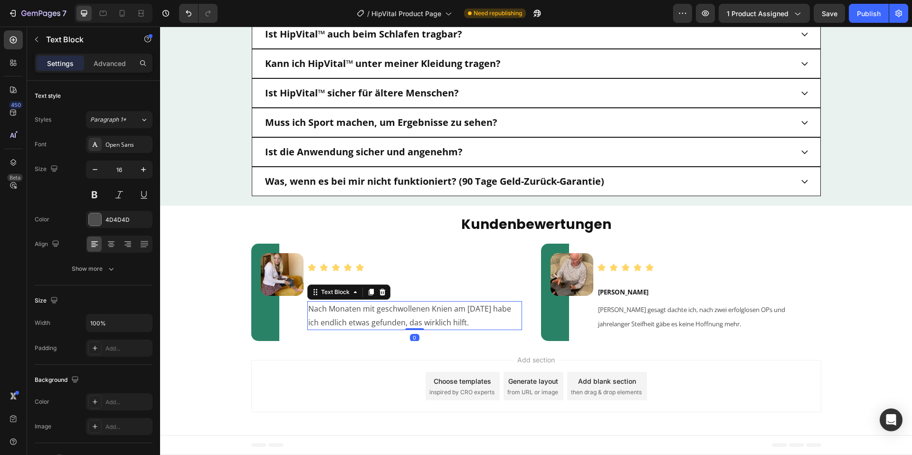
click at [385, 314] on p "Nach Monaten mit geschwollenen Knien am Morgen habe ich endlich etwas gefunden,…" at bounding box center [414, 316] width 213 height 28
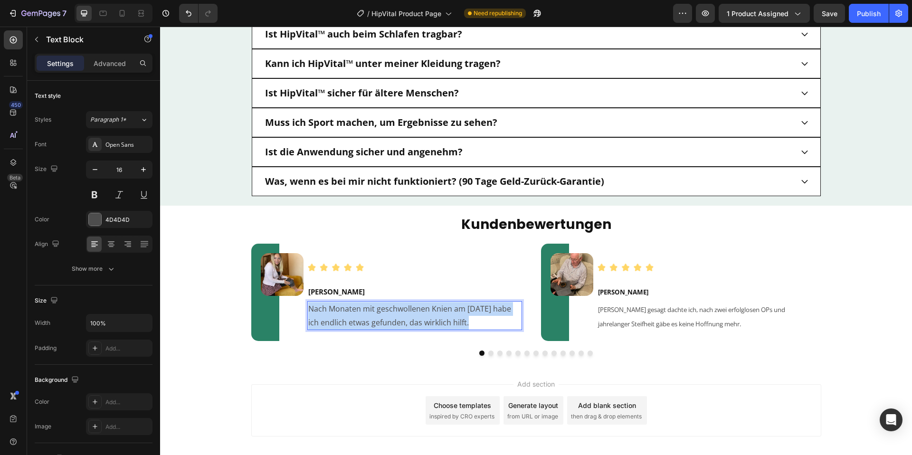
click at [385, 314] on p "Nach Monaten mit geschwollenen Knien am Morgen habe ich endlich etwas gefunden,…" at bounding box center [414, 316] width 213 height 28
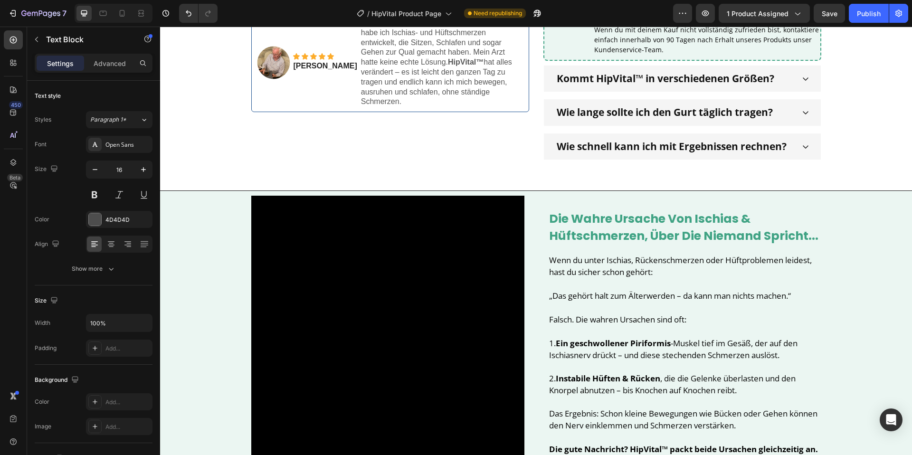
scroll to position [0, 0]
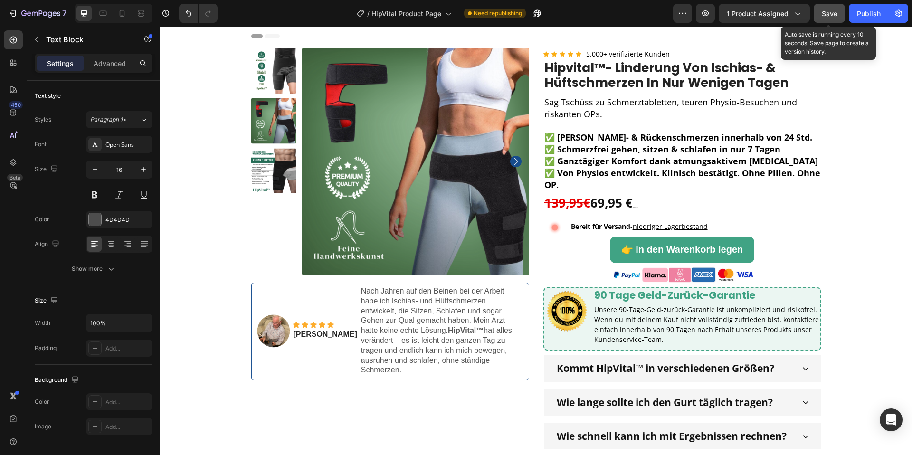
click at [833, 19] on button "Save" at bounding box center [829, 13] width 31 height 19
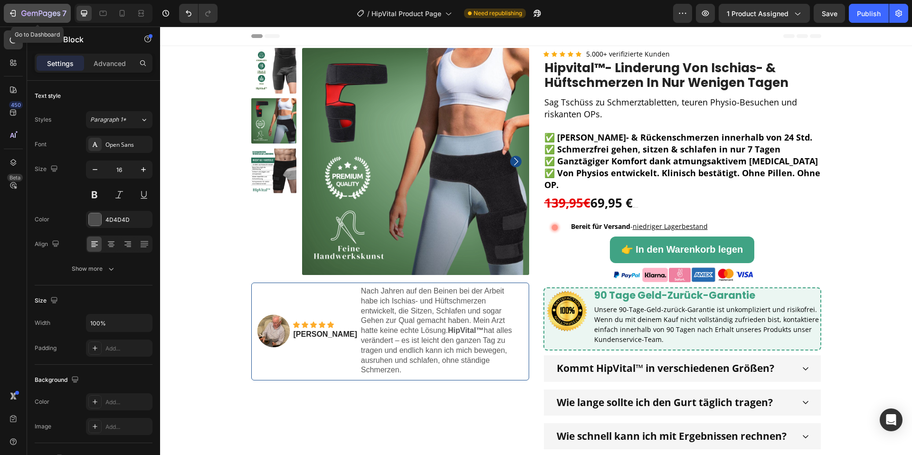
click at [10, 10] on icon "button" at bounding box center [13, 14] width 10 height 10
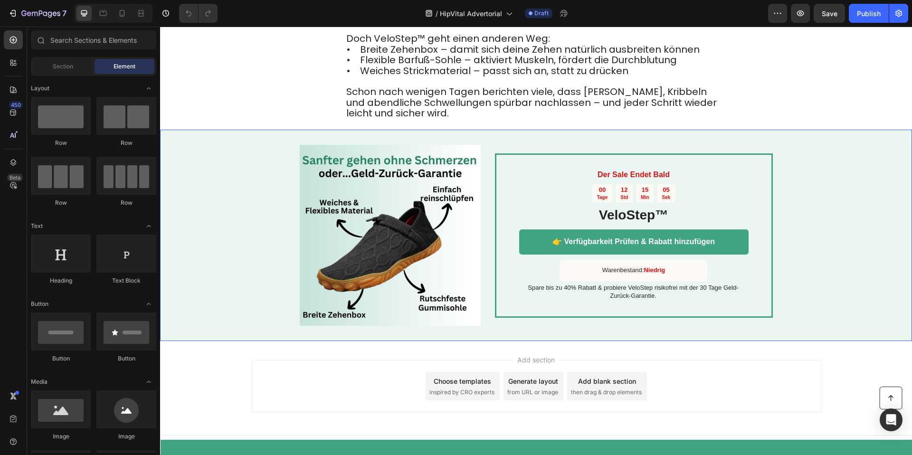
scroll to position [2895, 0]
click at [456, 279] on img at bounding box center [390, 235] width 181 height 181
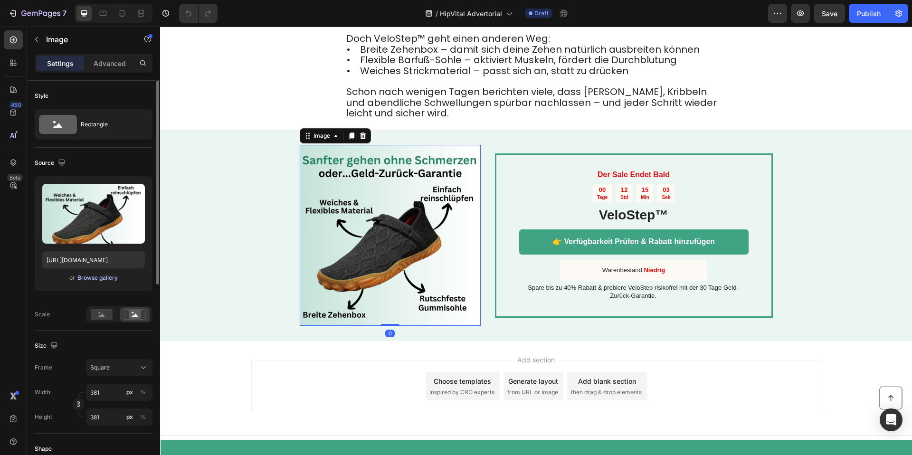
click at [106, 277] on div "Browse gallery" at bounding box center [97, 278] width 40 height 9
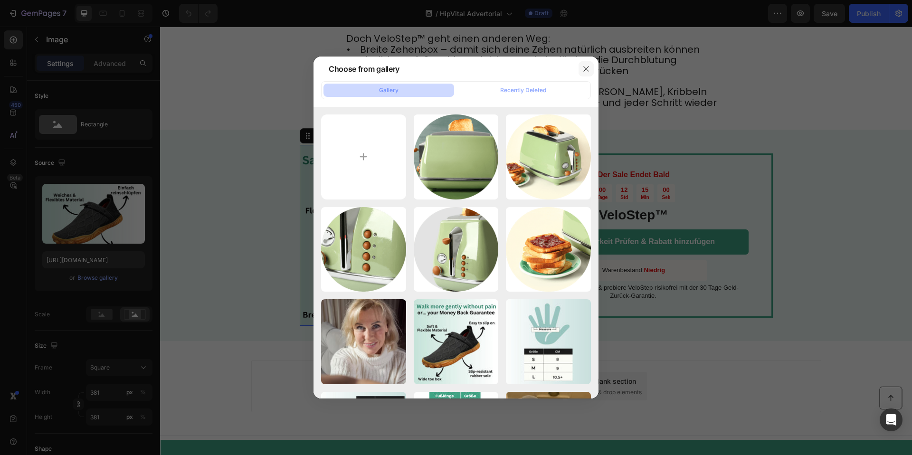
click at [581, 71] on button "button" at bounding box center [586, 68] width 15 height 15
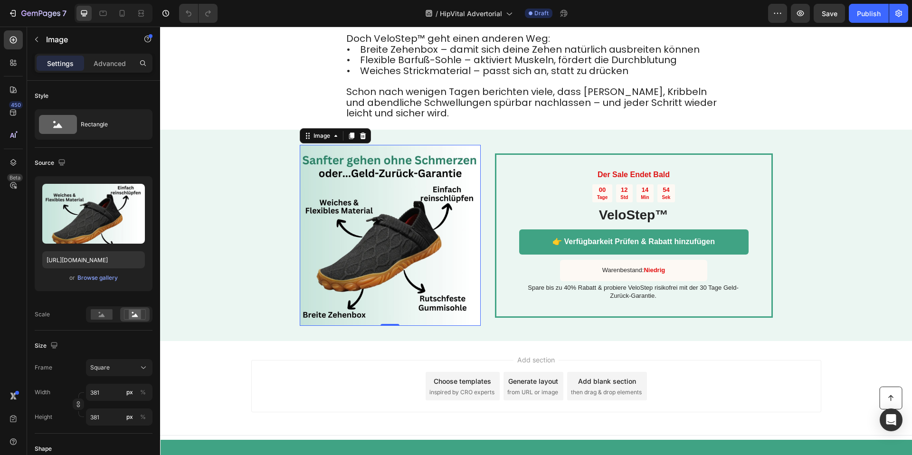
click at [327, 238] on img at bounding box center [390, 235] width 181 height 181
click at [120, 255] on input "[URL][DOMAIN_NAME]" at bounding box center [93, 259] width 103 height 17
type input "[URL][DOMAIN_NAME]"
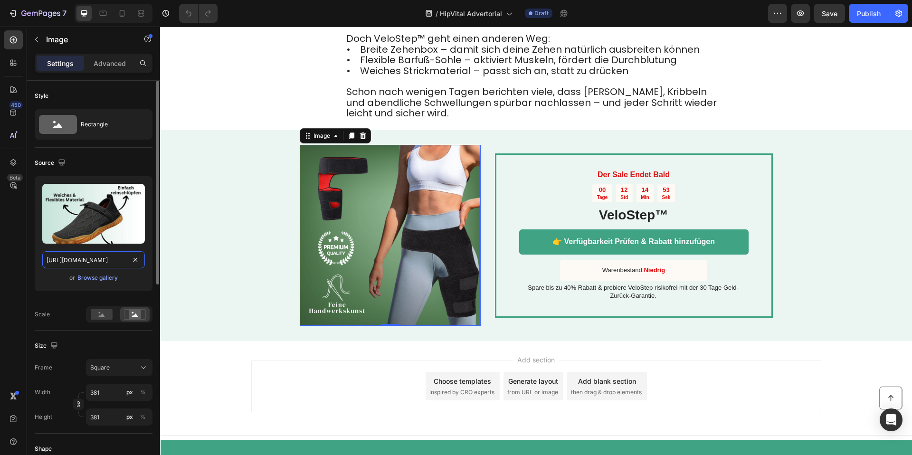
scroll to position [0, 249]
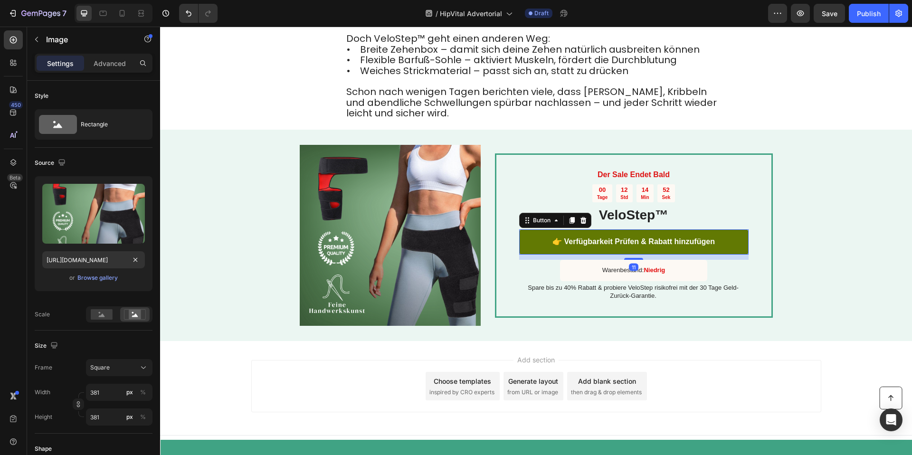
click at [537, 255] on link "👉 Verfügbarkeit Prüfen & Rabatt hinzufügen" at bounding box center [634, 242] width 230 height 25
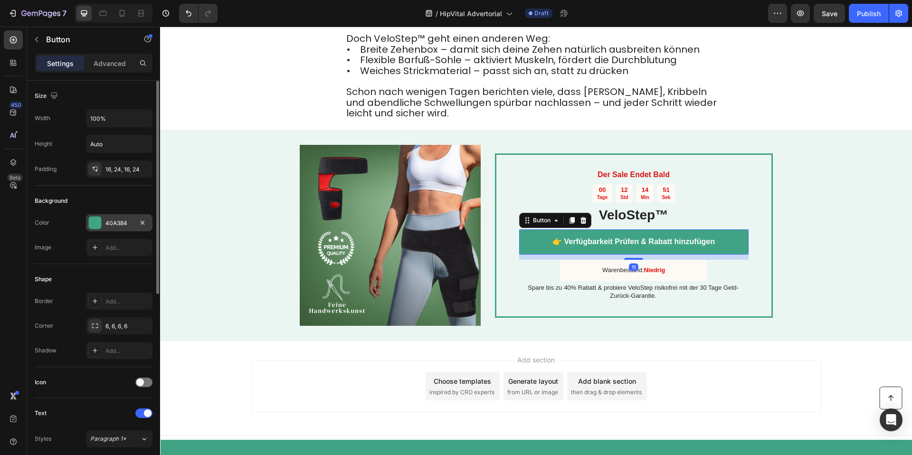
click at [115, 222] on div "40A384" at bounding box center [119, 223] width 28 height 9
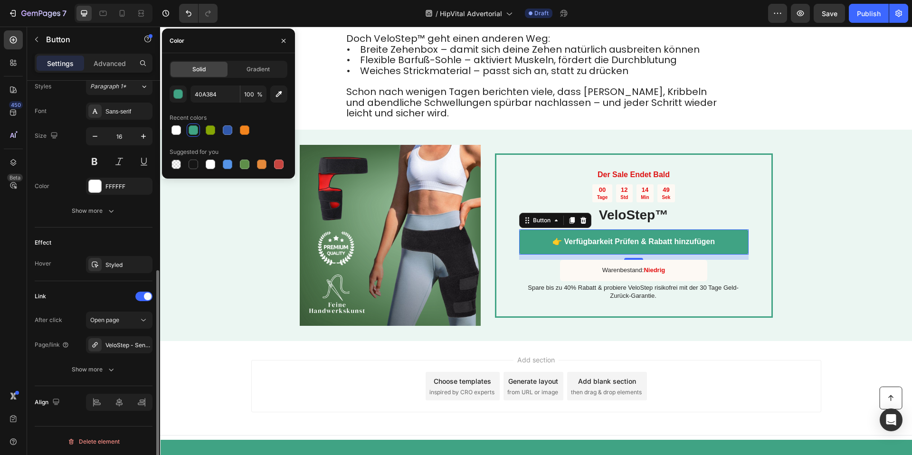
scroll to position [354, 0]
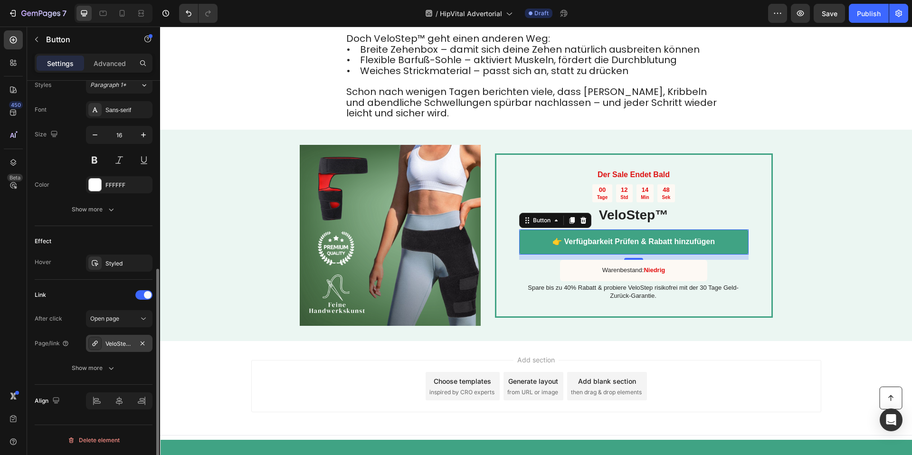
drag, startPoint x: 112, startPoint y: 344, endPoint x: 117, endPoint y: 345, distance: 4.8
click at [112, 344] on div "VeloStep - Senioren" at bounding box center [119, 344] width 28 height 9
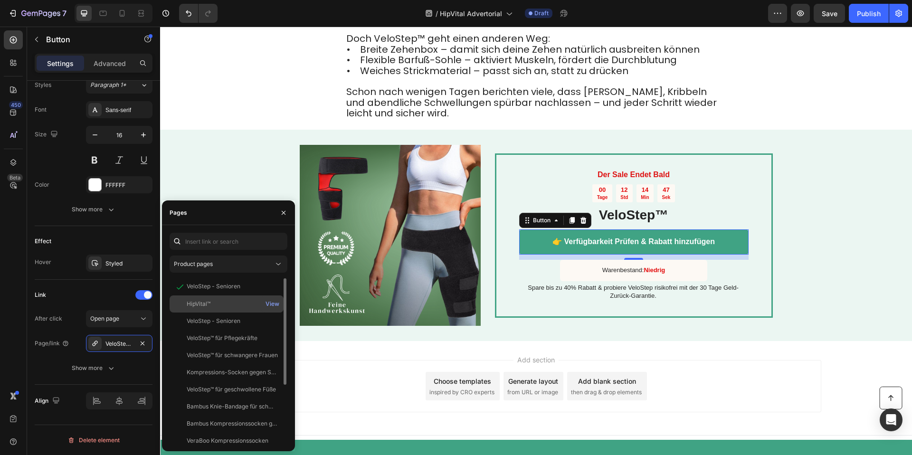
click at [203, 304] on div "HipVital™" at bounding box center [199, 304] width 24 height 9
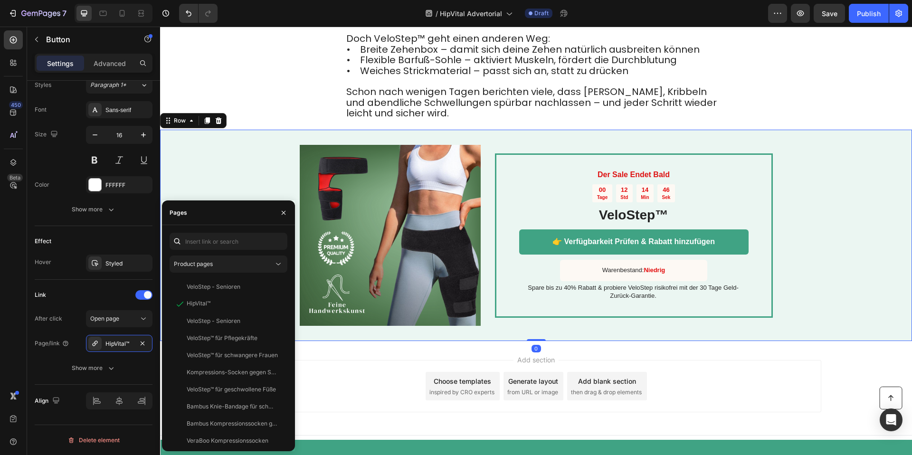
click at [779, 265] on div "Image Image Der Sale Endet Bald Text Block 00 Tage 12 Std 14 Min 46 Sek Countdo…" at bounding box center [536, 235] width 752 height 211
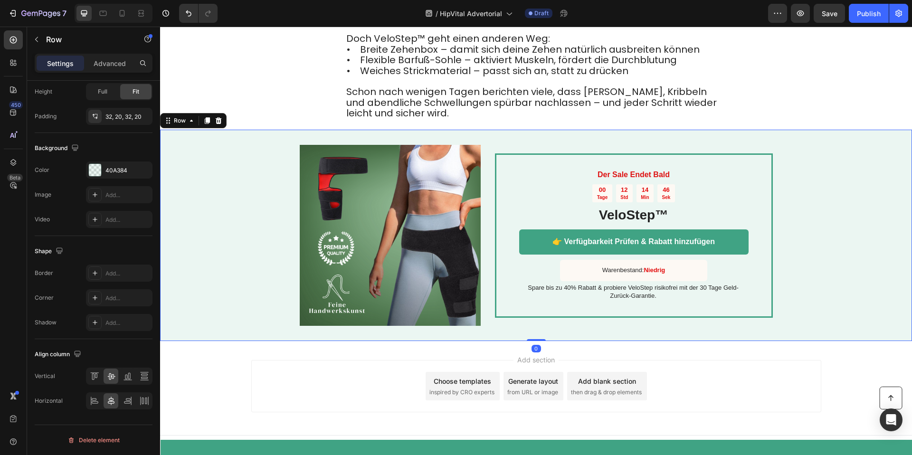
scroll to position [0, 0]
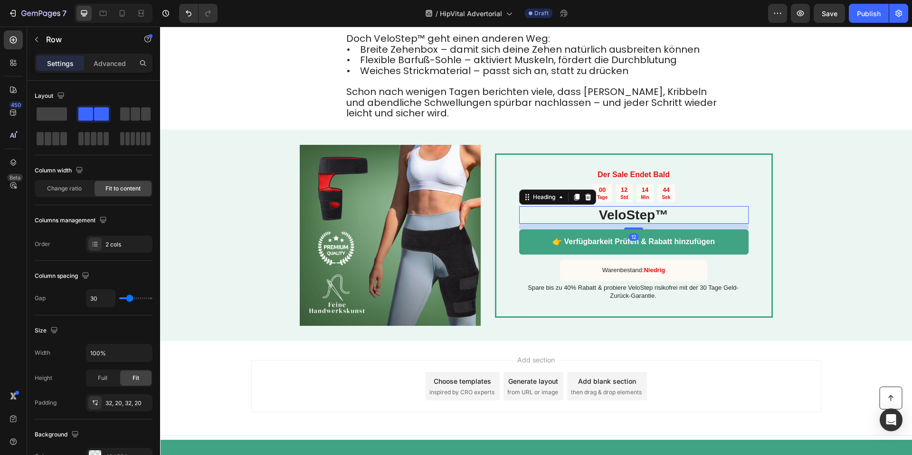
click at [616, 223] on h2 "VeloStep™" at bounding box center [634, 215] width 230 height 18
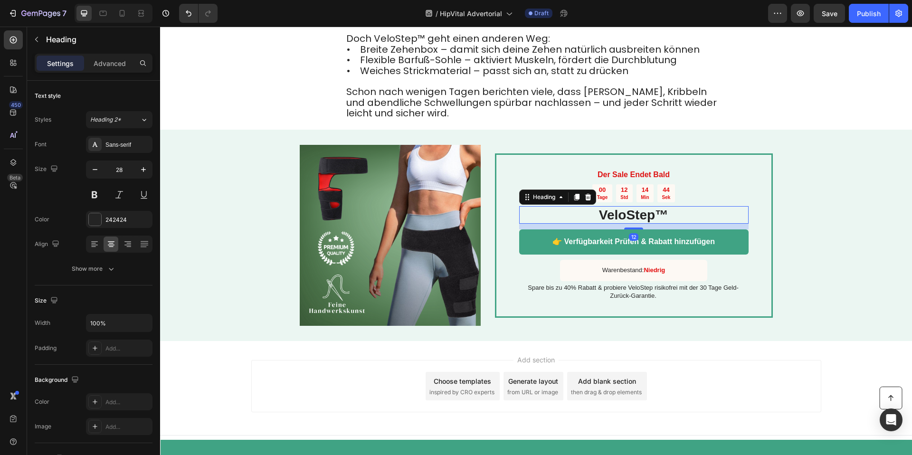
click at [616, 223] on h2 "VeloStep™" at bounding box center [634, 215] width 230 height 18
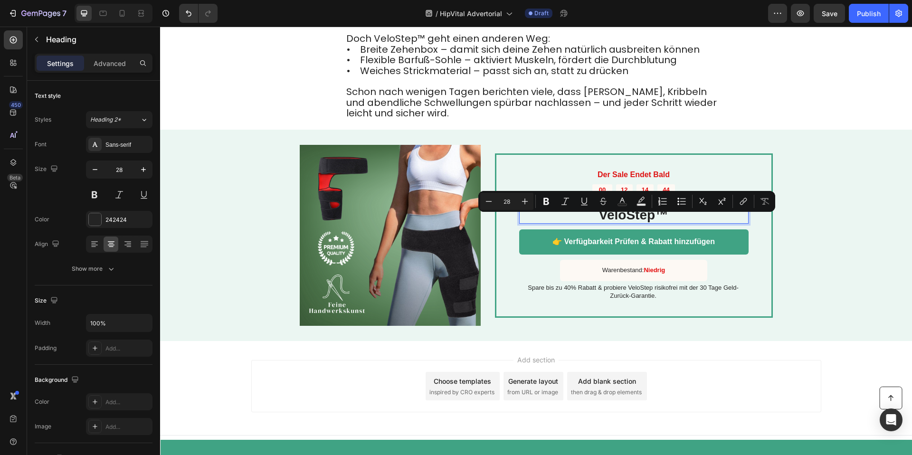
click at [608, 223] on p "VeloStep™" at bounding box center [634, 215] width 228 height 16
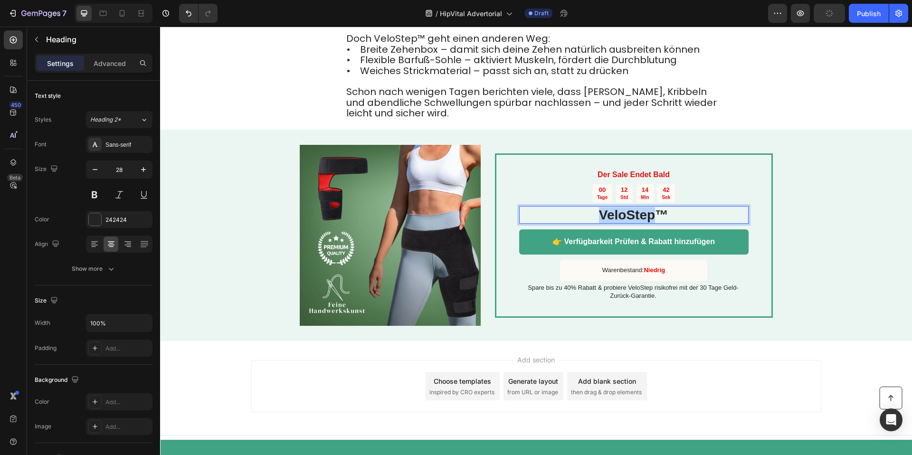
drag, startPoint x: 607, startPoint y: 226, endPoint x: 655, endPoint y: 224, distance: 48.0
click at [652, 223] on p "VeloStep™" at bounding box center [634, 215] width 228 height 16
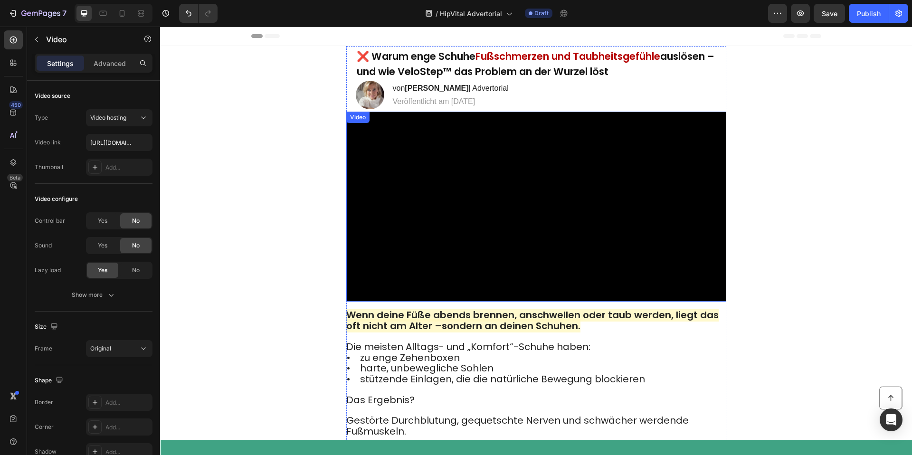
click at [424, 179] on video at bounding box center [536, 207] width 380 height 190
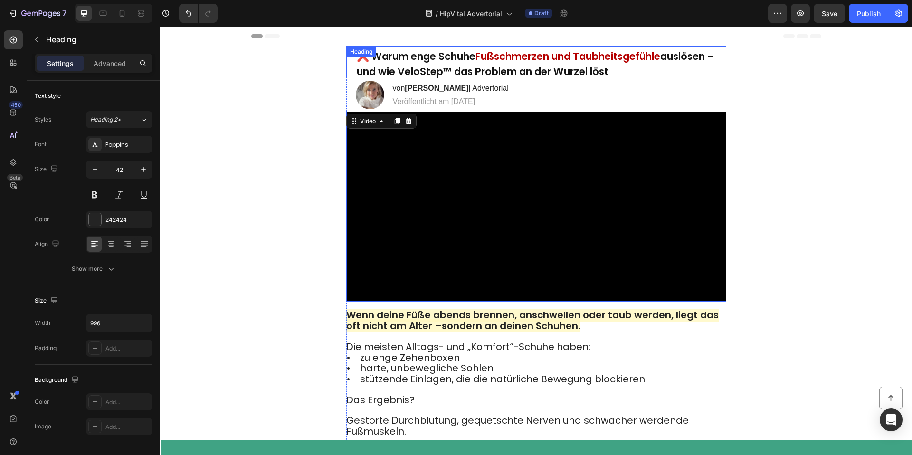
click at [444, 69] on span "auslösen – und wie VeloStep™ das Problem an der Wurzel löst" at bounding box center [536, 63] width 358 height 29
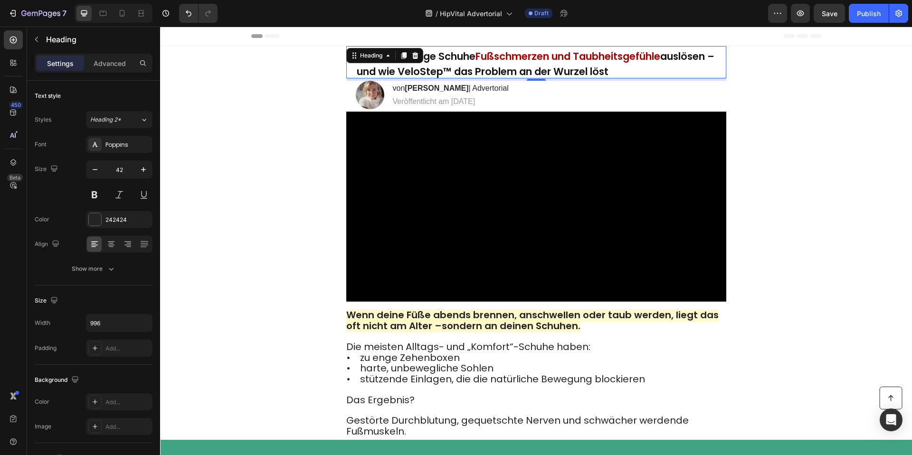
click at [502, 81] on div "5" at bounding box center [536, 79] width 380 height 2
click at [507, 75] on span "auslösen – und wie VeloStep™ das Problem an der Wurzel löst" at bounding box center [536, 63] width 358 height 29
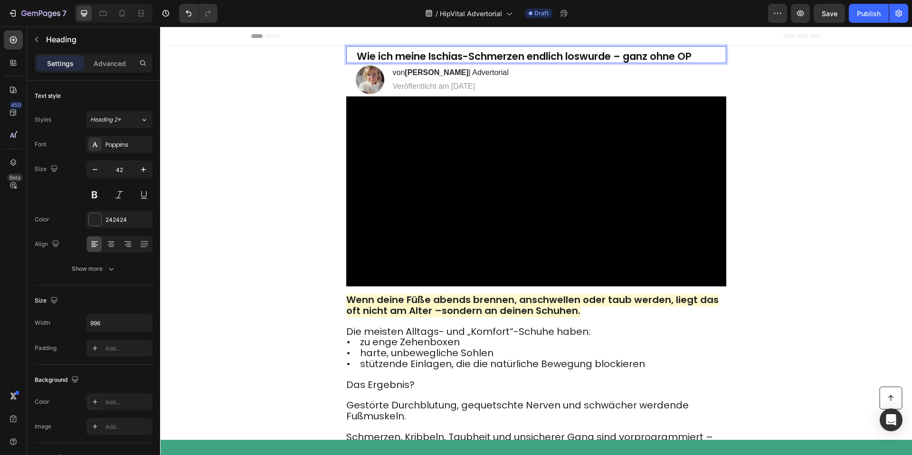
click at [465, 53] on span "Wie ich meine Ischias-Schmerzen endlich loswurde – ganz ohne OP" at bounding box center [524, 56] width 335 height 14
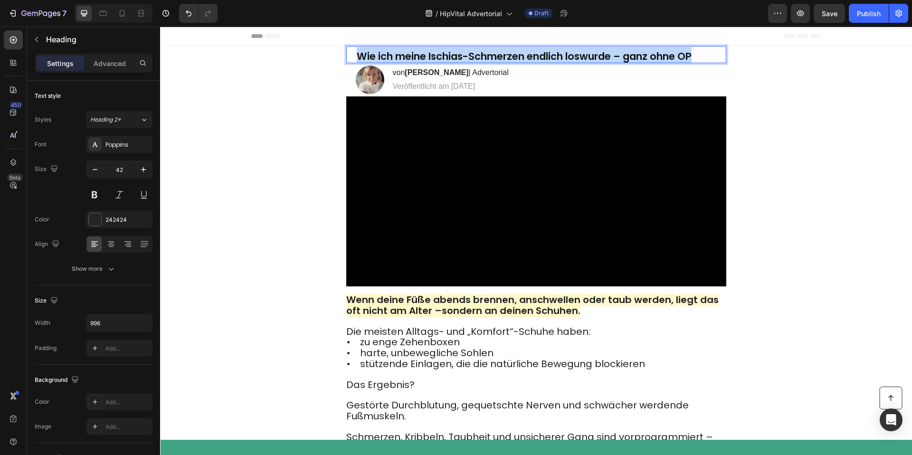
click at [465, 53] on span "Wie ich meine Ischias-Schmerzen endlich loswurde – ganz ohne OP" at bounding box center [524, 56] width 335 height 14
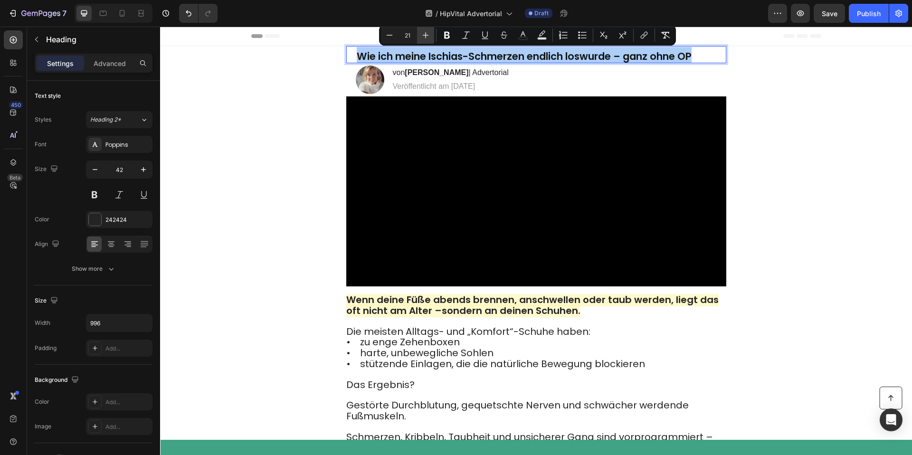
click at [425, 37] on icon "Editor contextual toolbar" at bounding box center [426, 35] width 6 height 6
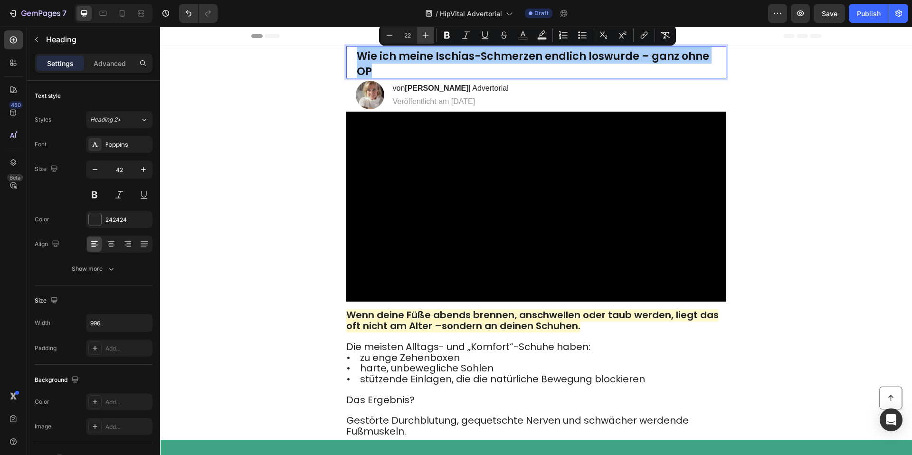
click at [425, 37] on icon "Editor contextual toolbar" at bounding box center [426, 35] width 6 height 6
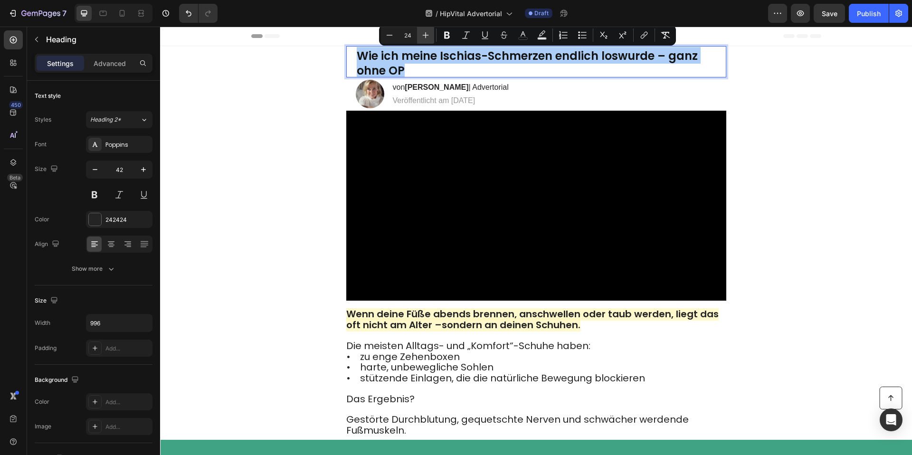
click at [425, 37] on icon "Editor contextual toolbar" at bounding box center [426, 35] width 6 height 6
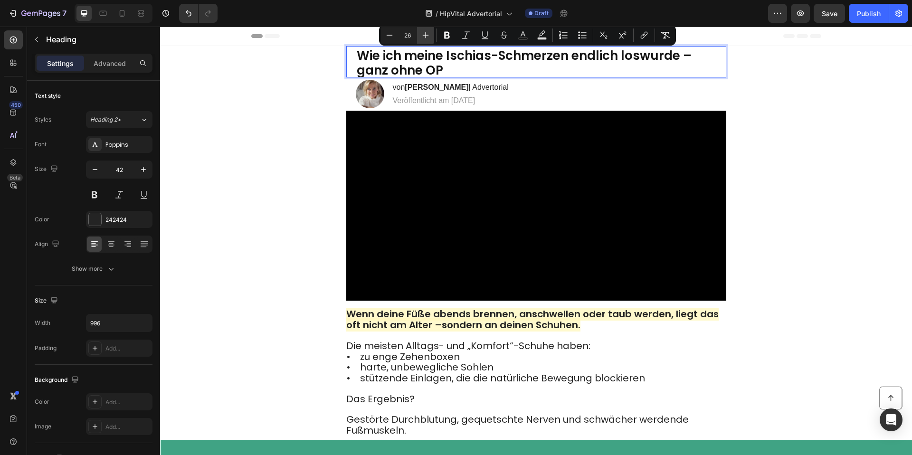
click at [425, 37] on icon "Editor contextual toolbar" at bounding box center [426, 35] width 6 height 6
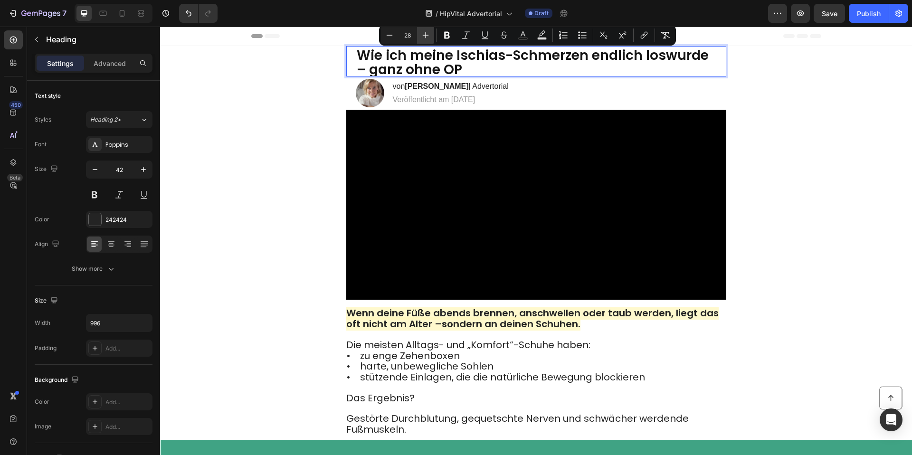
click at [425, 37] on icon "Editor contextual toolbar" at bounding box center [426, 35] width 6 height 6
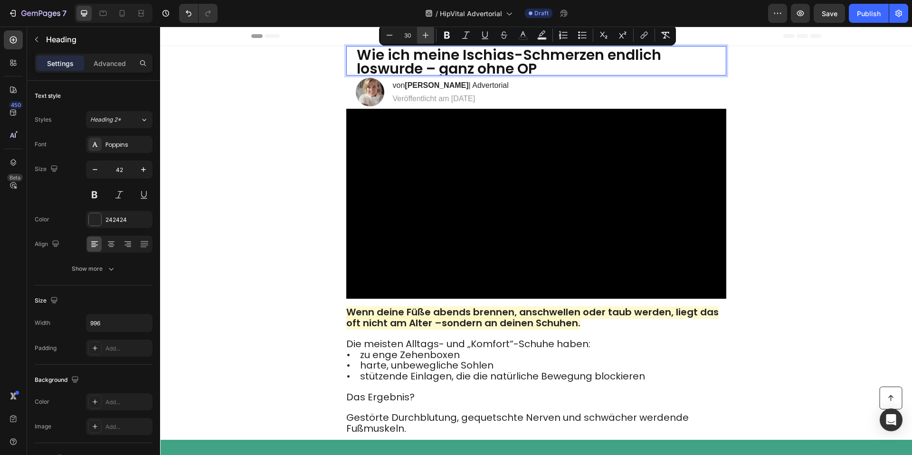
click at [425, 37] on icon "Editor contextual toolbar" at bounding box center [426, 35] width 6 height 6
type input "31"
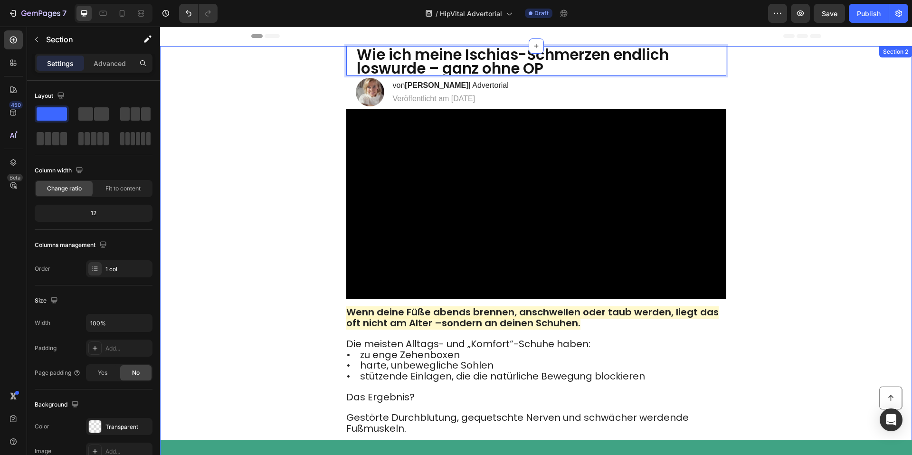
drag, startPoint x: 836, startPoint y: 90, endPoint x: 798, endPoint y: 82, distance: 38.9
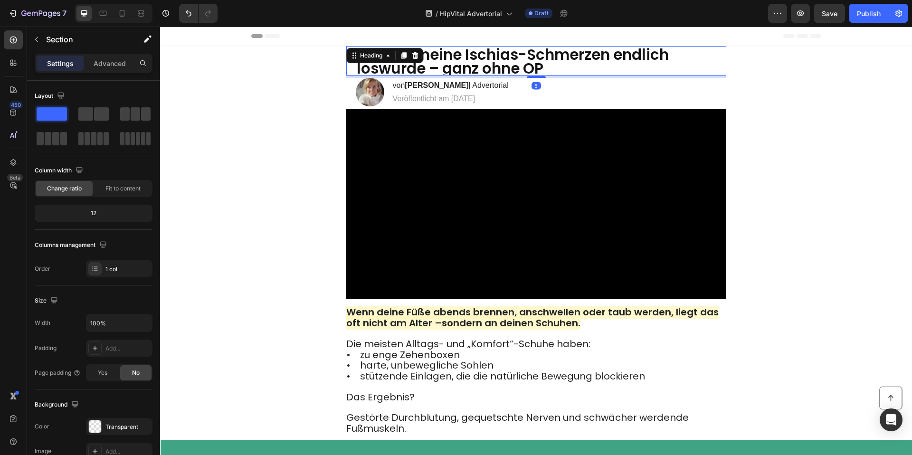
click at [637, 65] on span "Wie ich meine Ischias-Schmerzen endlich loswurde – ganz ohne OP" at bounding box center [513, 61] width 312 height 35
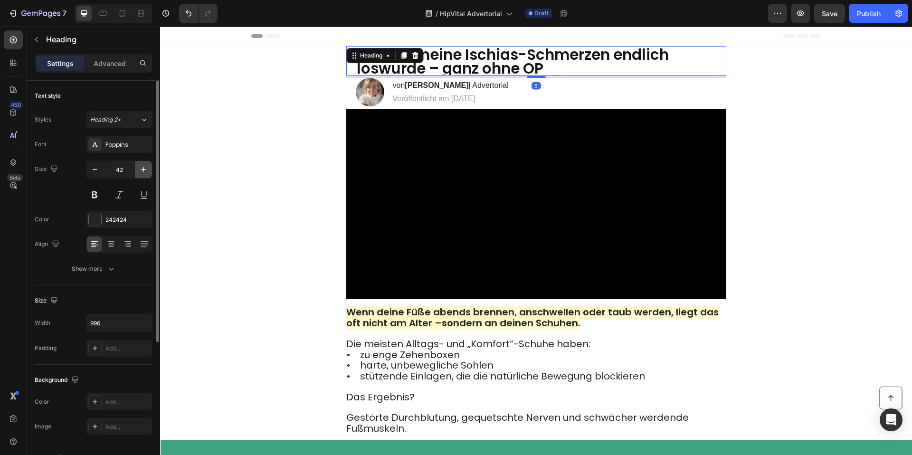
click at [142, 170] on icon "button" at bounding box center [144, 170] width 10 height 10
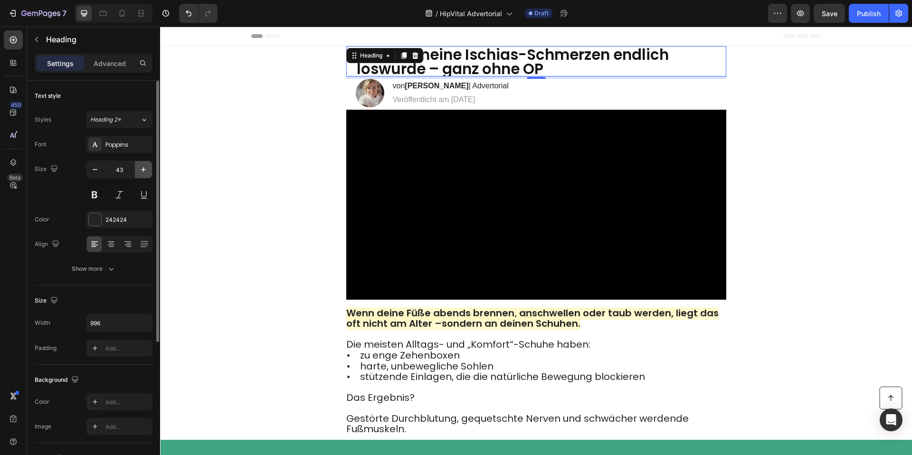
click at [142, 170] on icon "button" at bounding box center [144, 170] width 10 height 10
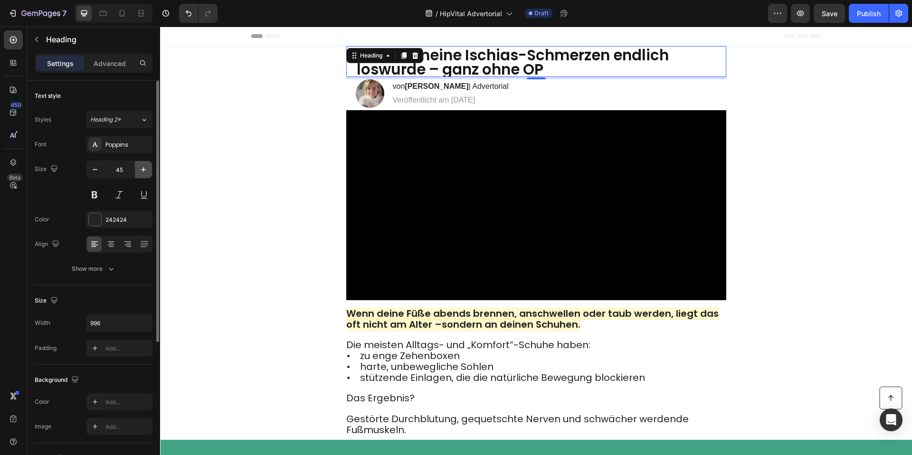
click at [142, 170] on icon "button" at bounding box center [144, 170] width 10 height 10
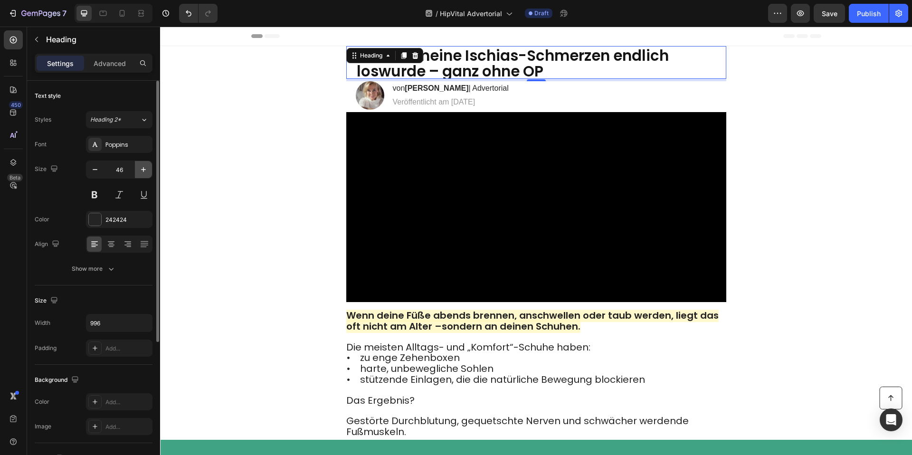
click at [142, 170] on icon "button" at bounding box center [144, 170] width 10 height 10
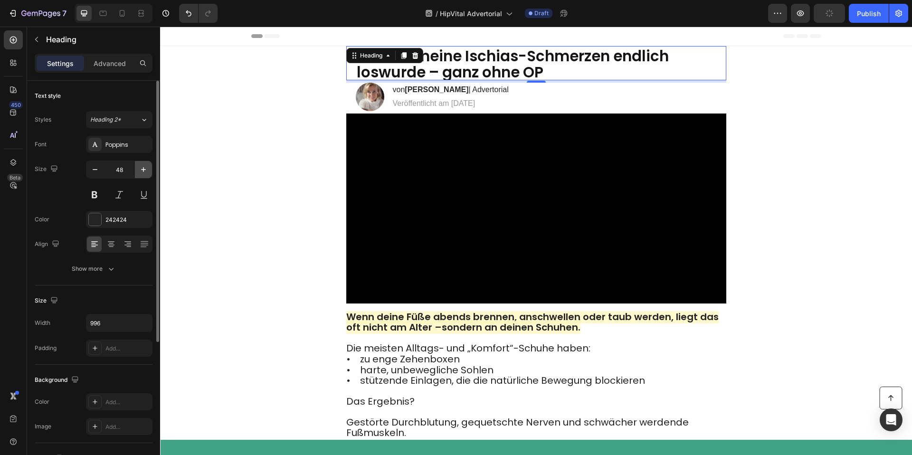
click at [142, 169] on icon "button" at bounding box center [144, 170] width 10 height 10
type input "50"
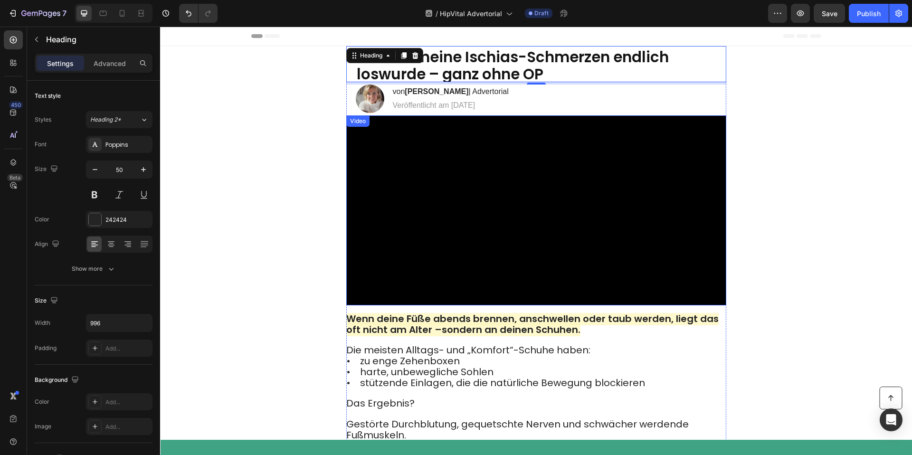
drag, startPoint x: 682, startPoint y: 140, endPoint x: 638, endPoint y: 182, distance: 60.5
click at [682, 140] on video at bounding box center [536, 210] width 380 height 190
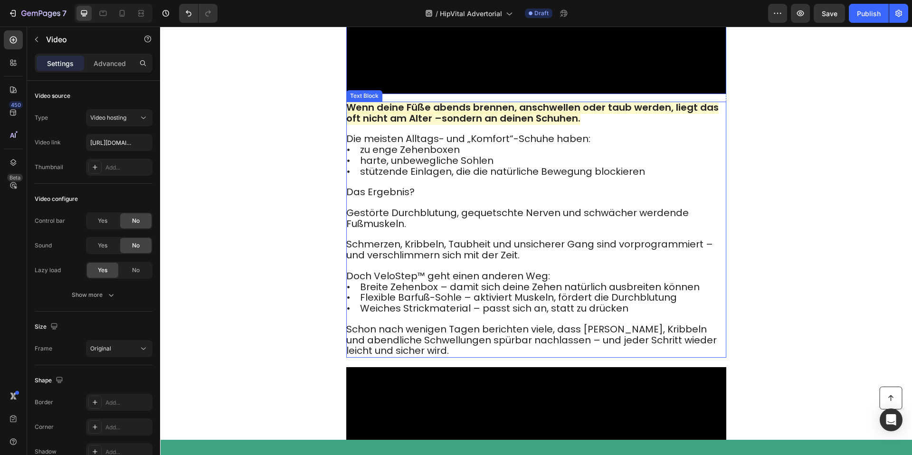
scroll to position [234, 0]
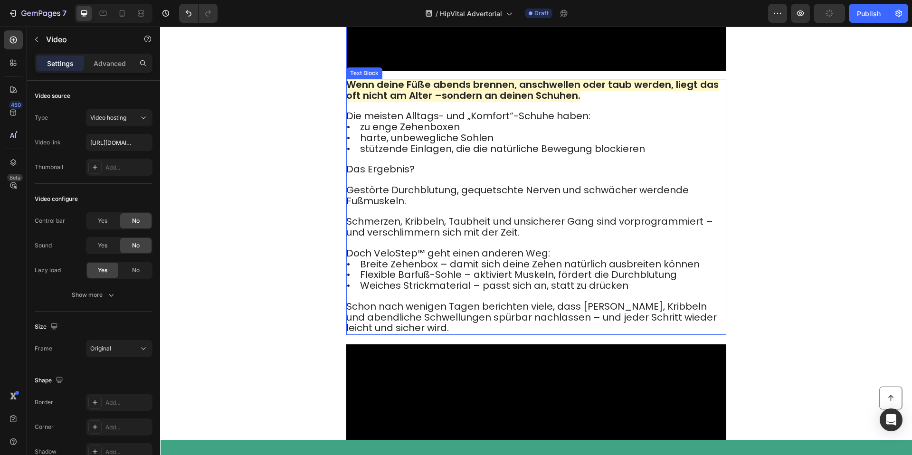
click at [422, 102] on strong "Wenn deine Füße abends brennen, anschwellen oder taub werden, liegt das oft nic…" at bounding box center [532, 90] width 373 height 24
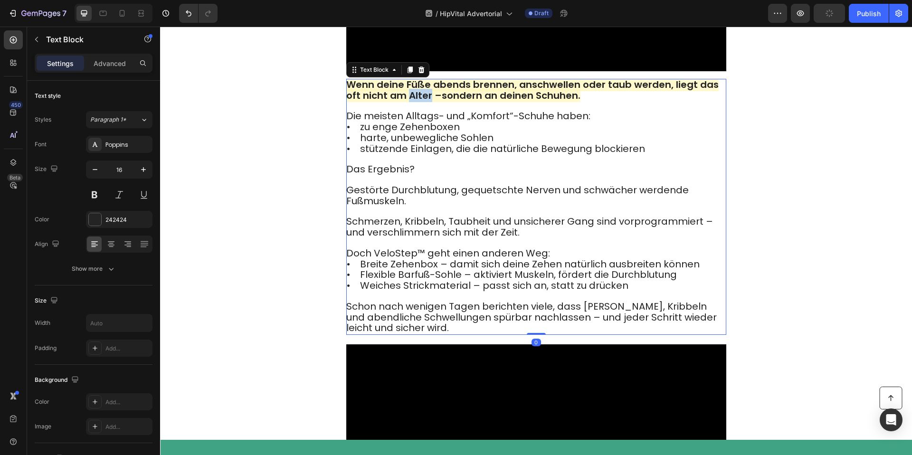
click at [422, 102] on strong "Wenn deine Füße abends brennen, anschwellen oder taub werden, liegt das oft nic…" at bounding box center [532, 90] width 373 height 24
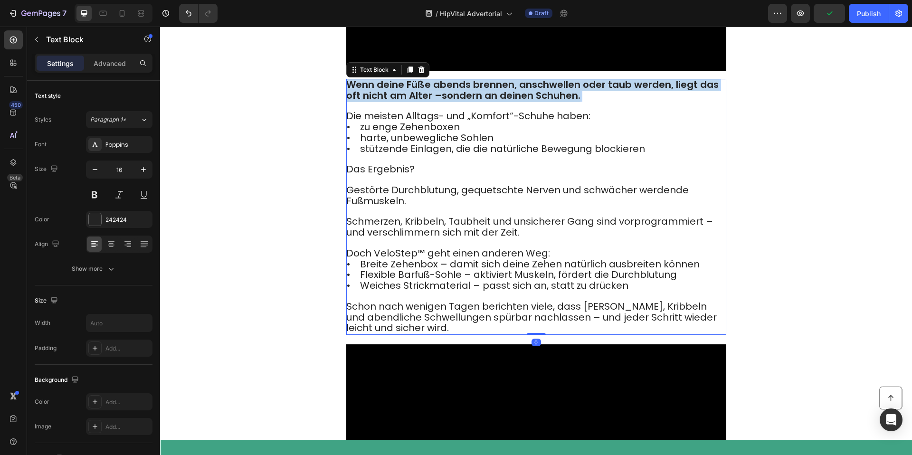
click at [422, 102] on strong "Wenn deine Füße abends brennen, anschwellen oder taub werden, liegt das oft nic…" at bounding box center [532, 90] width 373 height 24
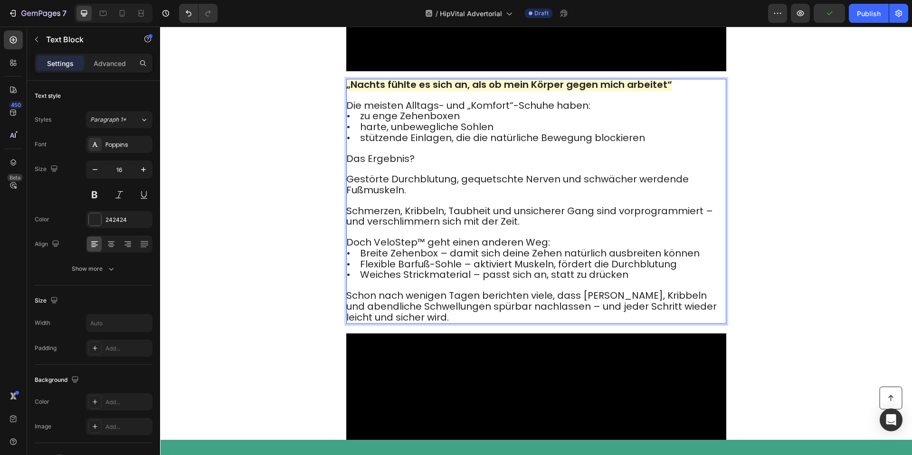
click at [424, 91] on strong "„Nachts fühlte es sich an, als ob mein Körper gegen mich arbeitet“" at bounding box center [509, 84] width 326 height 13
click at [426, 91] on strong "„Nachts fühlte es sich an, als ob mein Körper gegen mich arbeitet“" at bounding box center [509, 84] width 326 height 13
click at [409, 91] on strong "„Nachts fühlte es sich an, als ob mein Körper gegen mich arbeitet“" at bounding box center [509, 84] width 326 height 13
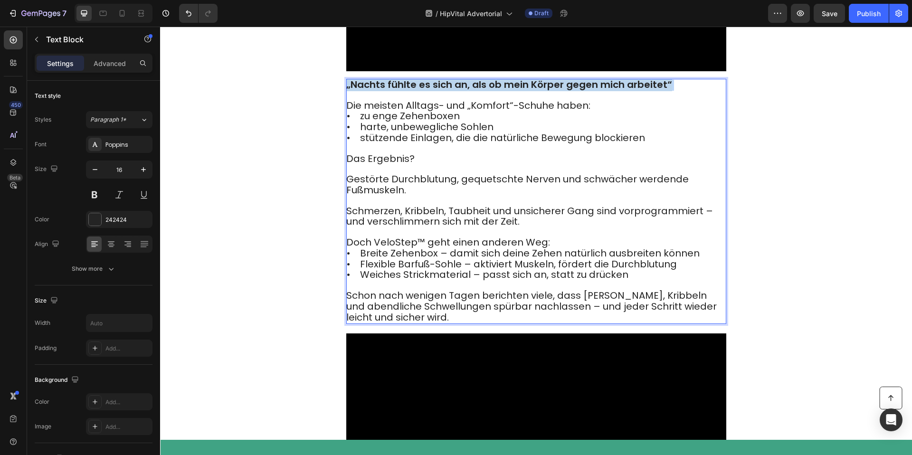
click at [409, 91] on strong "„Nachts fühlte es sich an, als ob mein Körper gegen mich arbeitet“" at bounding box center [509, 84] width 326 height 13
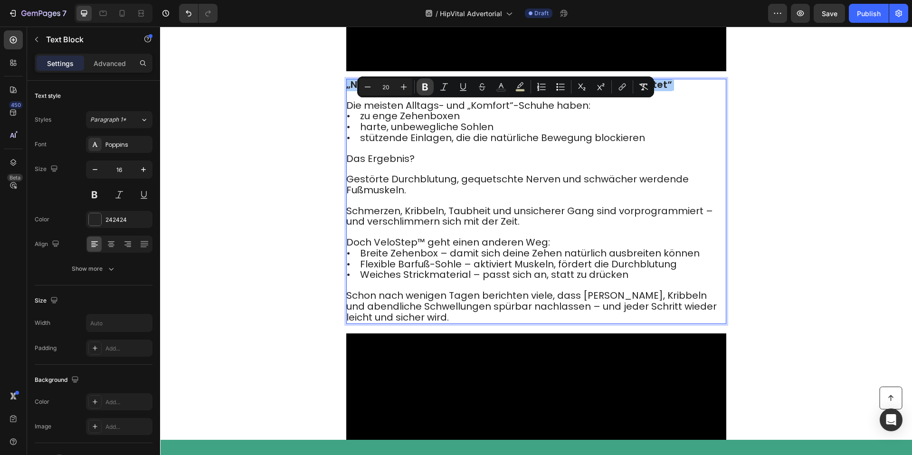
click at [423, 83] on icon "Editor contextual toolbar" at bounding box center [426, 87] width 10 height 10
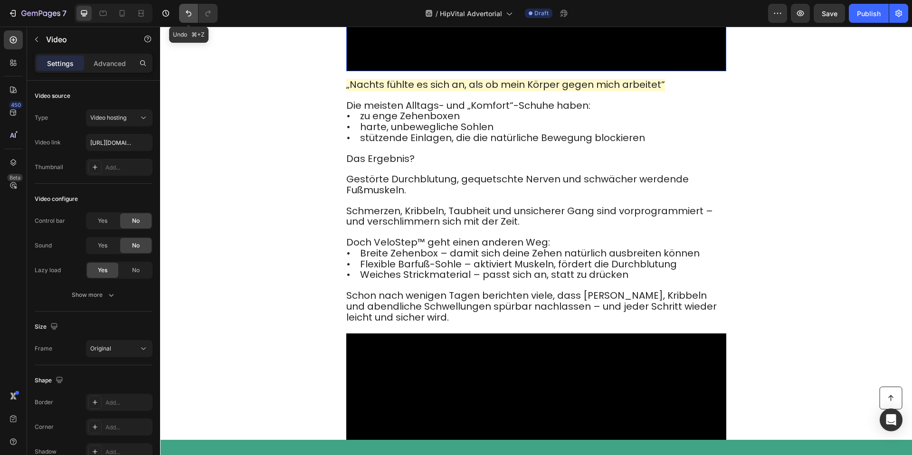
click at [191, 15] on icon "Undo/Redo" at bounding box center [189, 14] width 10 height 10
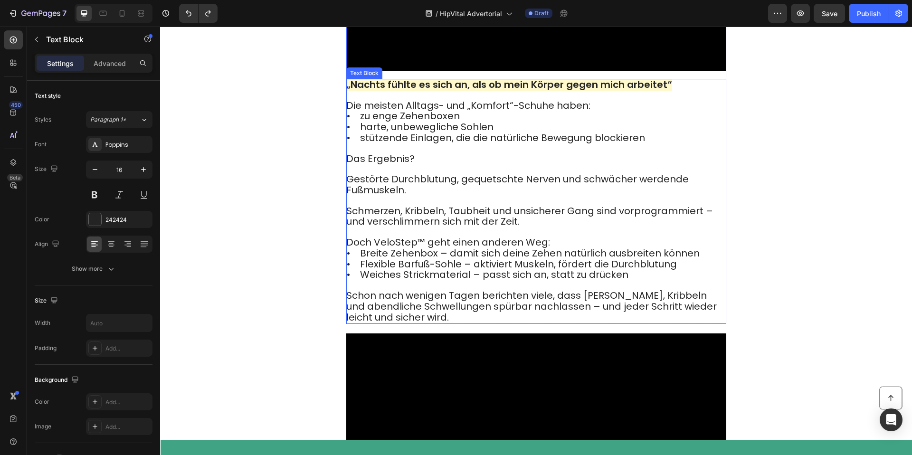
click at [376, 123] on span "• zu enge Zehenboxen" at bounding box center [403, 115] width 114 height 13
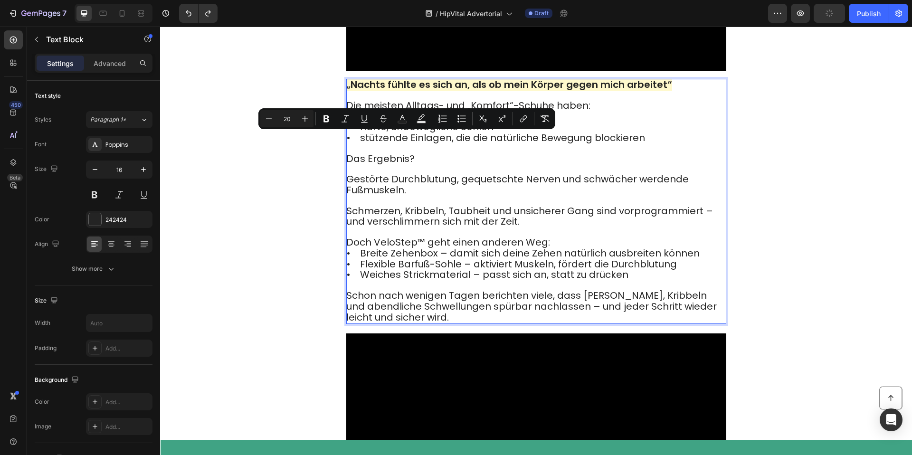
click at [355, 112] on span "Die meisten Alltags- und „Komfort“-Schuhe haben:" at bounding box center [468, 105] width 244 height 13
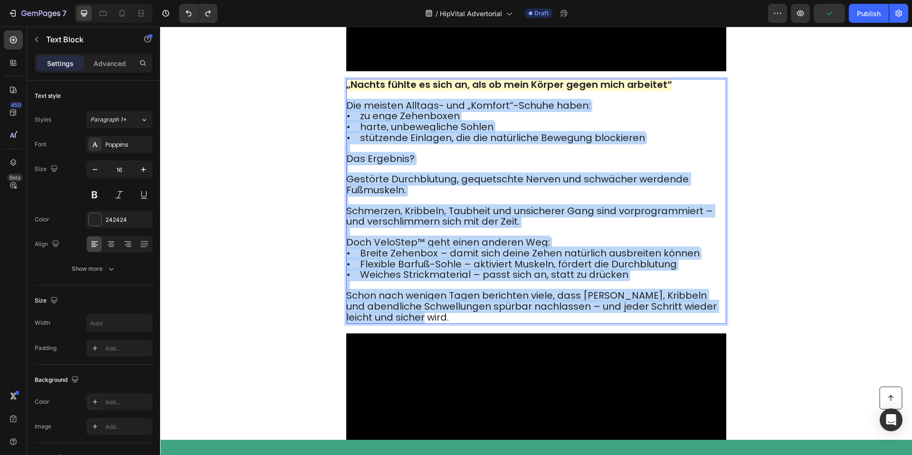
drag, startPoint x: 346, startPoint y: 128, endPoint x: 438, endPoint y: 337, distance: 228.3
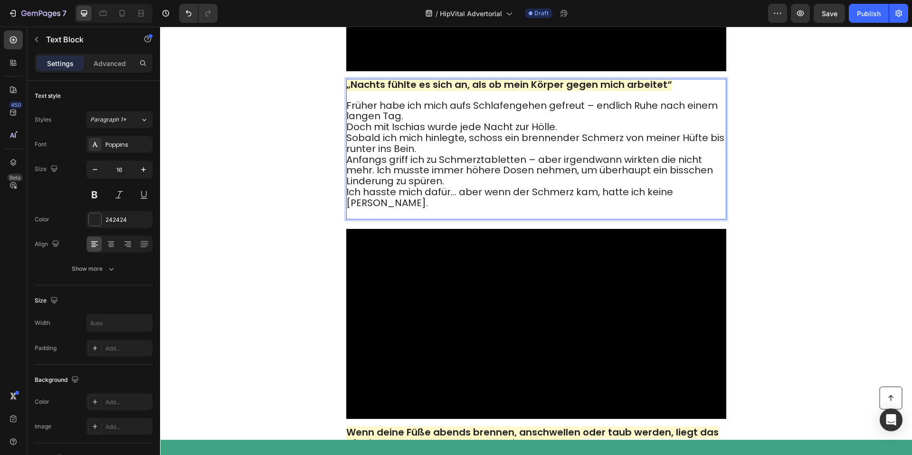
click at [422, 123] on span "Früher habe ich mich aufs Schlafengehen gefreut – endlich Ruhe nach einem lange…" at bounding box center [532, 111] width 372 height 24
click at [424, 141] on p "Früher habe ich mich aufs Schlafengehen gefreut – endlich Ruhe nach einem lange…" at bounding box center [535, 160] width 379 height 118
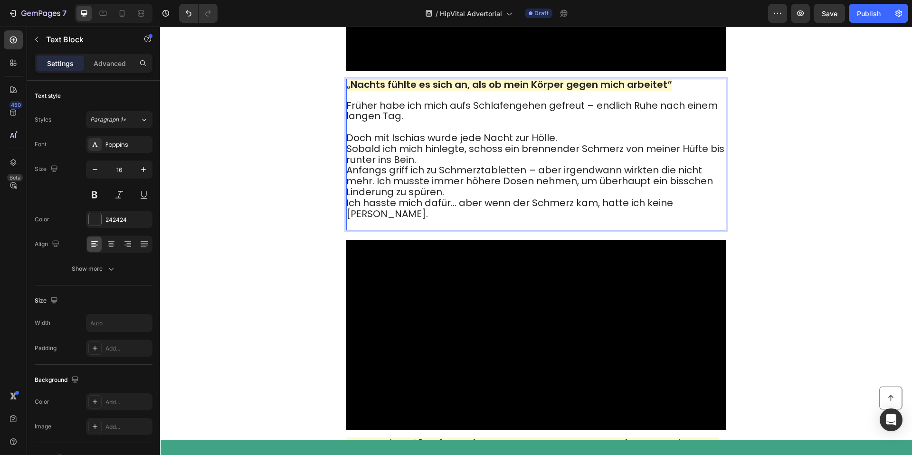
click at [571, 163] on p "⁠⁠⁠⁠⁠⁠⁠ Doch mit Ischias wurde jede Nacht zur Hölle. Sobald ich mich hinlegte, …" at bounding box center [535, 175] width 379 height 107
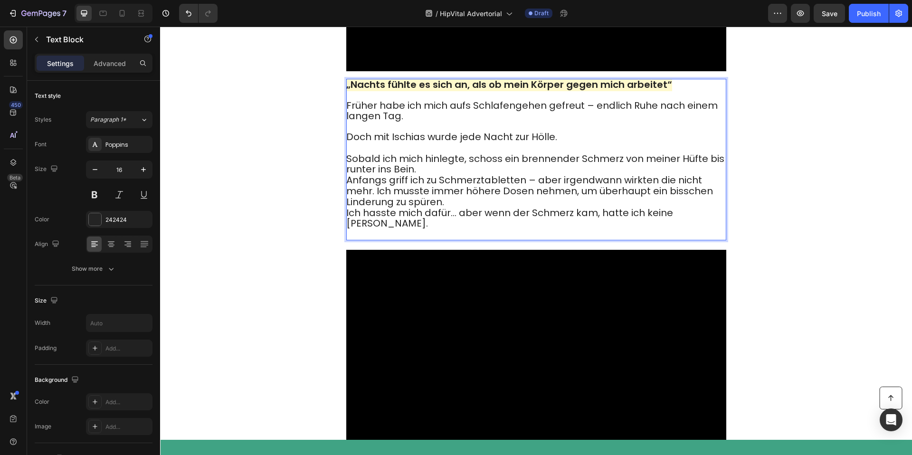
click at [438, 195] on p "⁠⁠⁠⁠⁠⁠⁠ Sobald ich mich hinlegte, schoss ein brennender Schmerz von meiner Hüft…" at bounding box center [535, 191] width 379 height 96
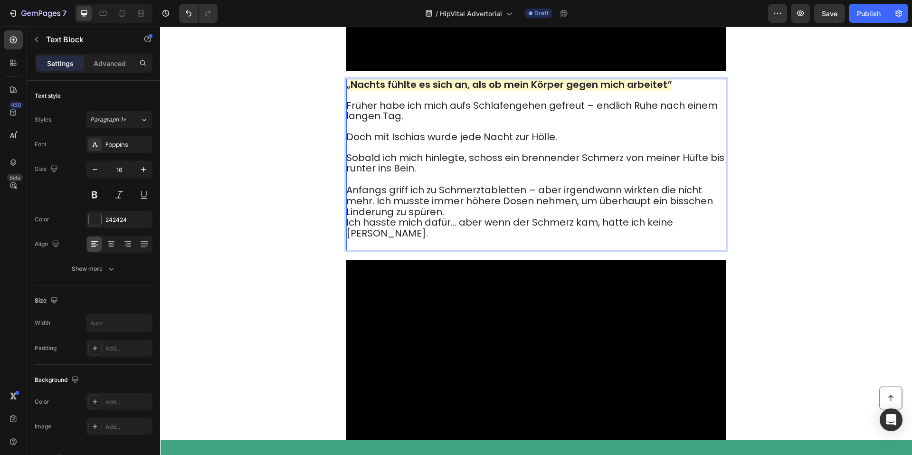
click at [477, 240] on span "Ich hasste mich dafür… aber wenn der Schmerz kam, hatte ich keine [PERSON_NAME]." at bounding box center [509, 228] width 327 height 24
click at [478, 238] on p "Anfangs griff ich zu Schmerztabletten – aber irgendwann wirkten die nicht mehr.…" at bounding box center [535, 211] width 379 height 74
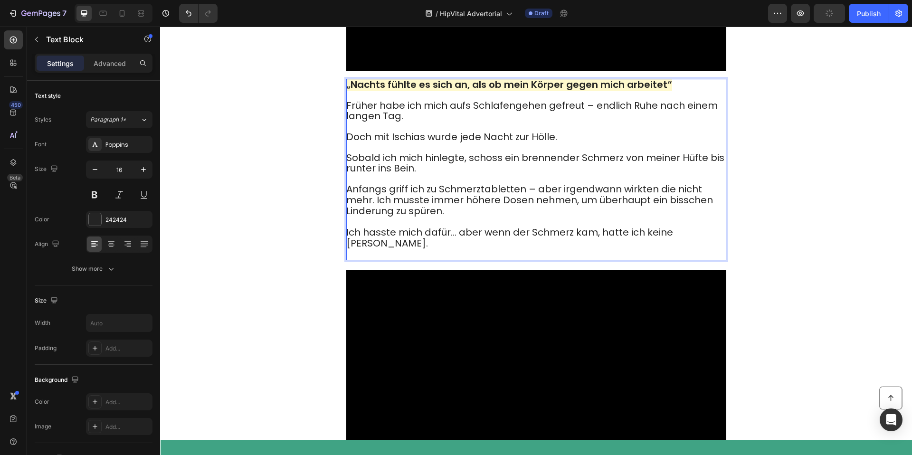
click at [377, 218] on span "Anfangs griff ich zu Schmerztabletten – aber irgendwann wirkten die nicht mehr.…" at bounding box center [529, 199] width 367 height 35
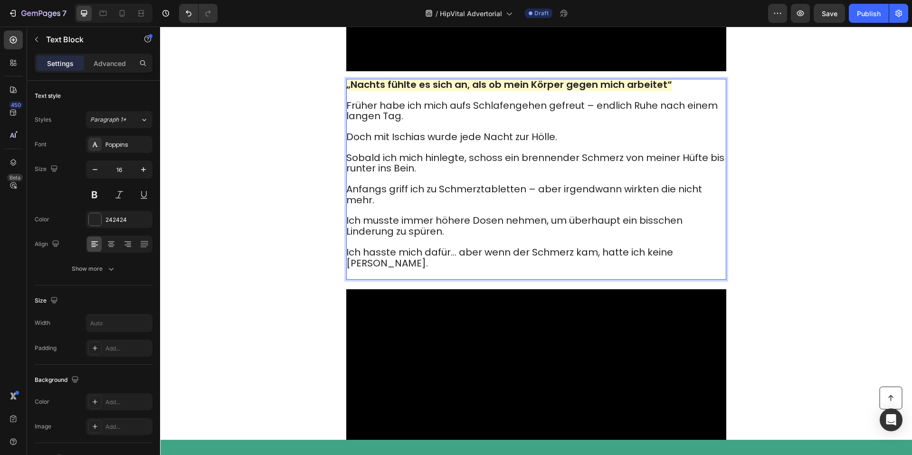
click at [407, 279] on p "Ich hasste mich dafür… aber wenn der Schmerz kam, hatte ich keine [PERSON_NAME]." at bounding box center [535, 258] width 379 height 41
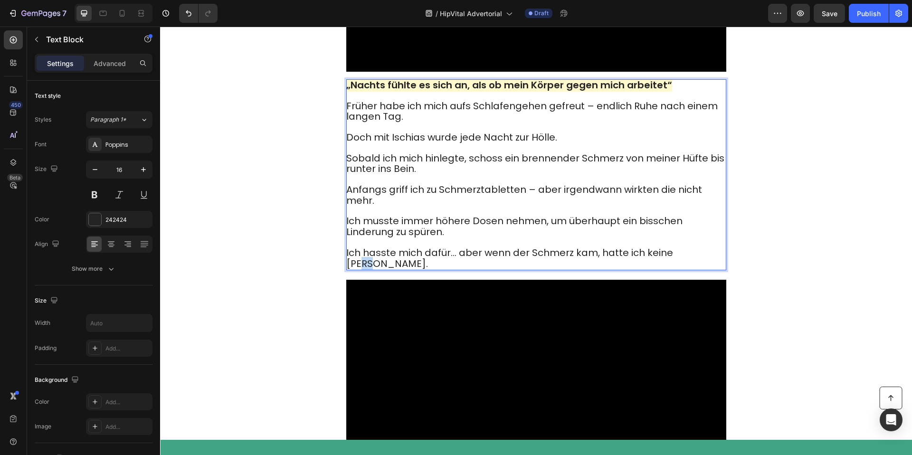
drag, startPoint x: 692, startPoint y: 280, endPoint x: 699, endPoint y: 279, distance: 6.7
click at [699, 269] on p "Ich hasste mich dafür… aber wenn der Schmerz kam, hatte ich keine [PERSON_NAME]." at bounding box center [535, 253] width 379 height 31
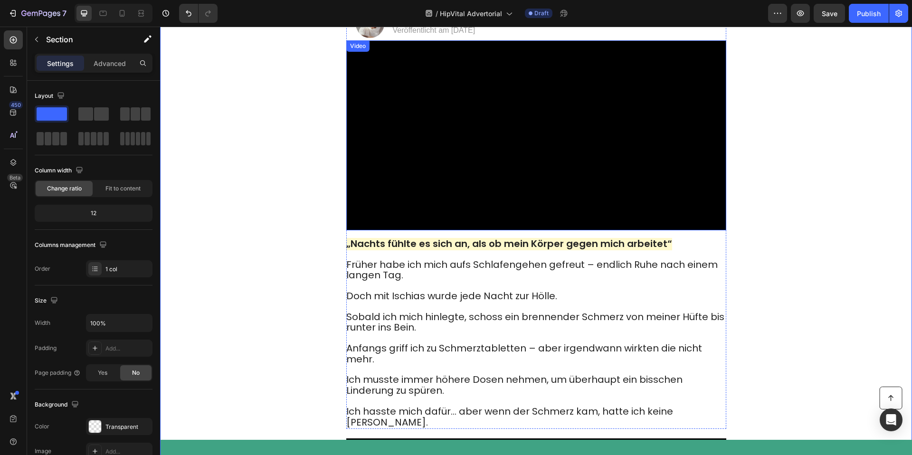
scroll to position [21, 0]
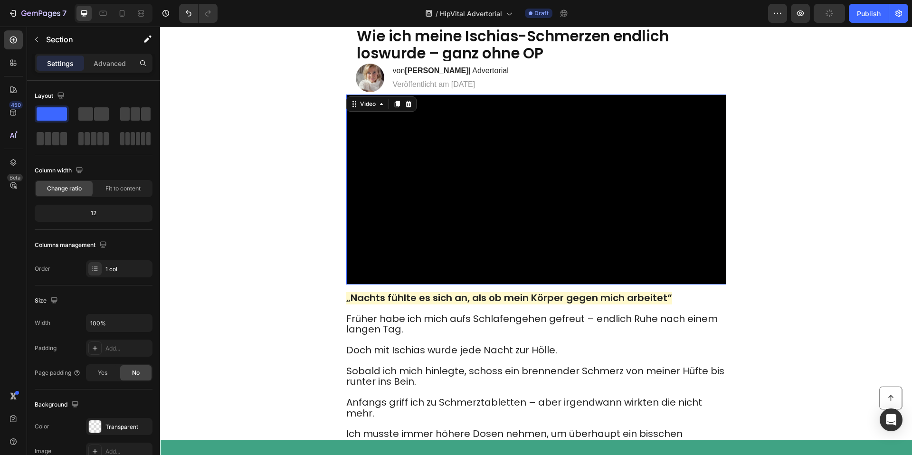
click at [535, 230] on video at bounding box center [536, 190] width 380 height 190
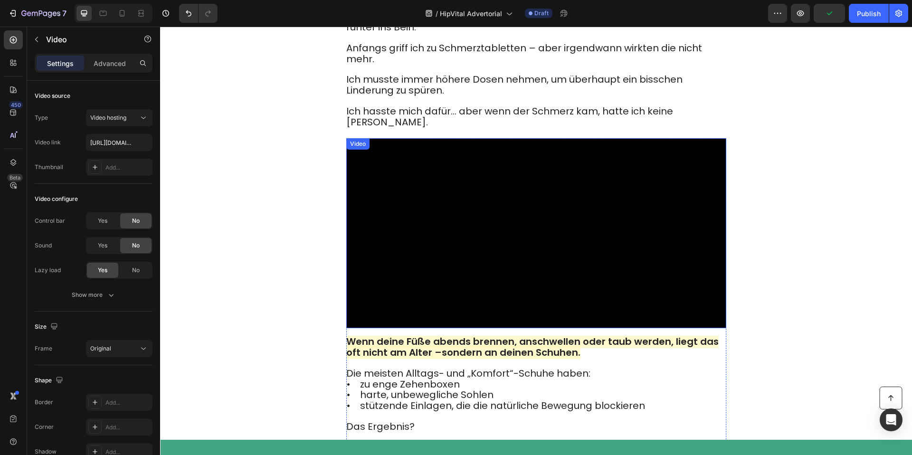
click at [460, 256] on video at bounding box center [536, 233] width 380 height 190
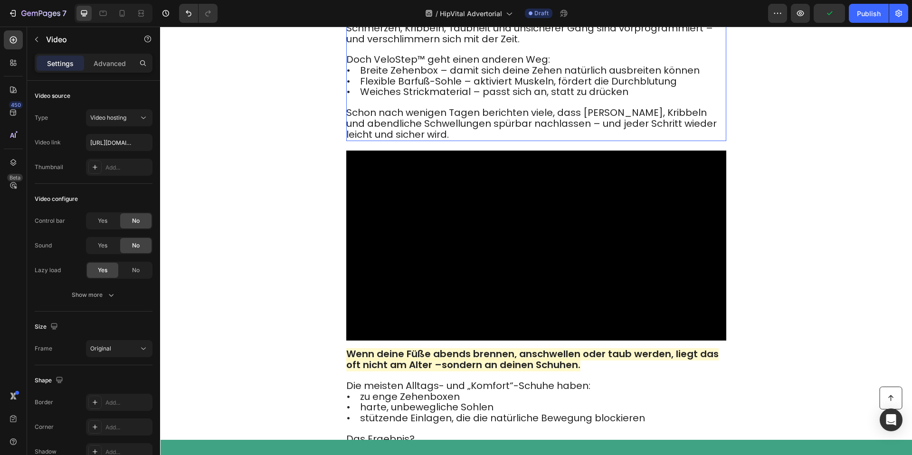
scroll to position [880, 0]
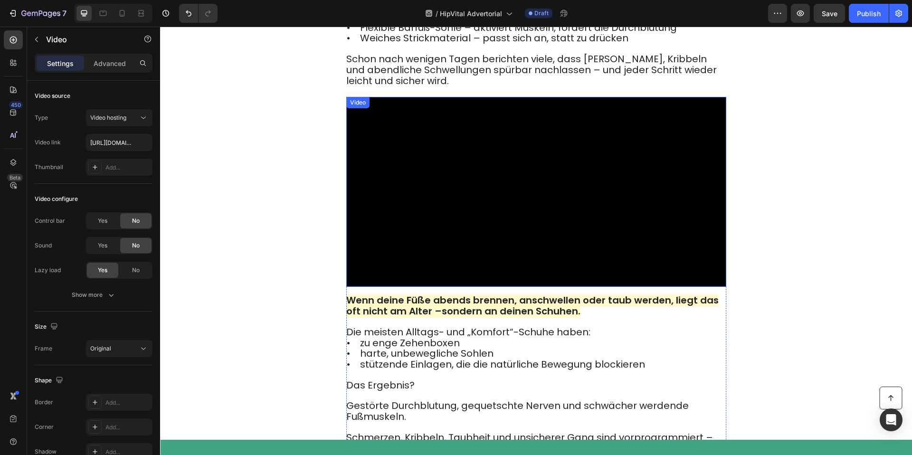
click at [479, 215] on video at bounding box center [536, 192] width 380 height 190
click at [35, 40] on icon "button" at bounding box center [37, 40] width 8 height 8
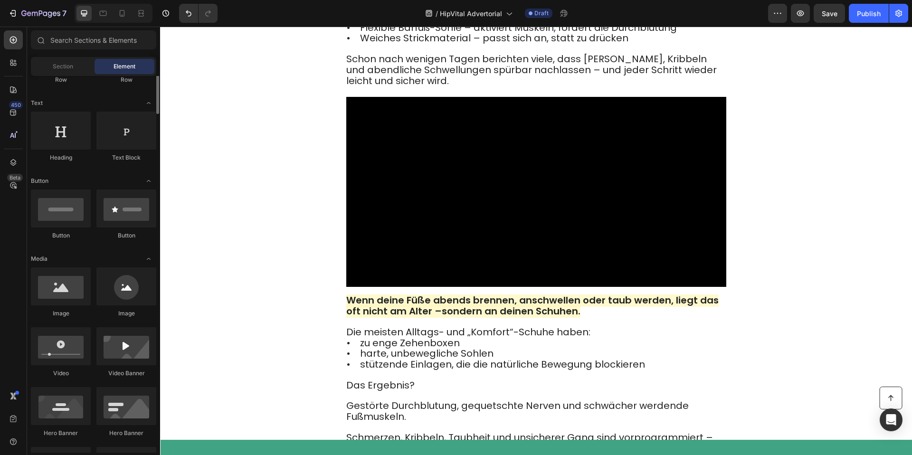
scroll to position [182, 0]
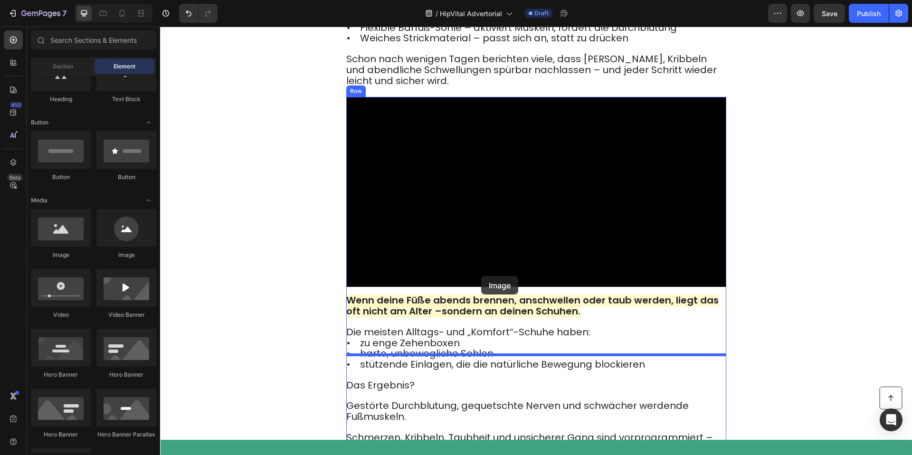
drag, startPoint x: 215, startPoint y: 260, endPoint x: 487, endPoint y: 288, distance: 272.7
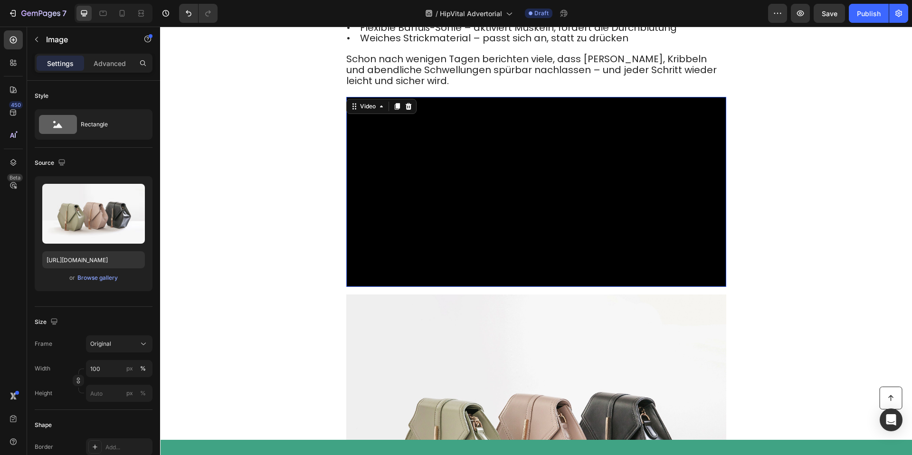
click at [557, 237] on video at bounding box center [536, 192] width 380 height 190
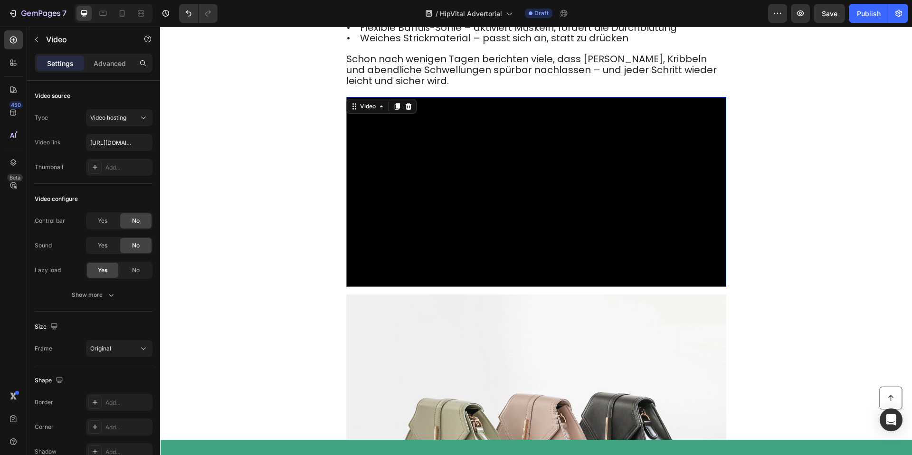
drag, startPoint x: 412, startPoint y: 144, endPoint x: 423, endPoint y: 150, distance: 13.0
click at [412, 110] on icon at bounding box center [409, 107] width 8 height 8
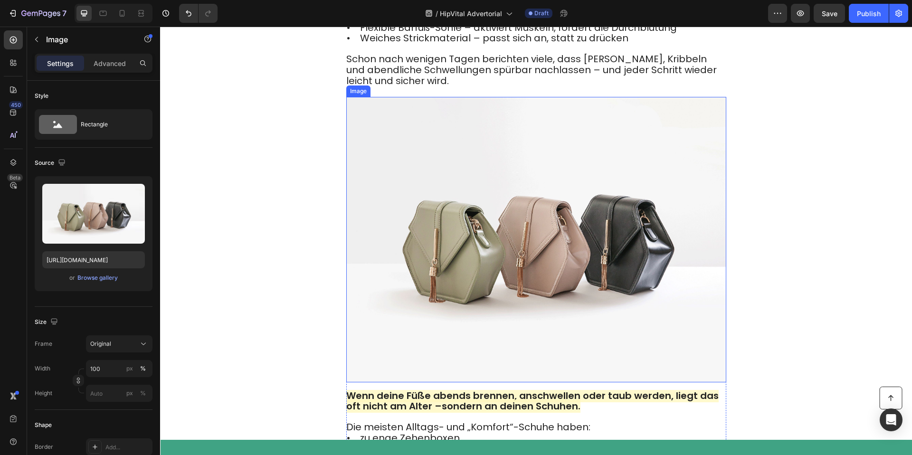
click at [519, 224] on img at bounding box center [536, 239] width 380 height 285
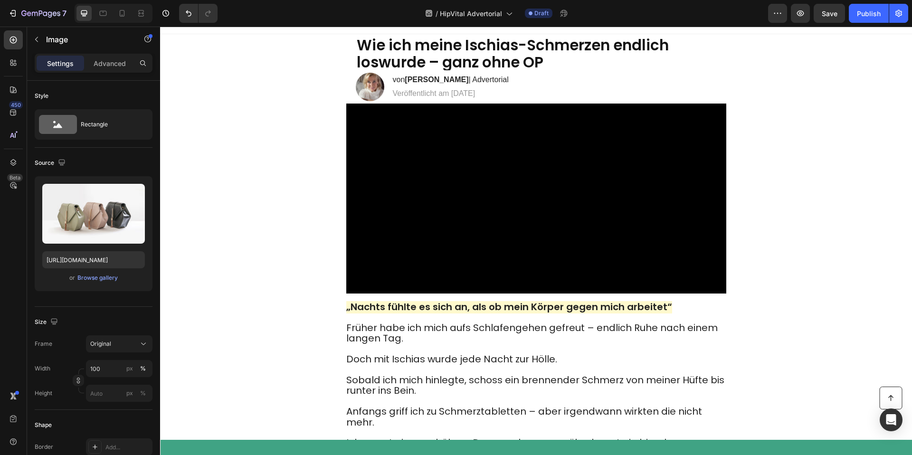
scroll to position [0, 0]
